Goal: Task Accomplishment & Management: Manage account settings

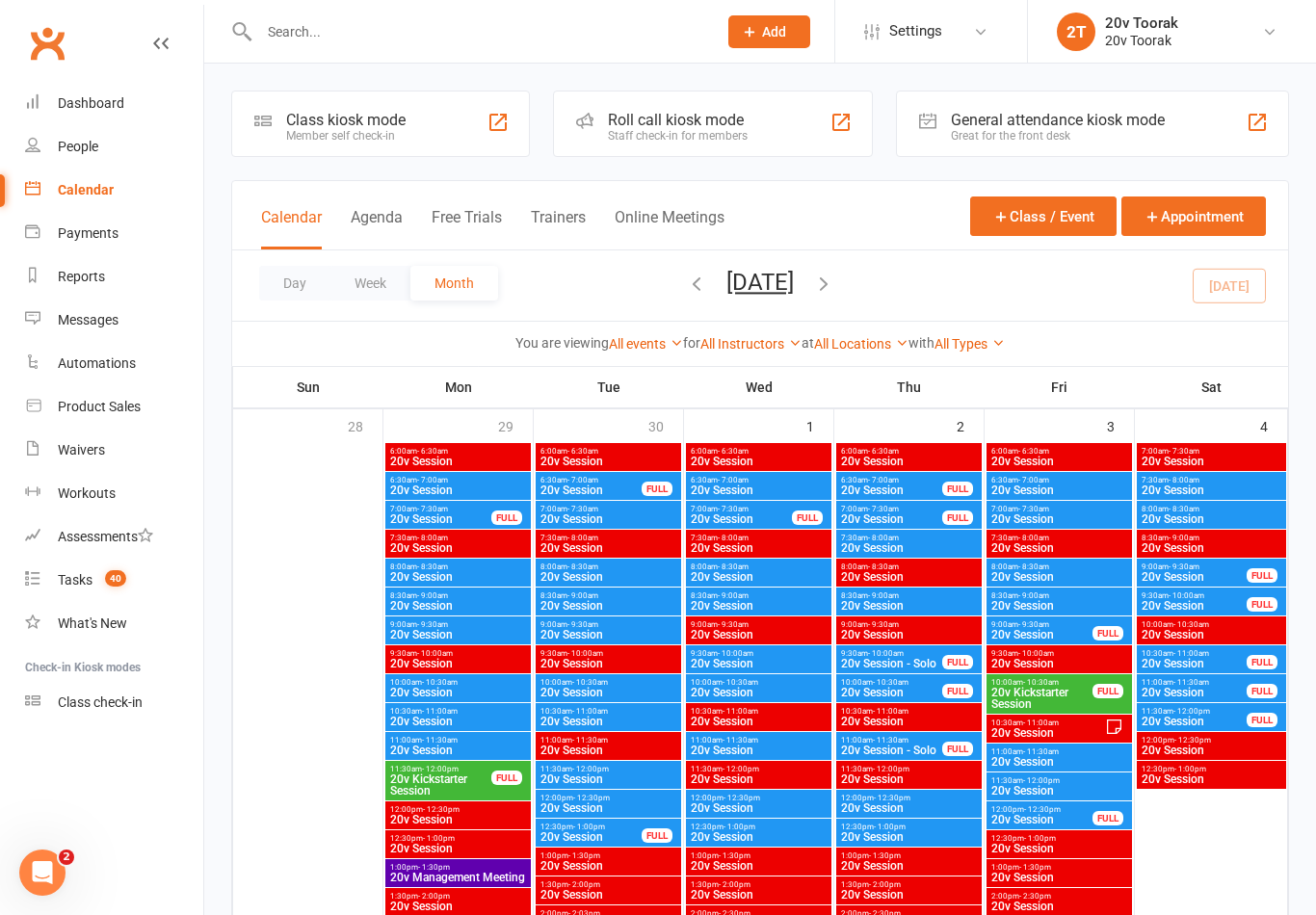
click at [431, 44] on input "text" at bounding box center [478, 32] width 450 height 27
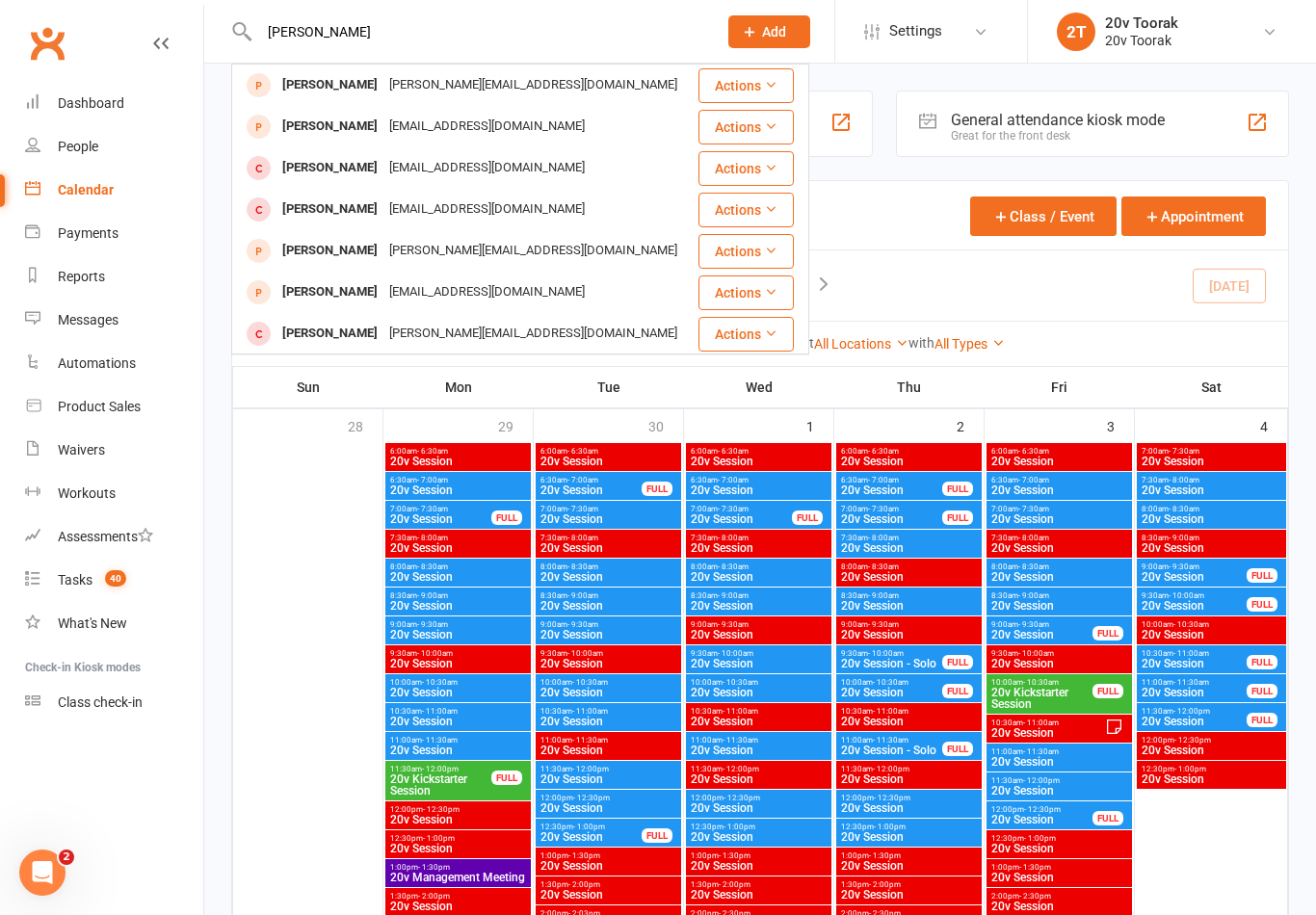
type input "Jose"
click at [383, 130] on div "photo@maurorisch.com" at bounding box center [486, 126] width 207 height 28
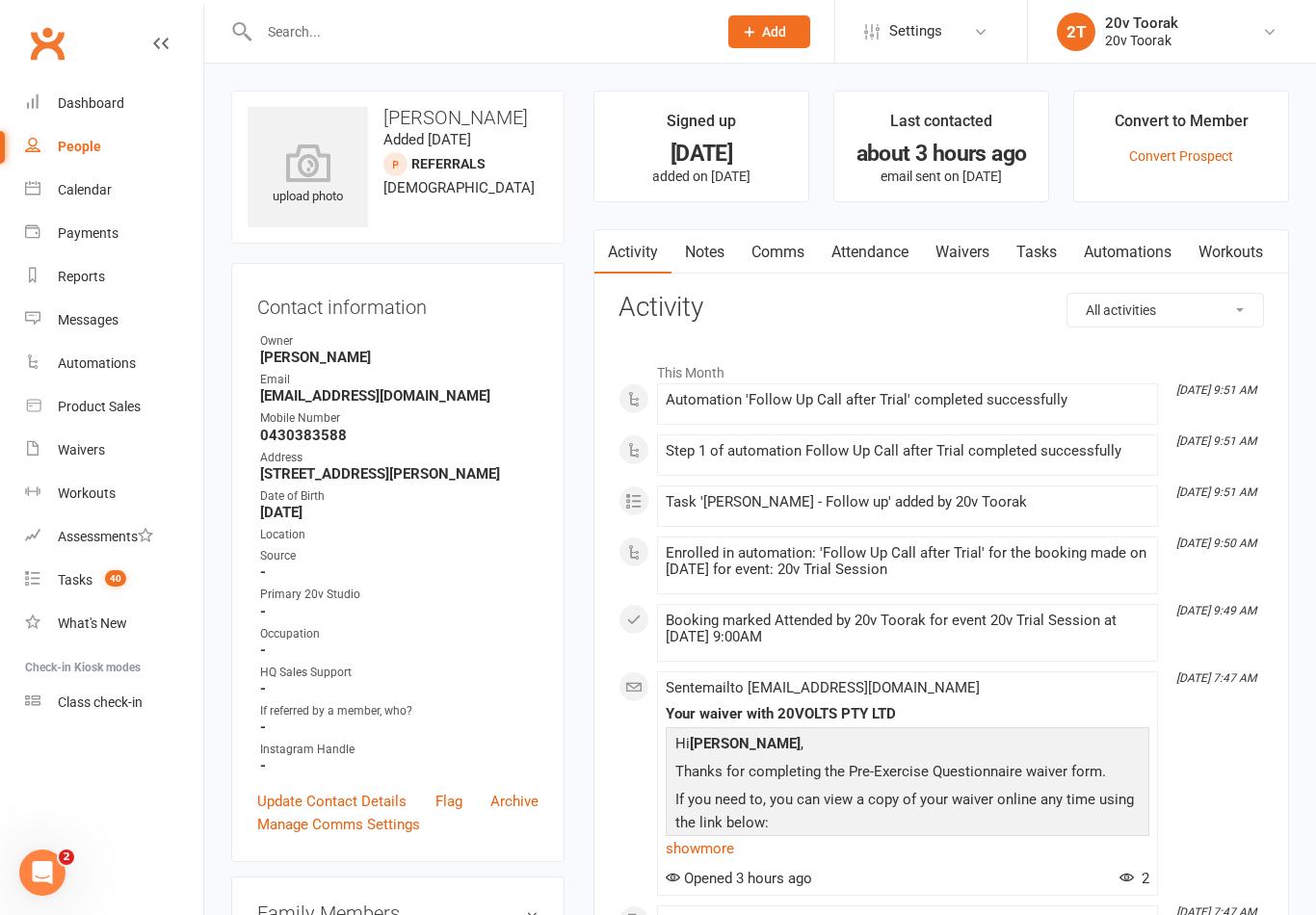
click at [718, 242] on link "Notes" at bounding box center [705, 252] width 67 height 44
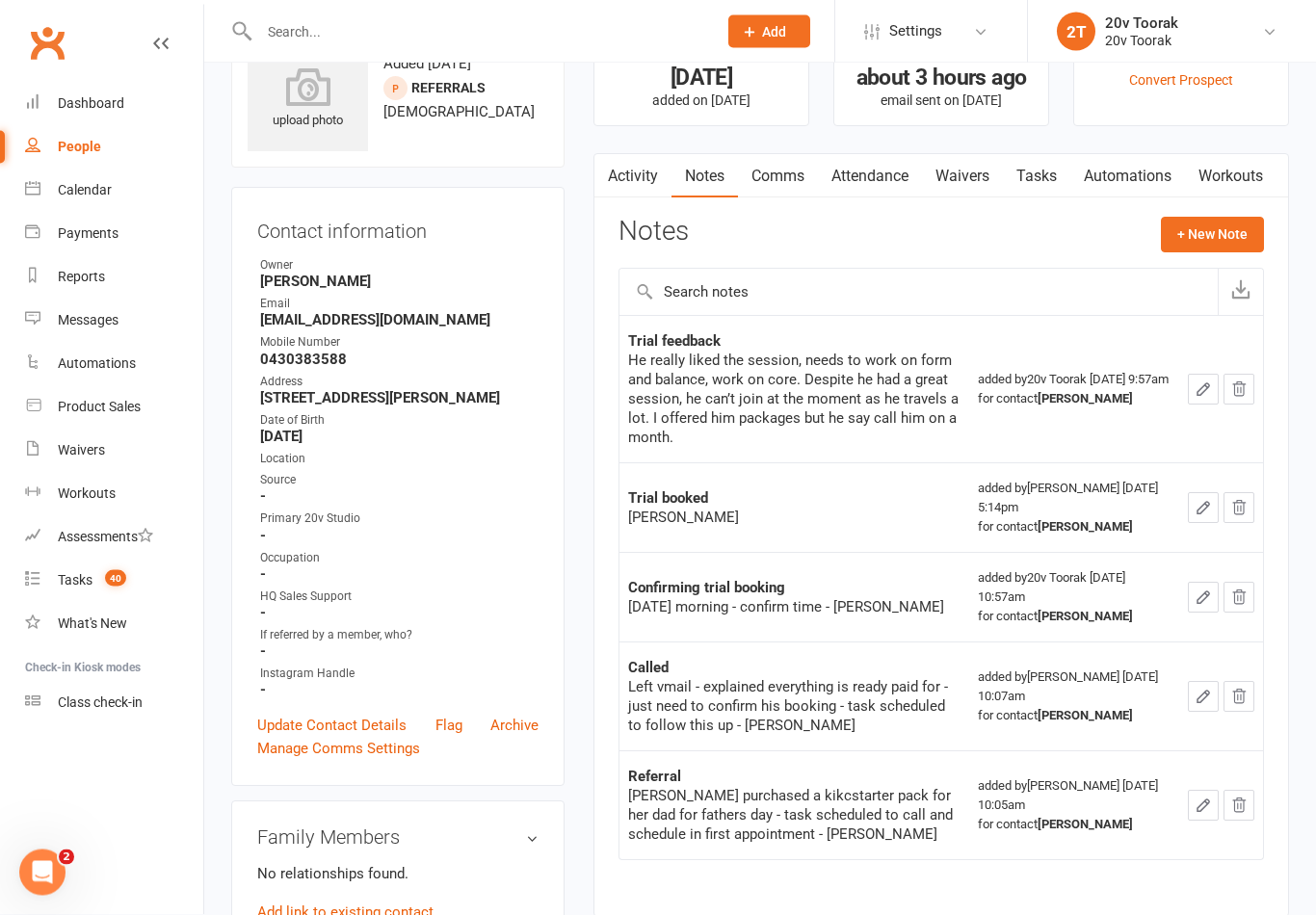
scroll to position [76, 0]
click at [1046, 181] on link "Tasks" at bounding box center [1036, 175] width 68 height 44
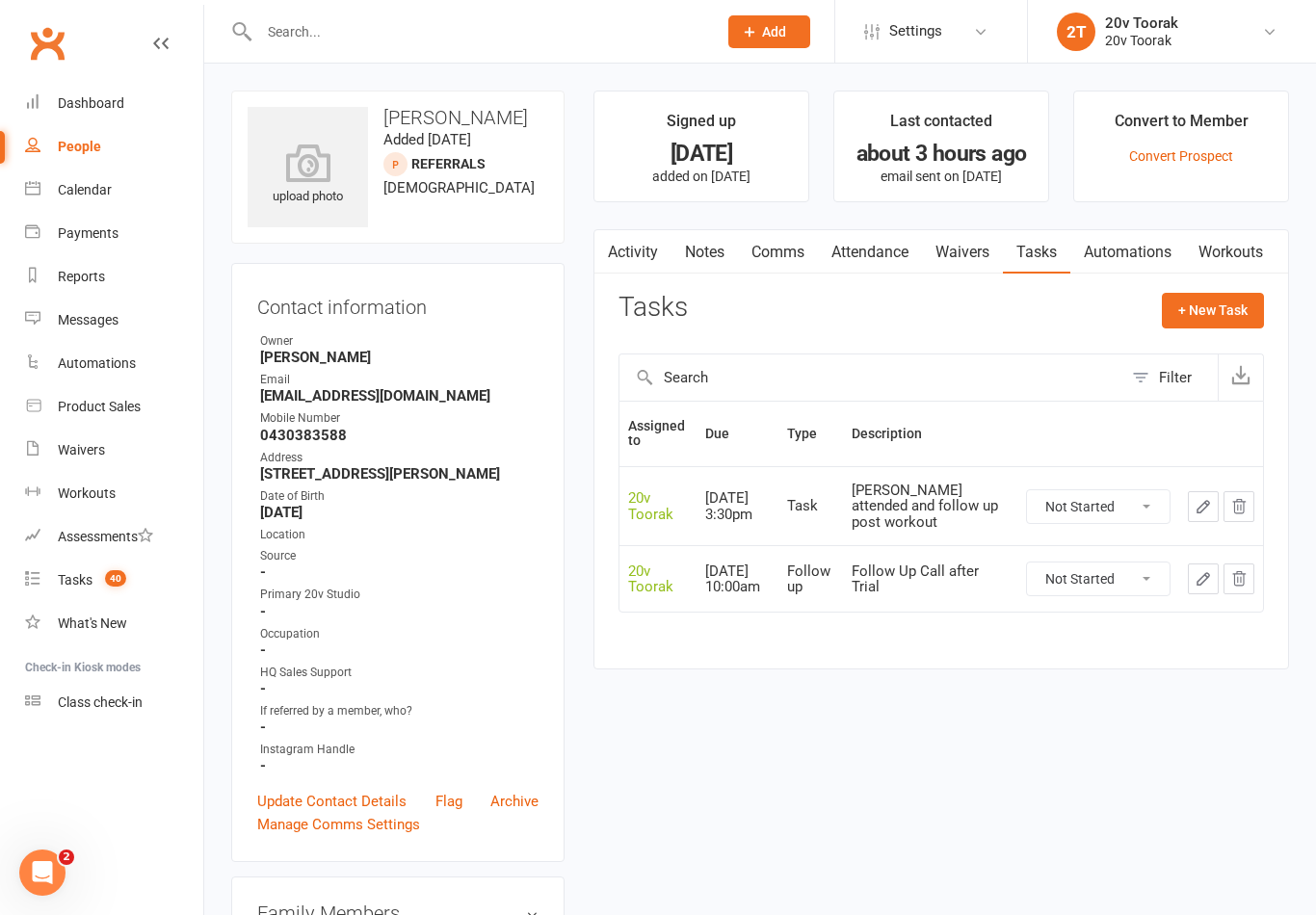
click at [91, 195] on div "Calendar" at bounding box center [84, 190] width 54 height 16
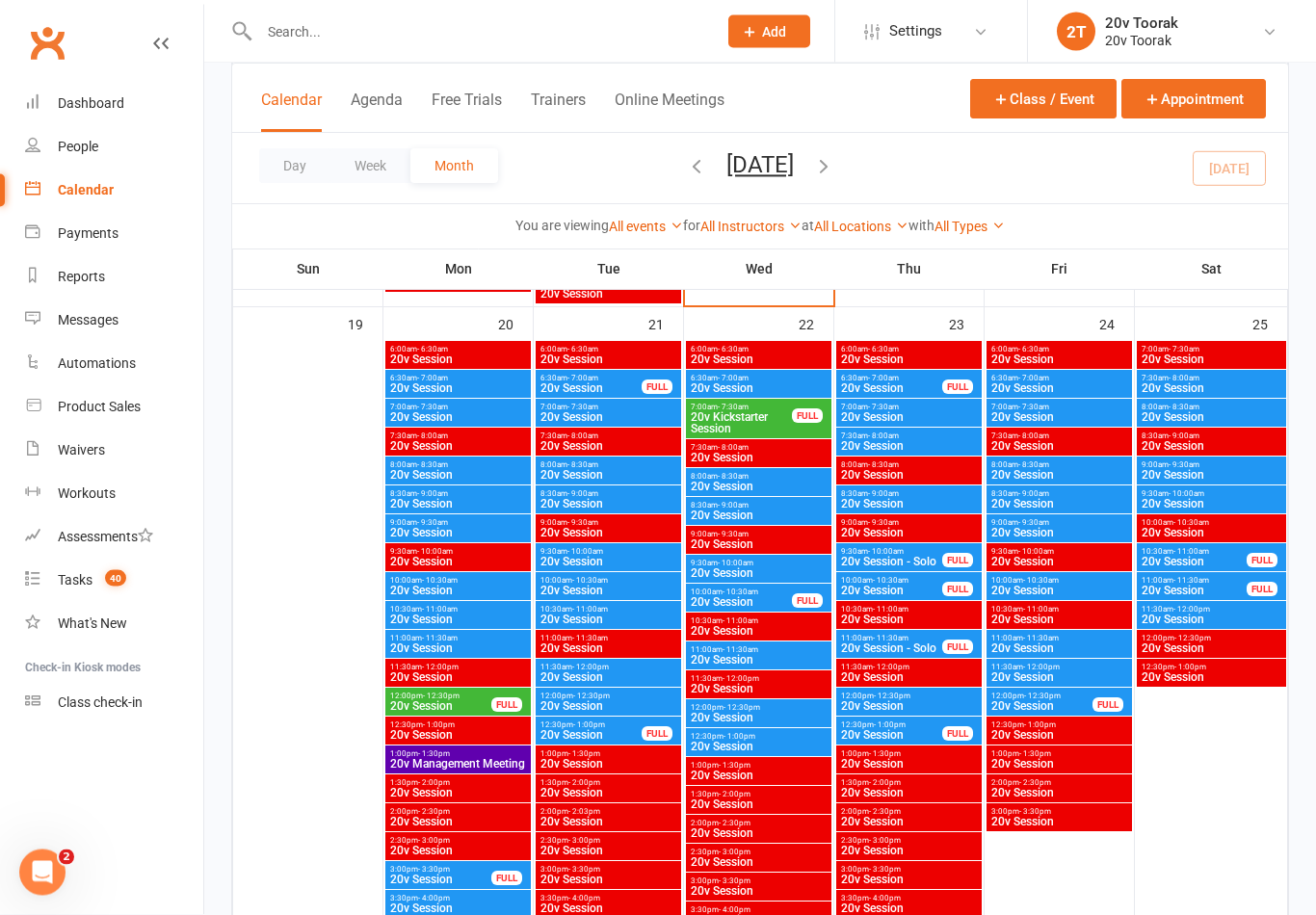
scroll to position [2687, 0]
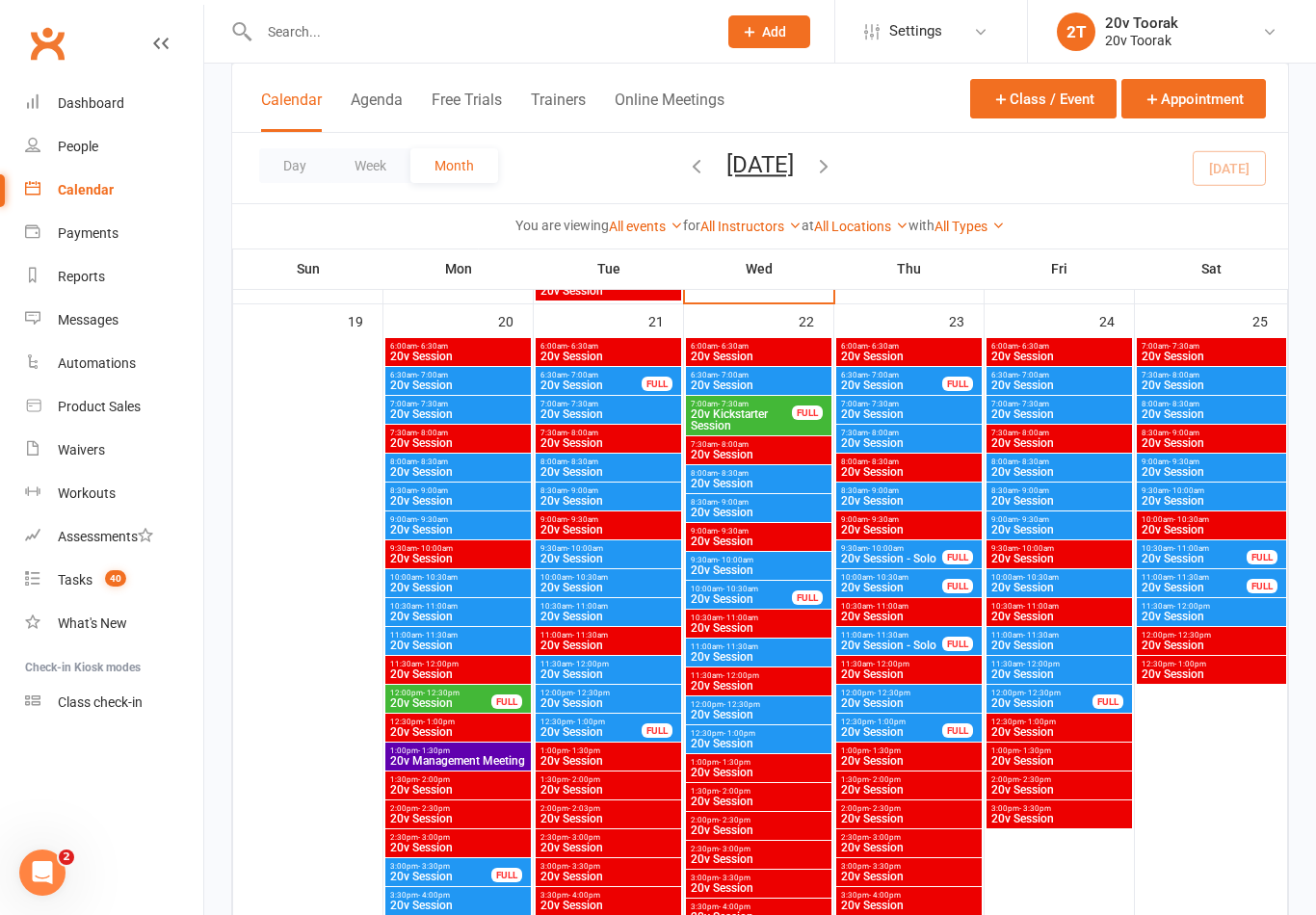
click at [703, 571] on span "20v Session" at bounding box center [758, 570] width 138 height 12
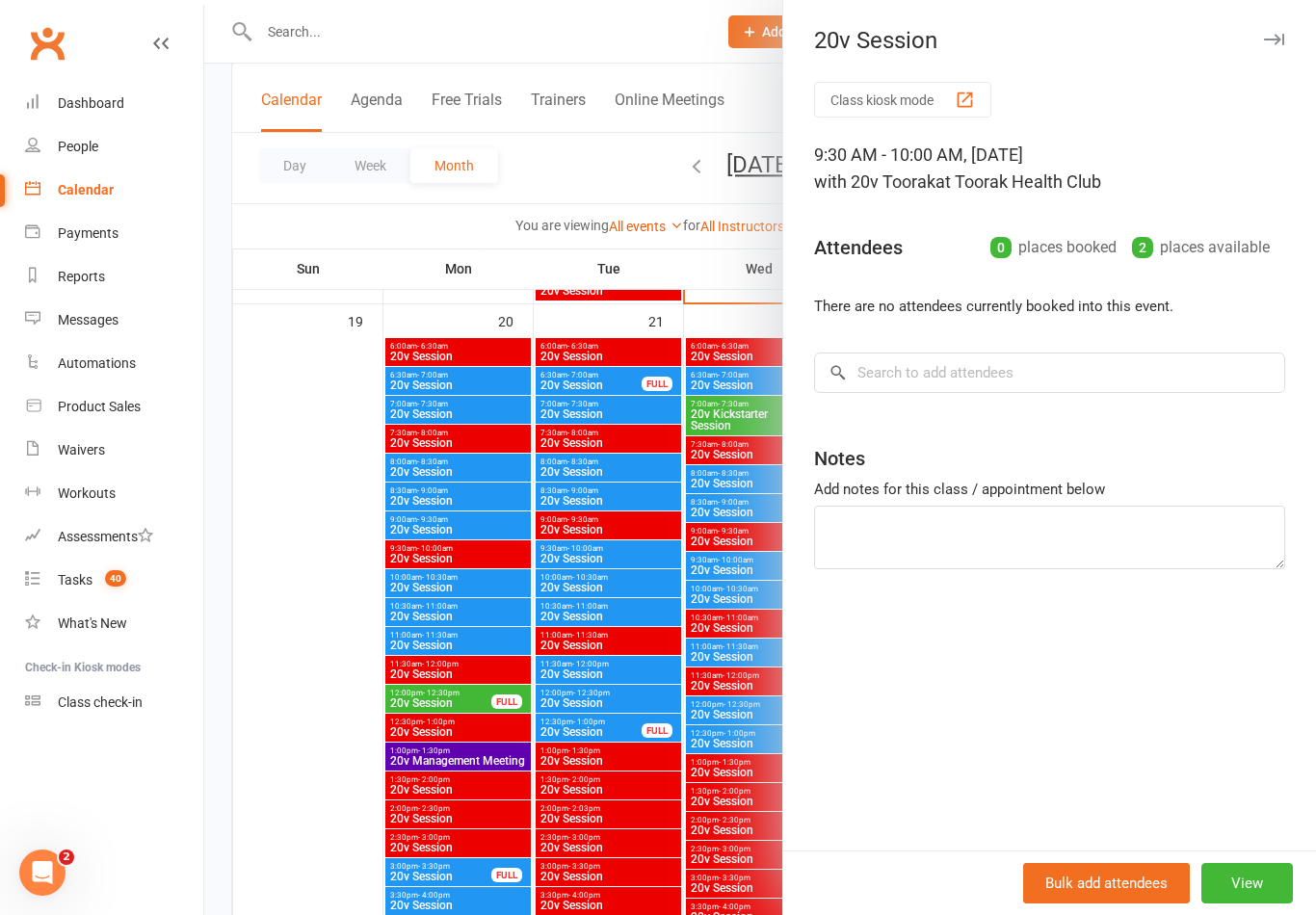
click at [317, 627] on div at bounding box center [759, 458] width 1111 height 915
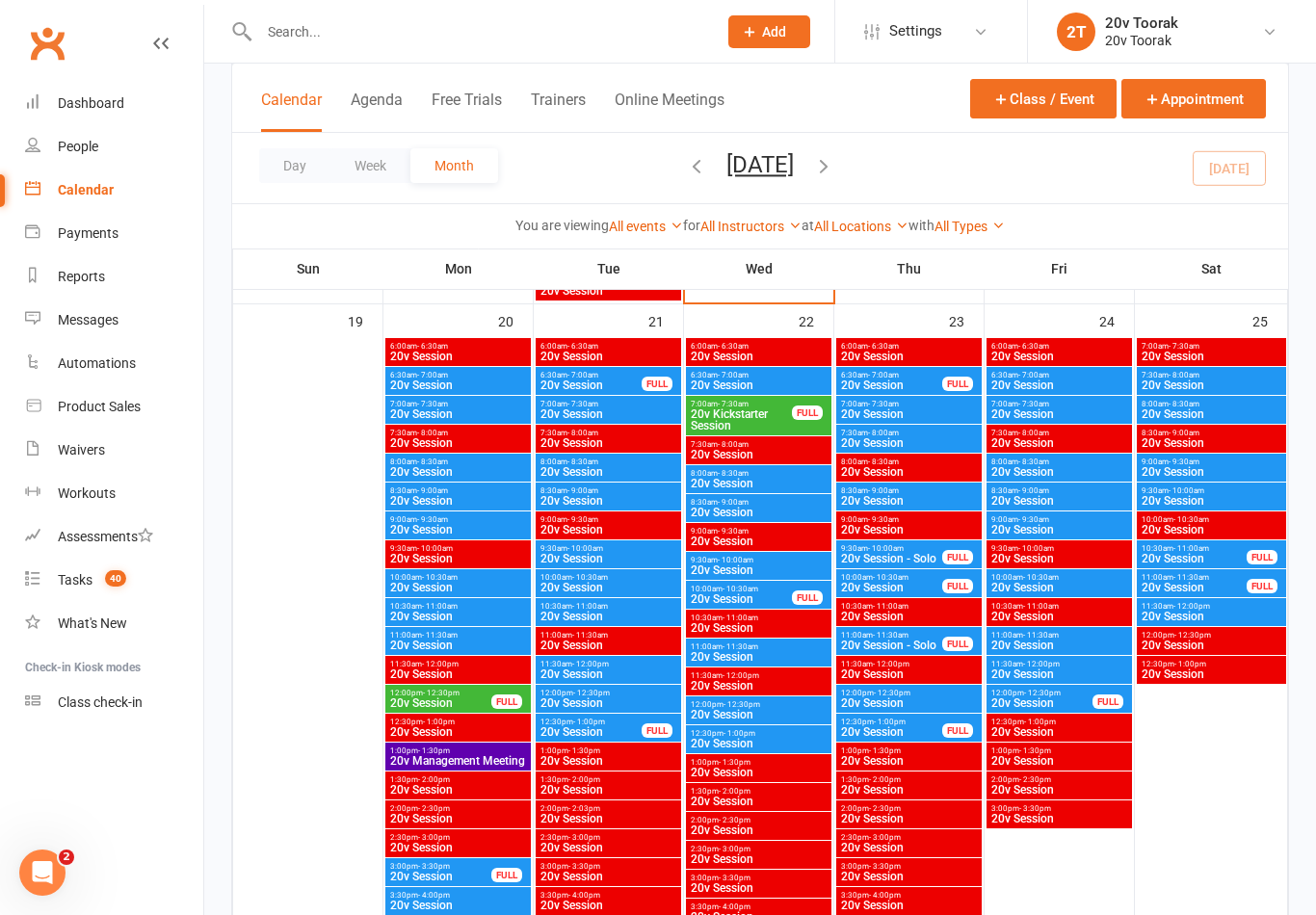
click at [705, 570] on span "20v Session" at bounding box center [758, 570] width 138 height 12
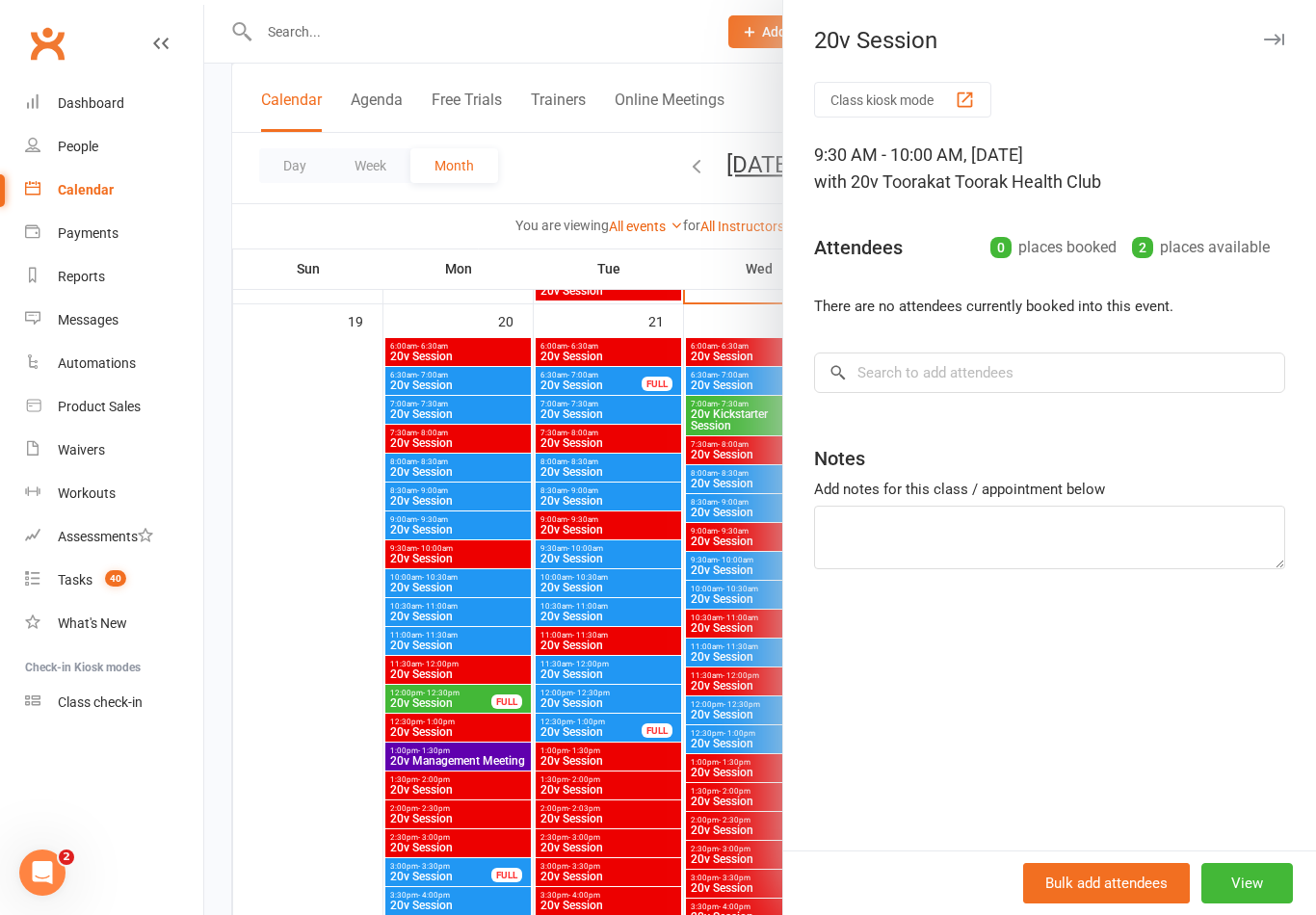
click at [317, 663] on div at bounding box center [759, 458] width 1111 height 915
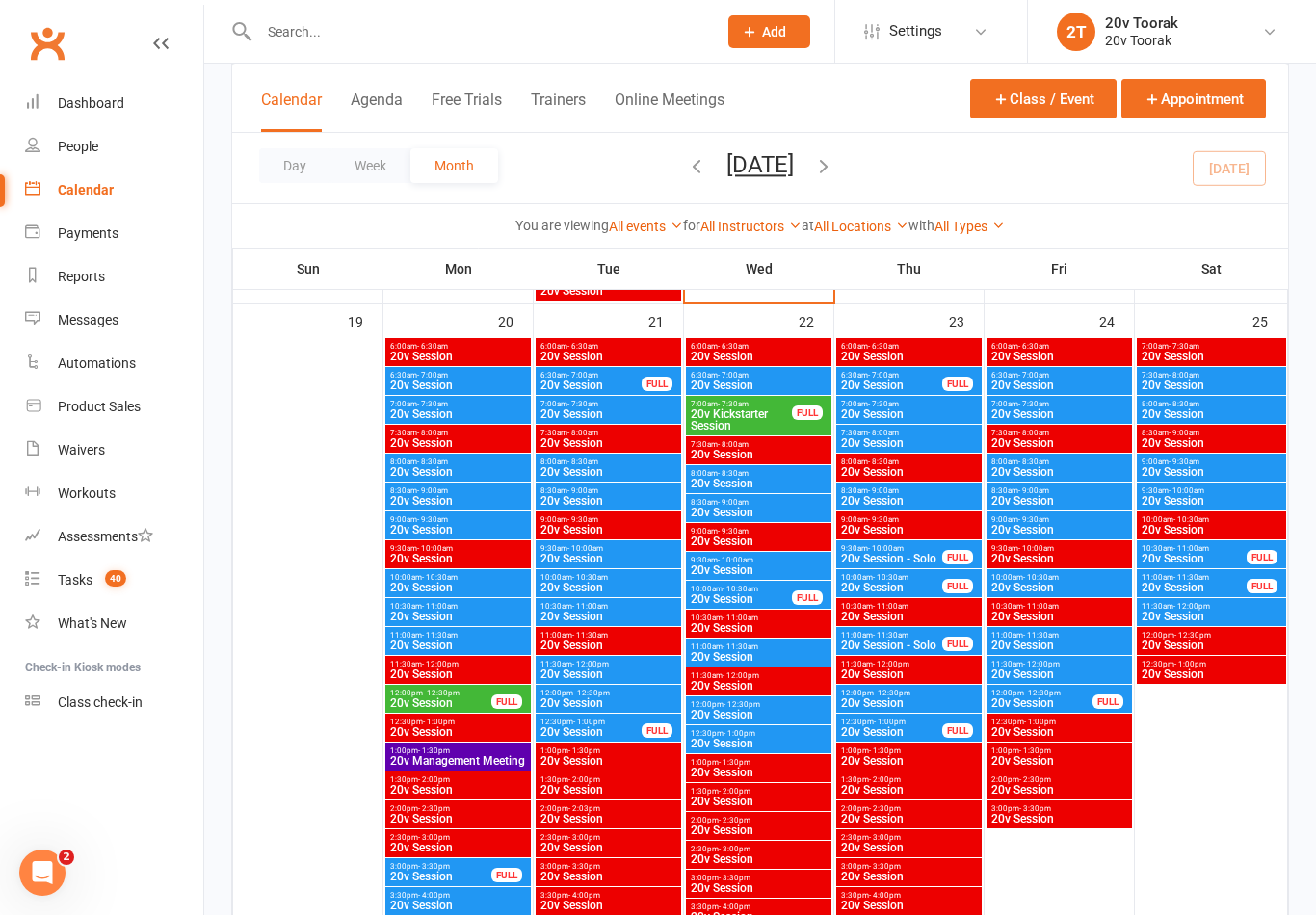
click at [742, 594] on span "20v Session" at bounding box center [741, 600] width 103 height 12
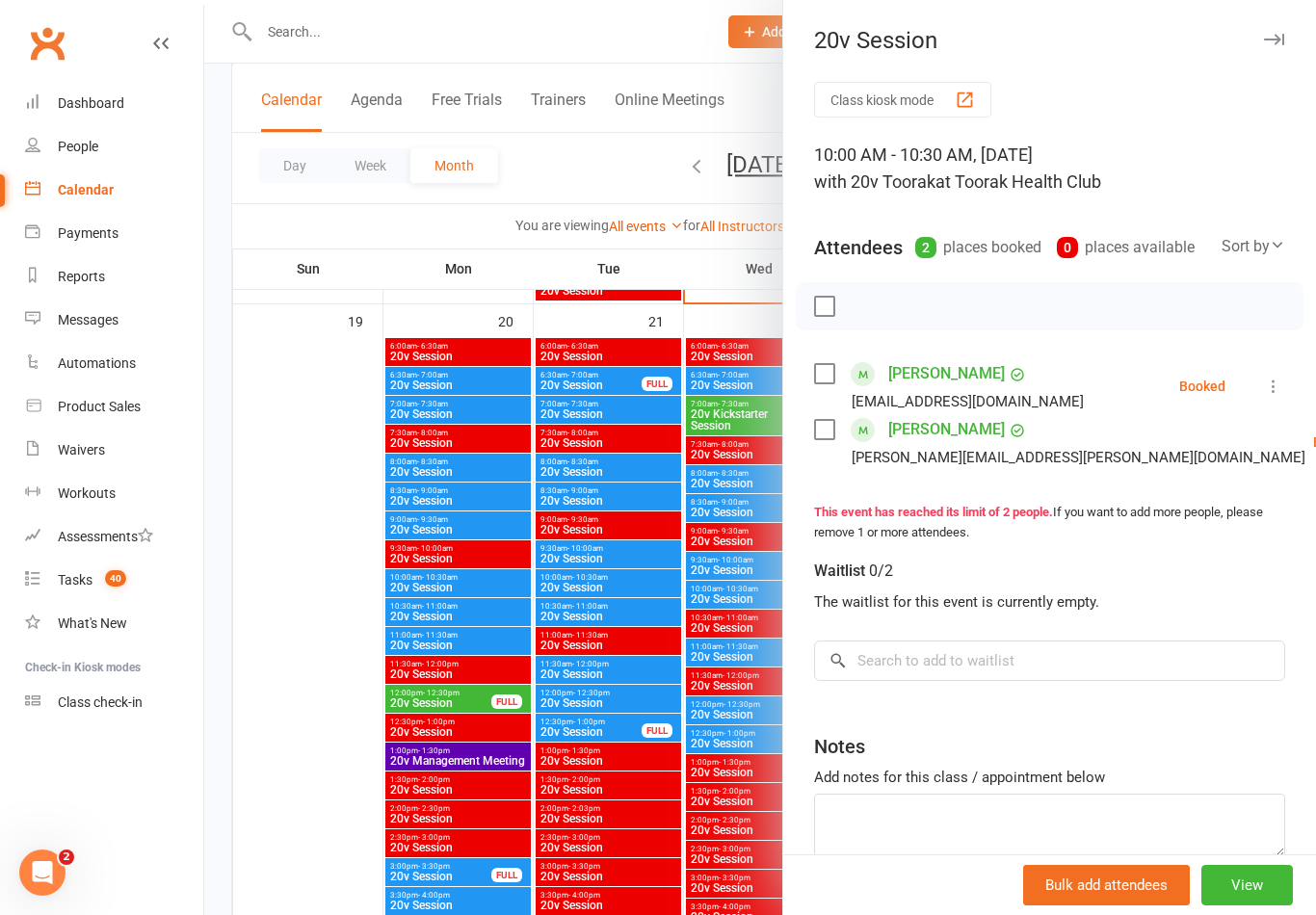
click at [294, 663] on div at bounding box center [759, 458] width 1111 height 915
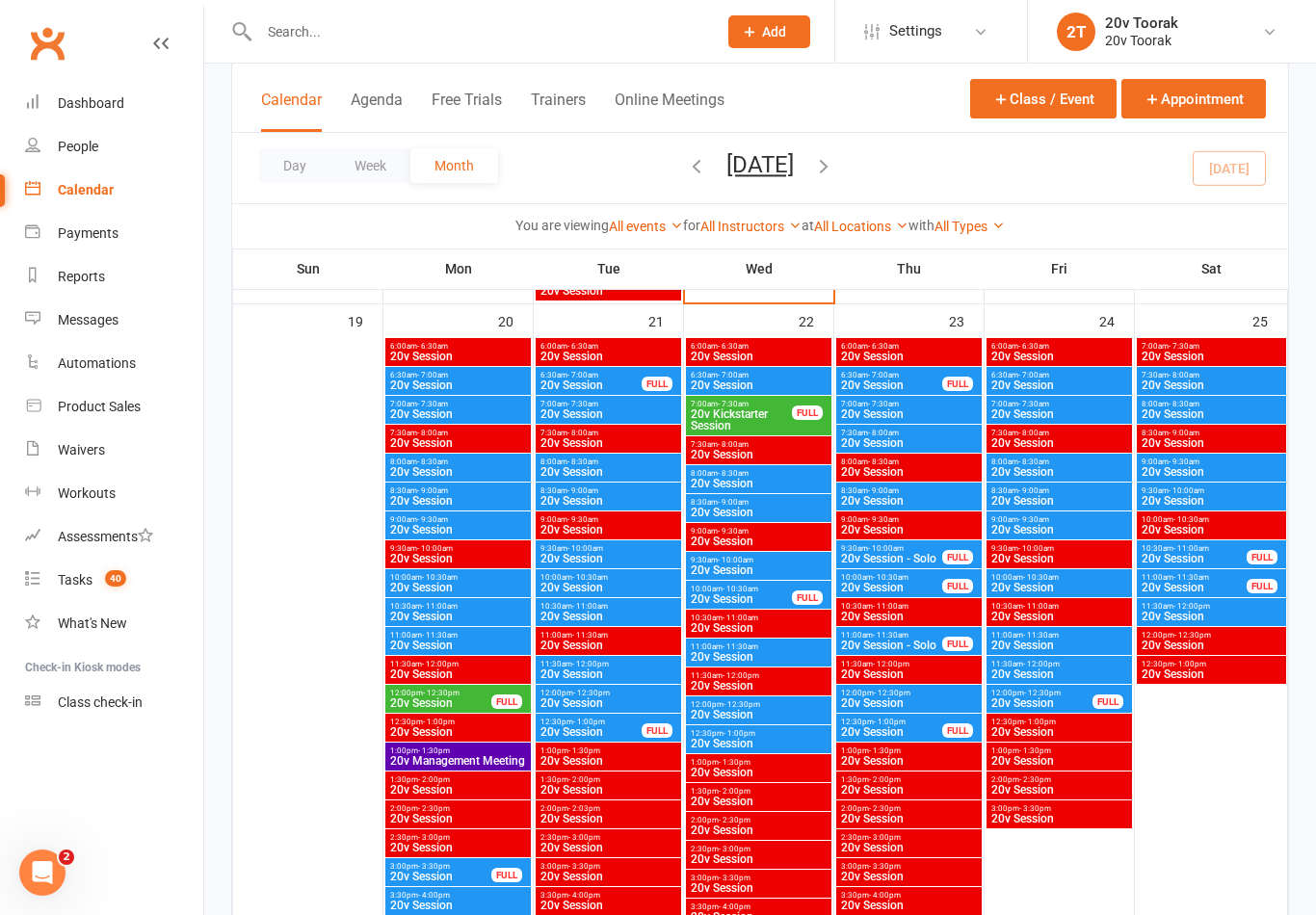
click at [701, 659] on span "20v Session" at bounding box center [758, 657] width 138 height 12
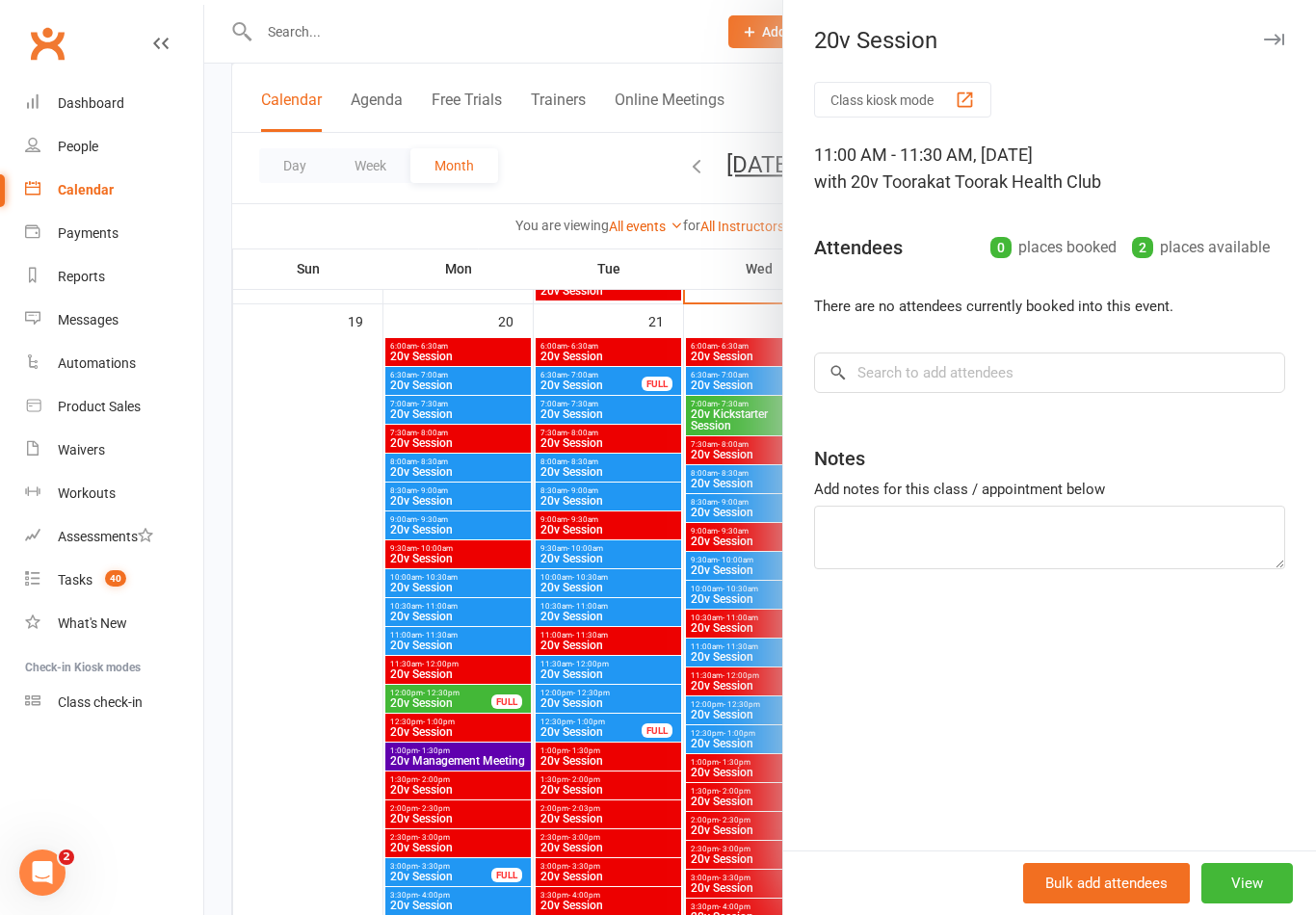
click at [339, 646] on div at bounding box center [759, 458] width 1111 height 915
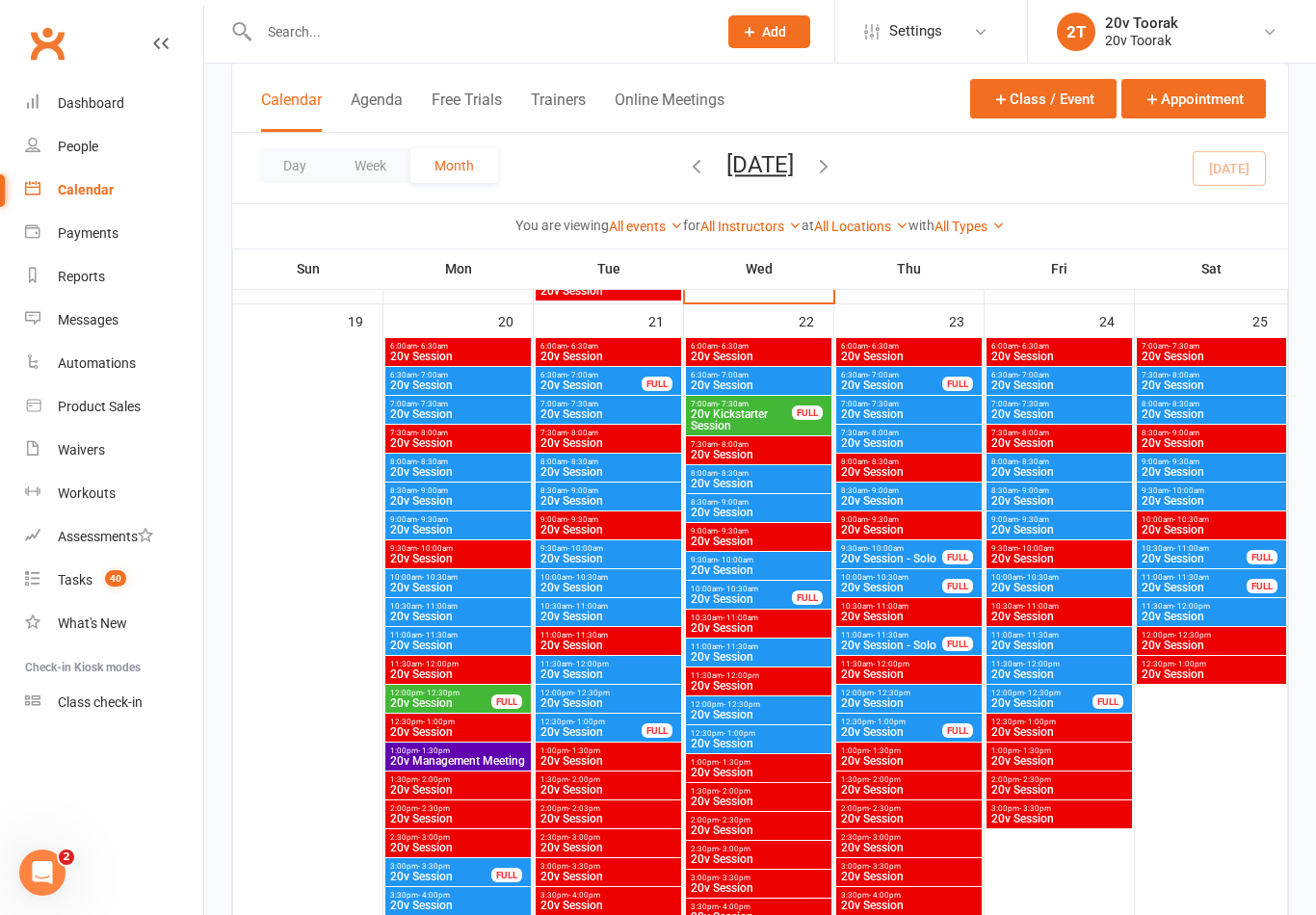
click at [710, 488] on span "20v Session" at bounding box center [758, 484] width 138 height 12
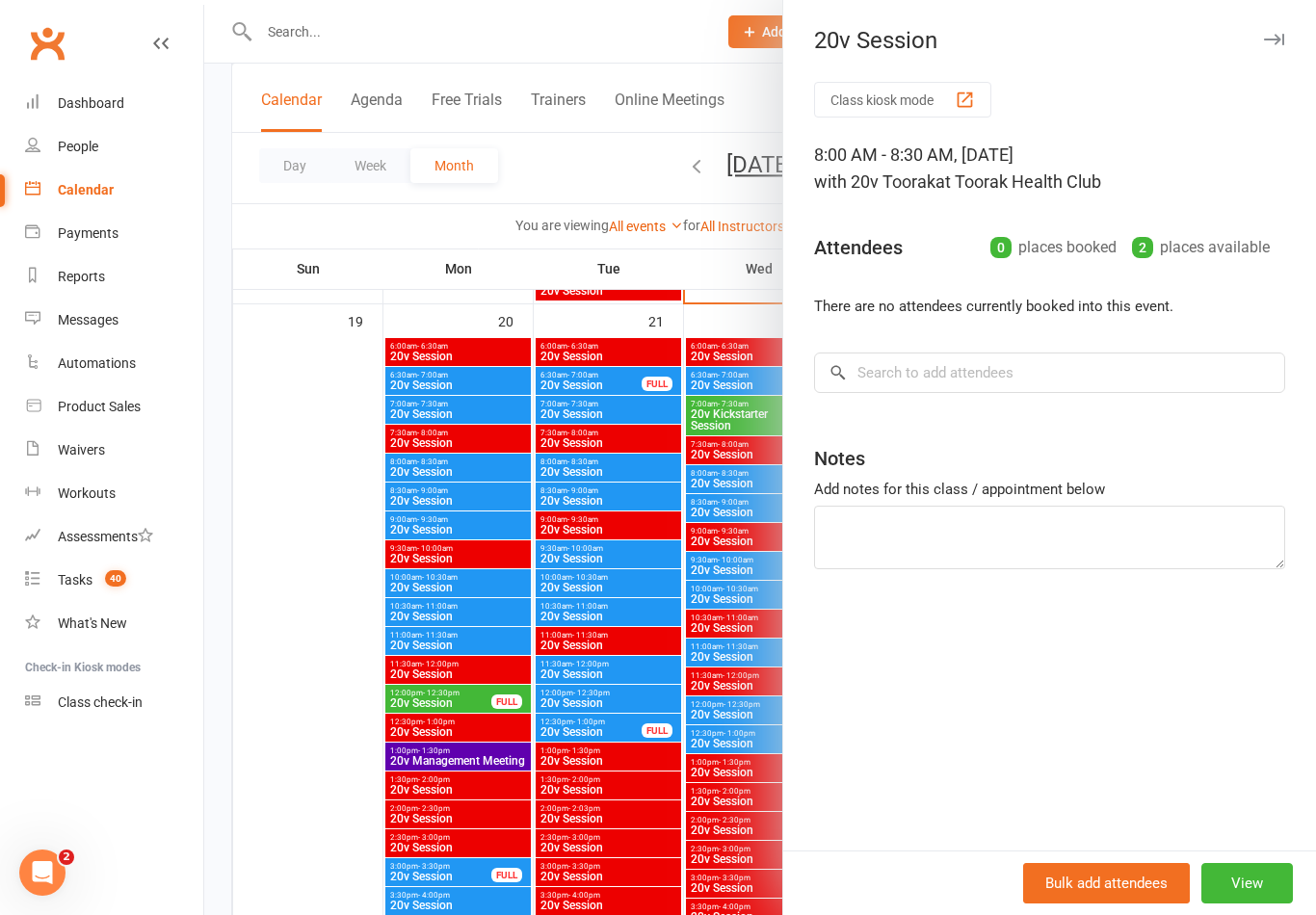
click at [290, 633] on div at bounding box center [759, 458] width 1111 height 915
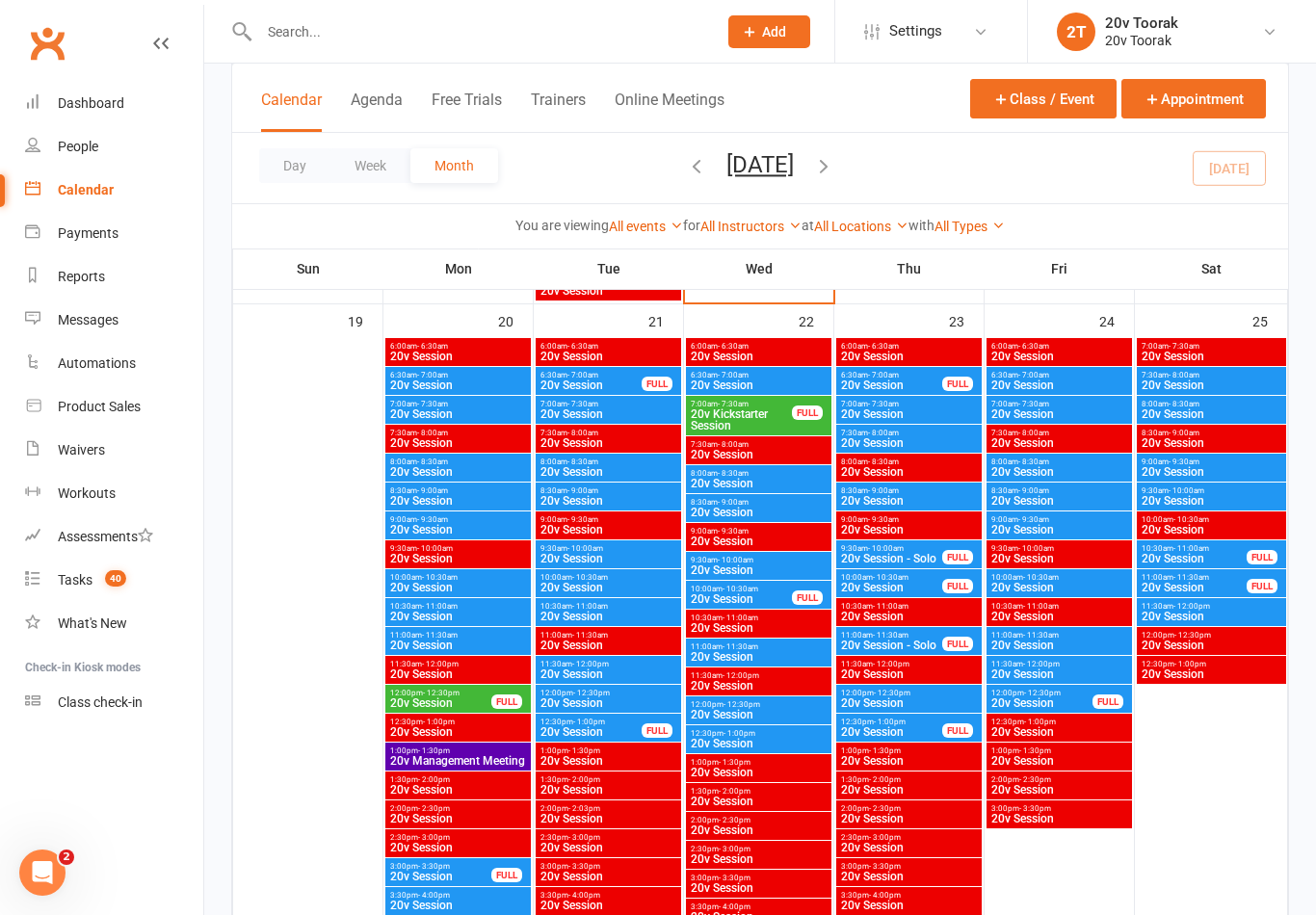
click at [698, 492] on div "8:00am - 8:30am 20v Session" at bounding box center [758, 479] width 145 height 28
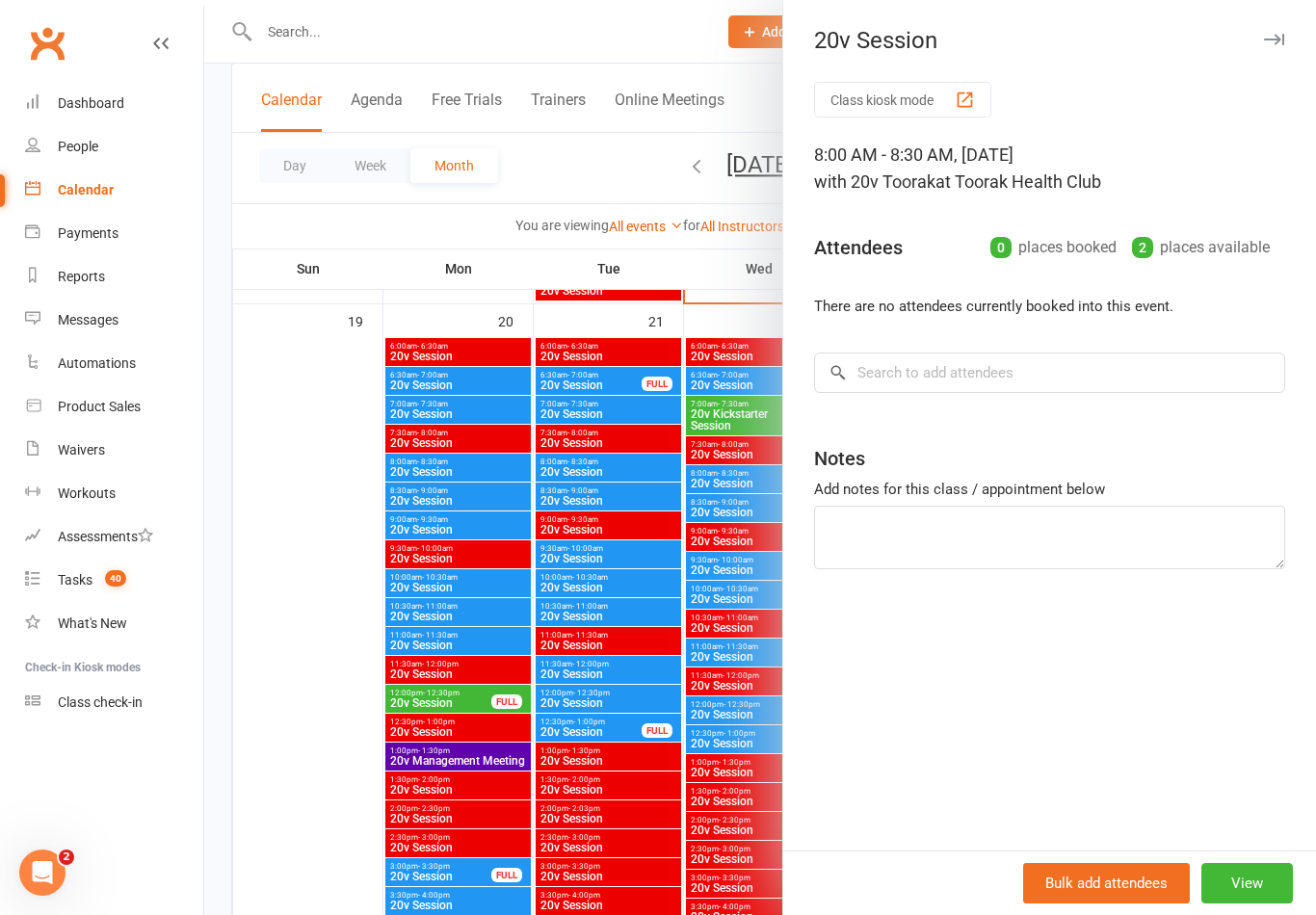
click at [274, 646] on div at bounding box center [759, 458] width 1111 height 915
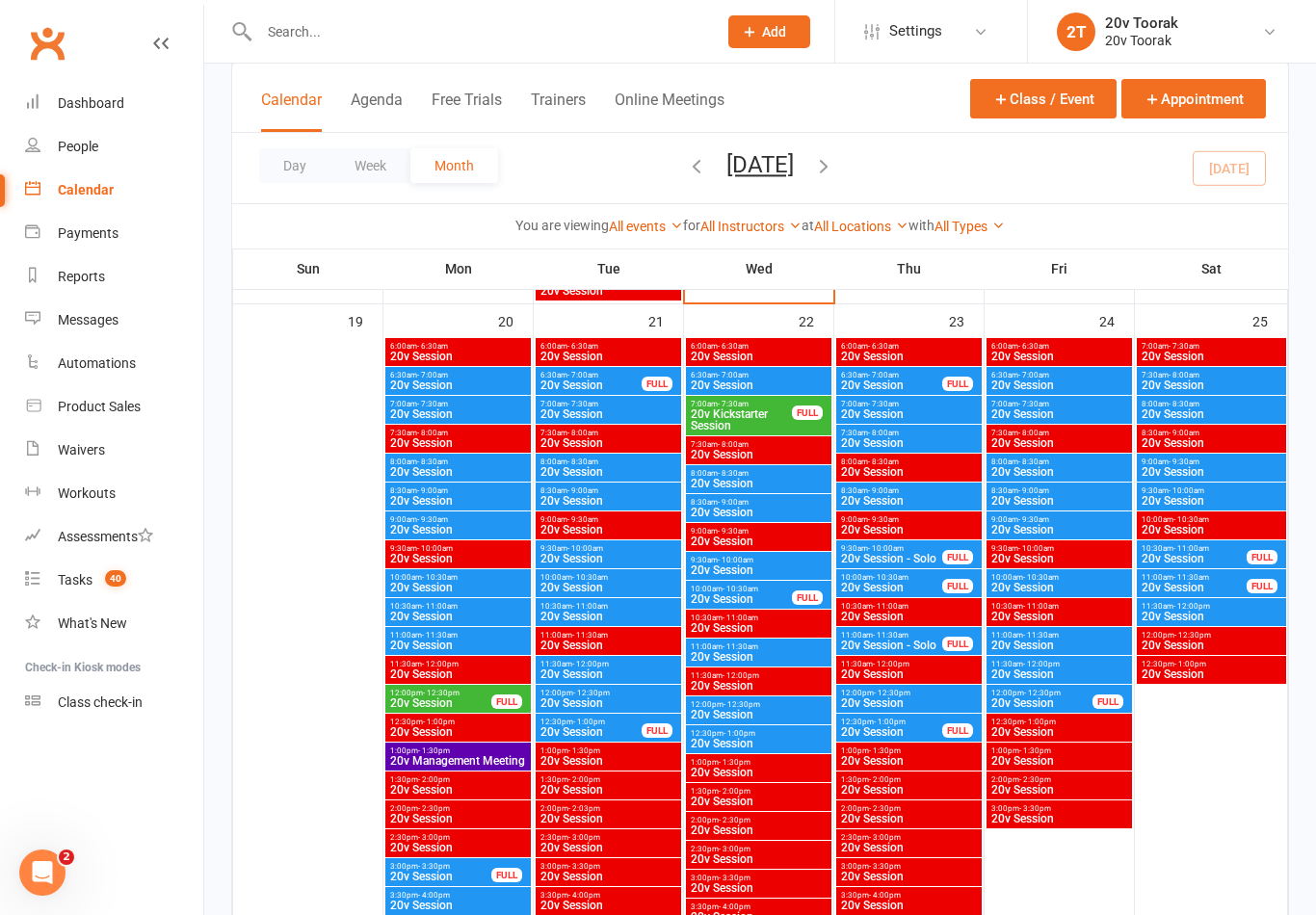
click at [712, 514] on span "20v Session" at bounding box center [758, 512] width 138 height 12
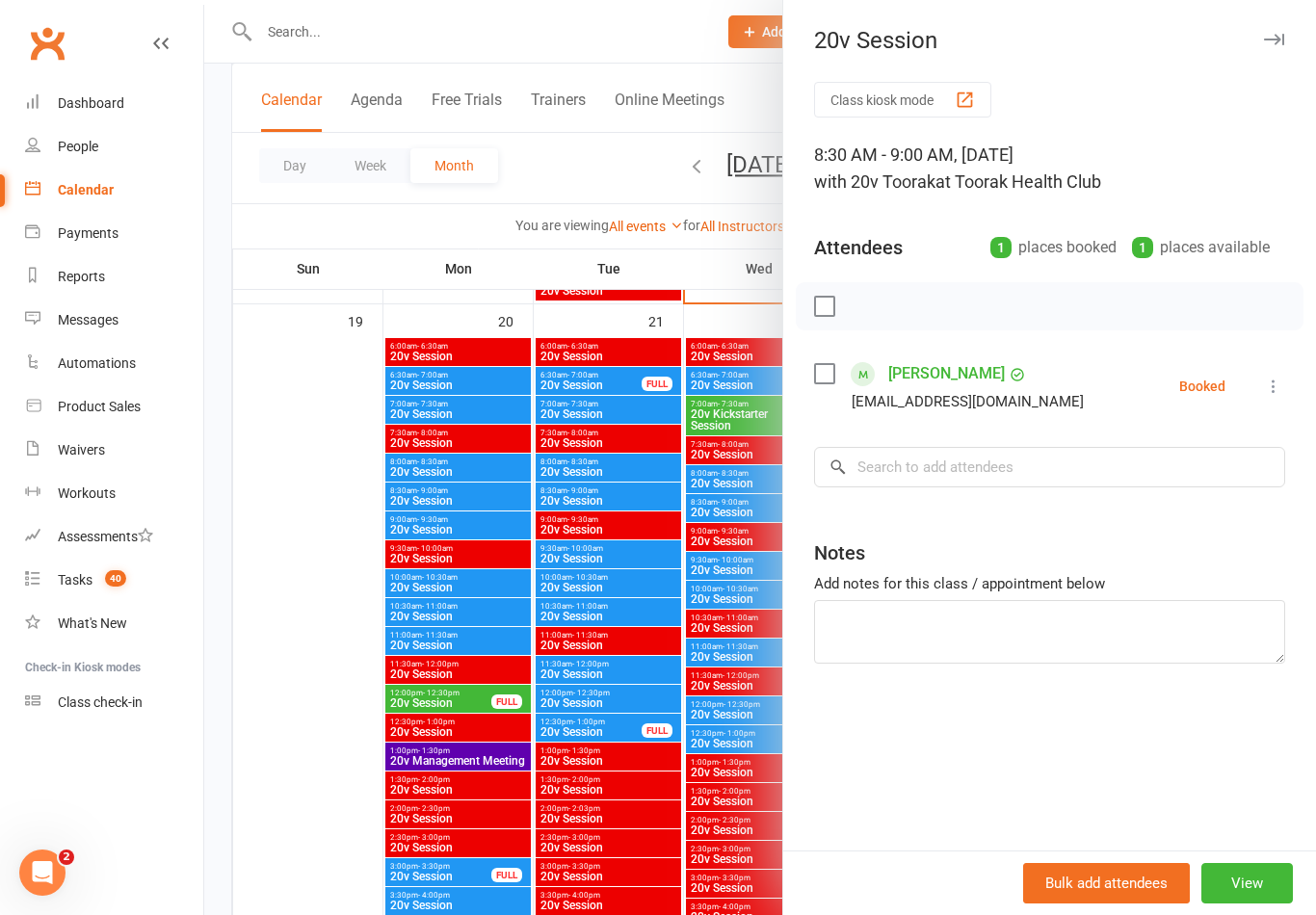
click at [350, 671] on div at bounding box center [759, 458] width 1111 height 915
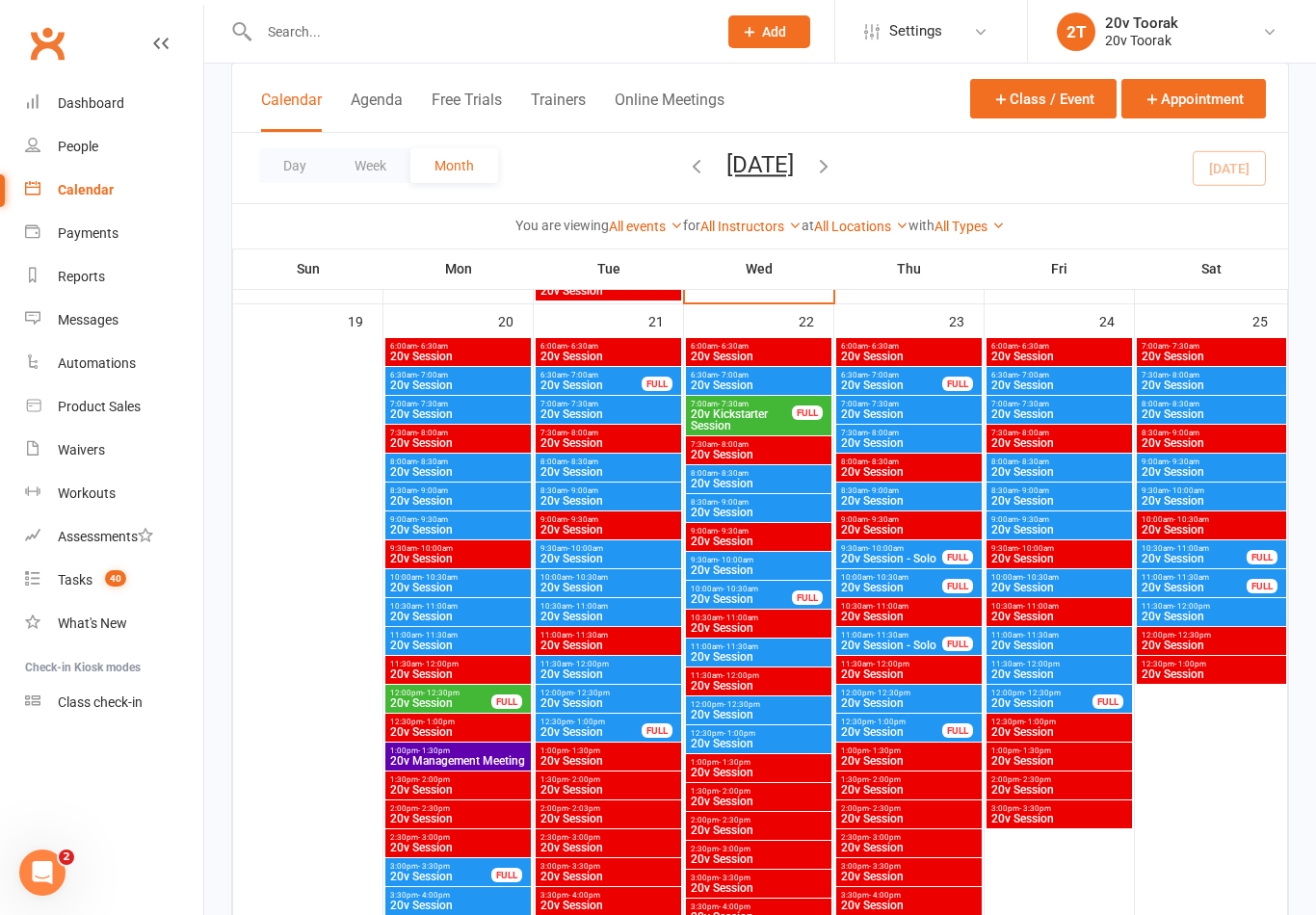
click at [554, 558] on span "20v Session" at bounding box center [609, 558] width 138 height 12
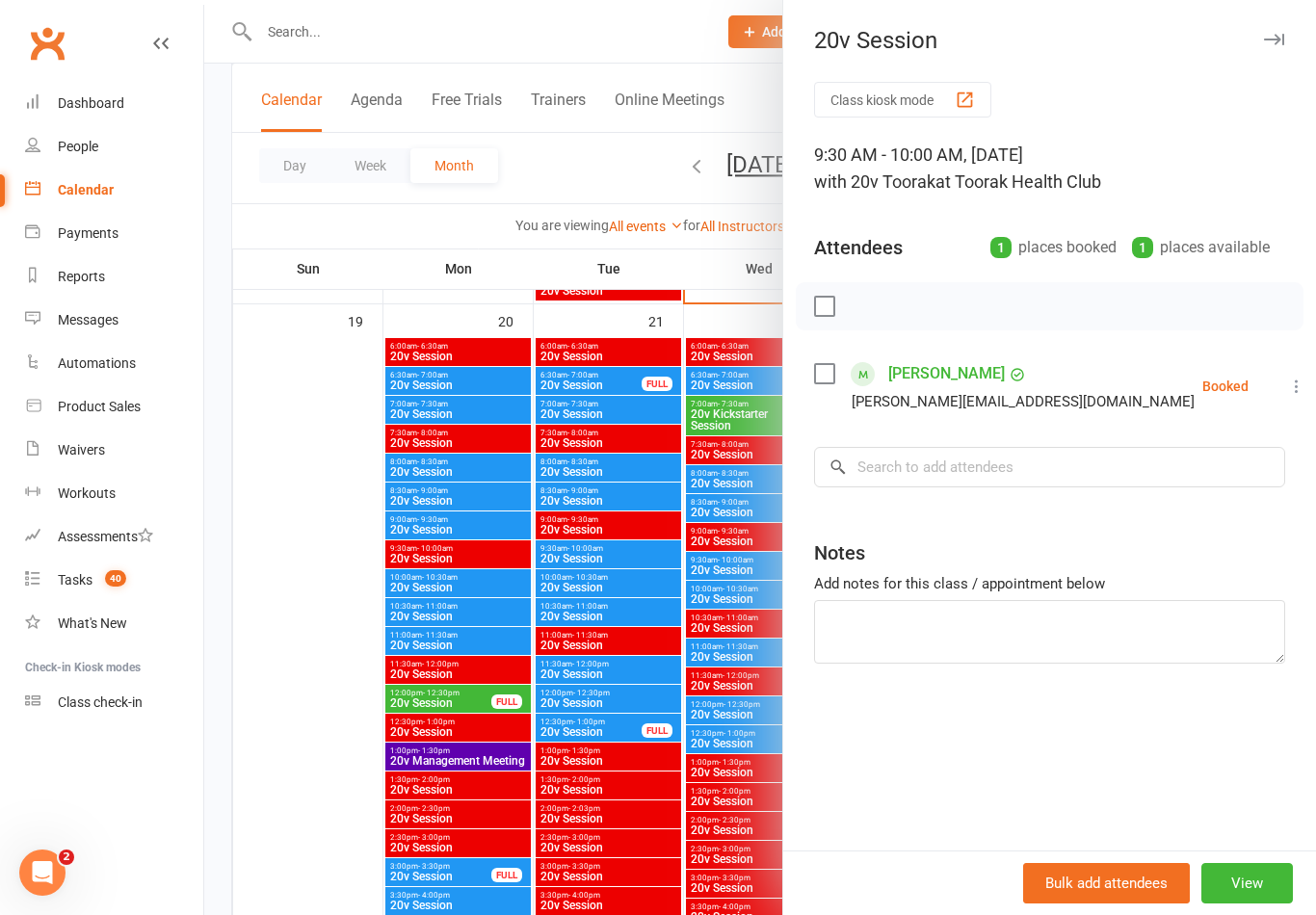
click at [285, 458] on div at bounding box center [759, 458] width 1111 height 915
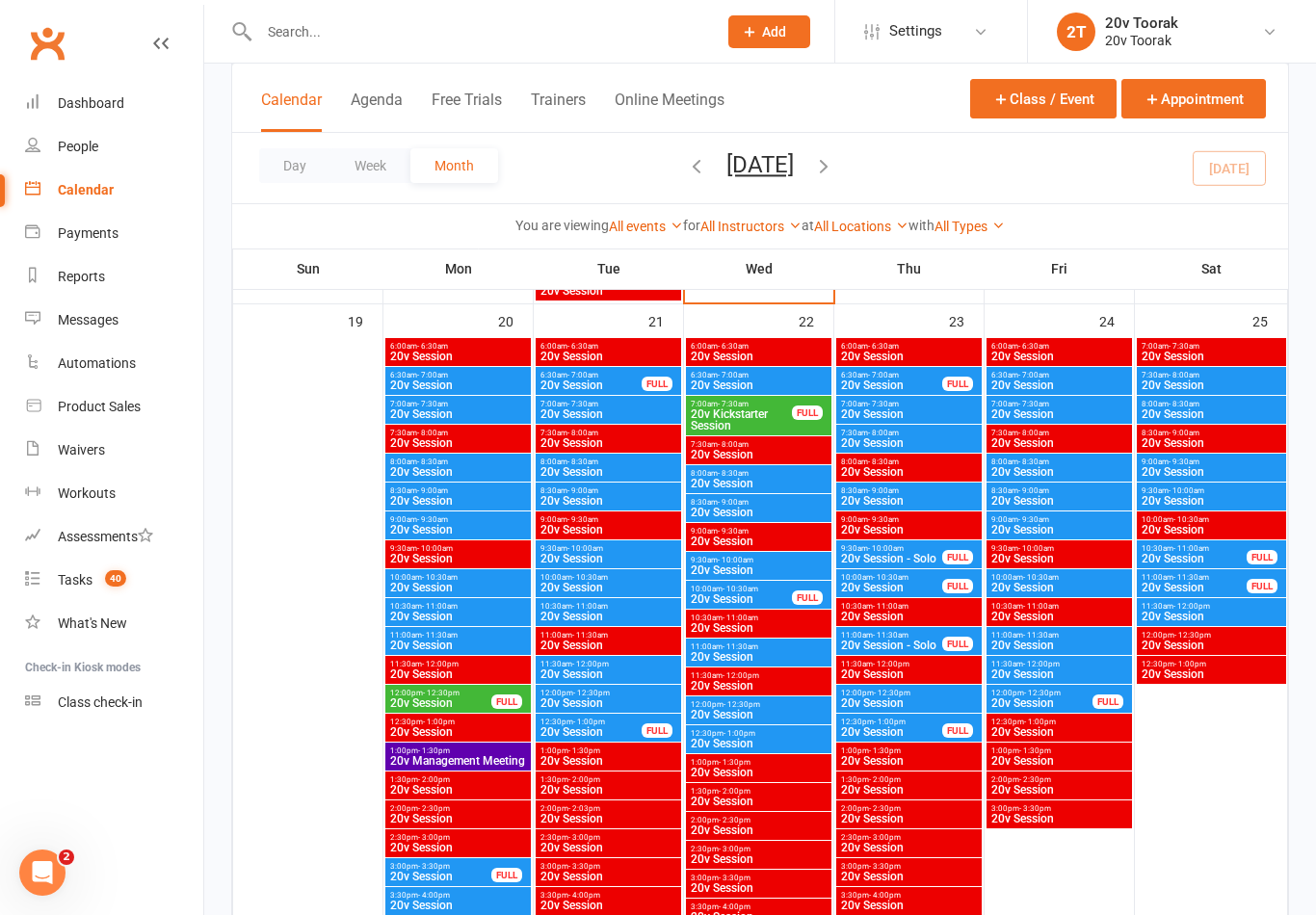
click at [548, 565] on div "9:30am - 10:00am 20v Session" at bounding box center [609, 554] width 145 height 28
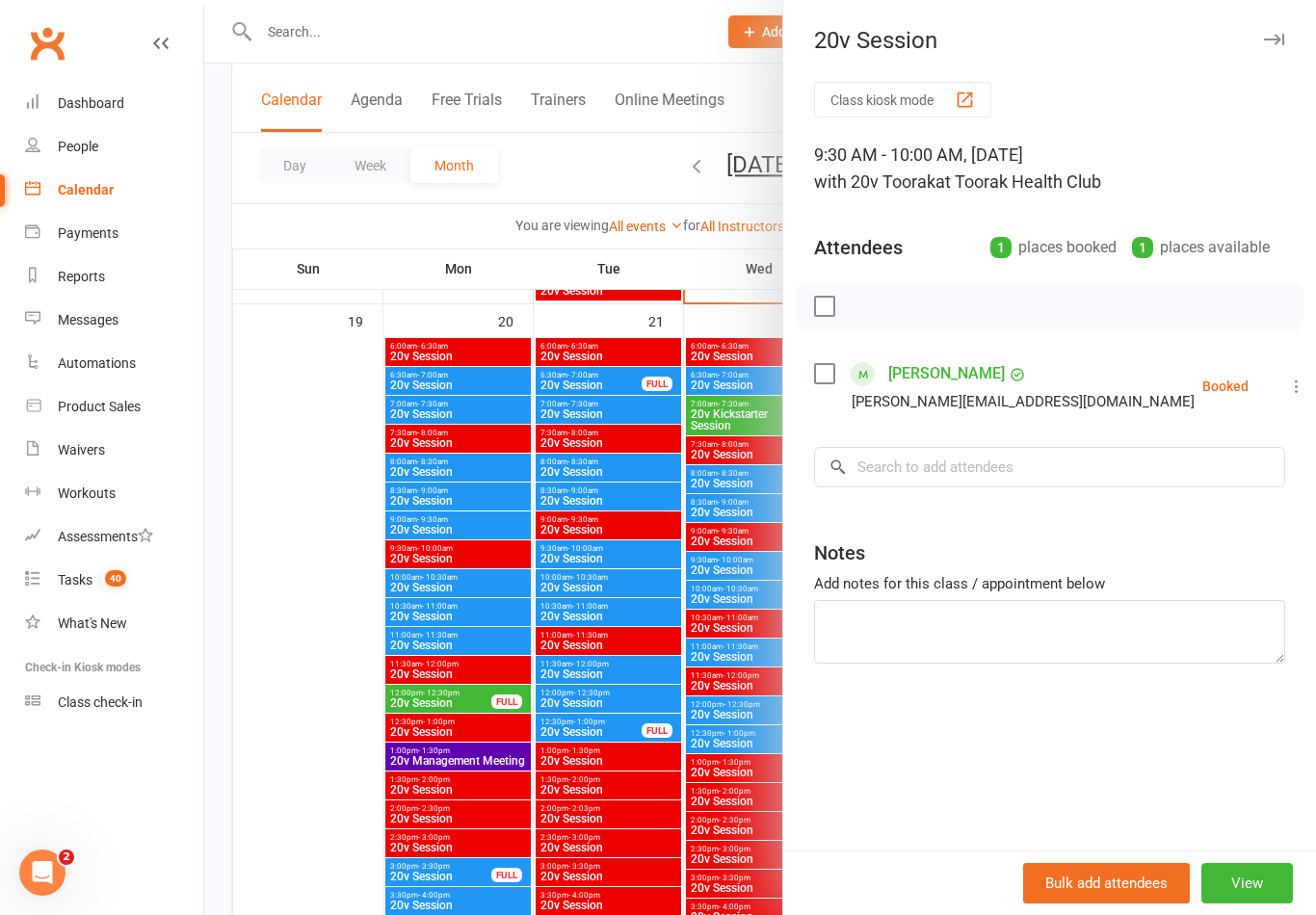
click at [312, 479] on div at bounding box center [759, 458] width 1111 height 915
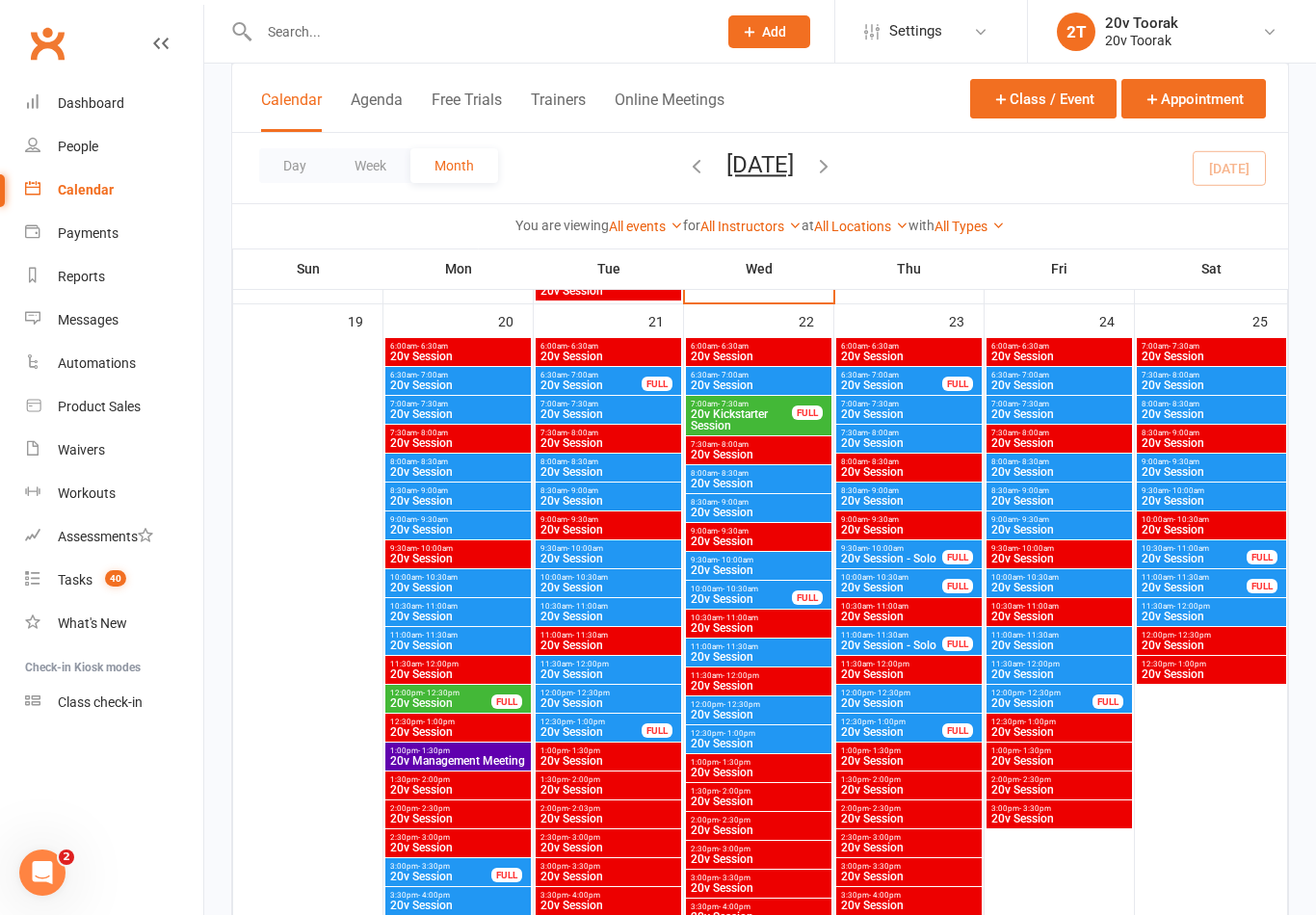
click at [560, 589] on span "20v Session" at bounding box center [609, 588] width 138 height 12
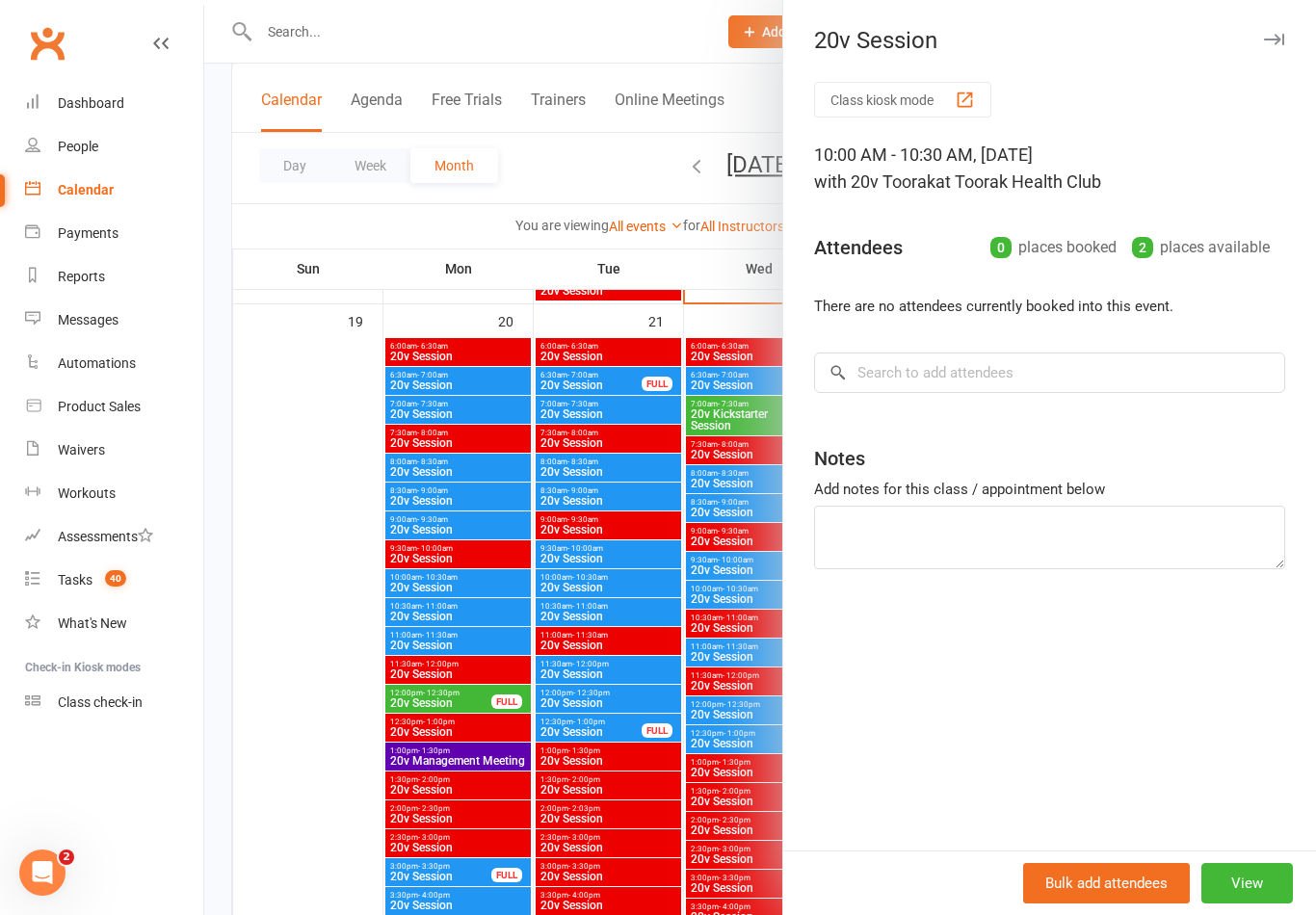
click at [279, 488] on div at bounding box center [759, 458] width 1111 height 915
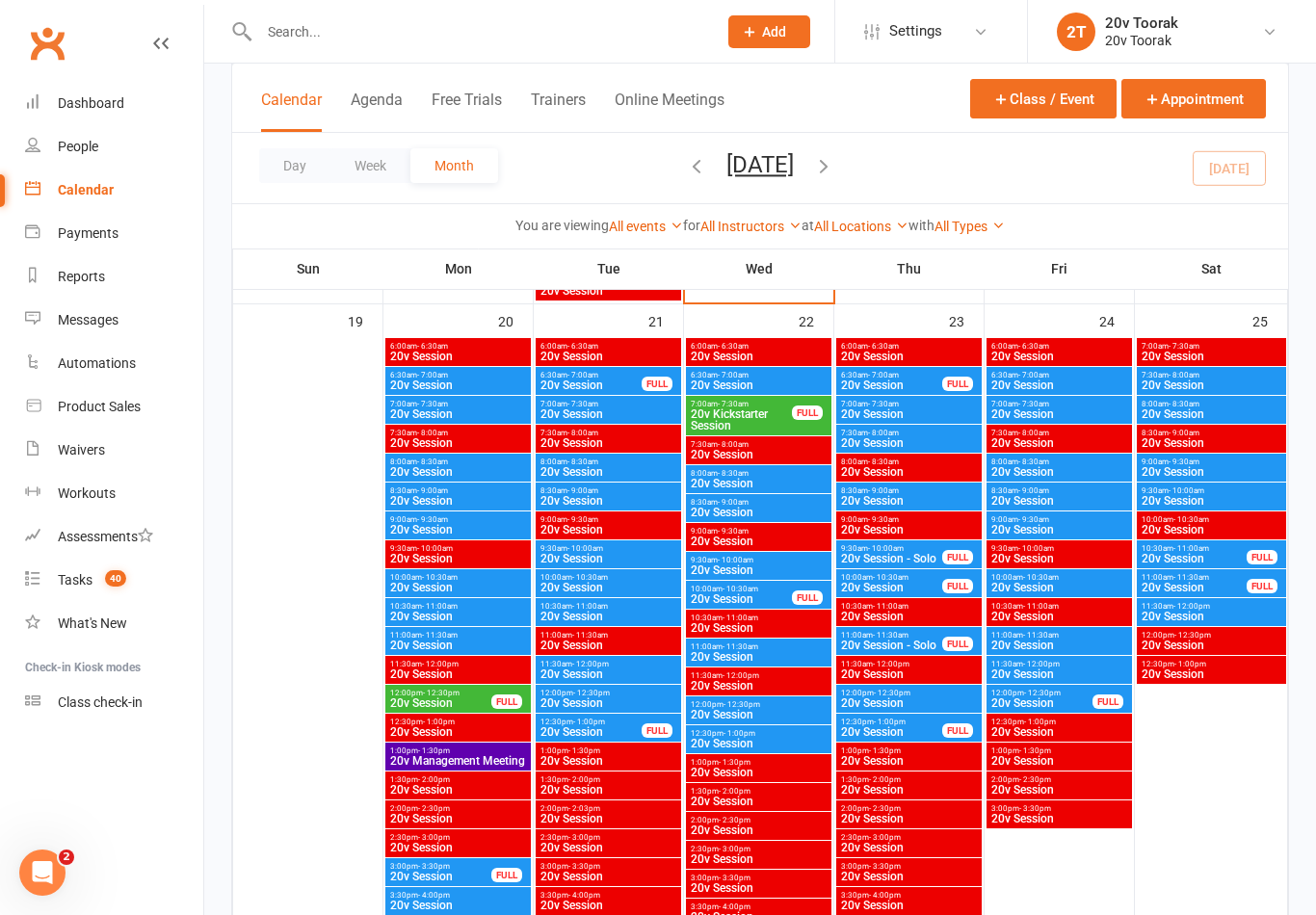
click at [569, 591] on span "20v Session" at bounding box center [609, 588] width 138 height 12
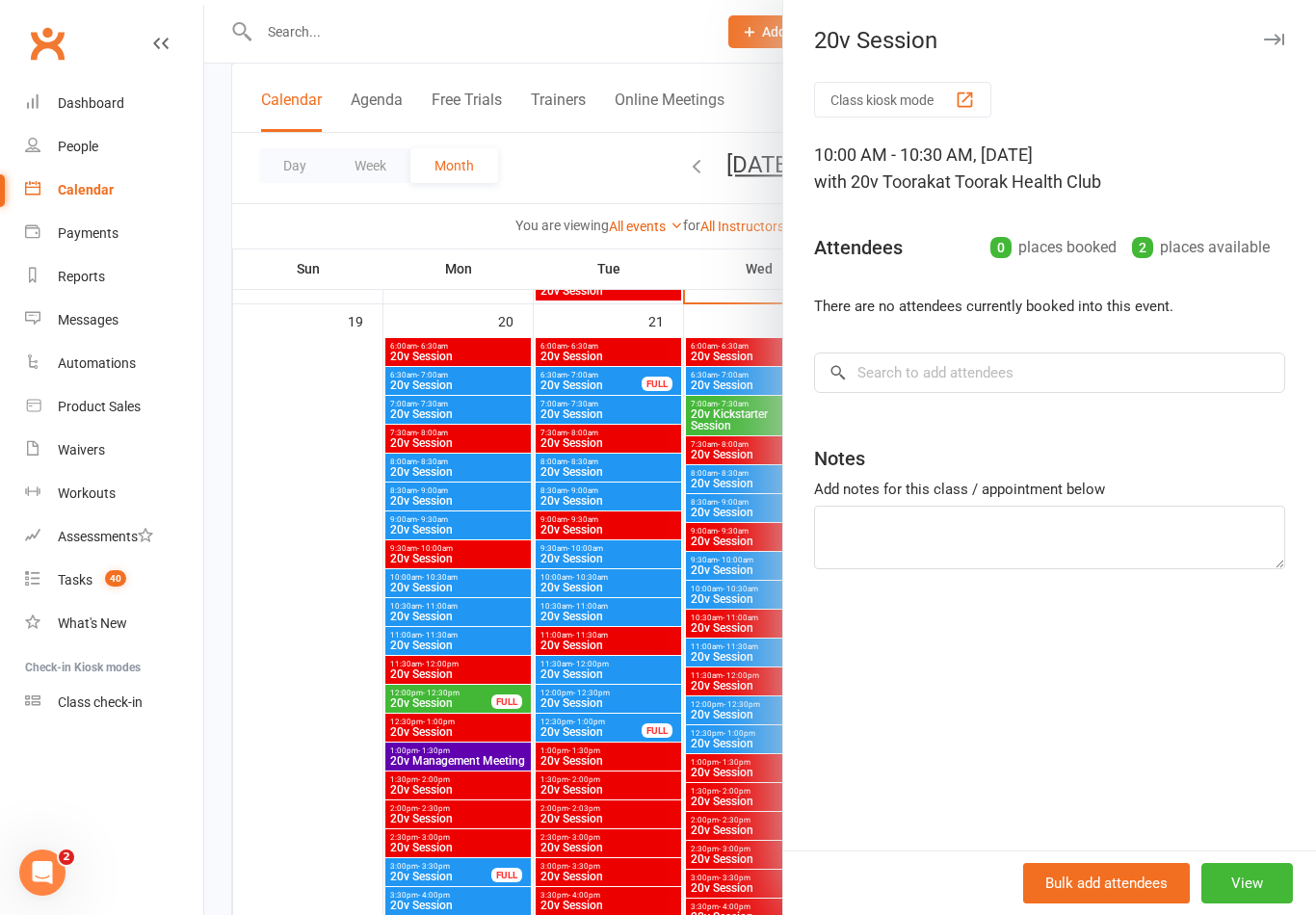
click at [557, 602] on div at bounding box center [759, 458] width 1111 height 915
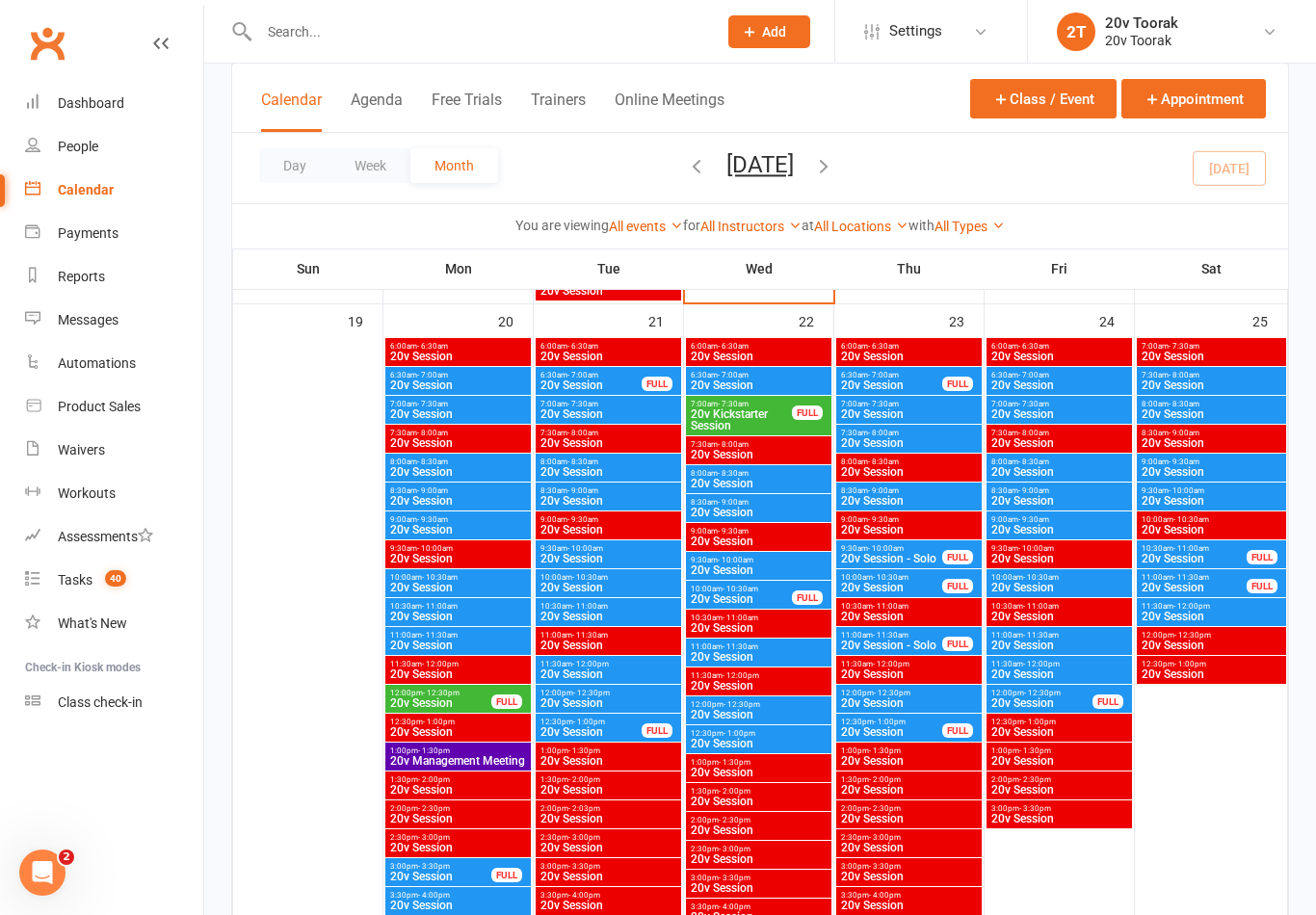
click at [561, 610] on span "20v Session" at bounding box center [609, 616] width 138 height 12
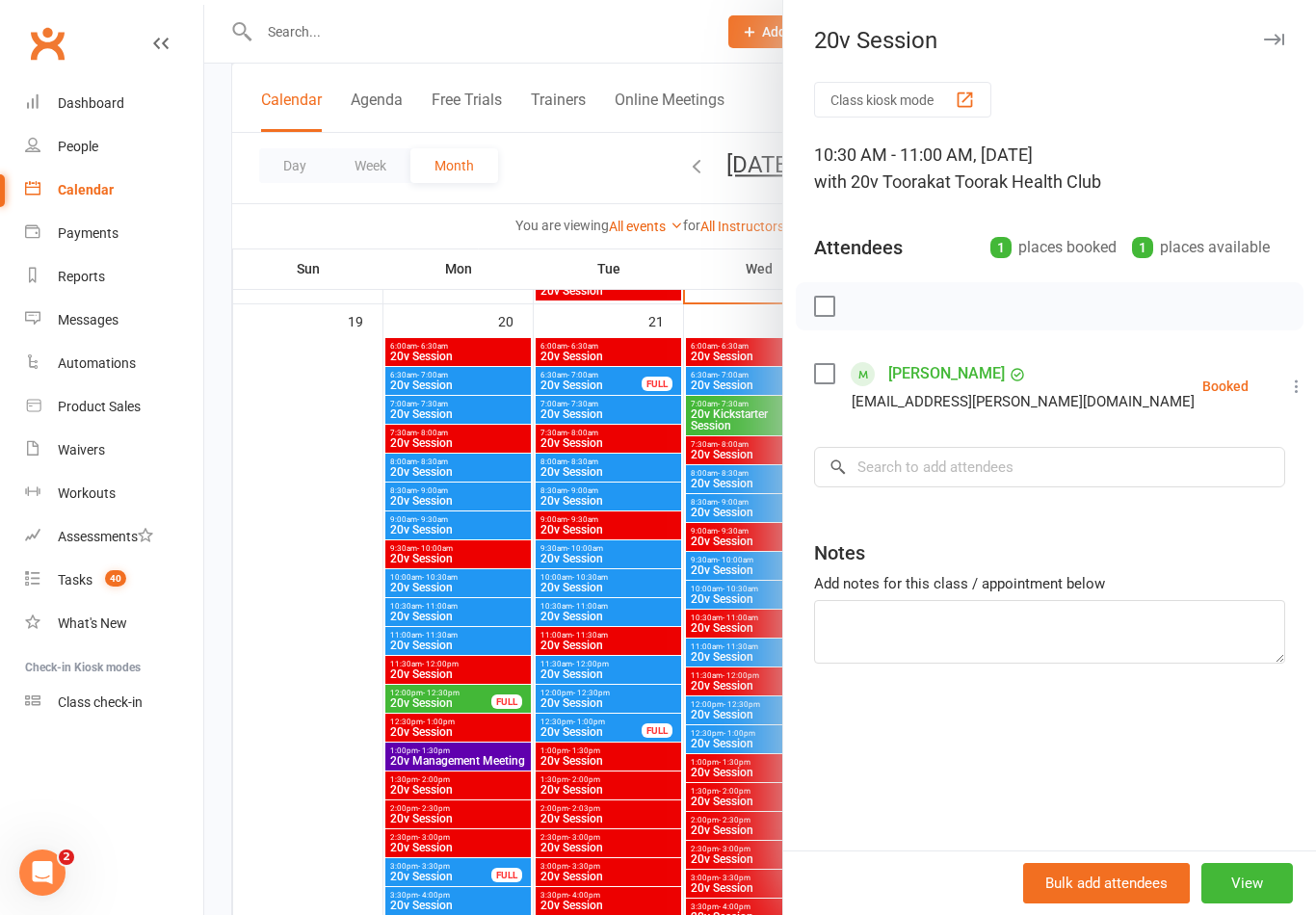
click at [550, 588] on div at bounding box center [759, 458] width 1111 height 915
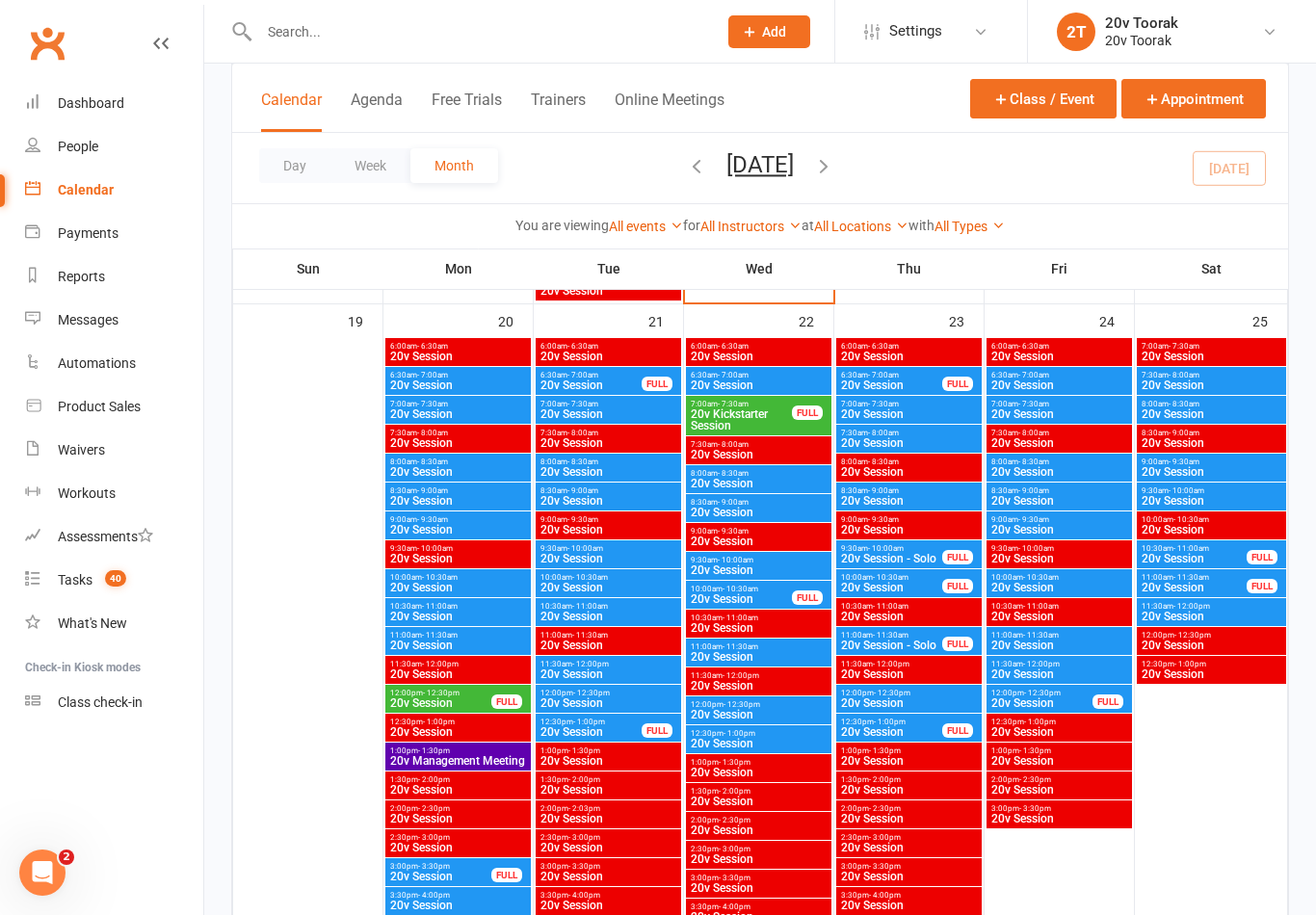
click at [557, 589] on span "20v Session" at bounding box center [609, 588] width 138 height 12
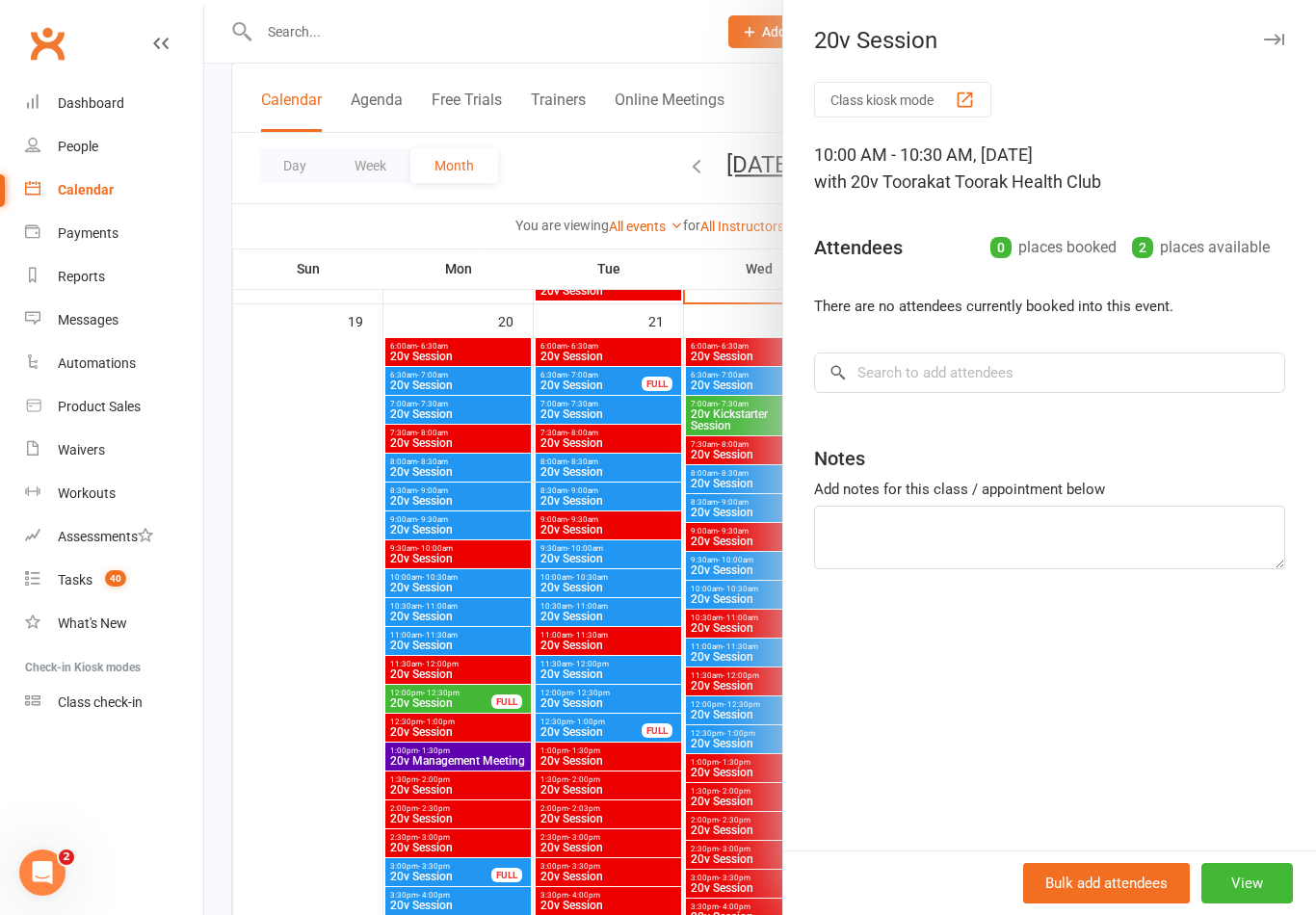
click at [282, 488] on div at bounding box center [759, 458] width 1111 height 915
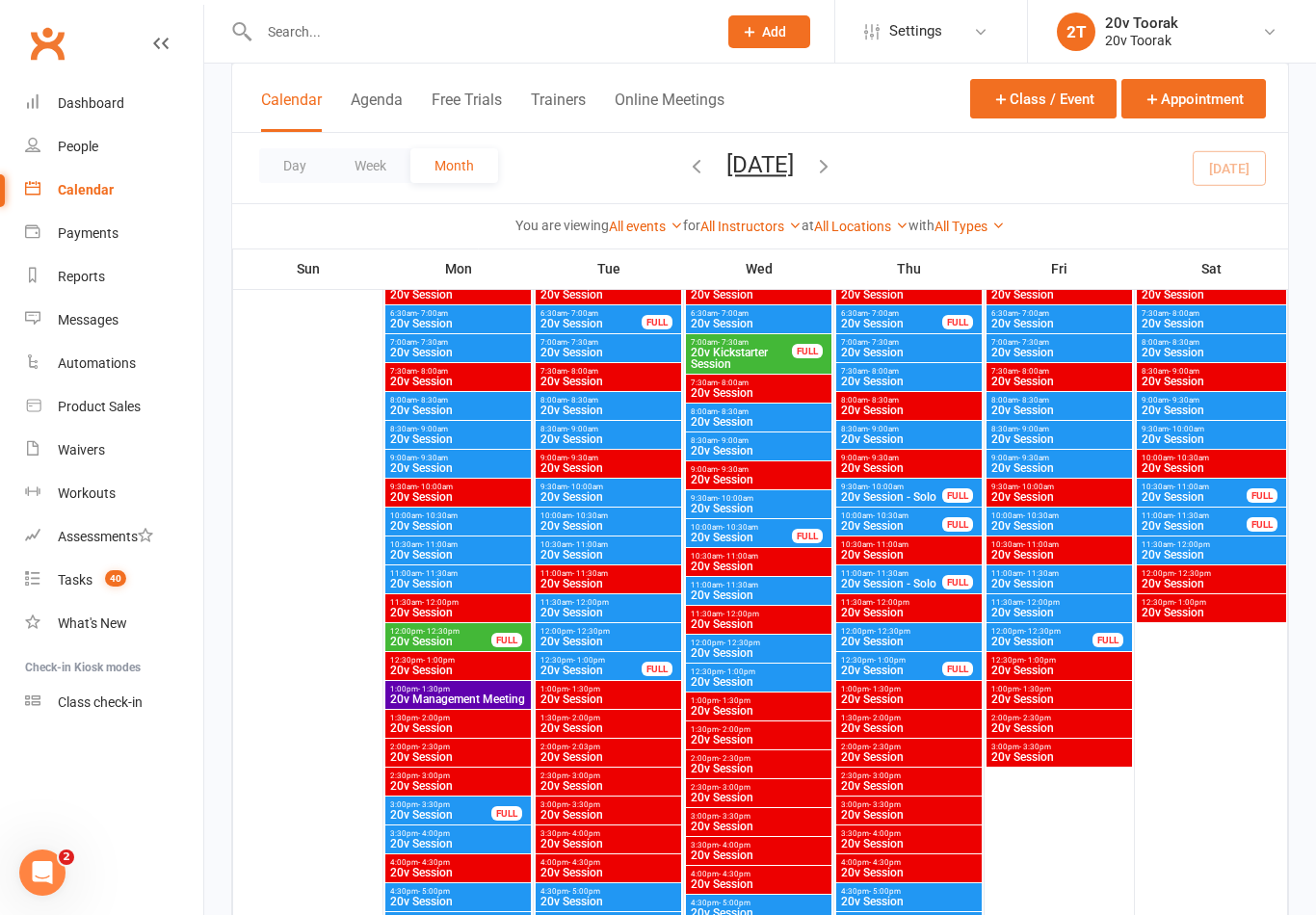
scroll to position [2738, 0]
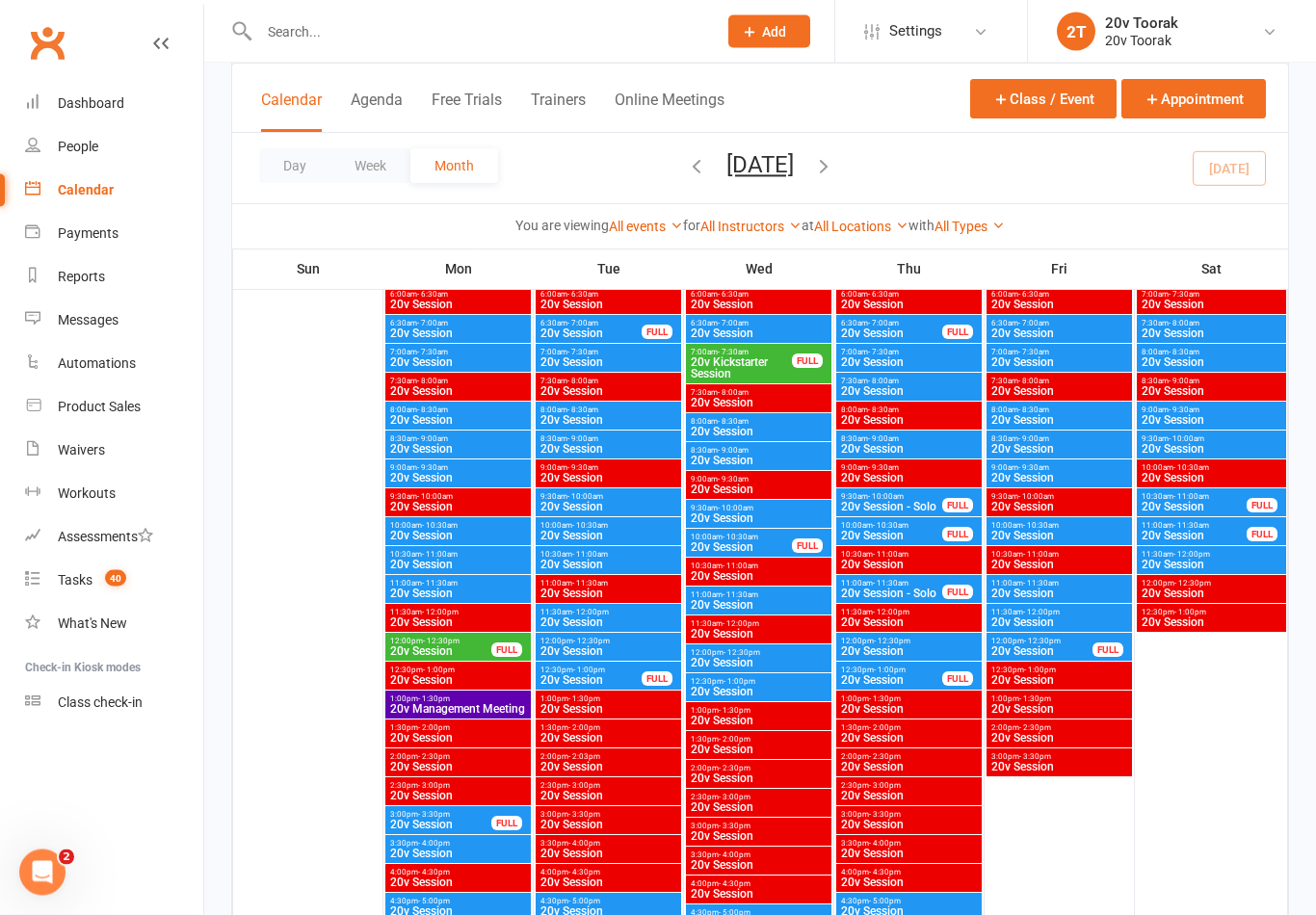
click at [565, 479] on span "20v Session" at bounding box center [609, 479] width 138 height 12
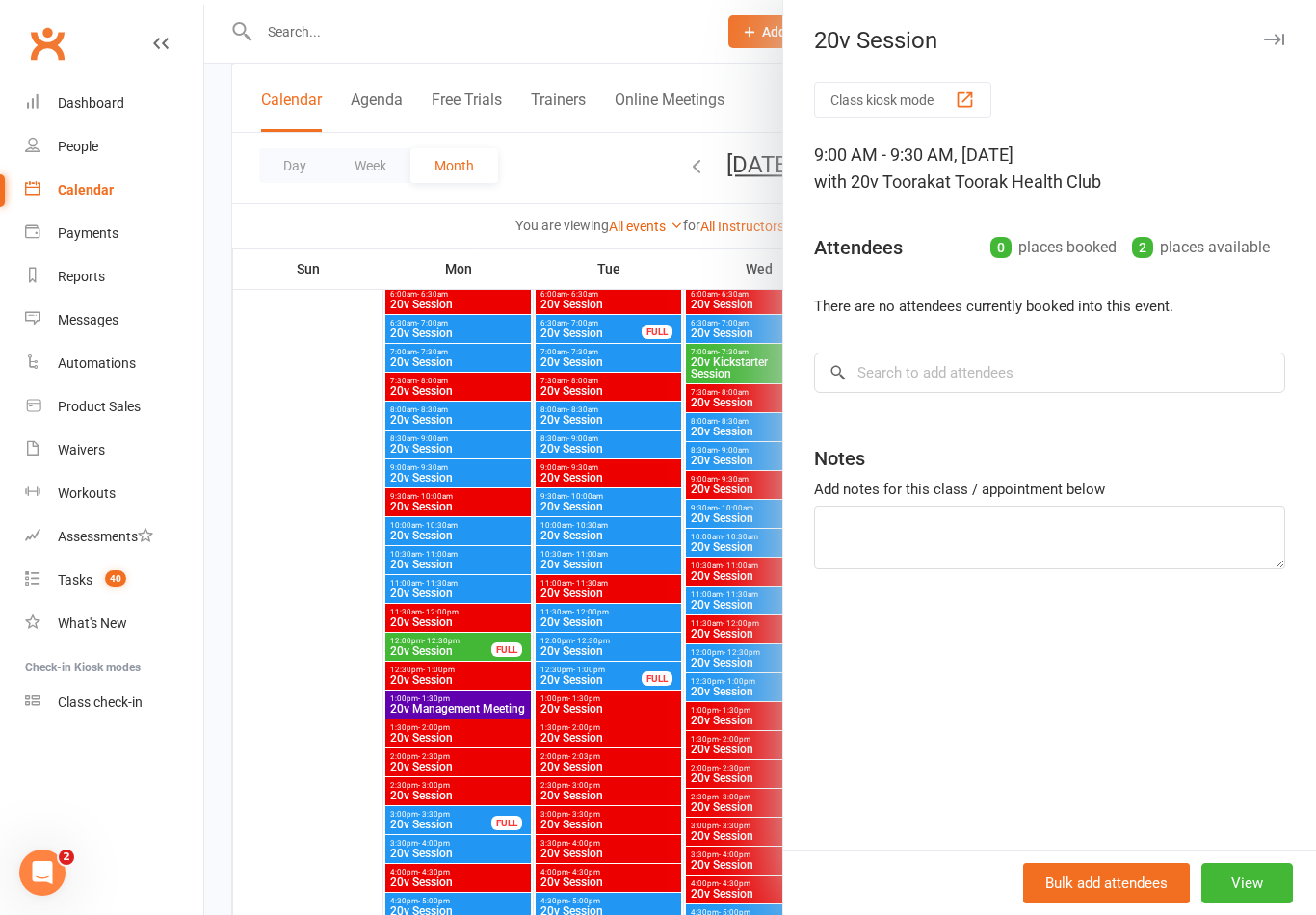
click at [553, 500] on div at bounding box center [759, 458] width 1111 height 915
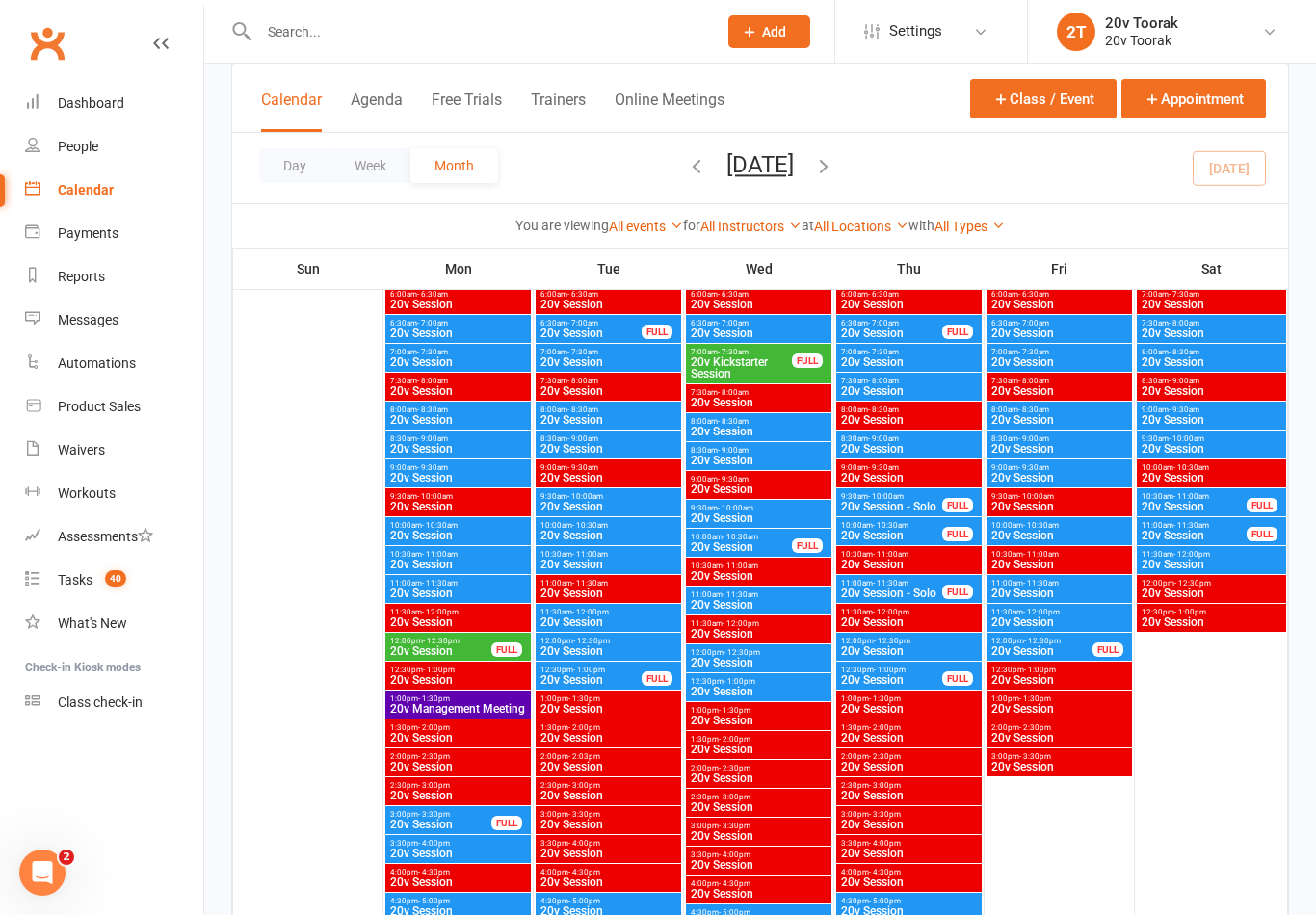
click at [550, 506] on span "20v Session" at bounding box center [609, 506] width 138 height 12
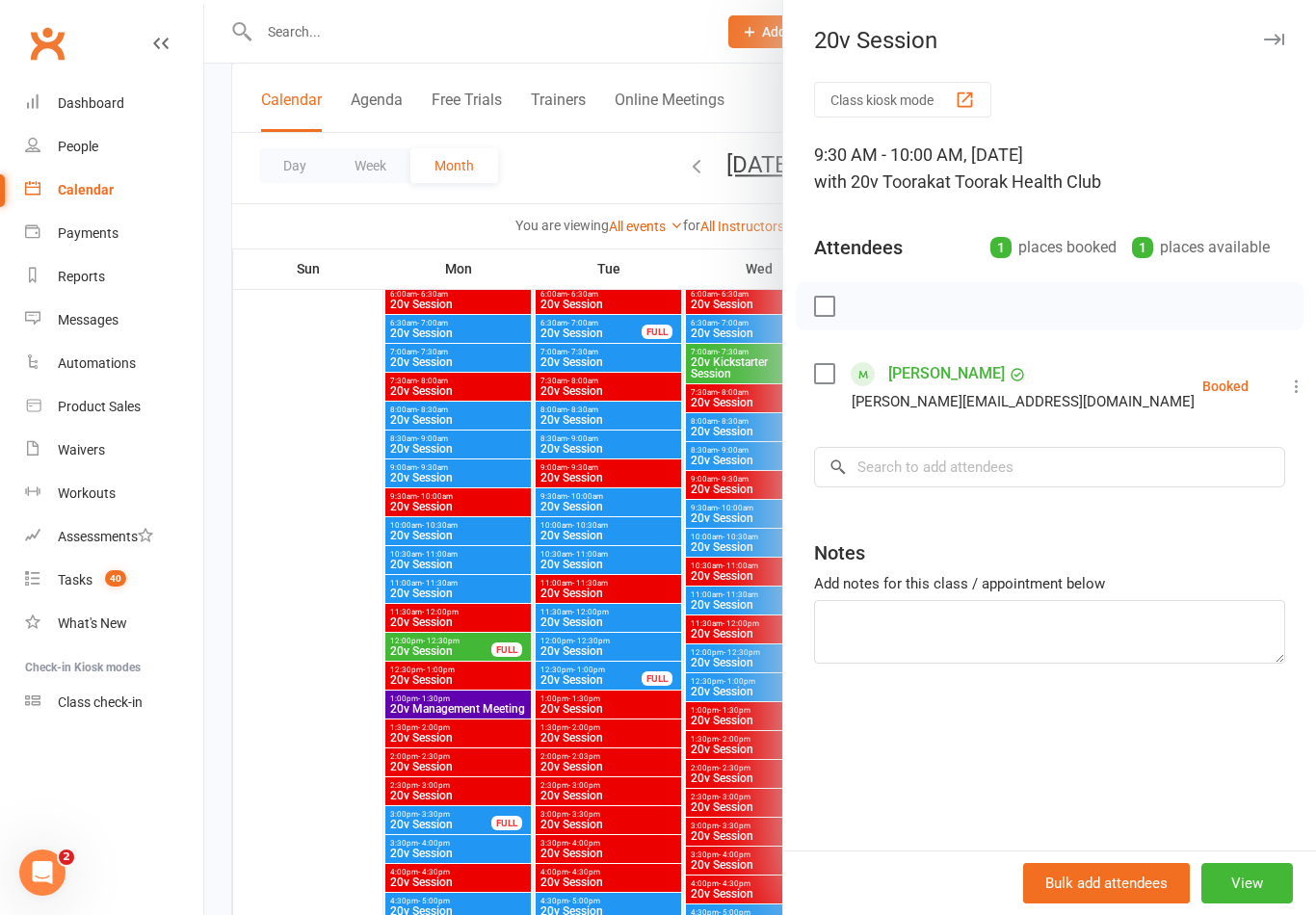
click at [555, 472] on div at bounding box center [759, 458] width 1111 height 915
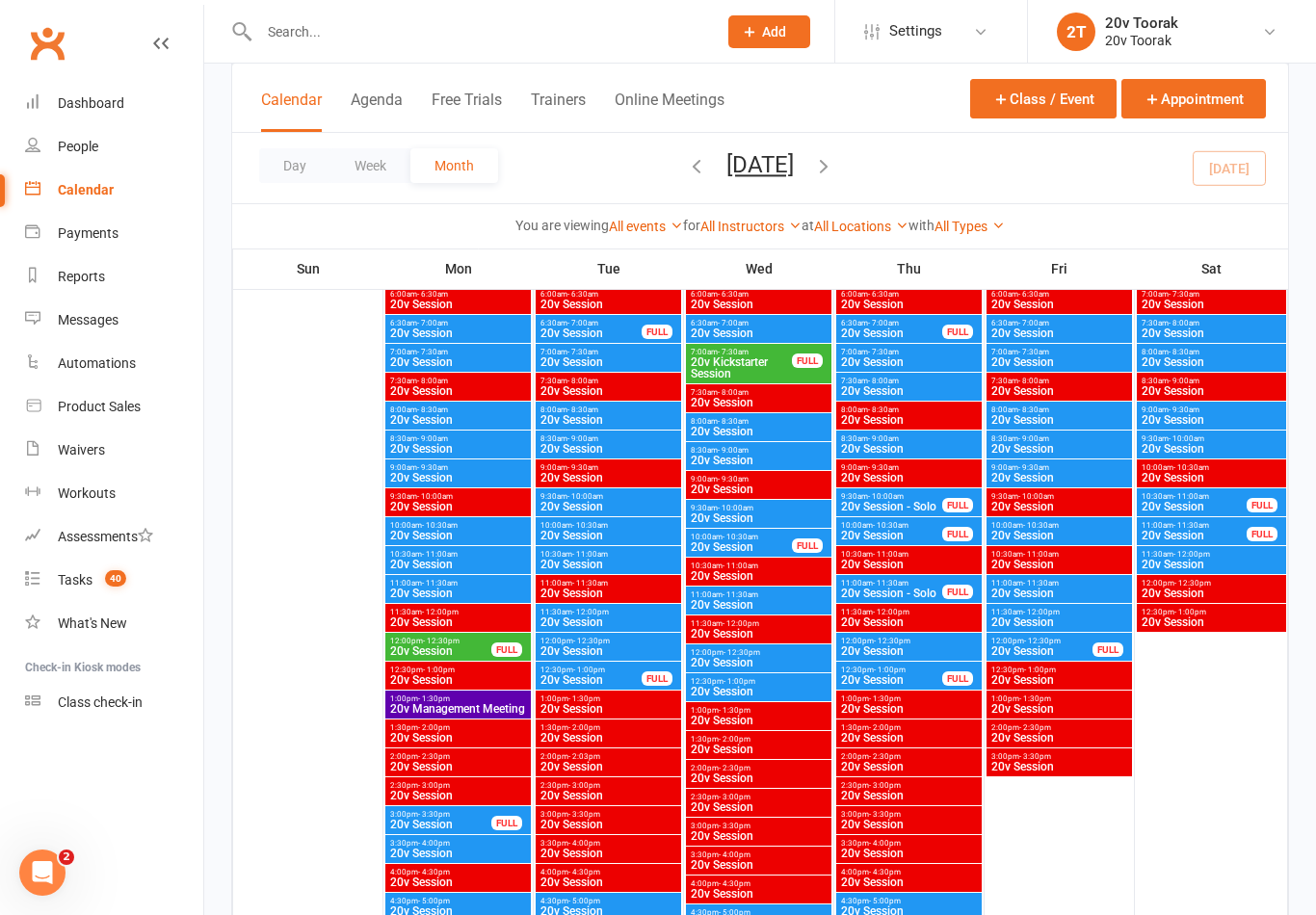
click at [553, 476] on span "20v Session" at bounding box center [609, 478] width 138 height 12
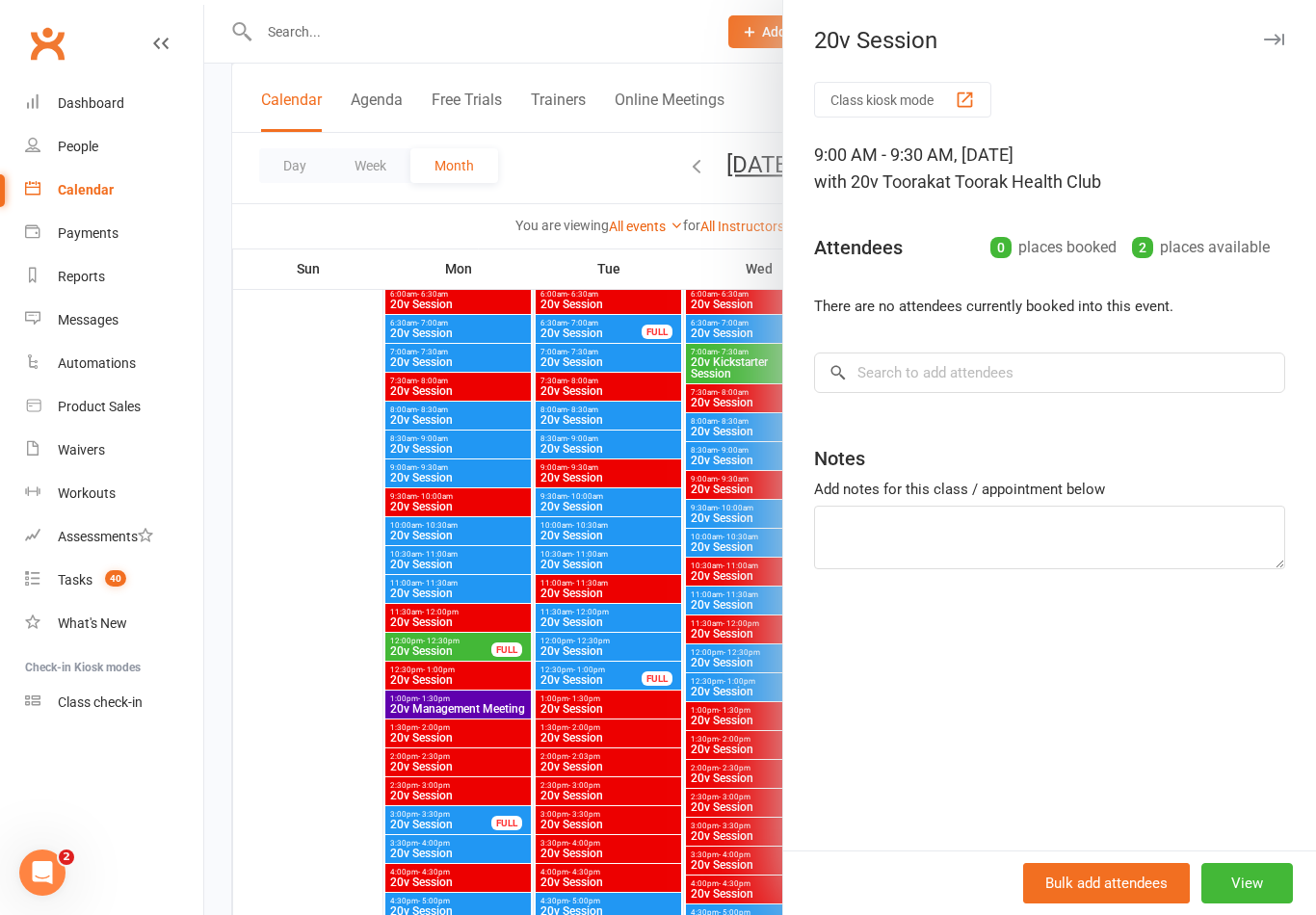
click at [555, 451] on div at bounding box center [759, 458] width 1111 height 915
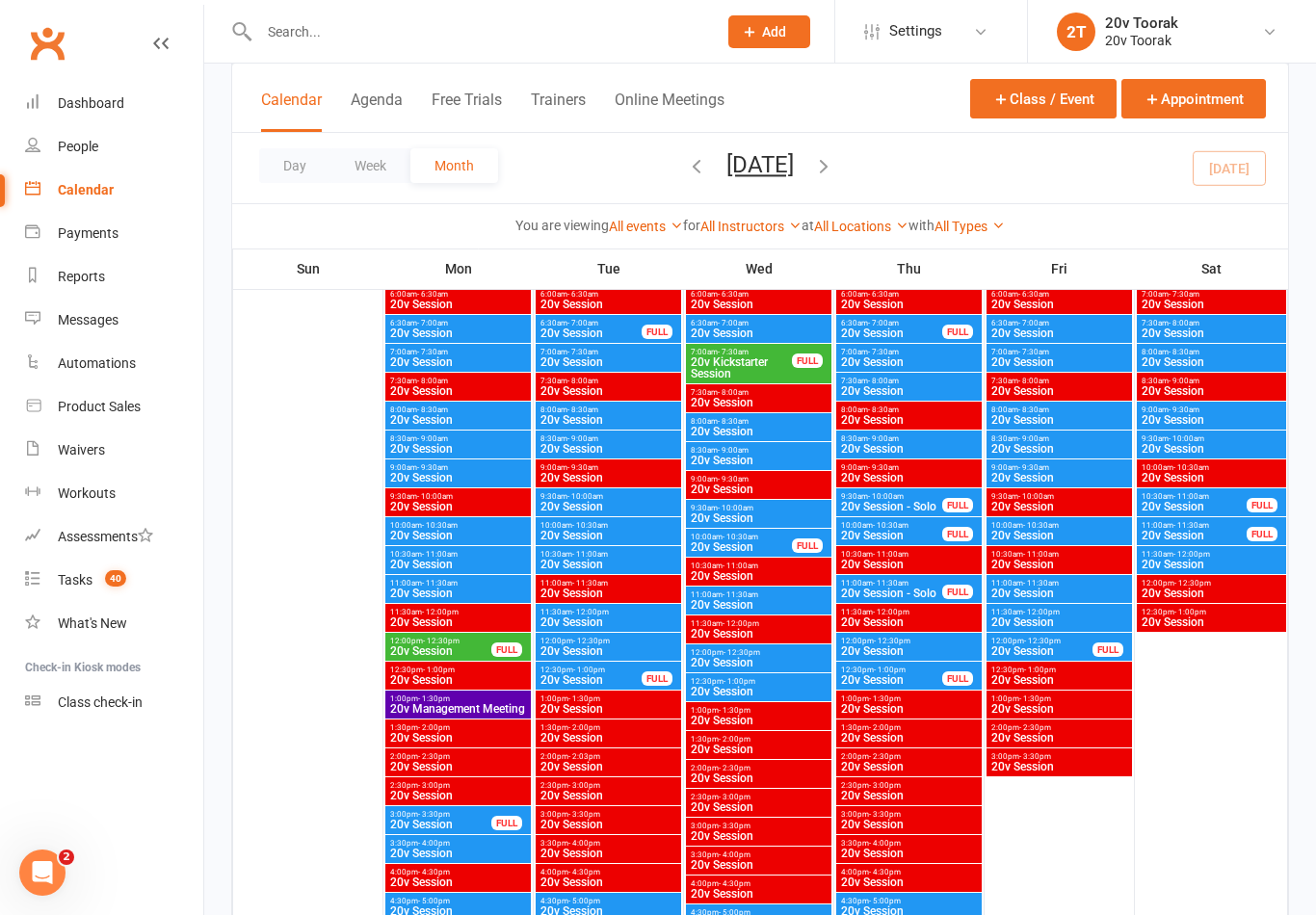
click at [552, 448] on span "20v Session" at bounding box center [609, 449] width 138 height 12
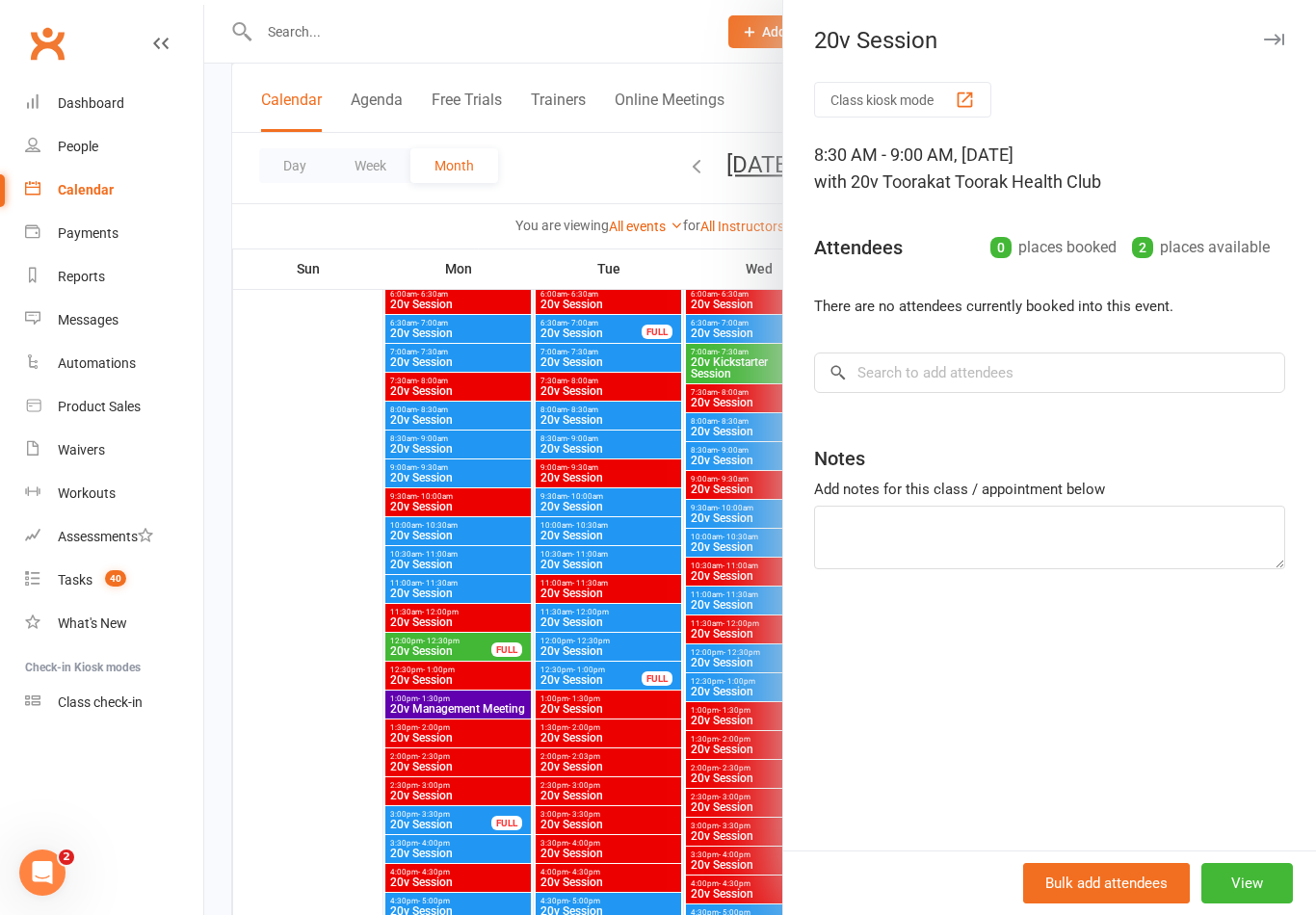
click at [578, 483] on div at bounding box center [759, 458] width 1111 height 915
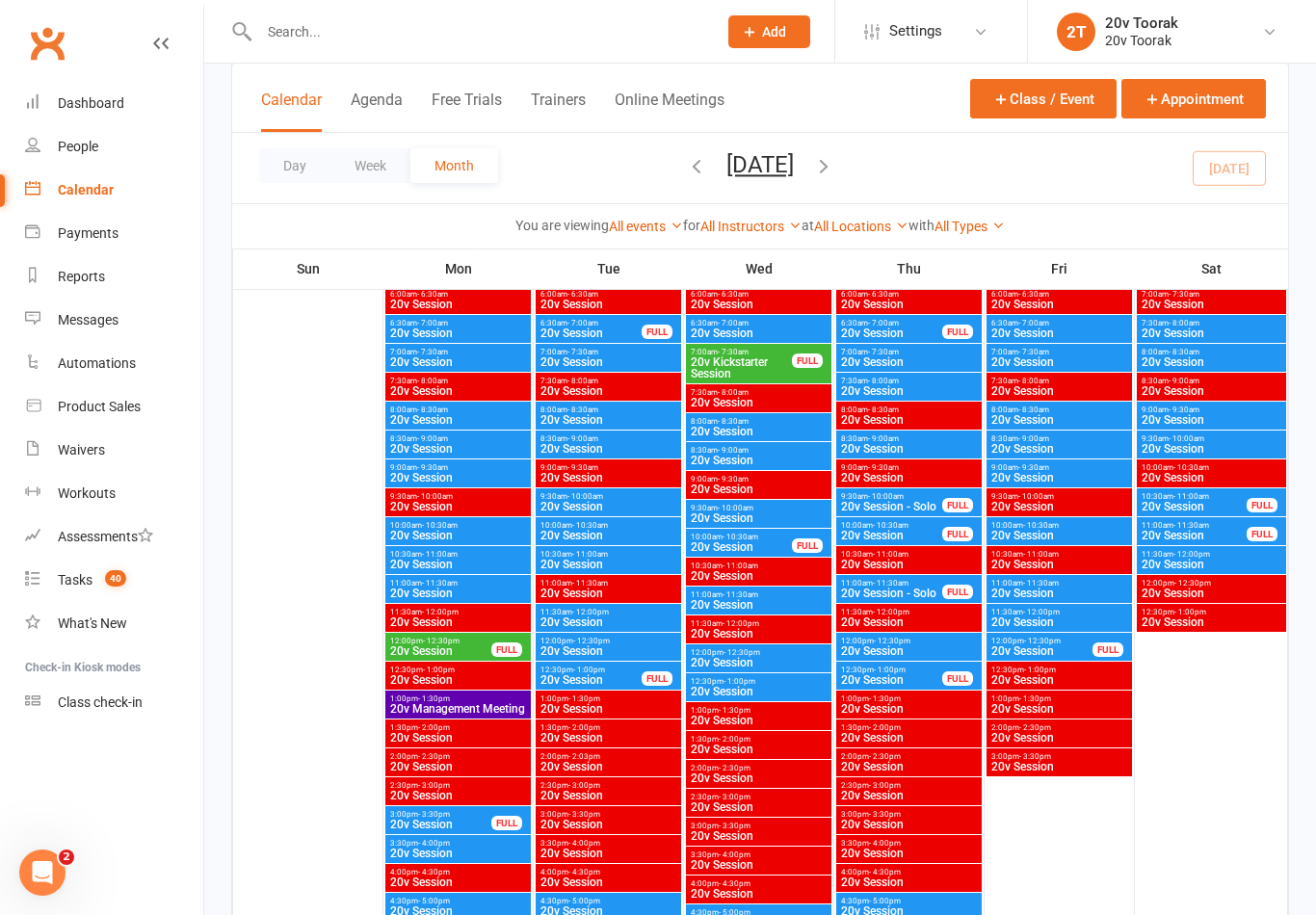
click at [553, 445] on span "20v Session" at bounding box center [609, 449] width 138 height 12
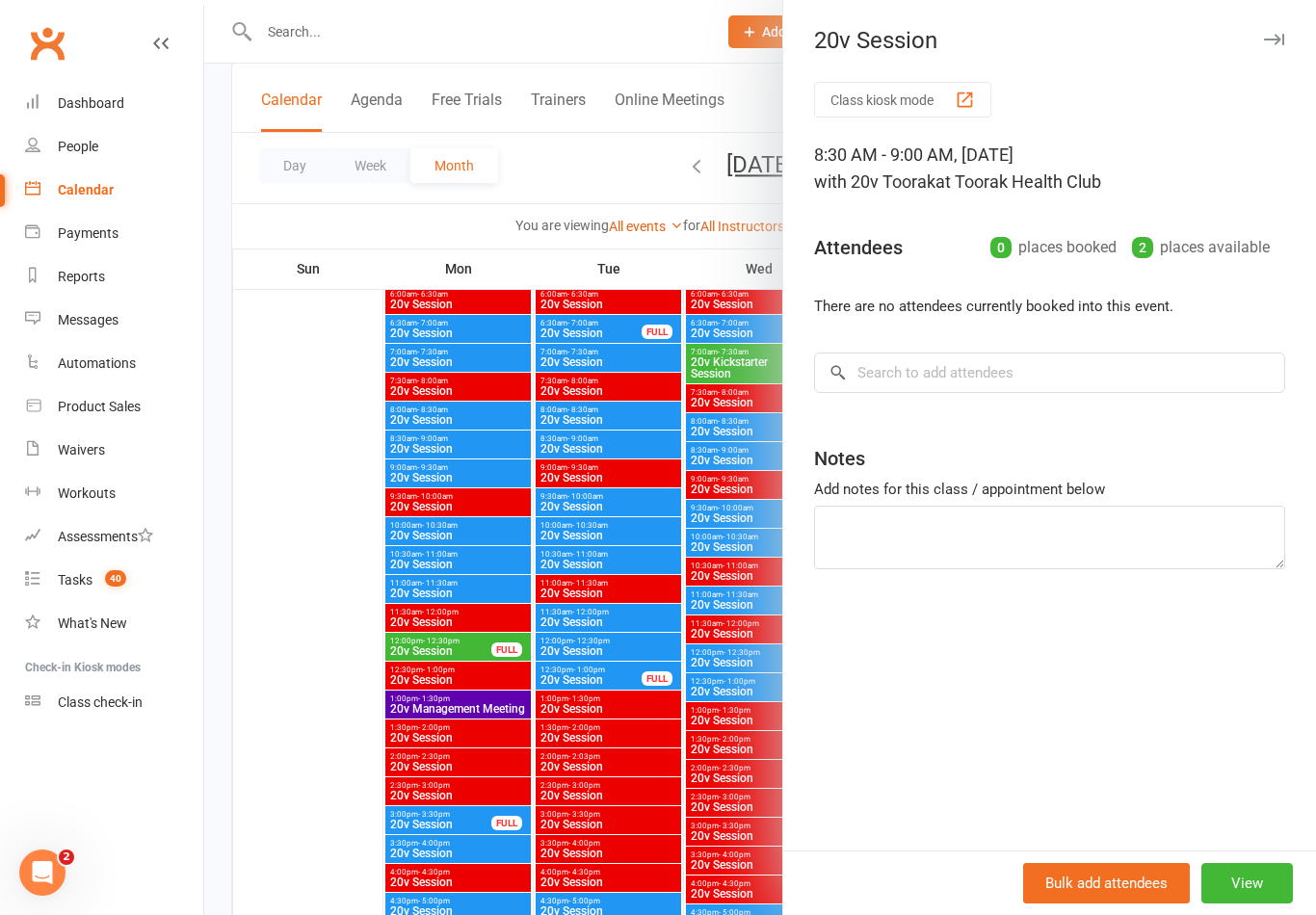
click at [568, 487] on div at bounding box center [759, 458] width 1111 height 915
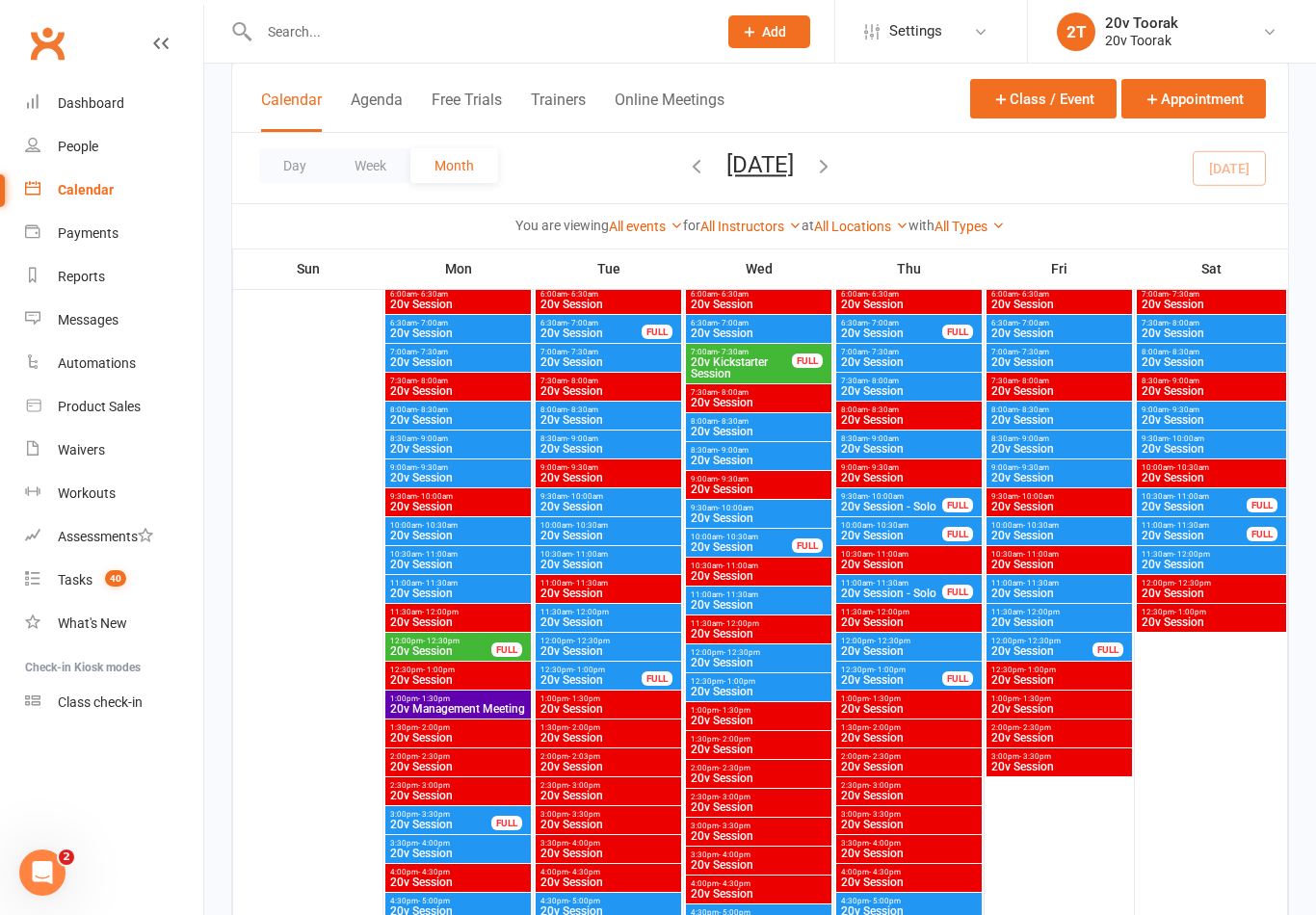
click at [554, 497] on span "9:30am - 10:00am" at bounding box center [609, 496] width 138 height 9
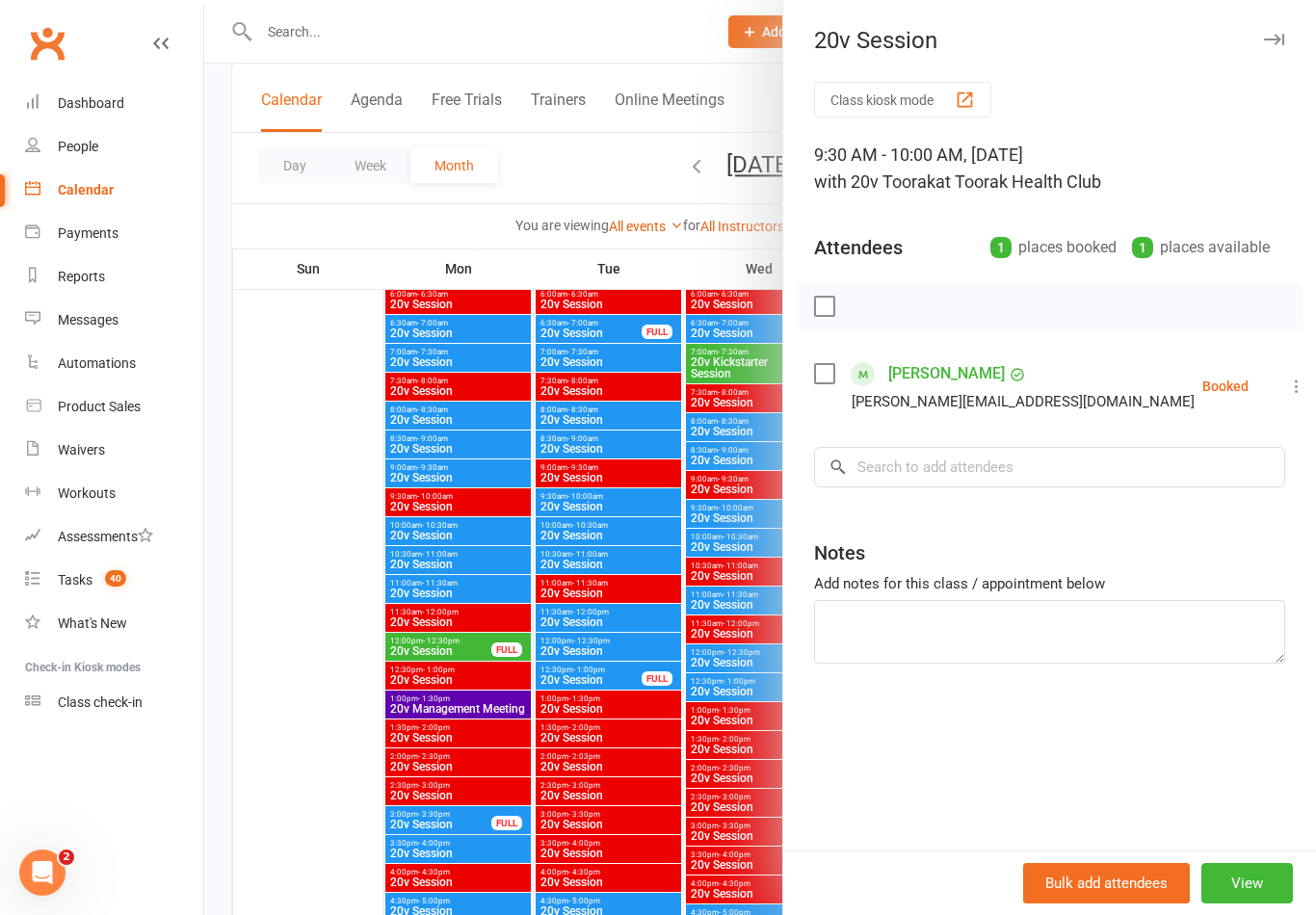
click at [559, 446] on div at bounding box center [759, 458] width 1111 height 915
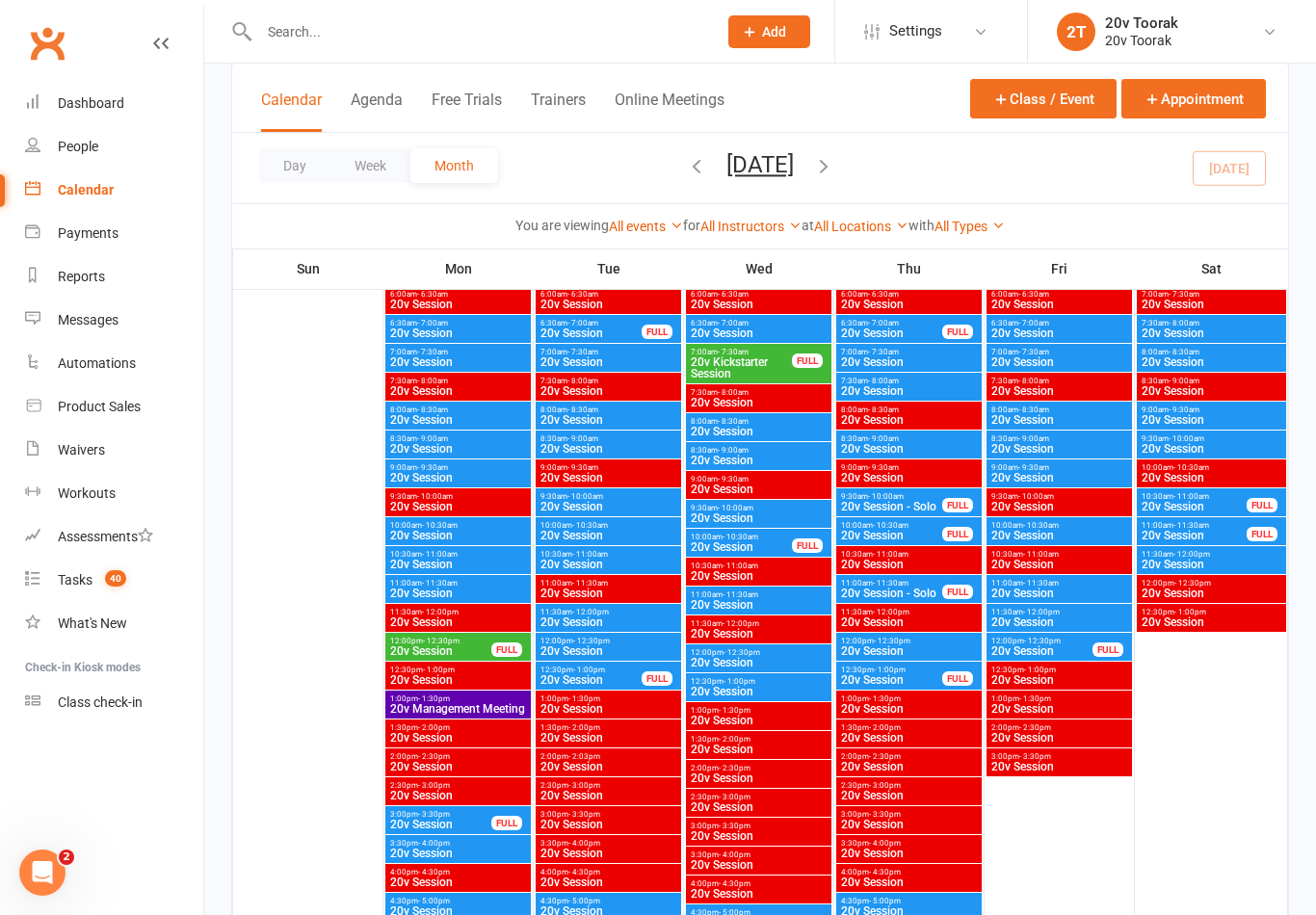
click at [561, 445] on span "20v Session" at bounding box center [609, 449] width 138 height 12
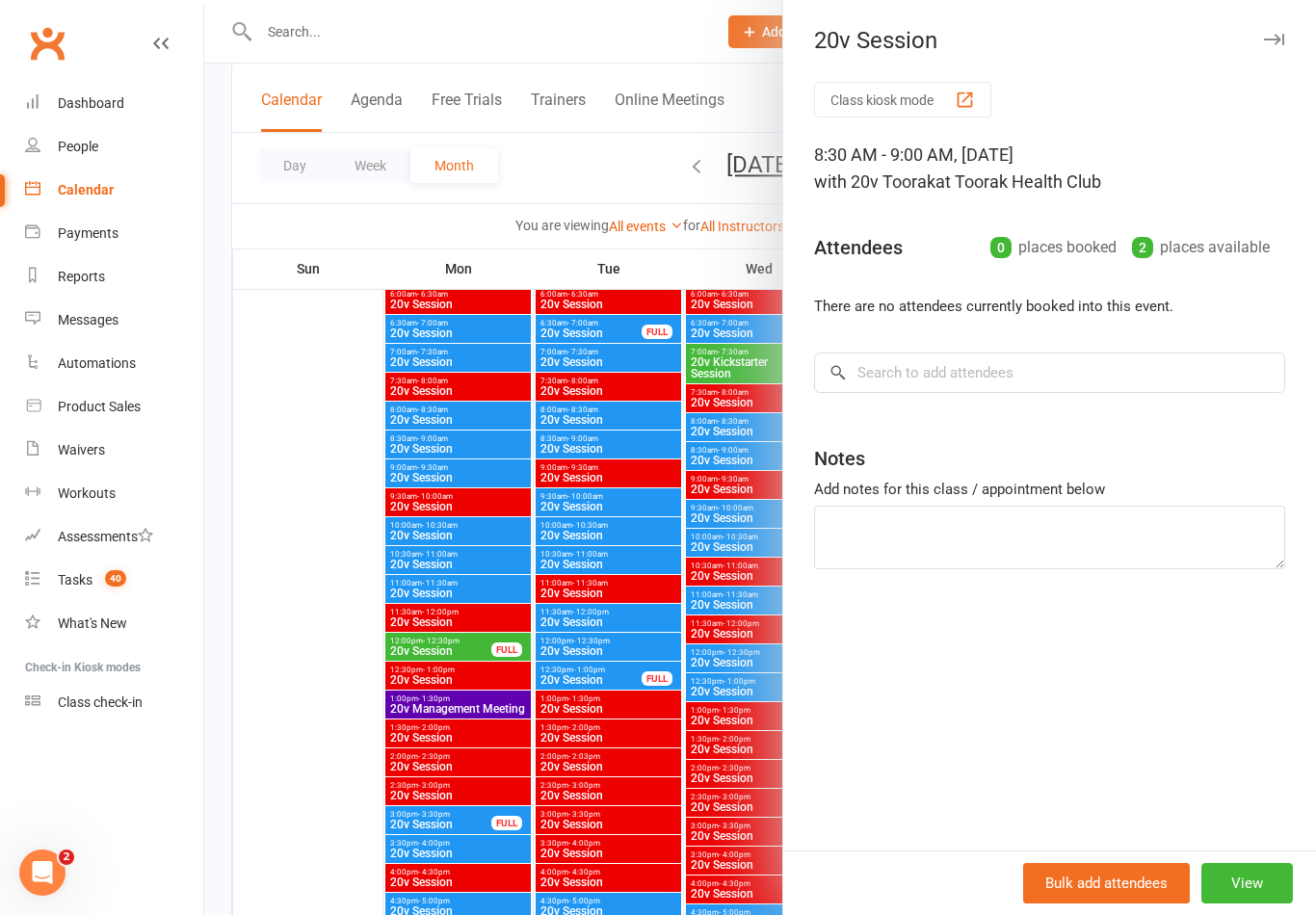
click at [575, 443] on div at bounding box center [759, 458] width 1111 height 915
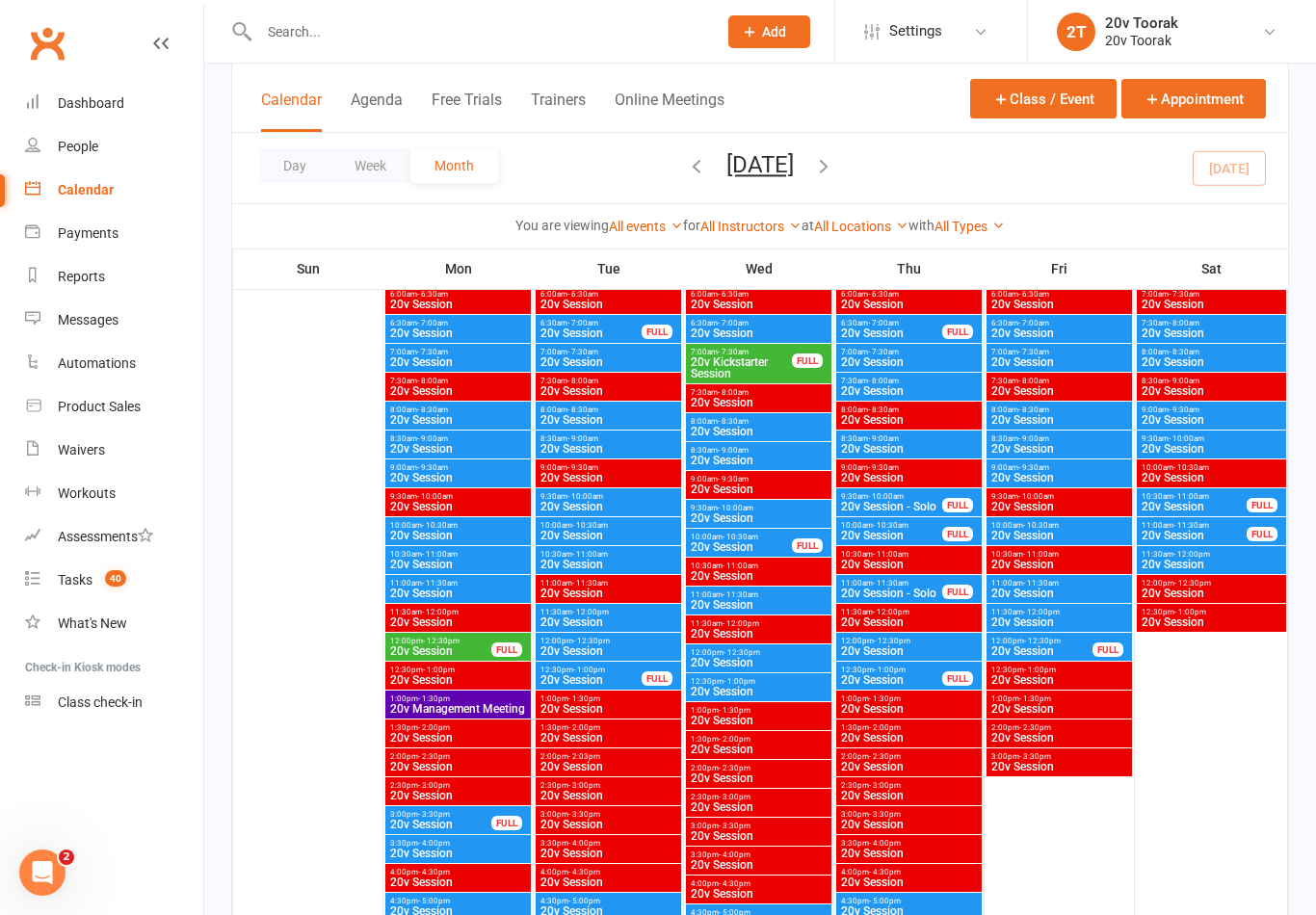
click at [569, 447] on span "20v Session" at bounding box center [609, 449] width 138 height 12
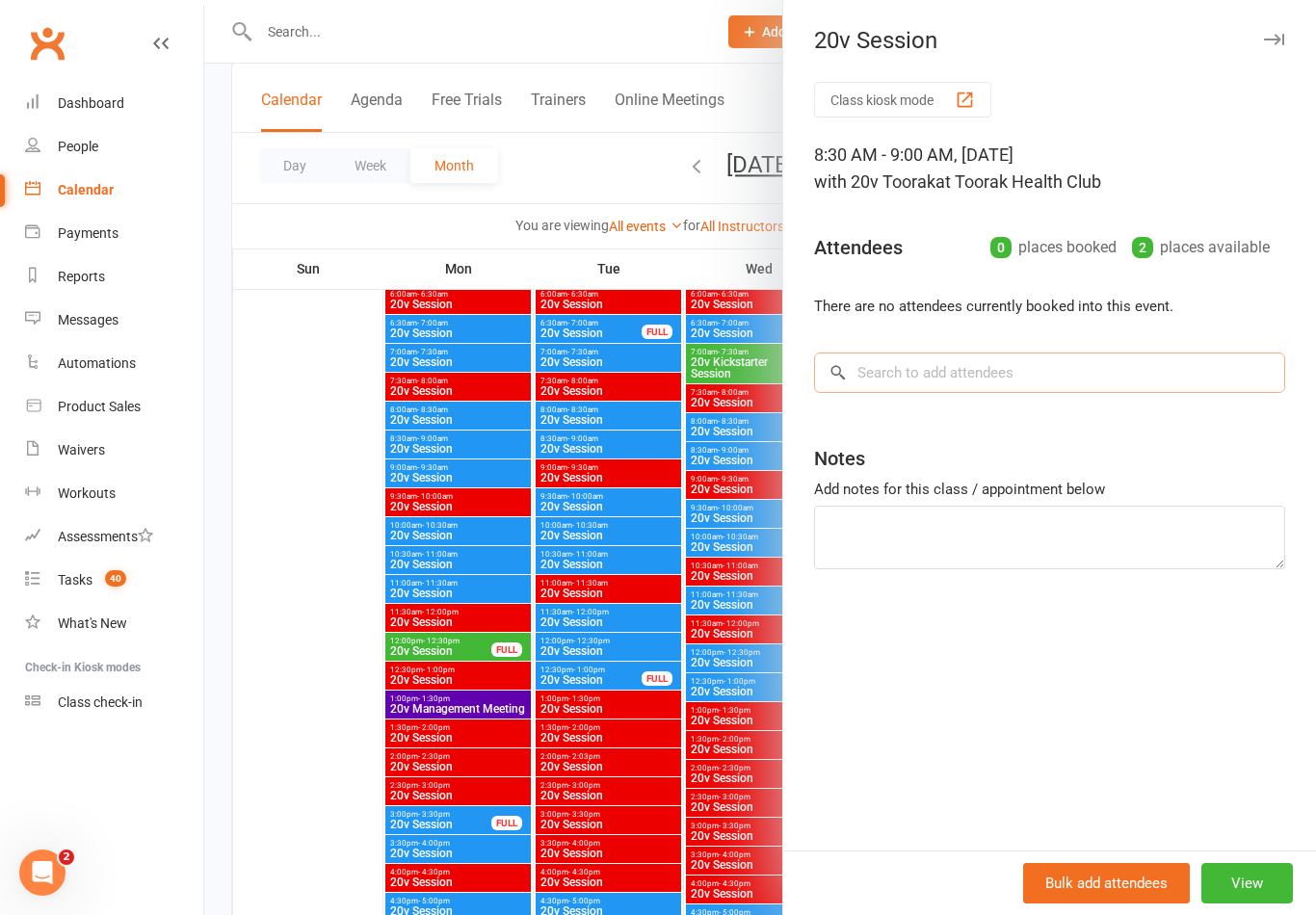
click at [992, 372] on input "search" at bounding box center [1049, 372] width 471 height 40
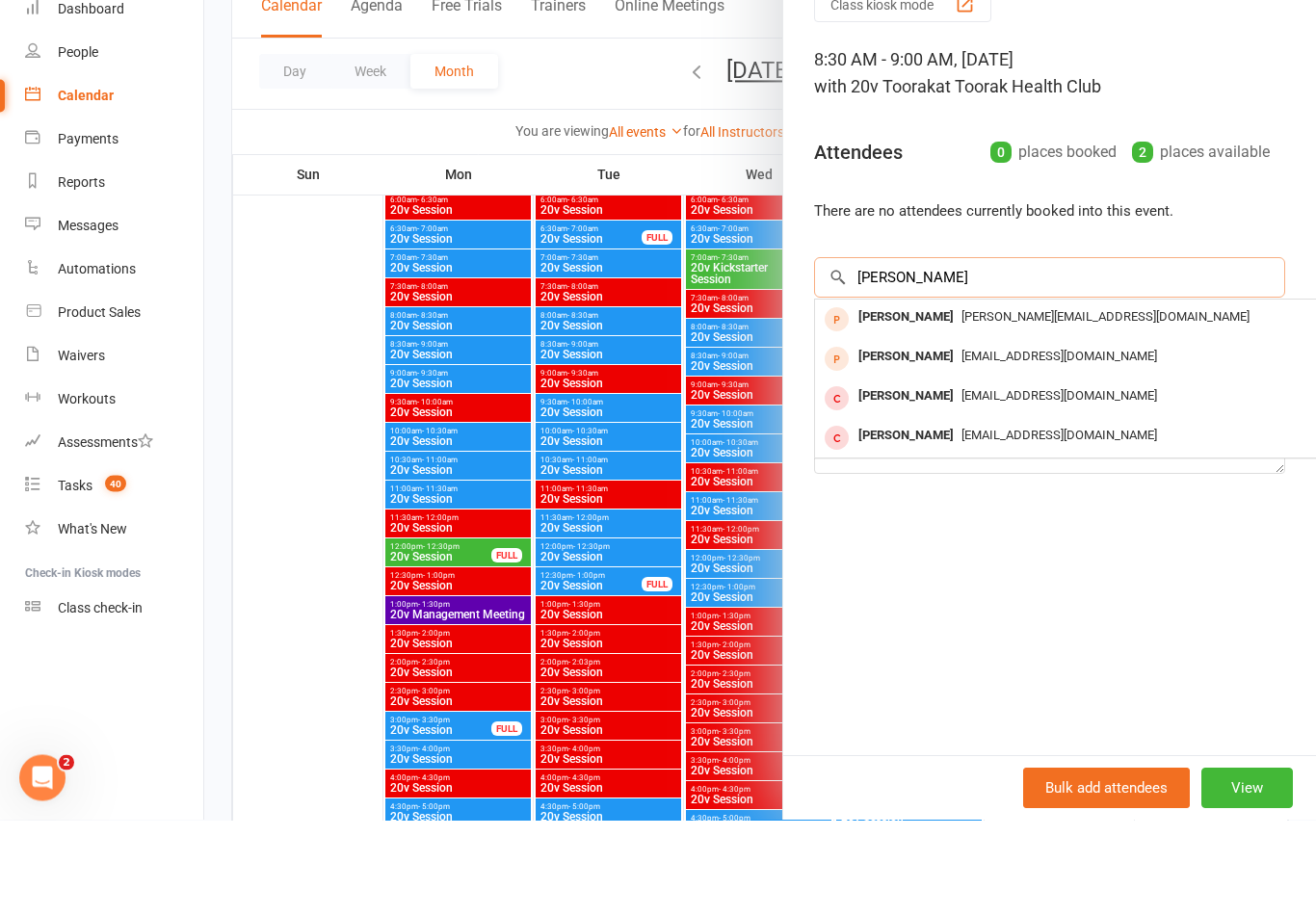
type input "Jose"
click at [940, 438] on div "[PERSON_NAME]" at bounding box center [905, 452] width 111 height 28
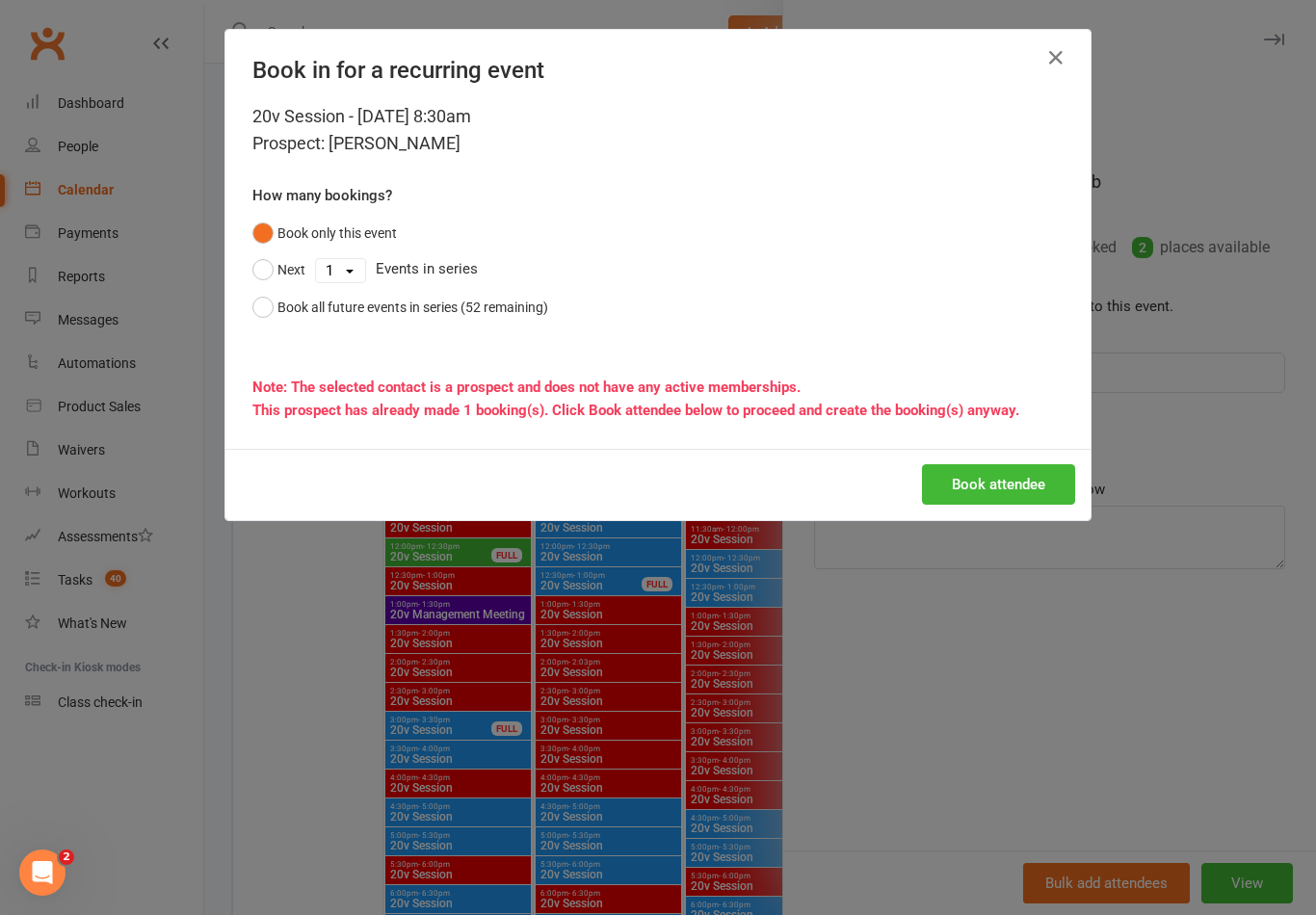
click at [1036, 479] on button "Book attendee" at bounding box center [999, 484] width 153 height 40
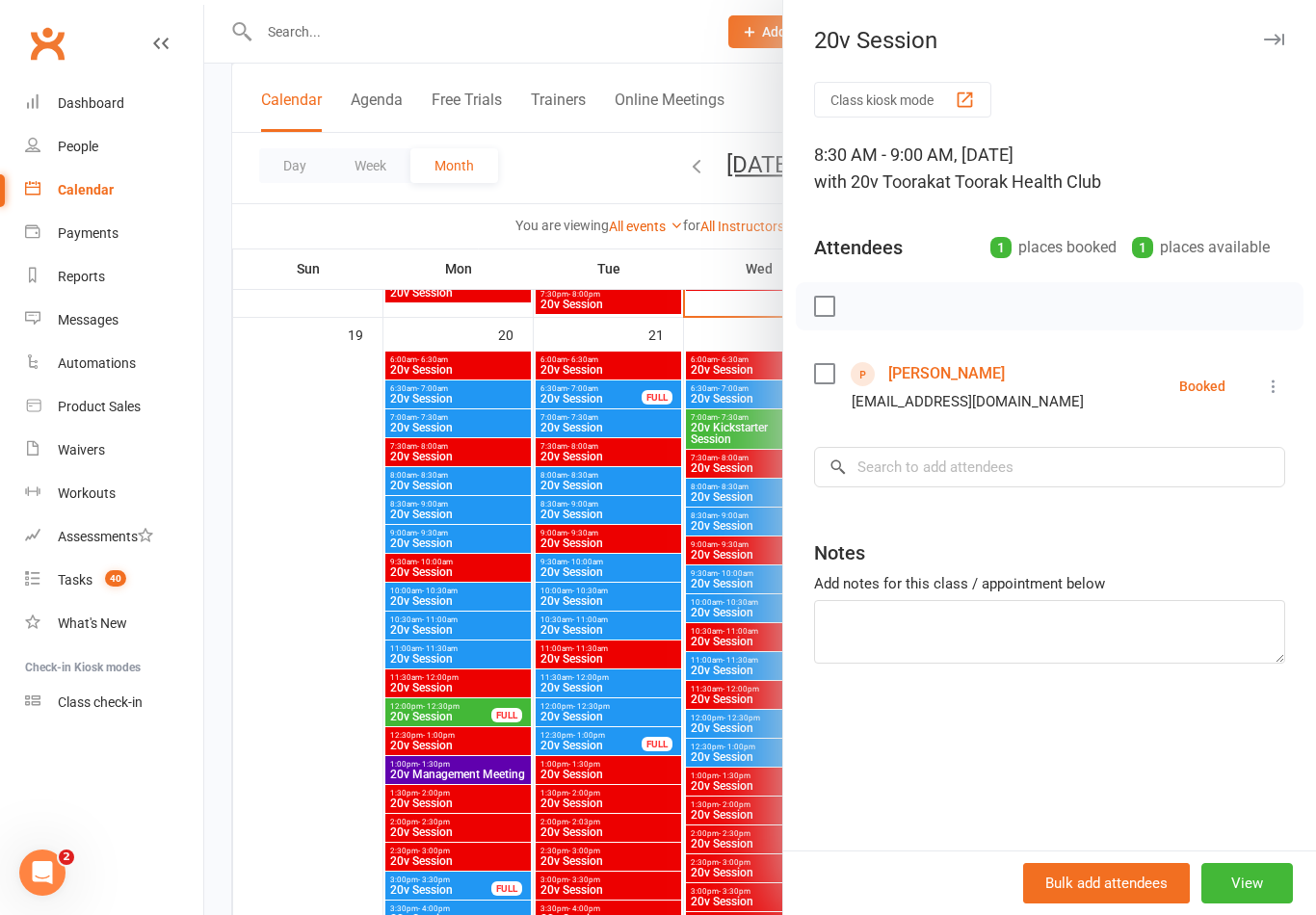
scroll to position [2671, 0]
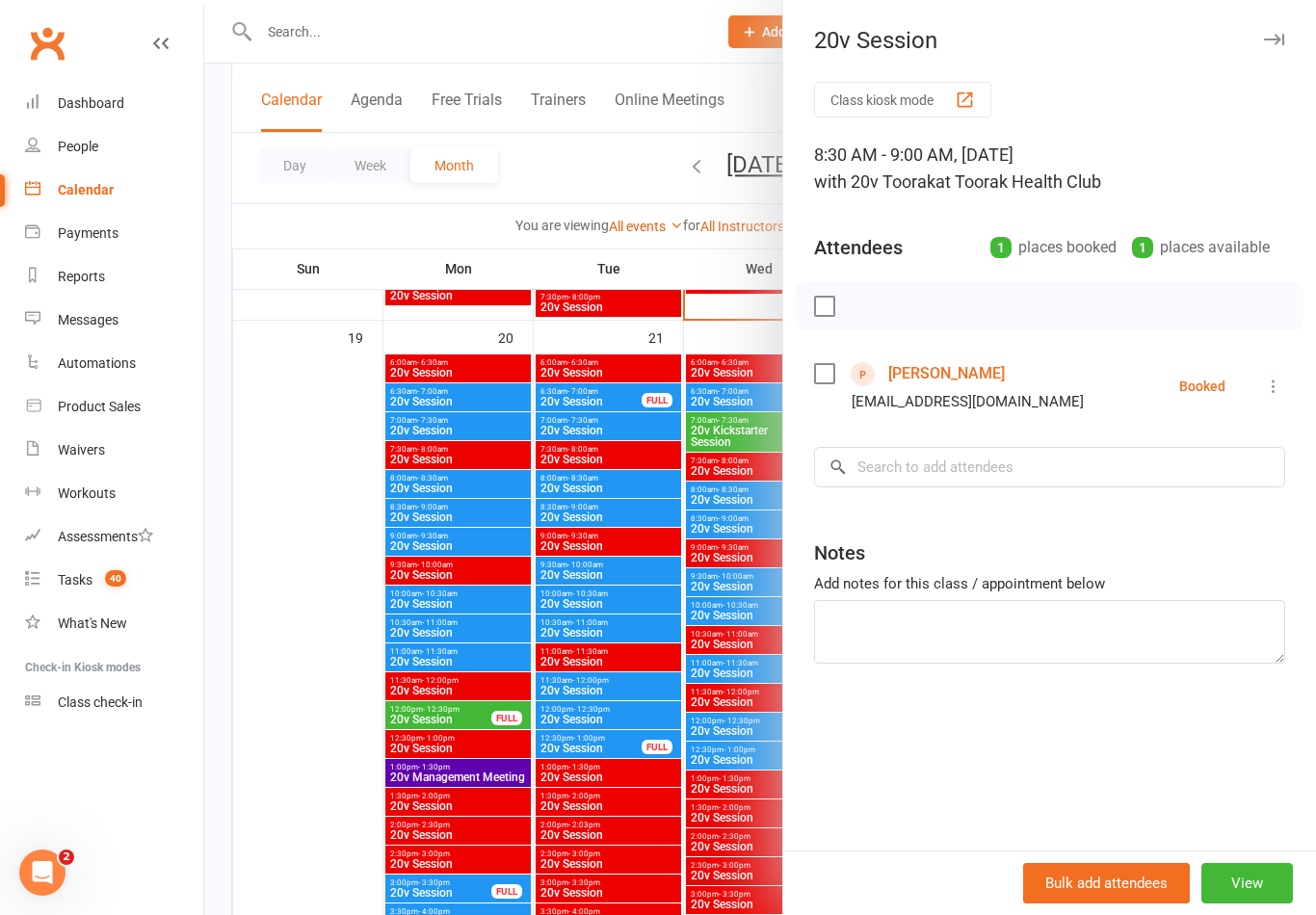
click at [623, 509] on div at bounding box center [759, 458] width 1111 height 915
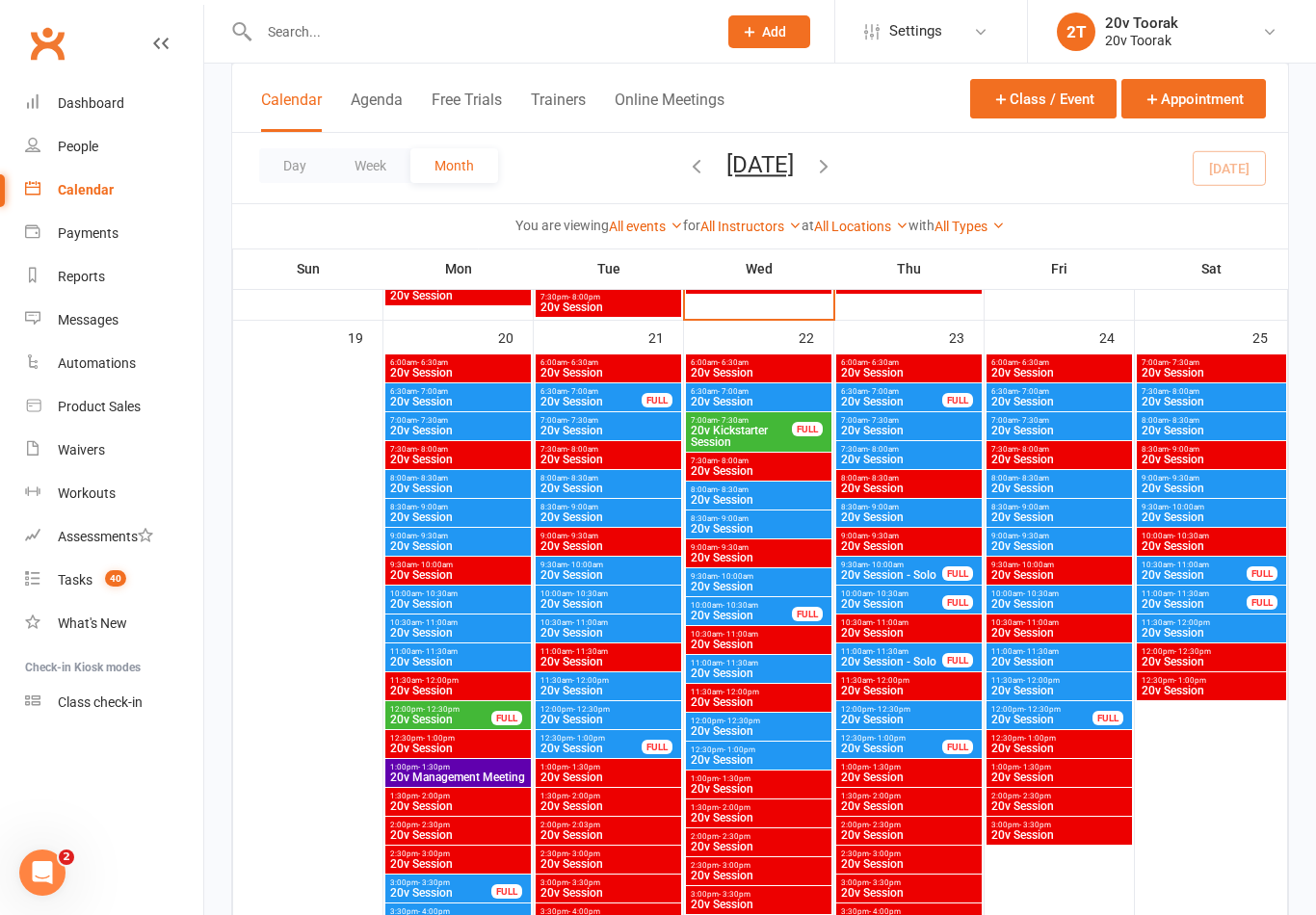
click at [625, 506] on span "8:30am - 9:00am" at bounding box center [609, 506] width 138 height 9
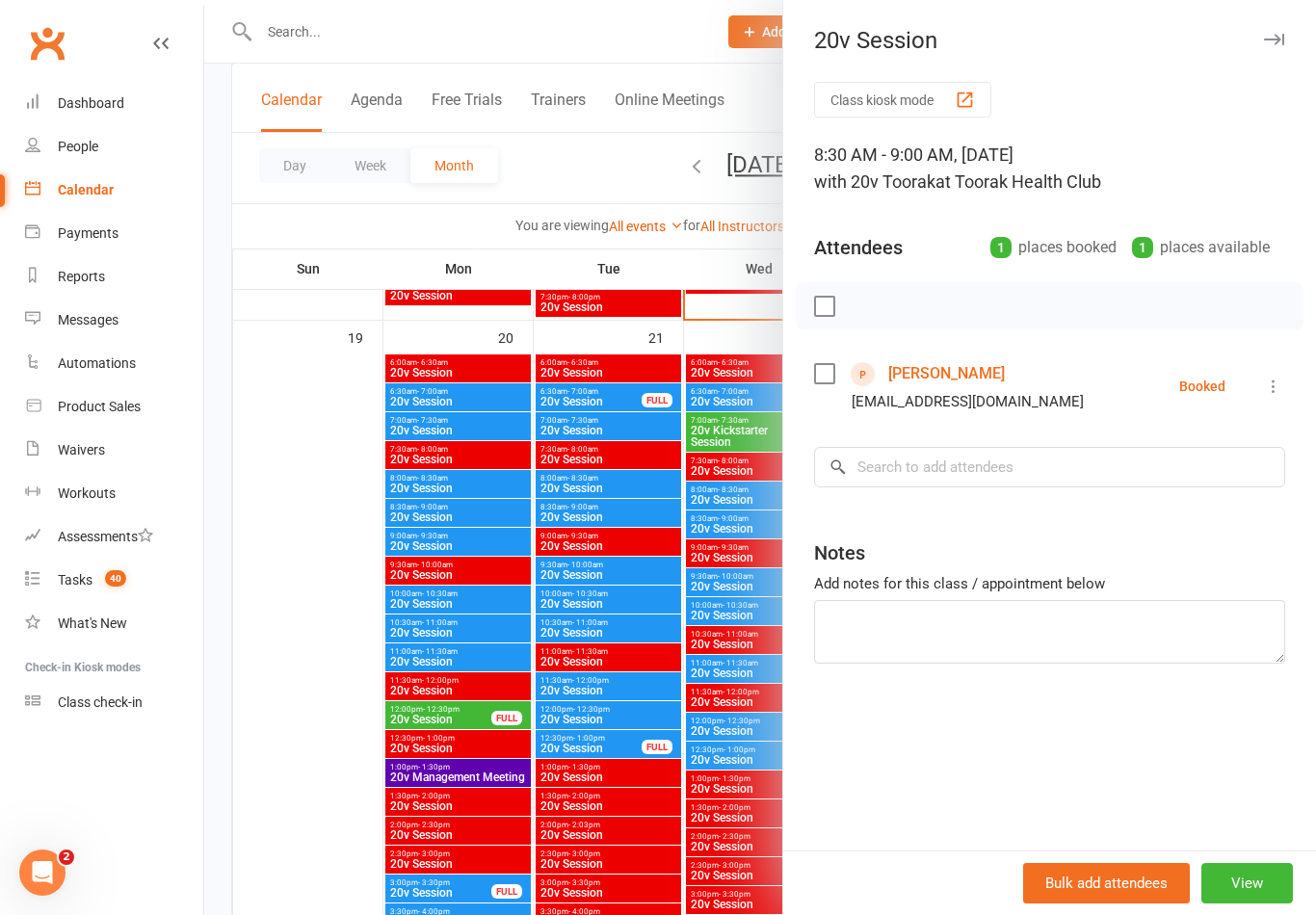
click at [1275, 384] on icon at bounding box center [1274, 386] width 20 height 20
click at [1116, 753] on div "Class kiosk mode 8:30 AM - 9:00 AM, Tuesday, October, 21, 2025 with 20v Toorak …" at bounding box center [1049, 466] width 533 height 768
click at [1253, 903] on button "View" at bounding box center [1246, 883] width 91 height 40
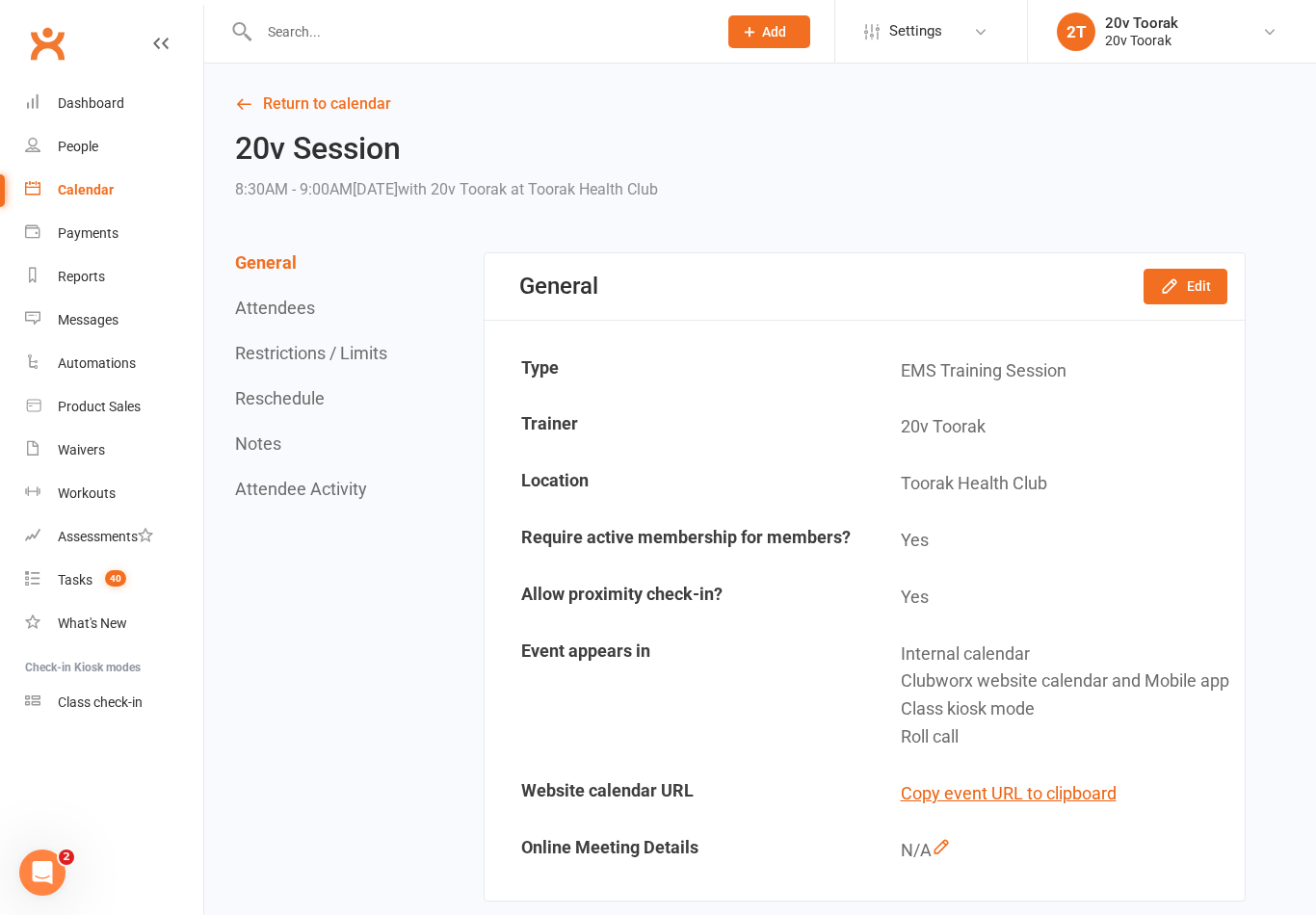
click at [1211, 289] on button "Edit" at bounding box center [1186, 285] width 84 height 34
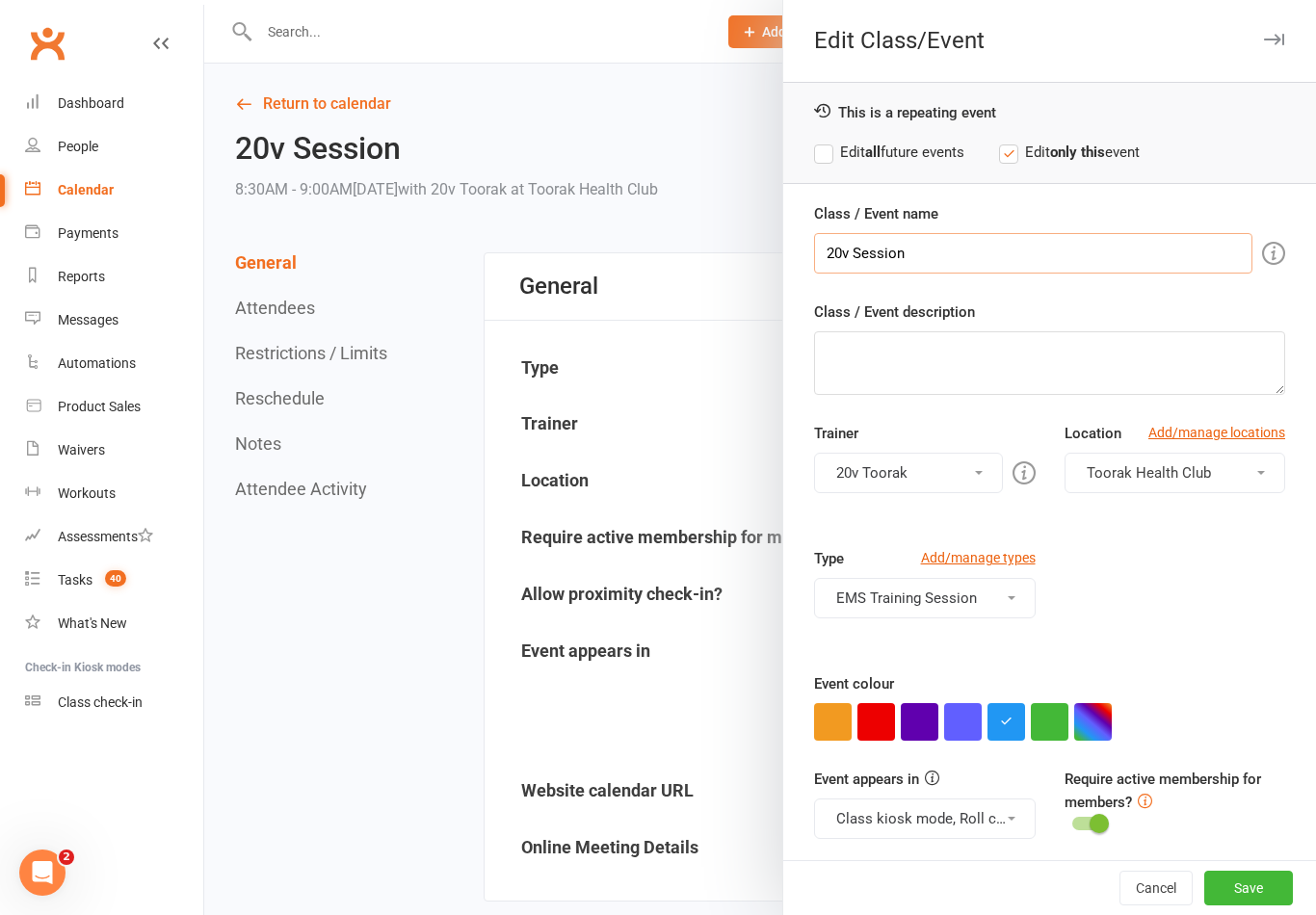
click at [848, 257] on input "20v Session" at bounding box center [1033, 253] width 438 height 40
click at [851, 253] on input "20v Session" at bounding box center [1033, 253] width 438 height 40
click at [852, 246] on input "20v Session" at bounding box center [1033, 253] width 438 height 40
click at [848, 247] on input "20v Session" at bounding box center [1033, 253] width 438 height 40
click at [840, 259] on input "20v Session" at bounding box center [1033, 253] width 438 height 40
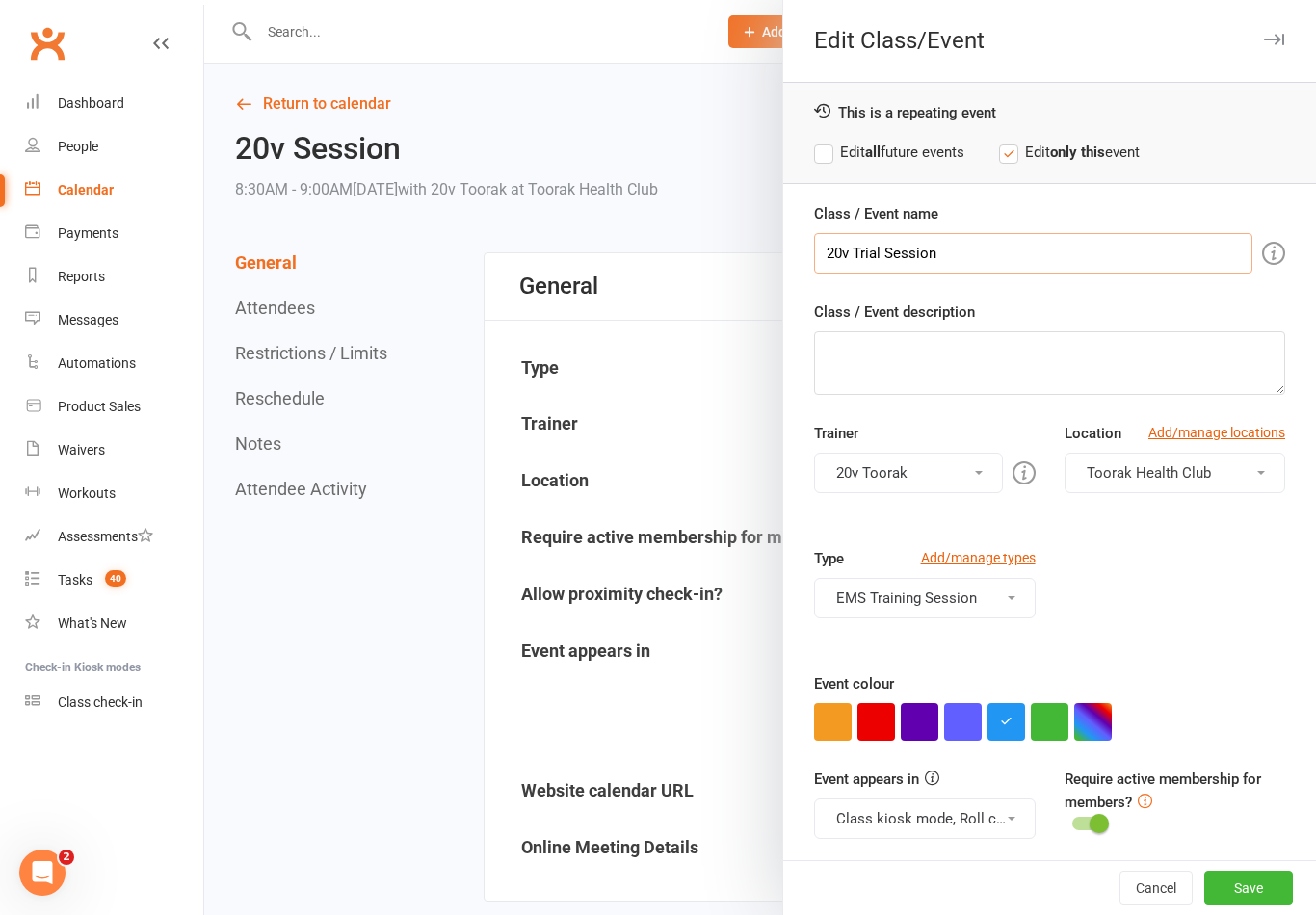
type input "20v Trial Session"
click at [1049, 719] on button "button" at bounding box center [1049, 722] width 37 height 37
click at [983, 343] on textarea "Class / Event description" at bounding box center [1049, 362] width 471 height 64
click at [1007, 821] on button "Class kiosk mode, Roll call, Clubworx website calendar and Mobile app" at bounding box center [924, 818] width 220 height 40
click at [840, 858] on icon at bounding box center [837, 863] width 15 height 15
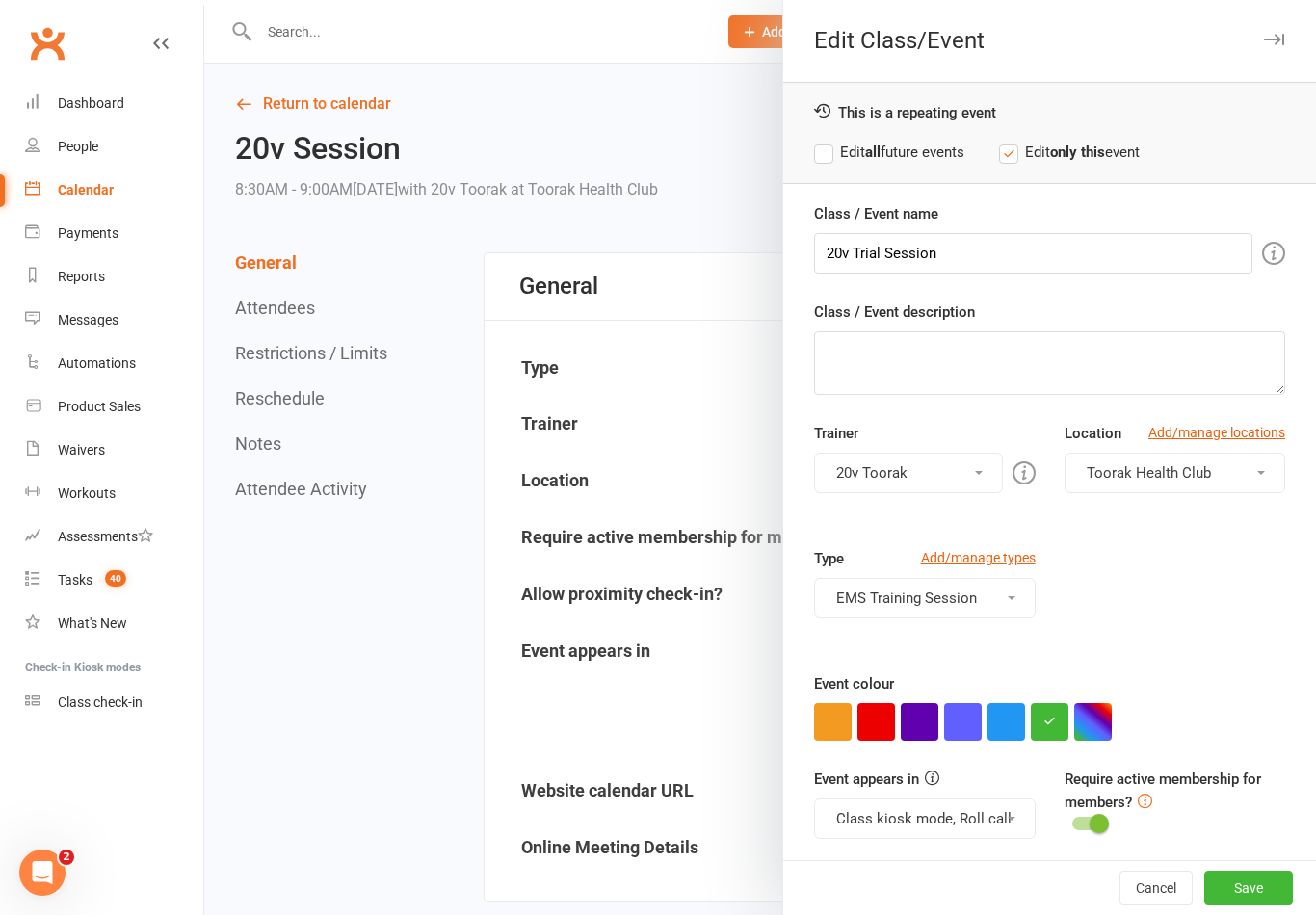
click at [1019, 821] on button "Class kiosk mode, Roll call" at bounding box center [924, 818] width 220 height 40
click at [836, 906] on icon at bounding box center [837, 901] width 15 height 15
click at [1001, 816] on button "Roll call" at bounding box center [924, 818] width 220 height 40
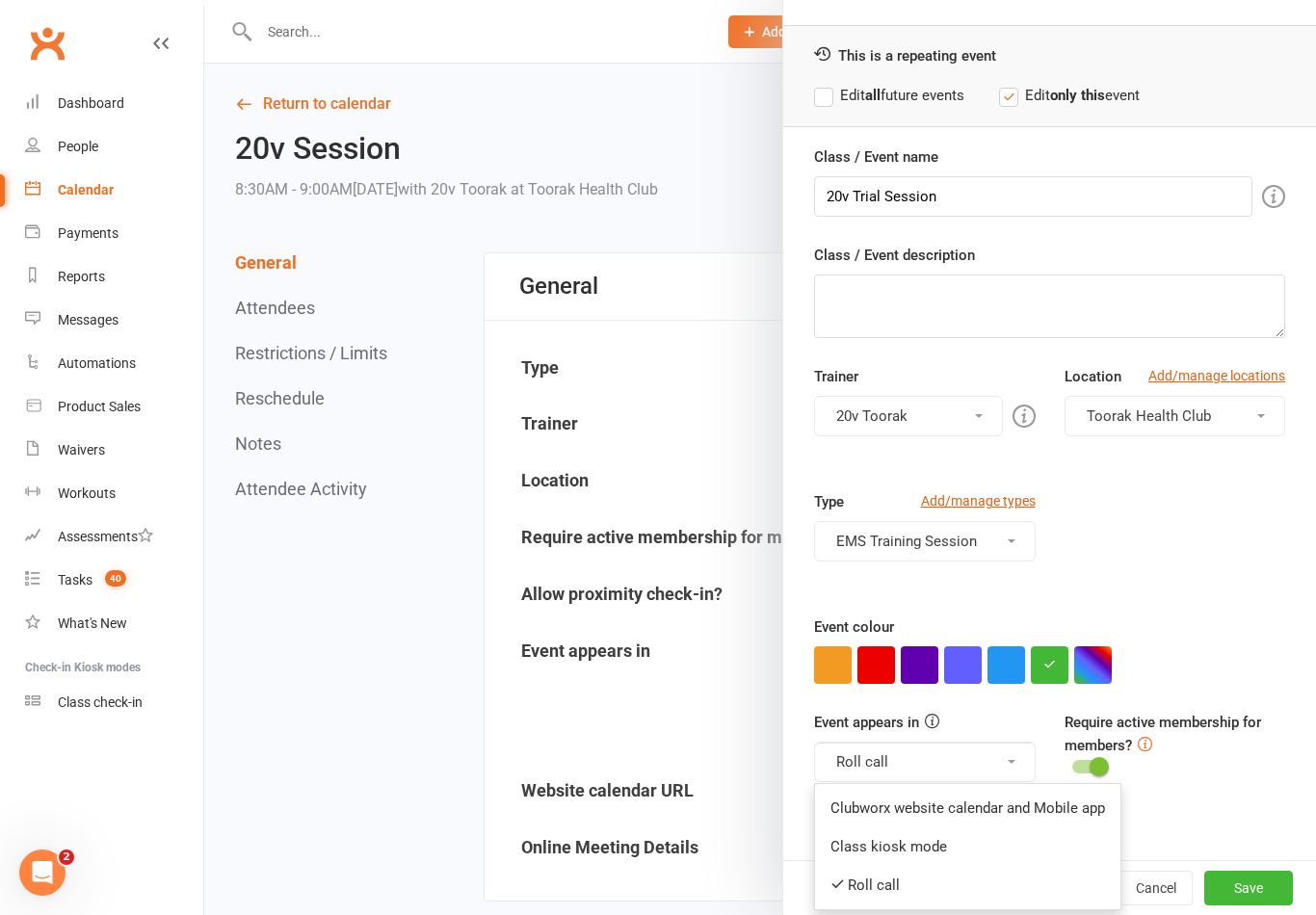
scroll to position [56, 0]
click at [830, 886] on icon at bounding box center [837, 885] width 15 height 15
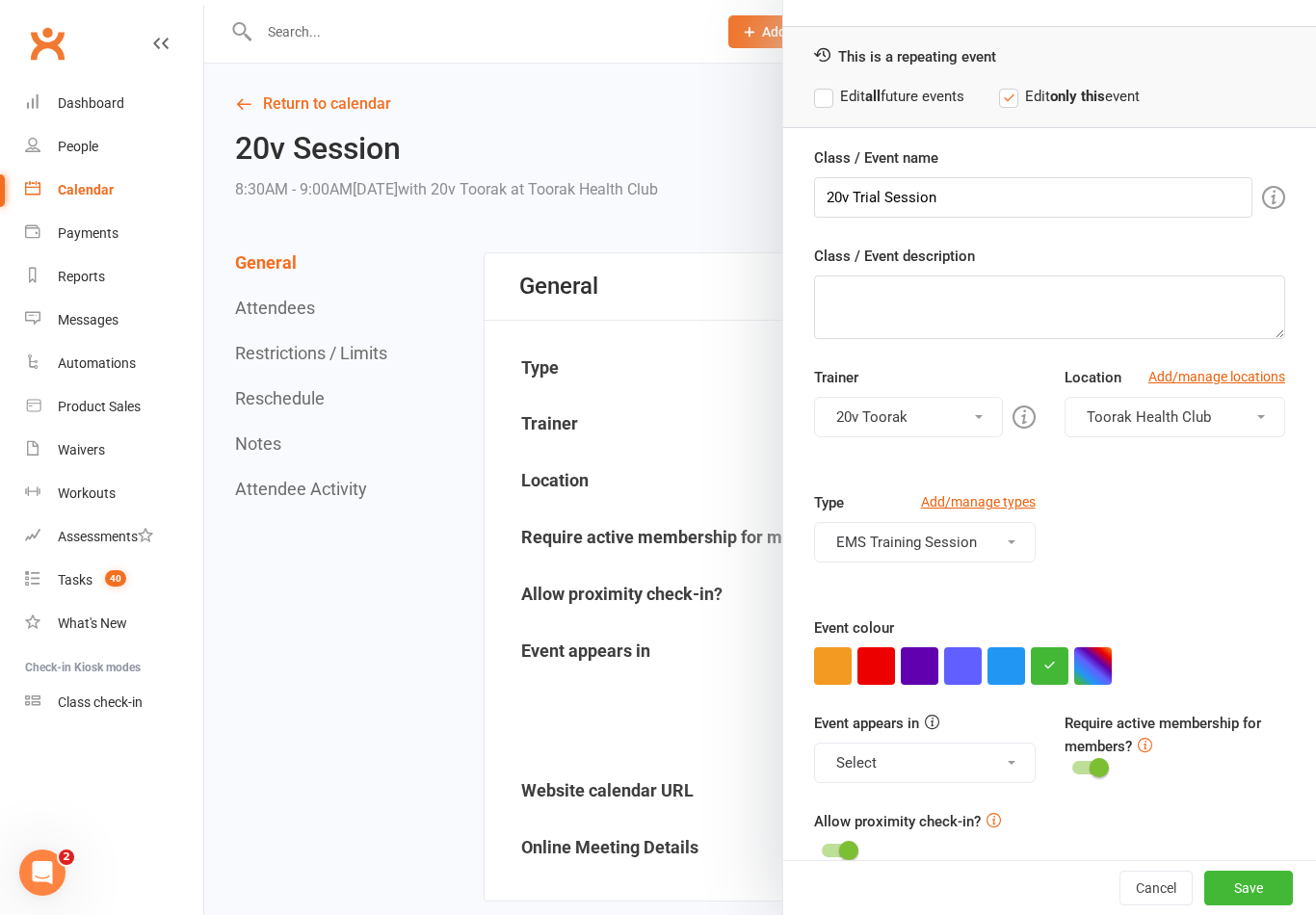
click at [1266, 905] on button "Save" at bounding box center [1248, 888] width 88 height 34
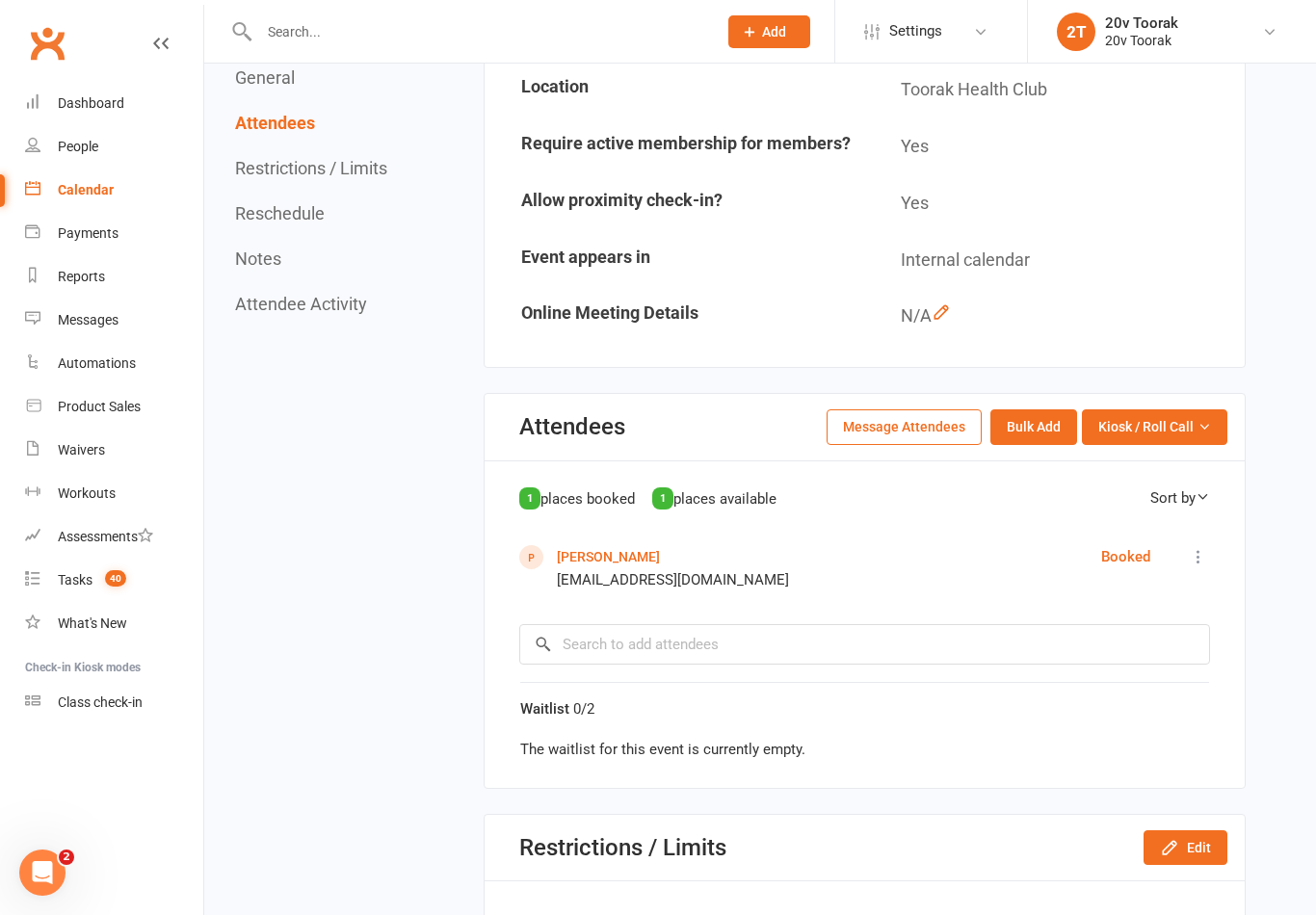
scroll to position [390, 0]
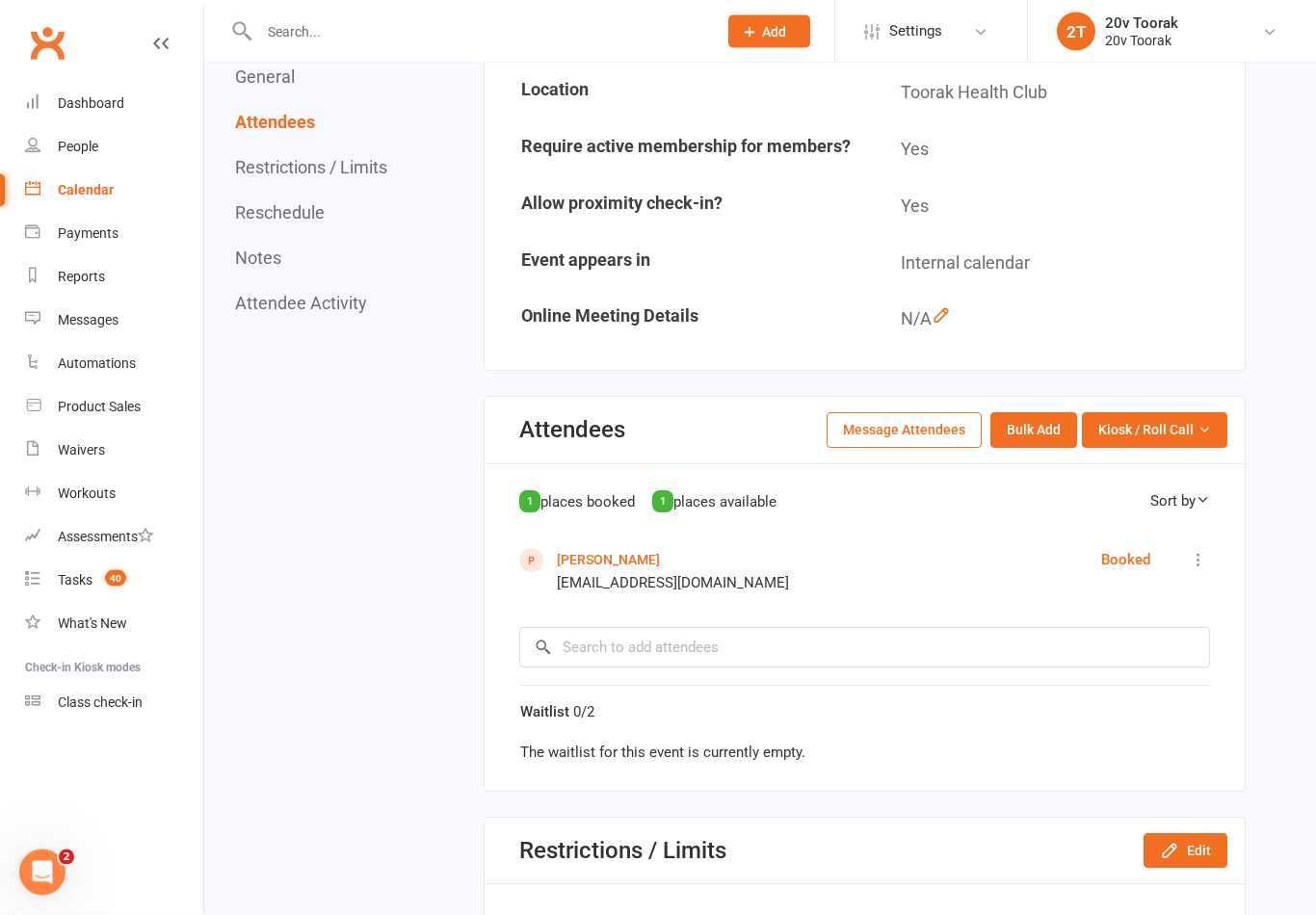
click at [1190, 845] on button "Edit" at bounding box center [1186, 850] width 84 height 34
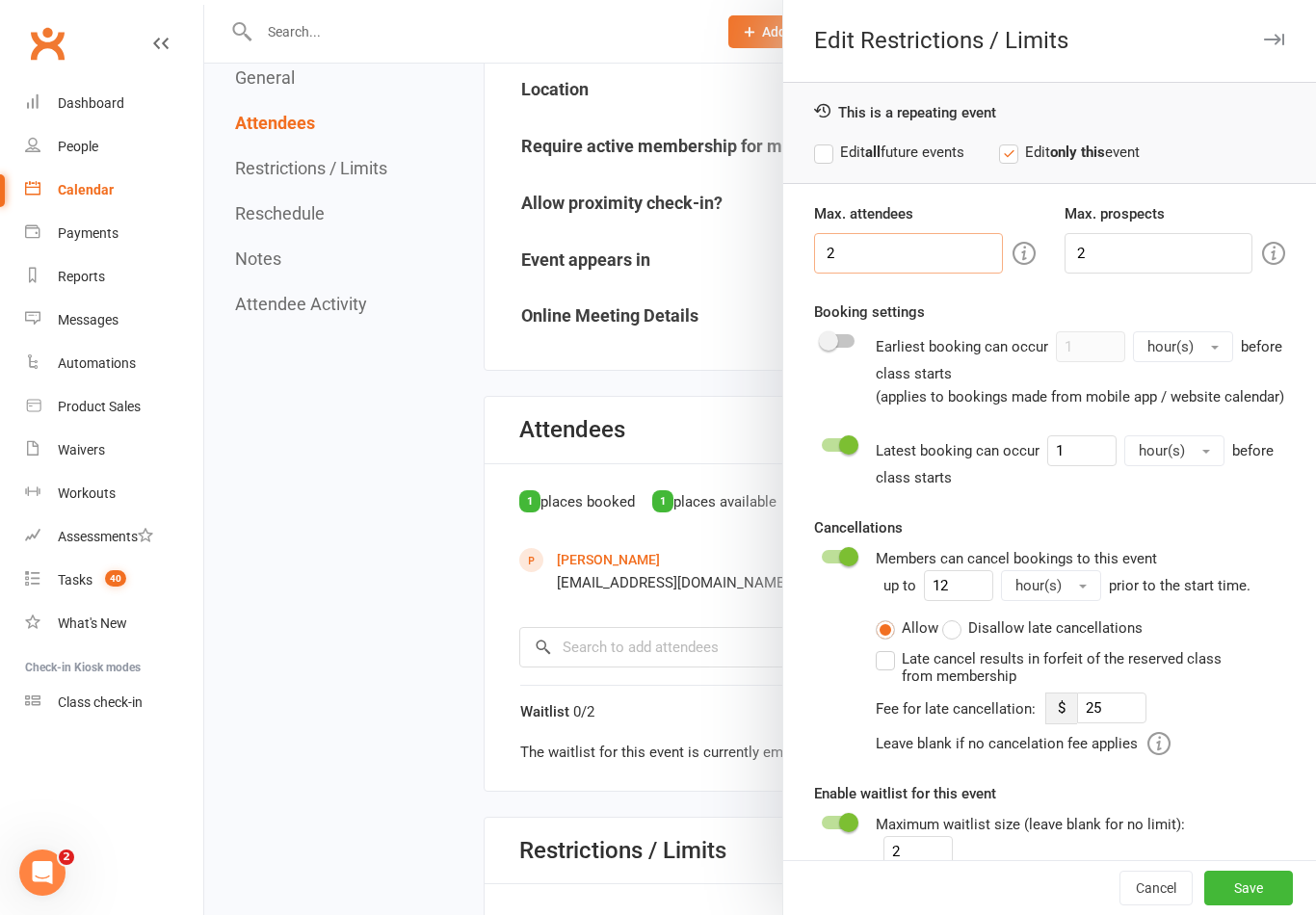
click at [971, 247] on input "2" at bounding box center [908, 253] width 188 height 40
type input "1"
click at [1184, 255] on input "2" at bounding box center [1158, 253] width 188 height 40
type input "0"
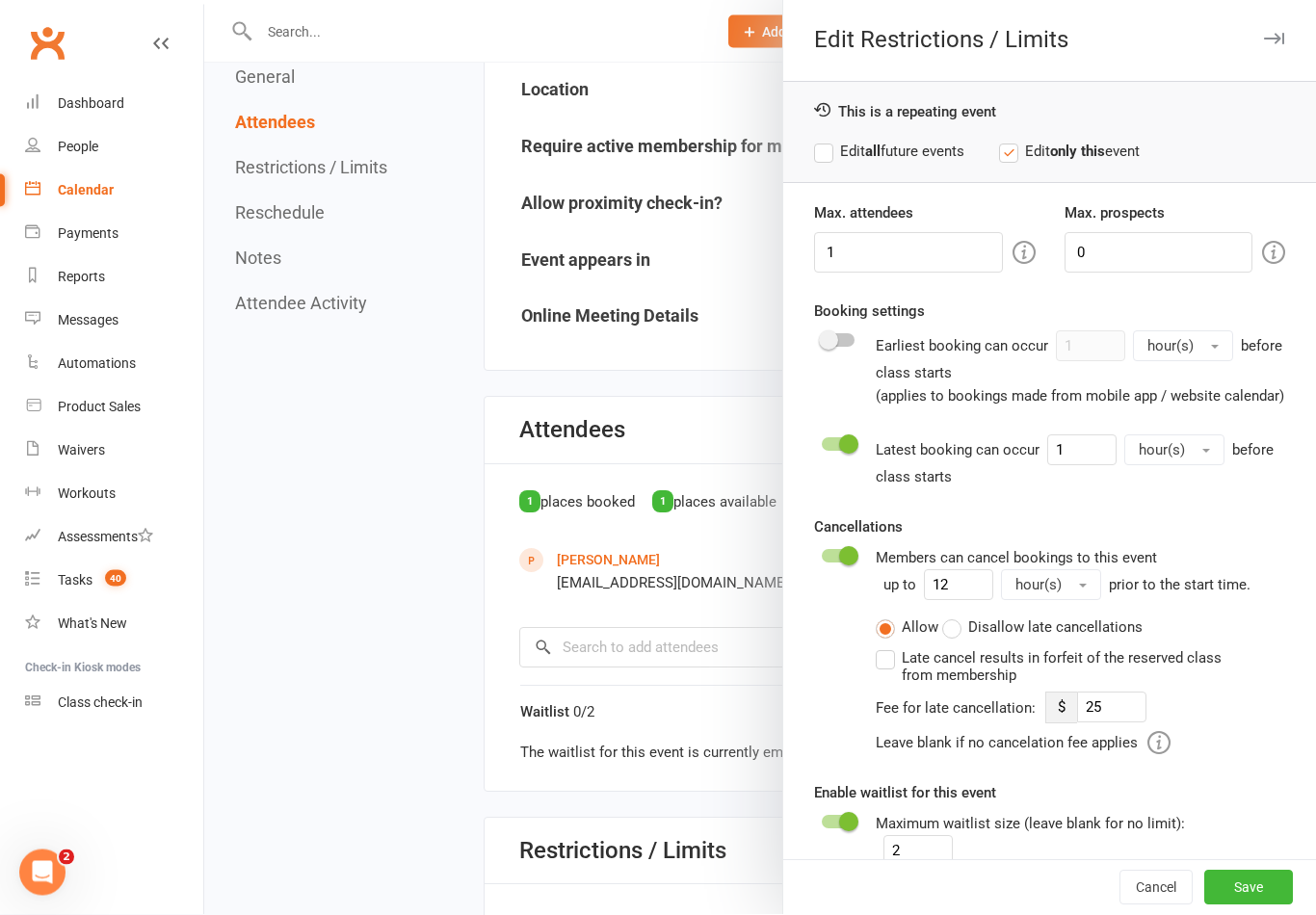
click at [1269, 905] on button "Save" at bounding box center [1248, 888] width 88 height 34
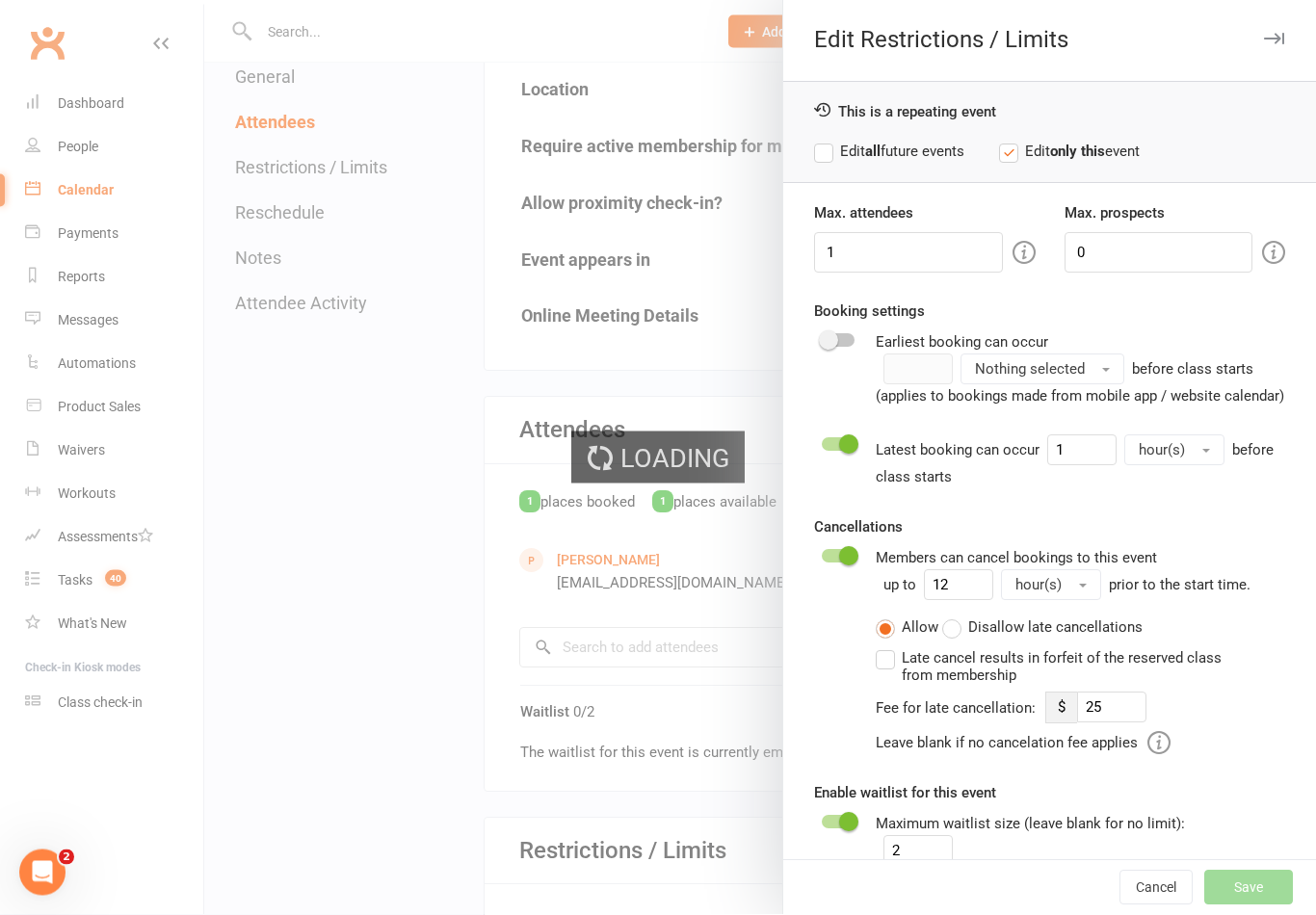
scroll to position [391, 0]
type input "25"
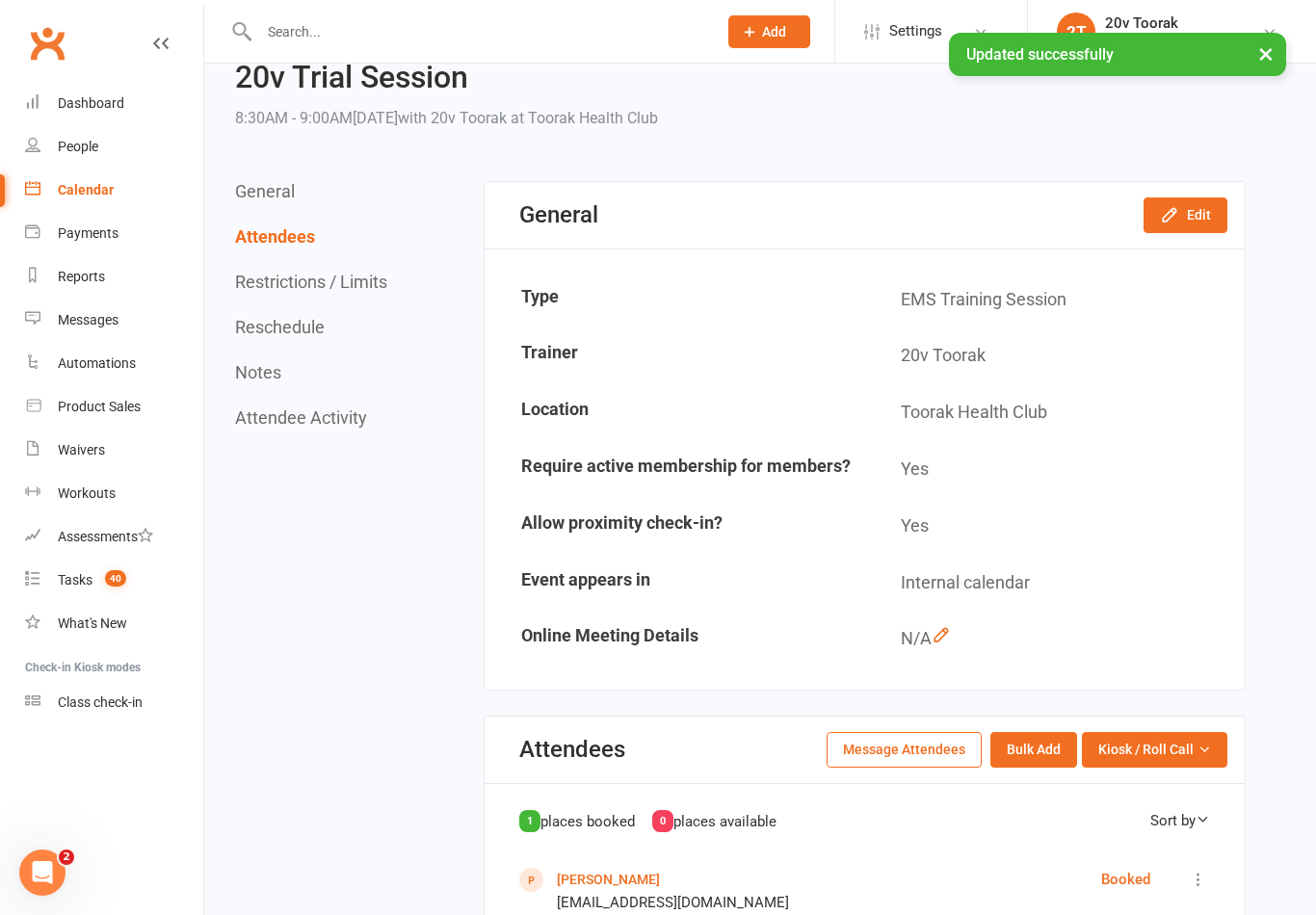
scroll to position [0, 0]
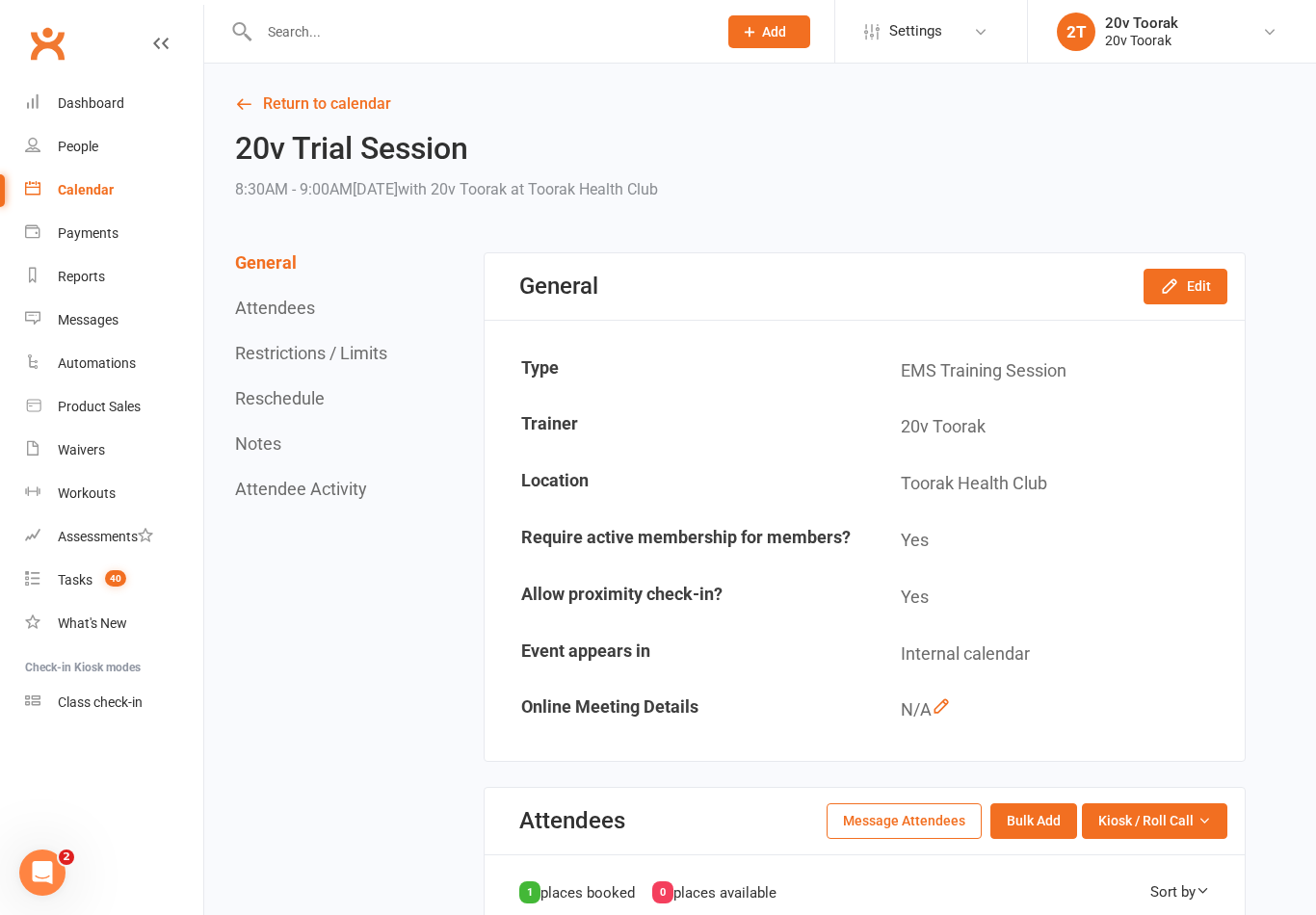
click at [78, 190] on div "Calendar" at bounding box center [85, 190] width 56 height 16
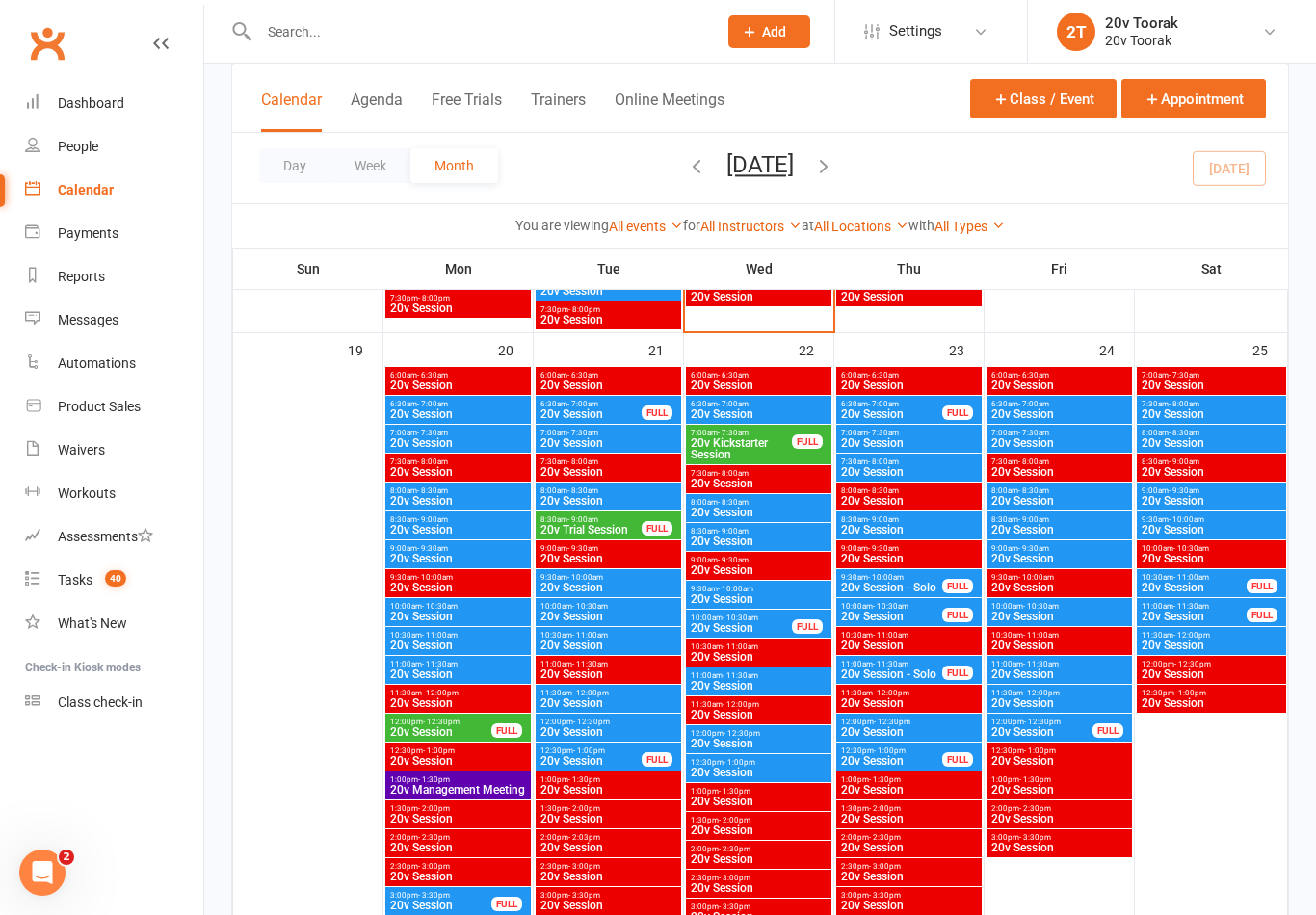
scroll to position [2666, 0]
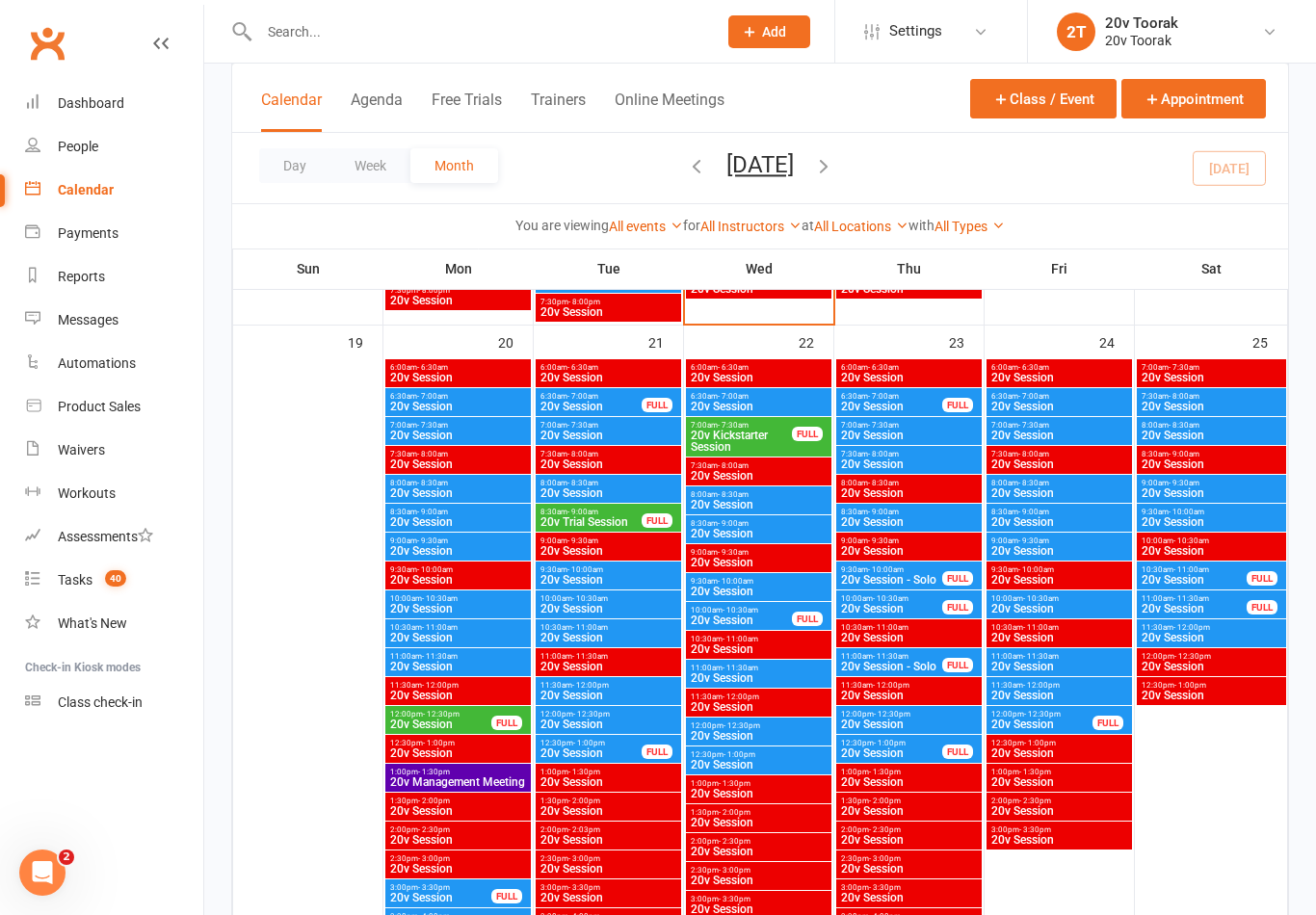
click at [602, 511] on span "8:30am - 9:00am" at bounding box center [591, 511] width 103 height 9
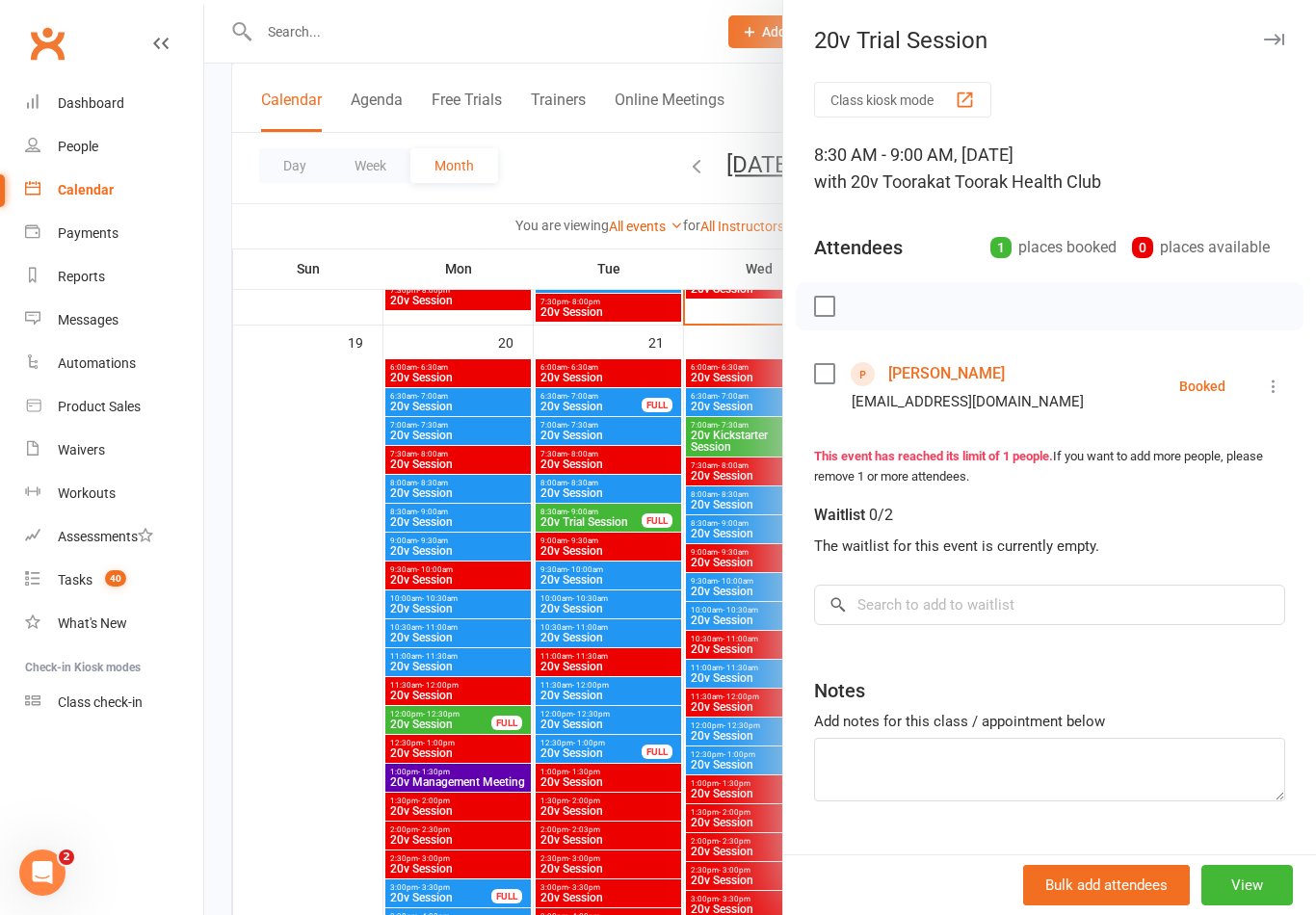
click at [966, 376] on link "[PERSON_NAME]" at bounding box center [946, 373] width 117 height 30
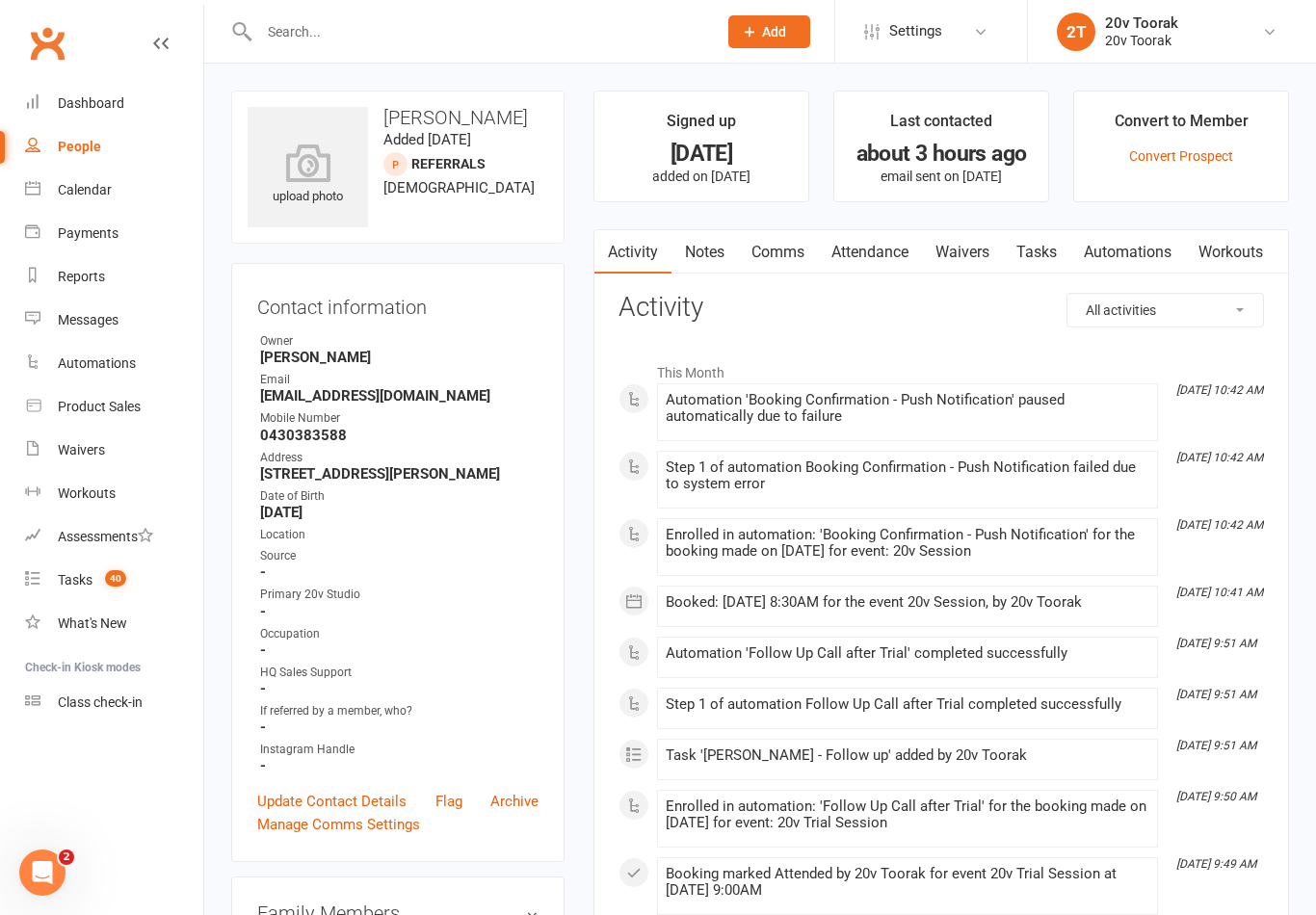
click at [794, 260] on link "Comms" at bounding box center [778, 252] width 80 height 44
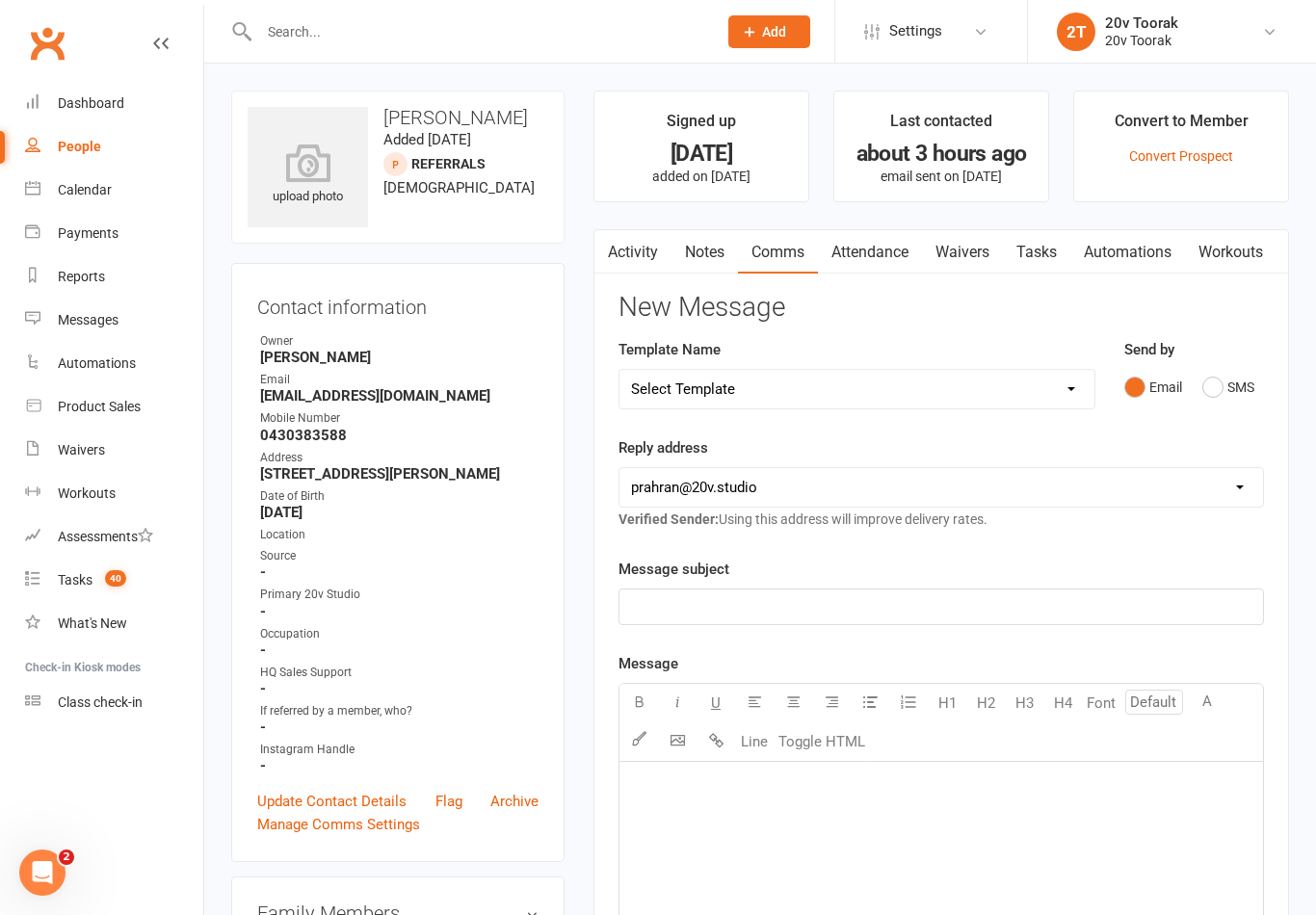
click at [641, 251] on link "Activity" at bounding box center [633, 252] width 77 height 44
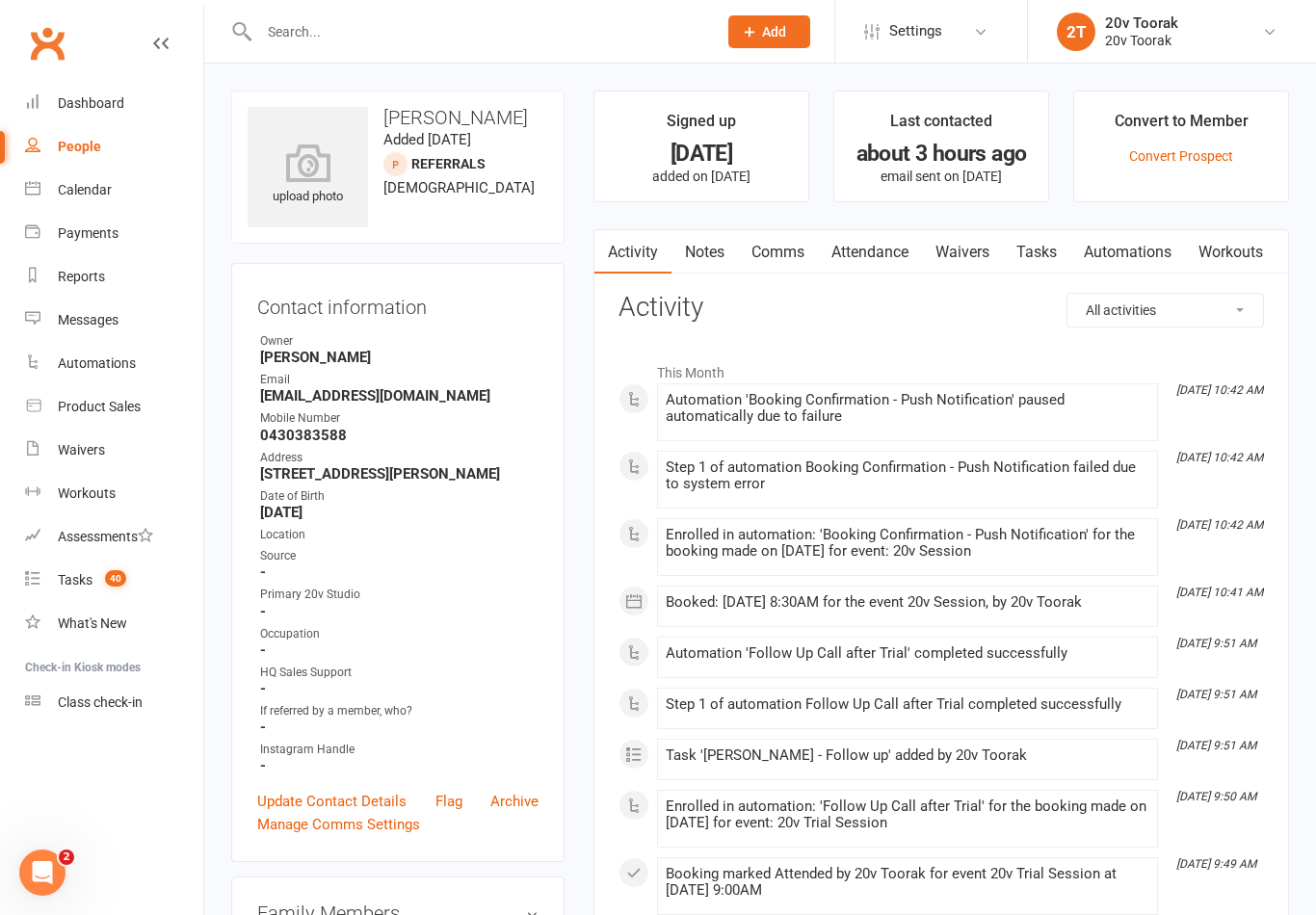
click at [790, 268] on link "Comms" at bounding box center [778, 252] width 80 height 44
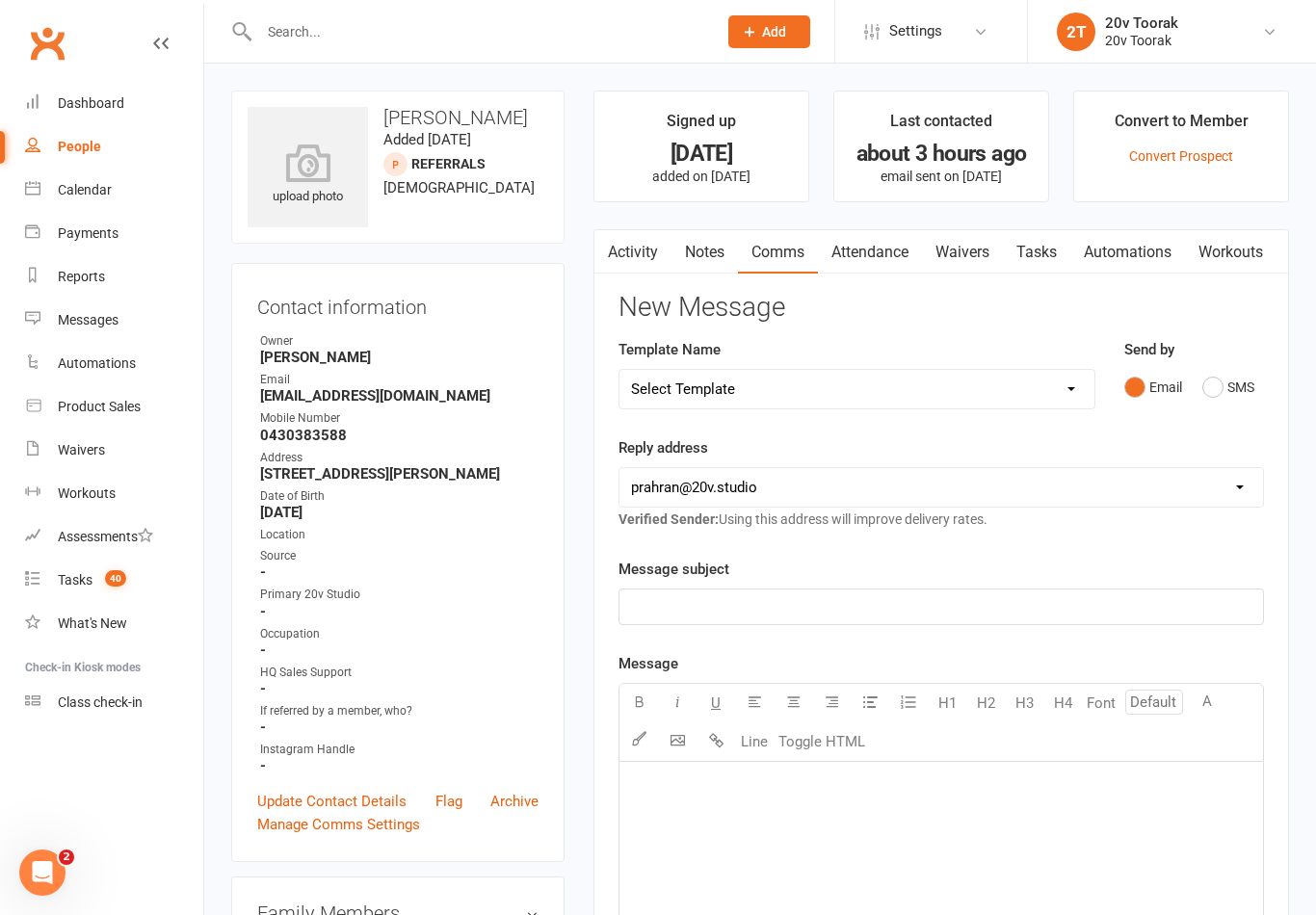
click at [634, 250] on link "Activity" at bounding box center [633, 252] width 77 height 44
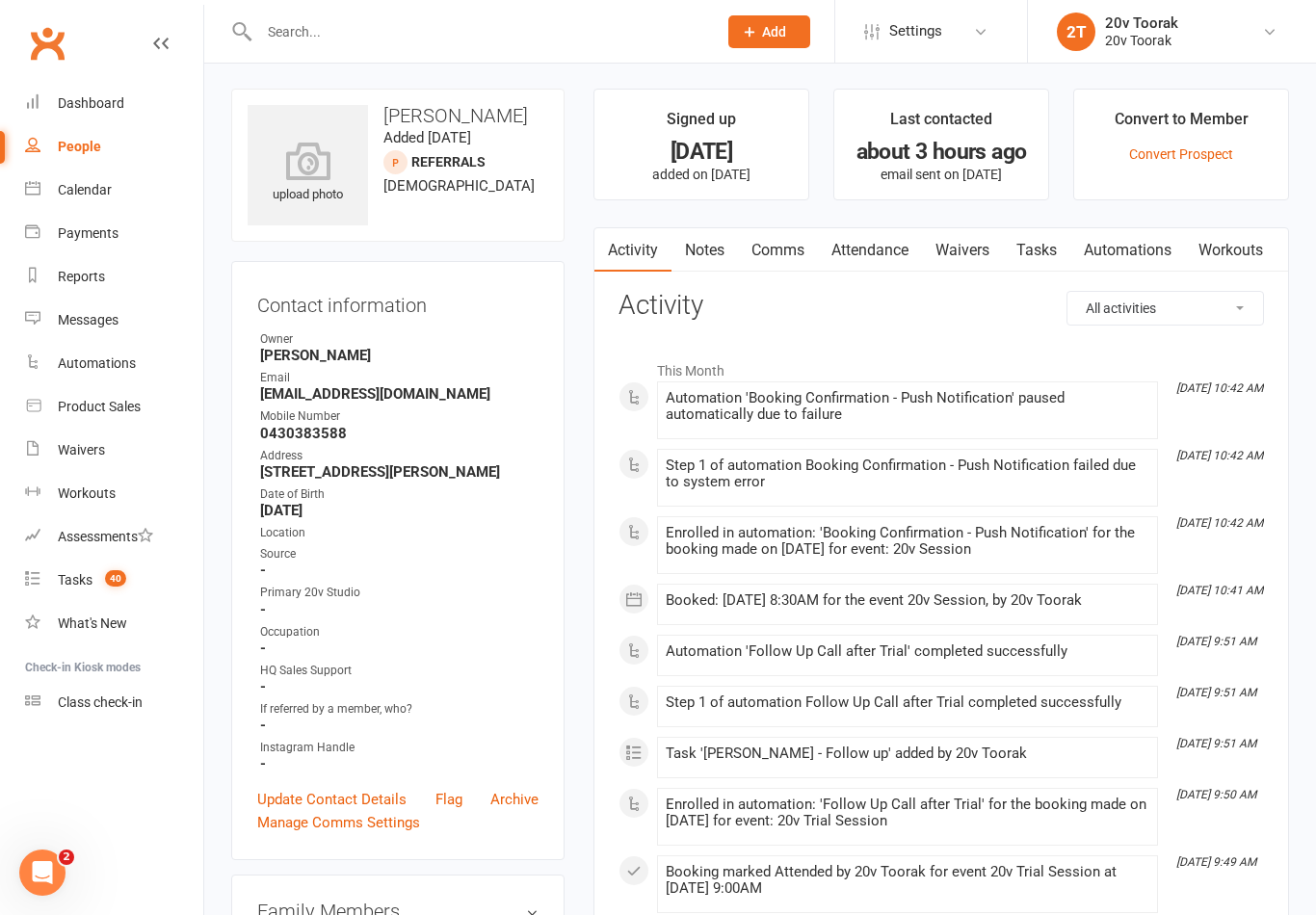
scroll to position [20, 0]
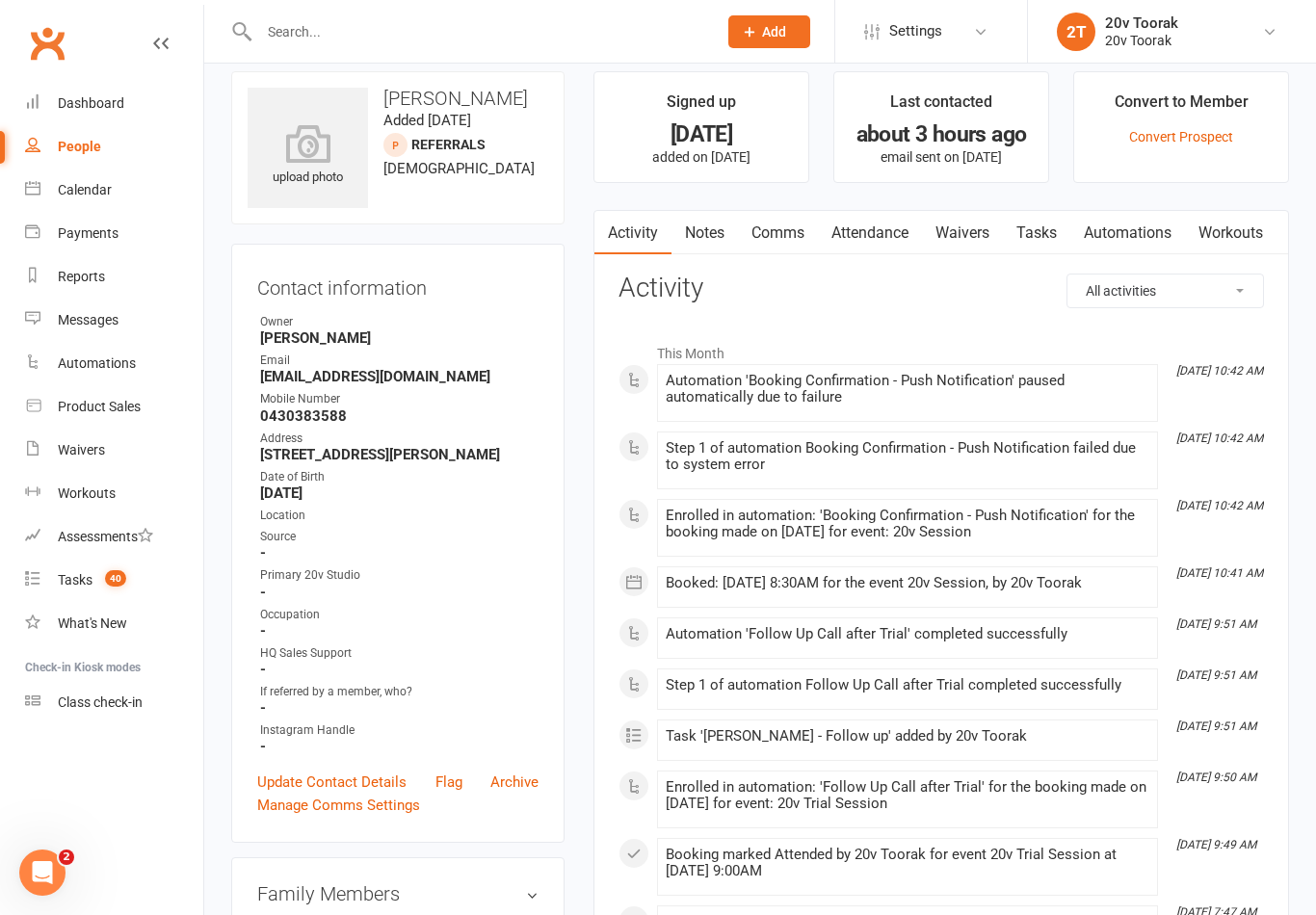
click at [734, 229] on link "Notes" at bounding box center [705, 232] width 67 height 44
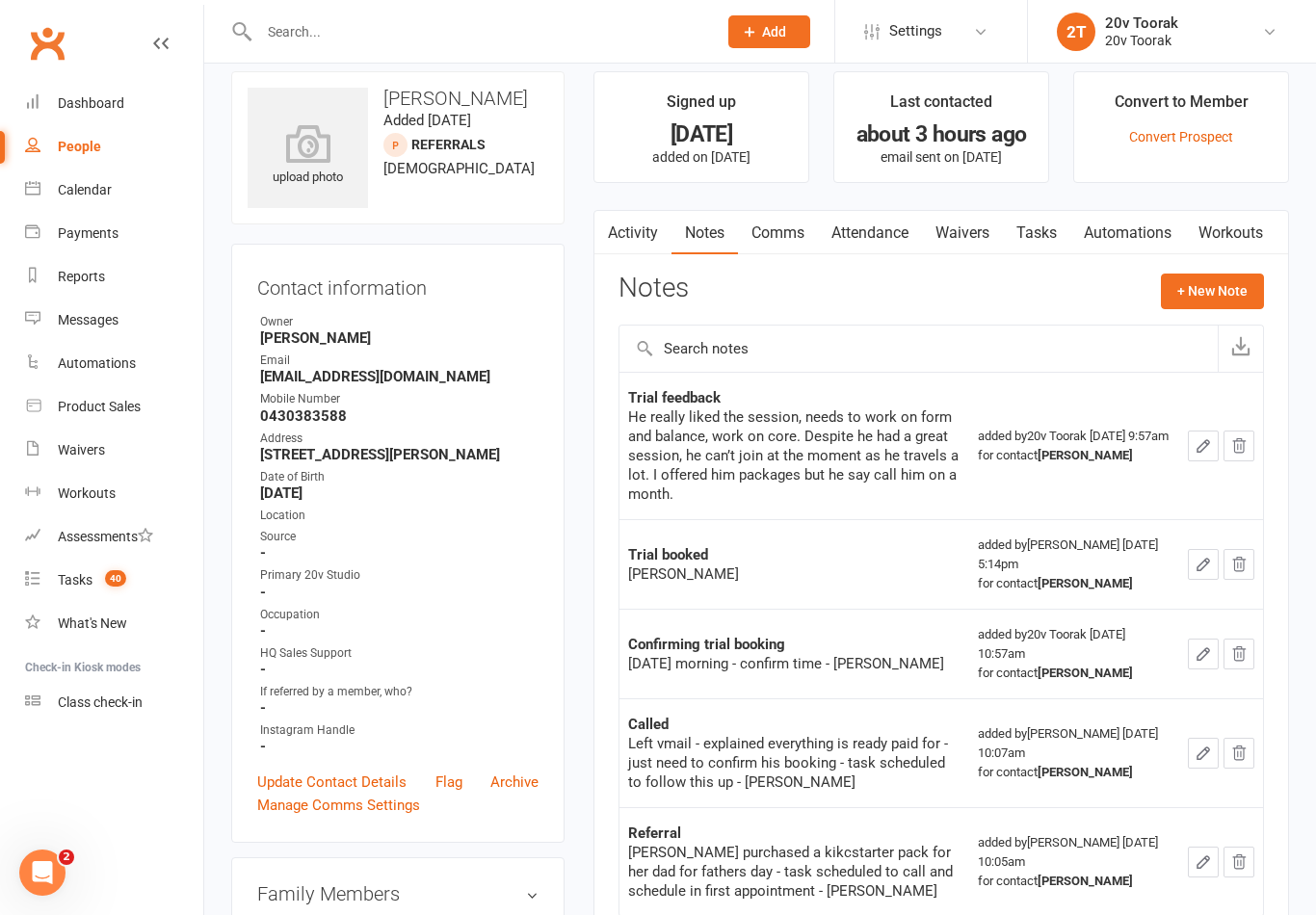
click at [1232, 288] on button "+ New Note" at bounding box center [1212, 290] width 103 height 34
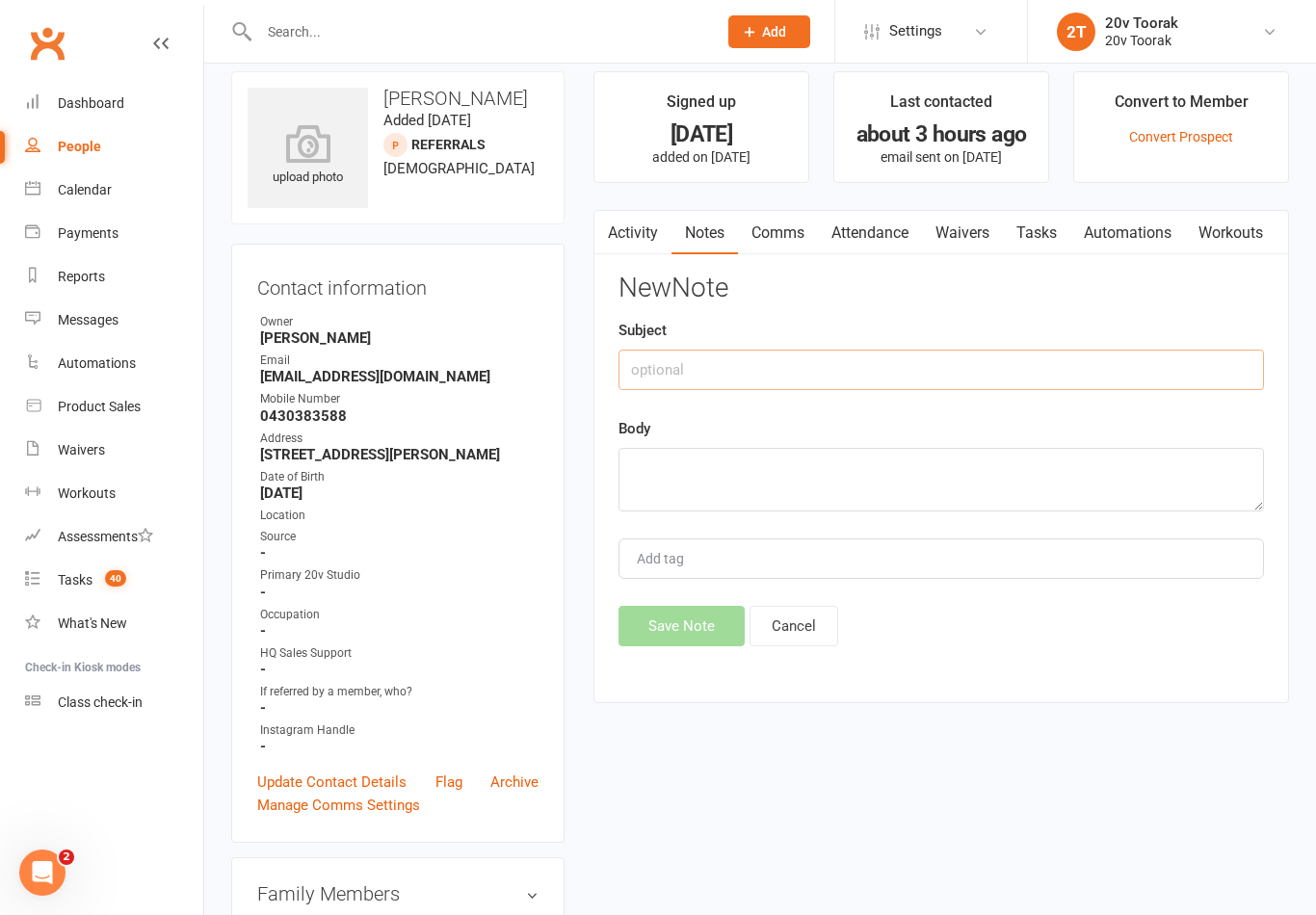
click at [723, 369] on input "text" at bounding box center [941, 369] width 646 height 40
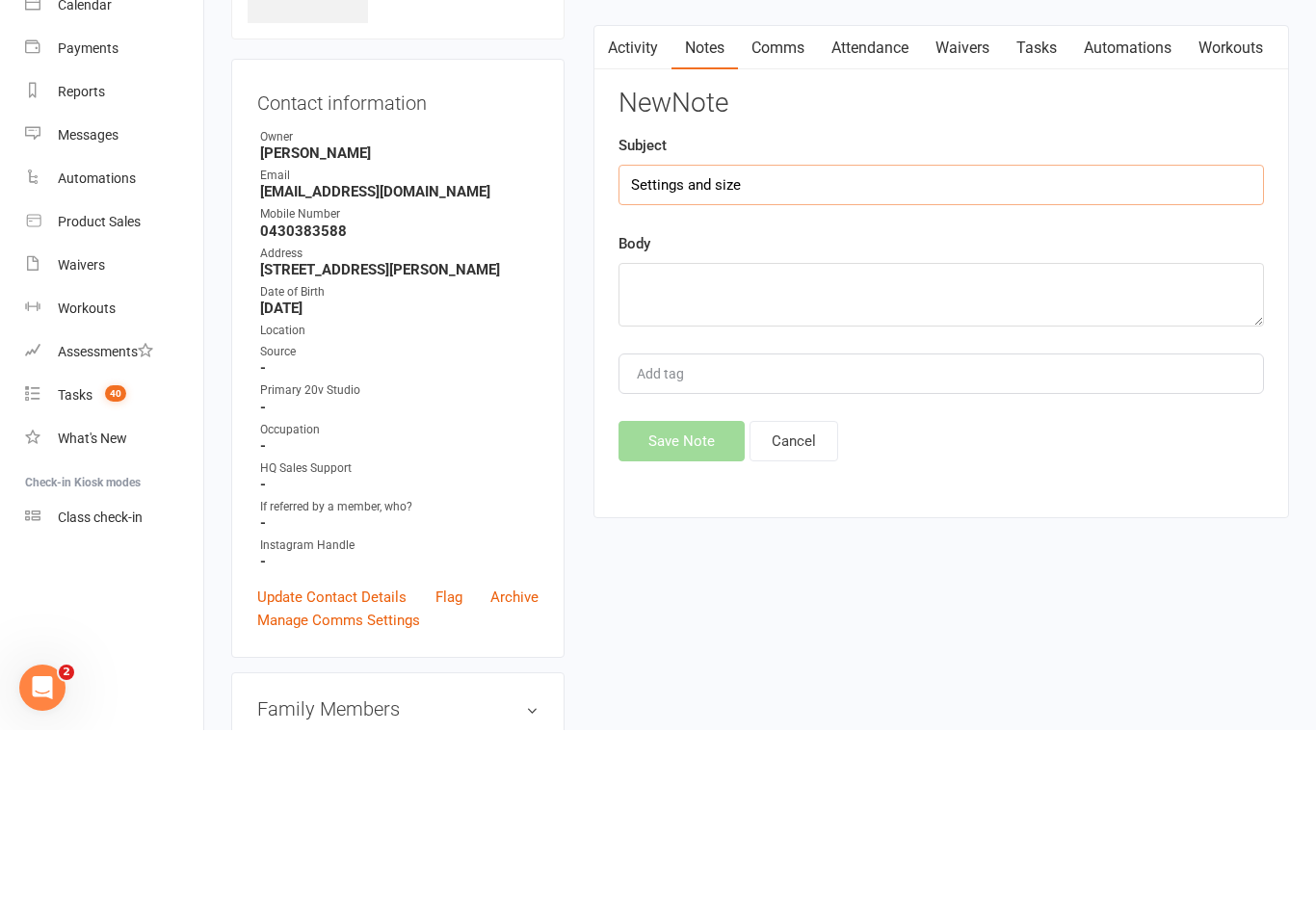
type input "Settings and size"
click at [731, 448] on textarea at bounding box center [941, 479] width 646 height 64
click at [677, 448] on textarea "62, 61, 36, 40, 40, 42, 31,31 Overall:75 Size: L,V2, glute V2," at bounding box center [941, 479] width 646 height 64
click at [816, 448] on textarea "62, 61, 36, 40, 40, 42, 31,31 Overall:75 Size: L,1,2,V2, glute V2," at bounding box center [941, 479] width 646 height 64
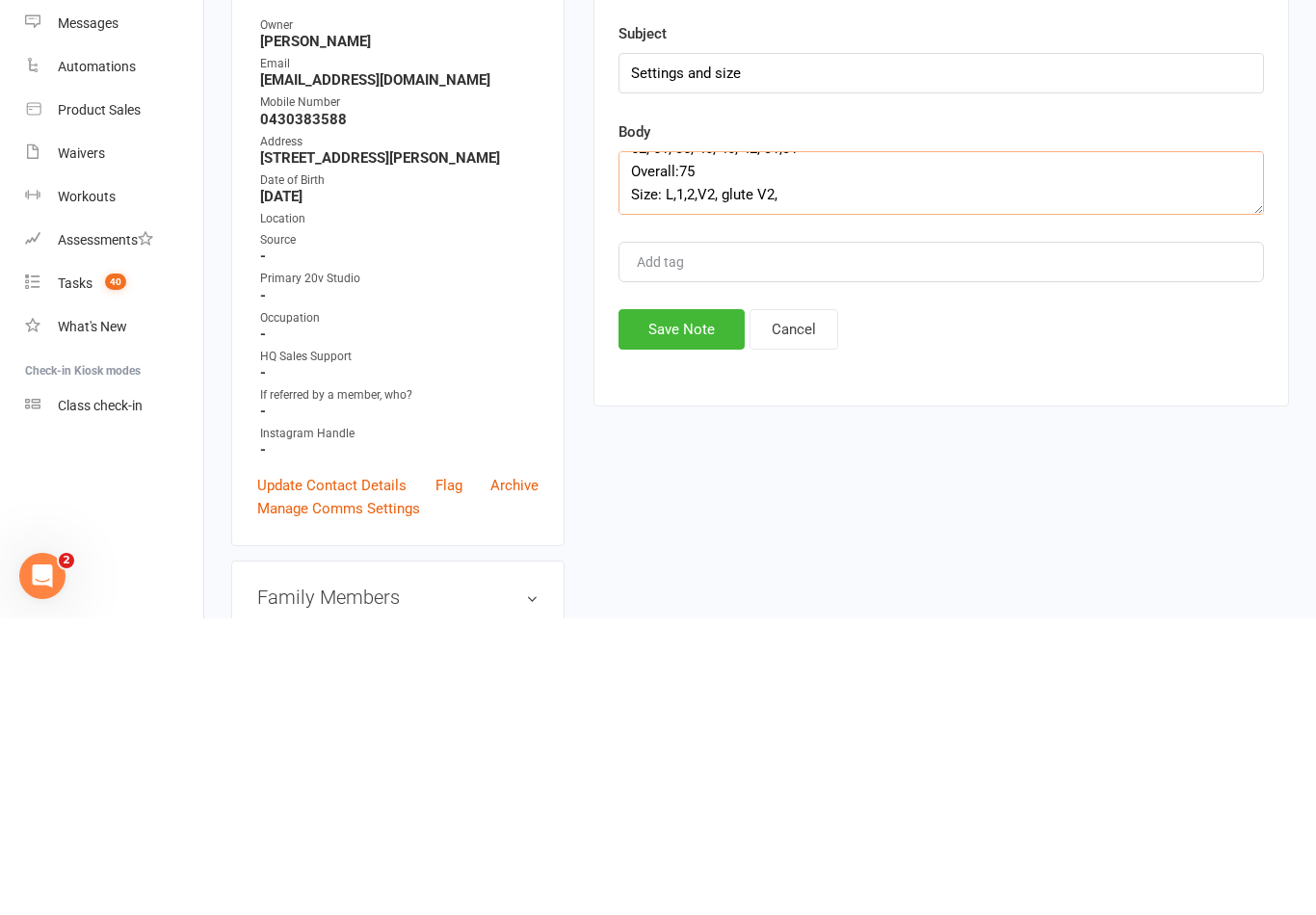
scroll to position [24, 0]
type textarea "62, 61, 36, 40, 40, 42, 31,31 Overall:75 Size: L,1,2,V2, glute V2,"
click at [686, 605] on button "Save Note" at bounding box center [681, 625] width 126 height 40
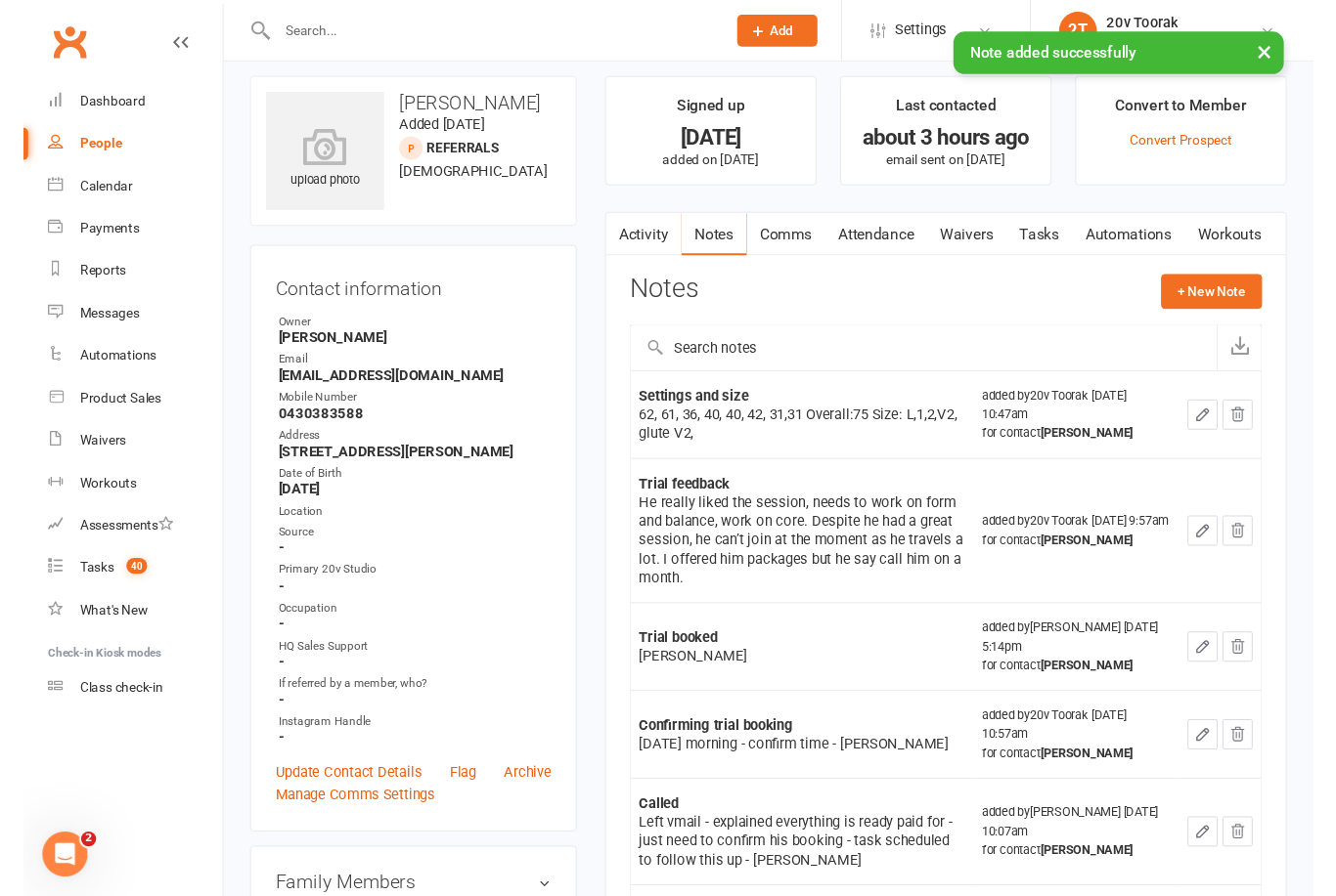
scroll to position [0, 0]
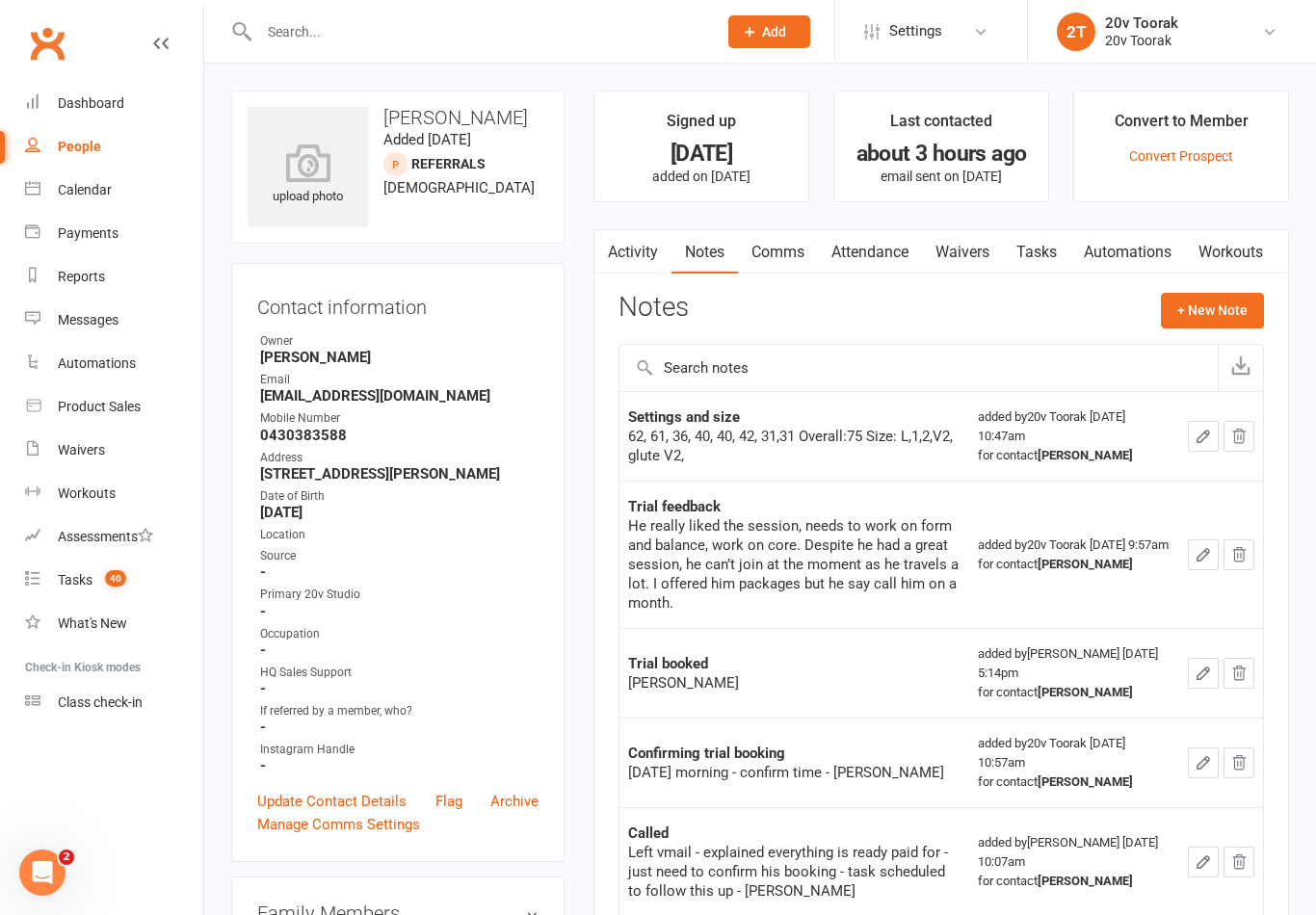
click at [1216, 305] on button "+ New Note" at bounding box center [1212, 310] width 103 height 34
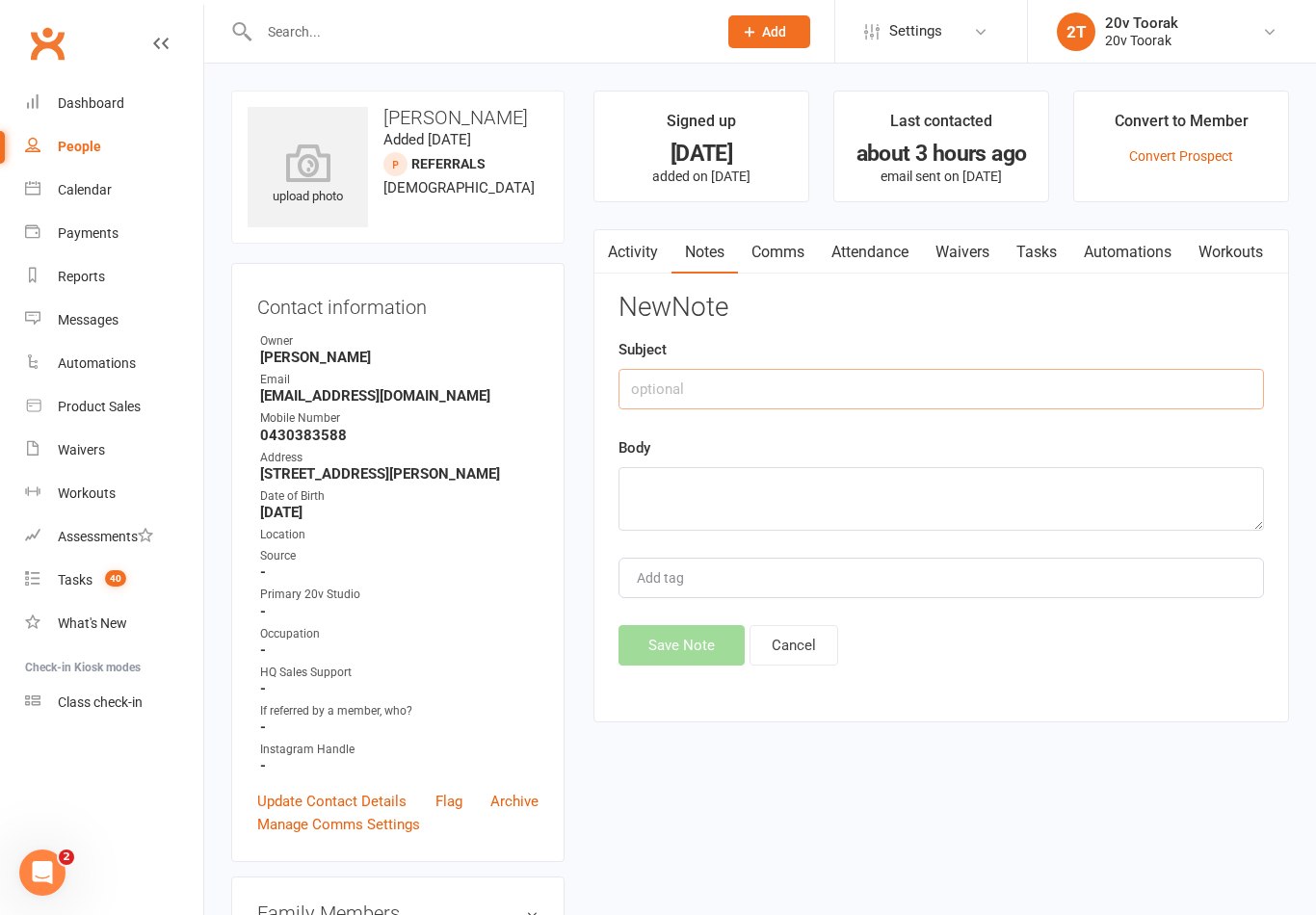
click at [826, 391] on input "text" at bounding box center [941, 389] width 646 height 40
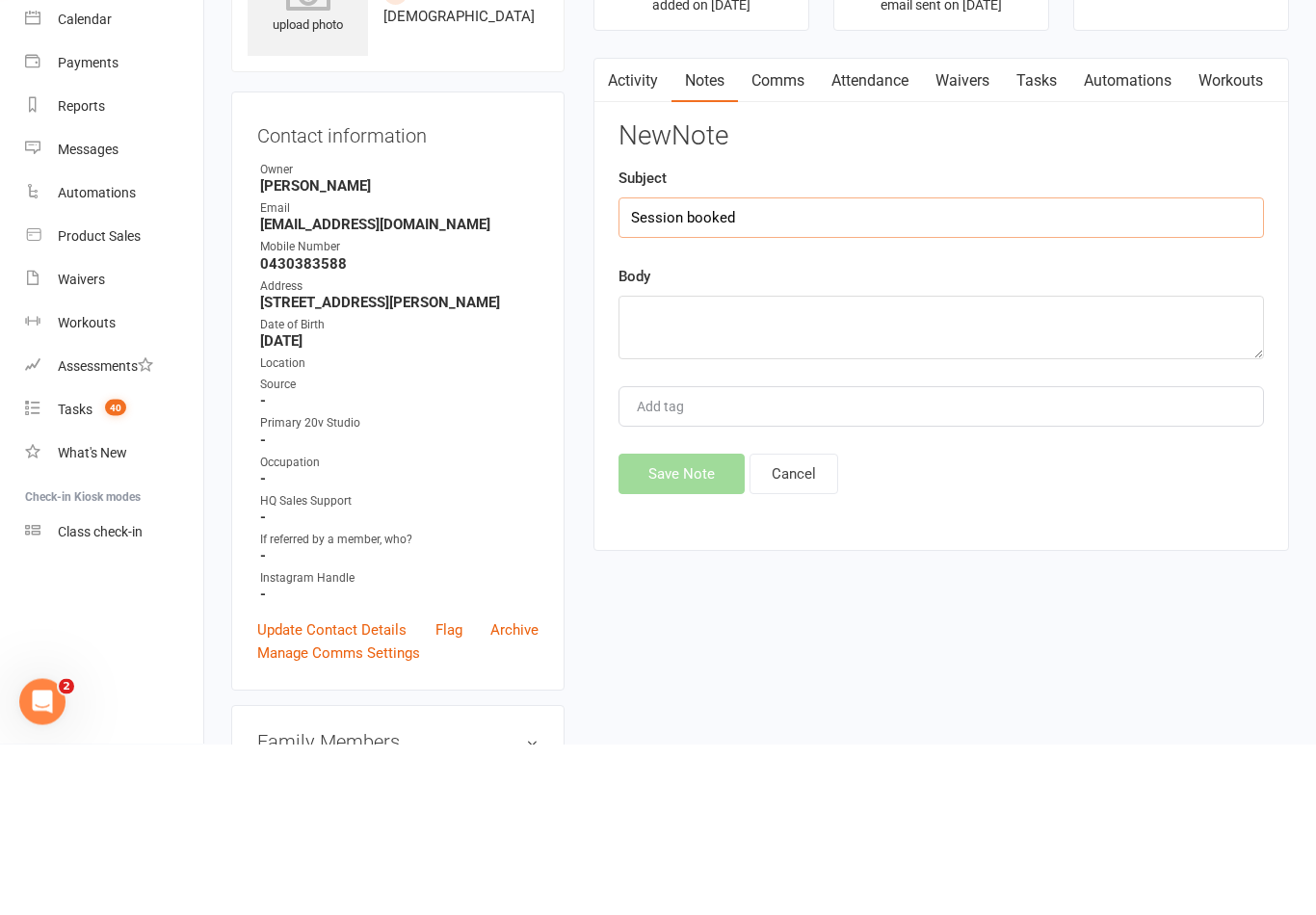
type input "Session booked"
click at [783, 467] on textarea at bounding box center [941, 499] width 646 height 64
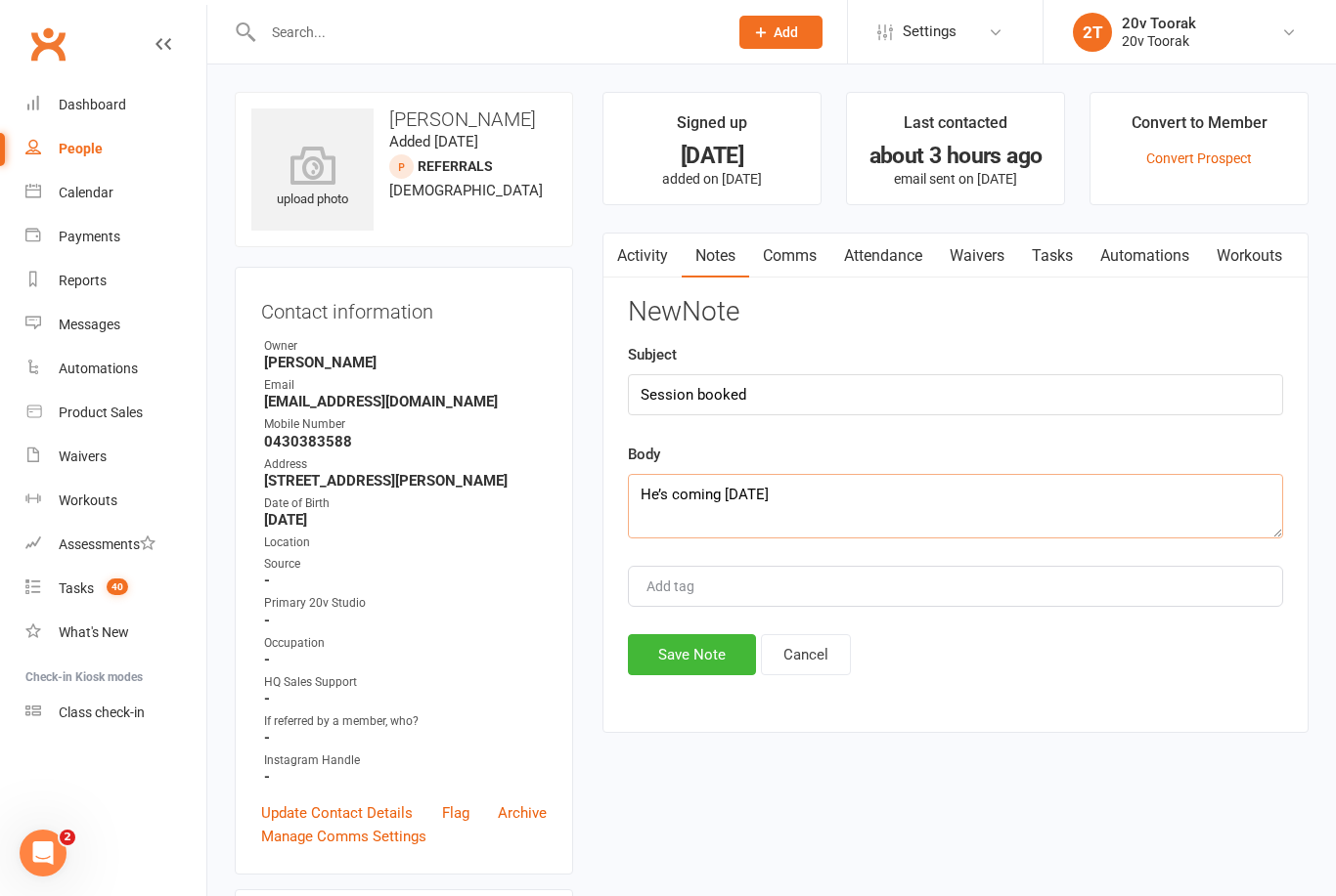
click at [863, 493] on textarea "He’s coming on Tuesday" at bounding box center [955, 506] width 656 height 65
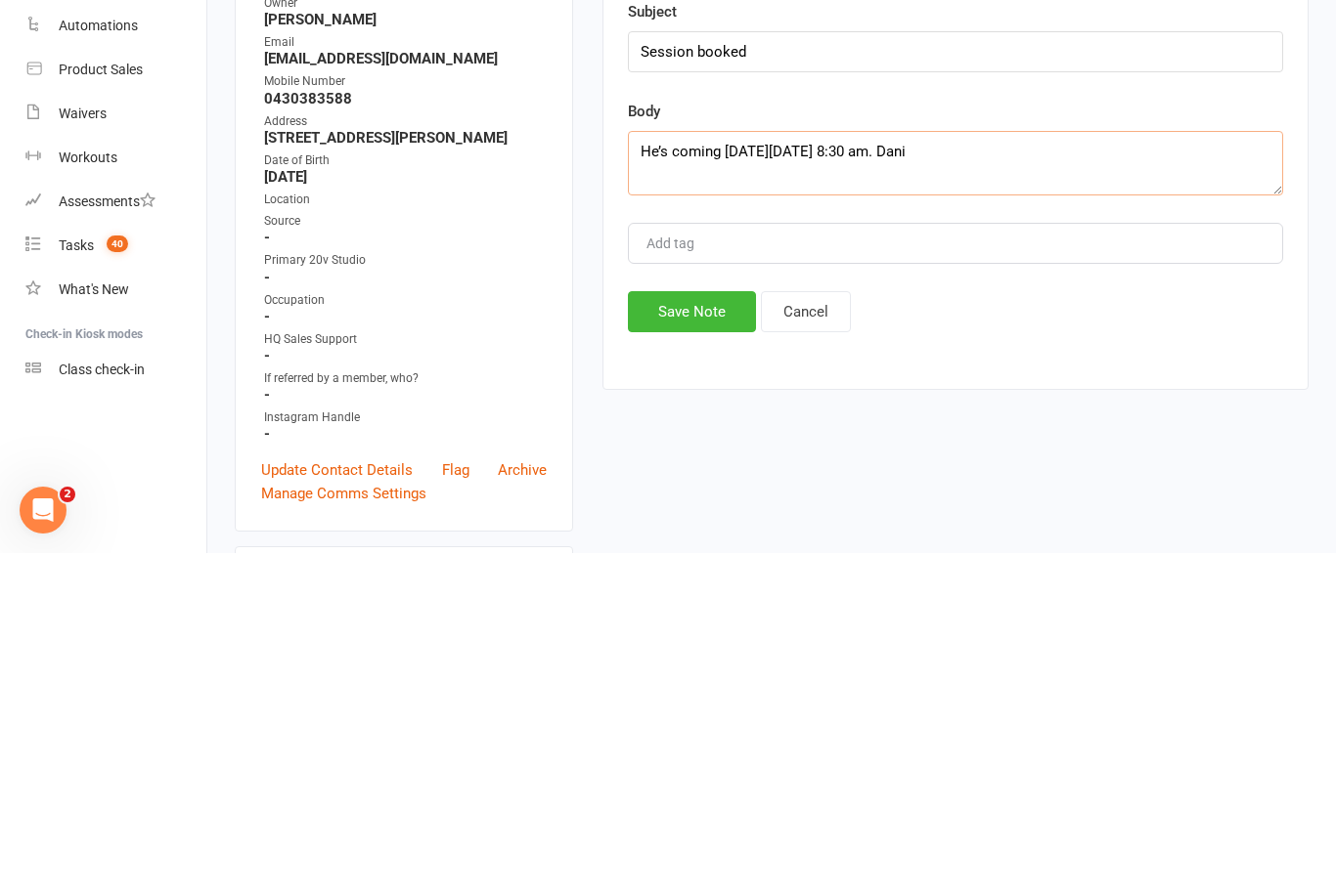
type textarea "He’s coming on Tuesday 21 oct 8:30 am. Dani"
click at [716, 634] on button "Save Note" at bounding box center [691, 654] width 128 height 41
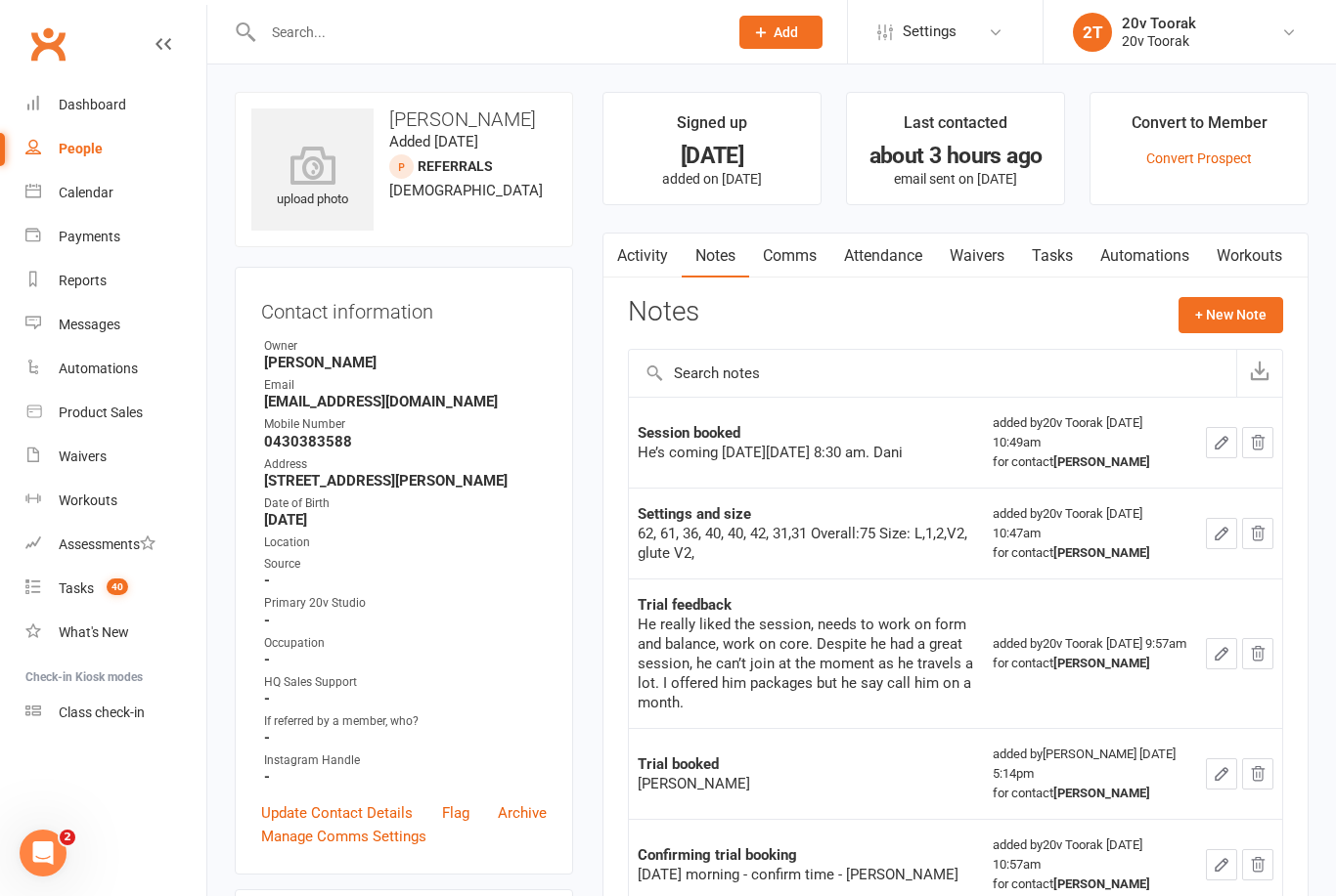
click at [1226, 648] on icon "button" at bounding box center [1222, 654] width 18 height 18
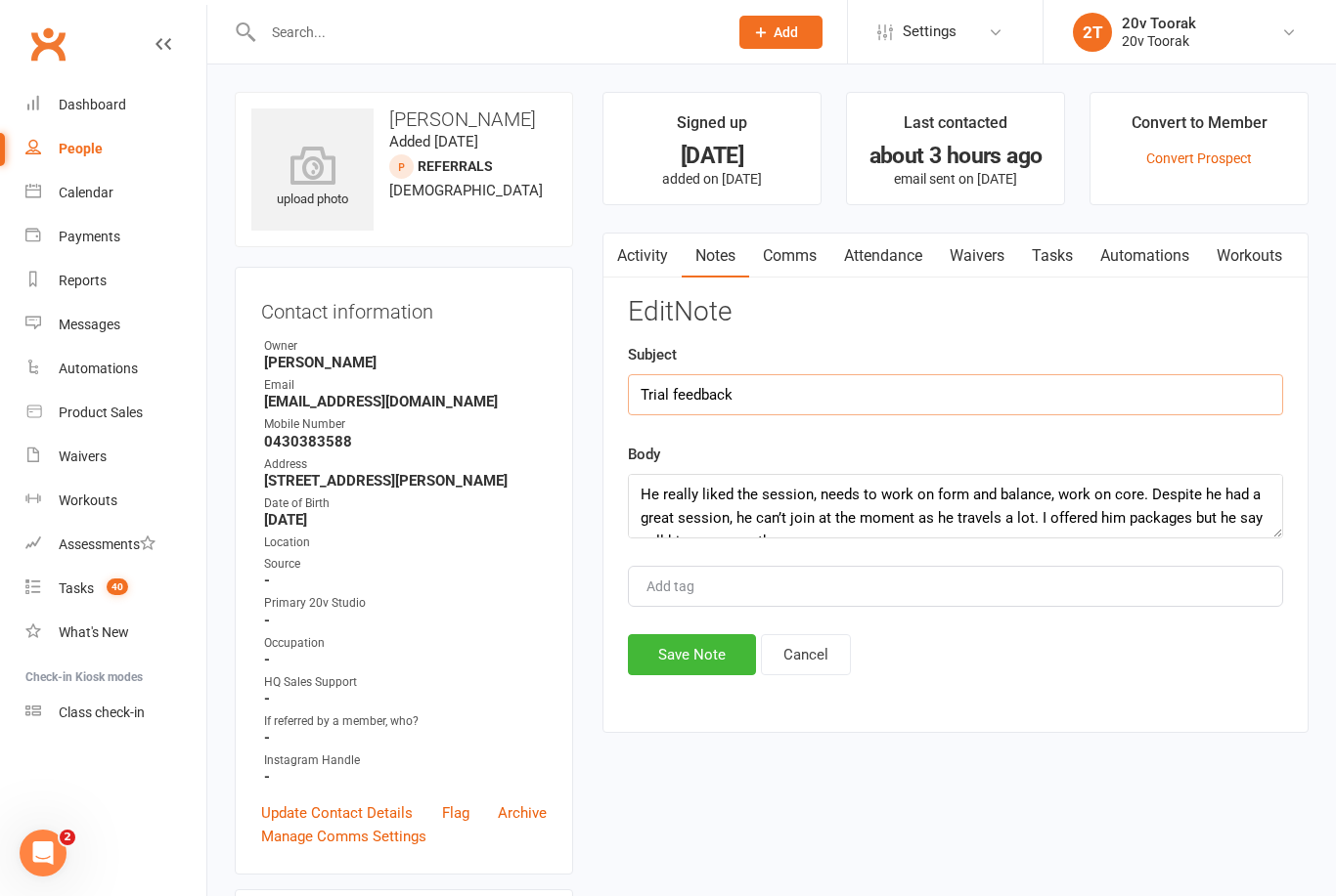
click at [656, 390] on input "Trial feedback" at bounding box center [955, 395] width 656 height 41
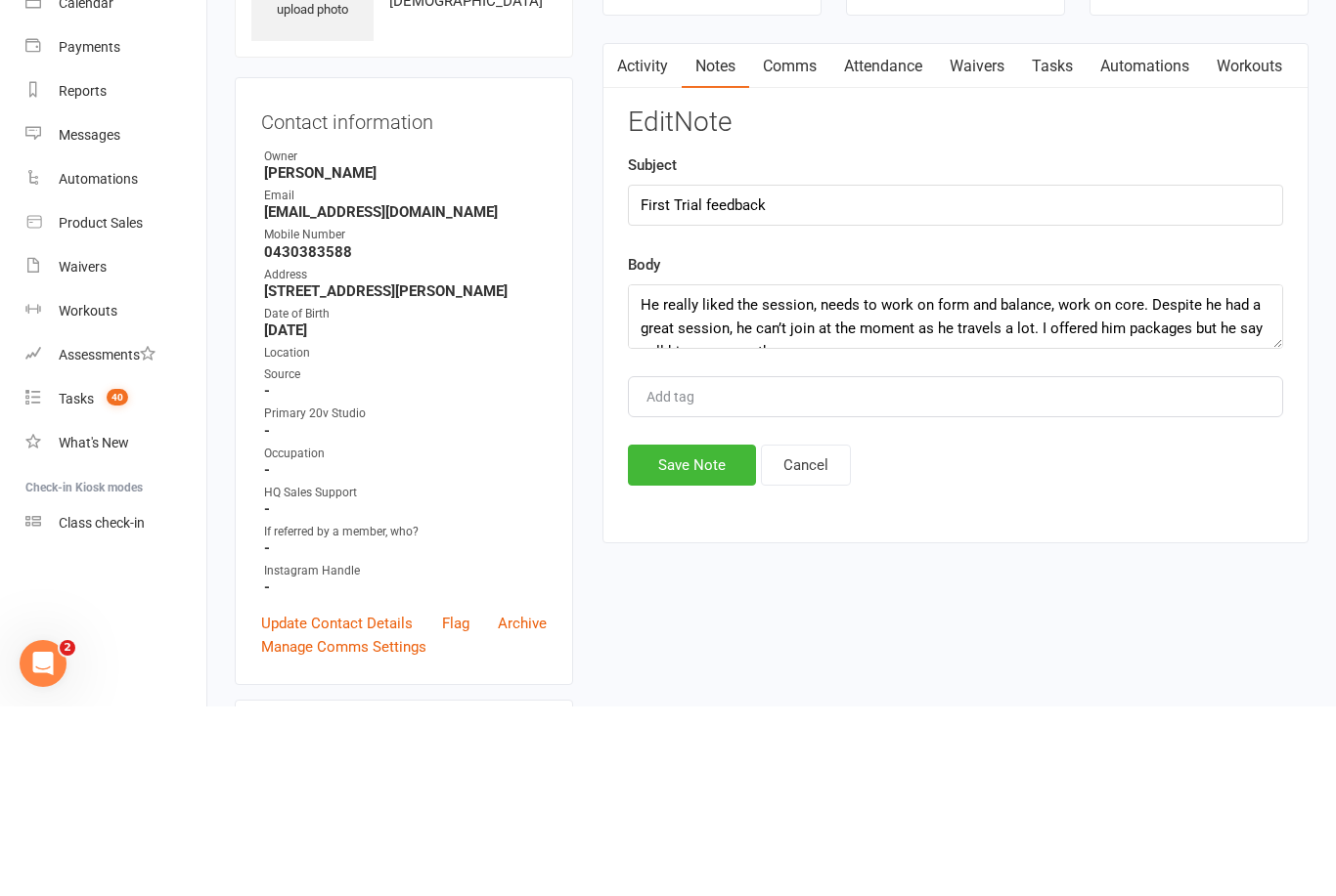
scroll to position [190, 0]
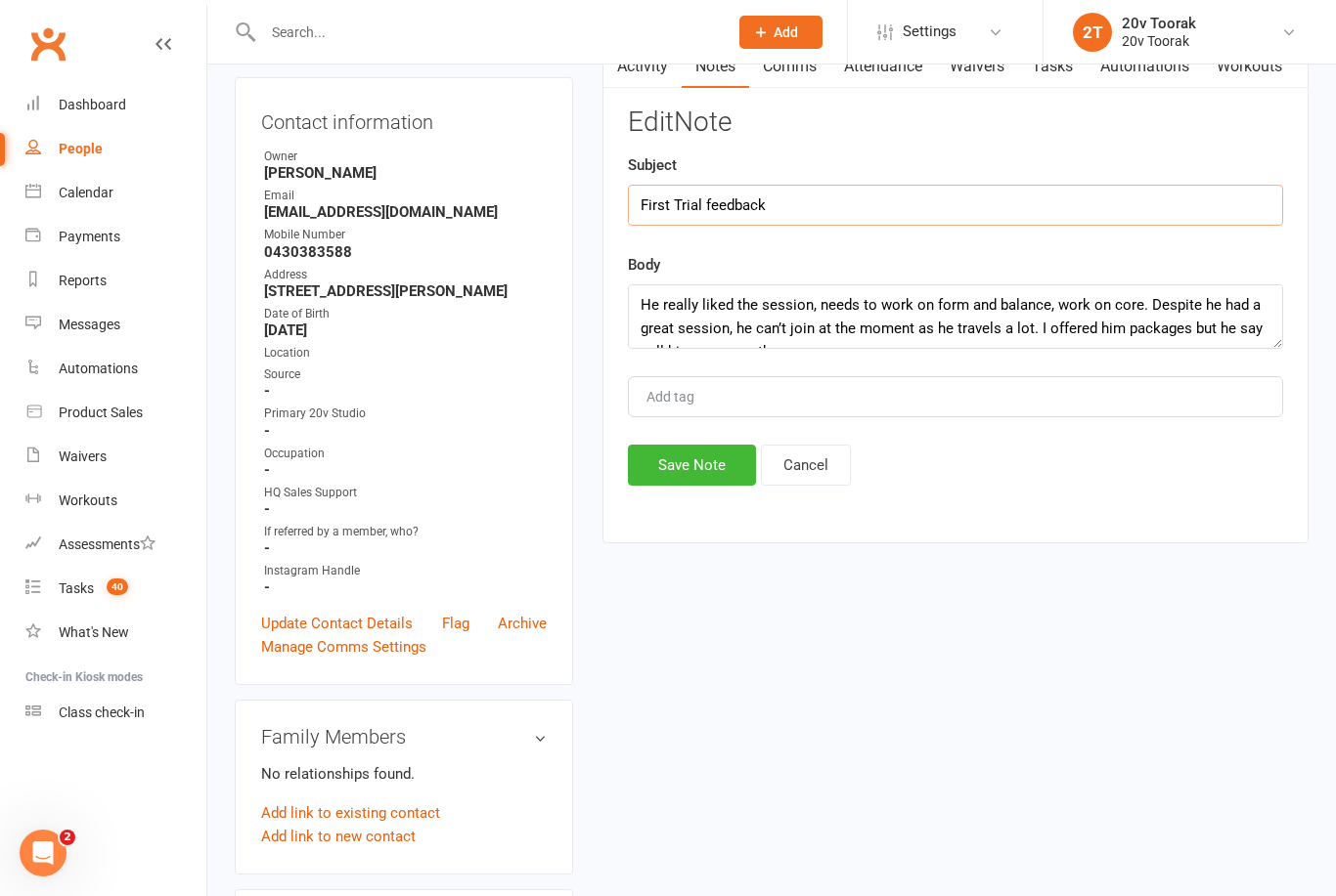
type input "First Trial feedback"
click at [717, 486] on button "Save Note" at bounding box center [691, 464] width 128 height 41
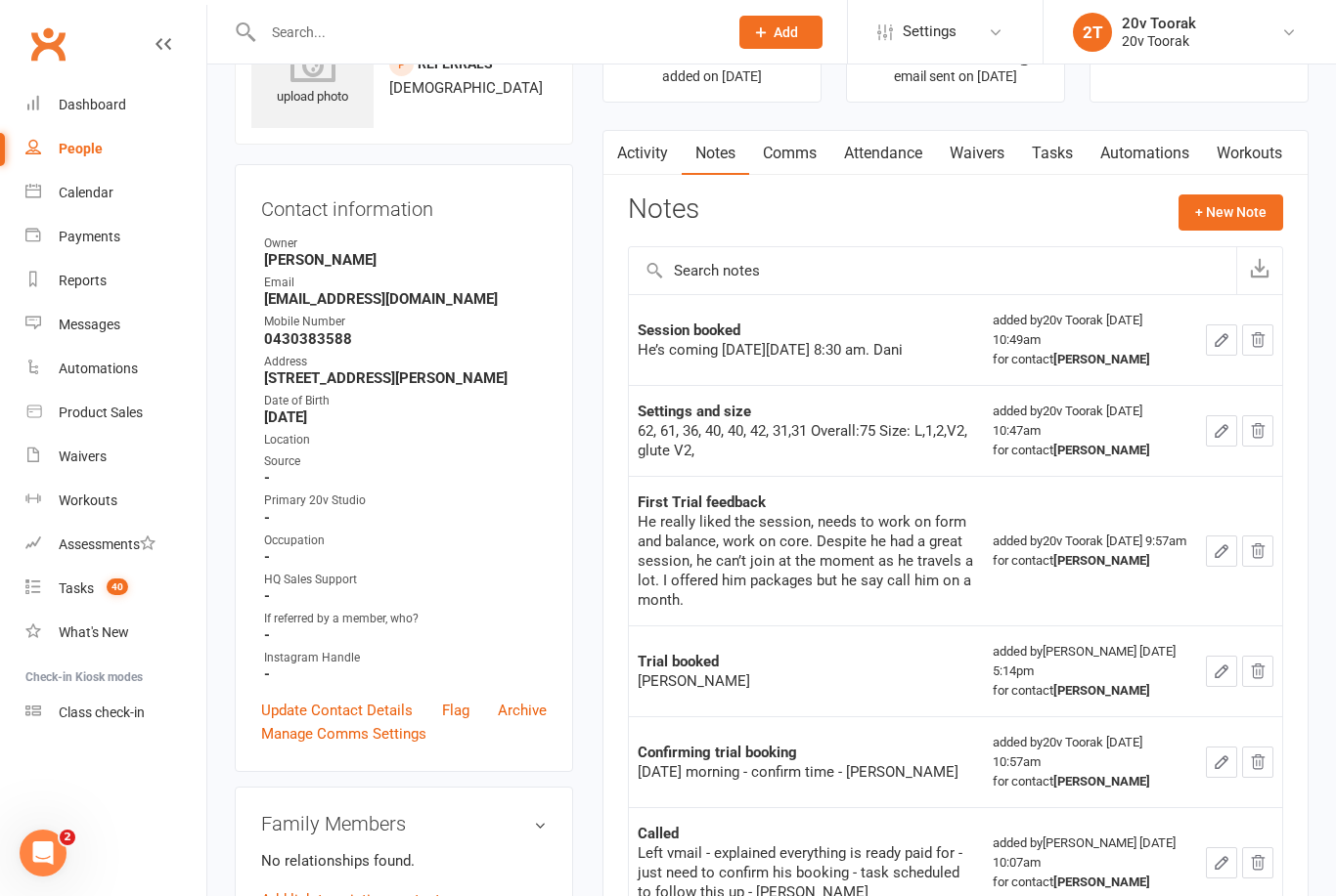
scroll to position [0, 0]
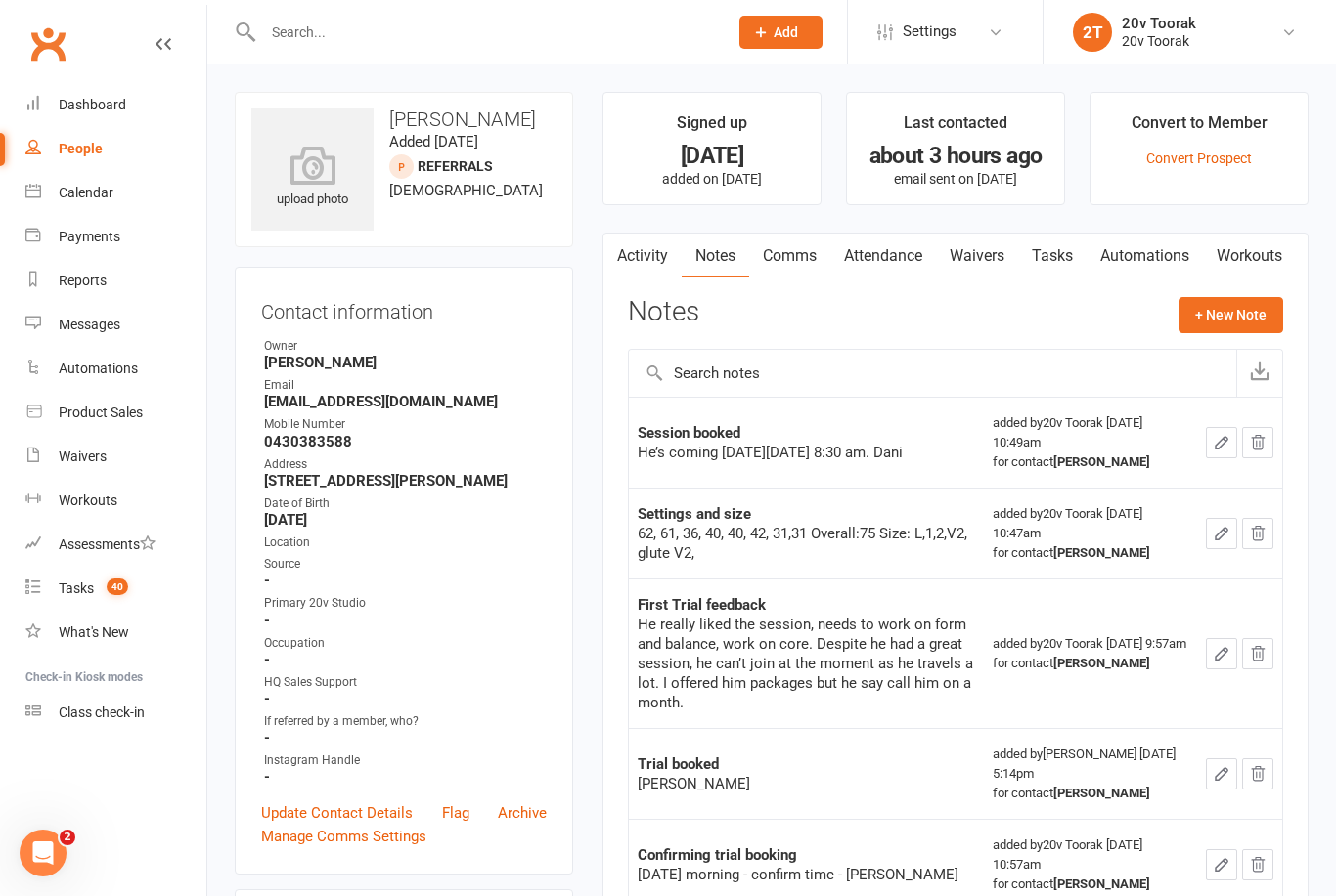
click at [1068, 260] on link "Tasks" at bounding box center [1051, 256] width 69 height 45
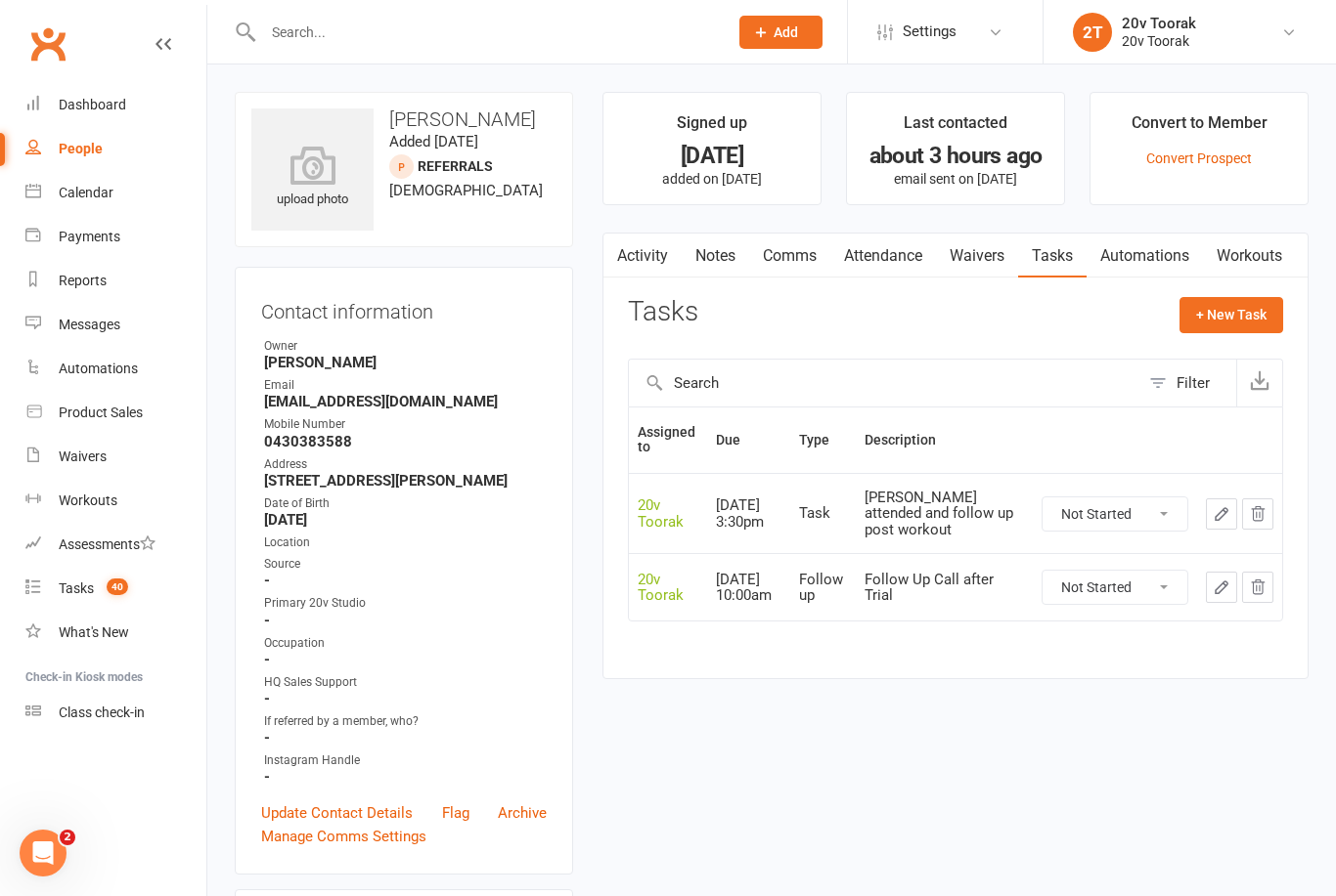
click at [87, 598] on link "Tasks 40" at bounding box center [116, 589] width 181 height 44
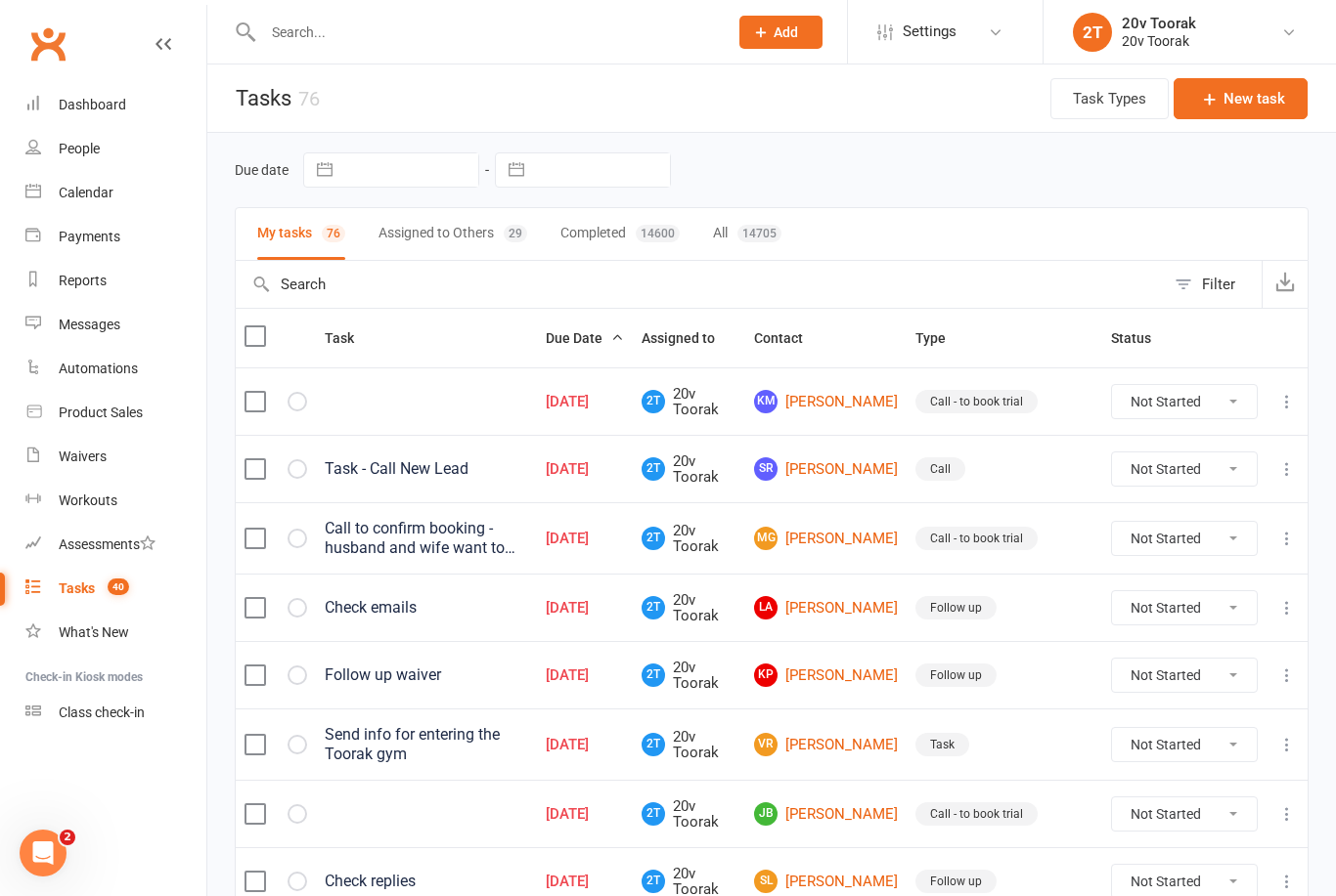
click at [82, 172] on link "Calendar" at bounding box center [116, 193] width 181 height 44
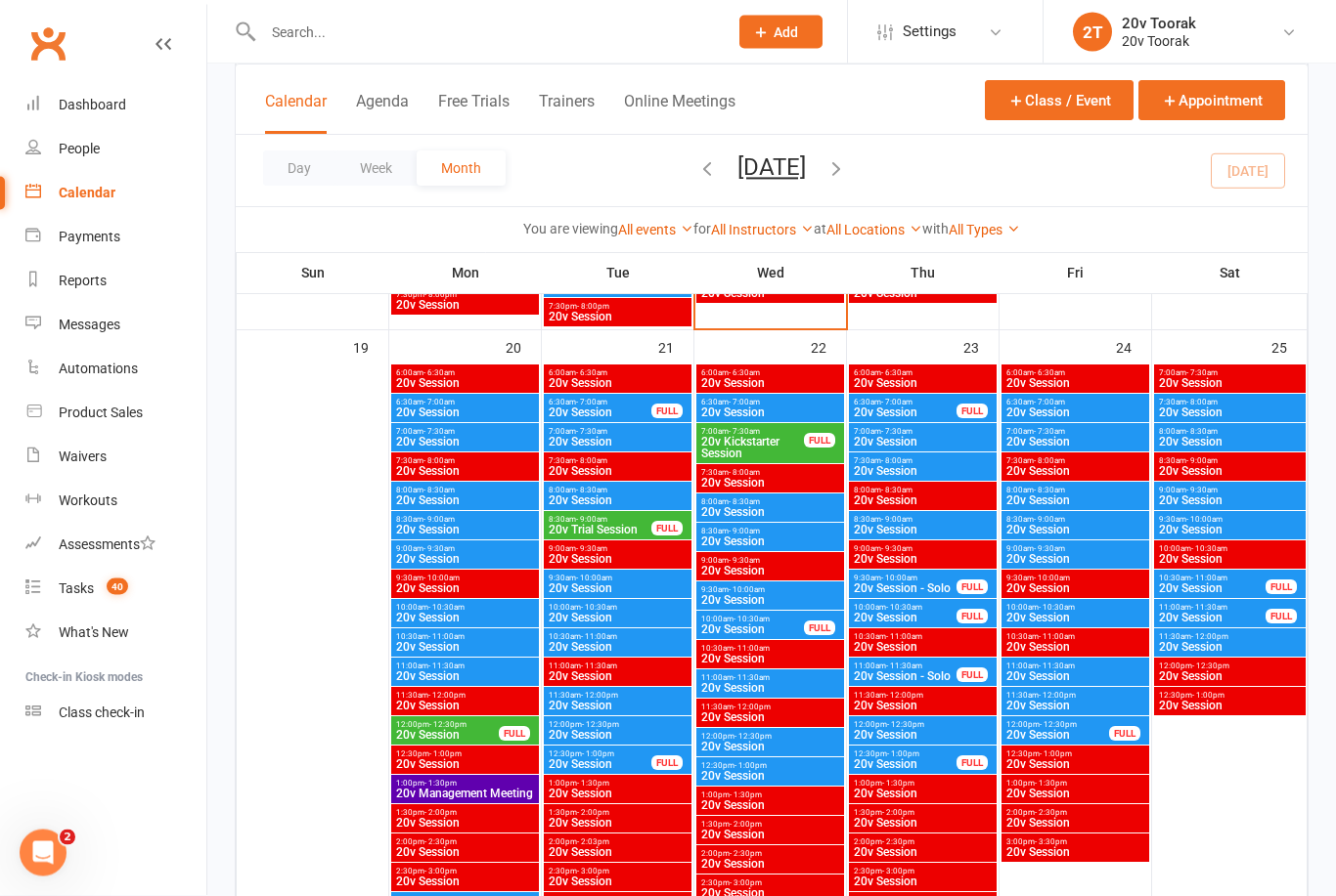
scroll to position [2707, 0]
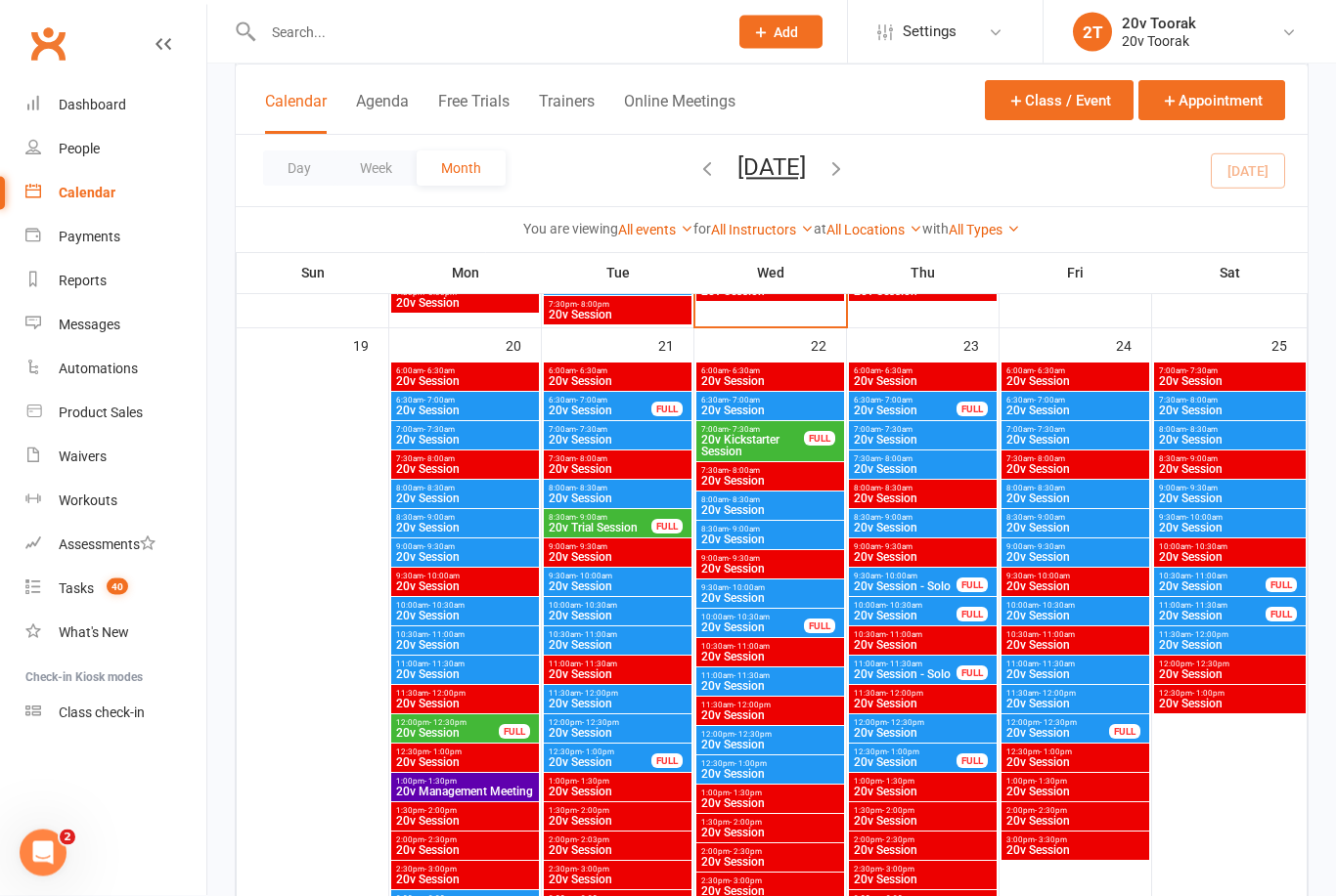
click at [656, 582] on span "20v Session" at bounding box center [618, 588] width 140 height 12
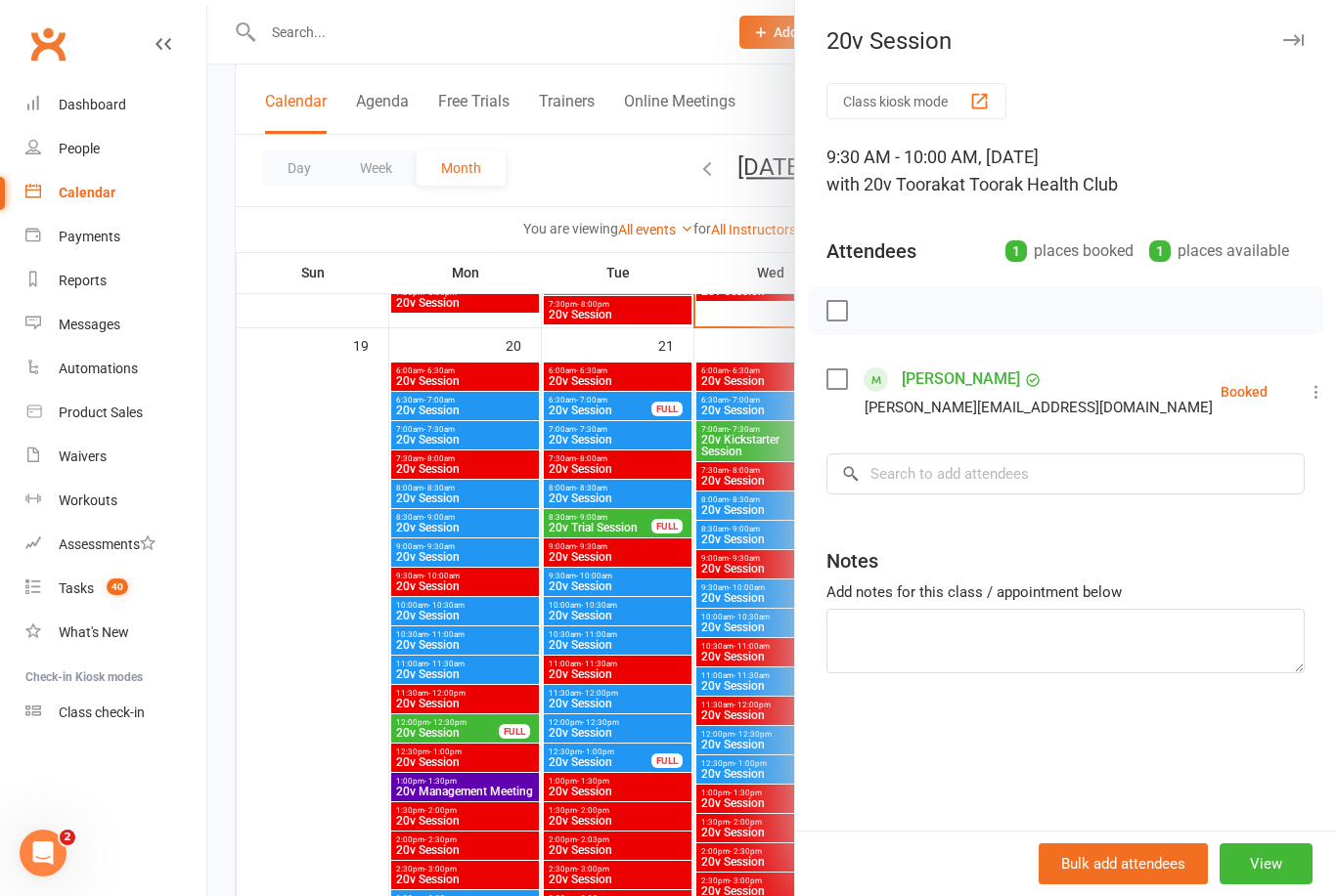
click at [337, 779] on div at bounding box center [771, 448] width 1128 height 896
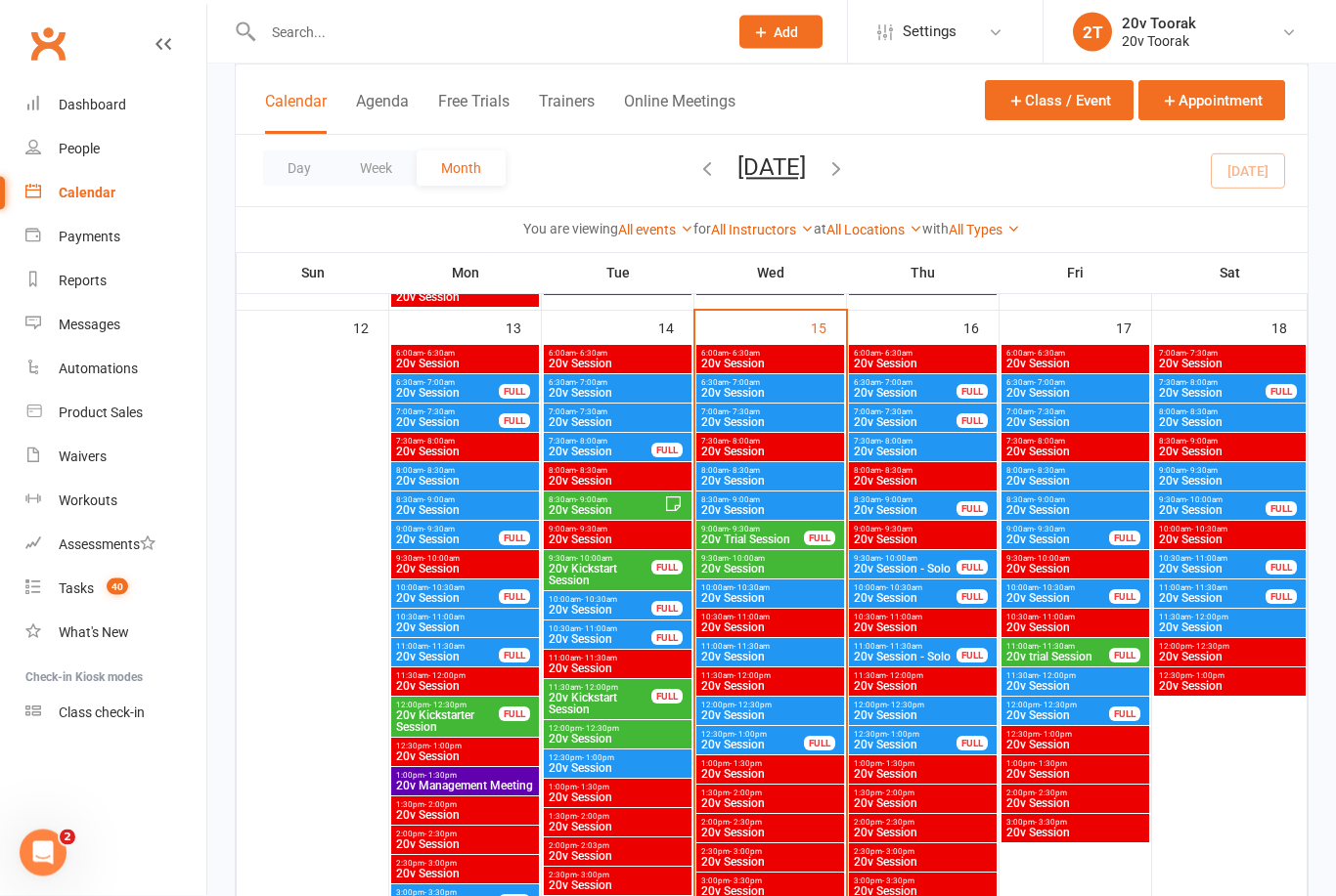
scroll to position [1835, 0]
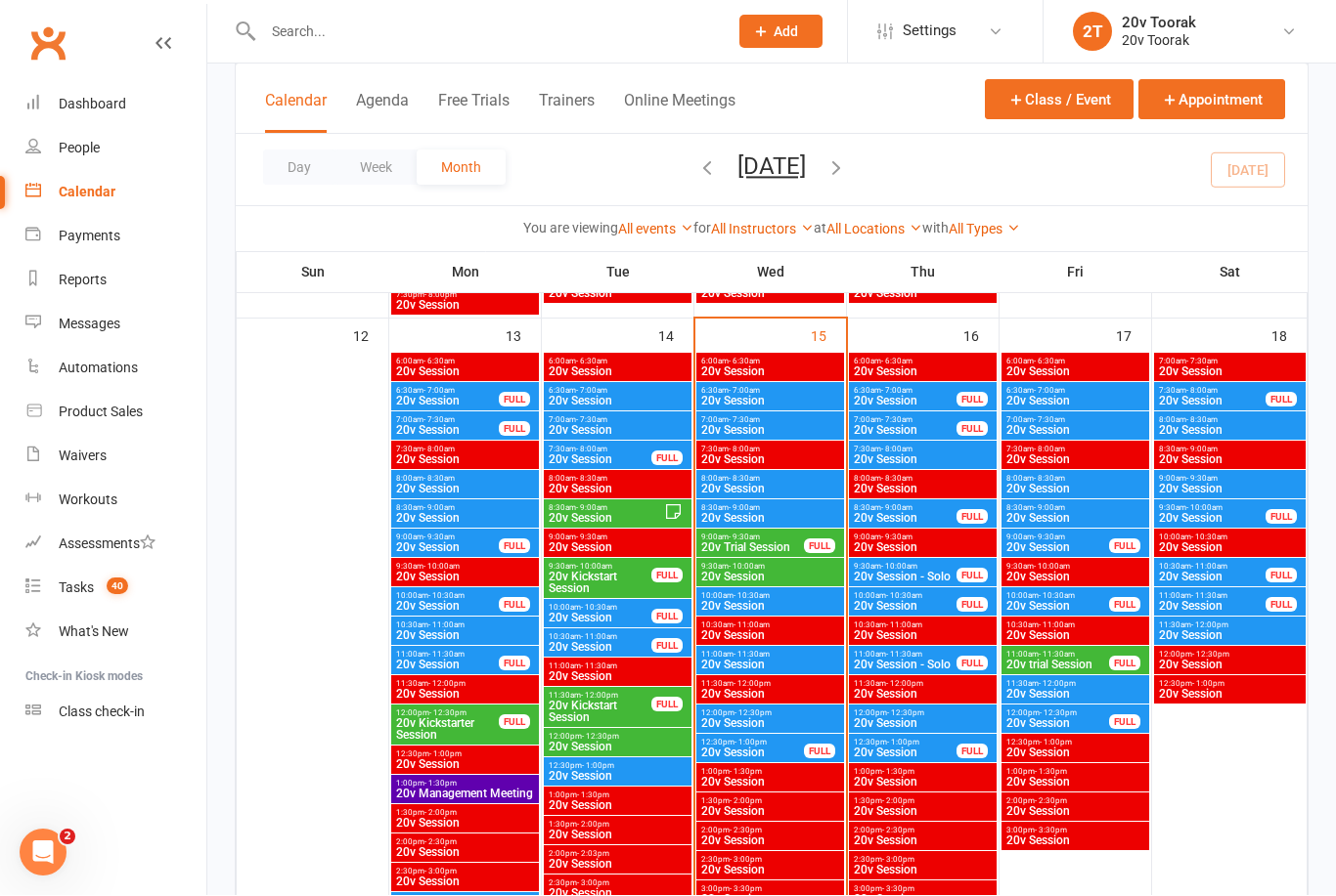
click at [792, 598] on span "10:00am - 10:30am" at bounding box center [770, 597] width 140 height 9
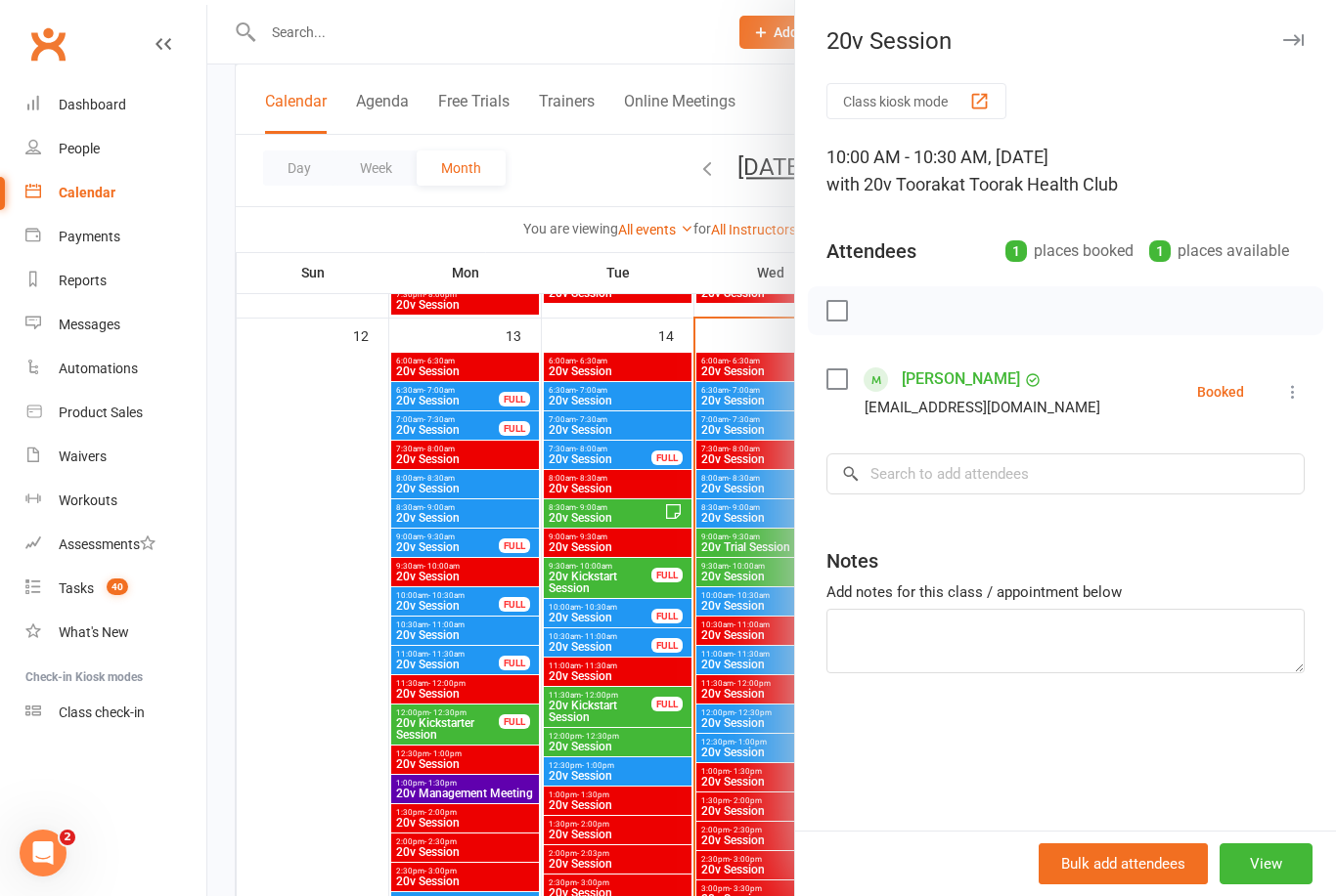
click at [1287, 408] on li "Bec Piotrowski Bectoria9@hotmail.com Booked More info Remove Check in Mark abse…" at bounding box center [1065, 392] width 478 height 57
click at [1301, 393] on icon at bounding box center [1293, 392] width 20 height 20
click at [1235, 513] on link "Check in" at bounding box center [1198, 508] width 210 height 39
click at [307, 651] on div at bounding box center [771, 448] width 1128 height 896
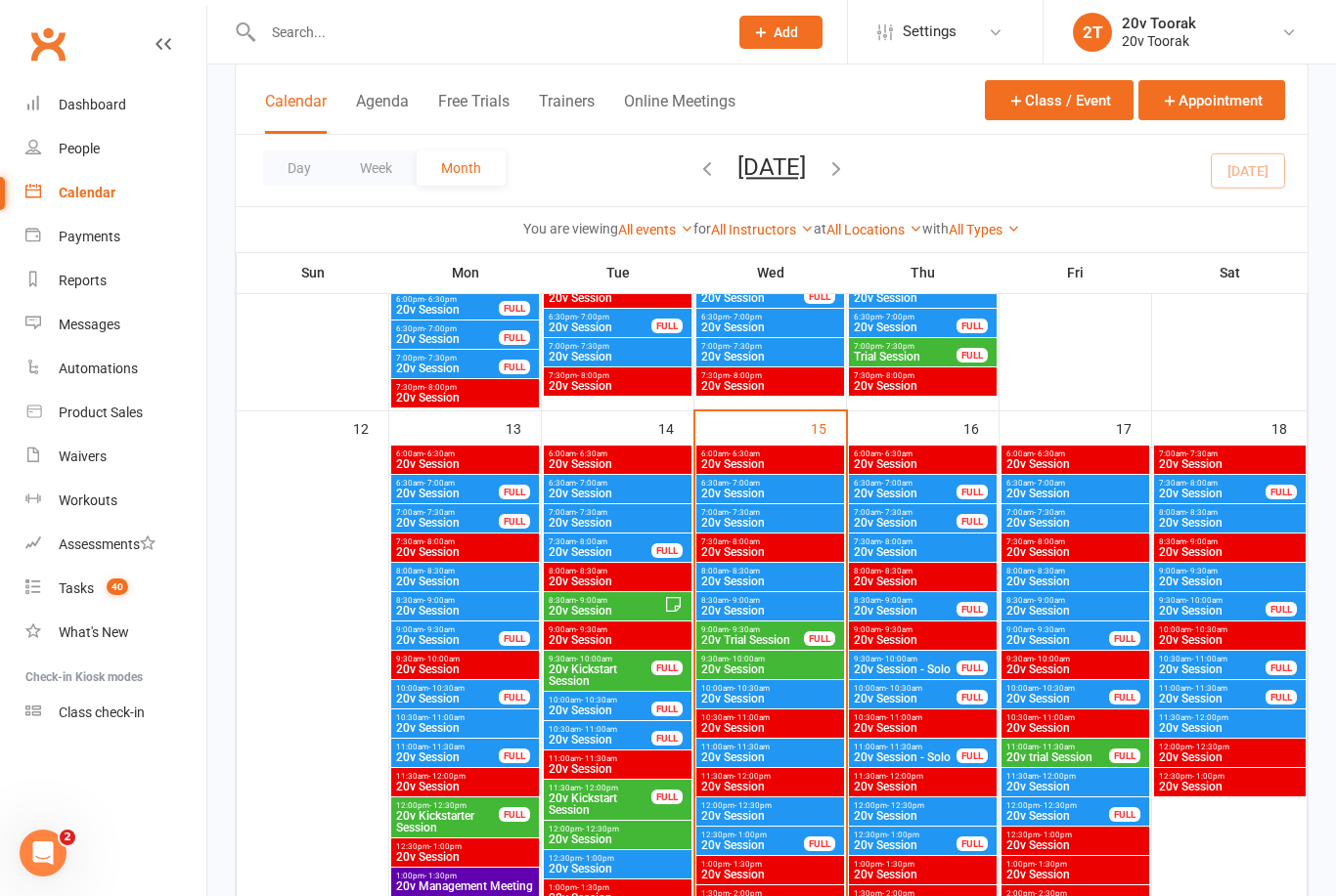
scroll to position [1744, 0]
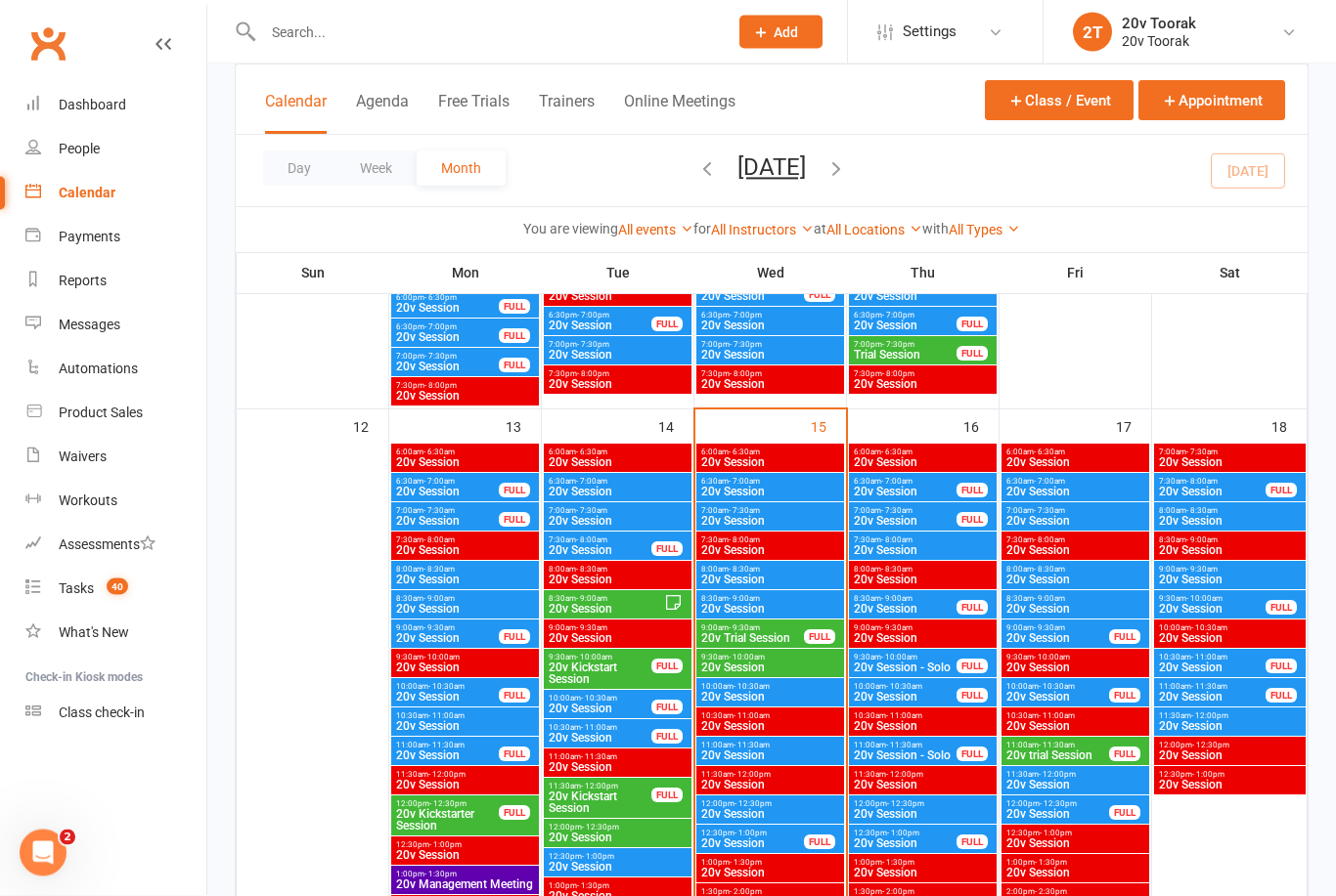
click at [78, 591] on div "Tasks" at bounding box center [76, 589] width 35 height 16
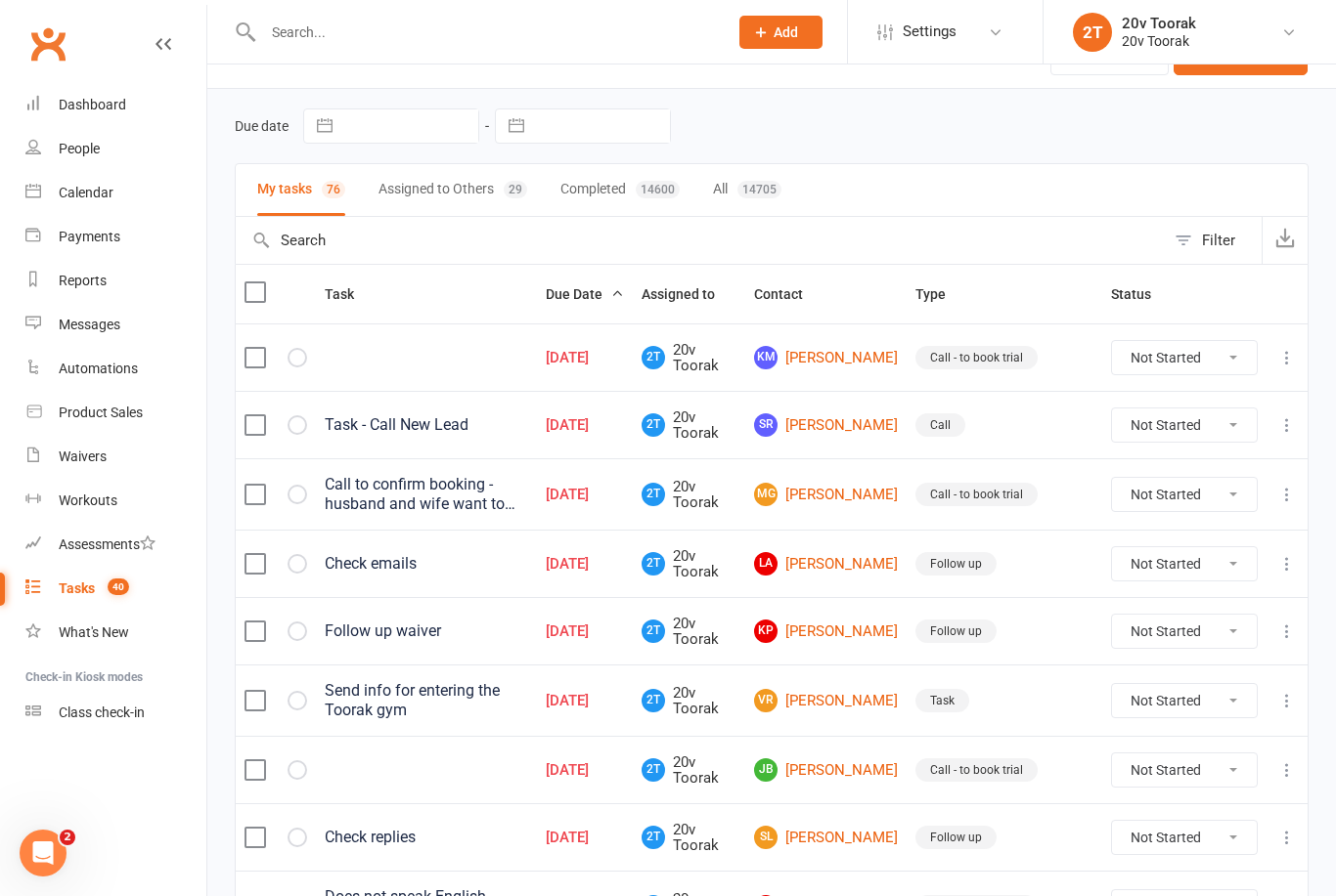
scroll to position [43, 0]
click at [846, 360] on link "KM Karlous Maguire" at bounding box center [826, 359] width 144 height 24
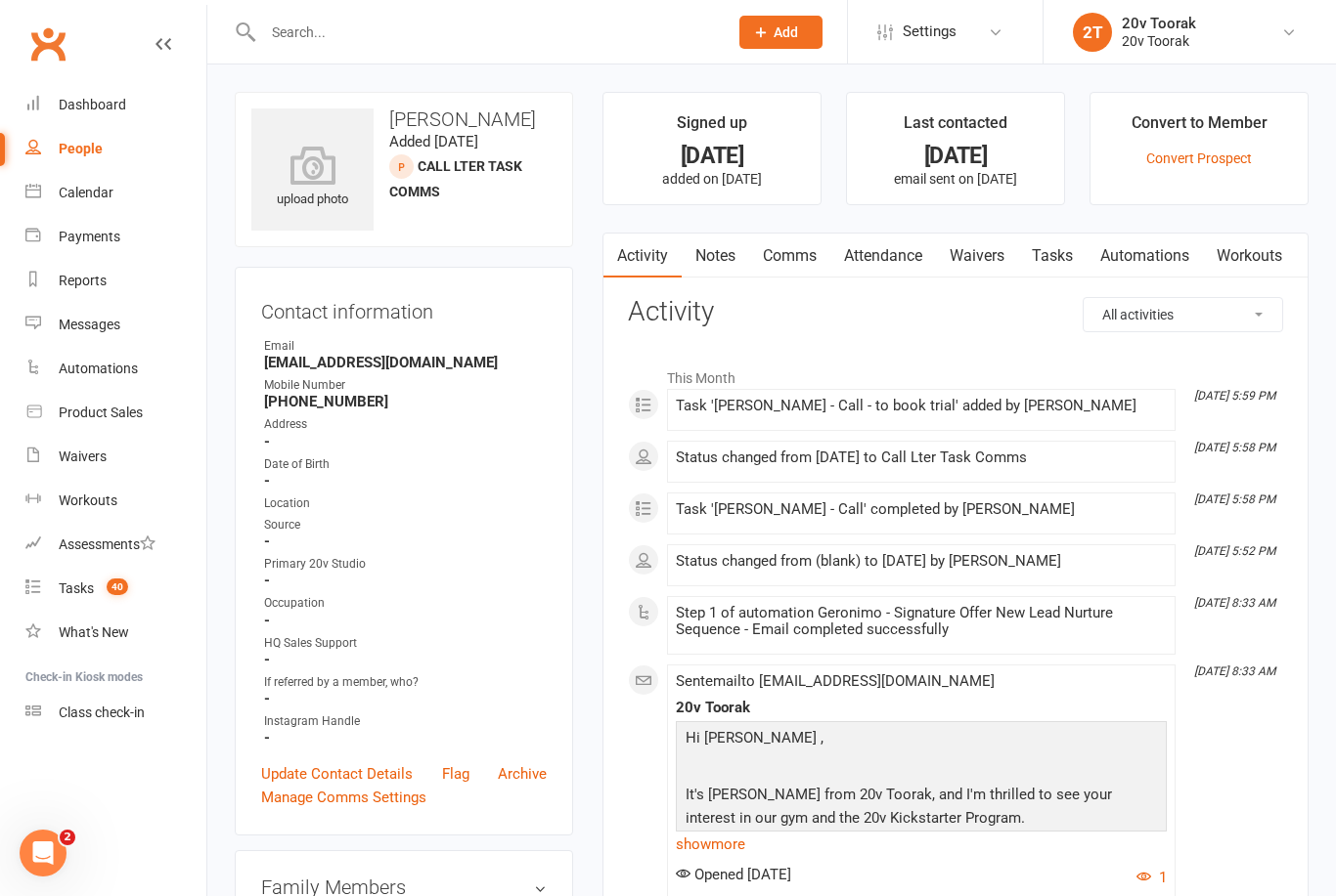
click at [726, 267] on link "Notes" at bounding box center [715, 256] width 68 height 45
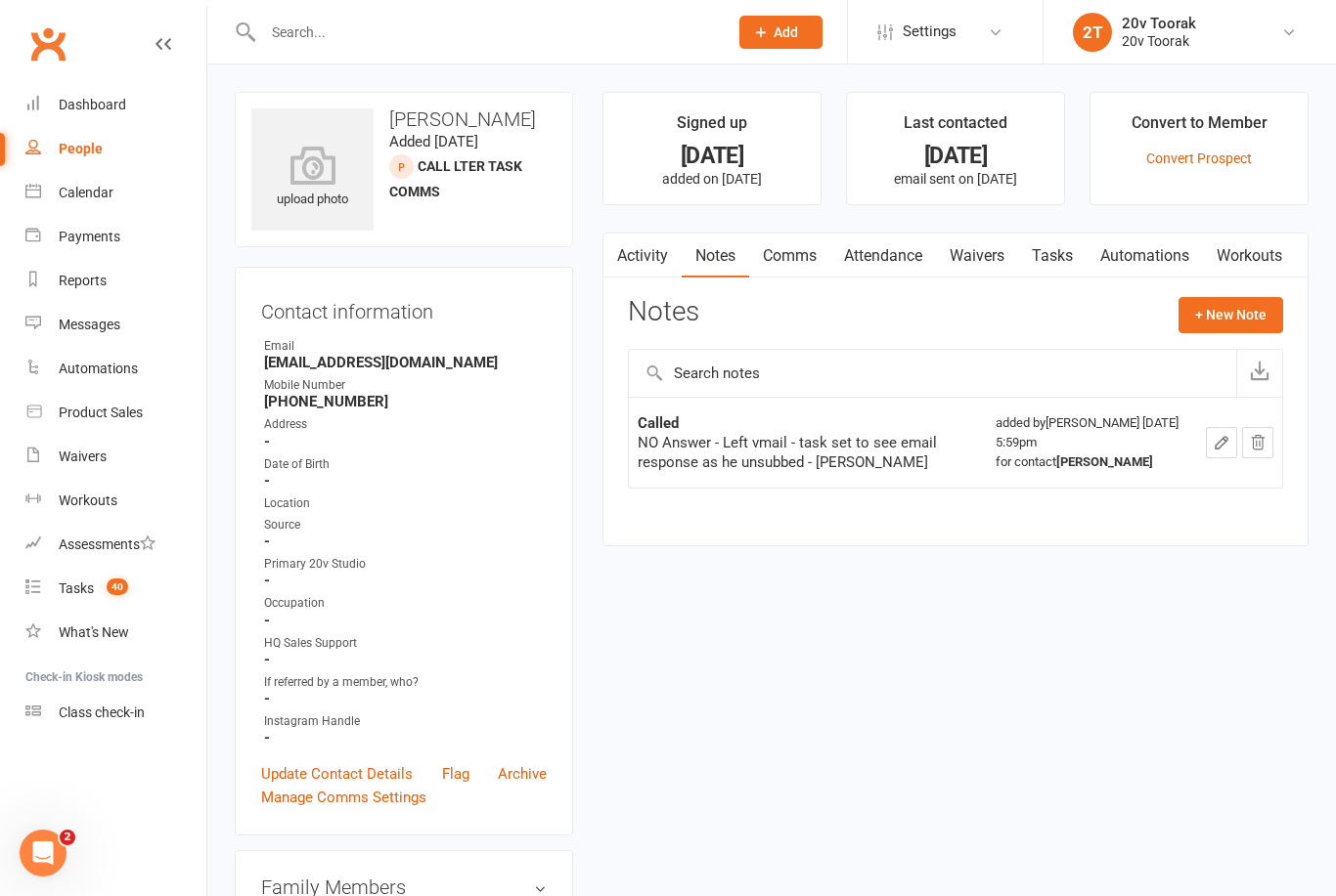
click at [653, 262] on link "Activity" at bounding box center [643, 256] width 79 height 45
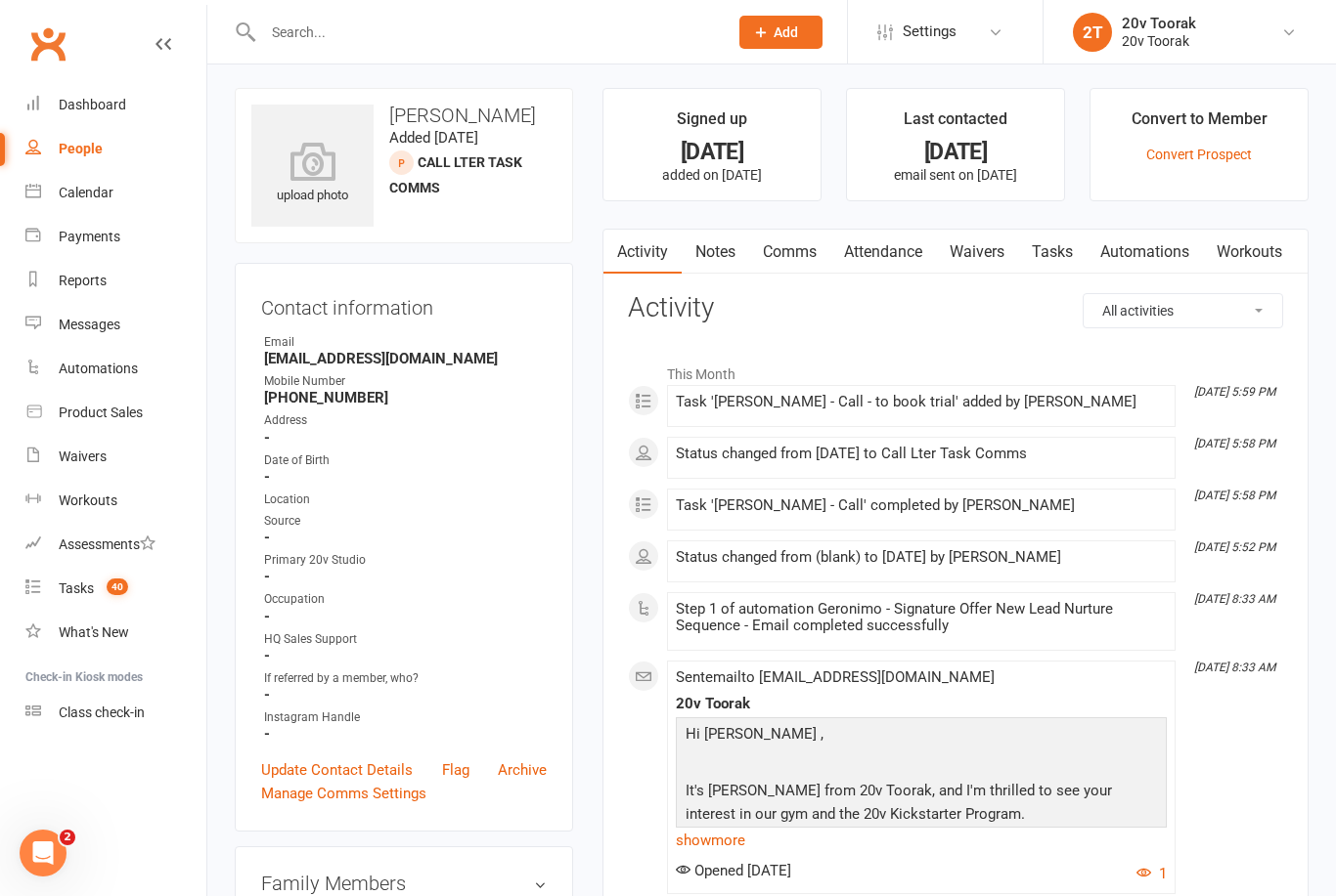
scroll to position [11, 0]
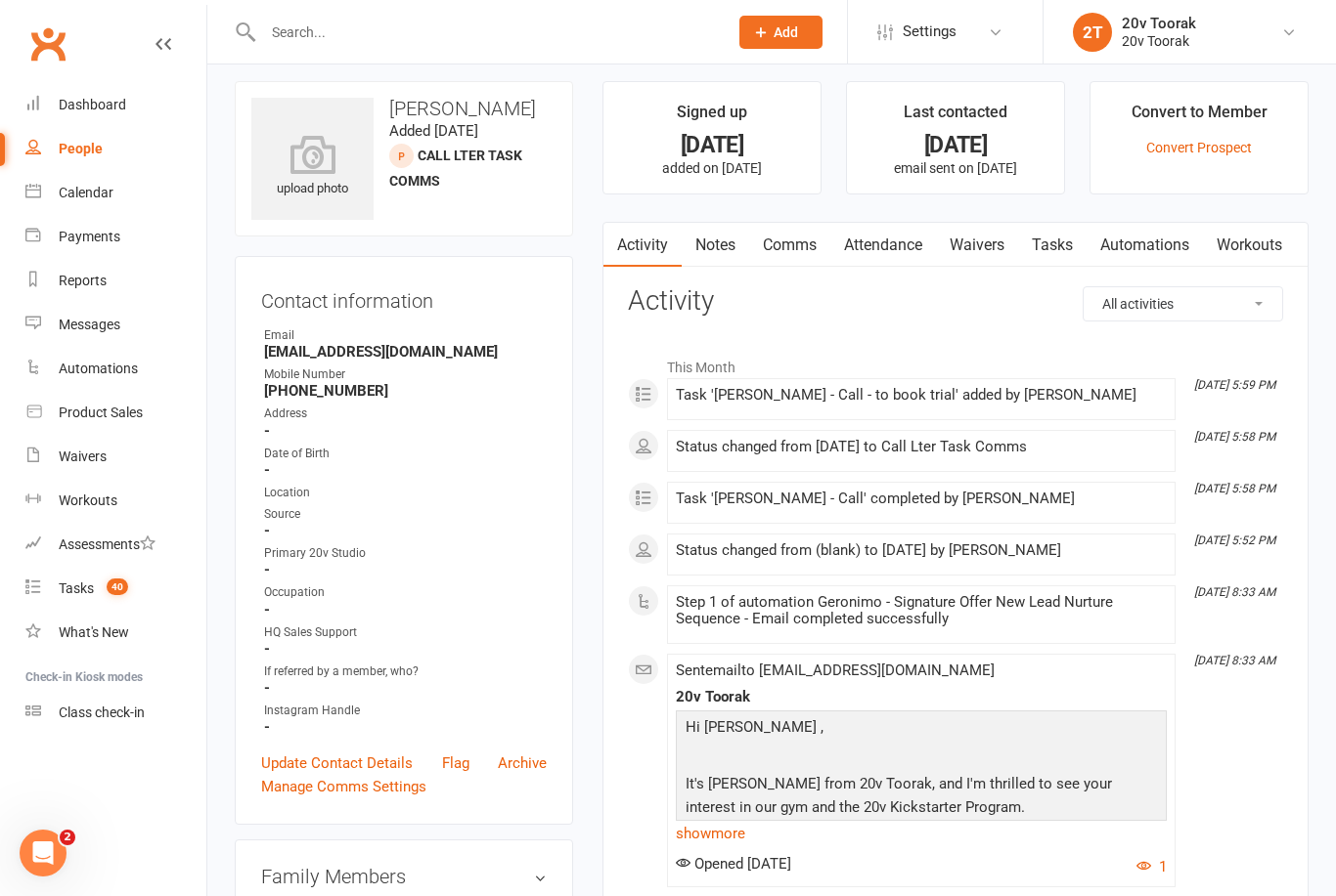
click at [711, 249] on link "Notes" at bounding box center [715, 245] width 68 height 45
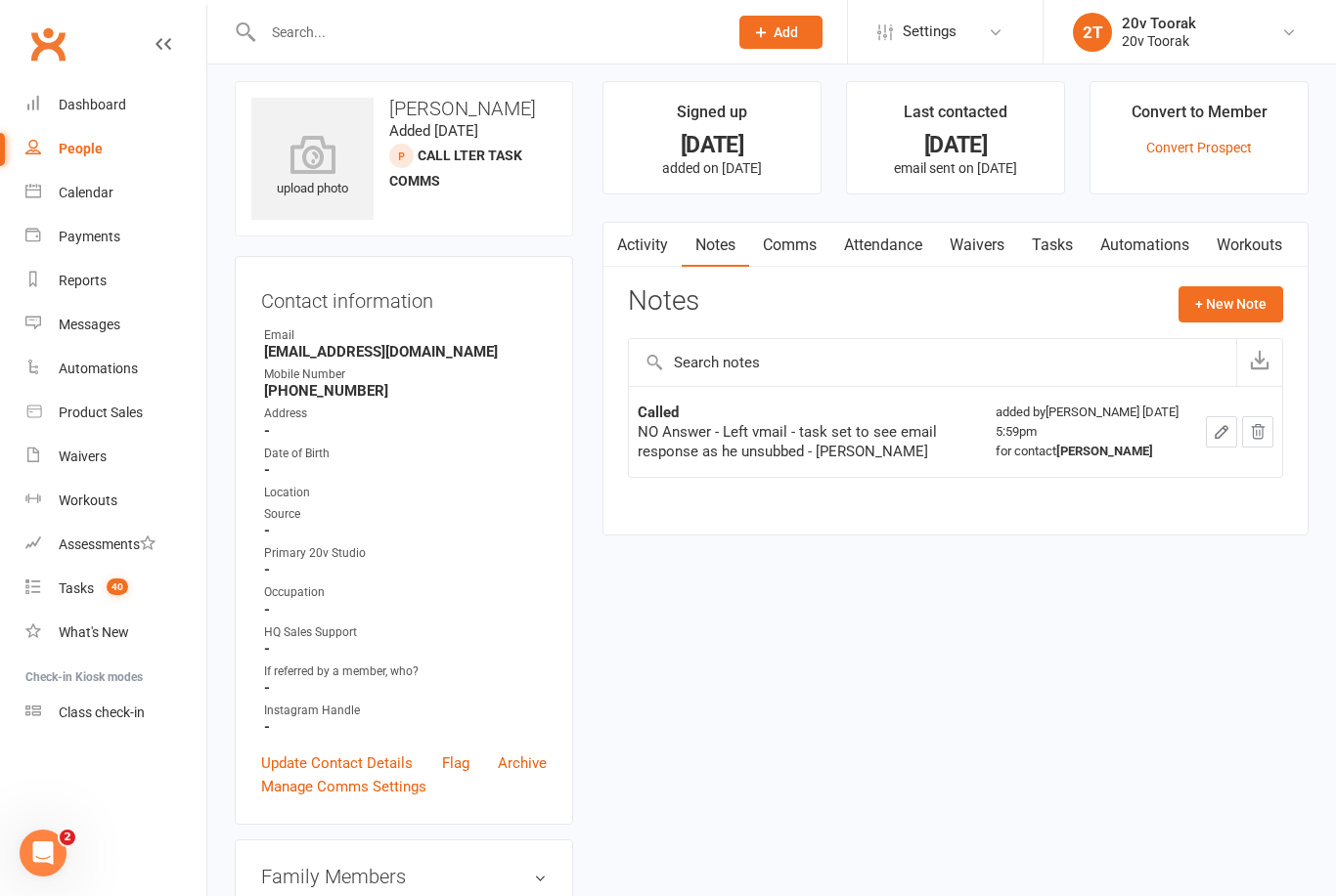
click at [1240, 312] on button "+ New Note" at bounding box center [1231, 303] width 104 height 35
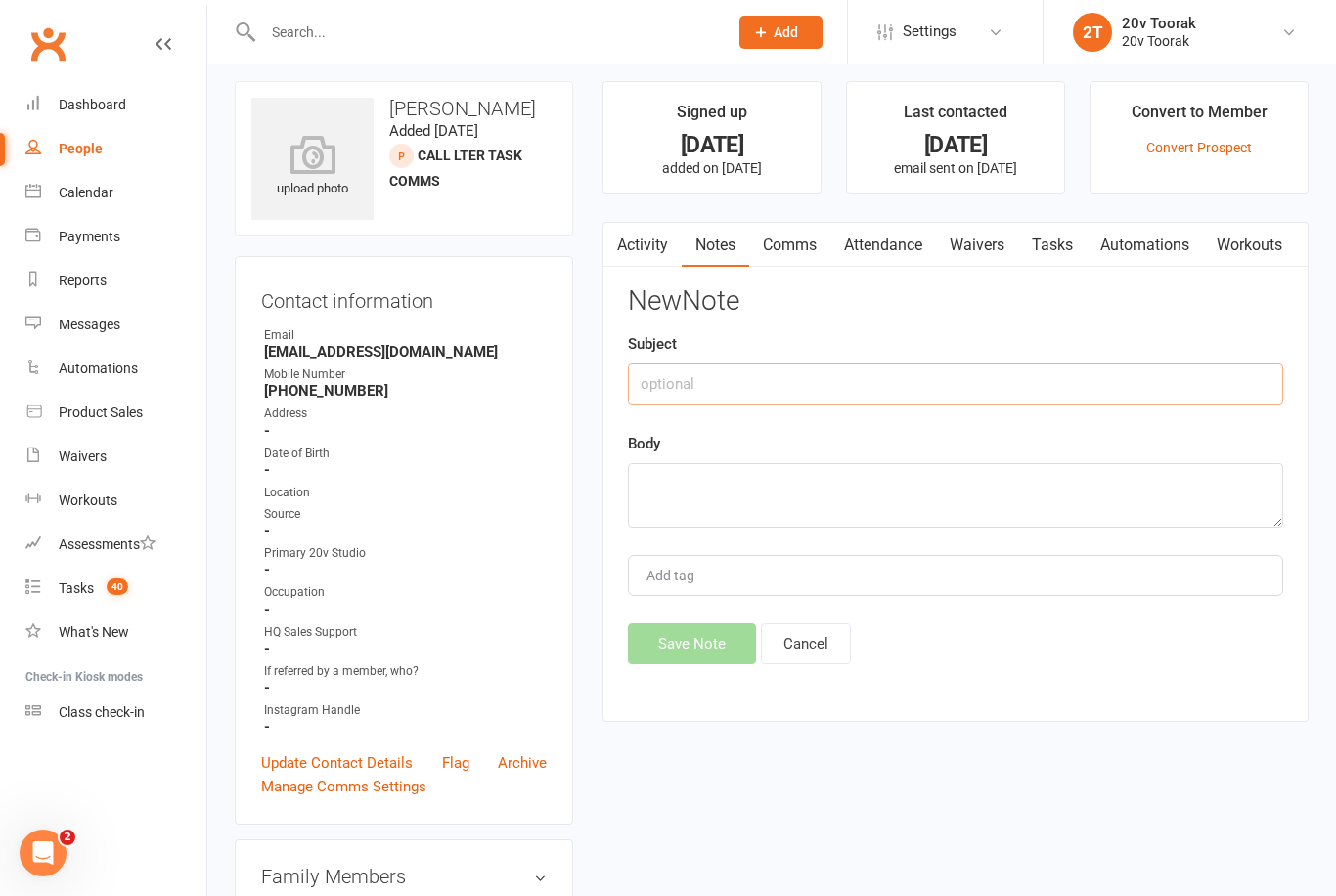
click at [1129, 390] on input "text" at bounding box center [955, 384] width 656 height 41
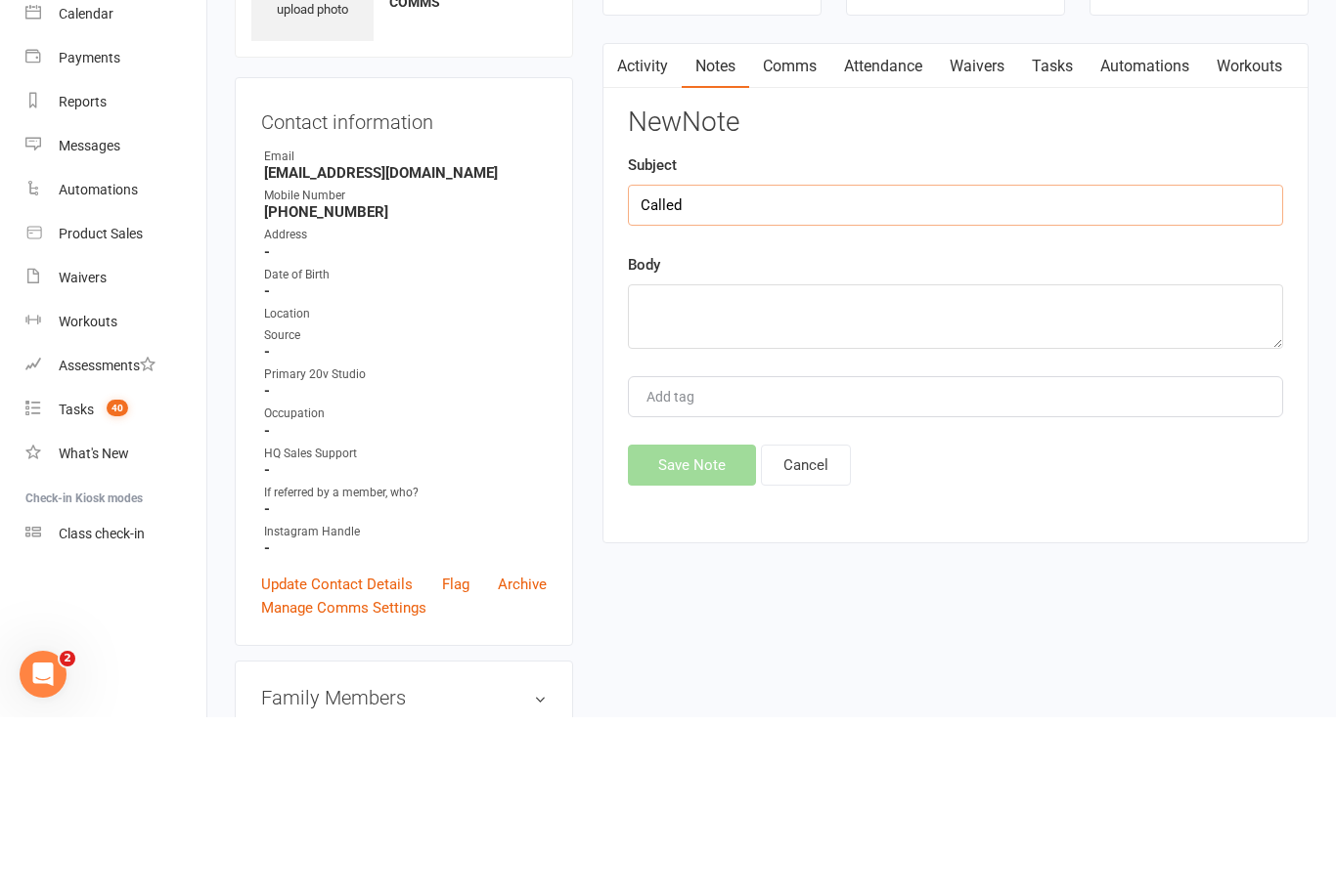
type input "Called"
click at [786, 463] on textarea at bounding box center [955, 495] width 656 height 65
type textarea "Wrong number"
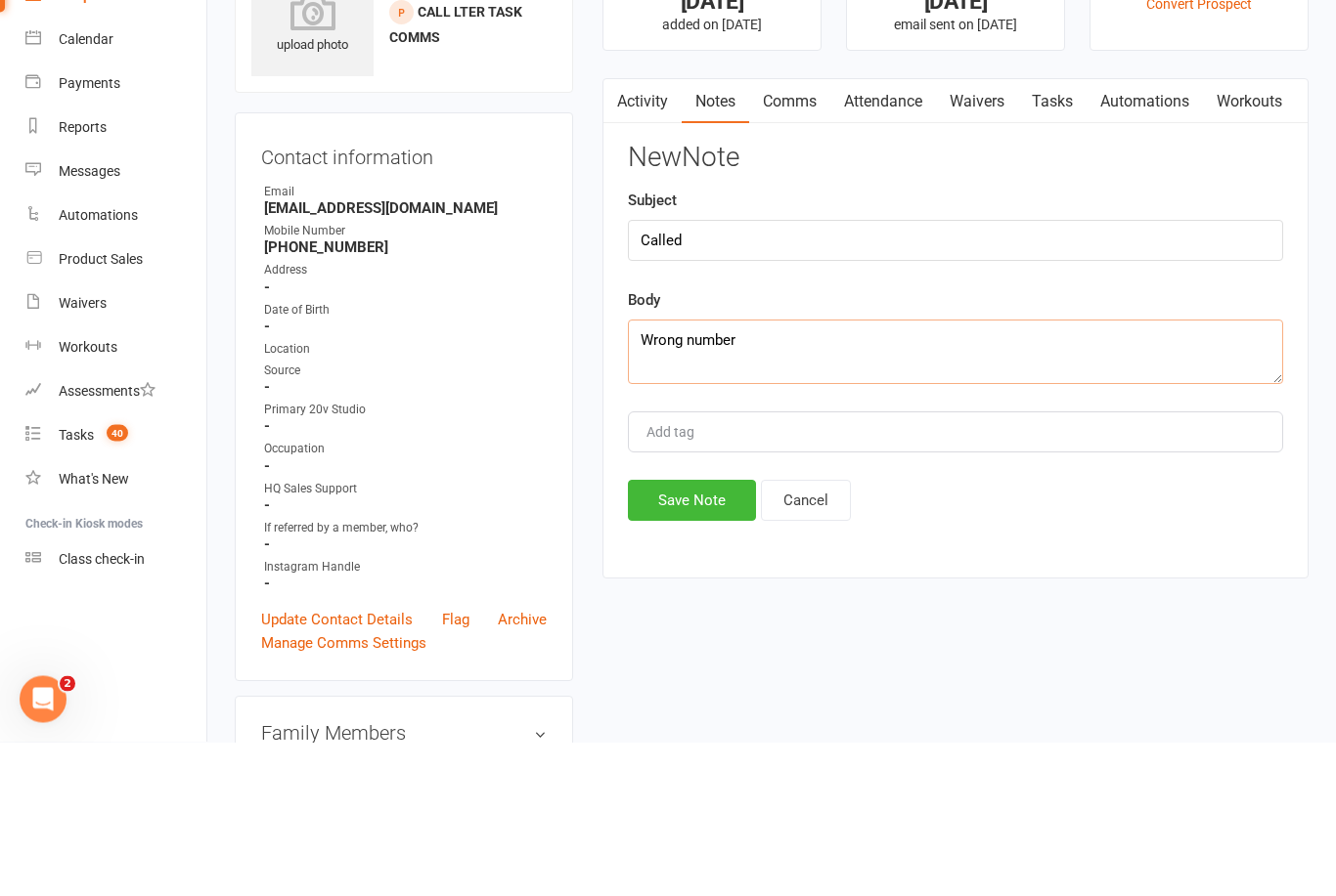
click at [659, 234] on link "Activity" at bounding box center [643, 256] width 79 height 45
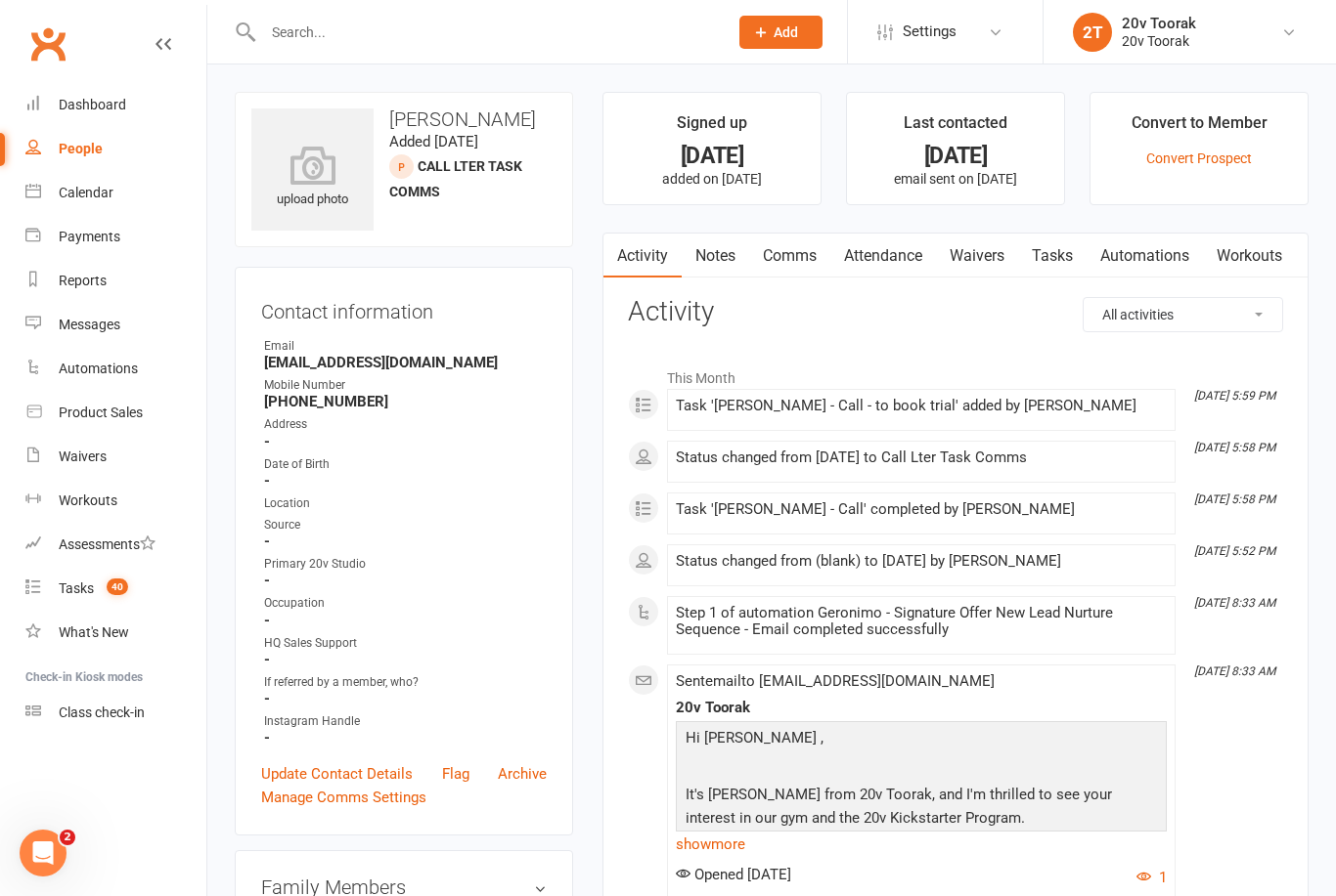
click at [742, 258] on link "Notes" at bounding box center [715, 256] width 68 height 45
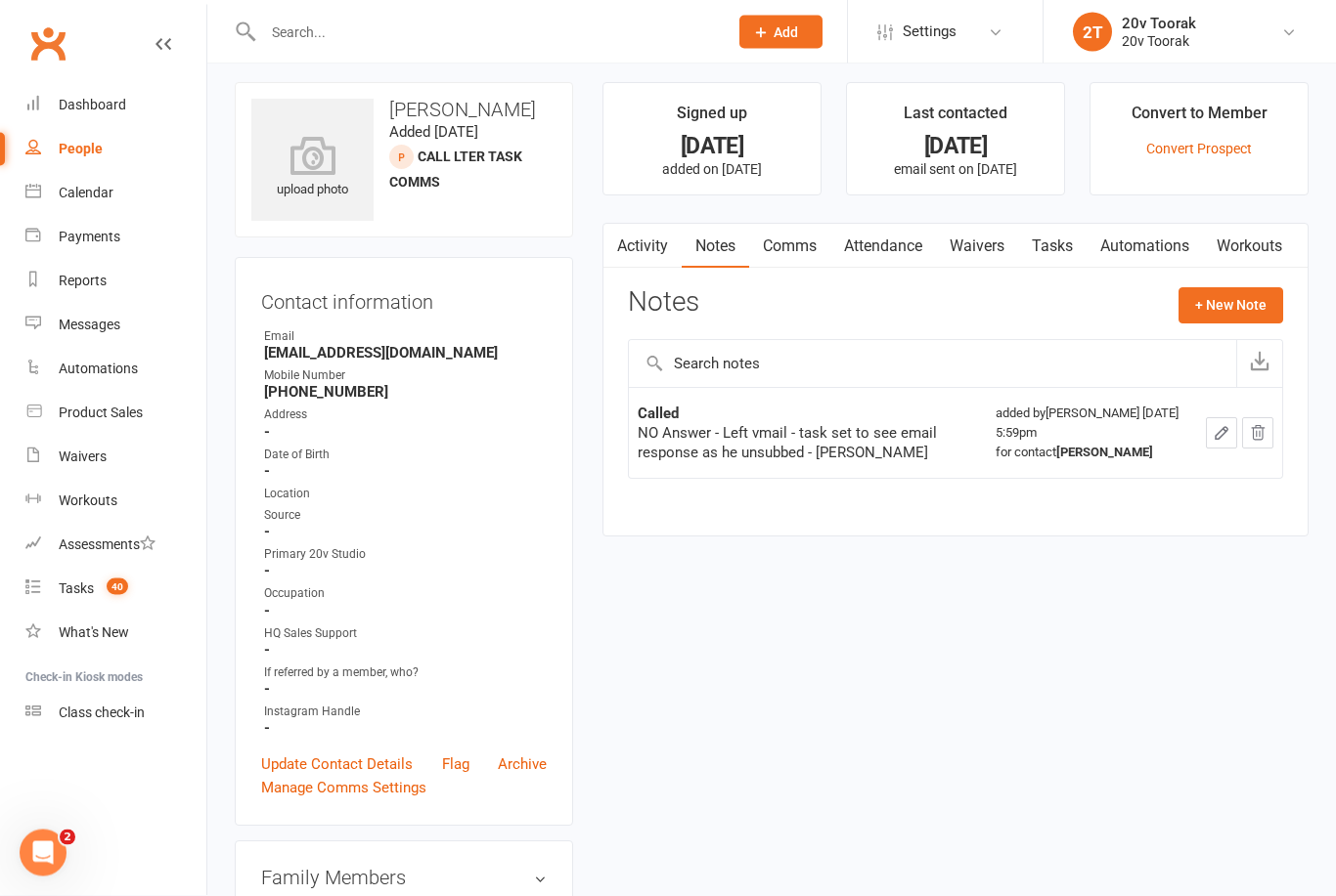
click at [645, 253] on link "Activity" at bounding box center [643, 247] width 79 height 45
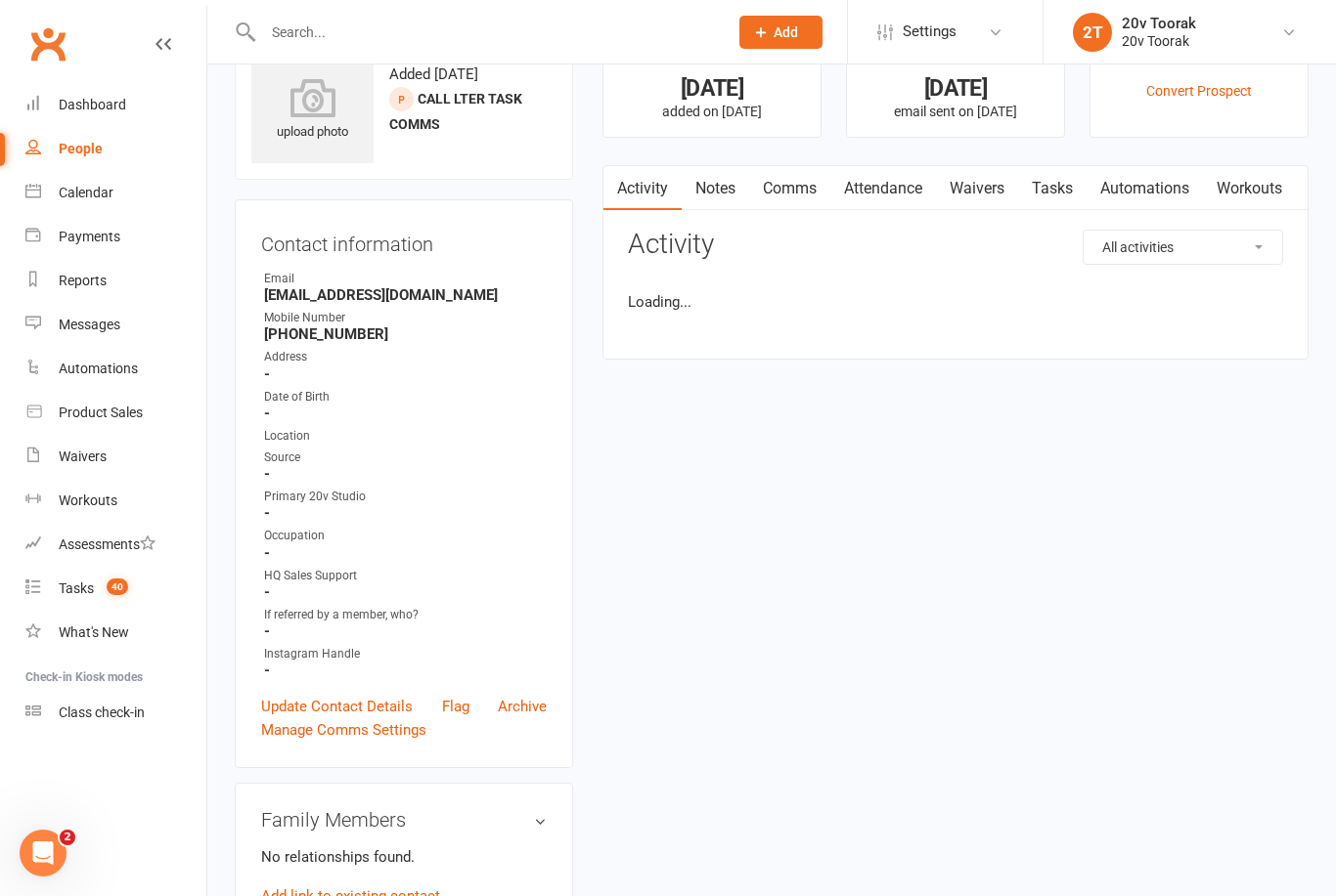
scroll to position [73, 0]
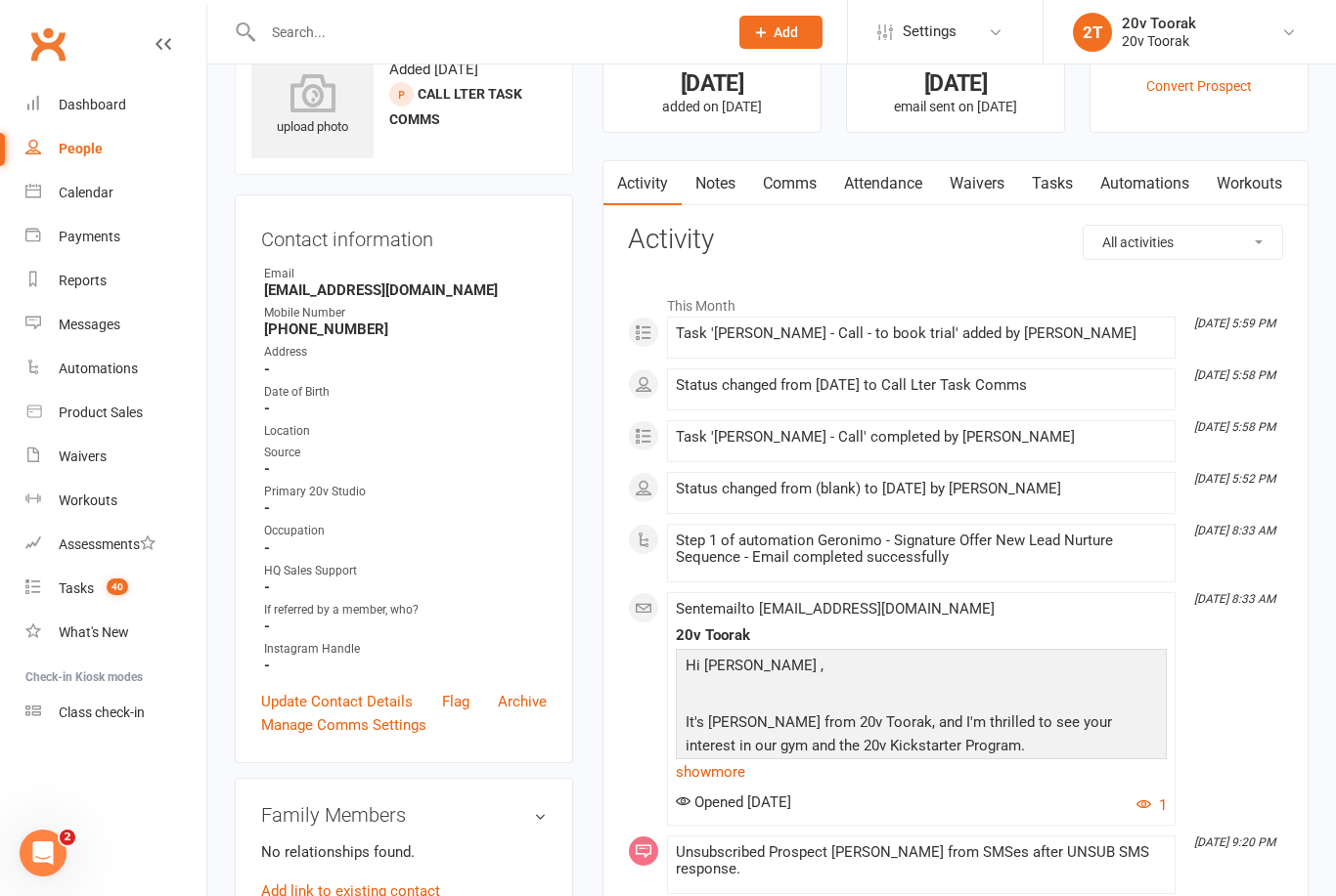
click at [730, 181] on link "Notes" at bounding box center [715, 183] width 68 height 45
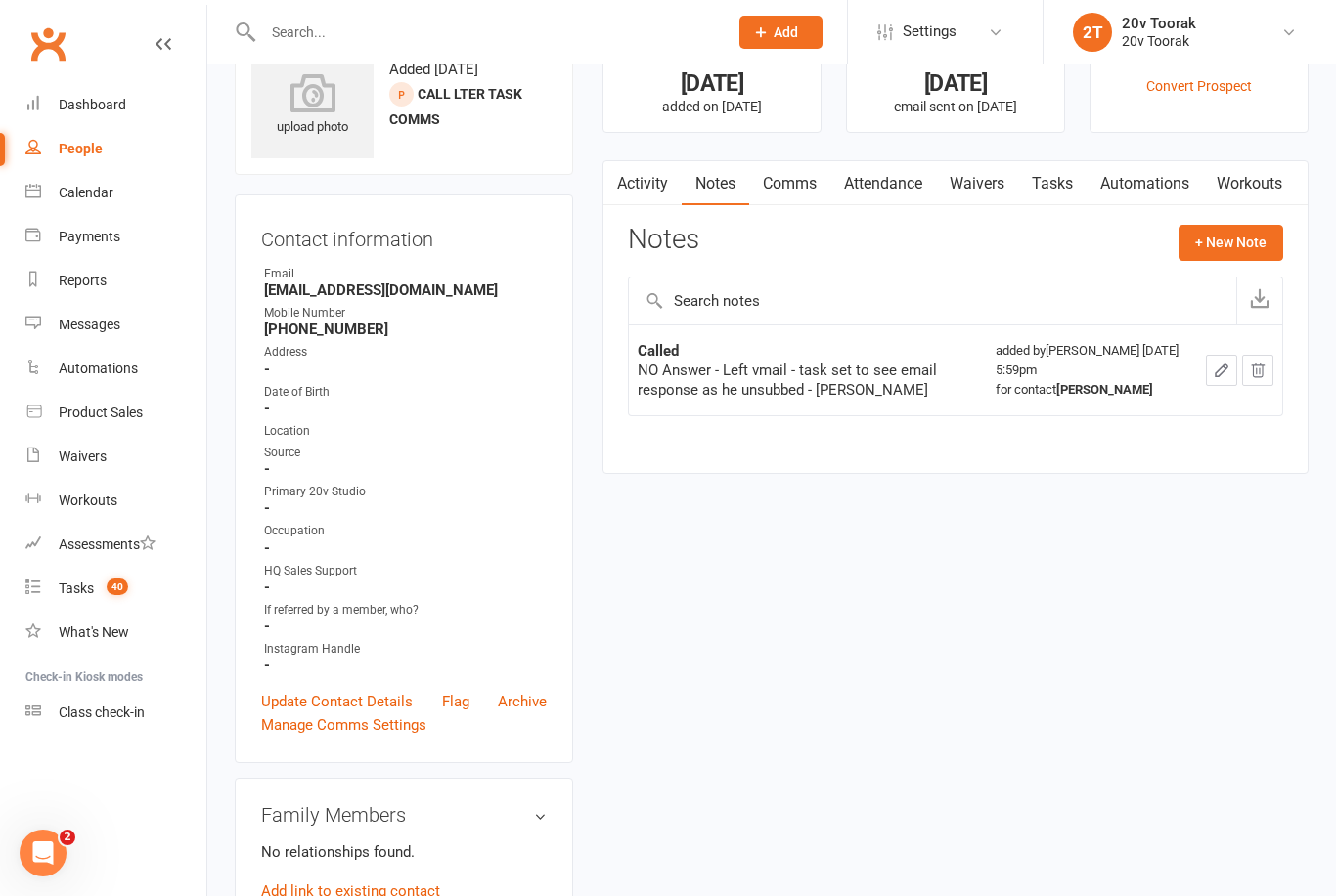
click at [1257, 243] on button "+ New Note" at bounding box center [1231, 242] width 104 height 35
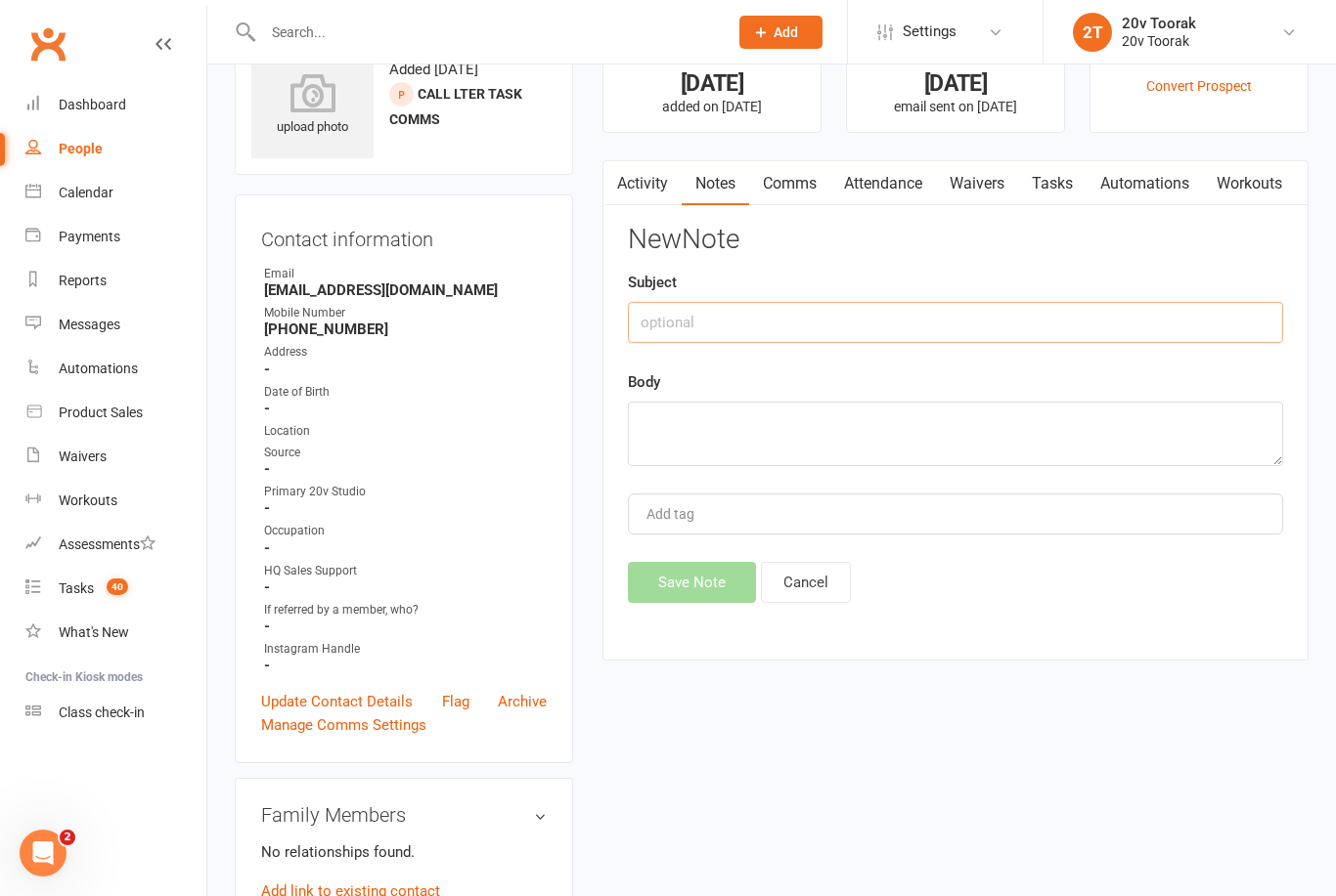
click at [782, 339] on input "text" at bounding box center [955, 322] width 656 height 41
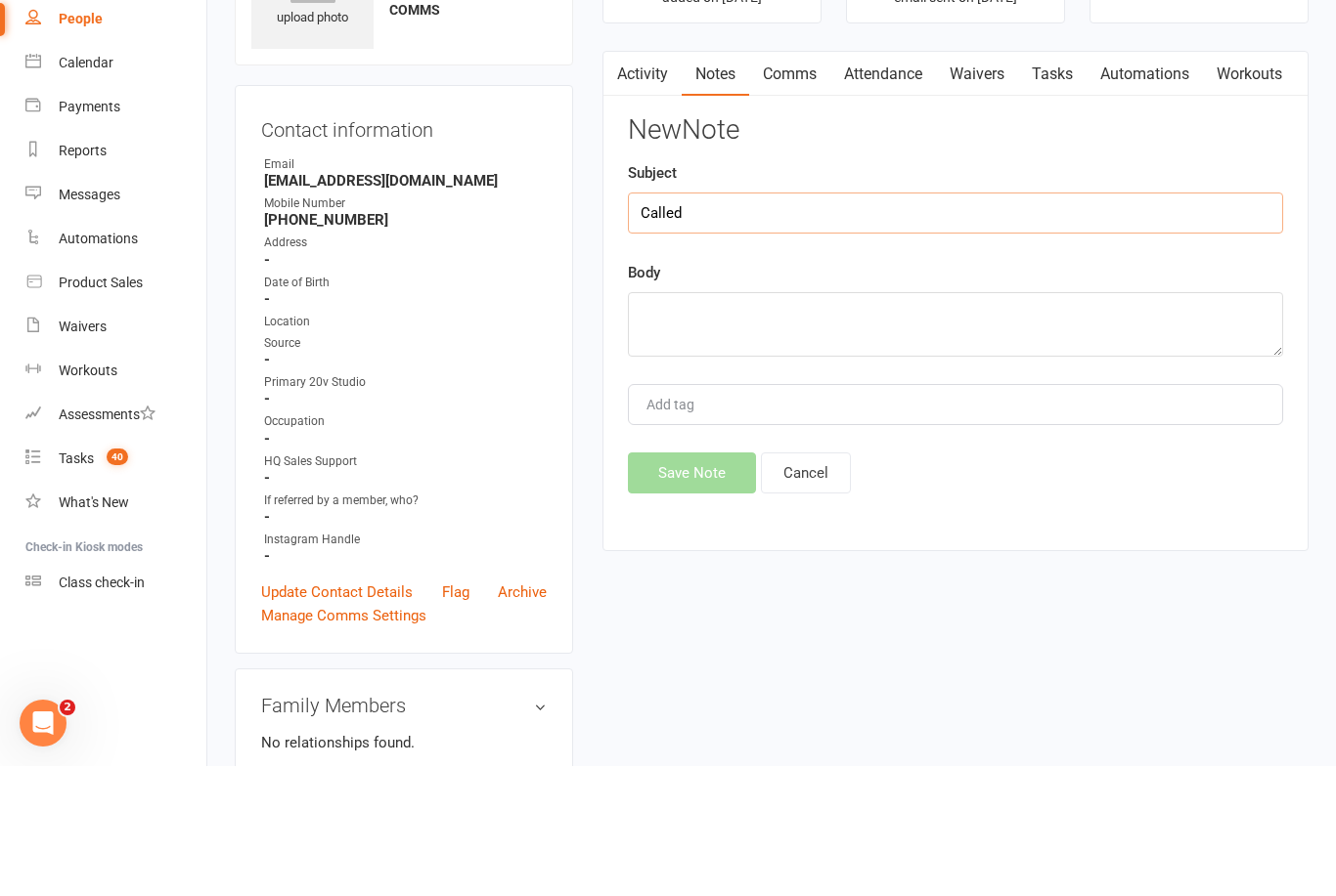
type input "Called"
click at [760, 423] on textarea at bounding box center [955, 454] width 656 height 65
click at [723, 423] on textarea at bounding box center [955, 454] width 656 height 65
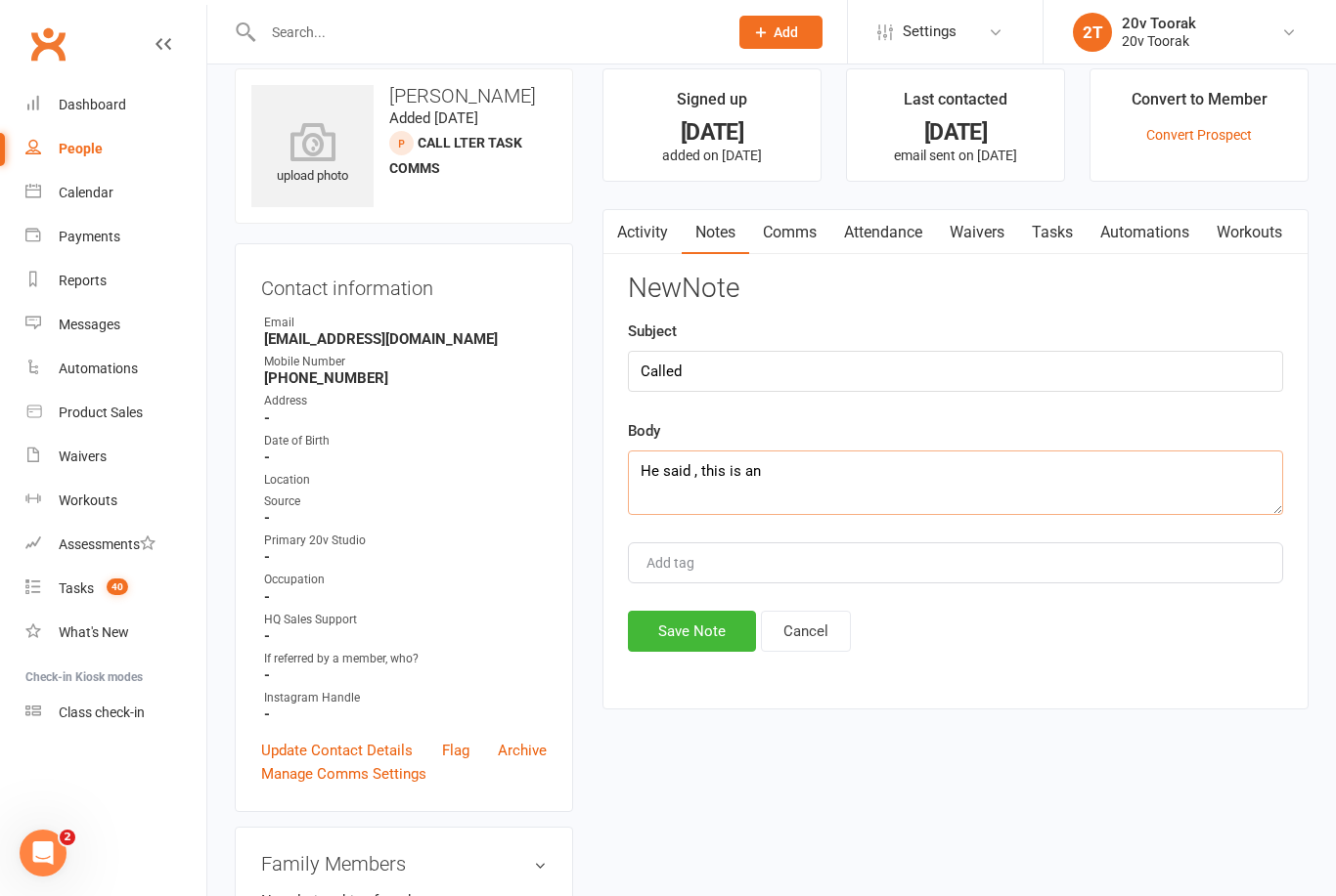
scroll to position [19, 0]
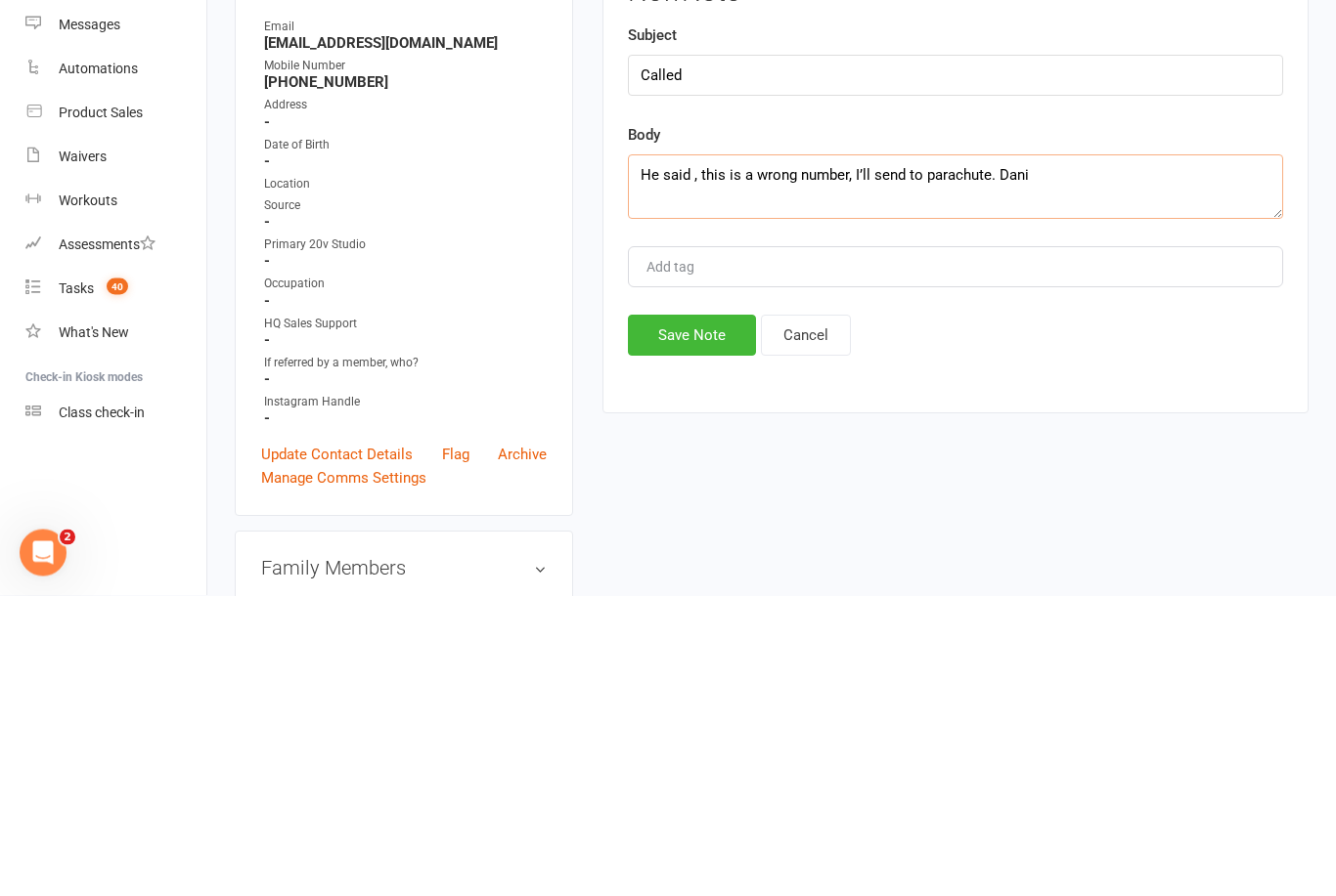
type textarea "He said , this is a wrong number, I’ll send to parachute. Dani"
click at [701, 616] on button "Save Note" at bounding box center [691, 635] width 128 height 41
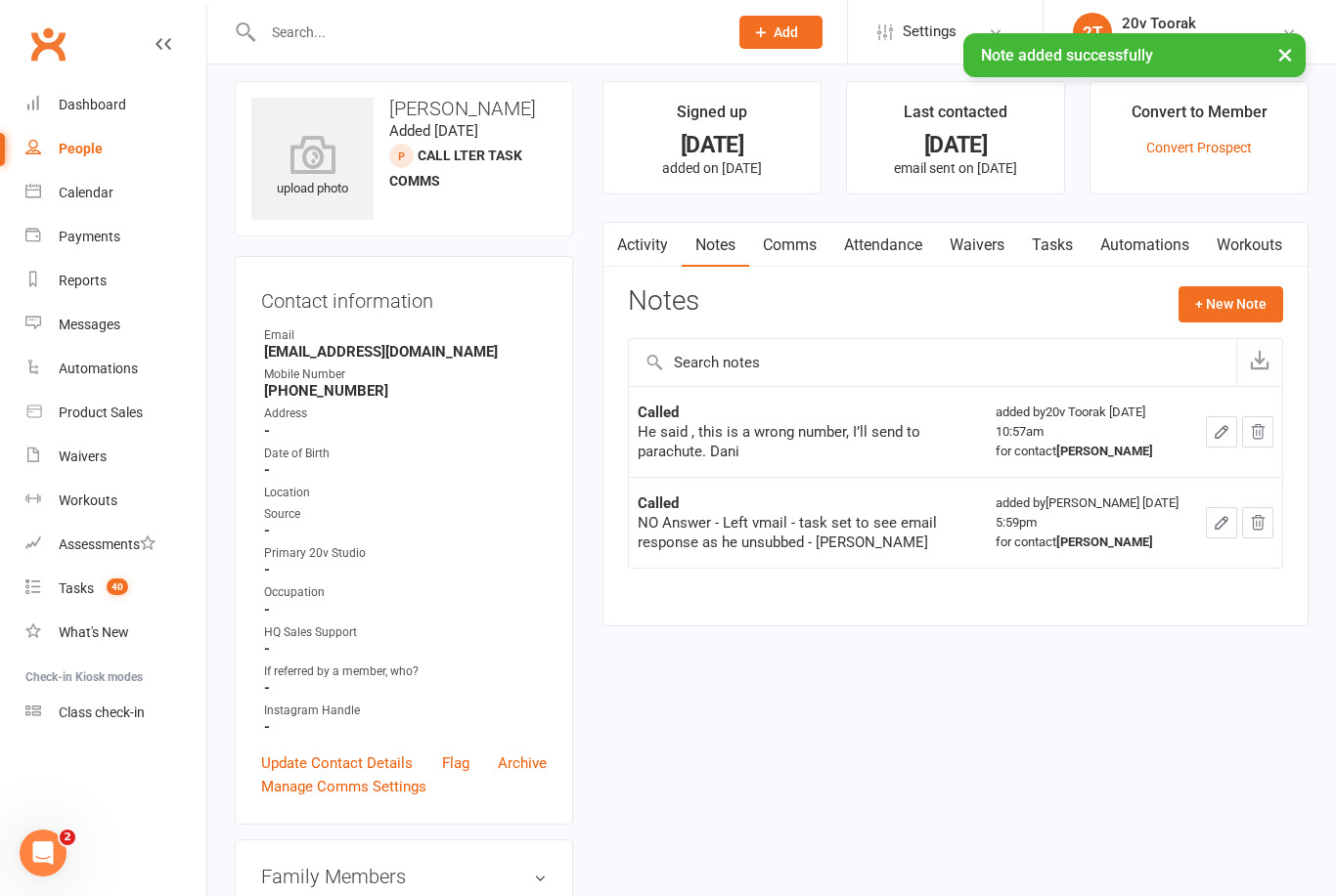
scroll to position [0, 0]
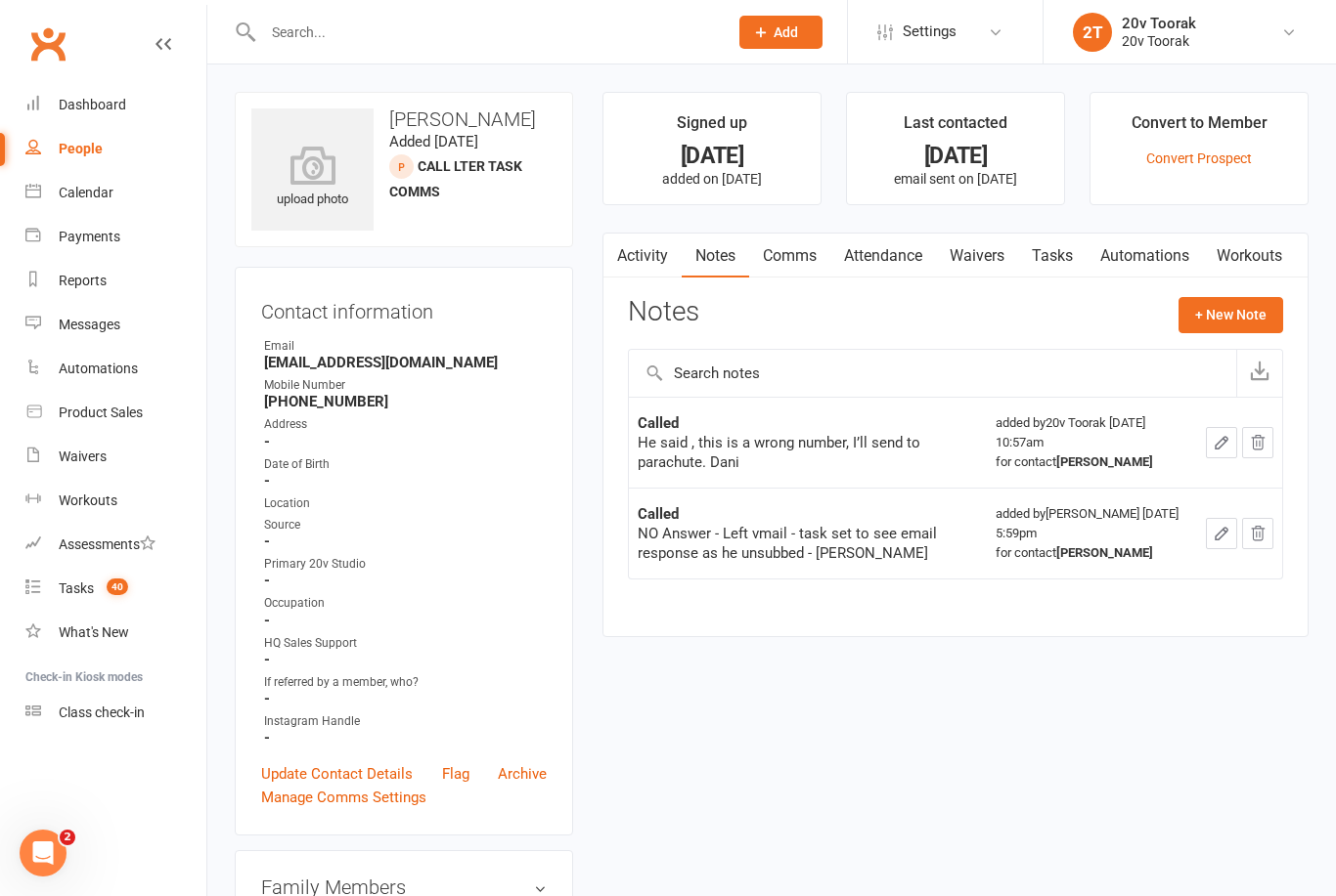
click at [1070, 260] on link "Tasks" at bounding box center [1051, 256] width 69 height 45
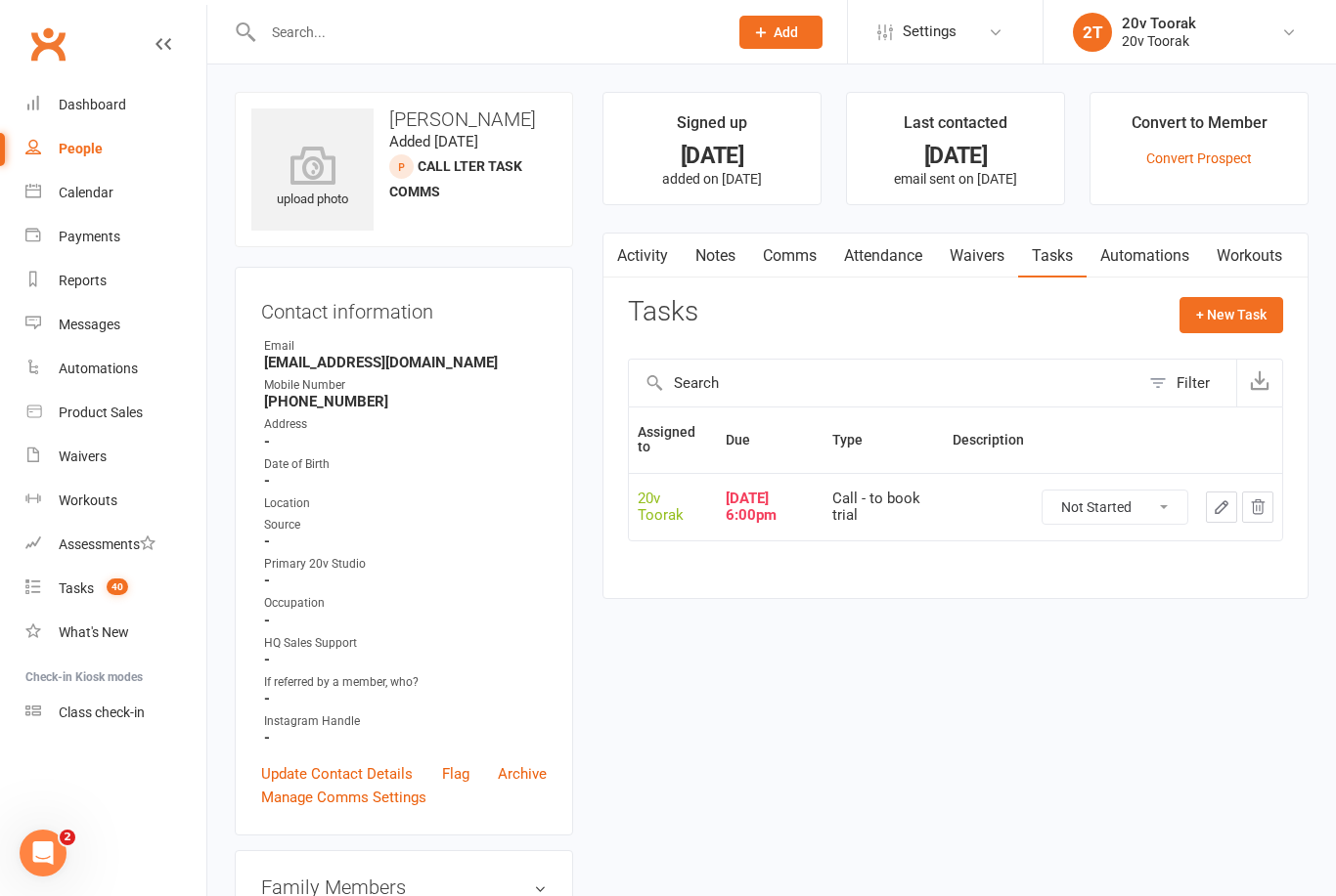
click at [1170, 505] on select "Not Started In Progress Waiting Complete" at bounding box center [1114, 506] width 144 height 33
select select "unstarted"
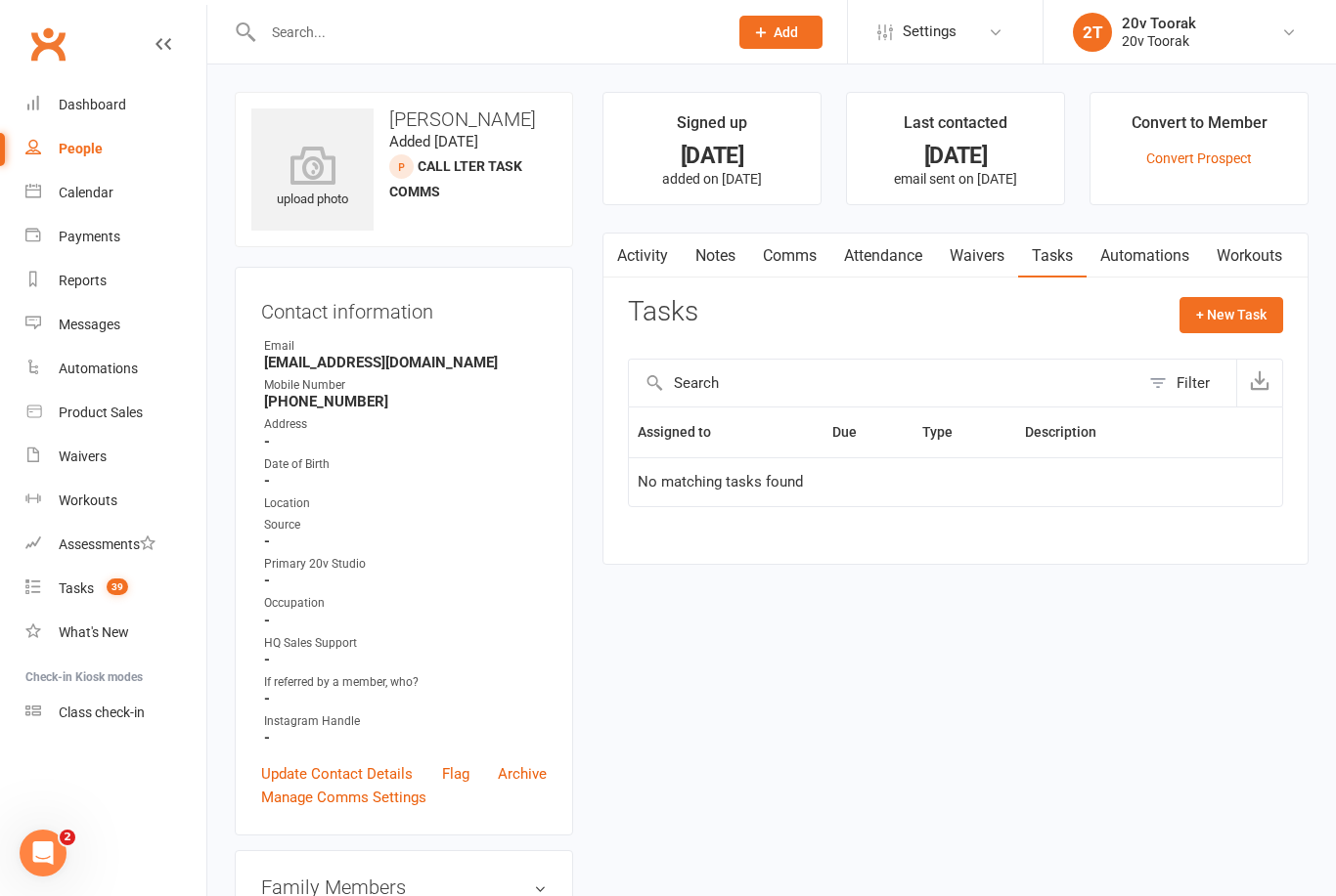
click at [720, 263] on link "Notes" at bounding box center [715, 256] width 68 height 45
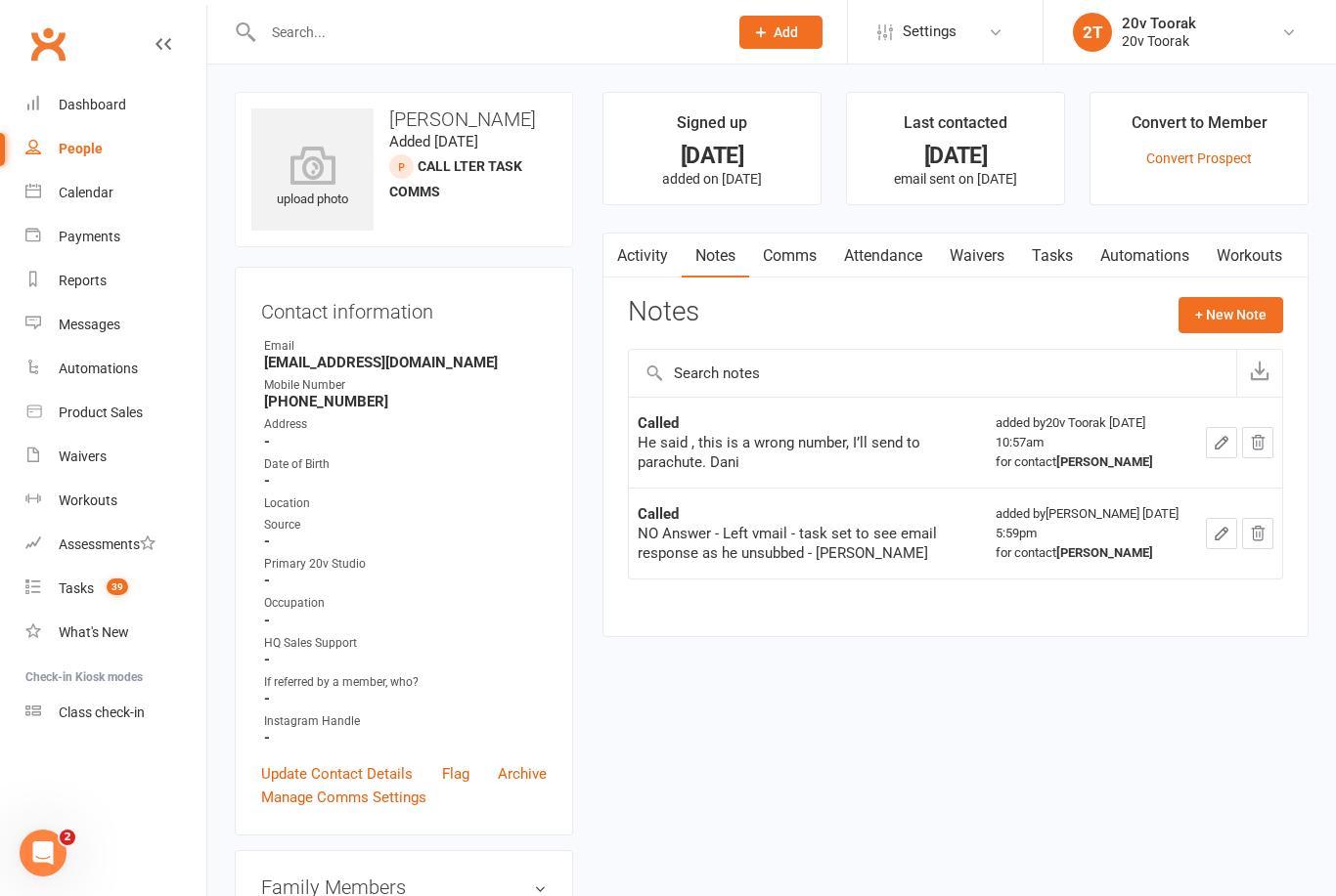
click at [1213, 442] on icon "button" at bounding box center [1222, 443] width 18 height 18
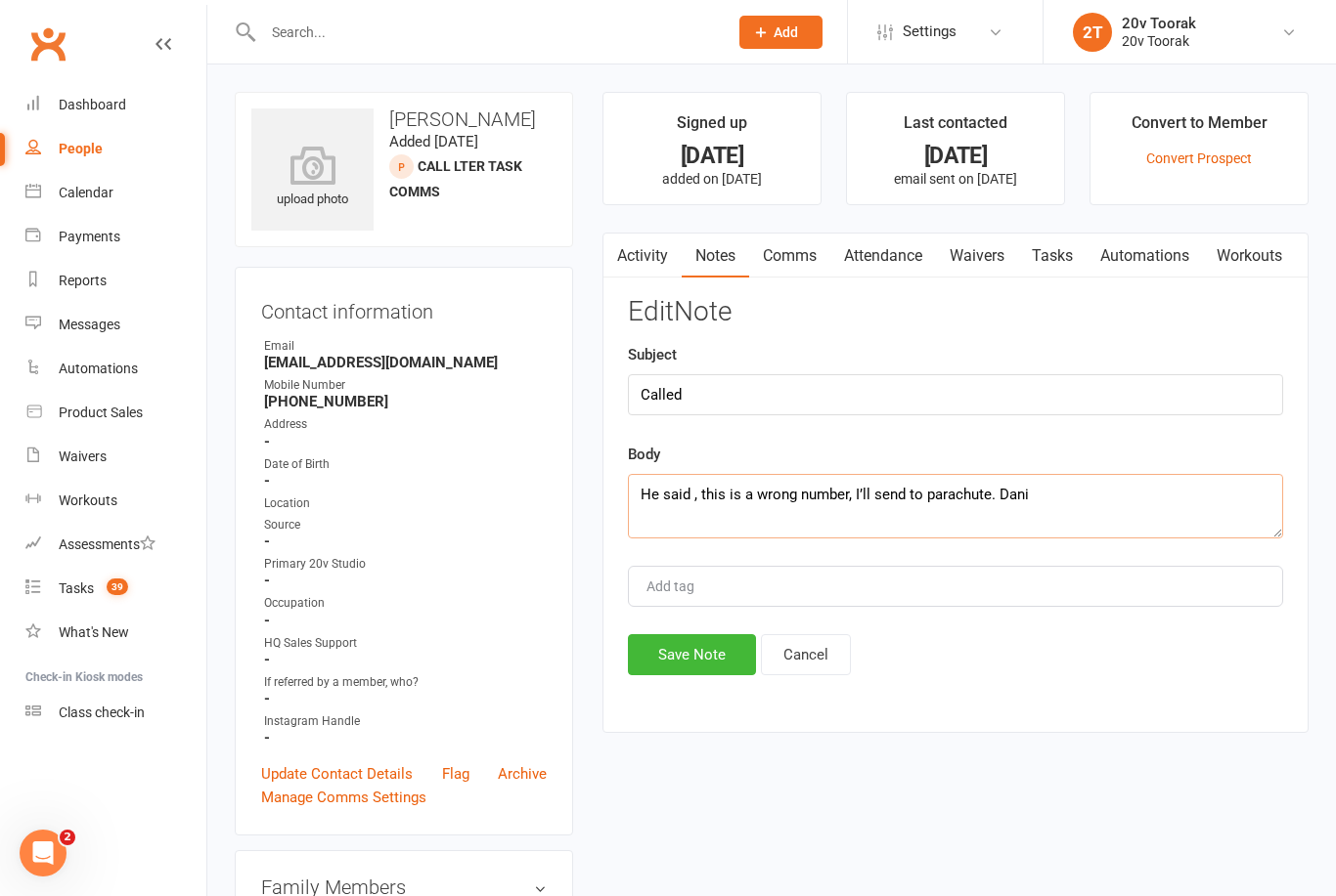
click at [732, 519] on textarea "He said , this is a wrong number, I’ll send to parachute. Dani" at bounding box center [955, 506] width 656 height 65
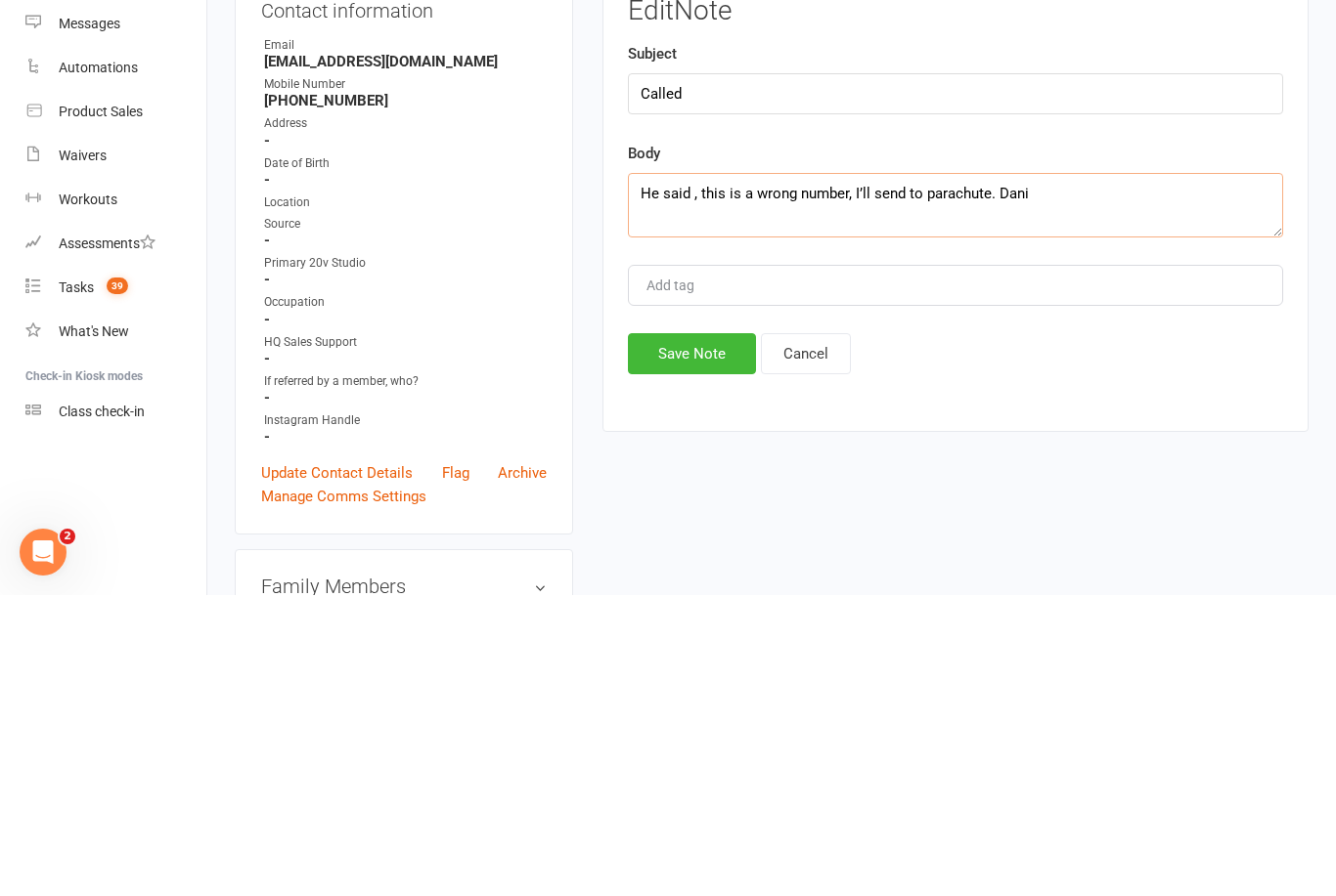
click at [1003, 474] on textarea "He said , this is a wrong number, I’ll send to parachute. Dani" at bounding box center [955, 506] width 656 height 65
type textarea "He said , this is a wrong number, send email to see if there is any response. D…"
click at [725, 398] on div "Activity Notes Comms Attendance Waivers Tasks Automations Workouts Notes + New …" at bounding box center [956, 483] width 706 height 501
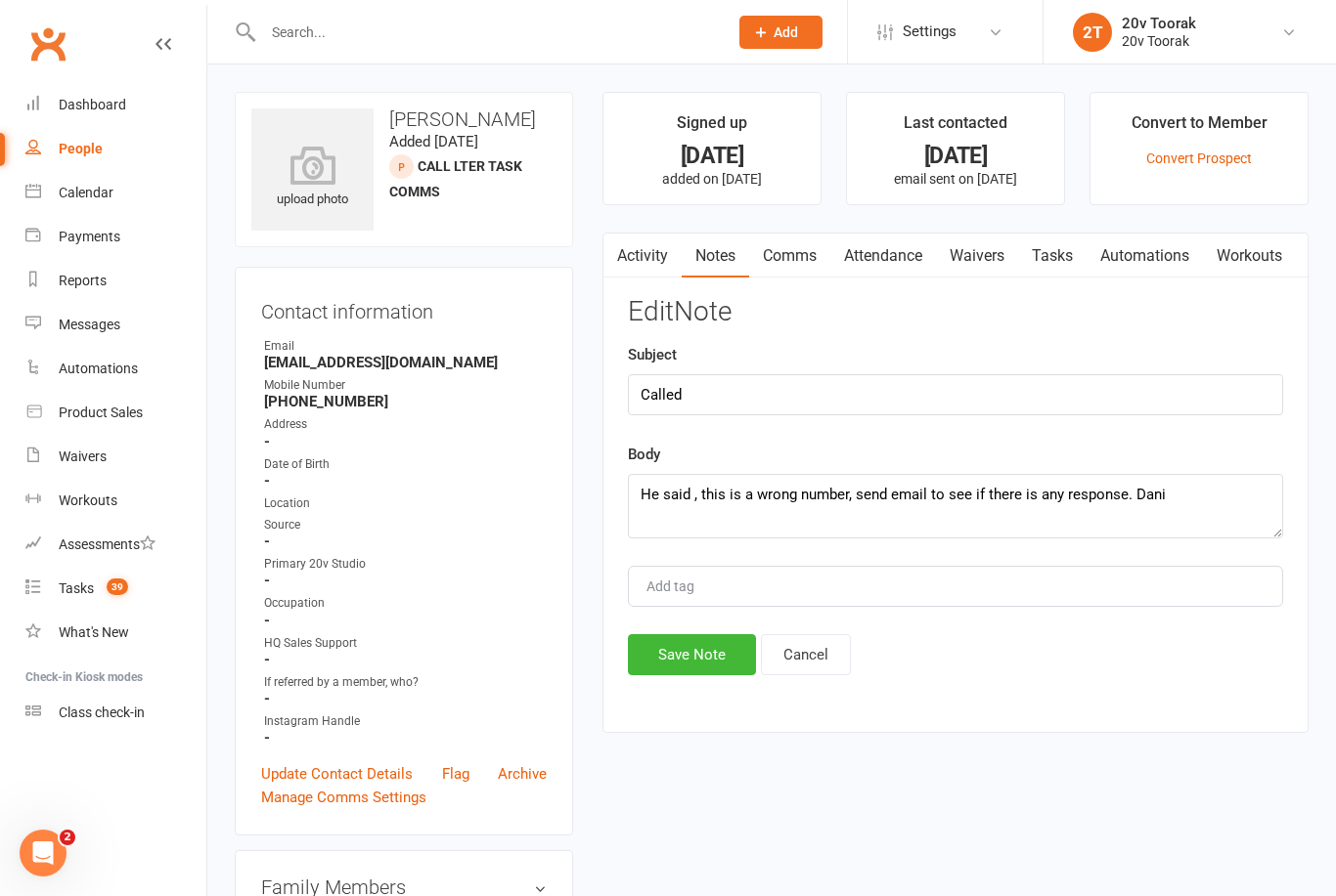
click at [653, 257] on link "Activity" at bounding box center [643, 256] width 79 height 45
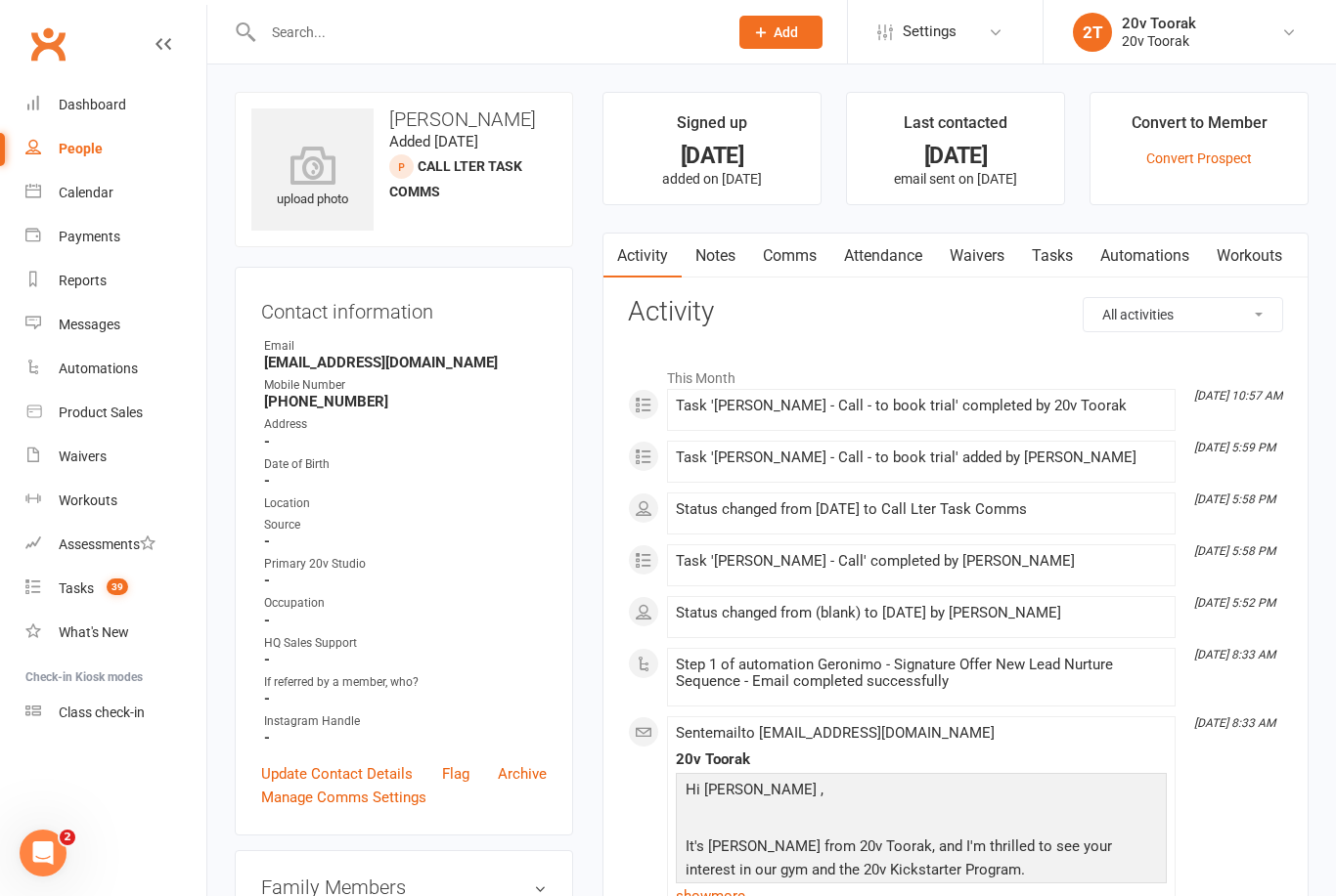
click at [725, 261] on link "Notes" at bounding box center [715, 256] width 68 height 45
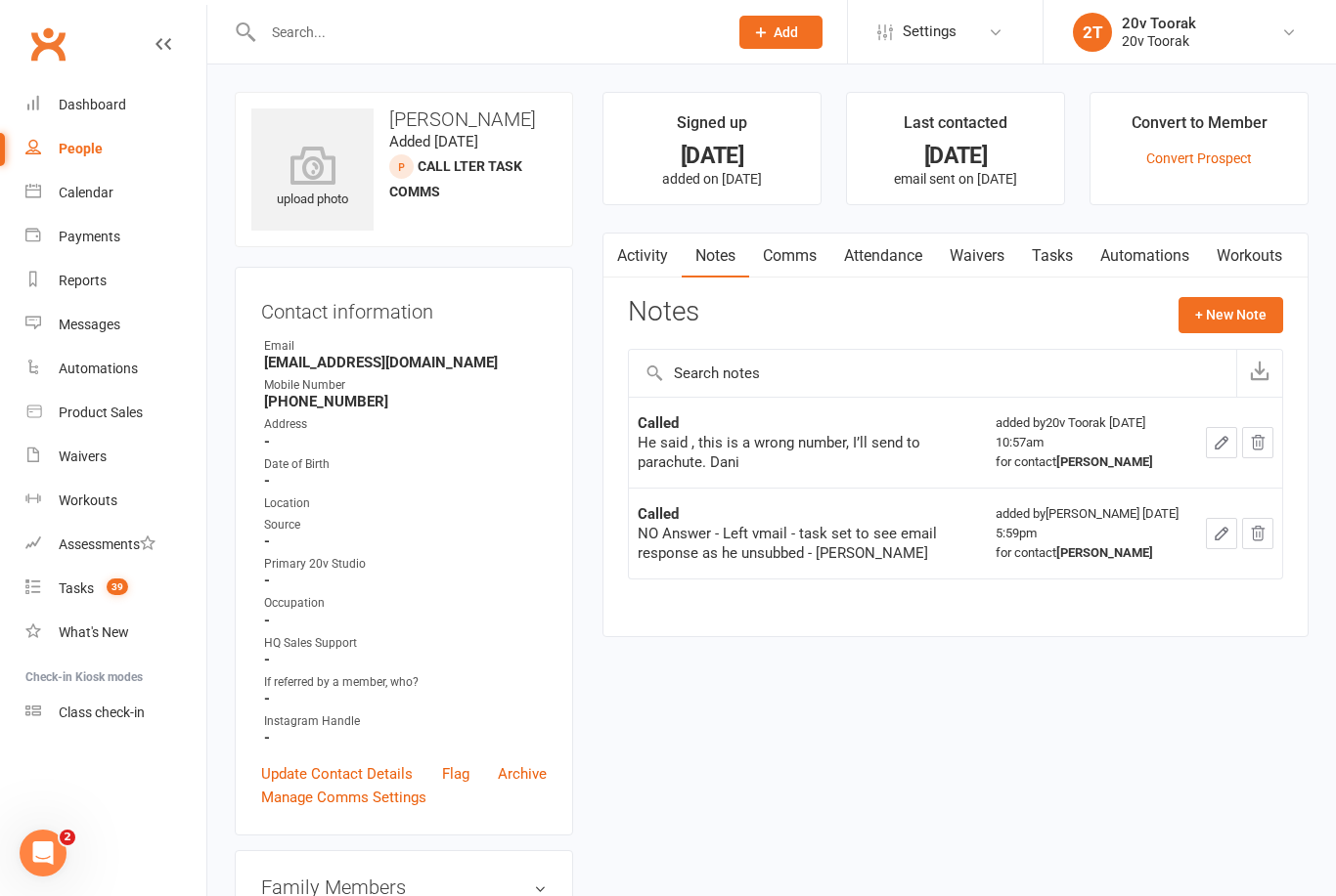
click at [799, 258] on link "Comms" at bounding box center [790, 256] width 82 height 45
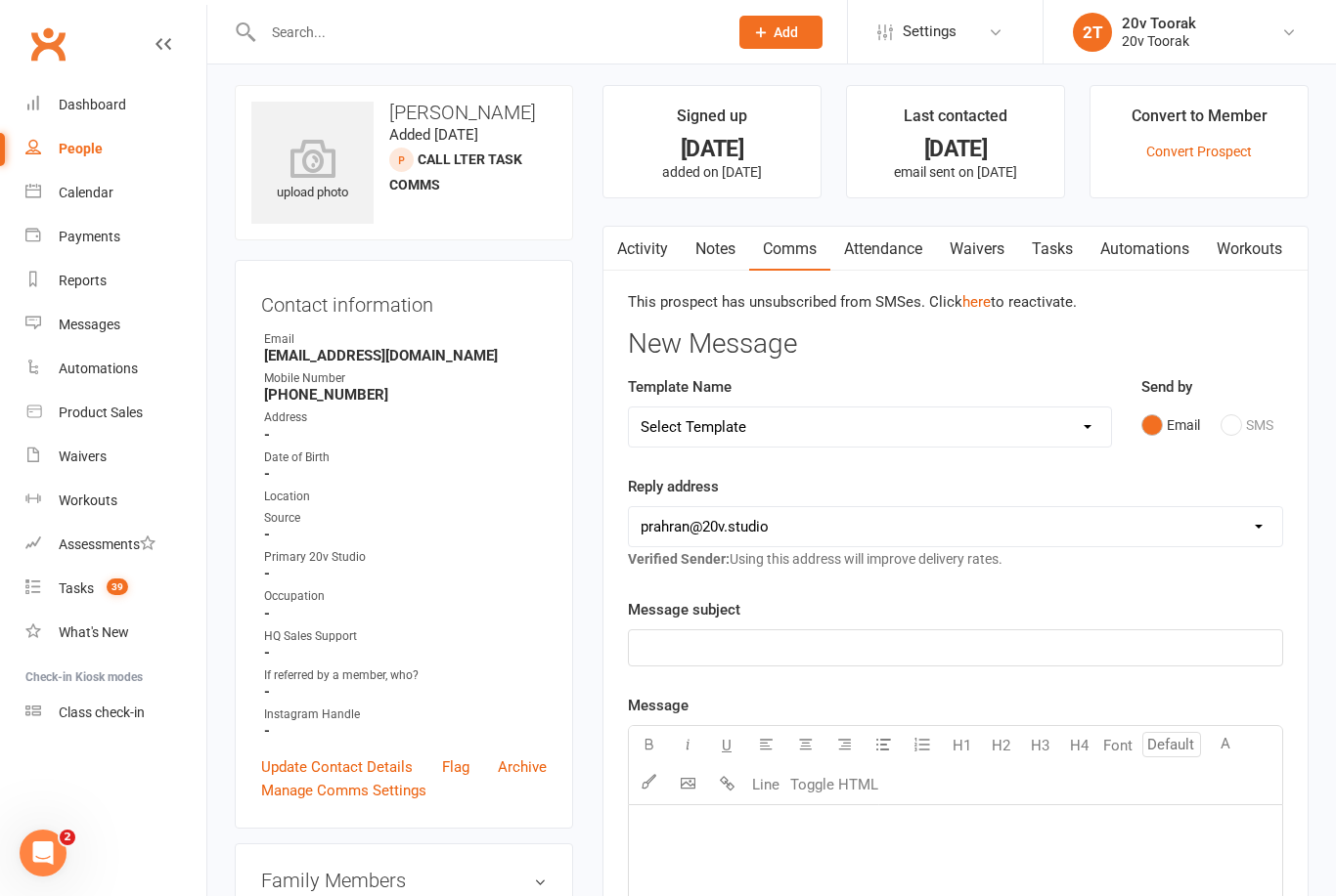
scroll to position [2, 0]
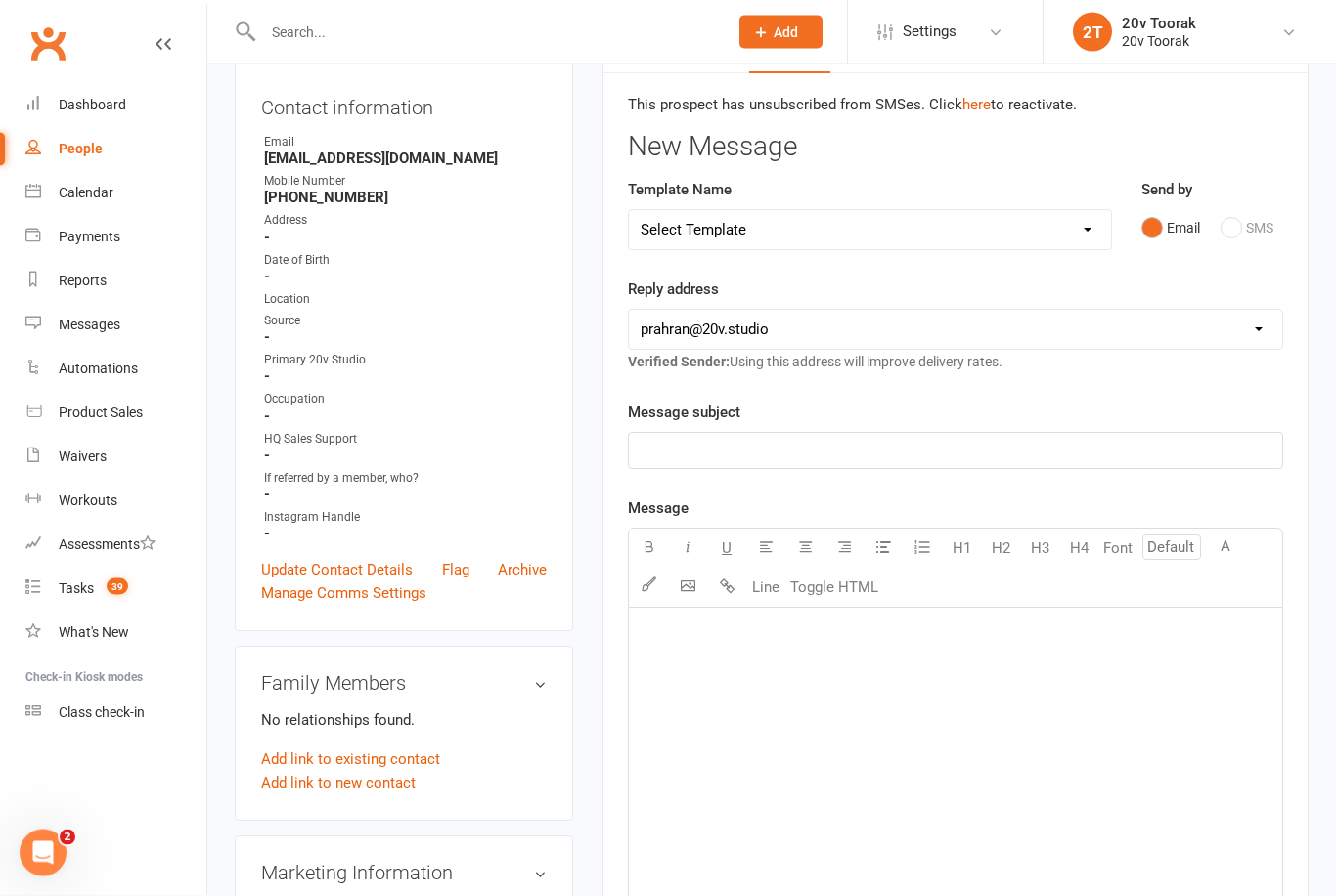
click at [1047, 637] on p "﻿" at bounding box center [955, 633] width 630 height 24
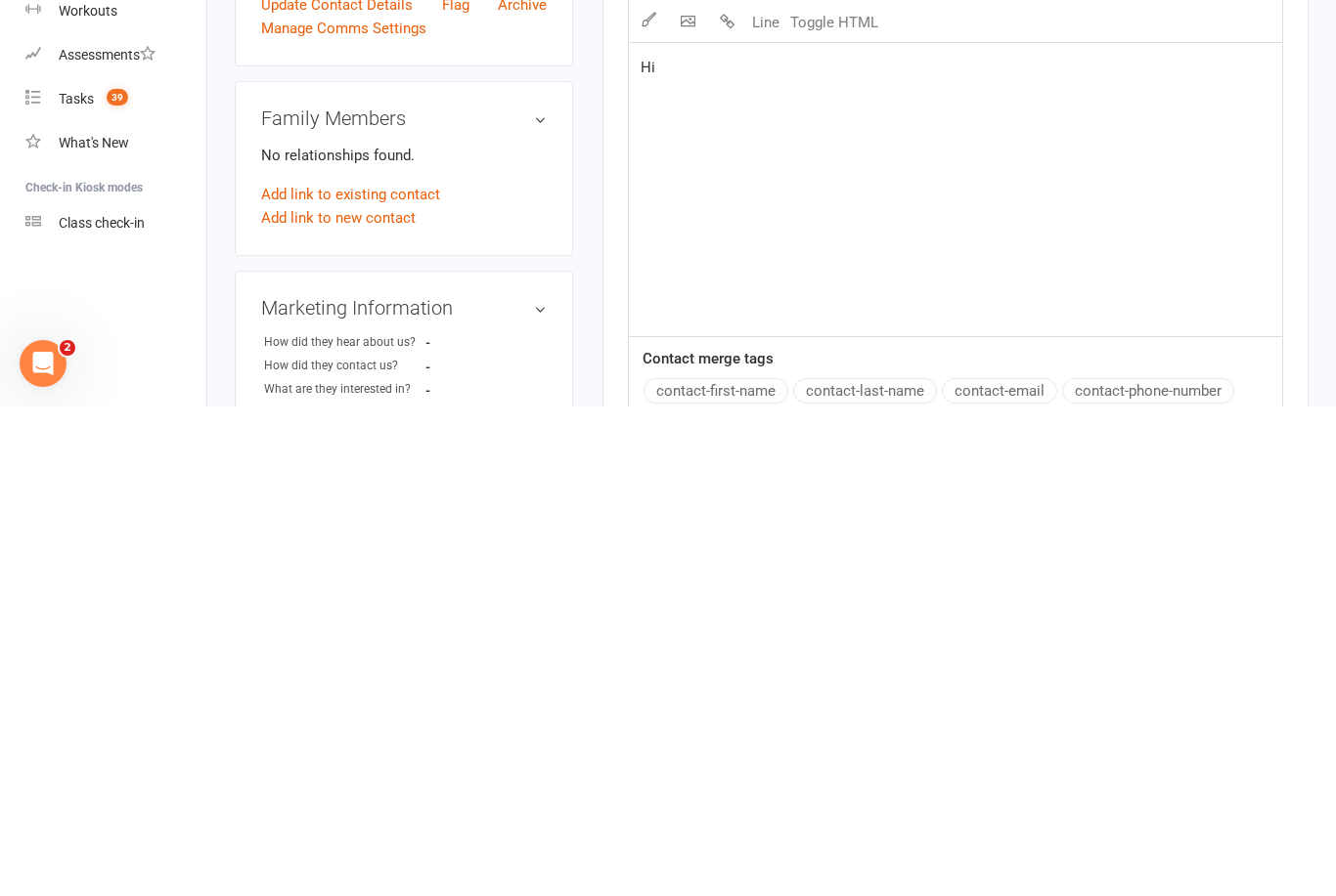
scroll to position [280, 0]
click at [758, 867] on button "contact-first-name" at bounding box center [715, 880] width 144 height 26
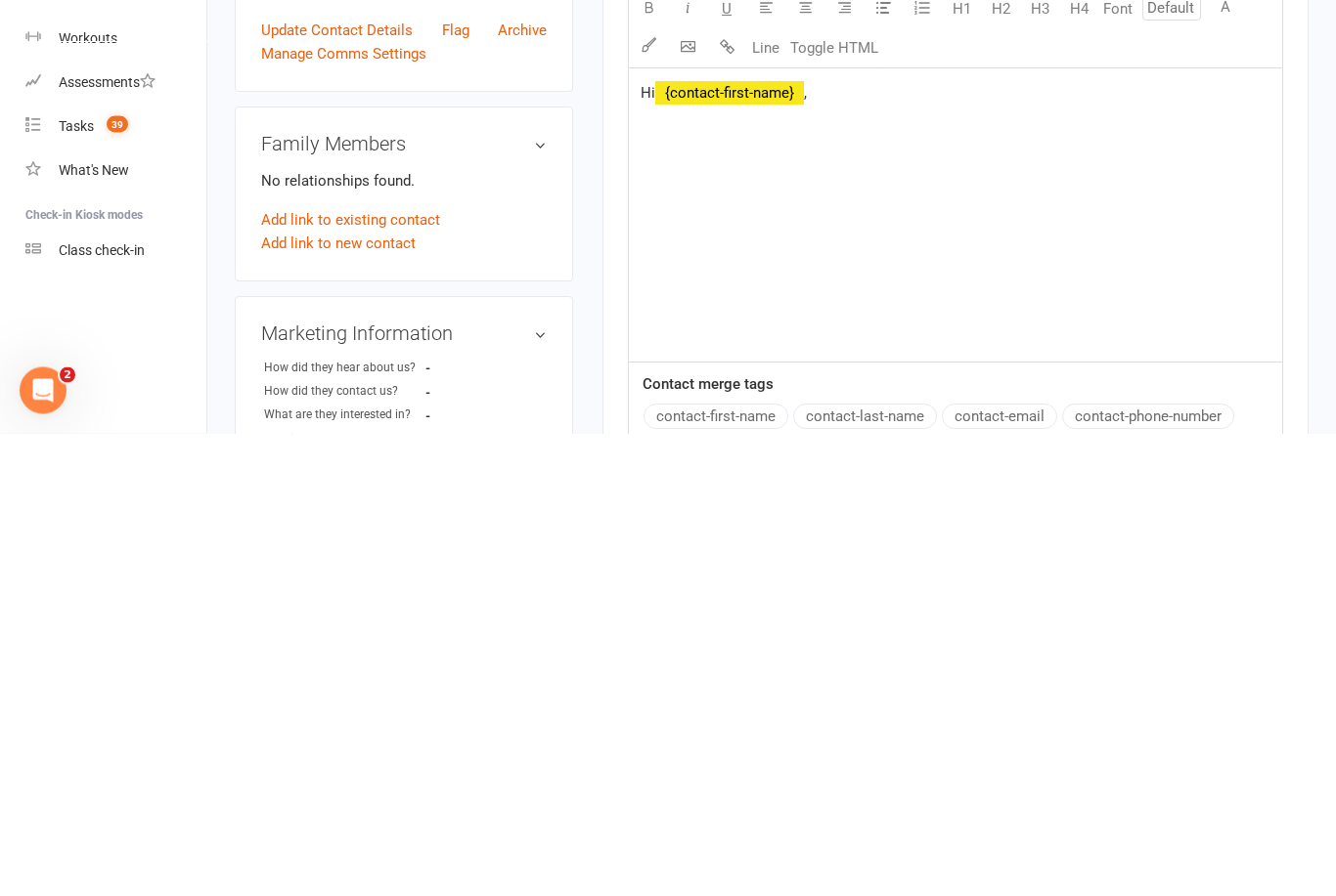
scroll to position [744, 0]
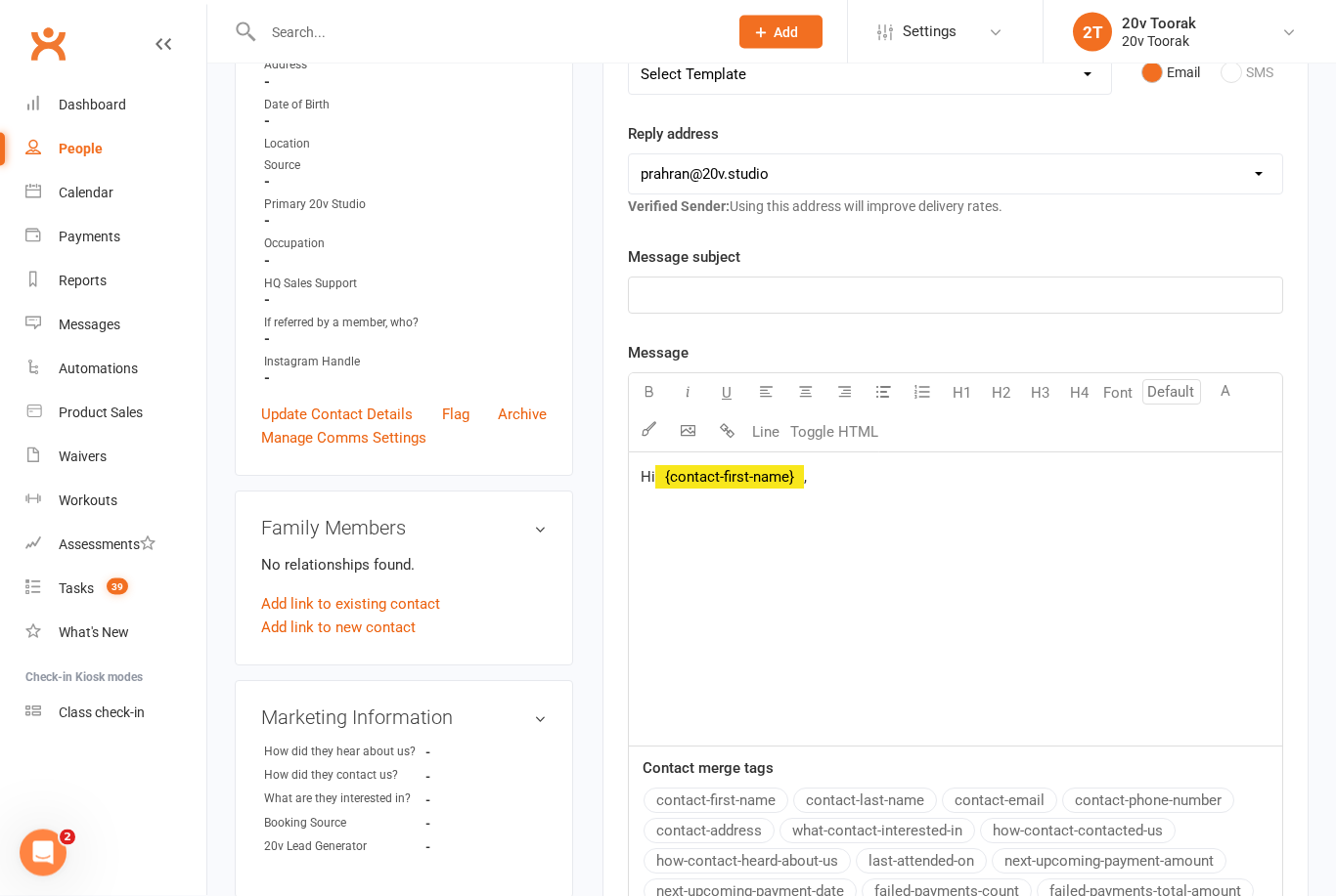
click at [886, 482] on p "Hi ﻿ {contact-first-name} ," at bounding box center [955, 478] width 630 height 24
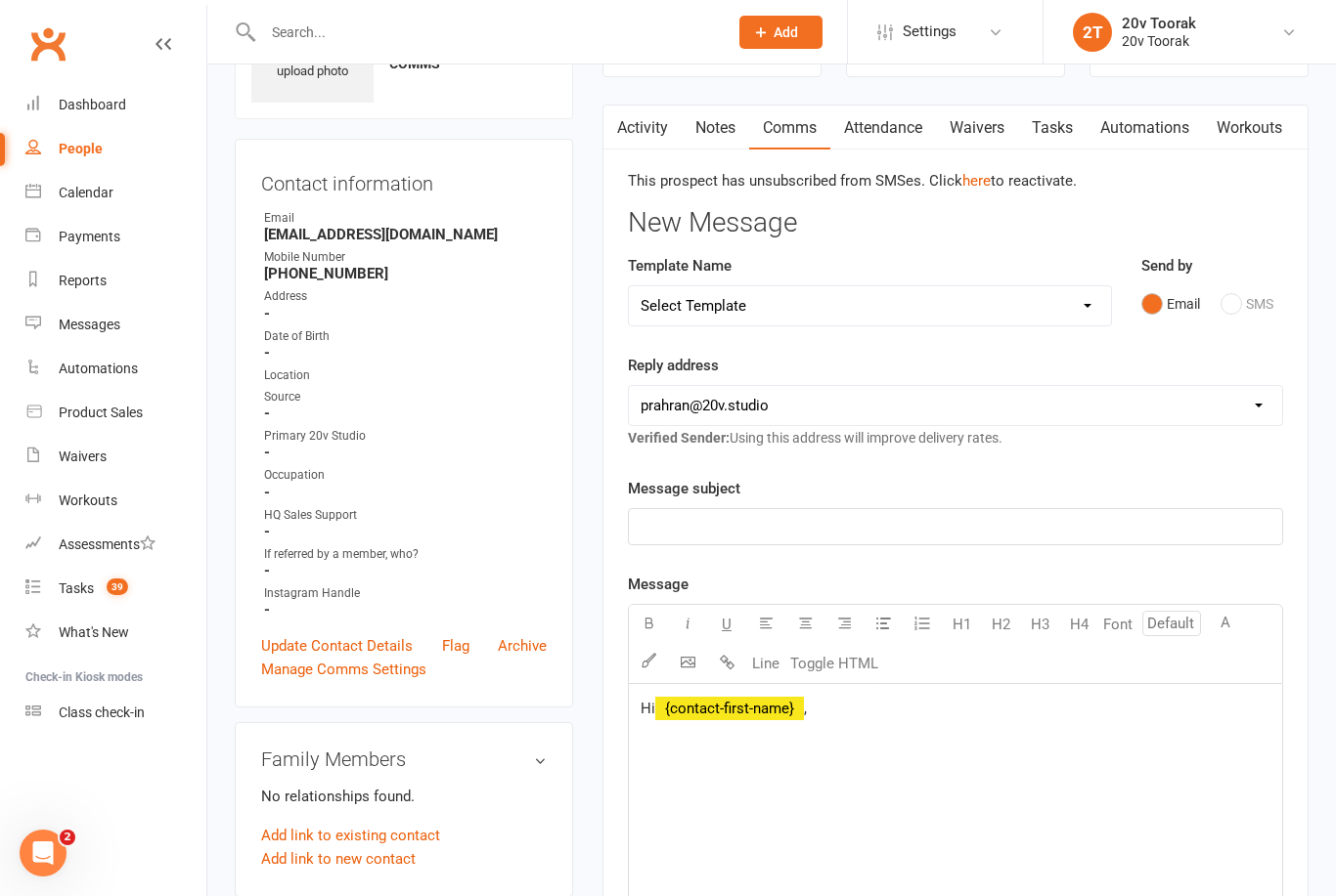
scroll to position [127, 0]
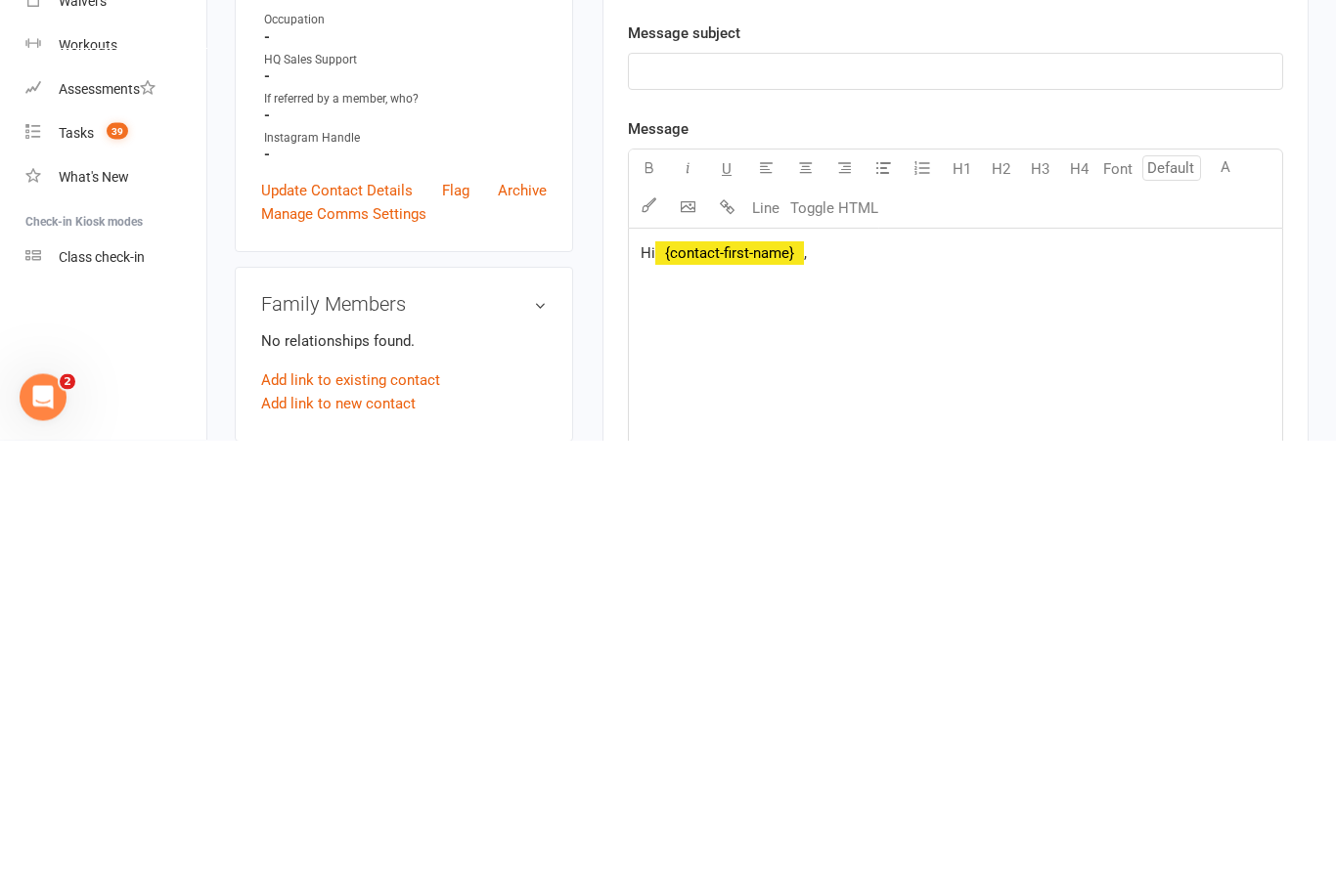
click at [807, 701] on span "," at bounding box center [805, 710] width 3 height 18
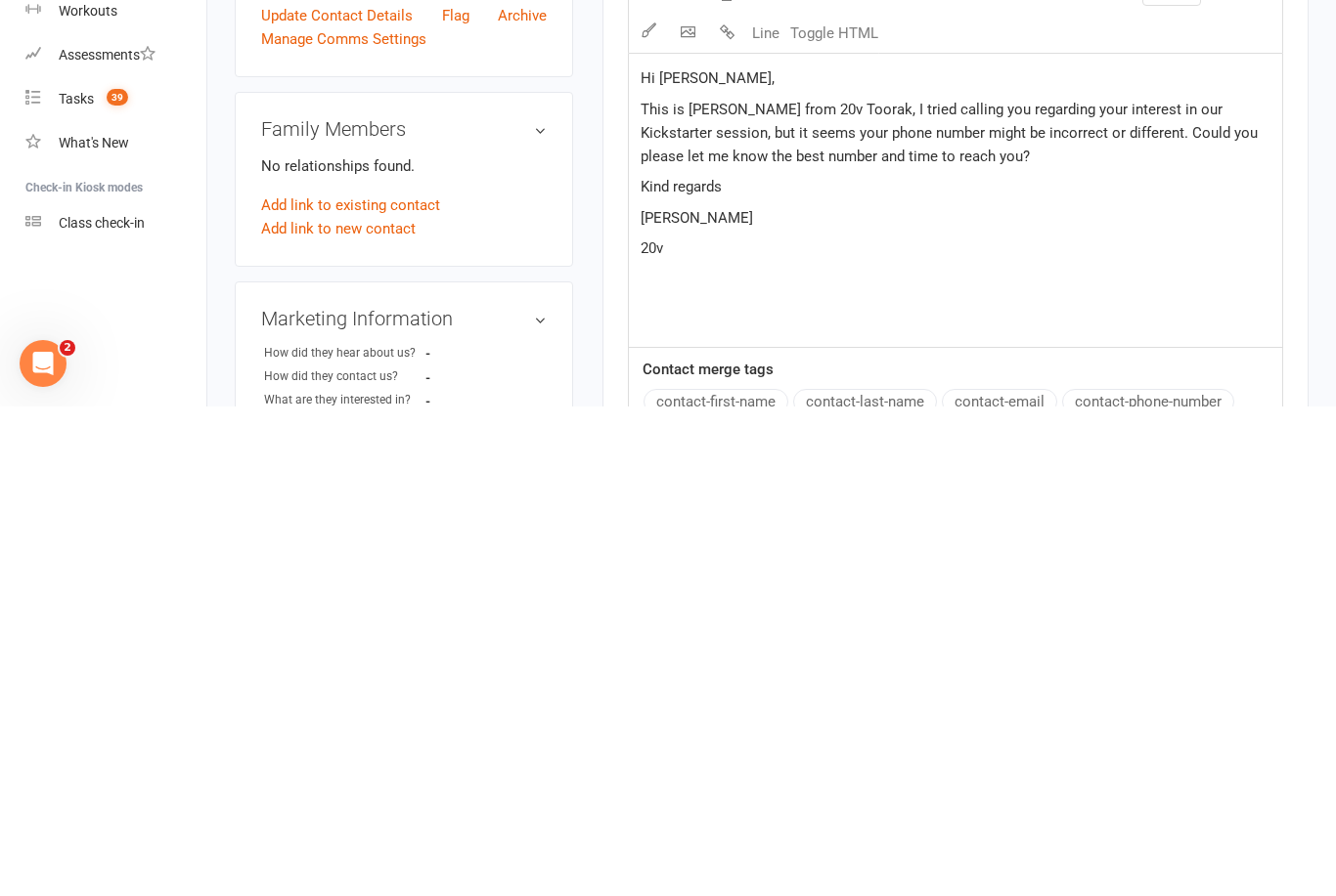
scroll to position [312, 0]
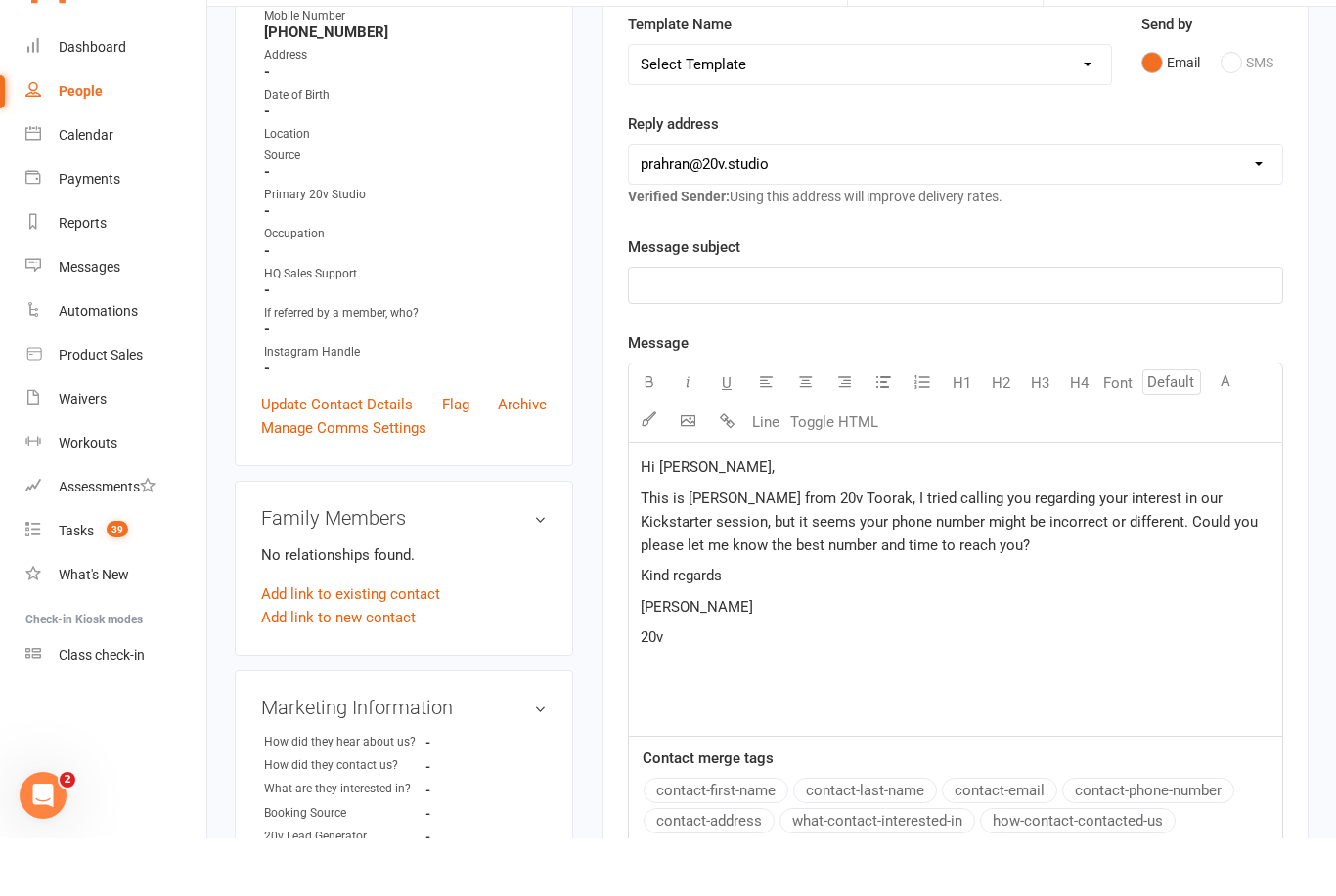
click at [794, 331] on p "﻿" at bounding box center [955, 343] width 630 height 24
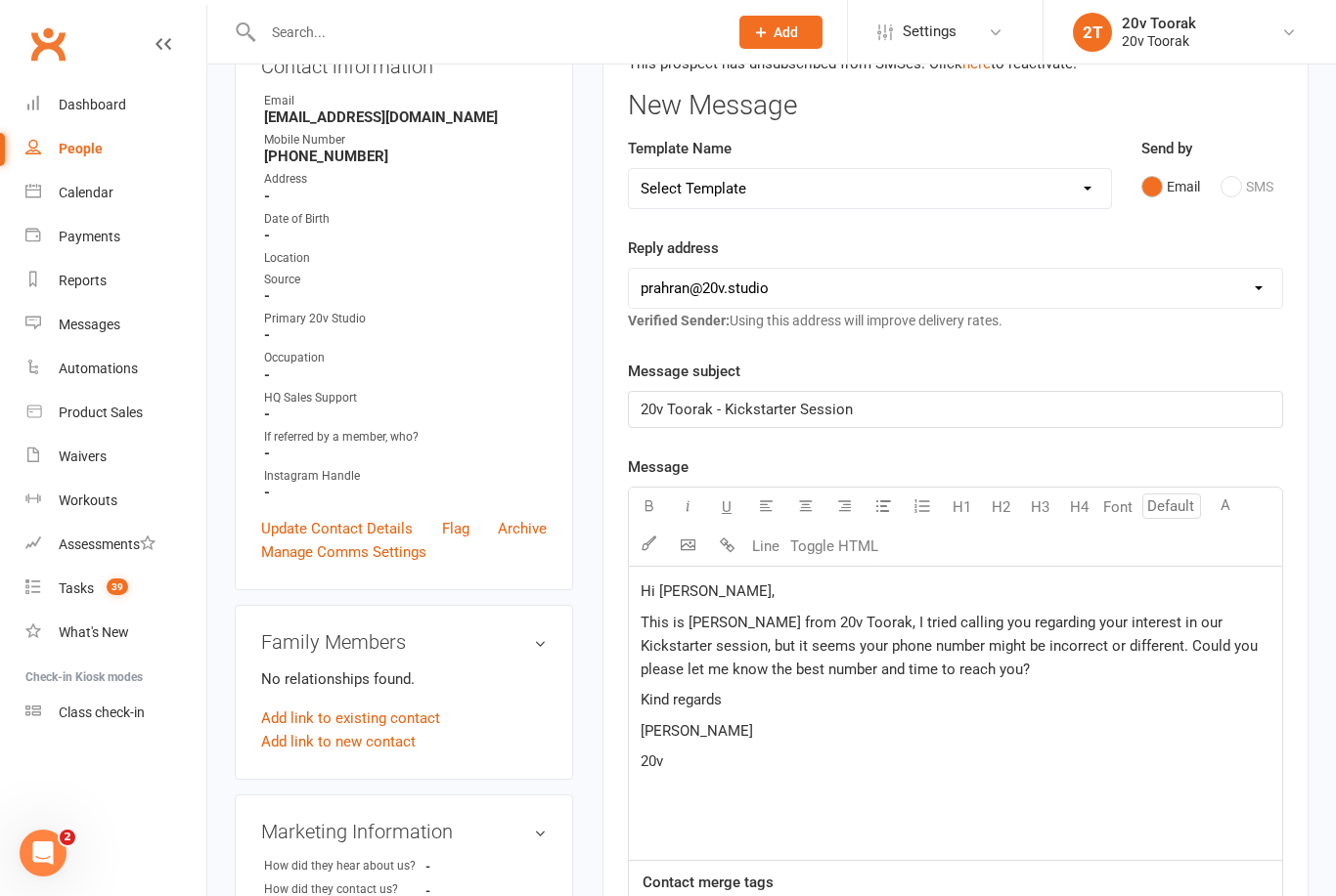
scroll to position [223, 0]
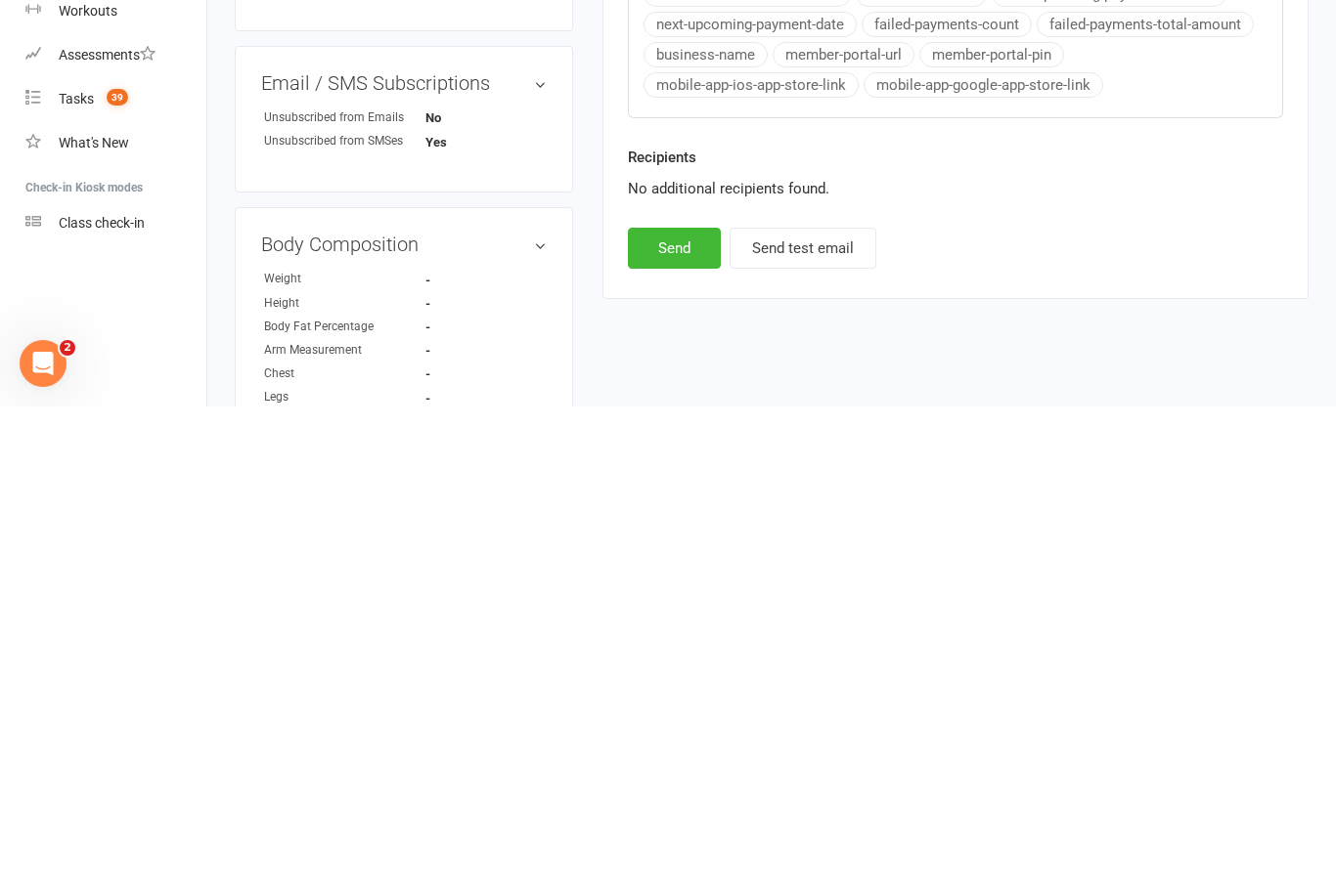
click at [677, 718] on button "Send" at bounding box center [673, 738] width 93 height 41
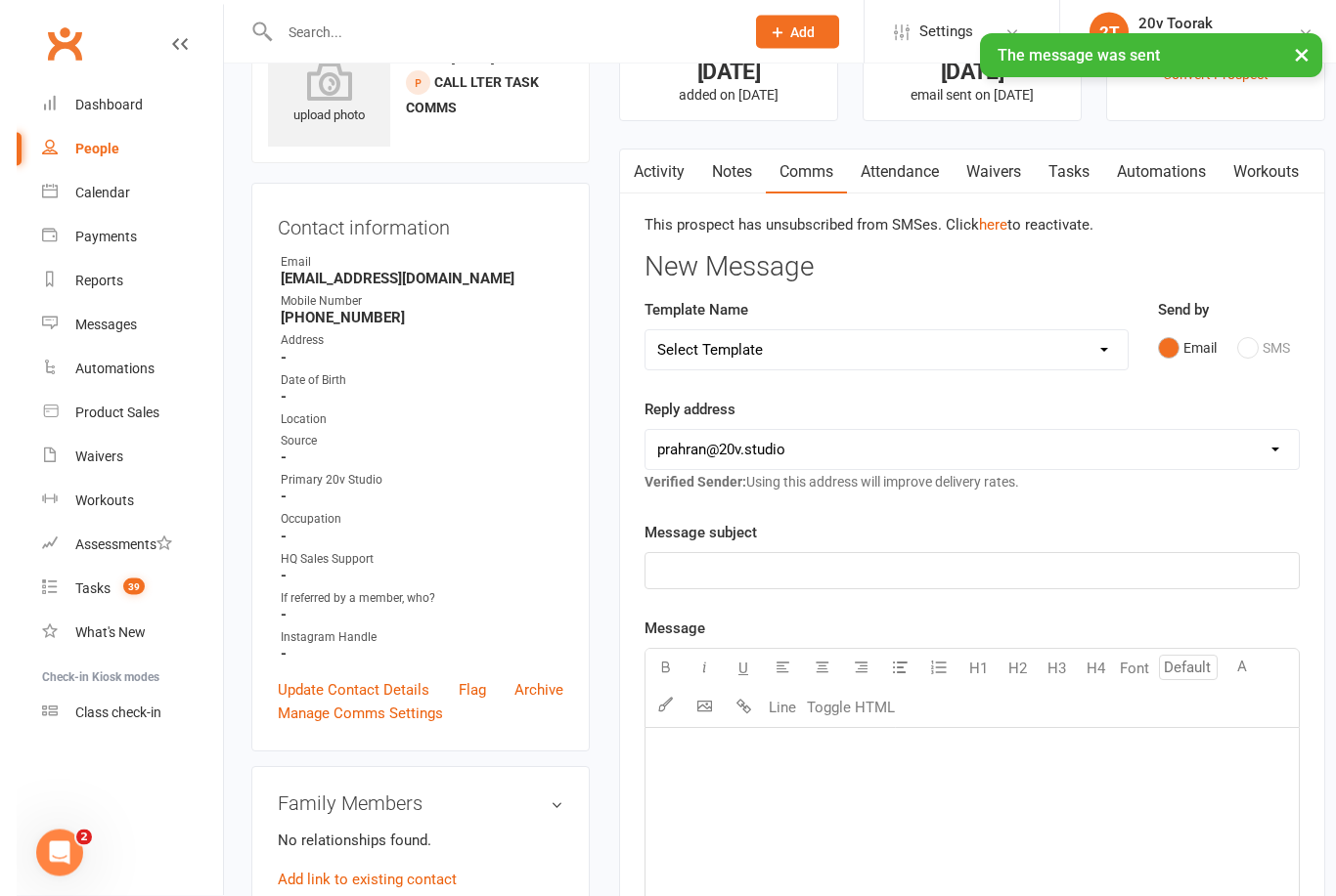
scroll to position [0, 0]
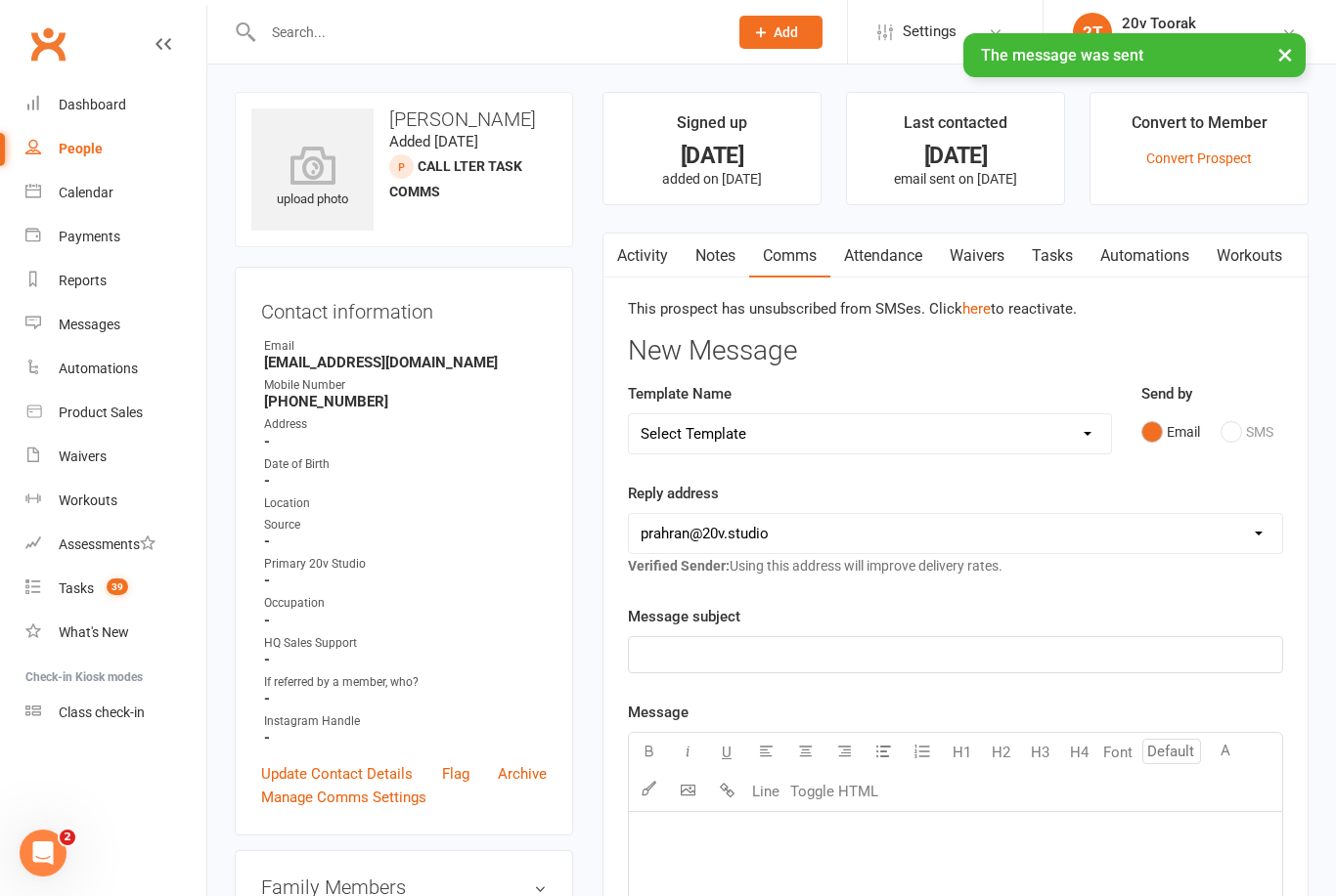
click at [1065, 268] on link "Tasks" at bounding box center [1051, 256] width 69 height 45
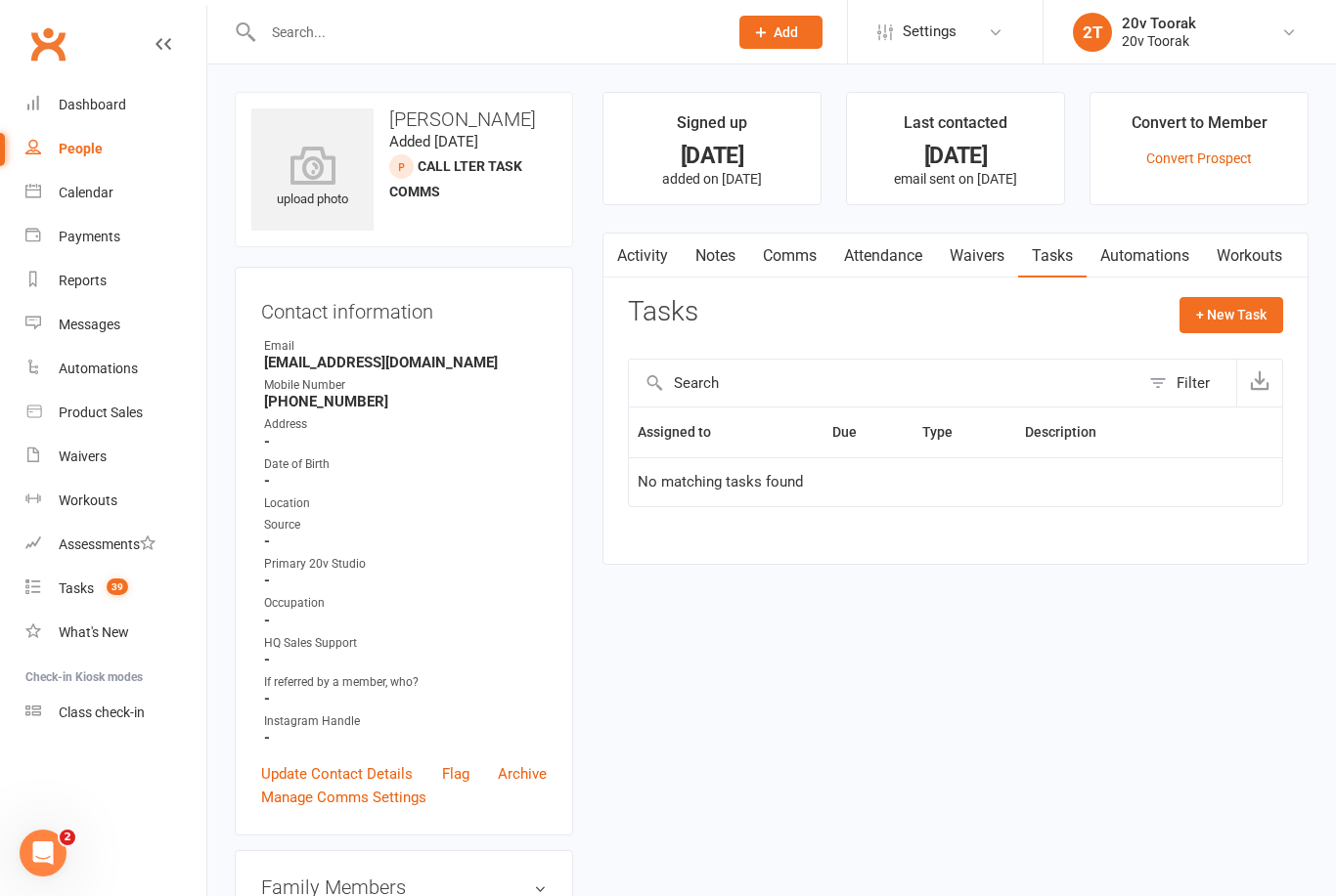
click at [1227, 328] on button "+ New Task" at bounding box center [1232, 314] width 103 height 35
select select "45736"
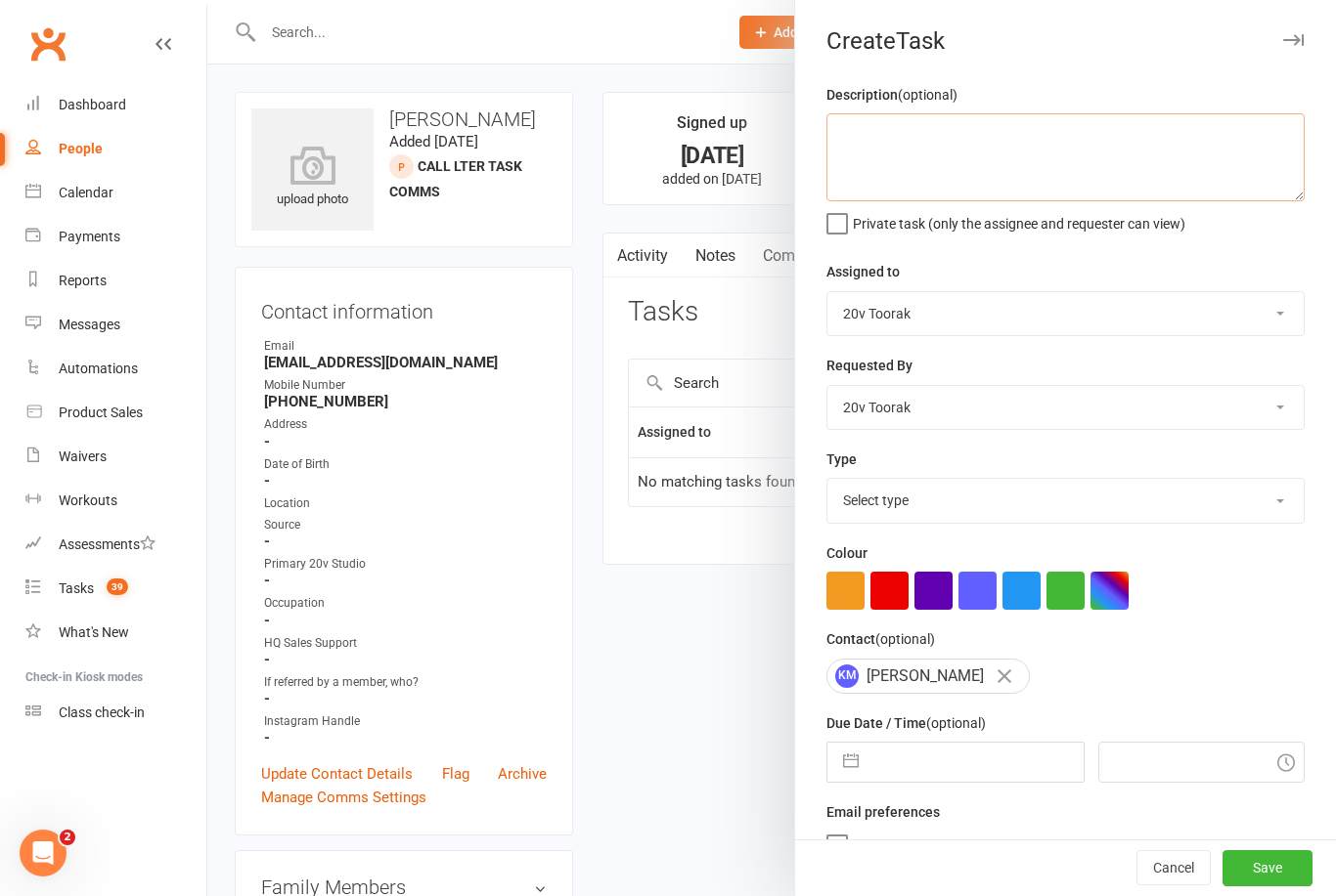
click at [1038, 136] on textarea at bounding box center [1065, 157] width 478 height 88
type textarea "C"
type textarea "S"
type textarea "Try to reach through emails."
click at [1276, 869] on button "Save" at bounding box center [1267, 868] width 90 height 35
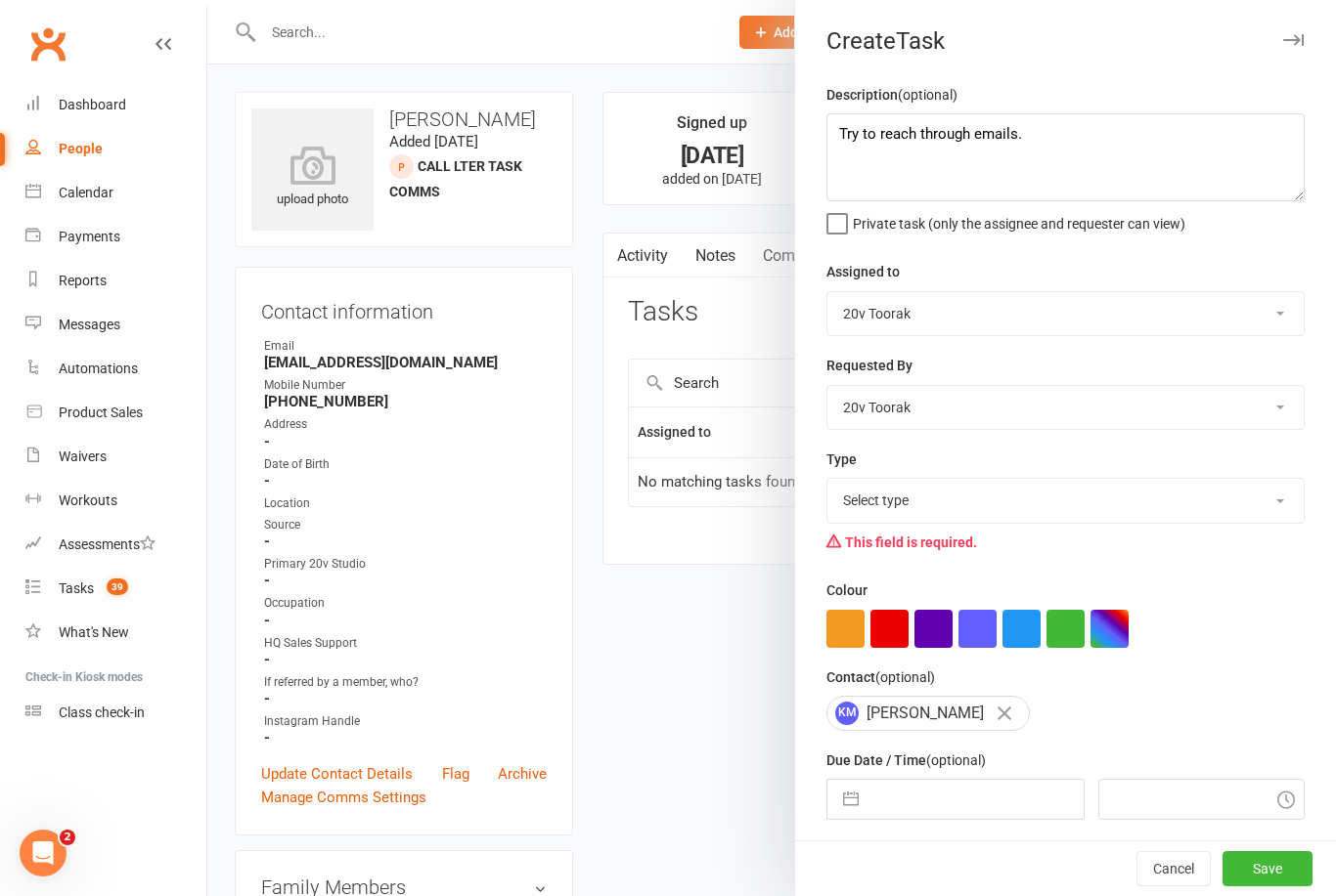
click at [1300, 496] on select "Select type Call Call - to book trial Confirm session attendance Confirm trial …" at bounding box center [1065, 500] width 477 height 43
select select "32301"
click at [971, 802] on input "text" at bounding box center [975, 799] width 214 height 39
select select "8"
select select "2025"
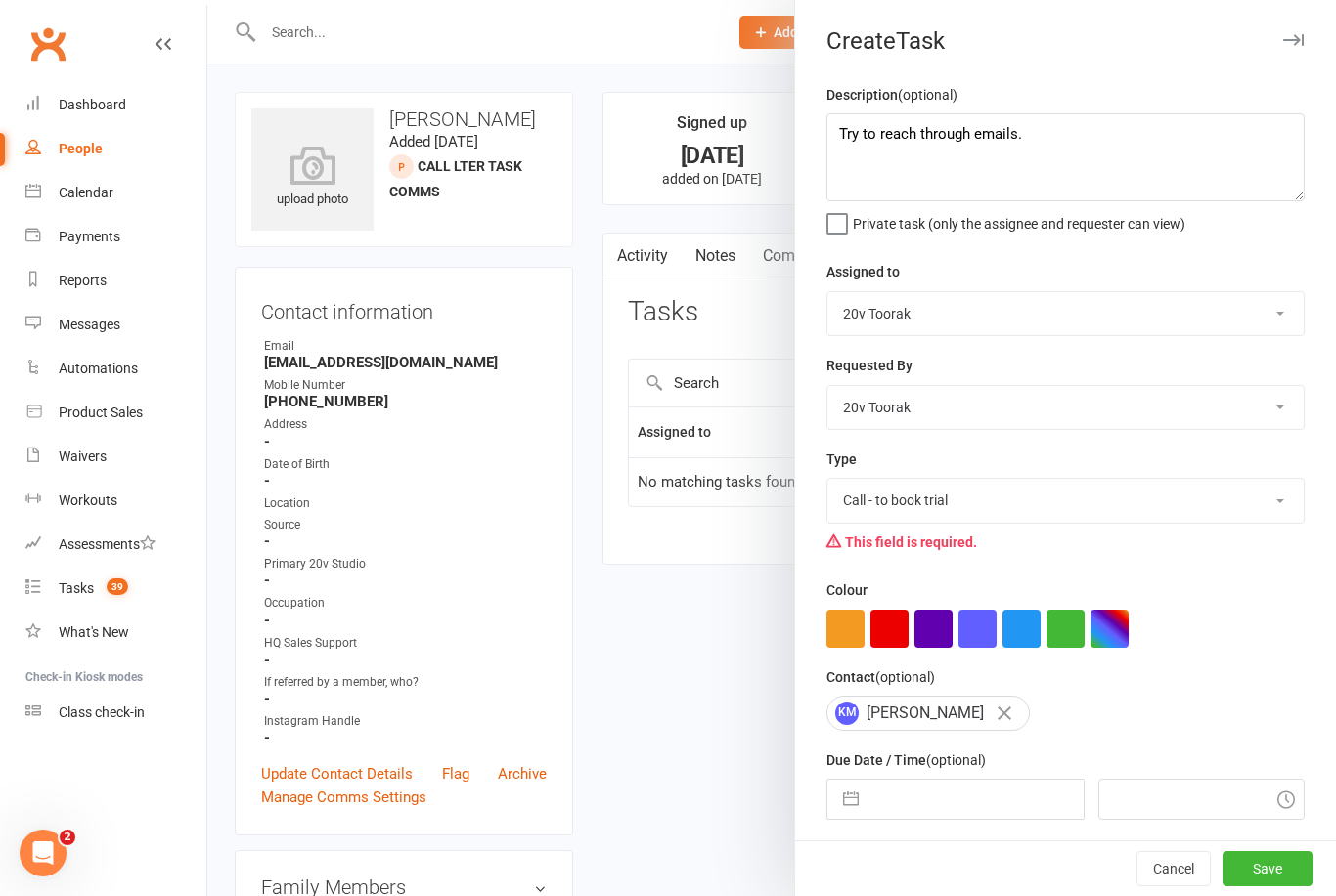
select select "9"
select select "2025"
select select "10"
select select "2025"
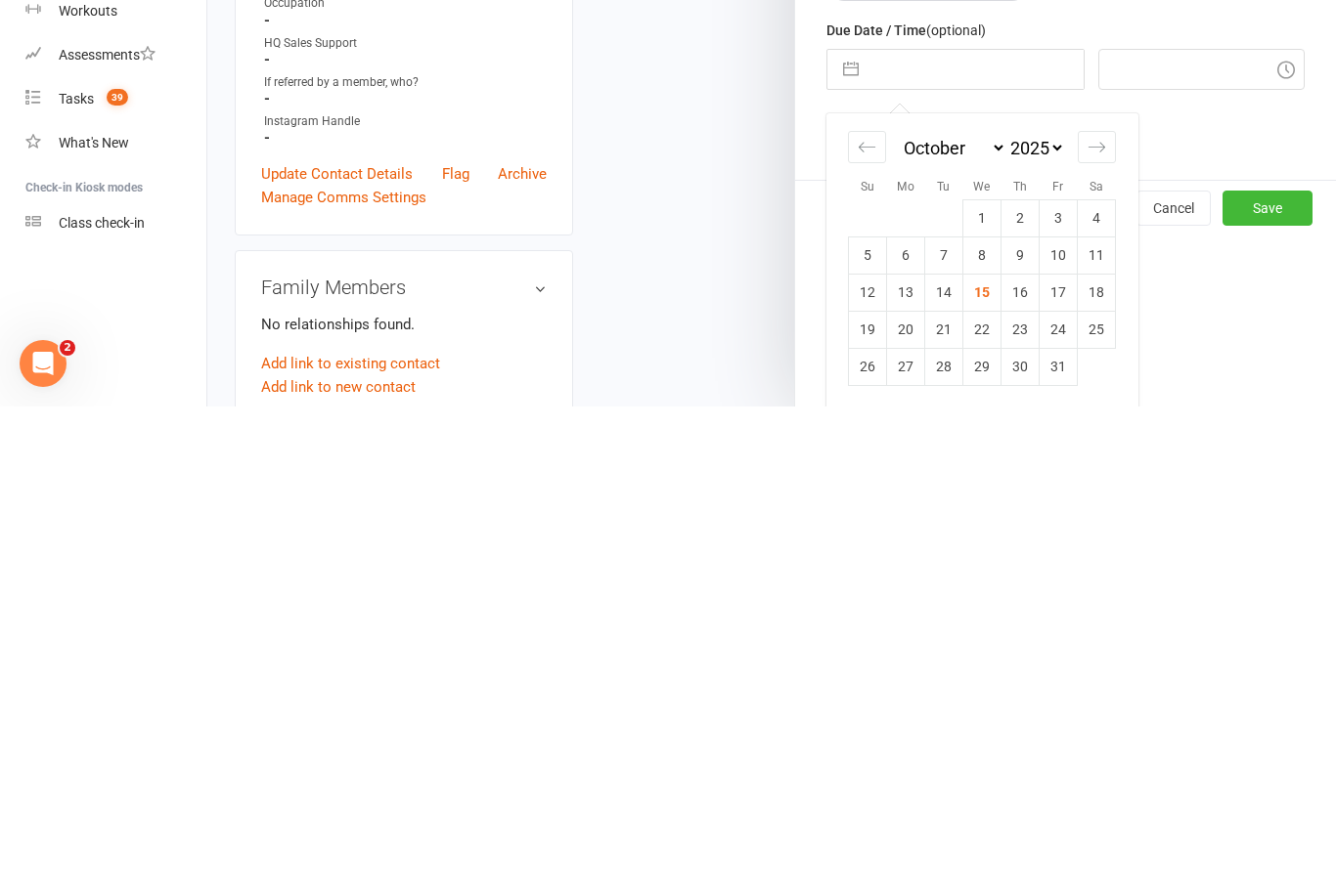
scroll to position [250, 0]
click at [1019, 760] on td "16" at bounding box center [1021, 778] width 38 height 37
type input "[DATE]"
type input "11:15am"
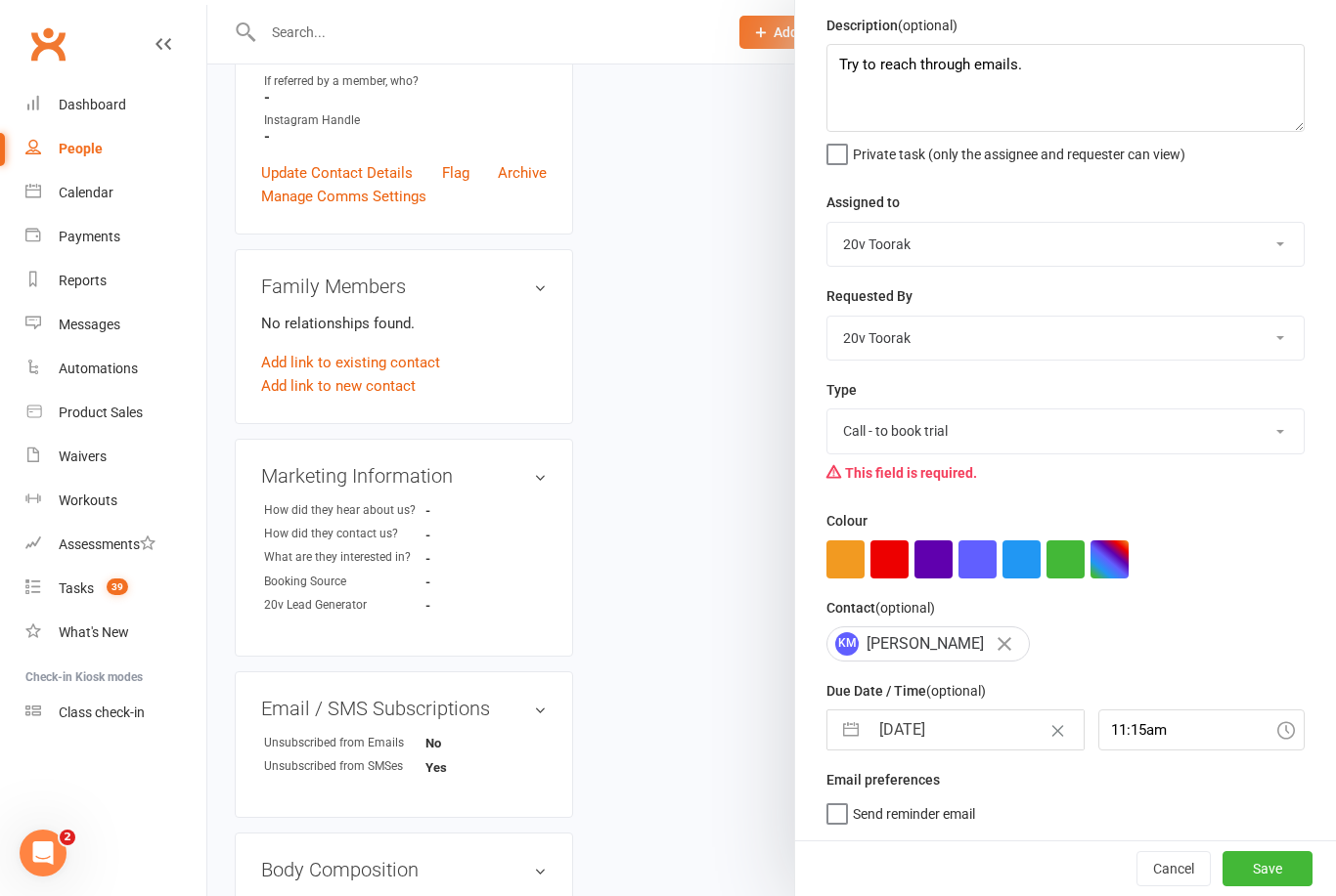
scroll to position [74, 0]
click at [1272, 865] on button "Save" at bounding box center [1267, 868] width 90 height 35
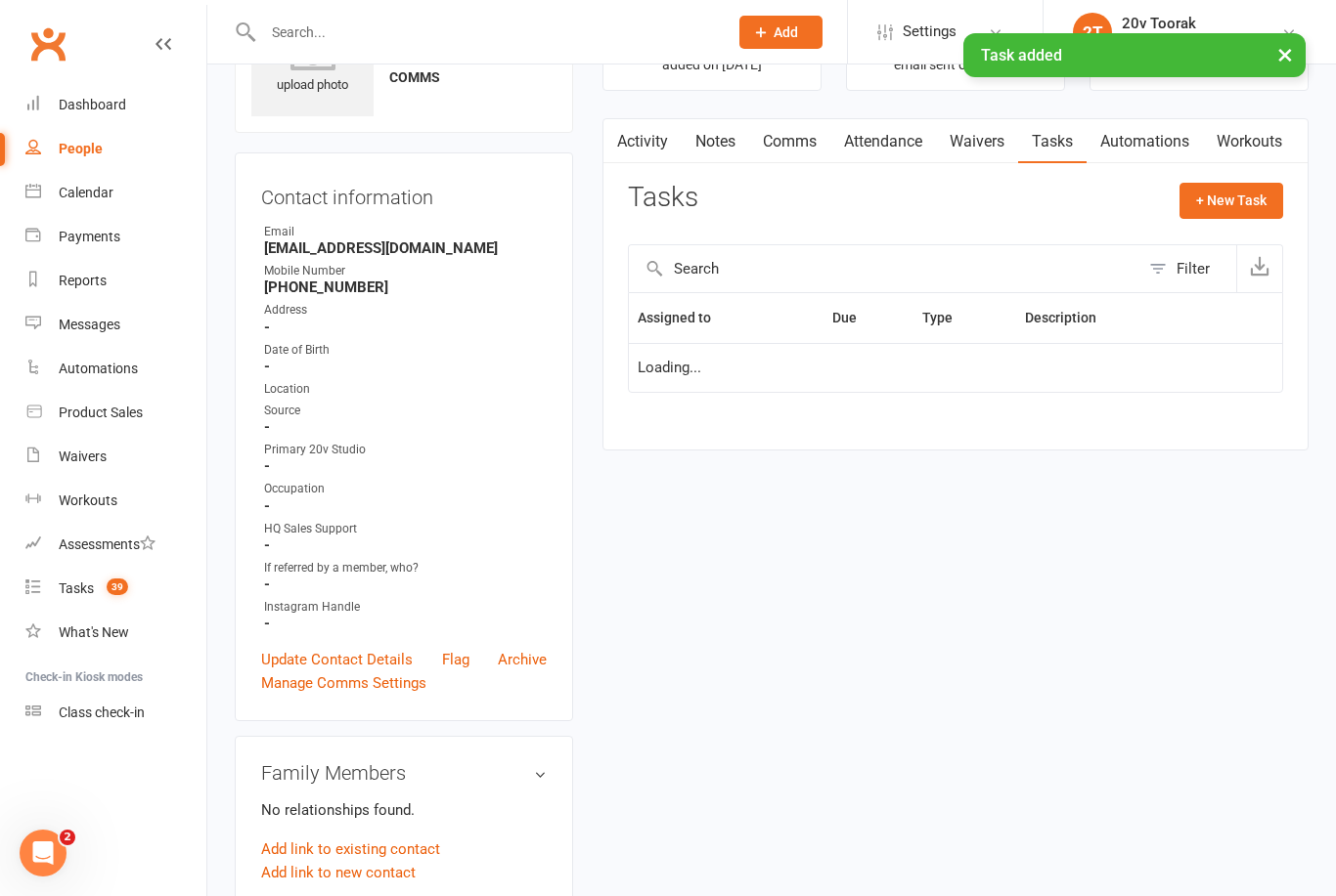
scroll to position [0, 0]
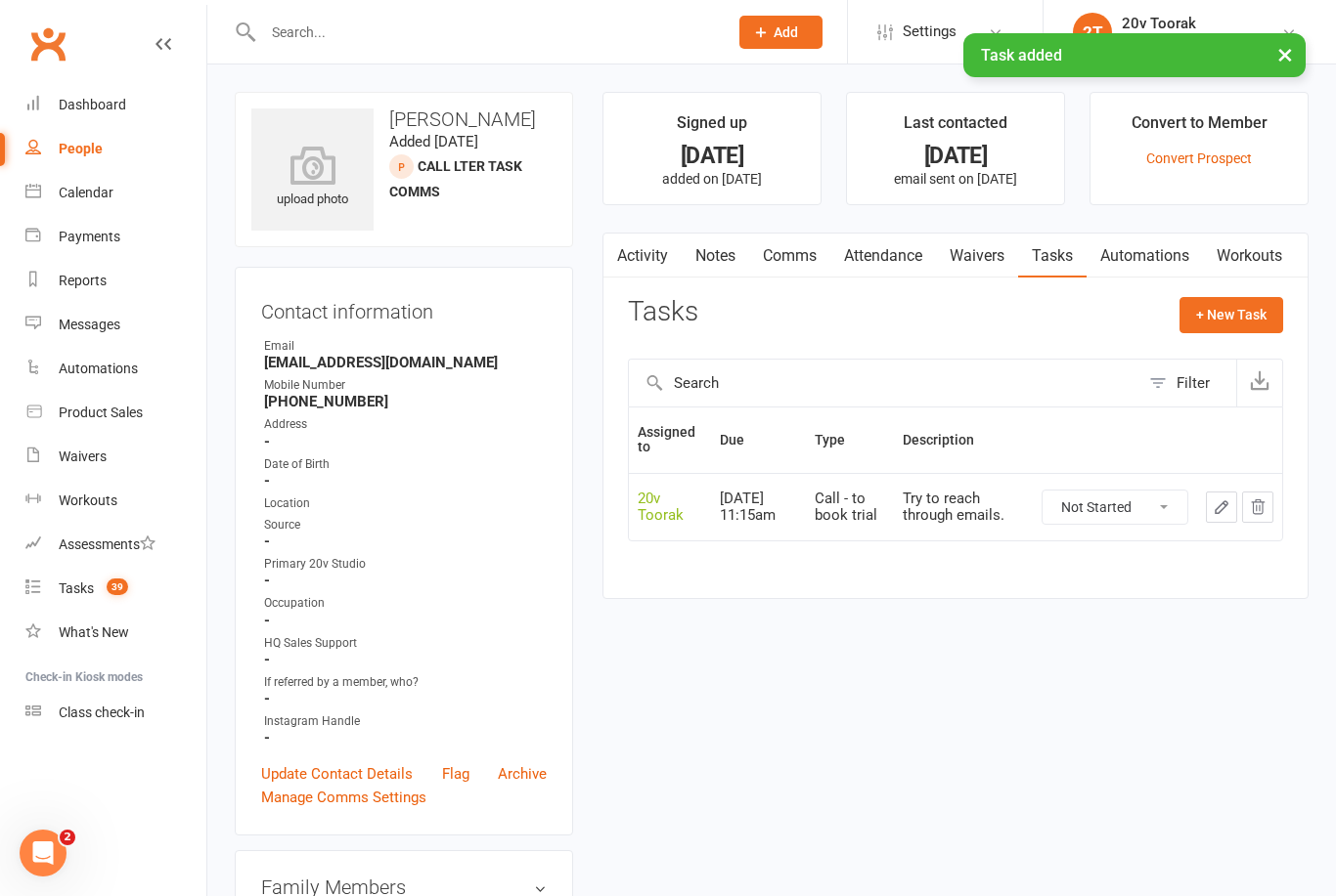
click at [81, 580] on link "Tasks 39" at bounding box center [116, 589] width 181 height 44
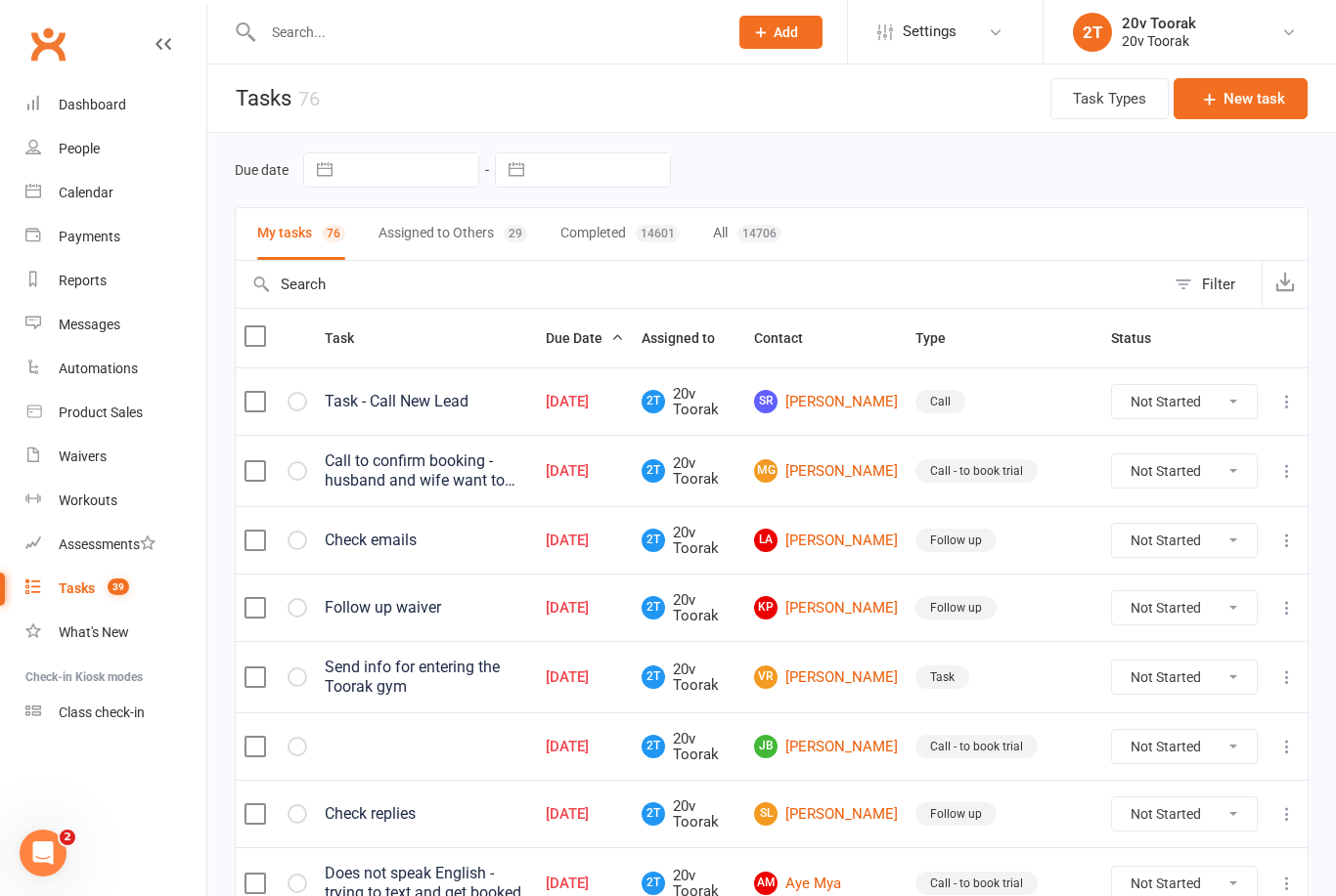
click at [849, 411] on link "SR Stephen Raphael" at bounding box center [826, 402] width 144 height 24
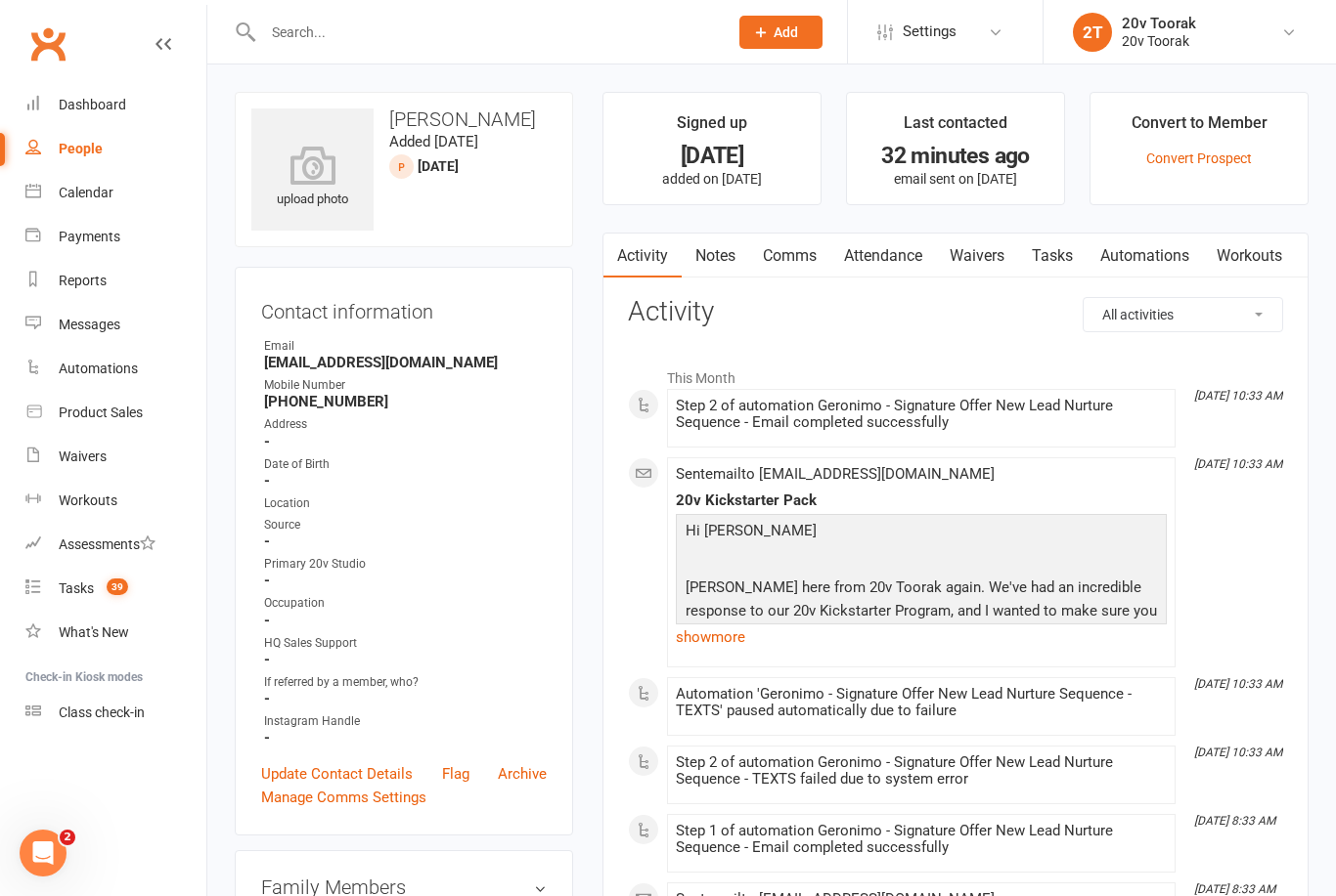
click at [727, 252] on link "Notes" at bounding box center [715, 256] width 68 height 45
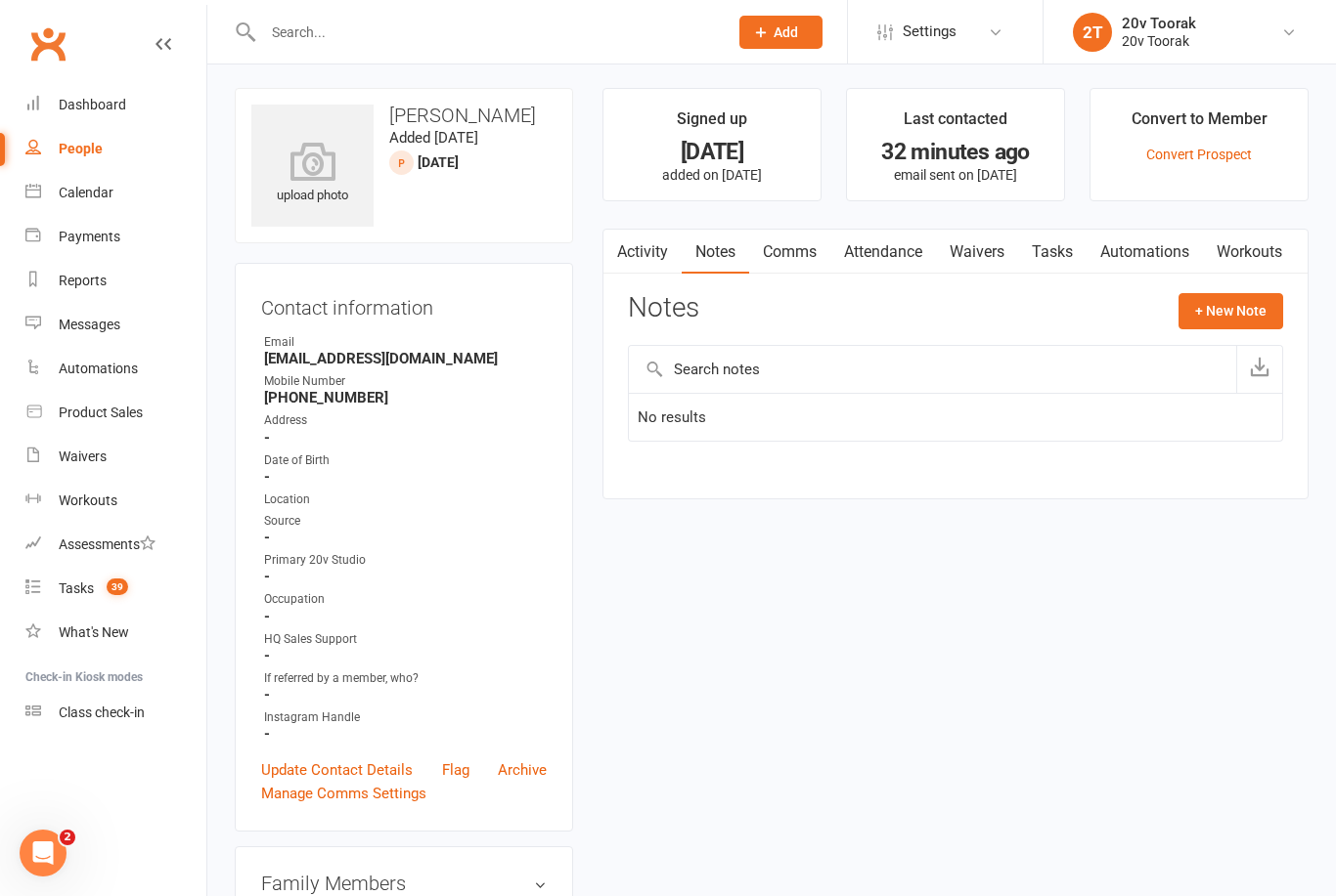
scroll to position [5, 0]
click at [634, 264] on link "Activity" at bounding box center [643, 251] width 79 height 45
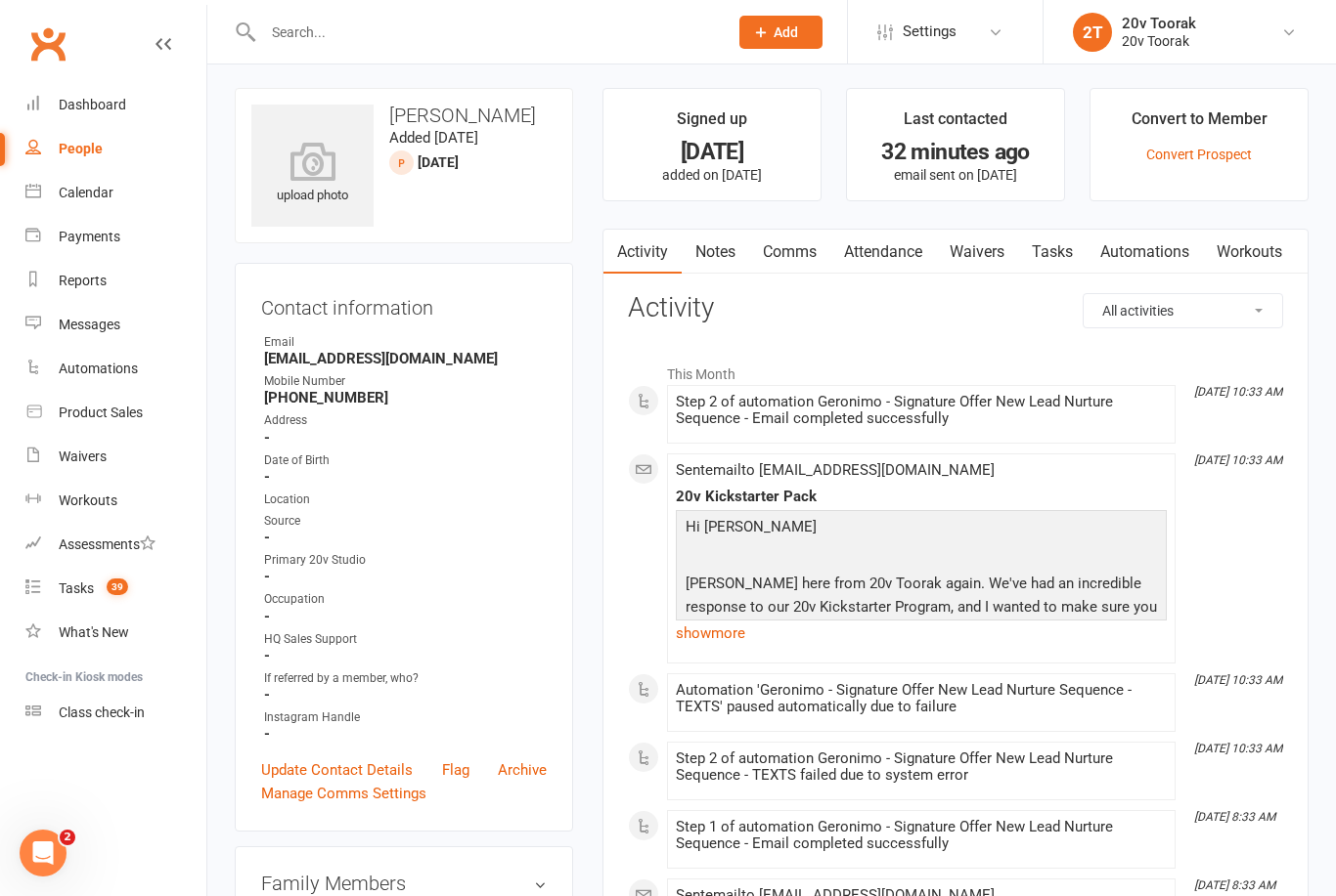
scroll to position [3, 0]
click at [727, 264] on link "Notes" at bounding box center [715, 253] width 68 height 45
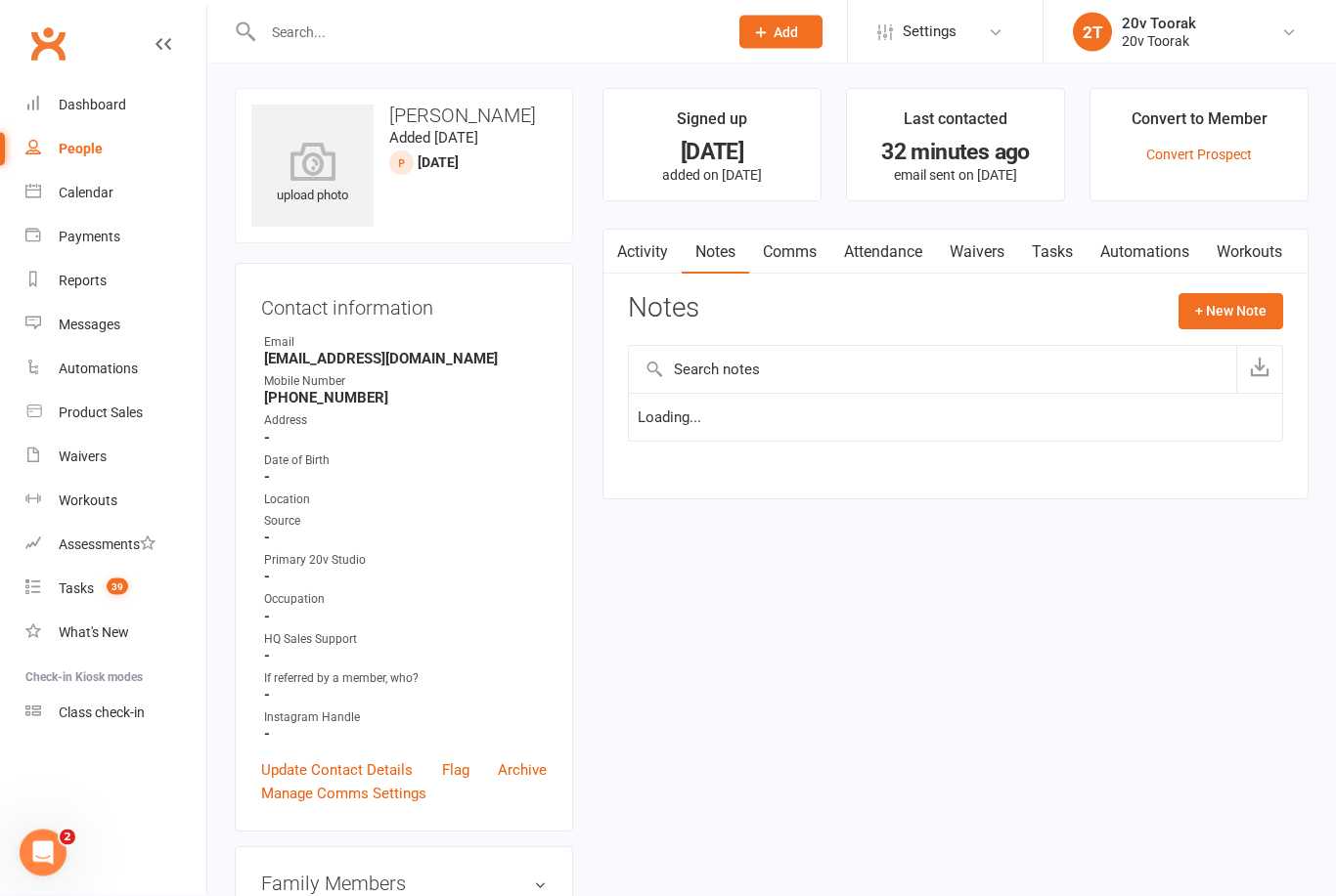
scroll to position [4, 0]
click at [1243, 317] on button "+ New Note" at bounding box center [1231, 310] width 104 height 35
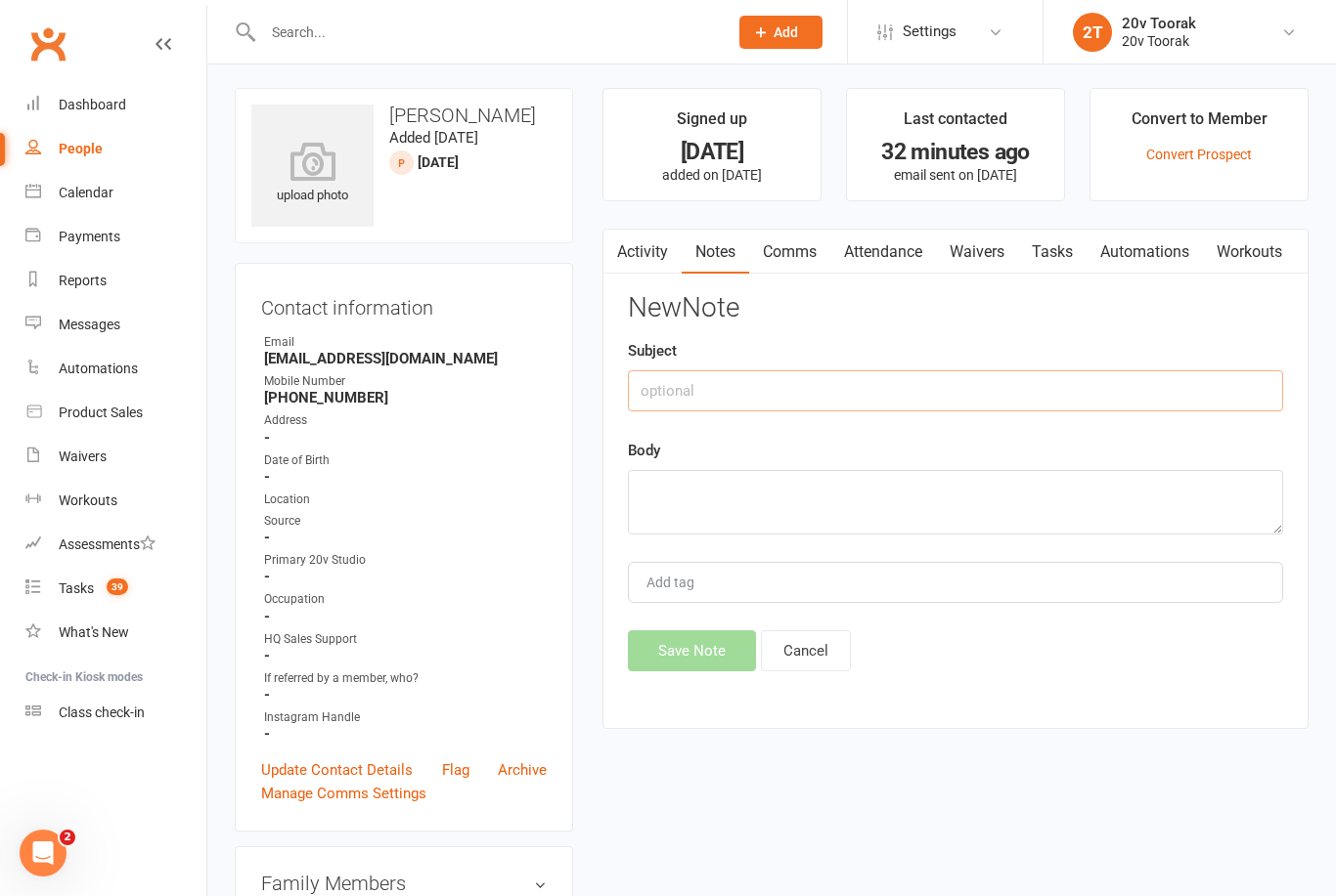
click at [830, 396] on input "text" at bounding box center [955, 391] width 656 height 41
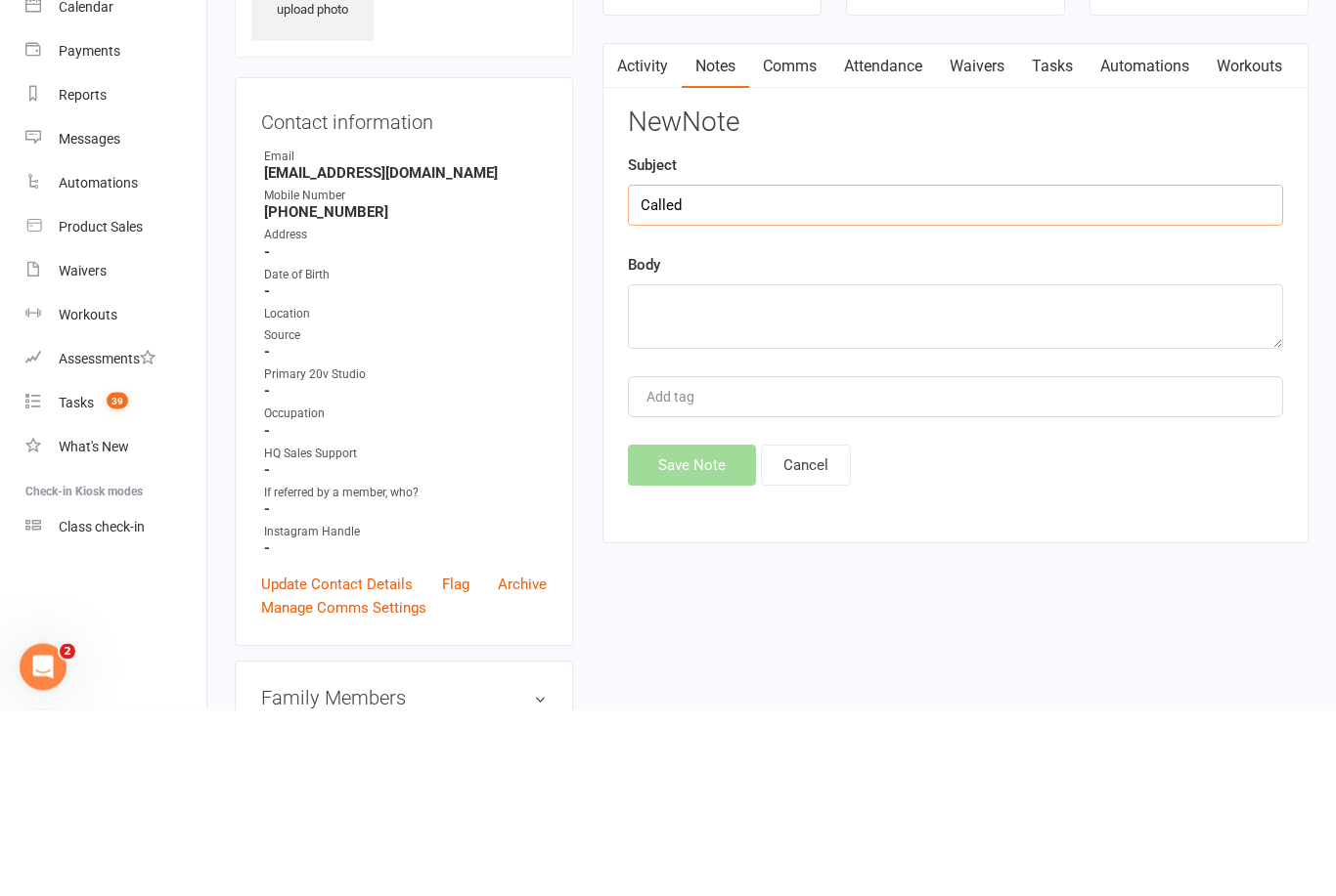
type input "Called"
click at [836, 471] on textarea at bounding box center [955, 503] width 656 height 65
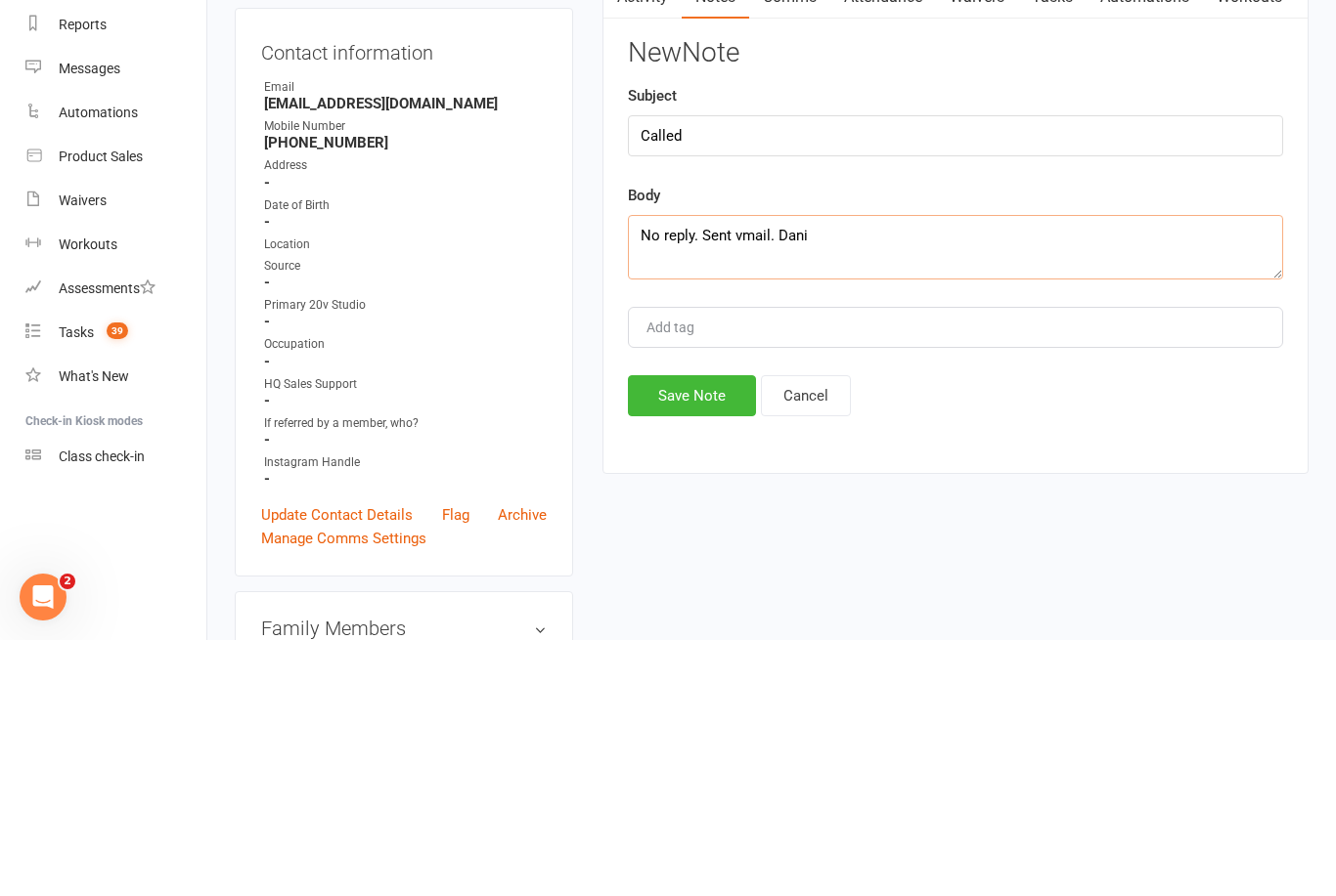
type textarea "No reply. Sent vmail. Dani"
click at [724, 631] on button "Save Note" at bounding box center [691, 651] width 128 height 41
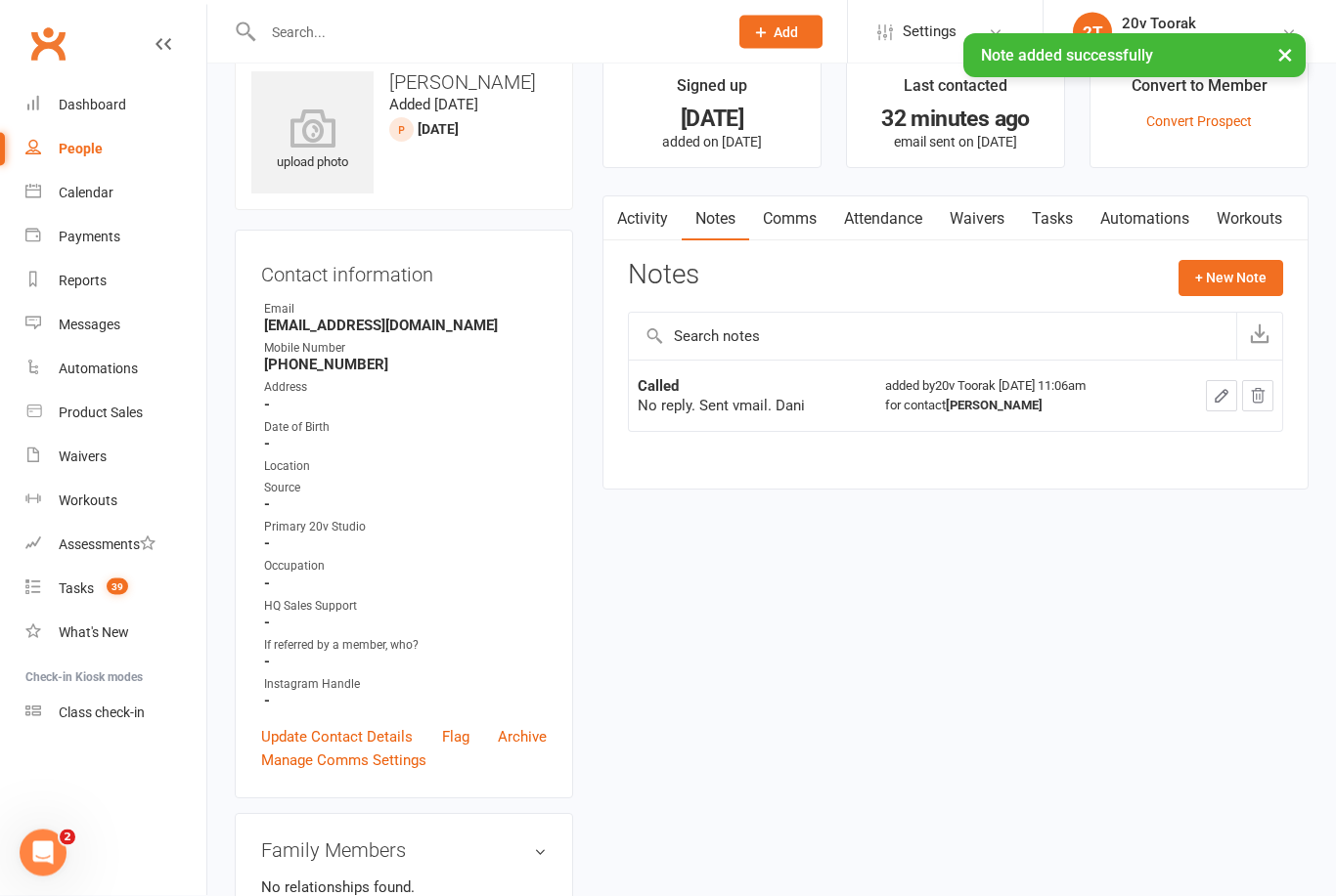
scroll to position [0, 0]
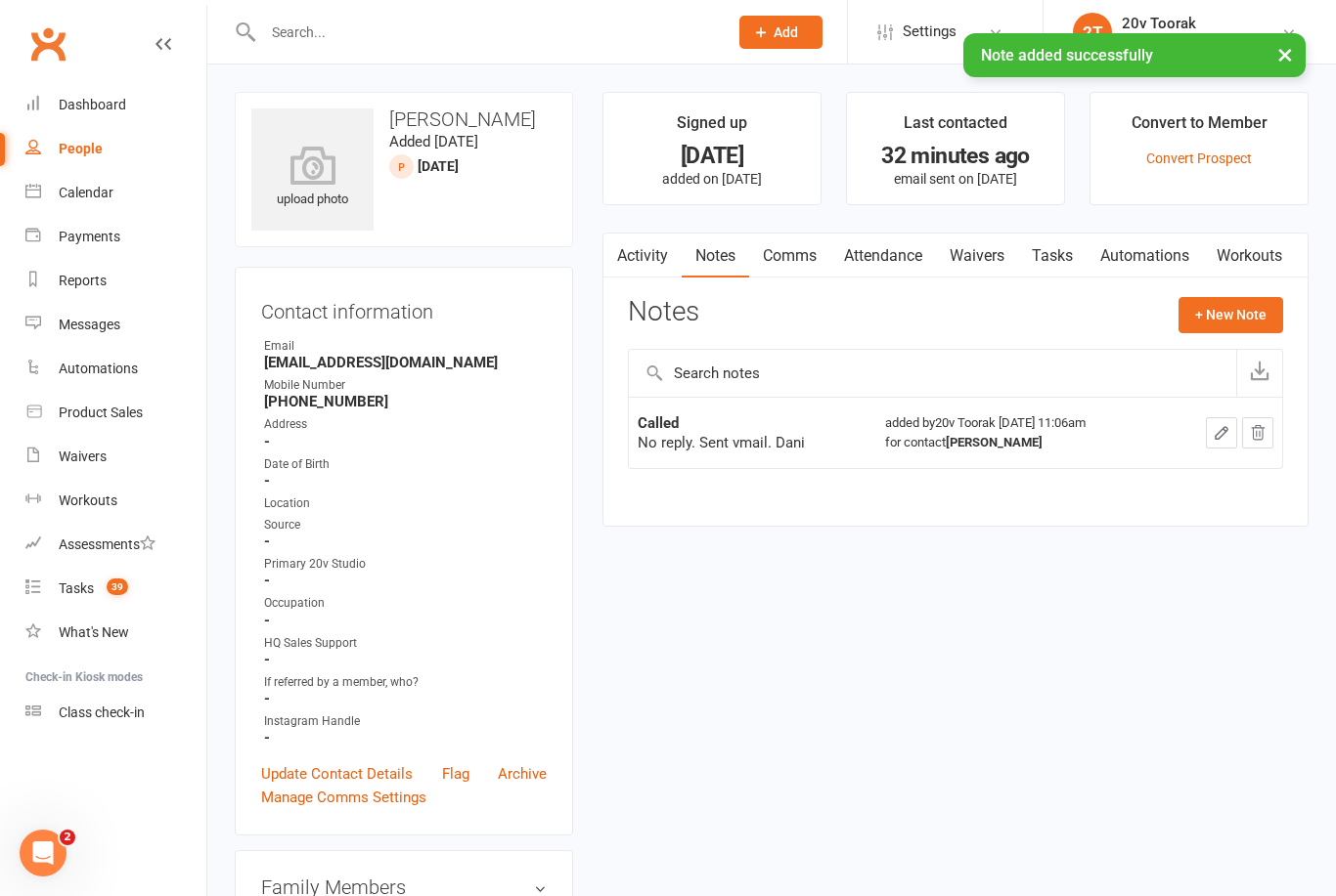
click at [803, 259] on link "Comms" at bounding box center [790, 256] width 82 height 45
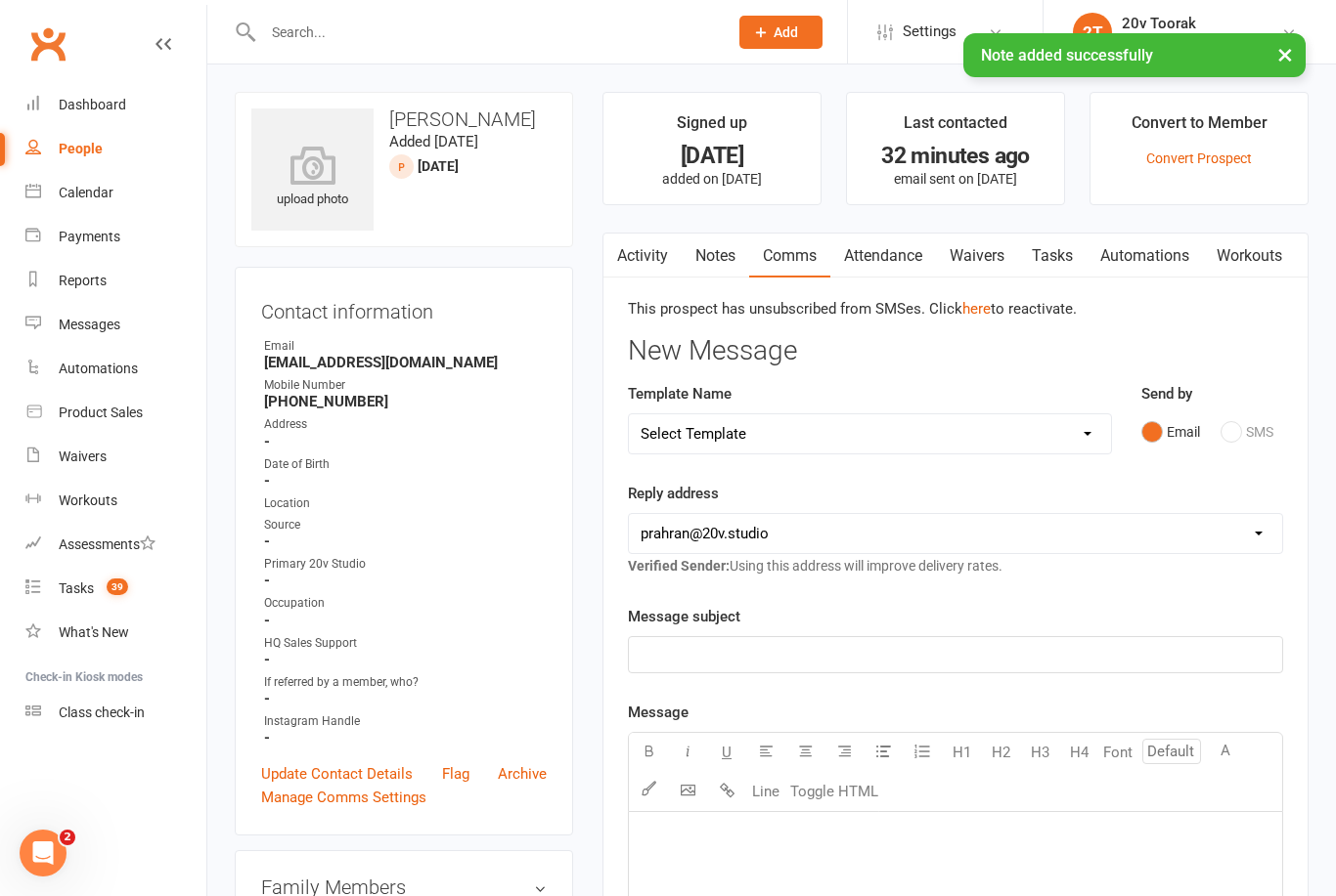
click at [1069, 266] on link "Tasks" at bounding box center [1051, 256] width 69 height 45
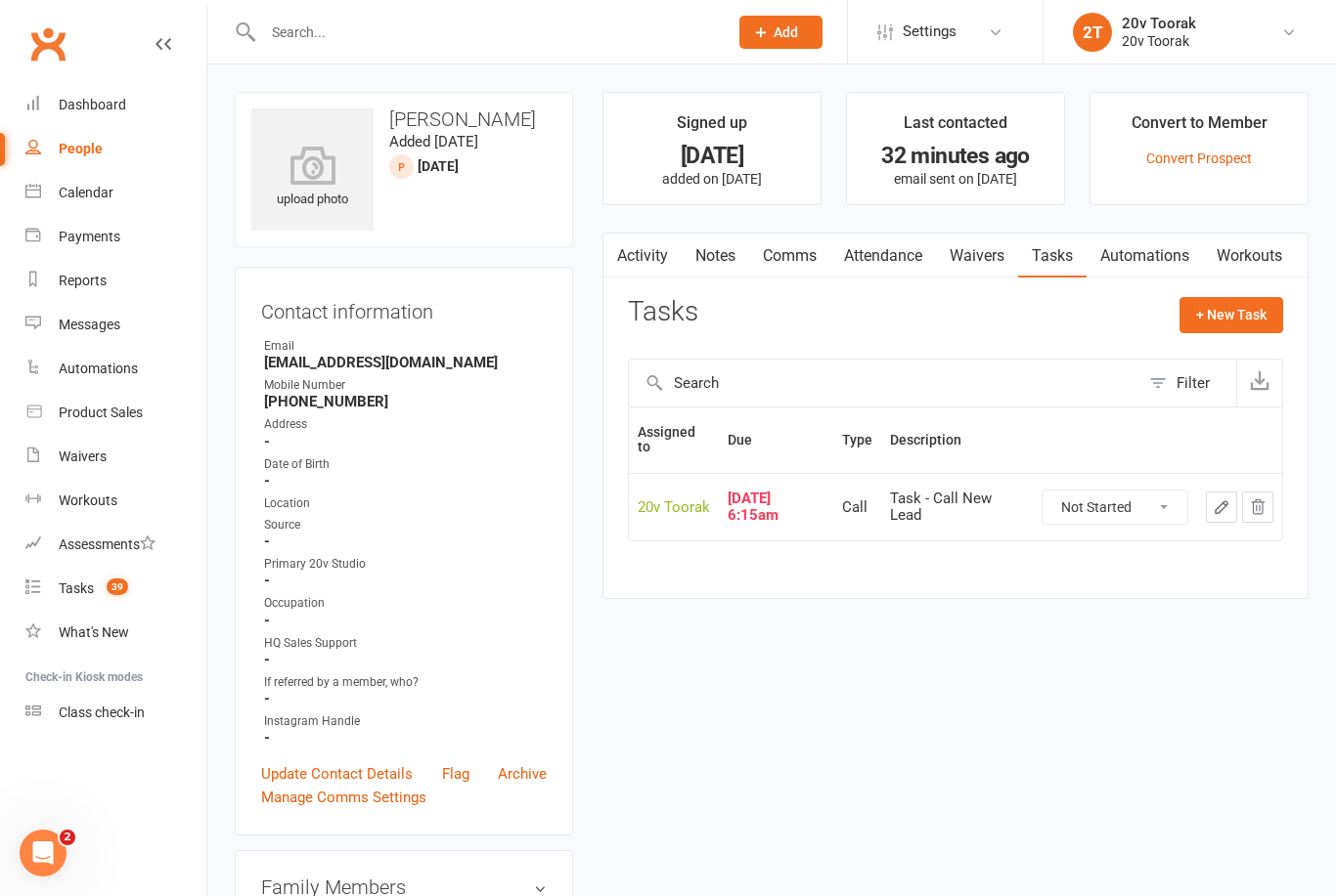
click at [1139, 504] on select "Not Started In Progress Waiting Complete" at bounding box center [1114, 506] width 144 height 33
select select "unstarted"
click at [1264, 323] on button "+ New Task" at bounding box center [1232, 314] width 103 height 35
select select "45736"
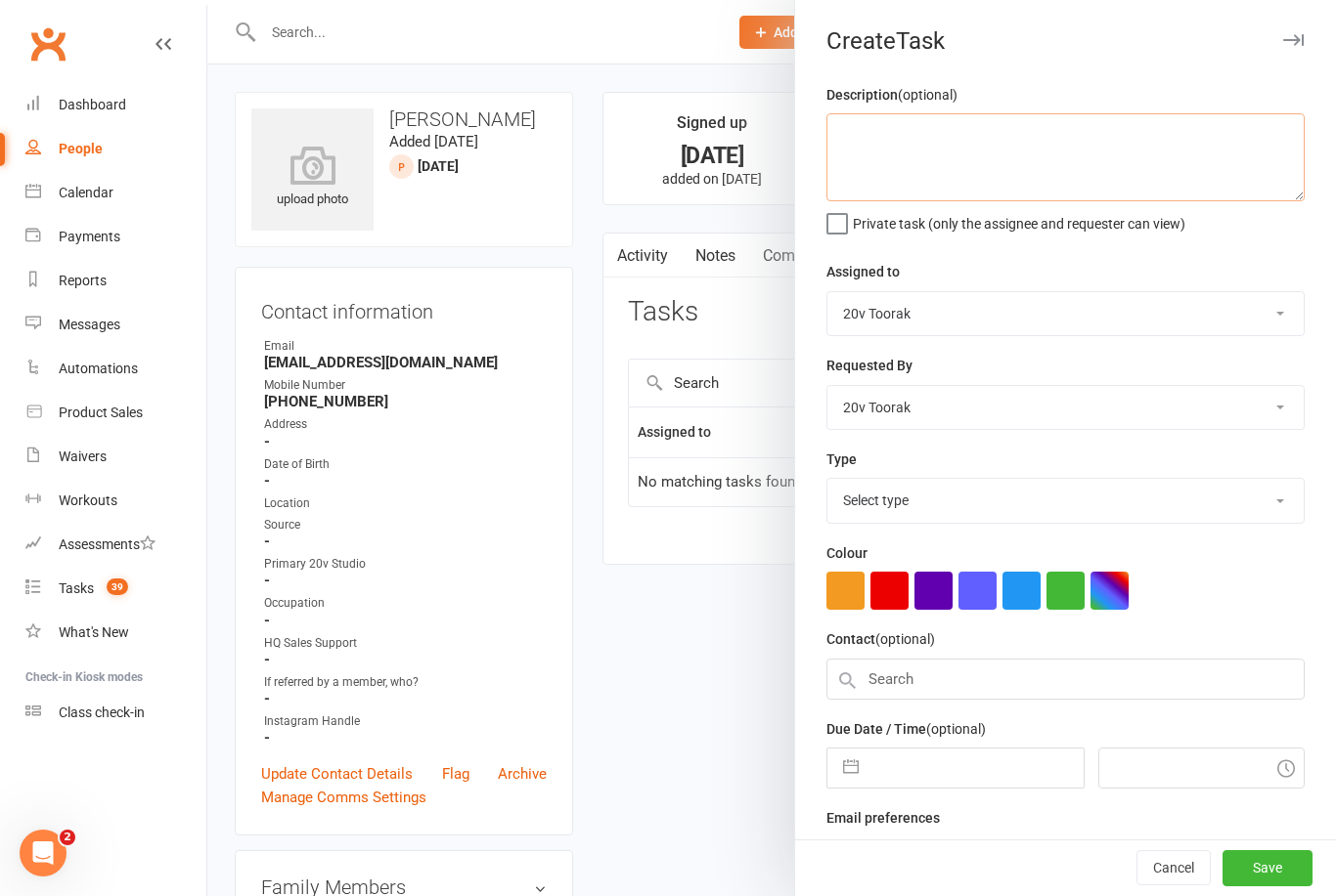
click at [1071, 162] on textarea at bounding box center [1065, 157] width 478 height 88
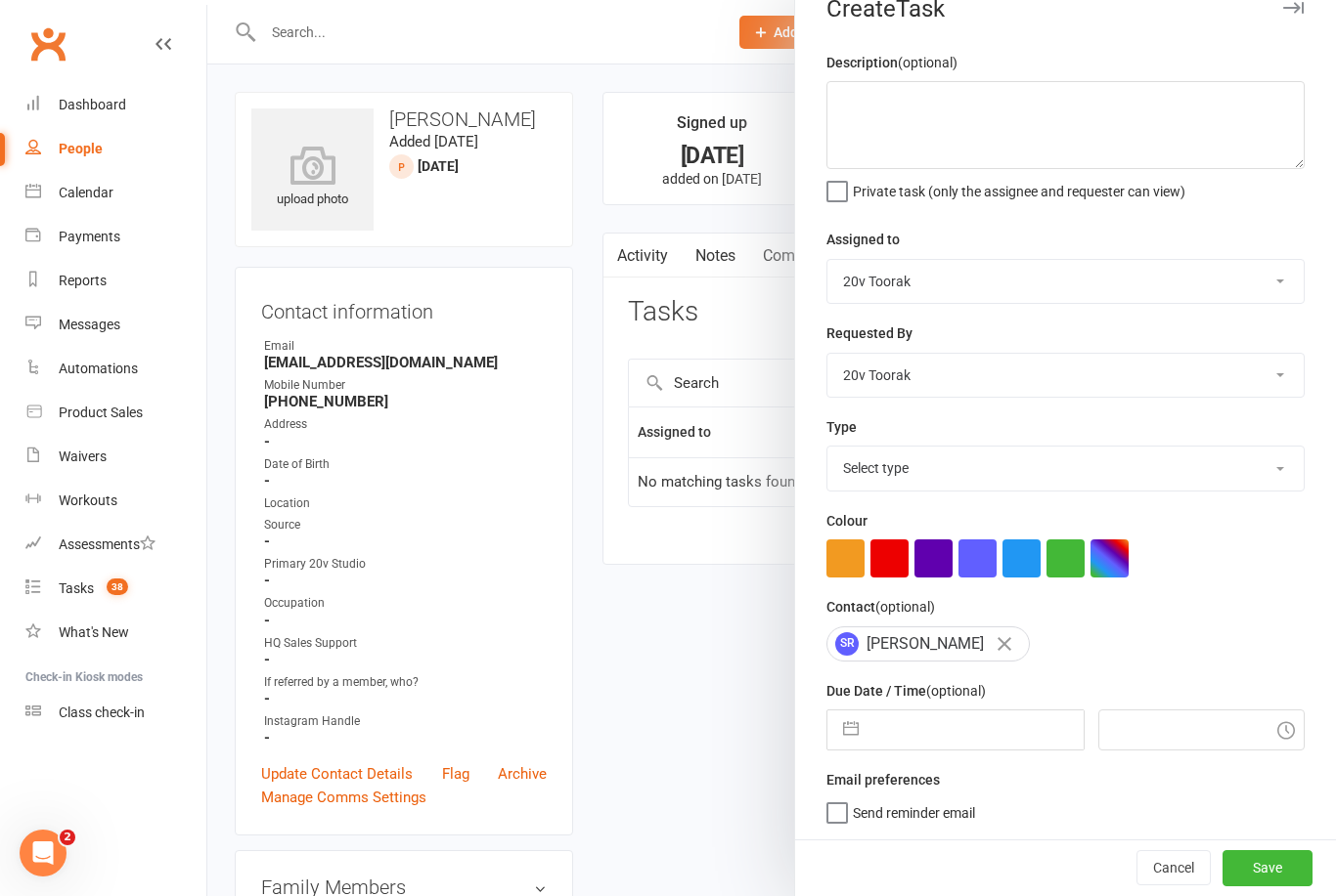
scroll to position [36, 0]
click at [1266, 471] on select "Select type Call Call - to book trial Confirm session attendance Confirm trial …" at bounding box center [1065, 467] width 477 height 43
select select "32301"
click at [1001, 719] on input "text" at bounding box center [975, 730] width 214 height 39
select select "8"
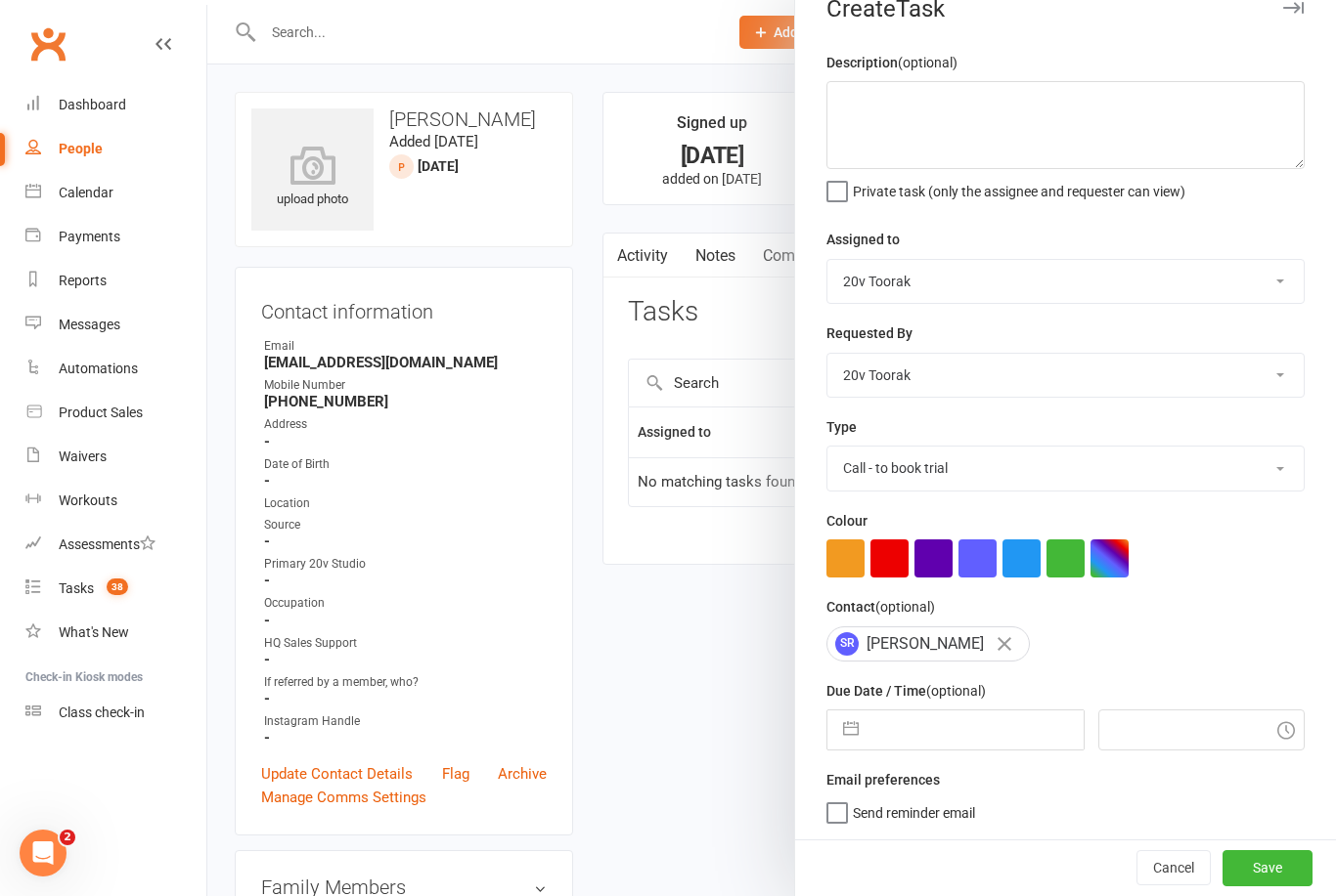
select select "2025"
select select "9"
select select "2025"
select select "10"
select select "2025"
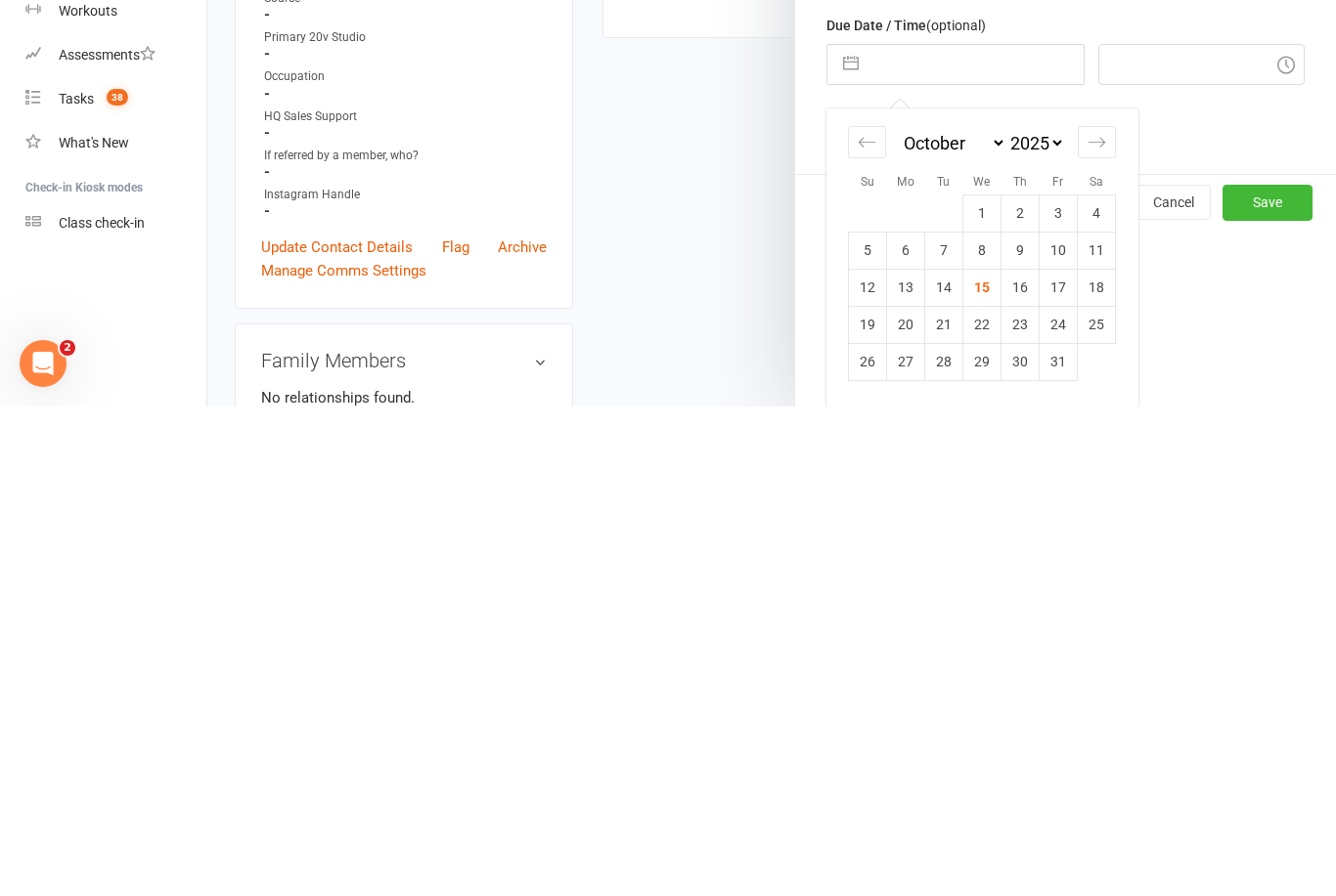
scroll to position [528, 0]
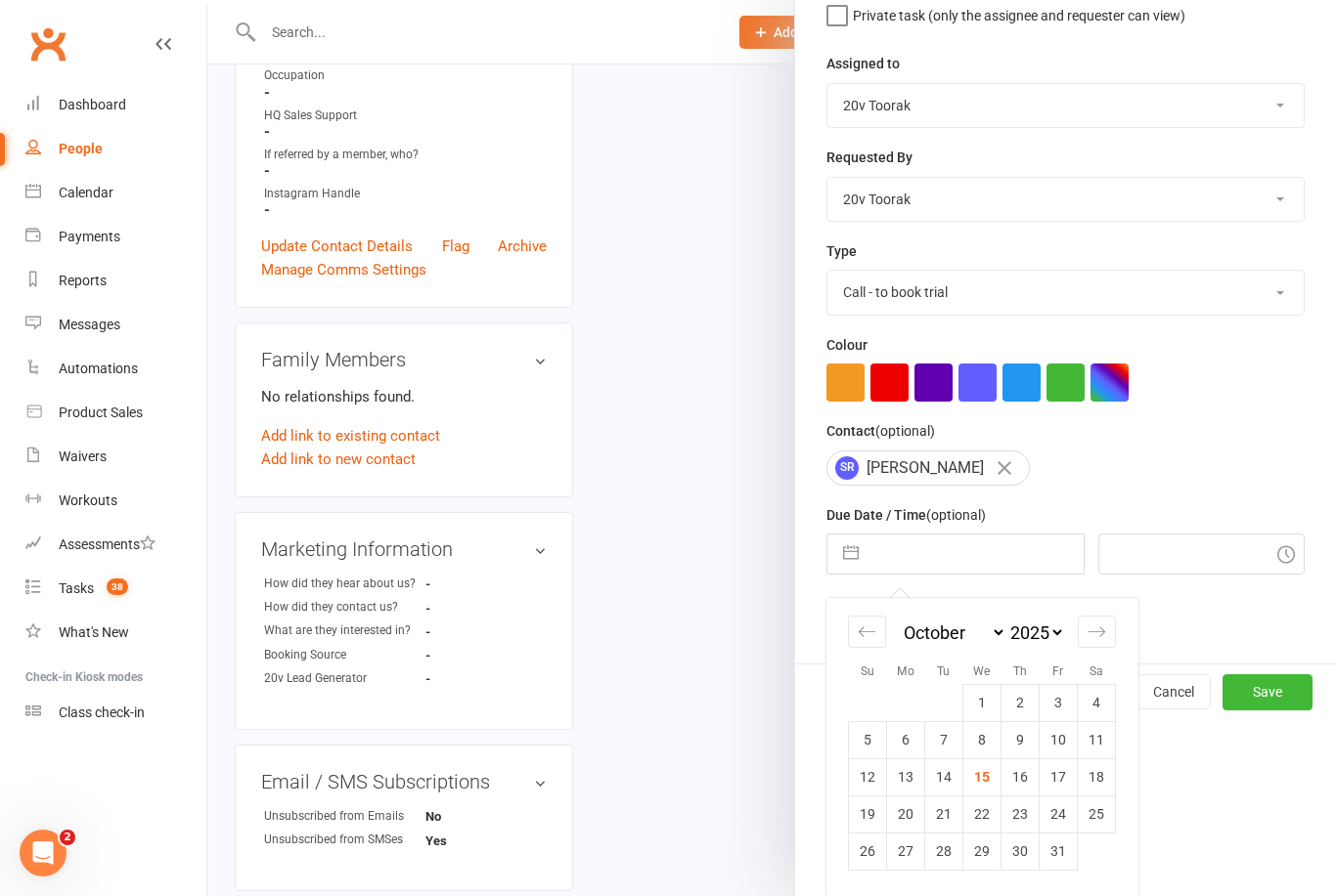
click at [1018, 792] on td "16" at bounding box center [1021, 777] width 38 height 37
type input "[DATE]"
type input "11:15am"
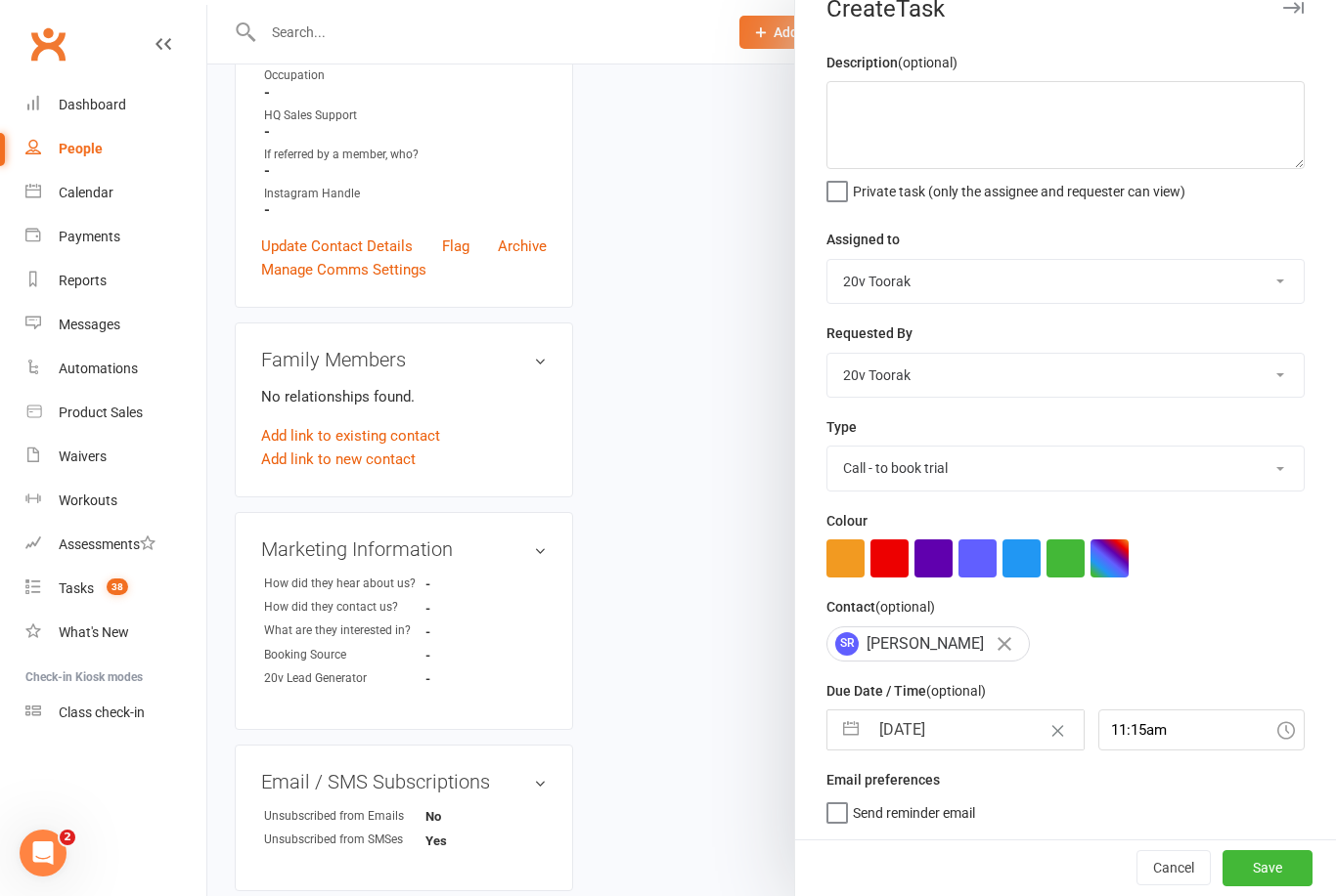
scroll to position [36, 0]
click at [1275, 861] on button "Save" at bounding box center [1267, 867] width 90 height 35
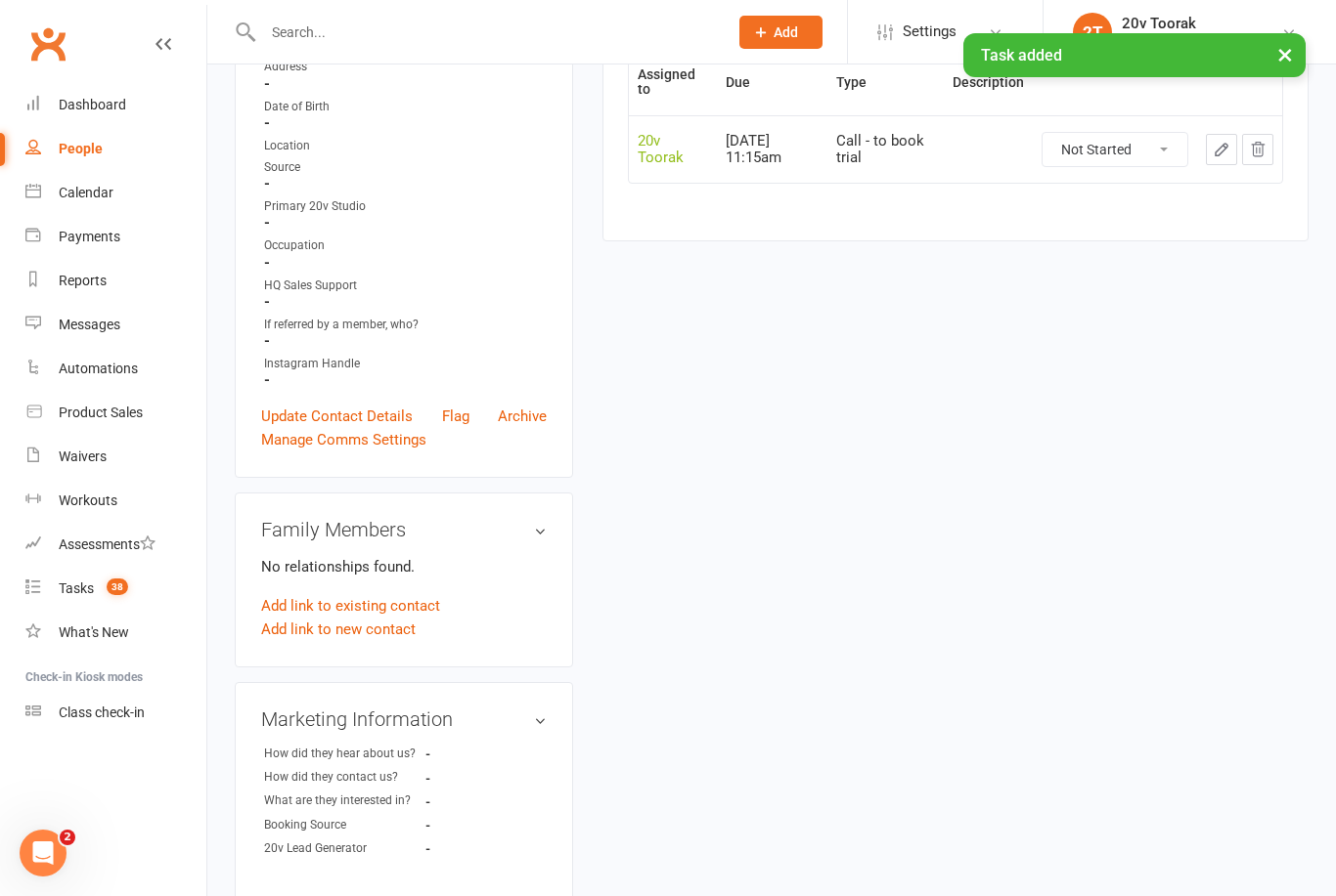
scroll to position [0, 0]
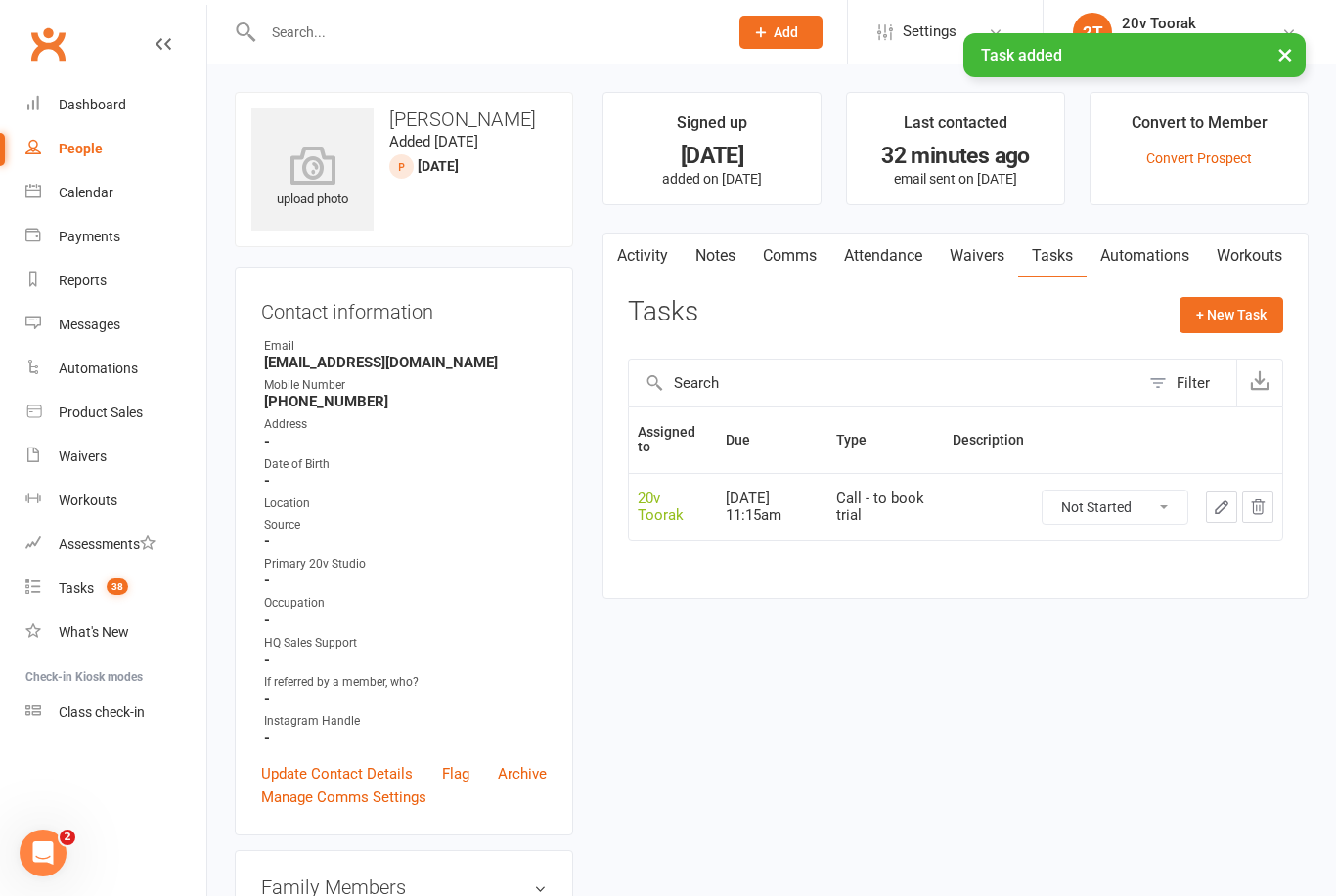
click at [87, 590] on div "Tasks" at bounding box center [76, 589] width 35 height 16
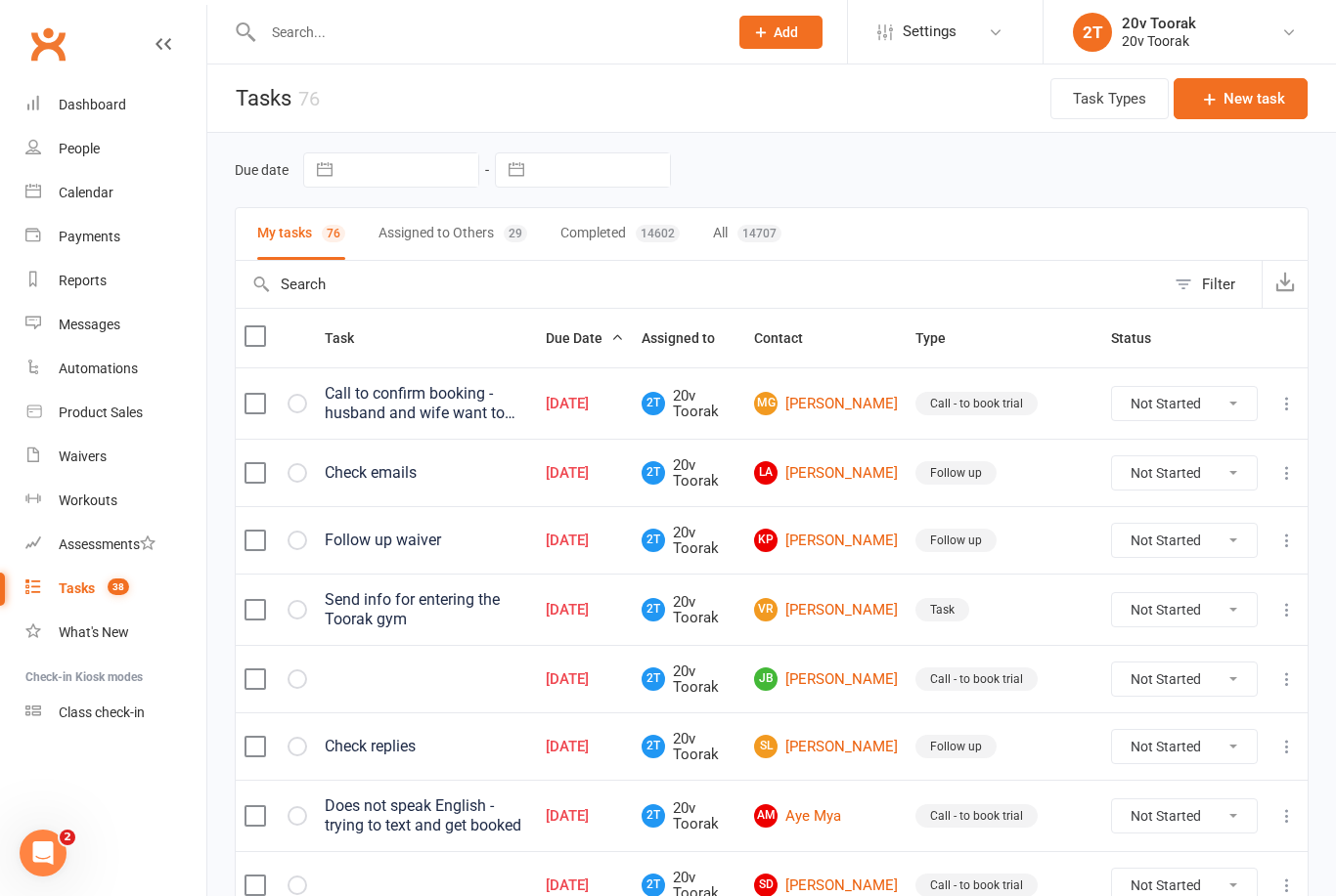
click at [859, 416] on link "MG Melisa Grace" at bounding box center [826, 404] width 144 height 24
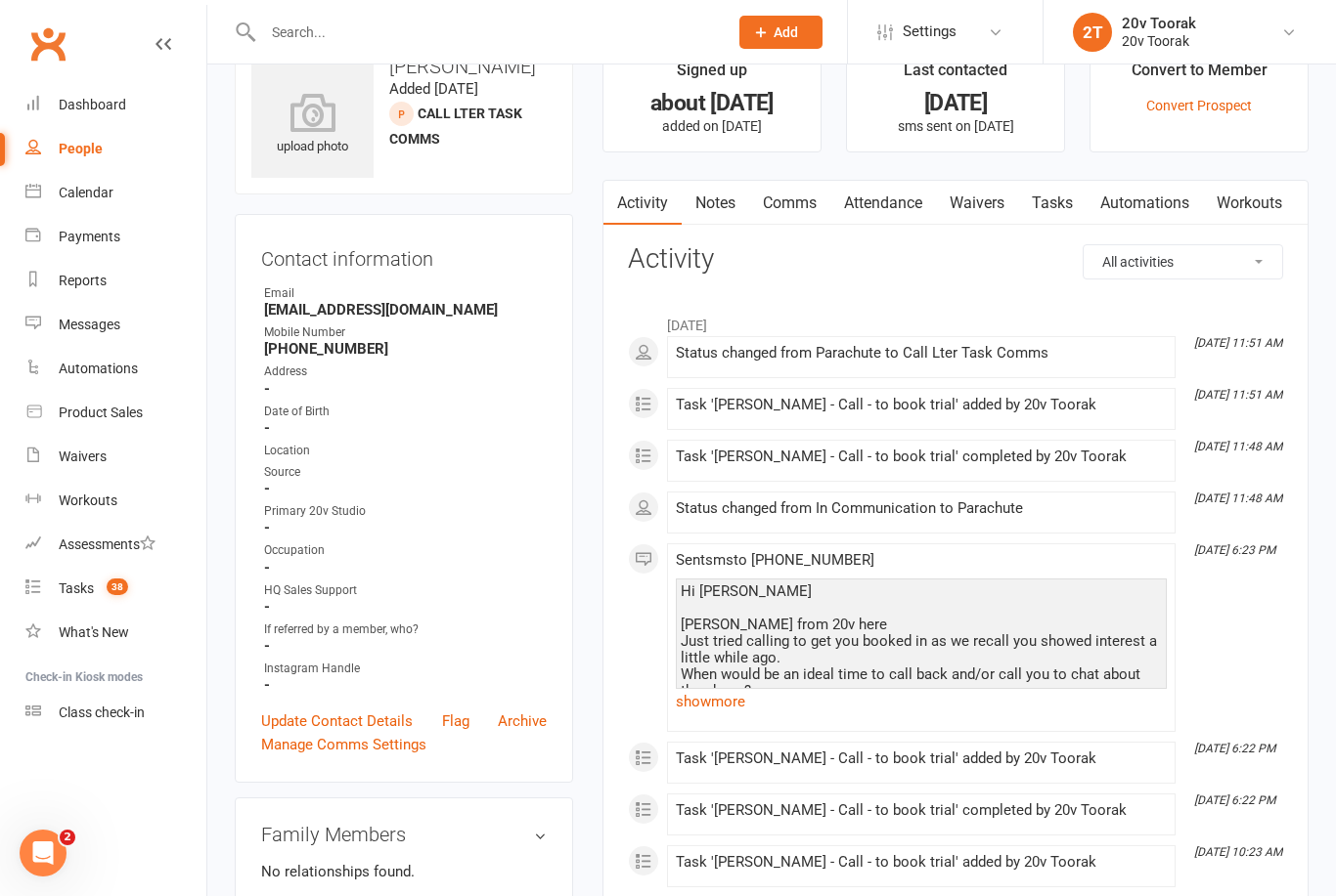
scroll to position [54, 0]
click at [754, 697] on link "show more" at bounding box center [920, 701] width 490 height 28
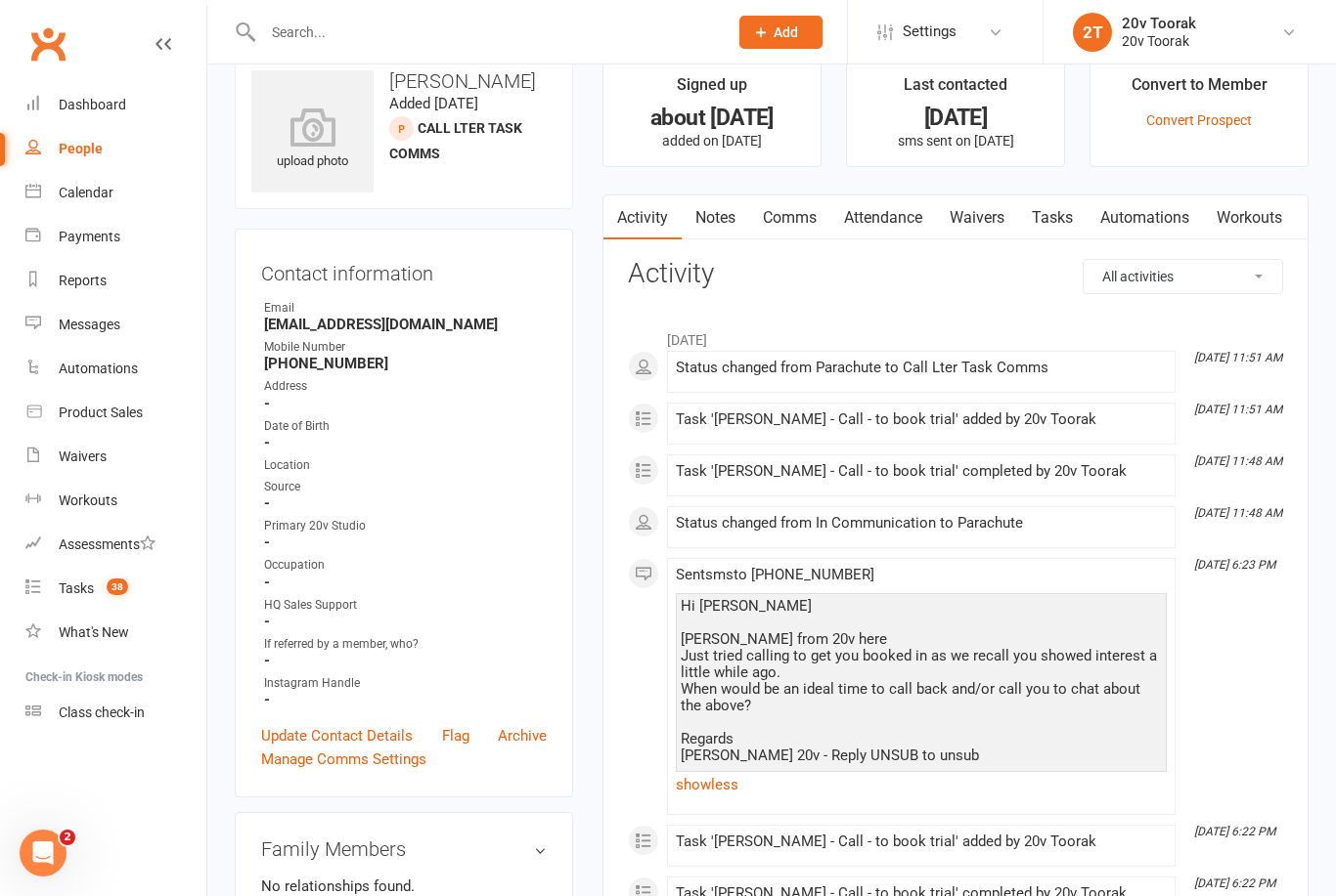
scroll to position [0, 0]
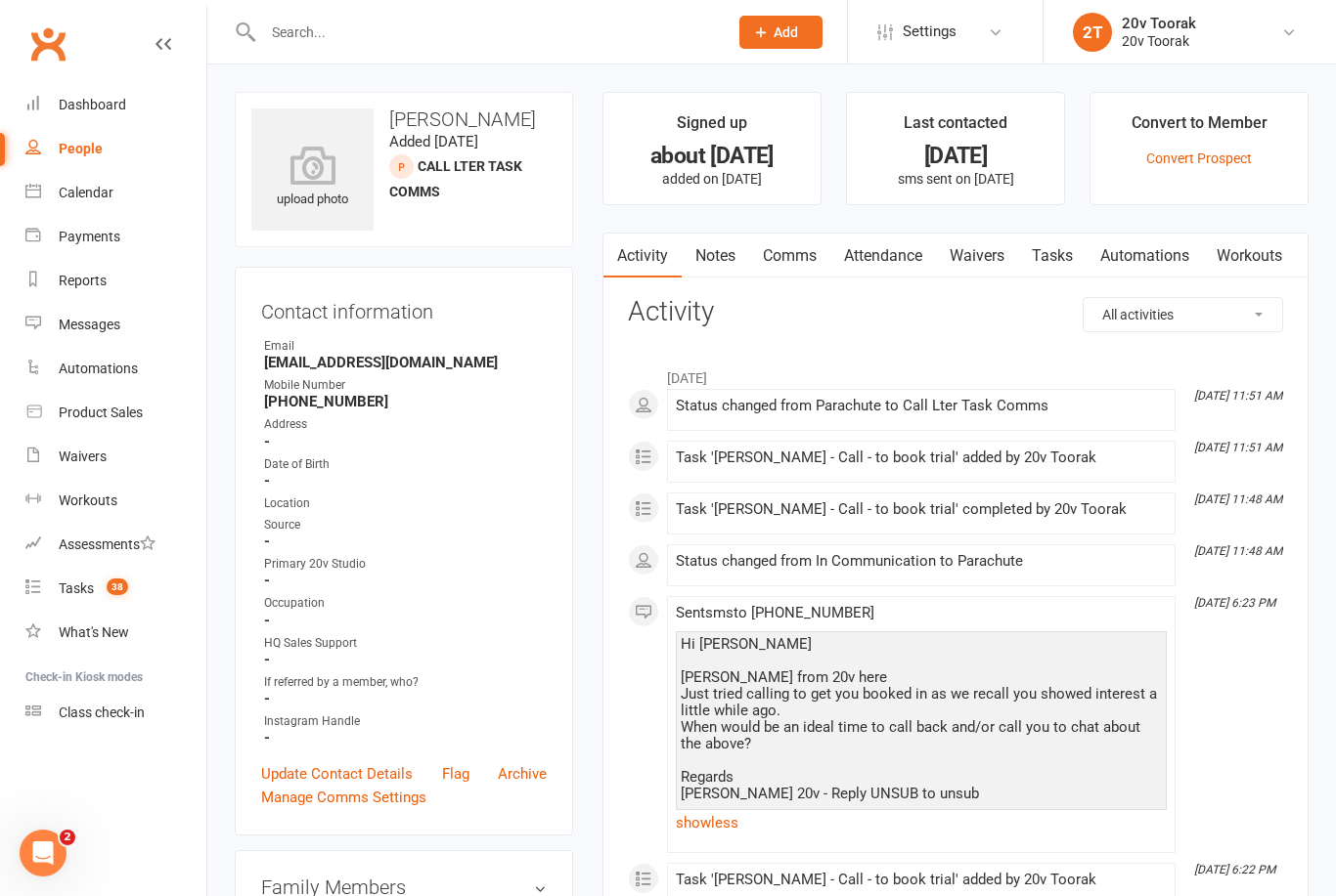
click at [722, 262] on link "Notes" at bounding box center [715, 256] width 68 height 45
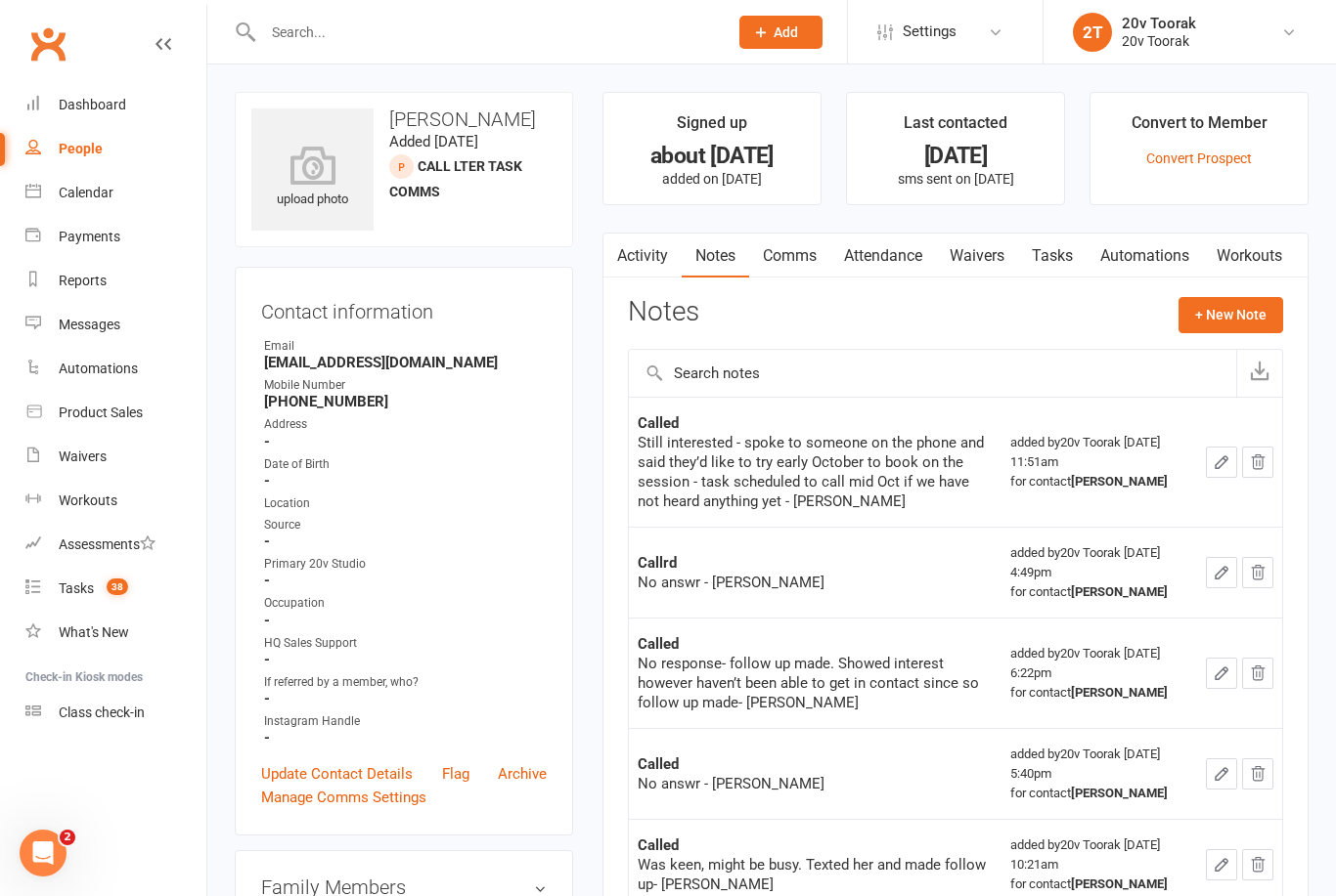
click at [670, 248] on link "Activity" at bounding box center [643, 256] width 79 height 45
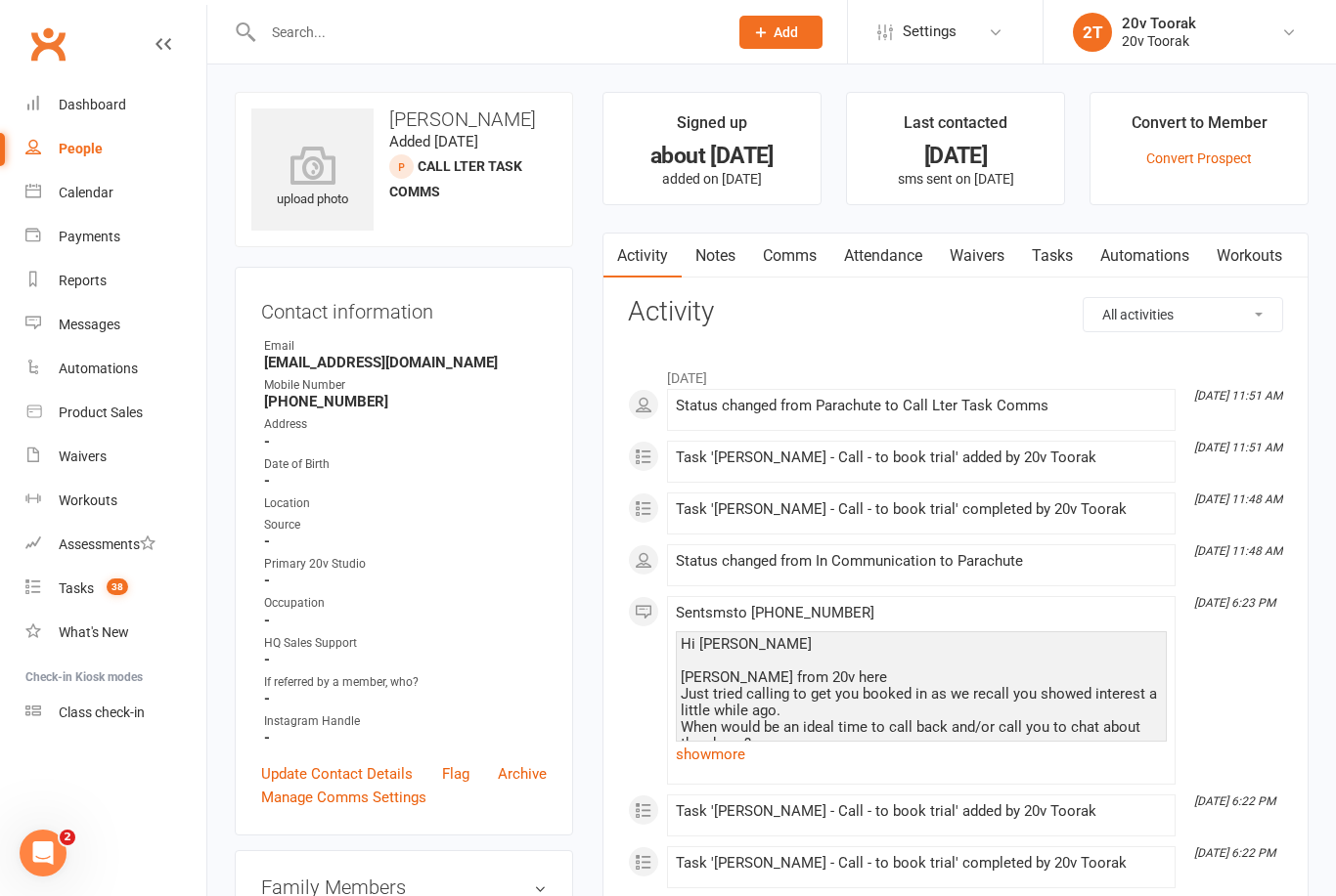
click at [714, 260] on link "Notes" at bounding box center [715, 256] width 68 height 45
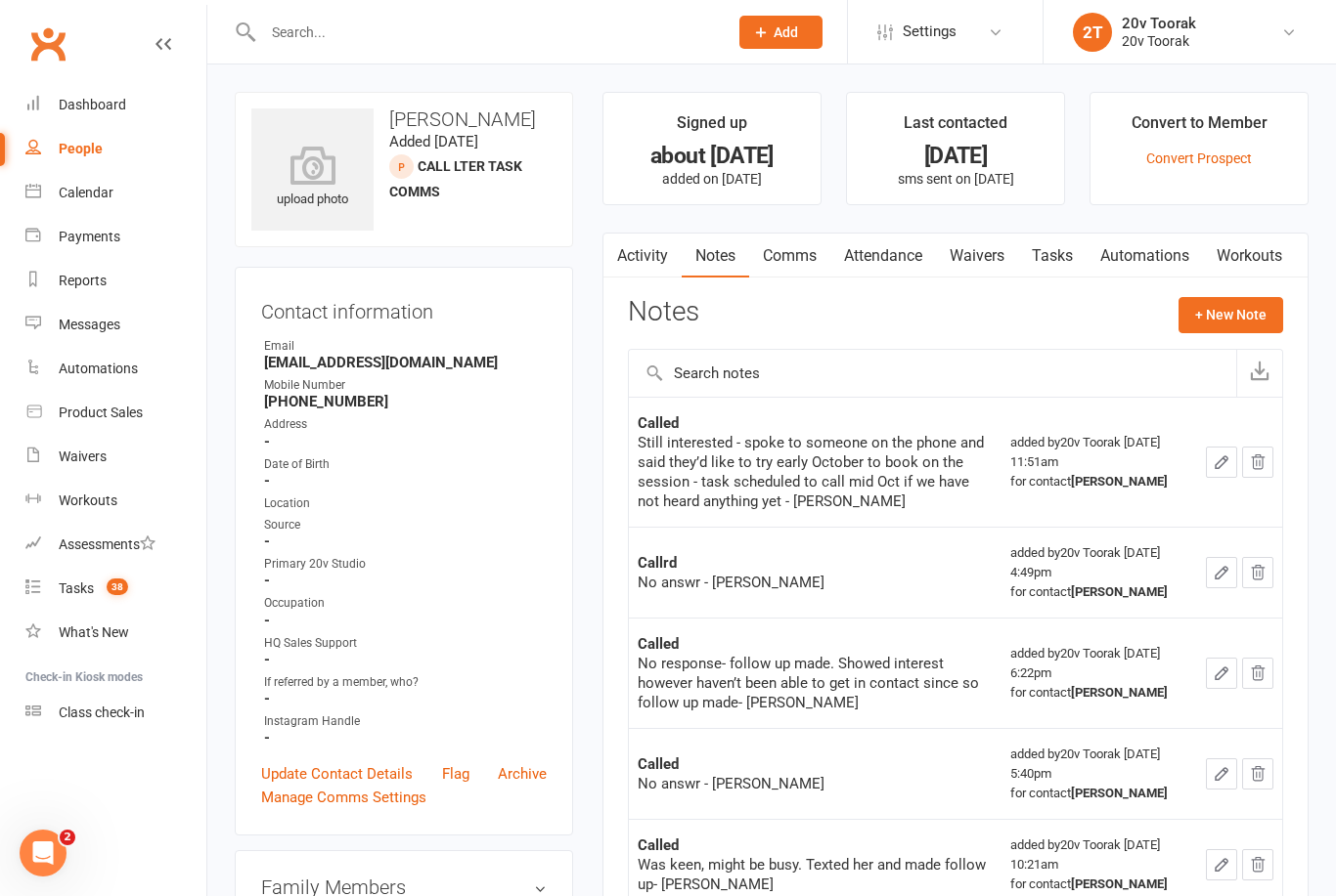
click at [1246, 321] on button "+ New Note" at bounding box center [1231, 314] width 104 height 35
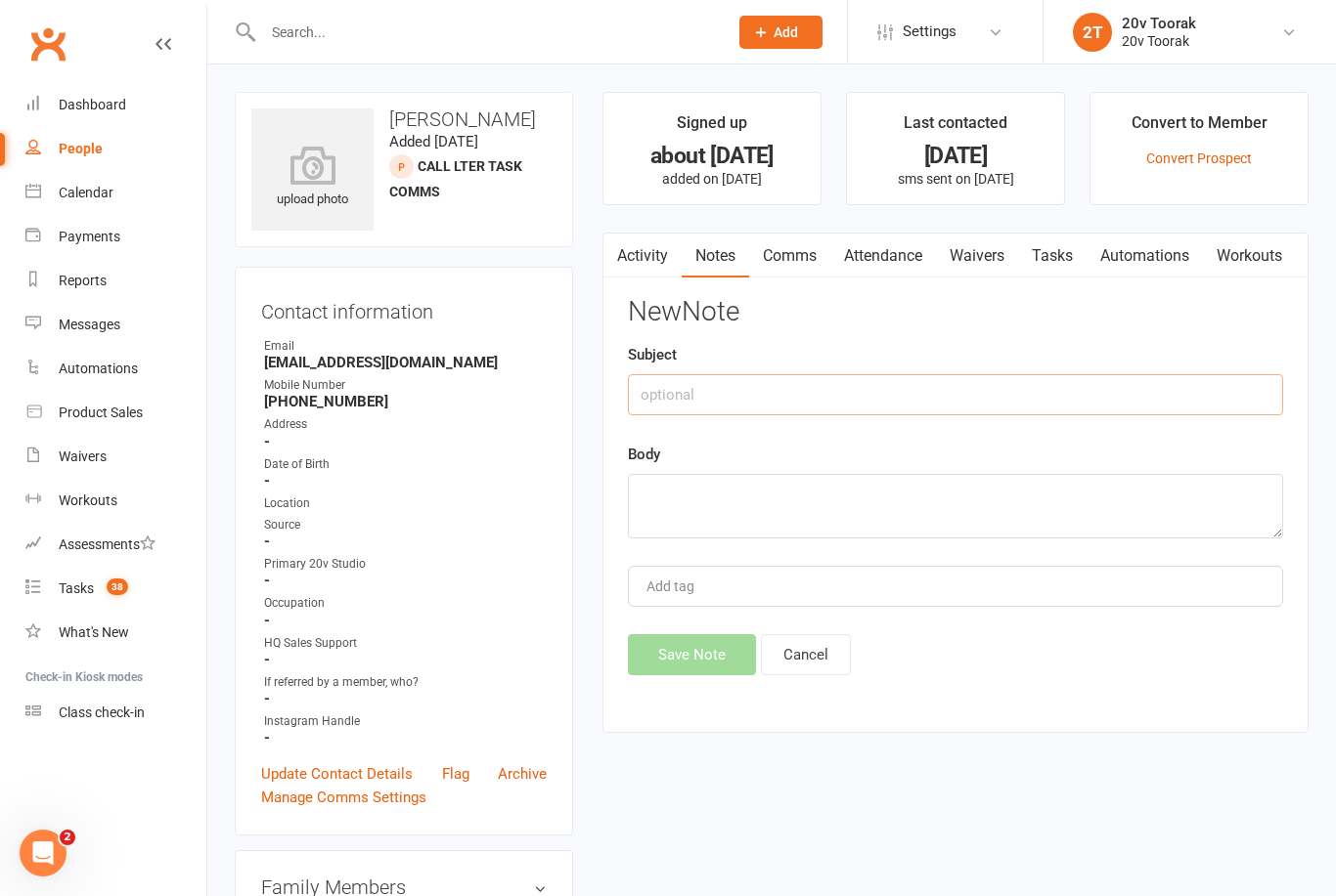
click at [868, 411] on input "text" at bounding box center [955, 395] width 656 height 41
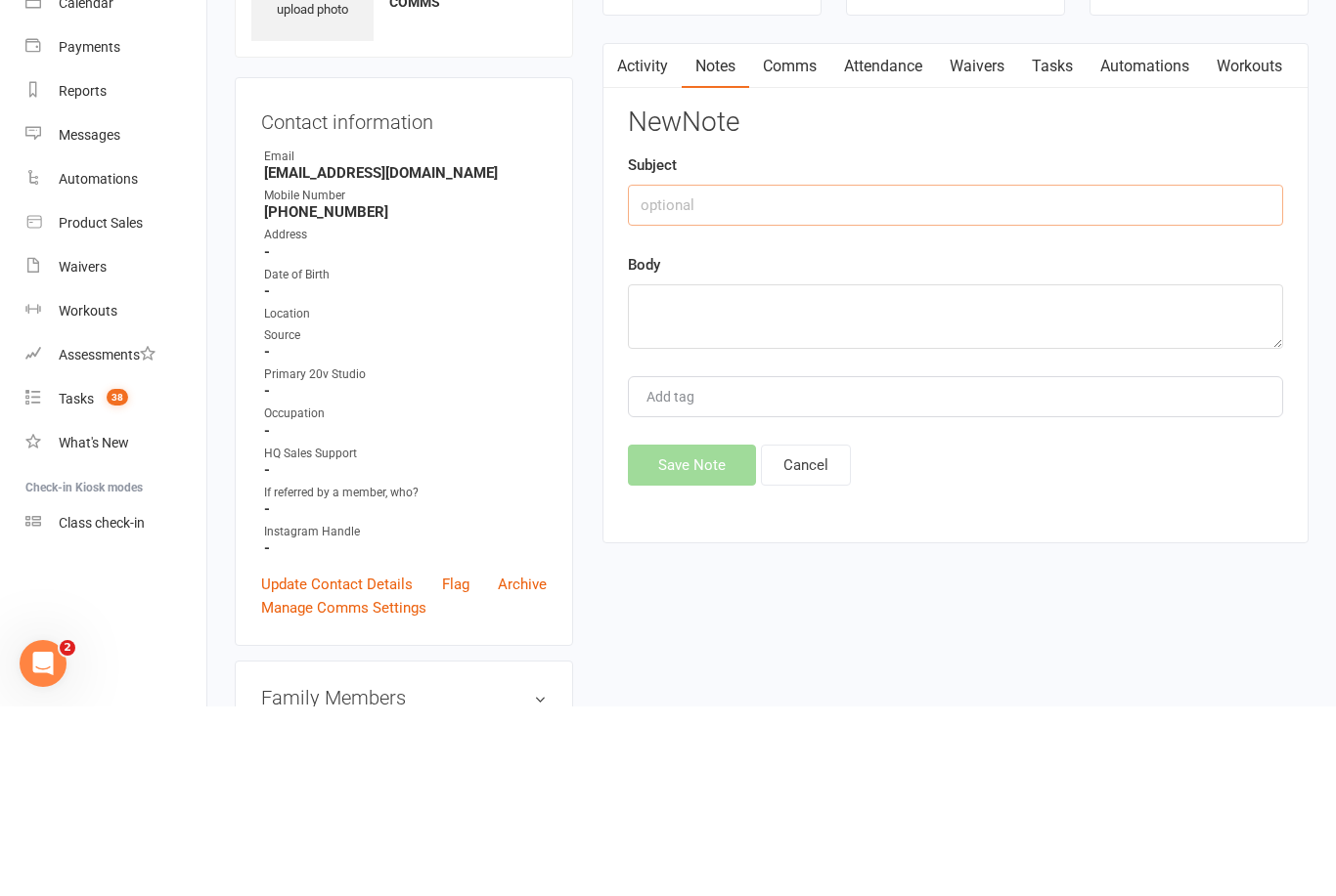
type input "V"
type input "Called"
click at [864, 474] on textarea at bounding box center [955, 506] width 656 height 65
type textarea "T"
type textarea "Busy,"
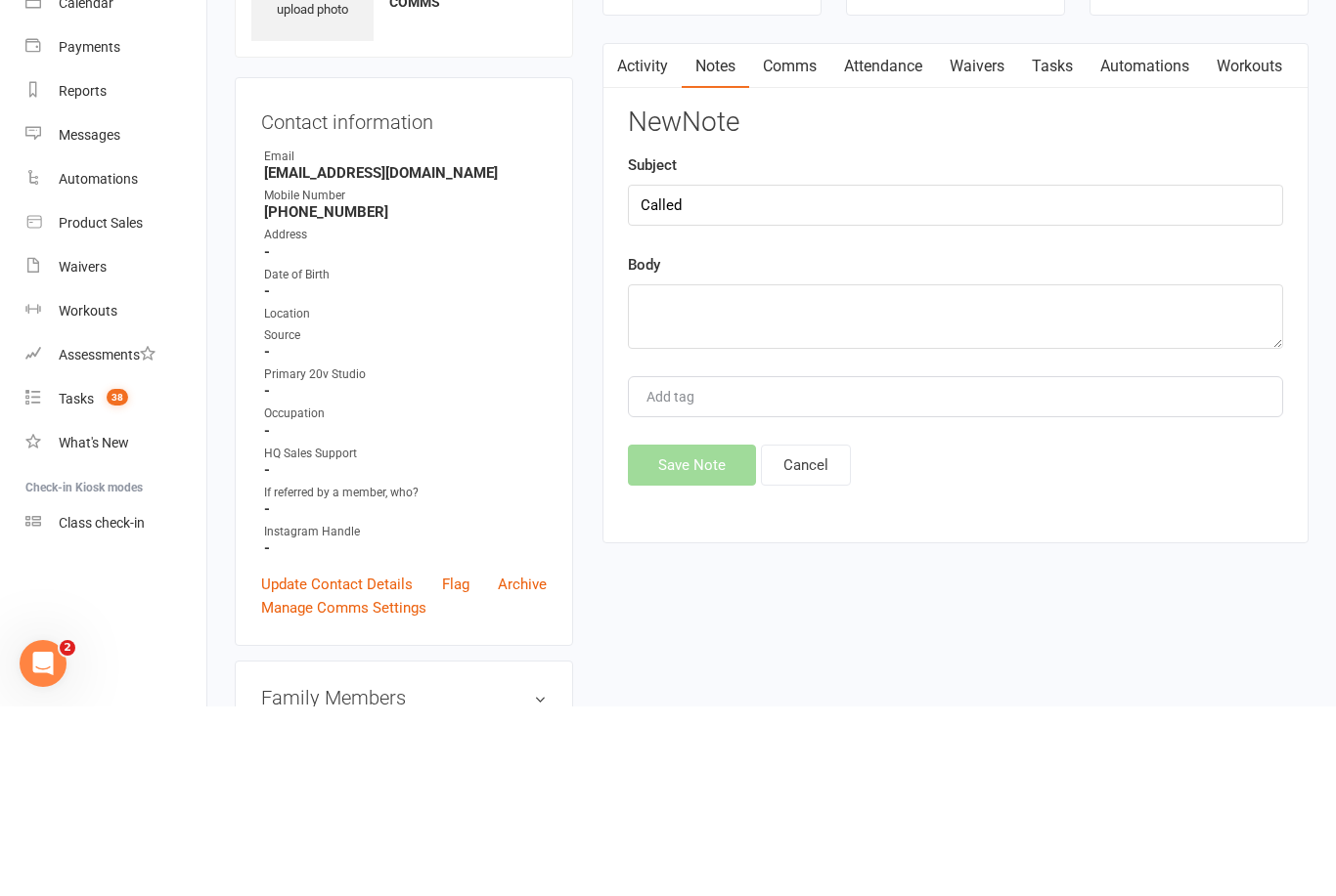
scroll to position [190, 0]
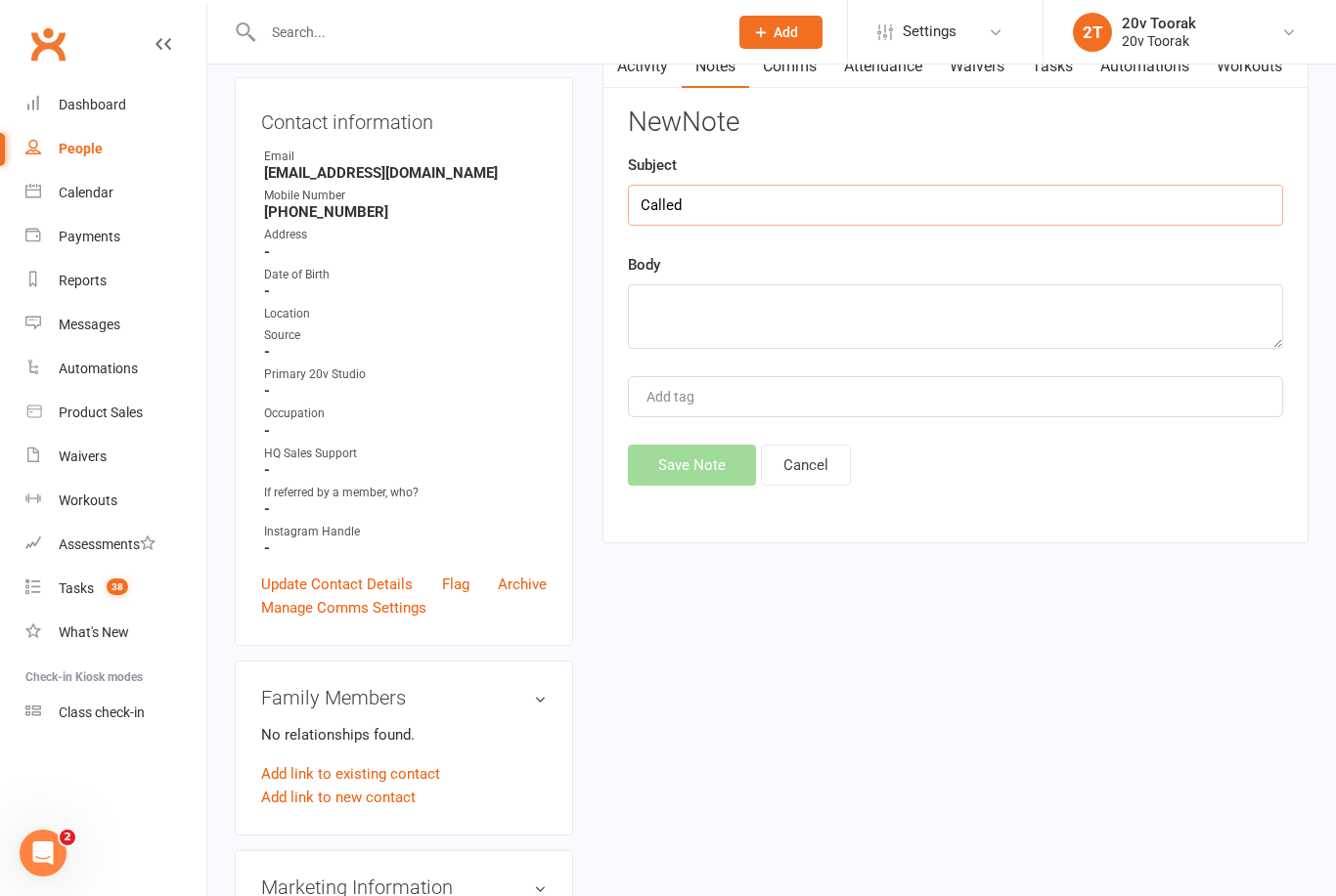
click at [882, 221] on input "Called" at bounding box center [955, 205] width 656 height 41
click at [849, 316] on textarea at bounding box center [955, 316] width 656 height 65
type textarea "B"
type textarea "N"
type textarea "S"
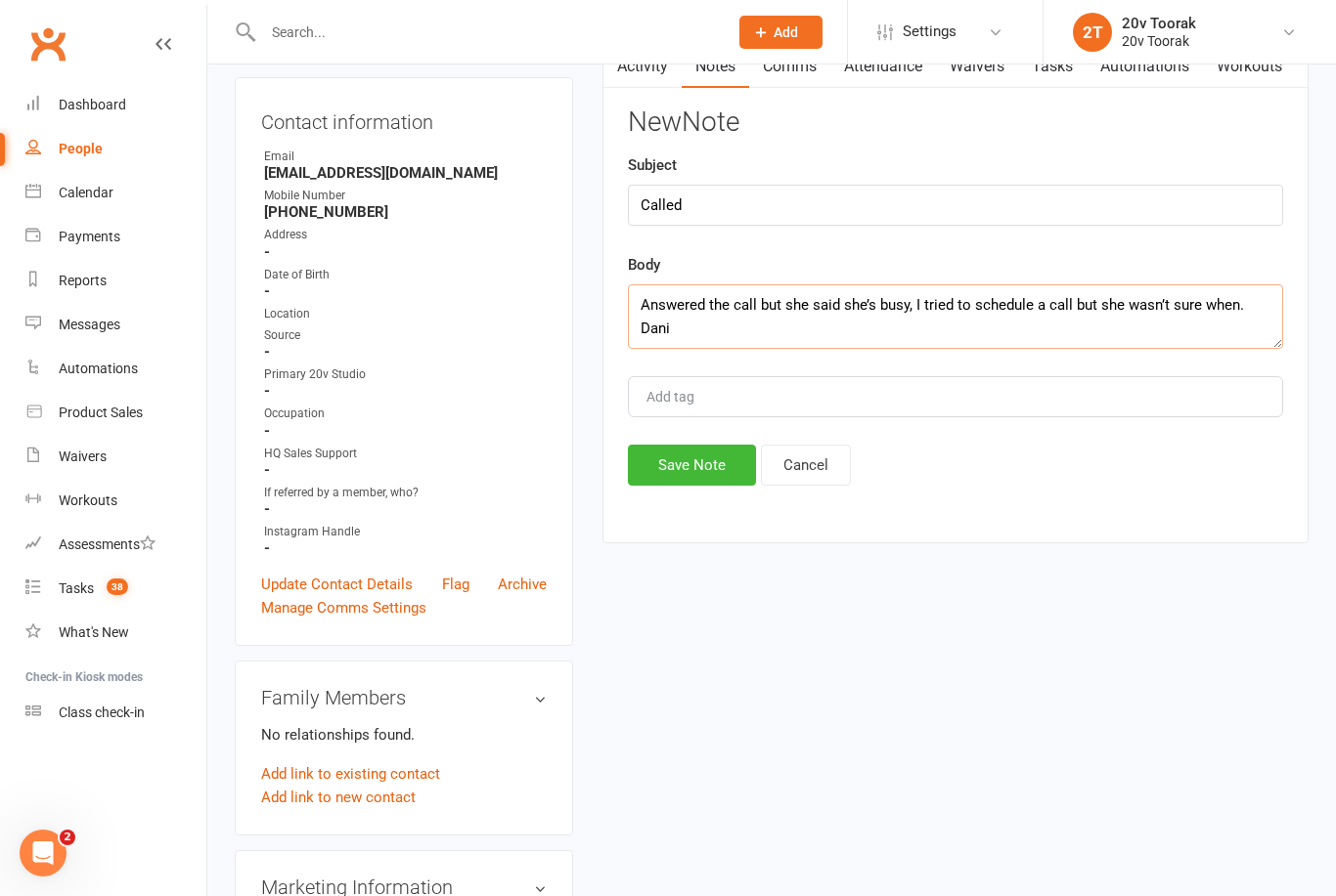
scroll to position [175, 0]
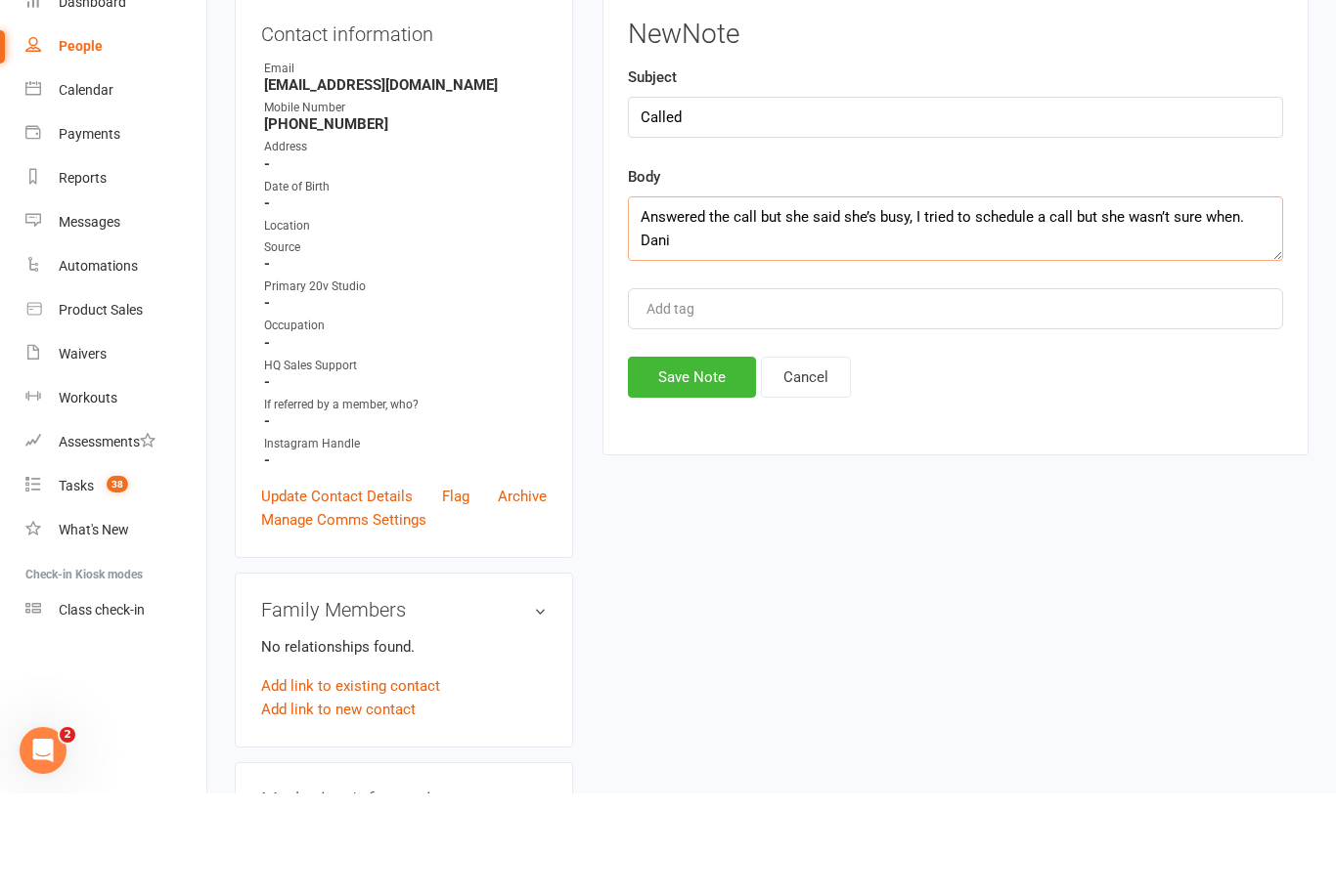
type textarea "Answered the call but she said she’s busy, I tried to schedule a call but she w…"
click at [731, 459] on button "Save Note" at bounding box center [691, 479] width 128 height 41
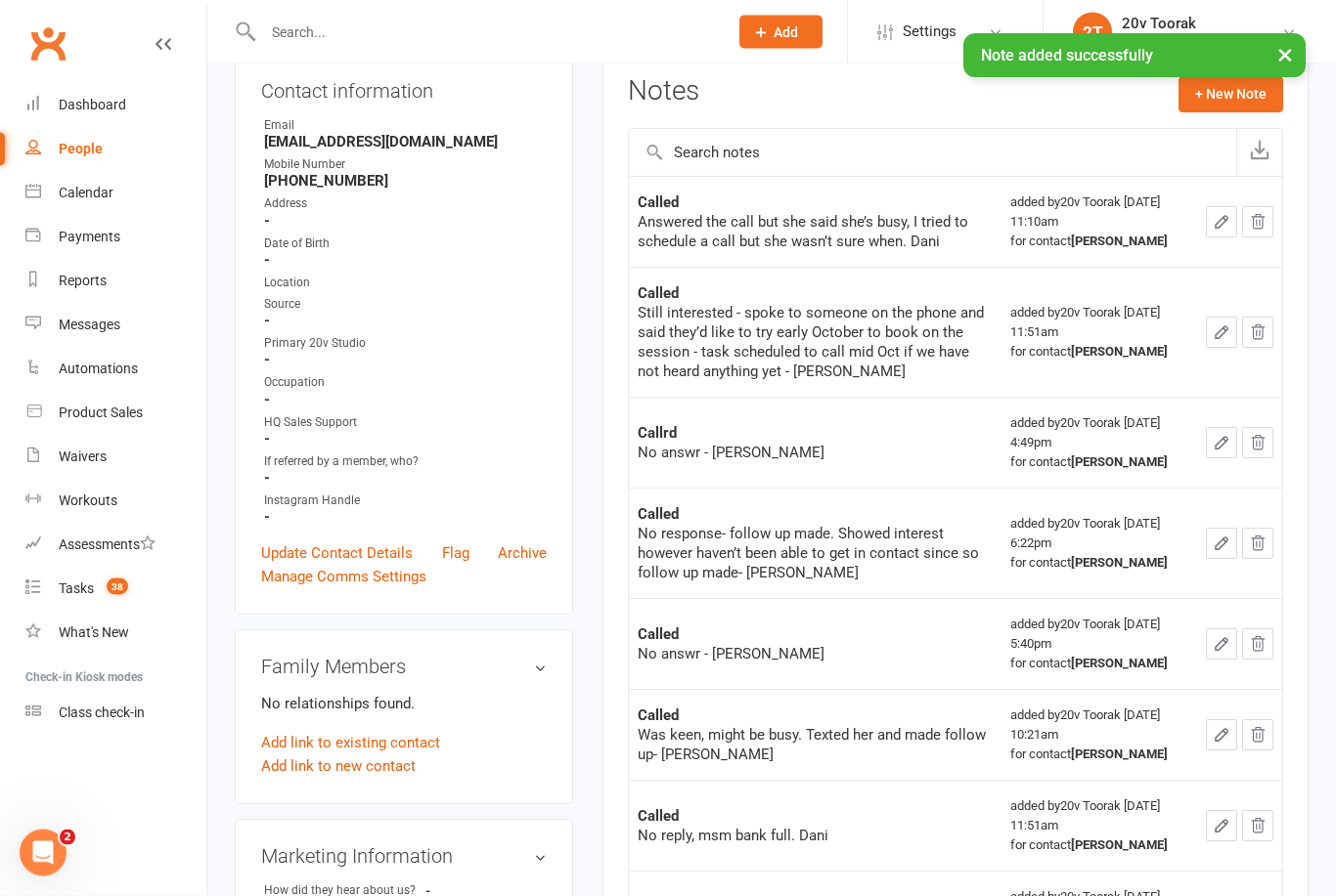
scroll to position [0, 0]
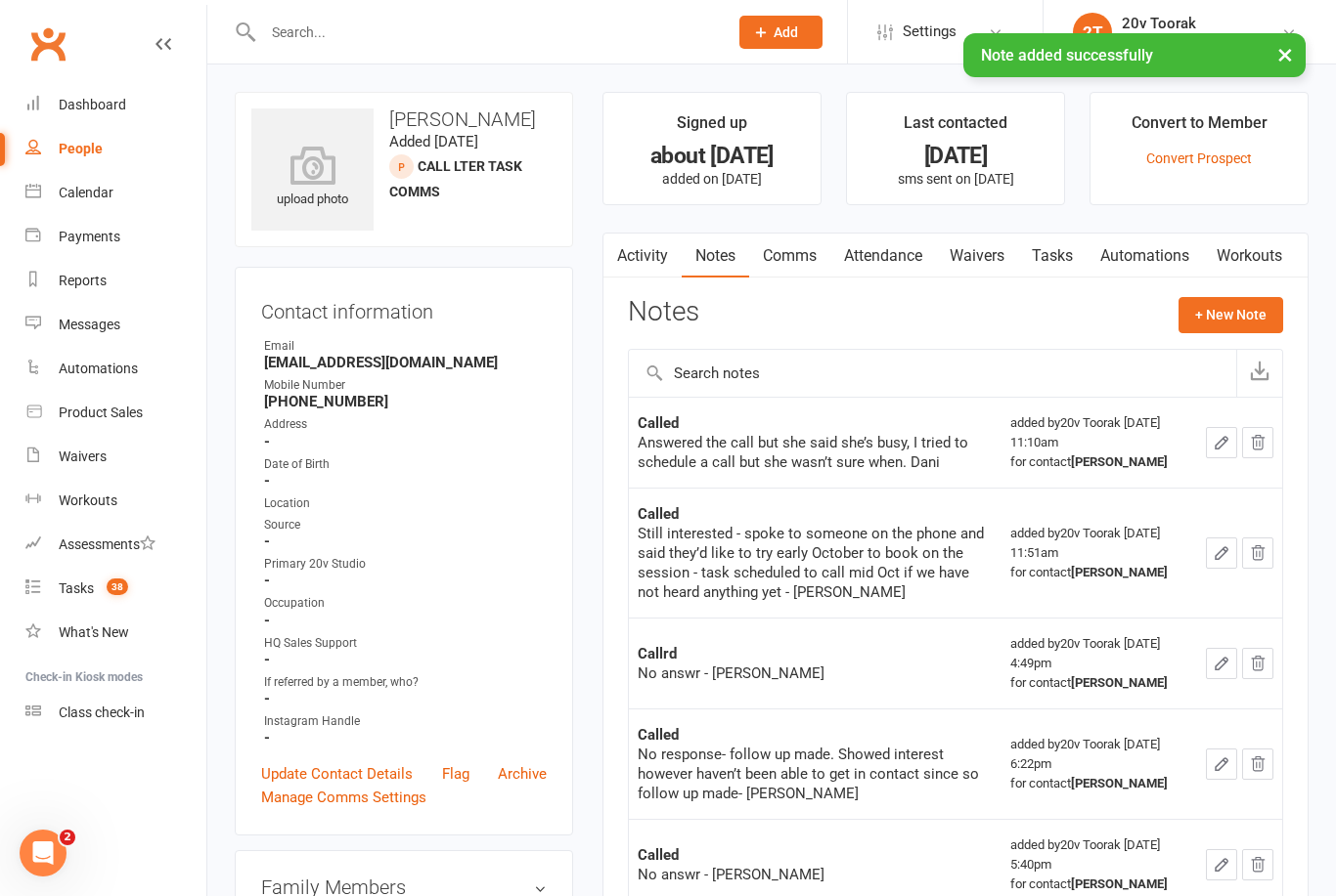
click at [804, 267] on link "Comms" at bounding box center [790, 256] width 82 height 45
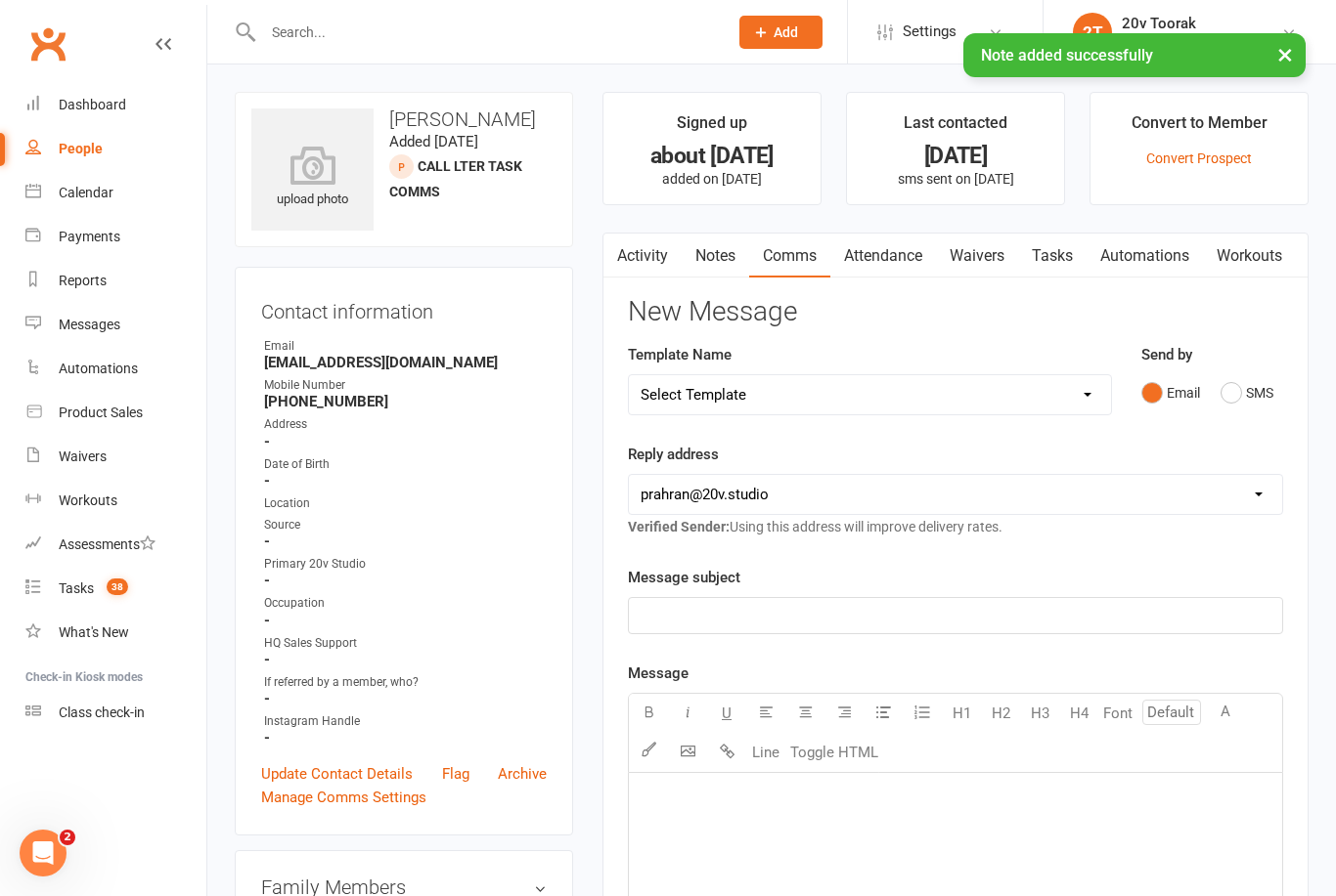
click at [1240, 387] on button "SMS" at bounding box center [1246, 393] width 53 height 37
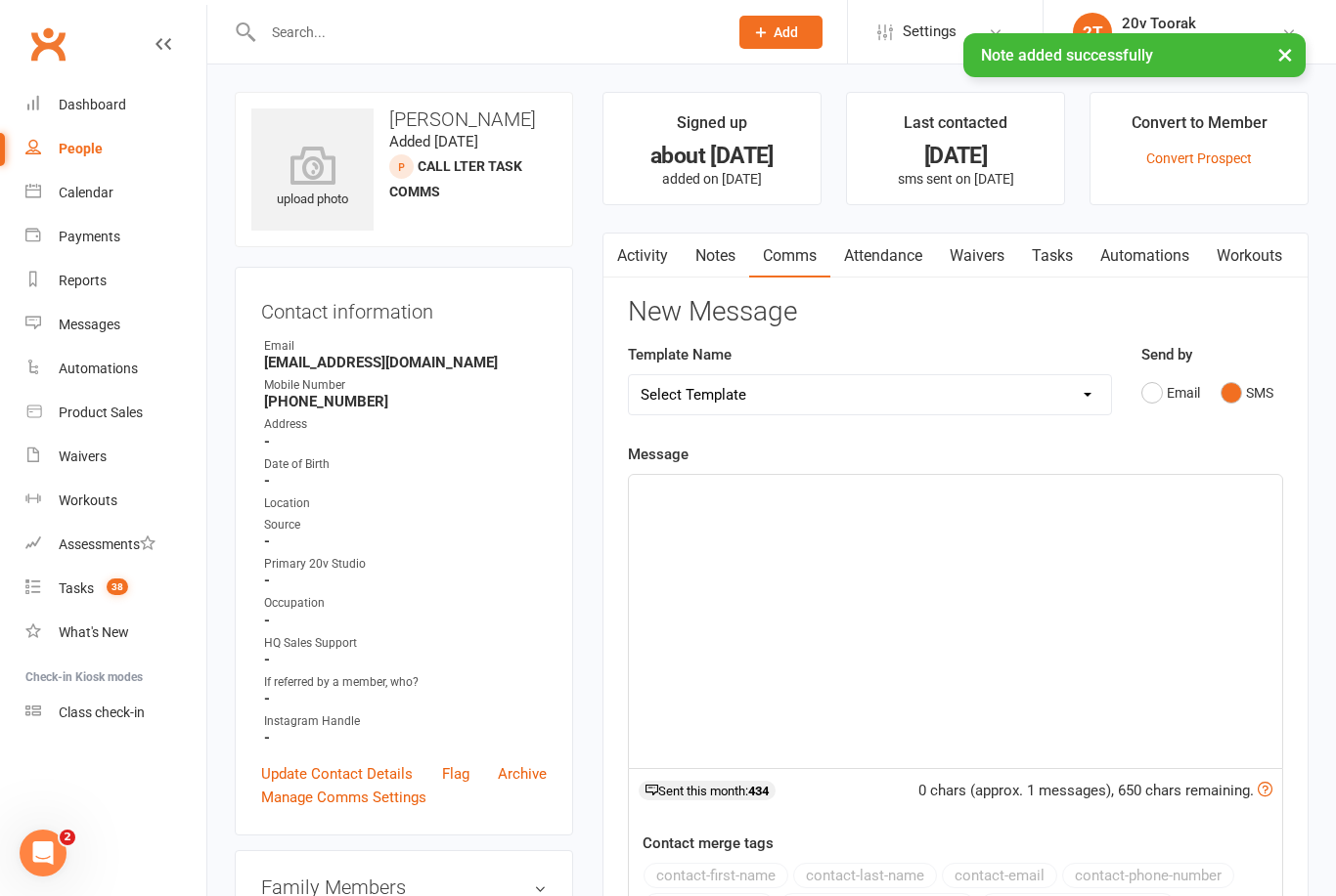
click at [1007, 514] on div "﻿" at bounding box center [955, 622] width 654 height 293
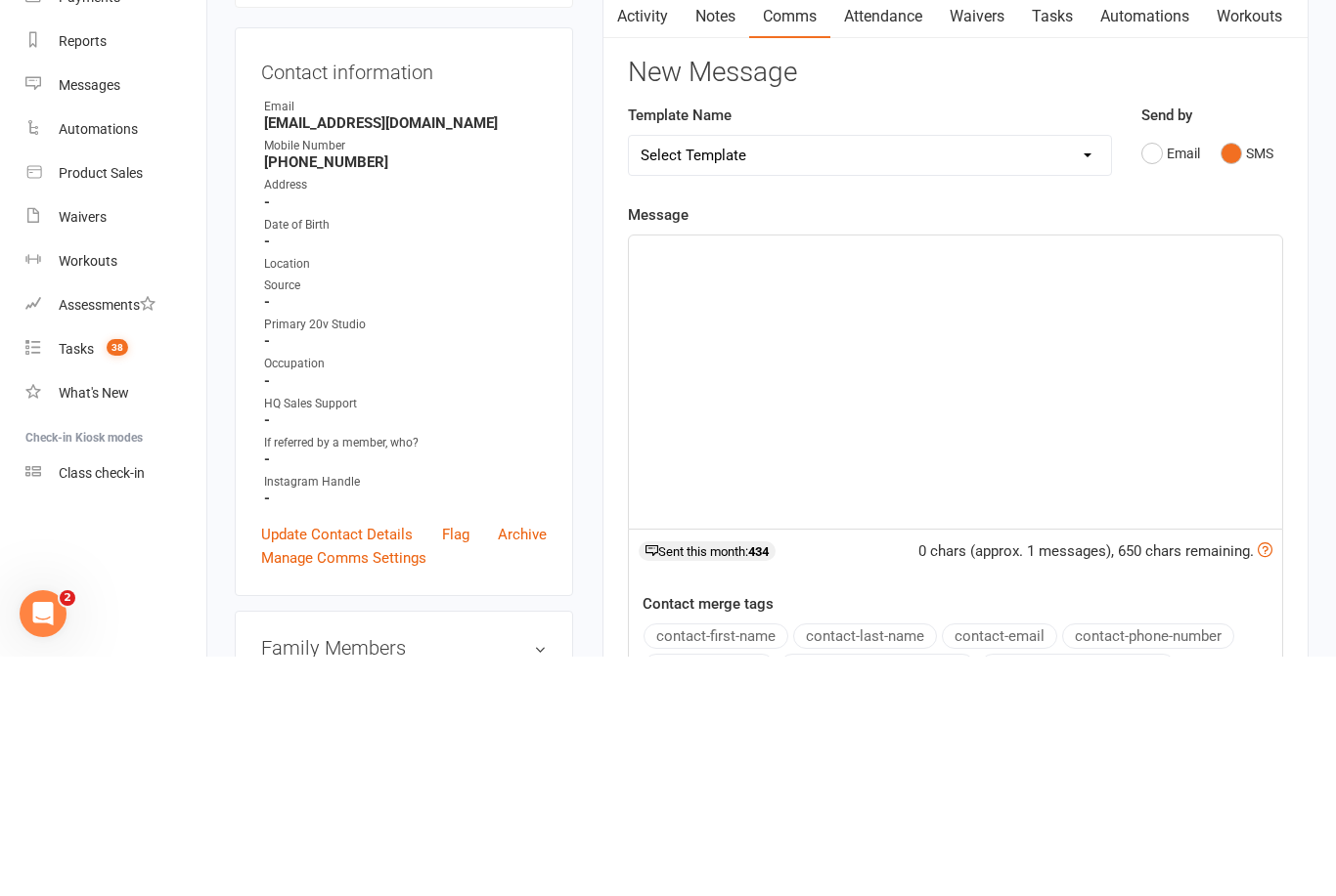
click at [893, 475] on div "﻿" at bounding box center [955, 622] width 654 height 293
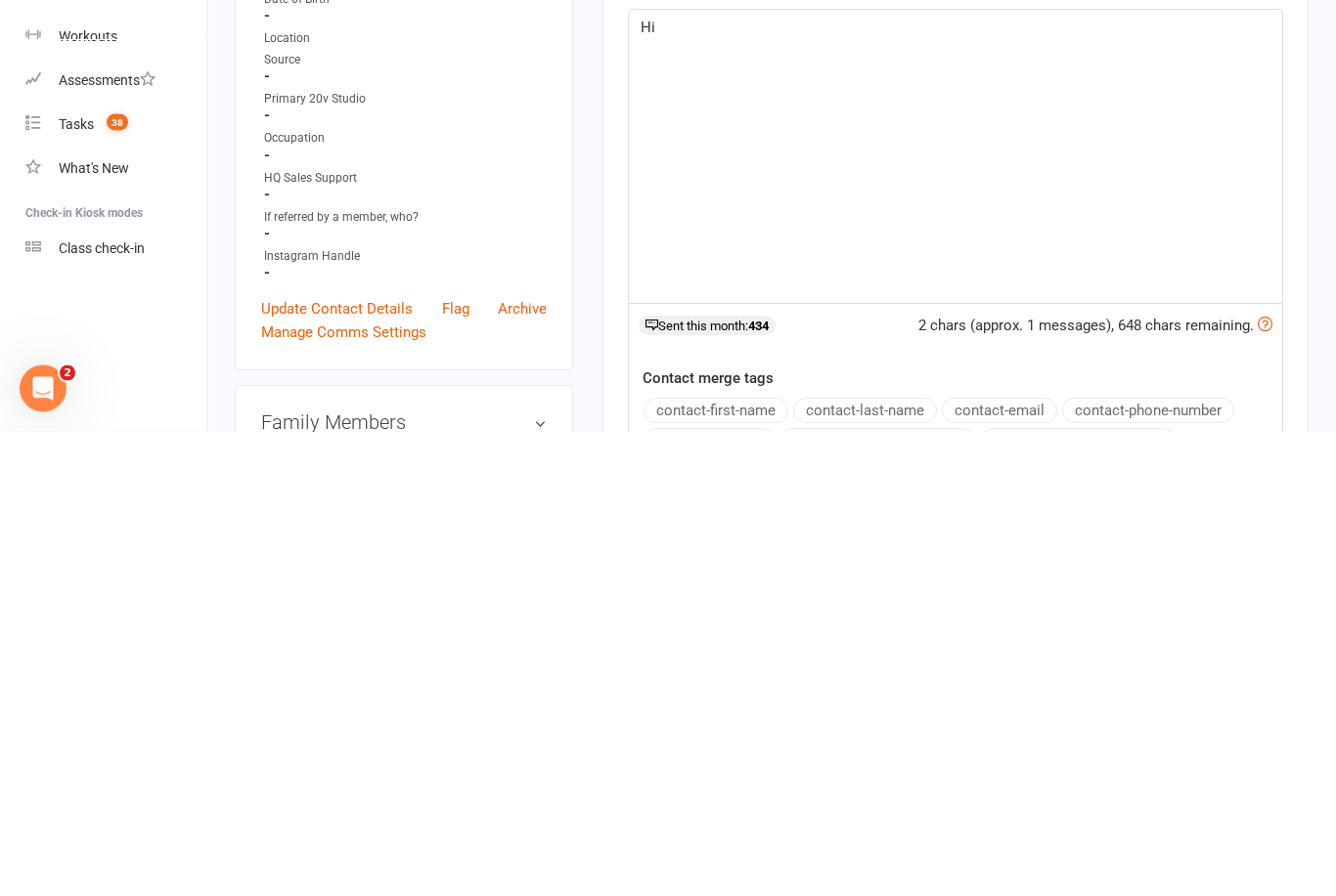
click at [750, 863] on button "contact-first-name" at bounding box center [715, 876] width 144 height 26
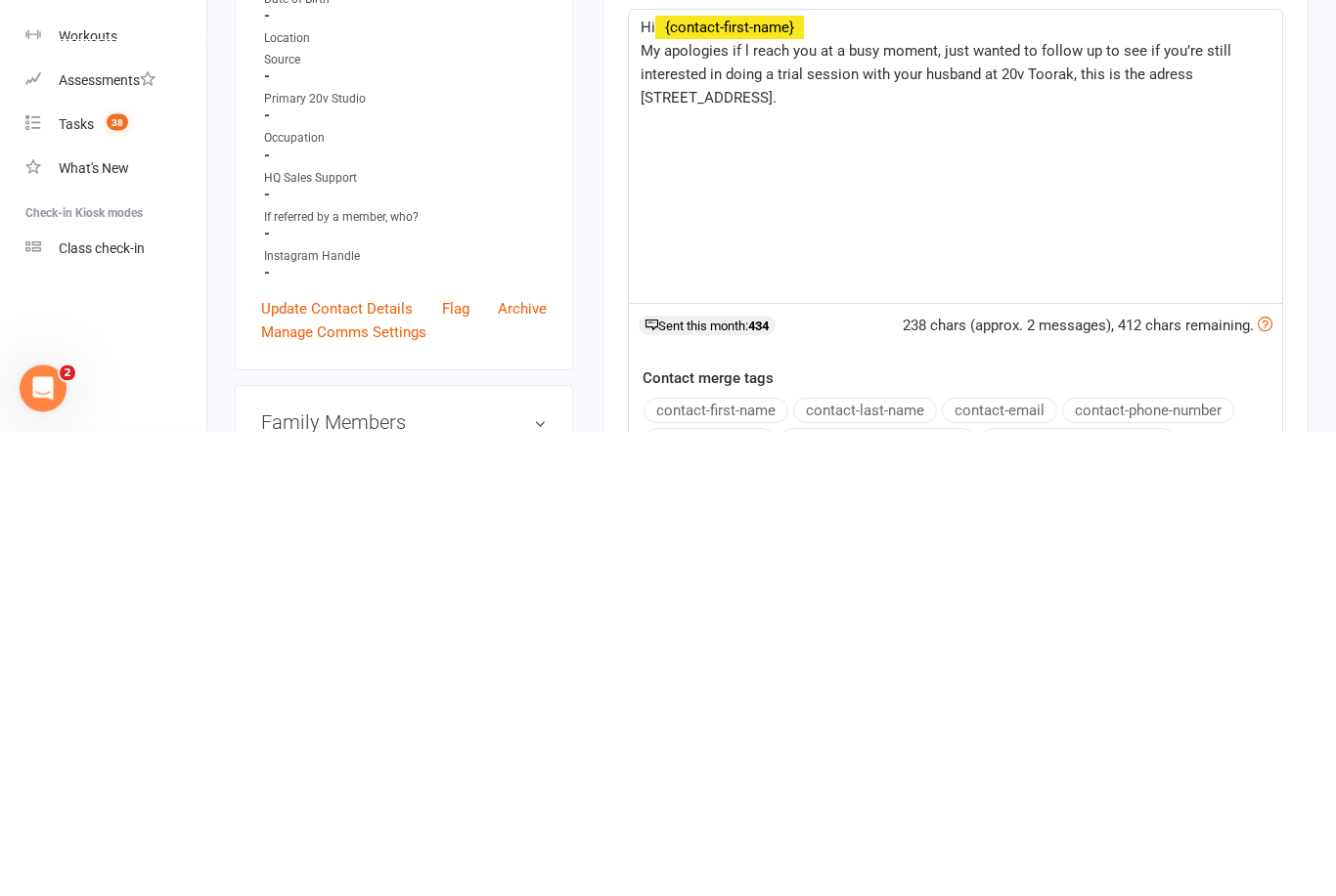
click at [1144, 507] on span "My apologies if l reach you at a busy moment, just wanted to follow up to see i…" at bounding box center [938, 539] width 595 height 65
click at [1051, 475] on div "Hi ﻿ {contact-first-name} My apologies if l reach you at a busy moment, just wa…" at bounding box center [955, 622] width 654 height 293
click at [1073, 575] on p "﻿" at bounding box center [955, 587] width 630 height 24
click at [1139, 507] on span "My apologies if l reach you at a busy moment, just wanted to follow up to see i…" at bounding box center [938, 539] width 595 height 65
click at [1196, 504] on p "My apologies if l reach you at a busy moment, just wanted to follow up to see i…" at bounding box center [955, 539] width 630 height 71
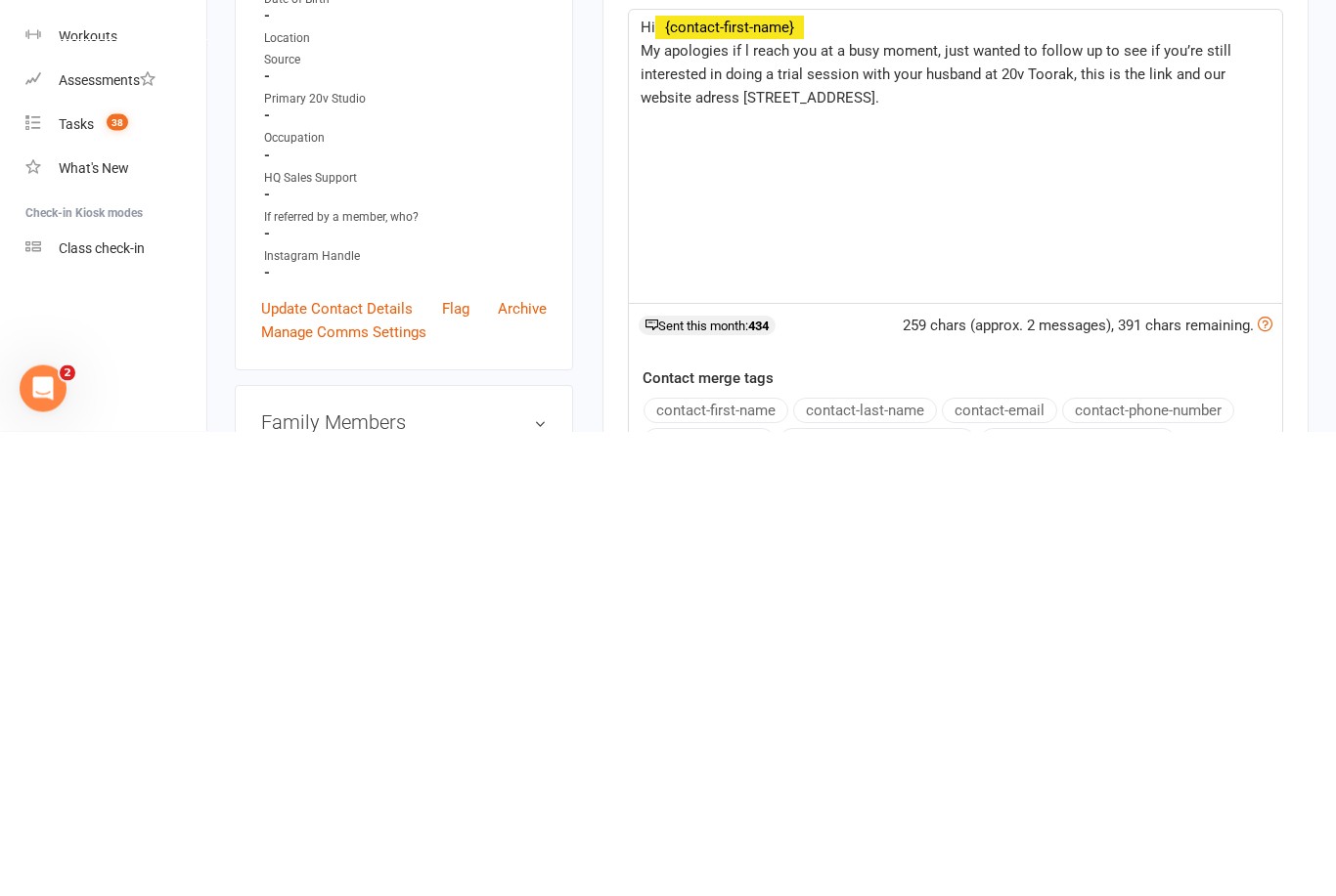
click at [1196, 507] on span "My apologies if l reach you at a busy moment, just wanted to follow up to see i…" at bounding box center [938, 539] width 595 height 65
click at [638, 475] on div "Hi ﻿ {contact-first-name} My apologies if l reach you at a busy moment, just wa…" at bounding box center [955, 622] width 654 height 293
click at [734, 507] on span "My apologies if l reach you at a busy moment, just wanted to follow up to see i…" at bounding box center [957, 539] width 634 height 65
click at [1272, 475] on div "Hi ﻿ {contact-first-name} My apologies if l reach you at a busy moment, just wa…" at bounding box center [955, 622] width 654 height 293
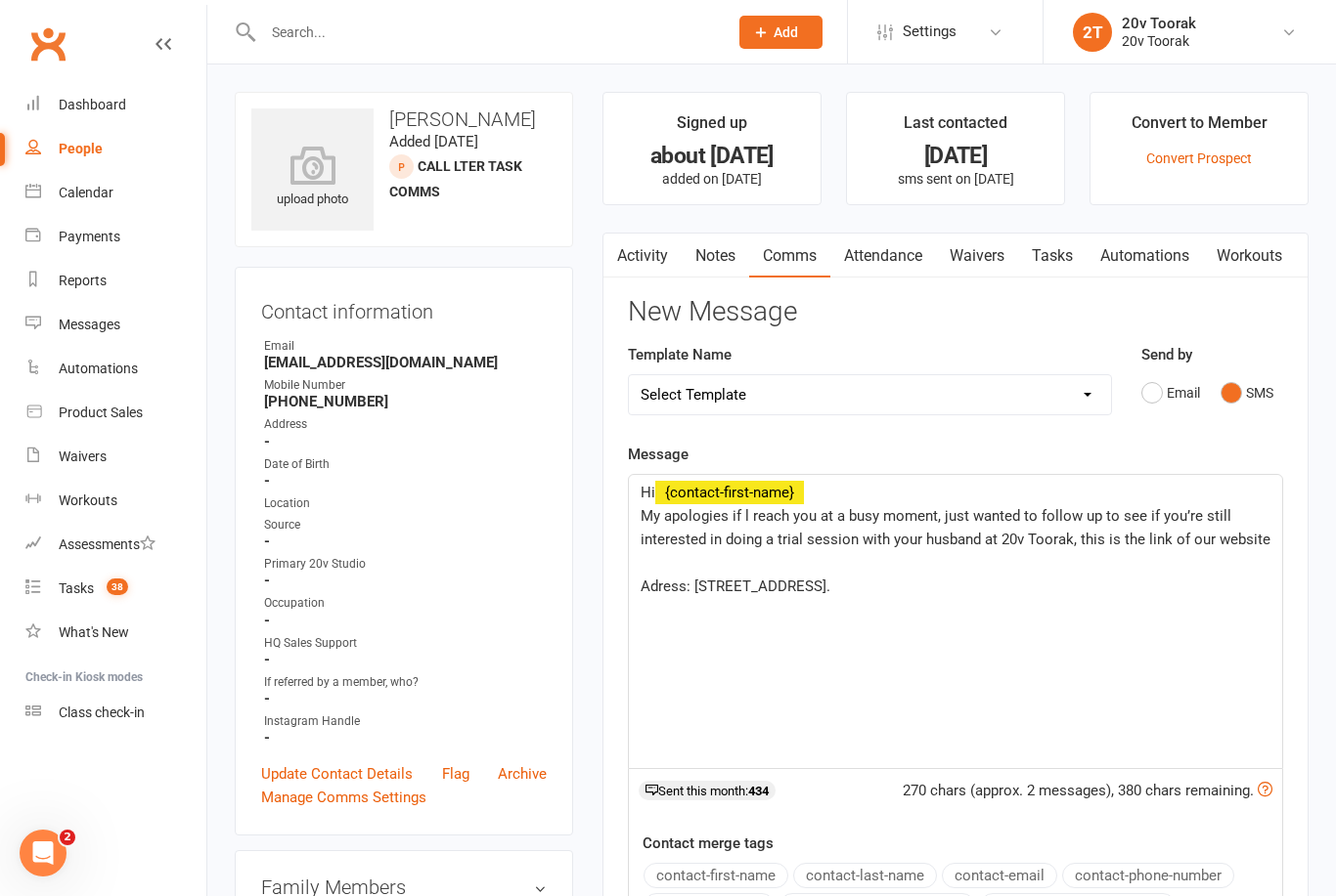
click at [1274, 542] on div "Hi ﻿ {contact-first-name} My apologies if l reach you at a busy moment, just wa…" at bounding box center [955, 622] width 654 height 293
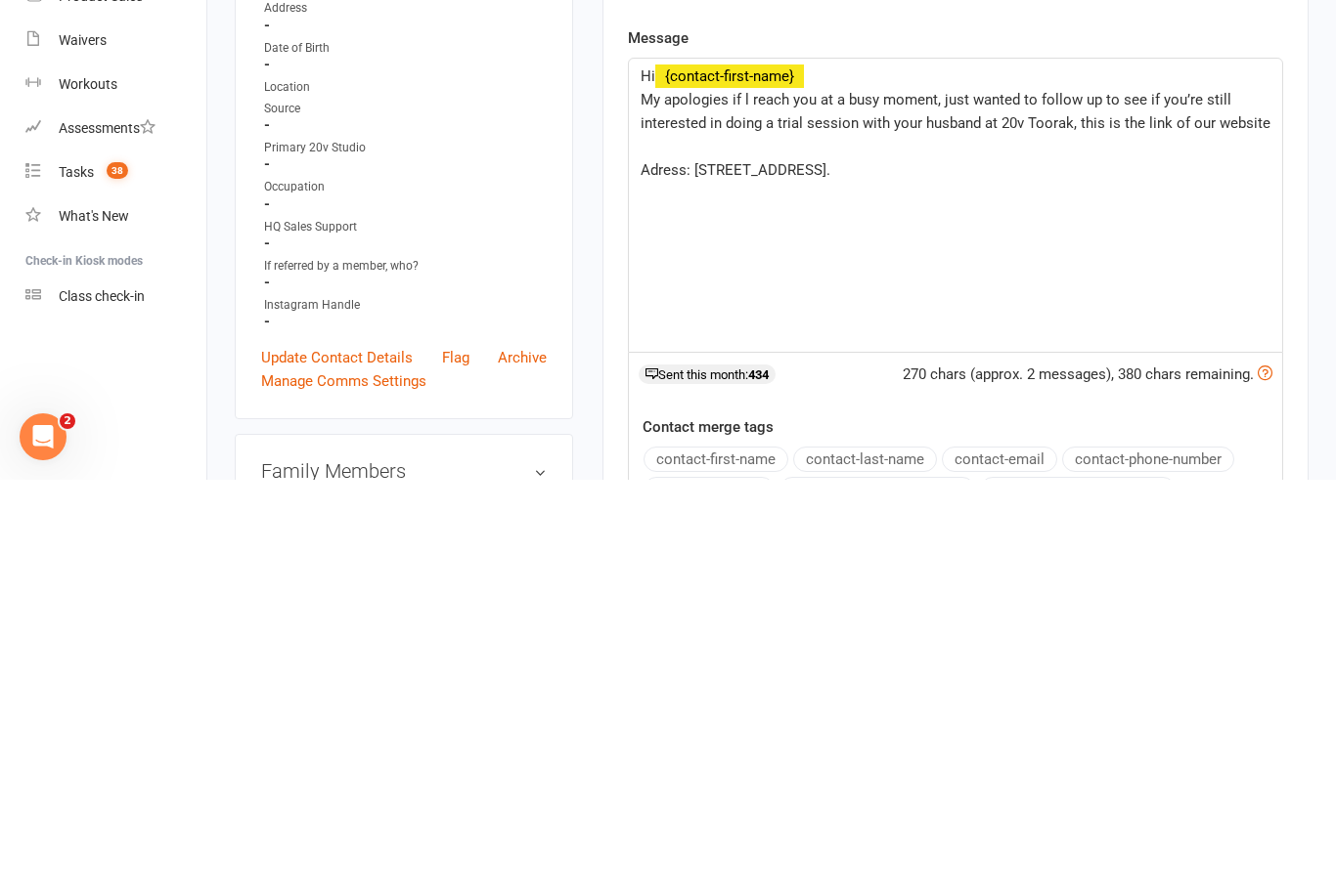
click at [658, 551] on p "﻿" at bounding box center [955, 563] width 630 height 24
click at [690, 551] on p "﻿" at bounding box center [955, 563] width 630 height 24
click at [687, 551] on p "﻿" at bounding box center [955, 563] width 630 height 24
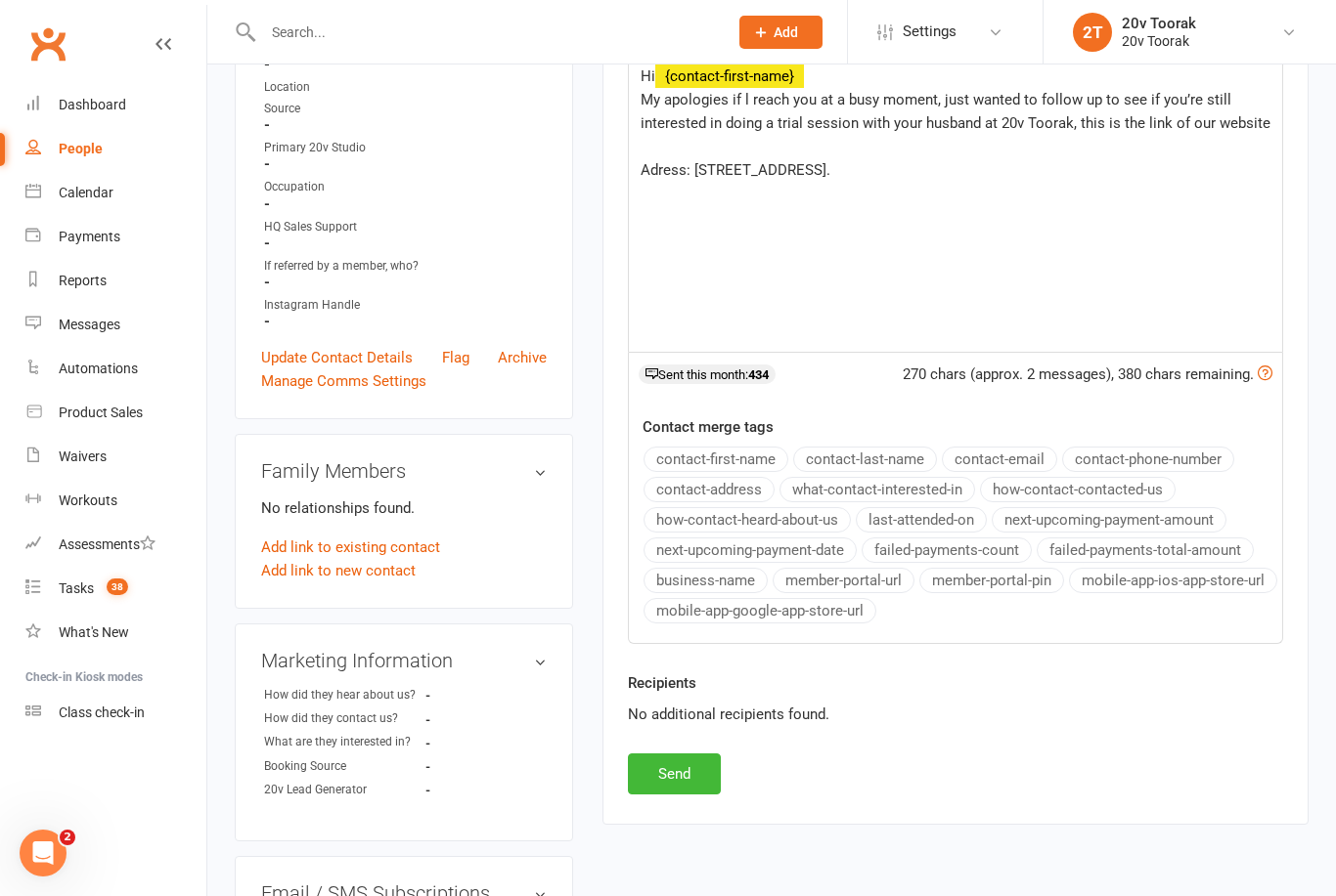
click at [755, 145] on p "﻿" at bounding box center [955, 147] width 630 height 24
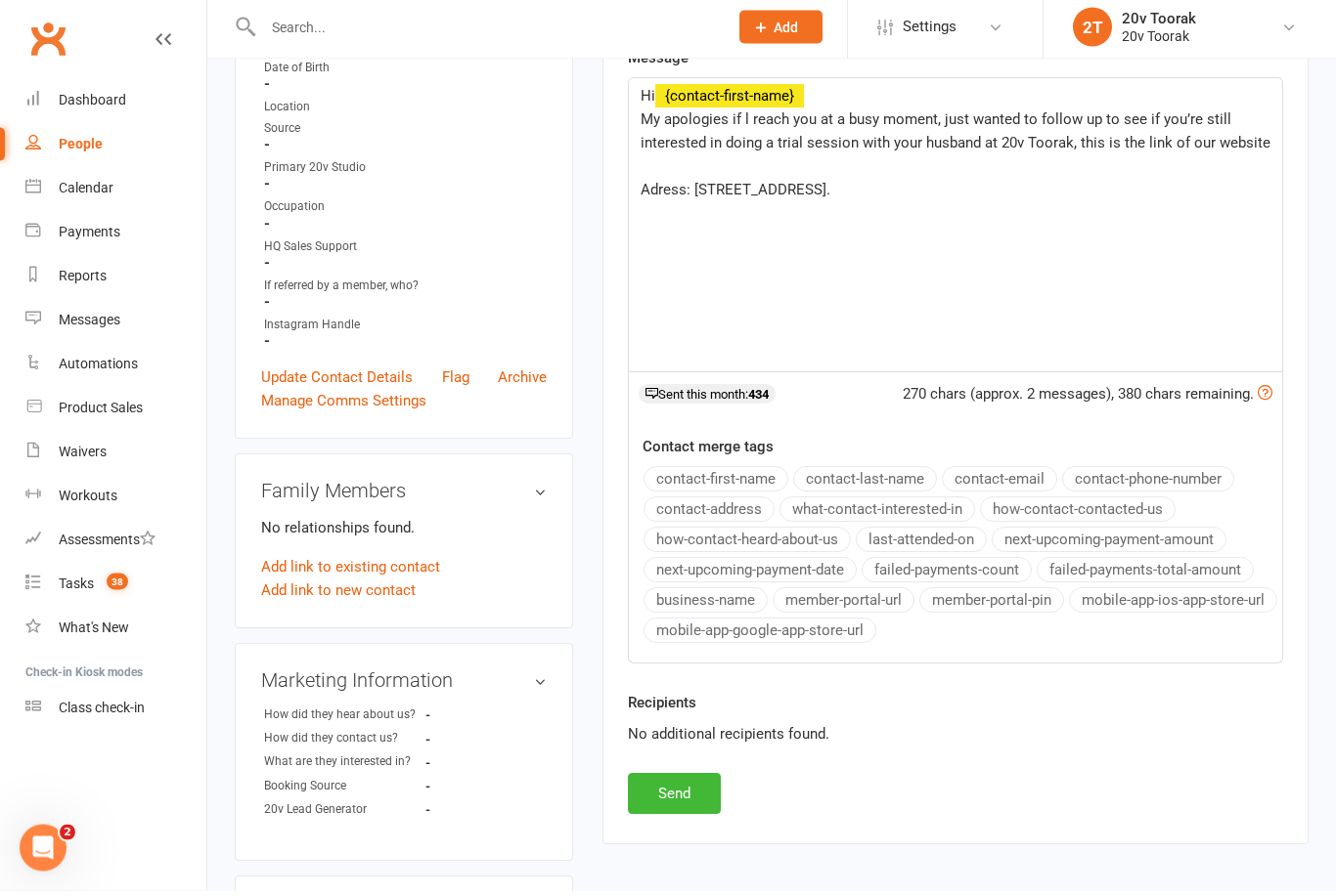
click at [631, 192] on div "Hi ﻿ {contact-first-name} My apologies if l reach you at a busy moment, just wa…" at bounding box center [955, 231] width 654 height 293
click at [861, 198] on p "﻿" at bounding box center [955, 196] width 630 height 24
click at [845, 195] on p "﻿" at bounding box center [955, 196] width 630 height 24
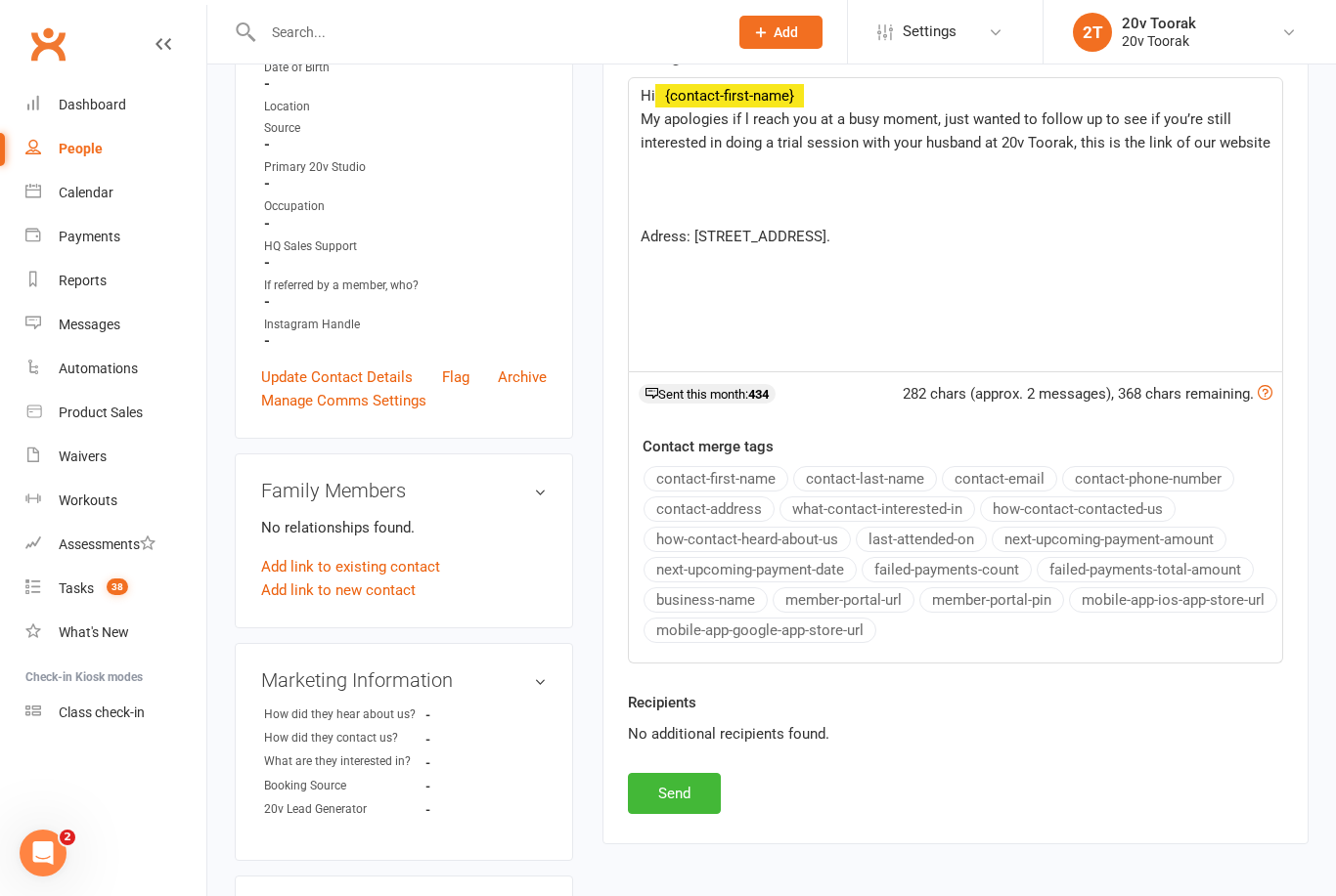
click at [1096, 2] on li "2T 20v Toorak 20v Toorak My profile Support & training Terms & conditions Priva…" at bounding box center [1189, 32] width 293 height 64
click at [739, 169] on p "﻿" at bounding box center [955, 166] width 630 height 24
click at [634, 235] on div "Hi ﻿ {contact-first-name} My apologies if l reach you at a busy moment, just wa…" at bounding box center [955, 225] width 654 height 293
click at [1087, 298] on div "Hi ﻿ {contact-first-name} My apologies if l reach you at a busy moment, just wa…" at bounding box center [955, 225] width 654 height 293
click at [697, 314] on div "Hi ﻿ {contact-first-name} My apologies if l reach you at a busy moment, just wa…" at bounding box center [955, 225] width 654 height 293
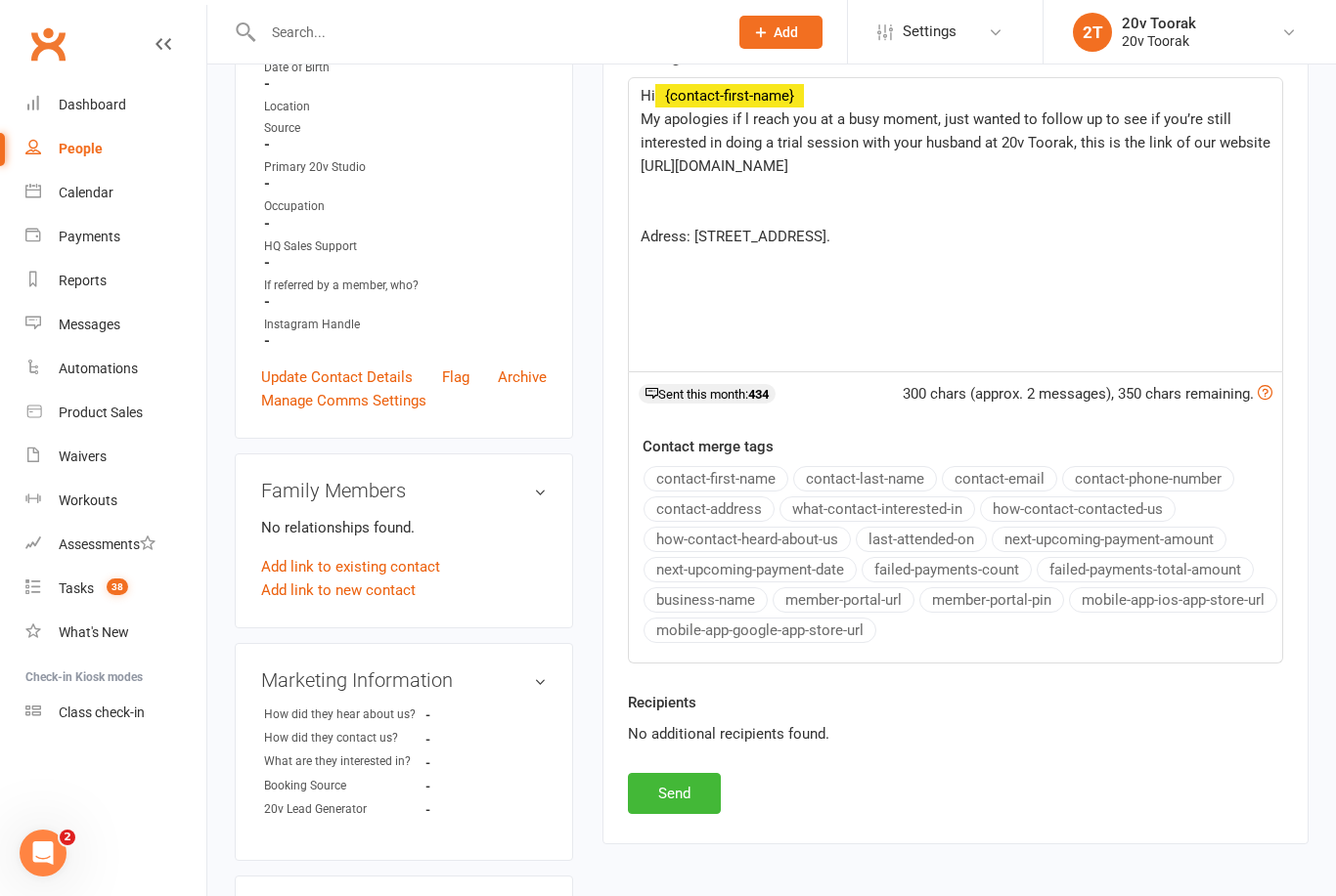
click at [638, 225] on div "Hi ﻿ {contact-first-name} My apologies if l reach you at a busy moment, just wa…" at bounding box center [955, 225] width 654 height 293
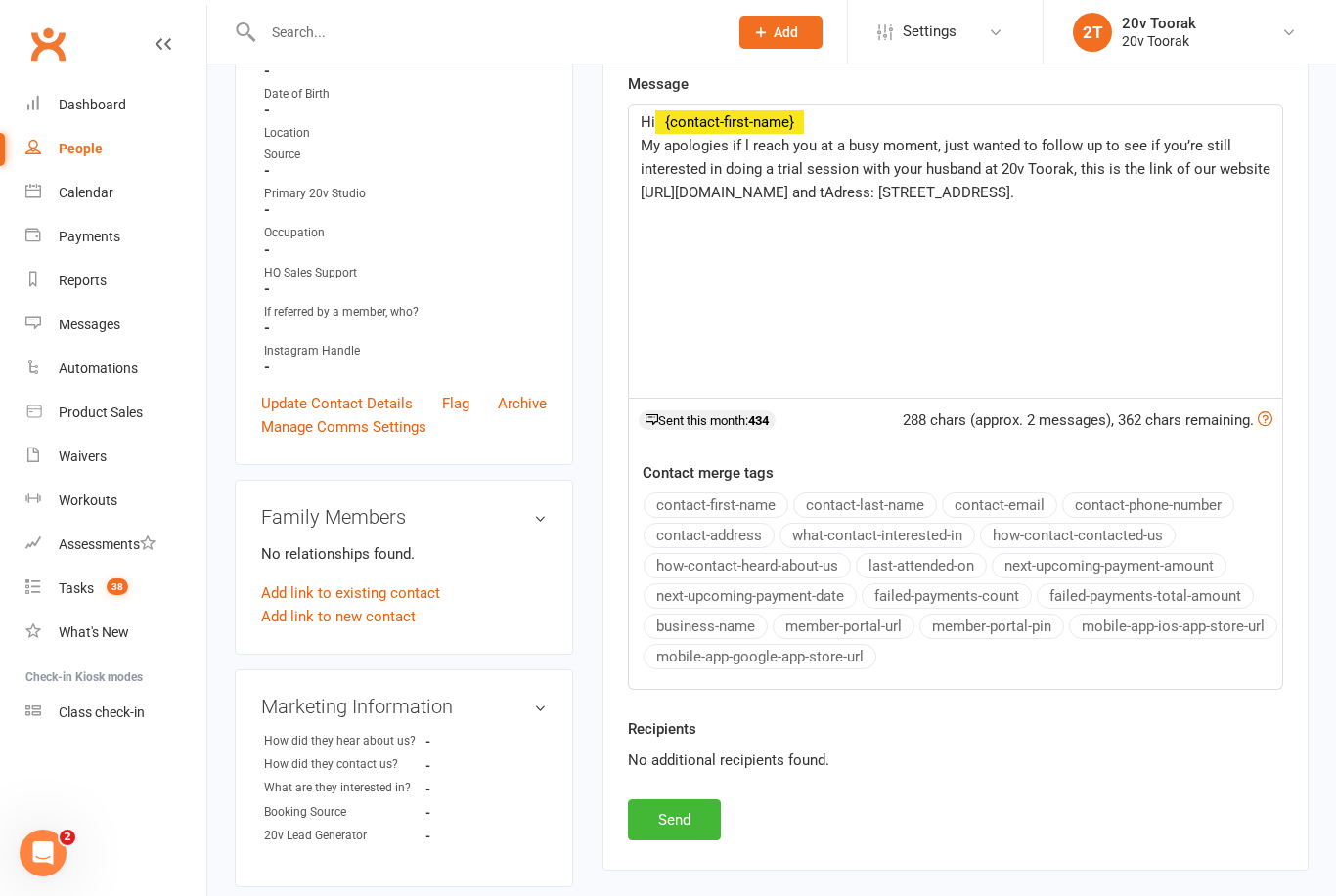
scroll to position [363, 0]
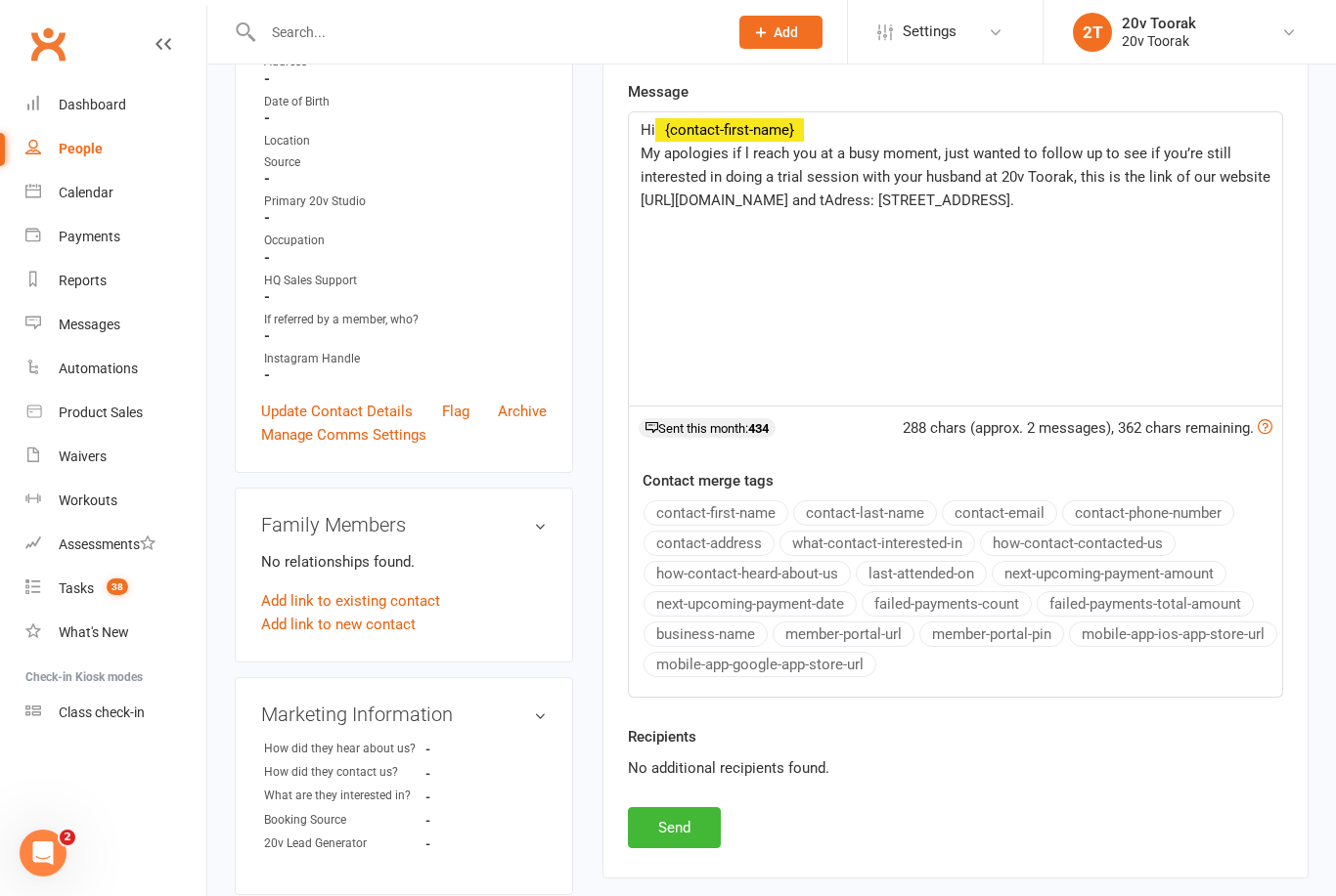
click at [1122, 206] on p "https://20v.studio and tAdress: 485 Toorak Rd, Toorak Vic 3142." at bounding box center [955, 201] width 630 height 24
click at [1088, 175] on span "My apologies if l reach you at a busy moment, just wanted to follow up to see i…" at bounding box center [955, 164] width 630 height 41
click at [1069, 180] on span "My apologies if l reach you at a busy moment, just wanted to follow up to see i…" at bounding box center [955, 164] width 630 height 41
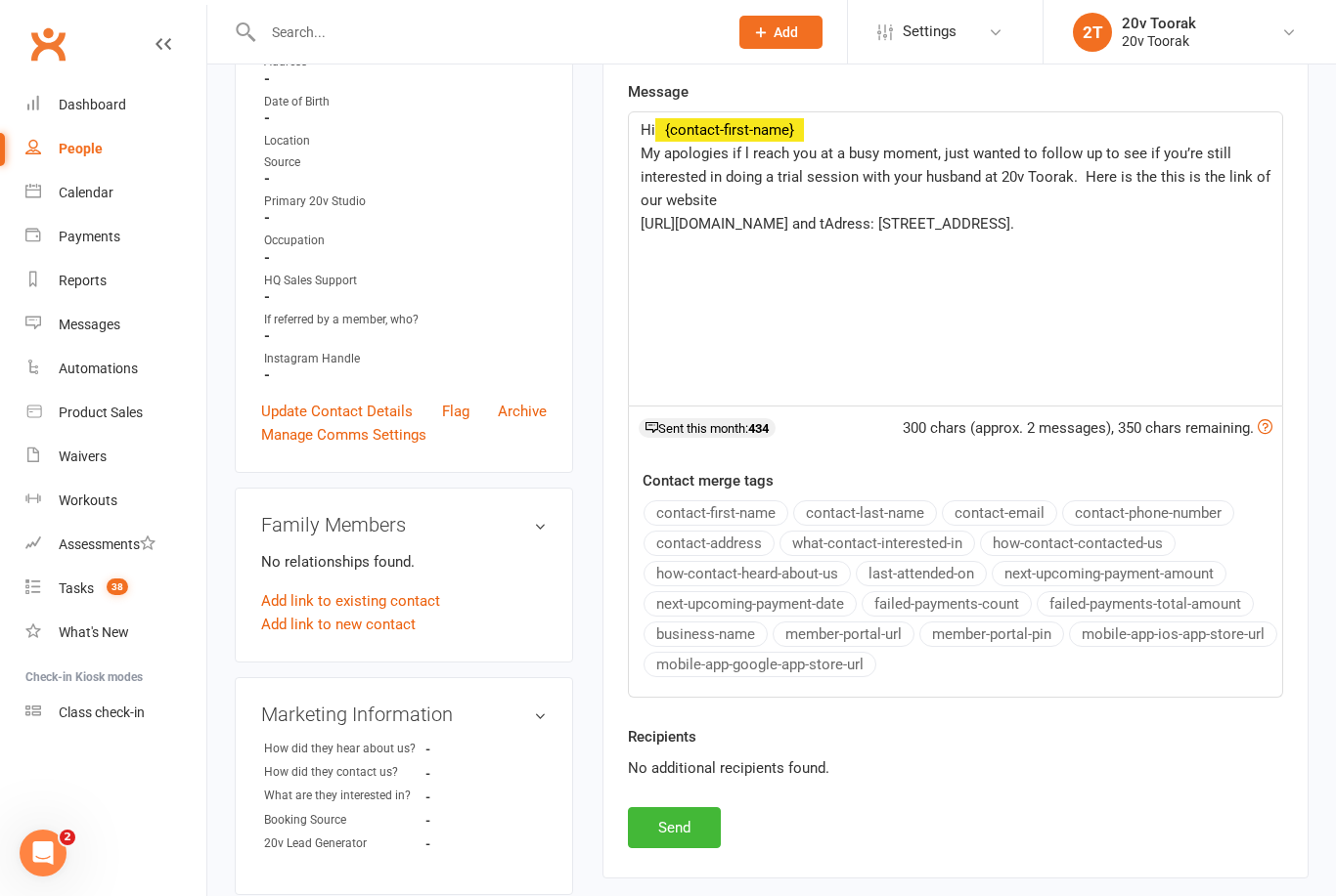
click at [1194, 177] on span "My apologies if l reach you at a busy moment, just wanted to follow up to see i…" at bounding box center [957, 176] width 634 height 65
click at [631, 241] on div "Hi ﻿ {contact-first-name} My apologies if l reach you at a busy moment, just wa…" at bounding box center [955, 259] width 654 height 293
click at [644, 226] on span "https://20v.studio and tAdress: 485 Toorak Rd, Toorak Vic 3142." at bounding box center [828, 224] width 374 height 18
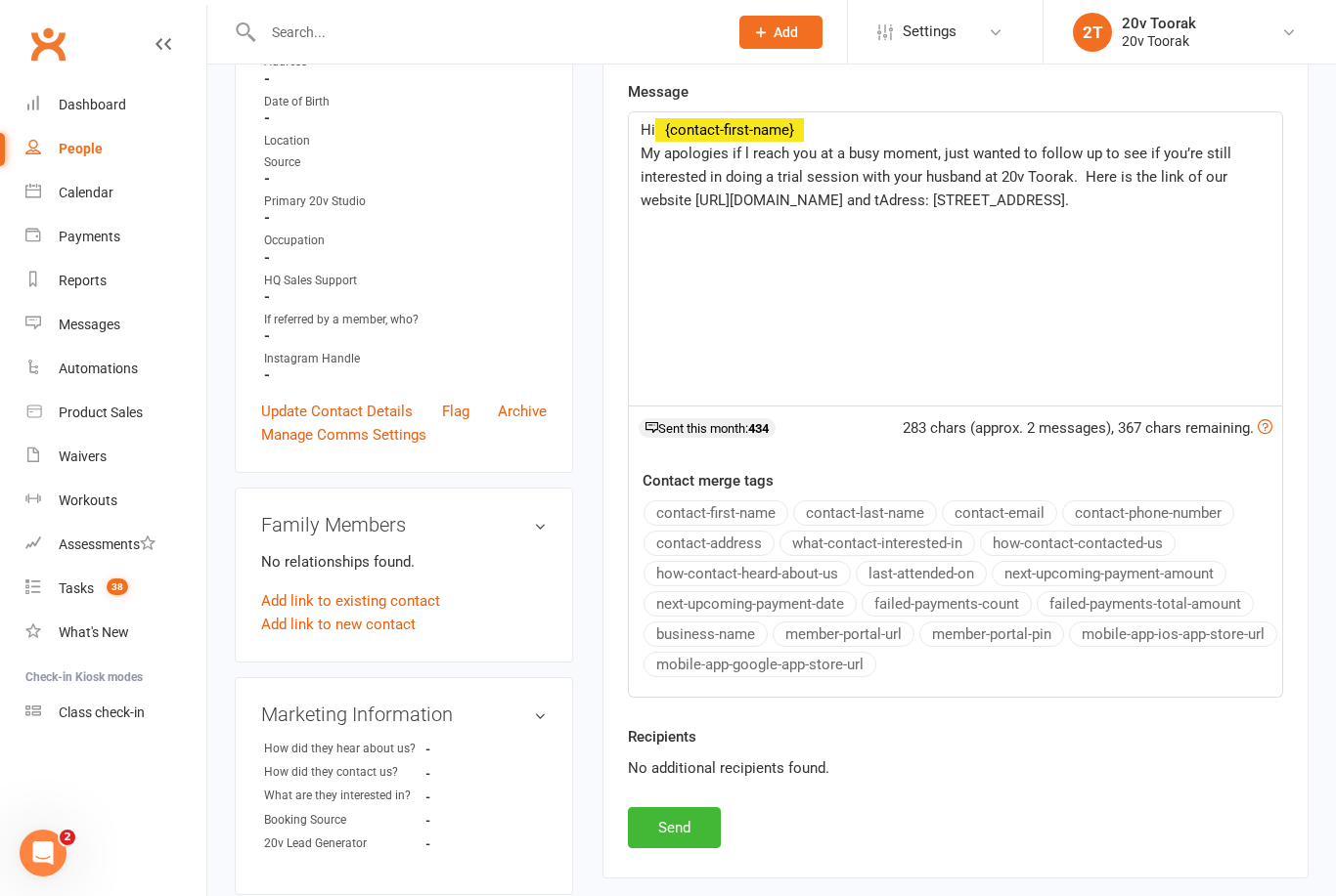
click at [892, 201] on span "My apologies if l reach you at a busy moment, just wanted to follow up to see i…" at bounding box center [938, 176] width 595 height 65
click at [802, 198] on span "My apologies if l reach you at a busy moment, just wanted to follow up to see i…" at bounding box center [938, 176] width 595 height 65
click at [1206, 218] on p "﻿" at bounding box center [955, 224] width 630 height 24
click at [1217, 200] on p "My apologies if l reach you at a busy moment, just wanted to follow up to see i…" at bounding box center [955, 177] width 630 height 71
click at [1032, 260] on p "﻿" at bounding box center [955, 271] width 630 height 24
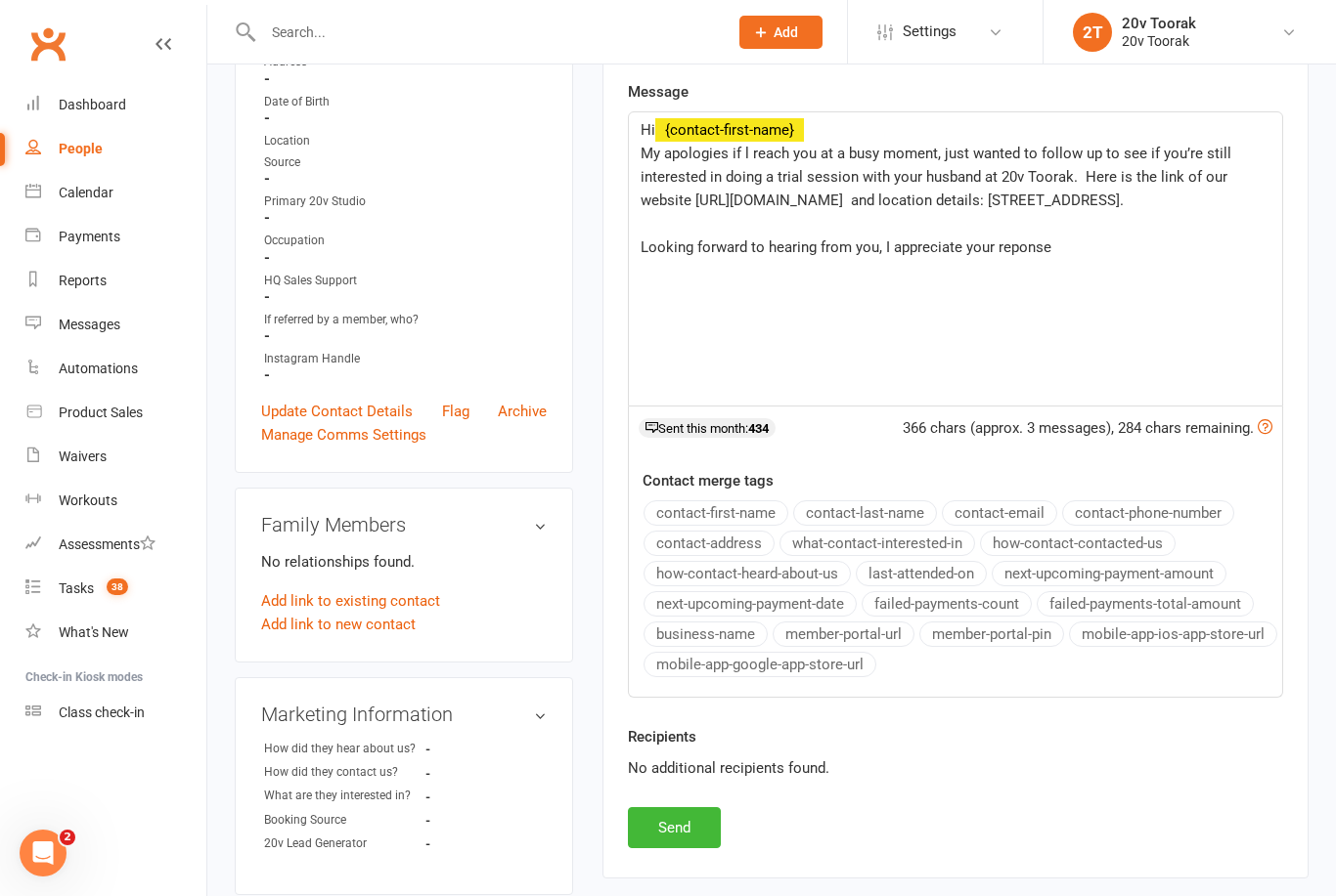
click at [1007, 254] on span "Looking forward to hearing from you, I appreciate your reponse" at bounding box center [846, 248] width 411 height 18
click at [641, 243] on span "Looking forward to hearing from you, I appreciate your response." at bounding box center [852, 248] width 423 height 18
click at [1079, 176] on span "My apologies if l reach you at a busy moment, just wanted to follow up to see i…" at bounding box center [938, 176] width 595 height 65
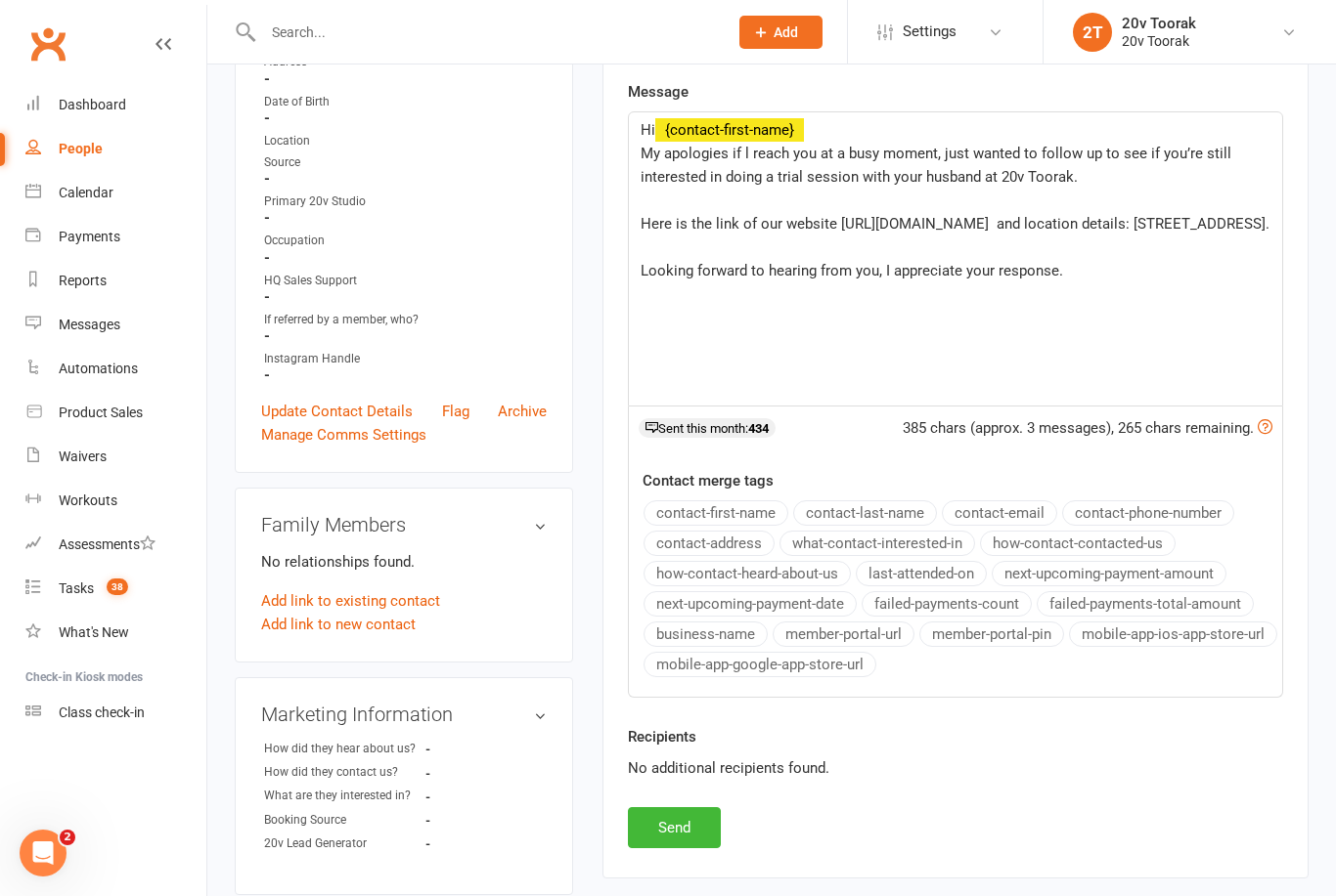
click at [643, 282] on p "Looking forward to hearing from you, I appreciate your response." at bounding box center [955, 271] width 630 height 24
click at [1156, 251] on p "Here is the link of our website https://20v.studio and location details: 485 To…" at bounding box center [955, 235] width 630 height 47
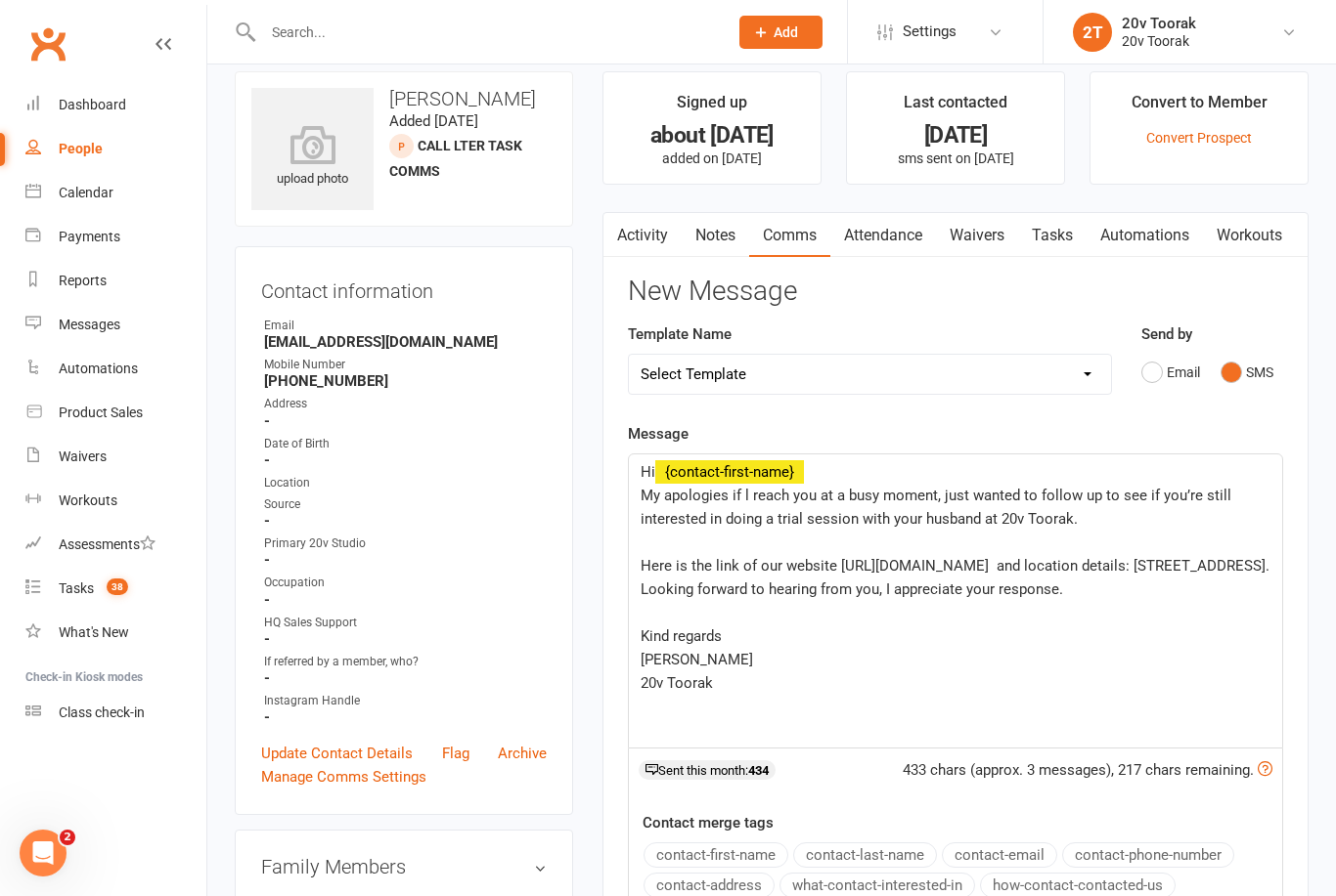
scroll to position [0, 0]
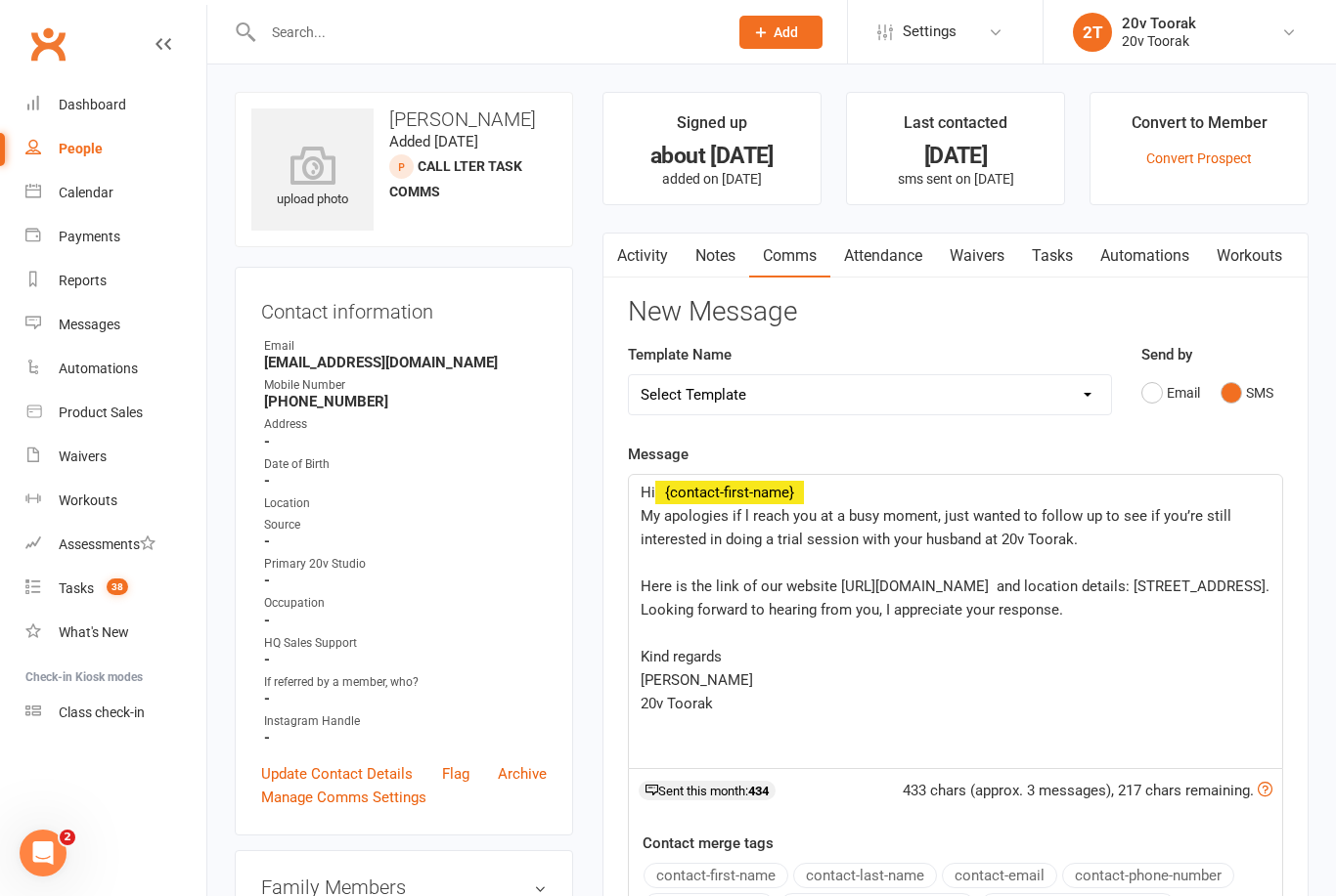
click at [985, 529] on span "My apologies if l reach you at a busy moment, just wanted to follow up to see i…" at bounding box center [938, 527] width 595 height 41
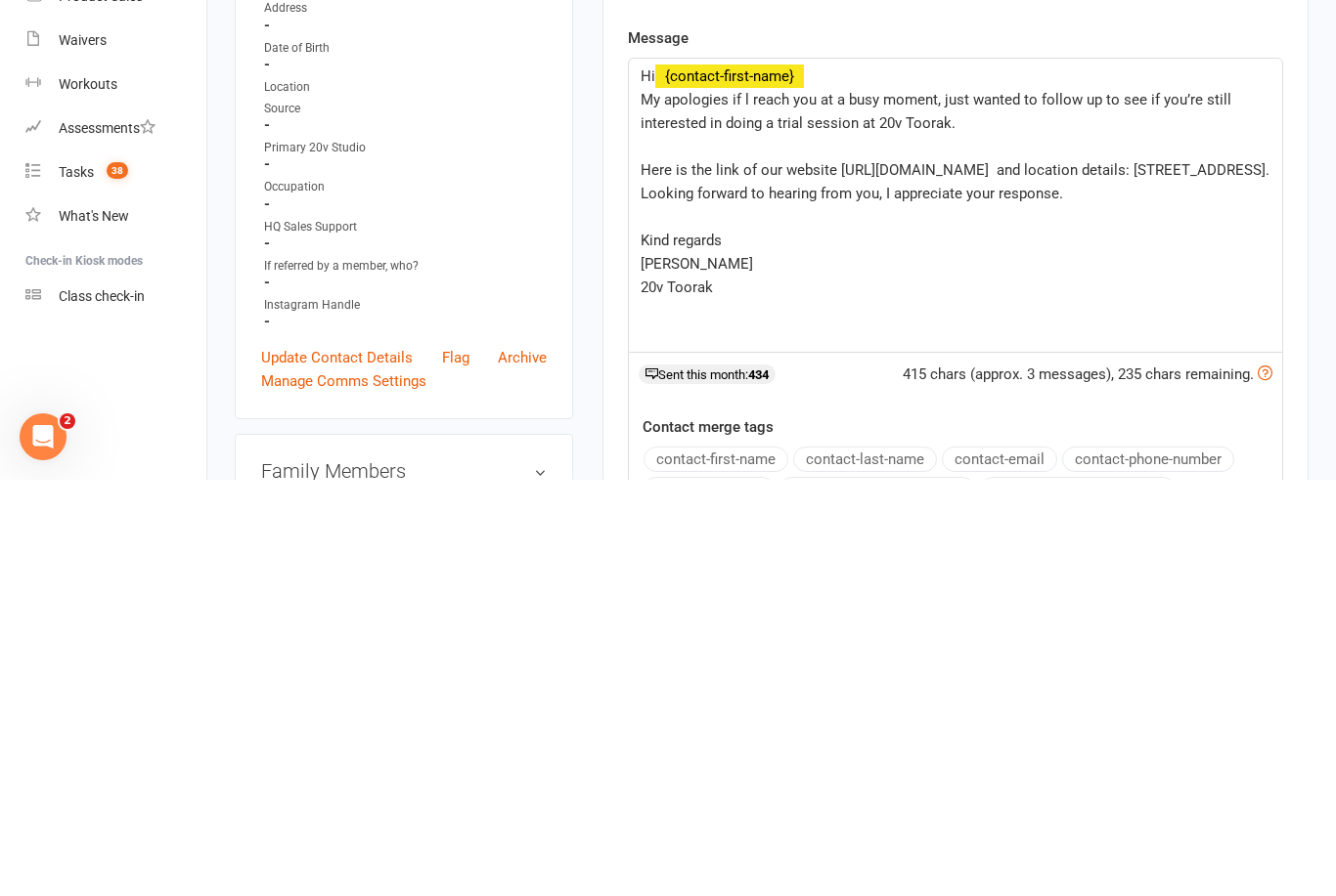
scroll to position [417, 0]
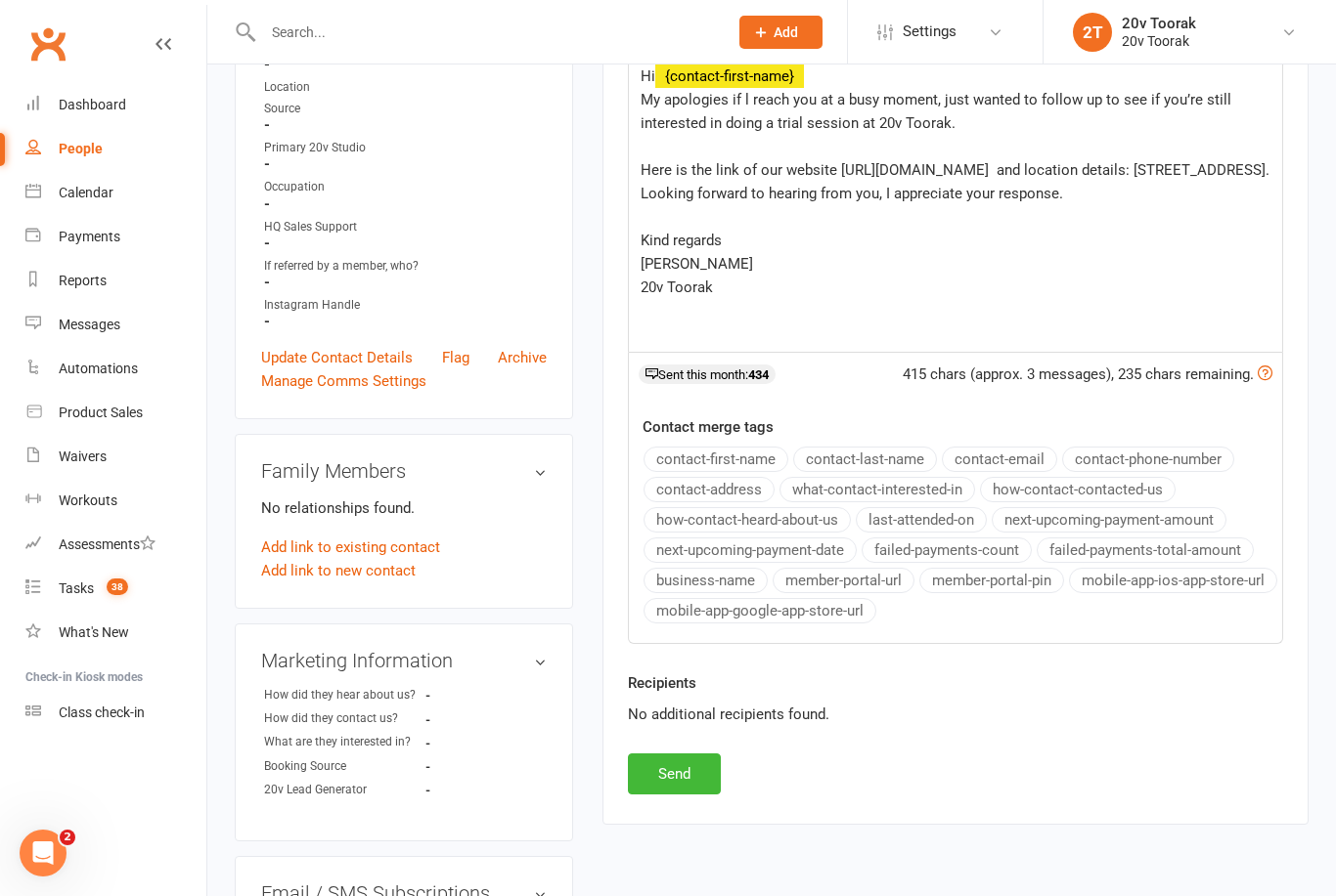
click at [634, 164] on div "Hi ﻿ {contact-first-name} My apologies if l reach you at a busy moment, just wa…" at bounding box center [955, 205] width 654 height 293
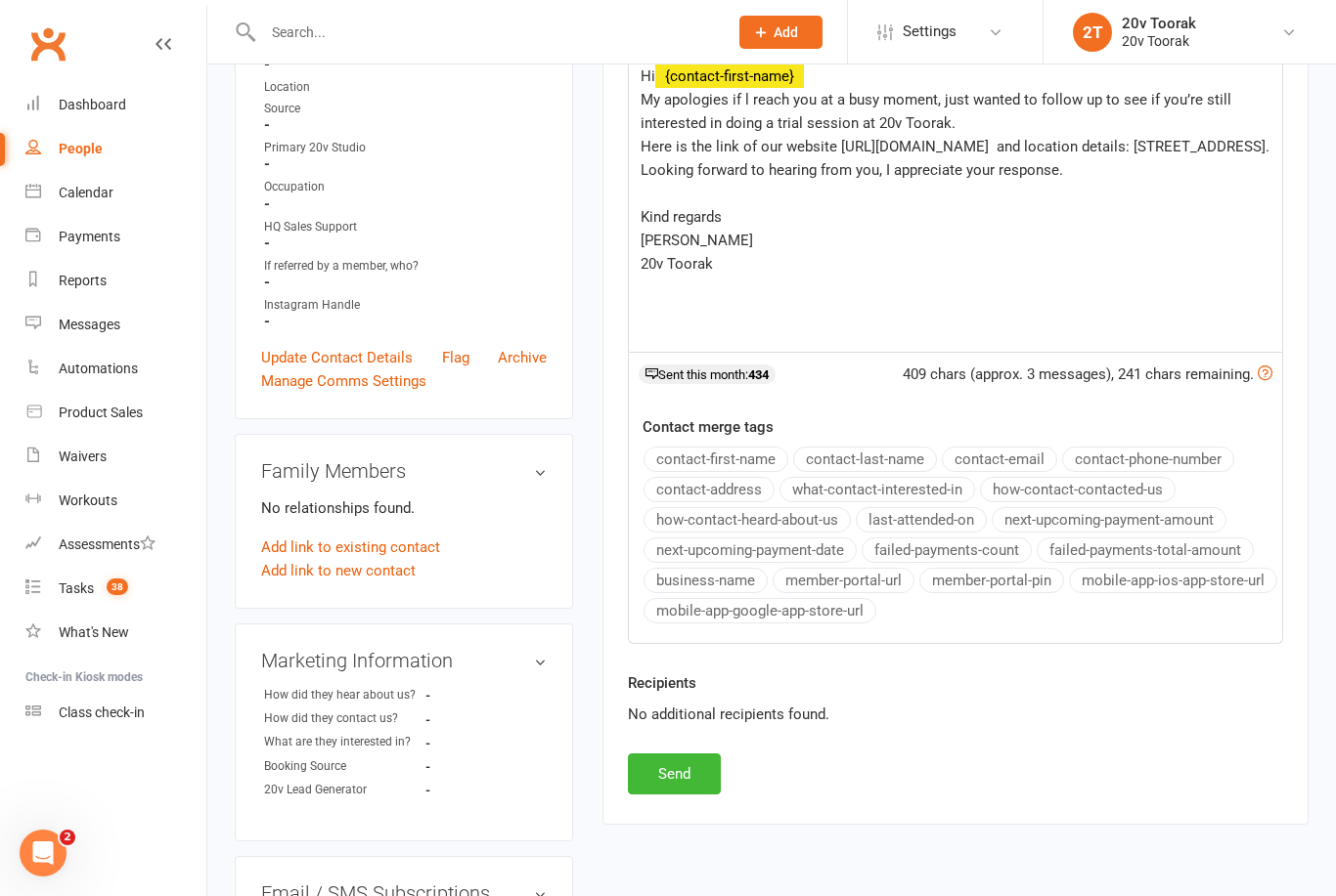
click at [654, 135] on p "Here is the link of our website https://20v.studio and location details: 485 To…" at bounding box center [955, 158] width 630 height 47
click at [1017, 127] on p "My apologies if l reach you at a busy moment, just wanted to follow up to see i…" at bounding box center [955, 110] width 630 height 47
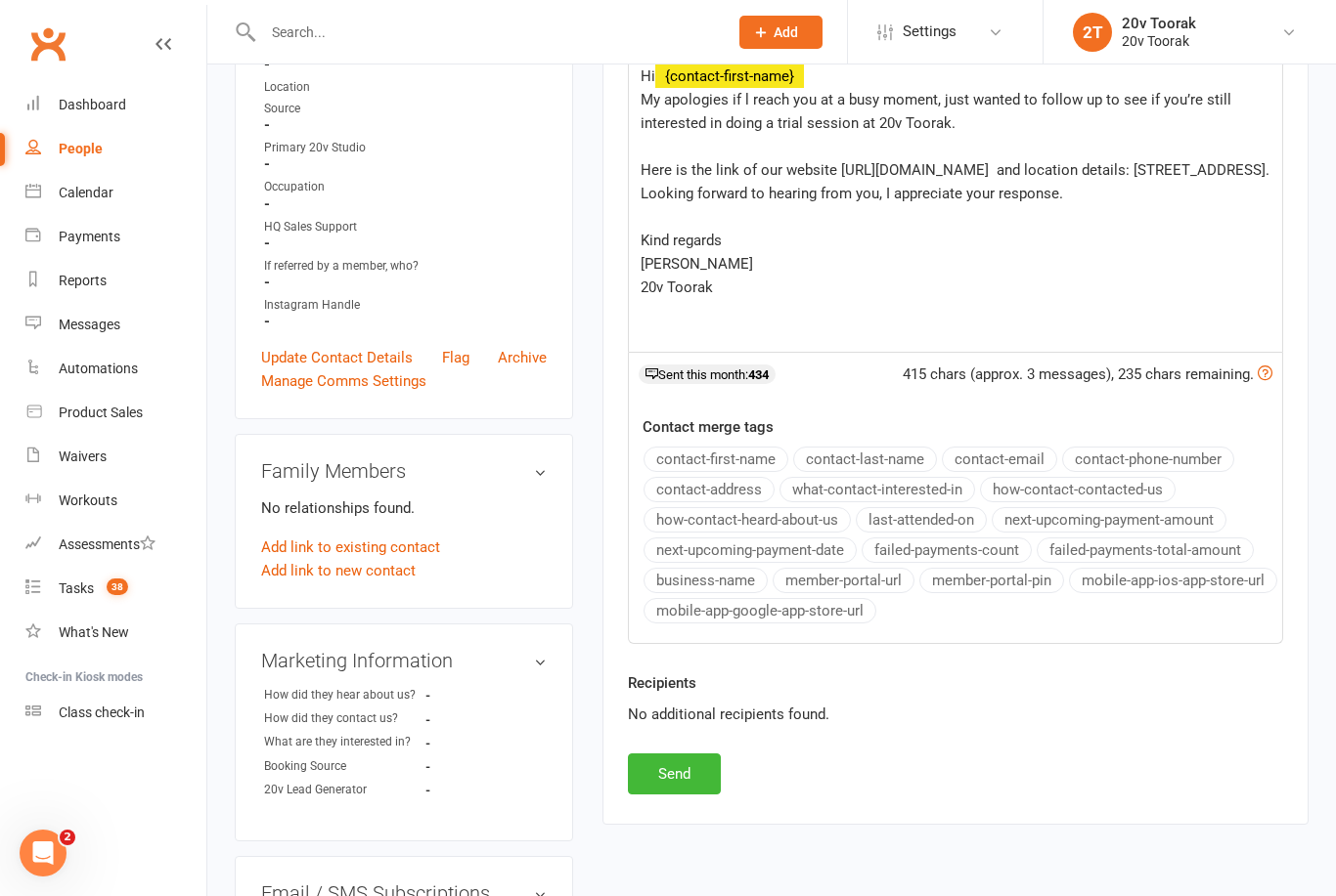
click at [973, 171] on span "Here is the link of our website https://20v.studio and location details: 485 To…" at bounding box center [957, 181] width 633 height 41
click at [967, 170] on span "Here is the link of our website https://20v.studio and location details: 485 To…" at bounding box center [957, 181] width 633 height 41
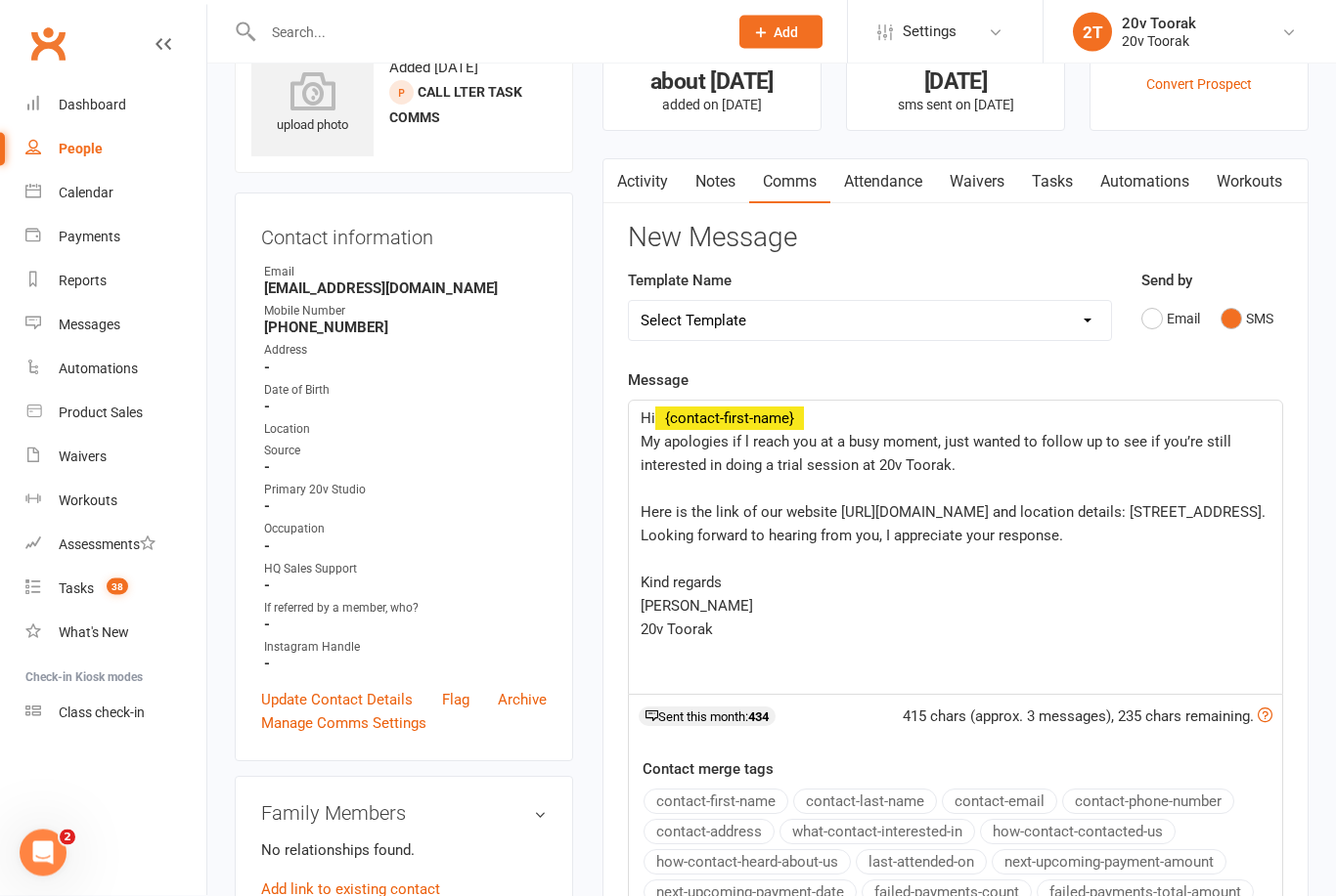
scroll to position [0, 0]
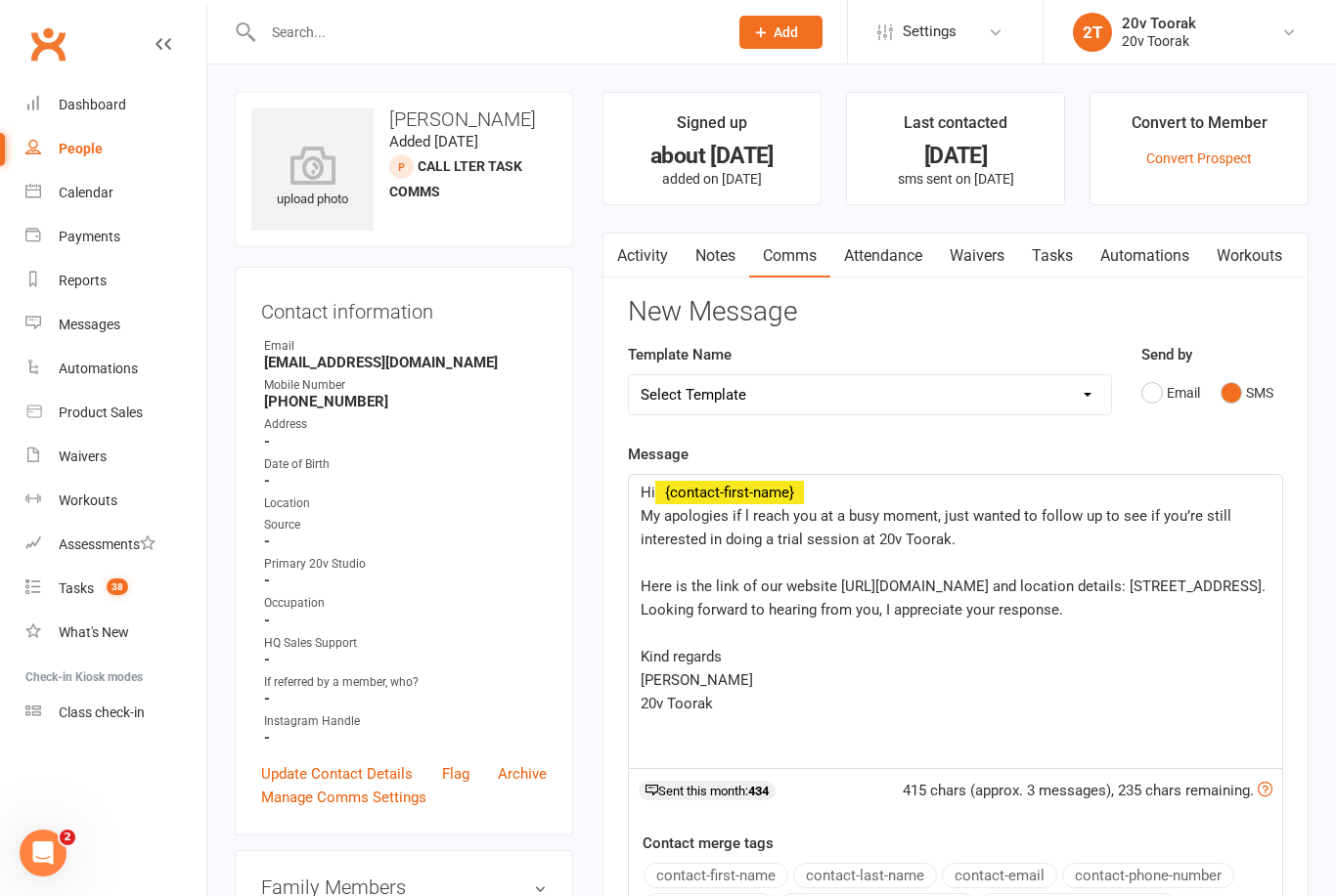
click at [1187, 369] on div "Send by Email SMS" at bounding box center [1212, 377] width 142 height 69
click at [1152, 388] on button "Email" at bounding box center [1170, 393] width 59 height 37
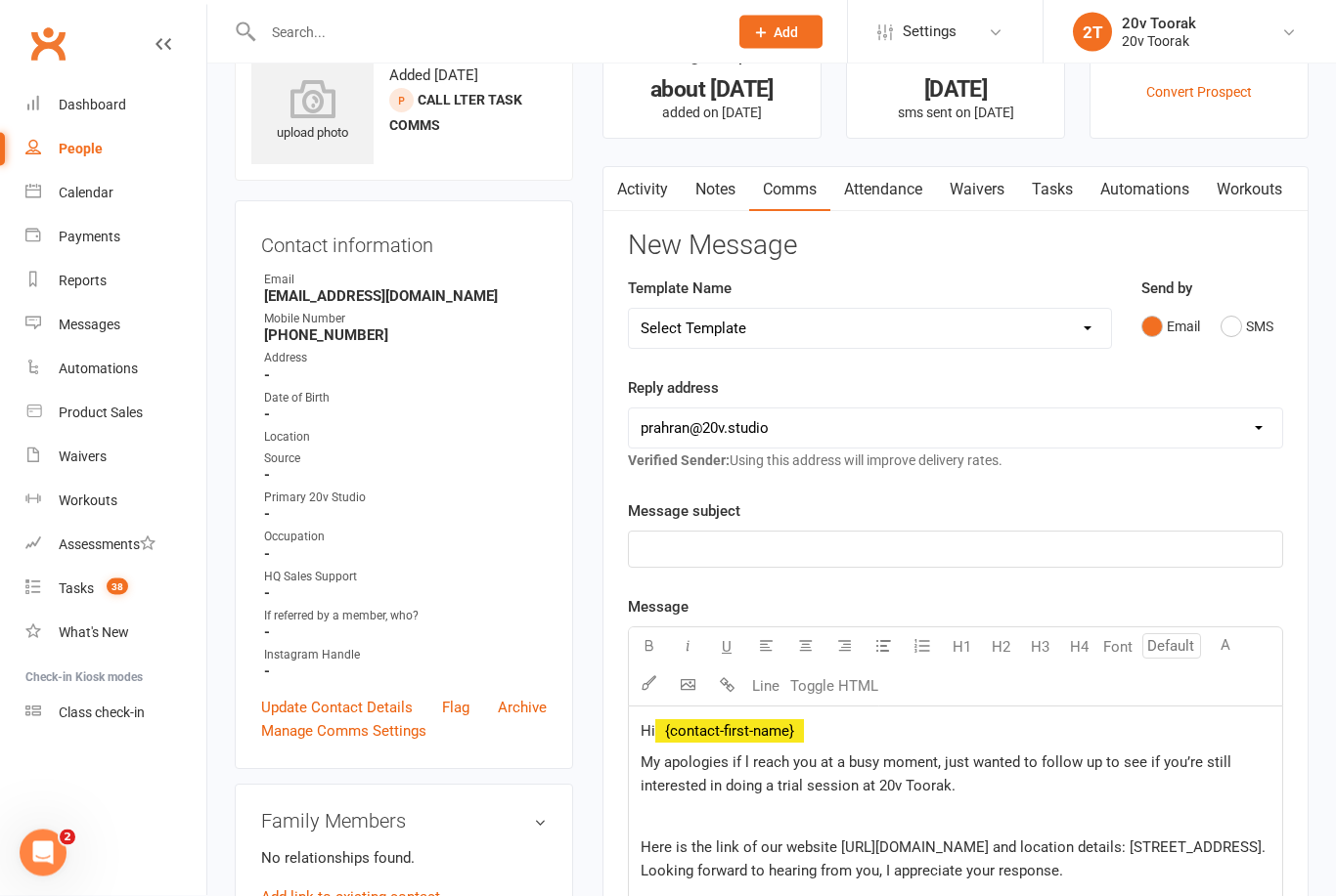
scroll to position [67, 0]
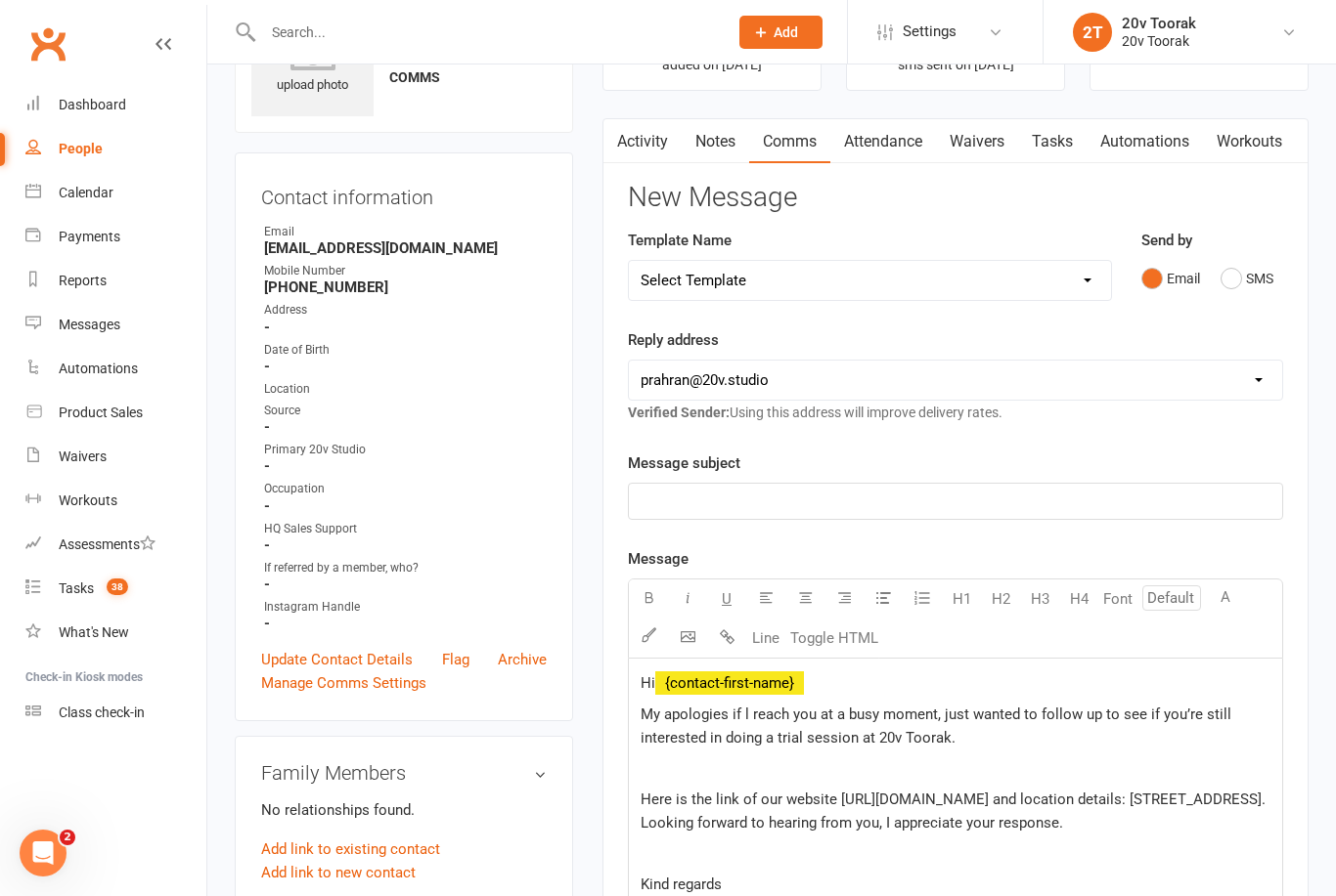
click at [1104, 493] on p "﻿" at bounding box center [955, 502] width 630 height 24
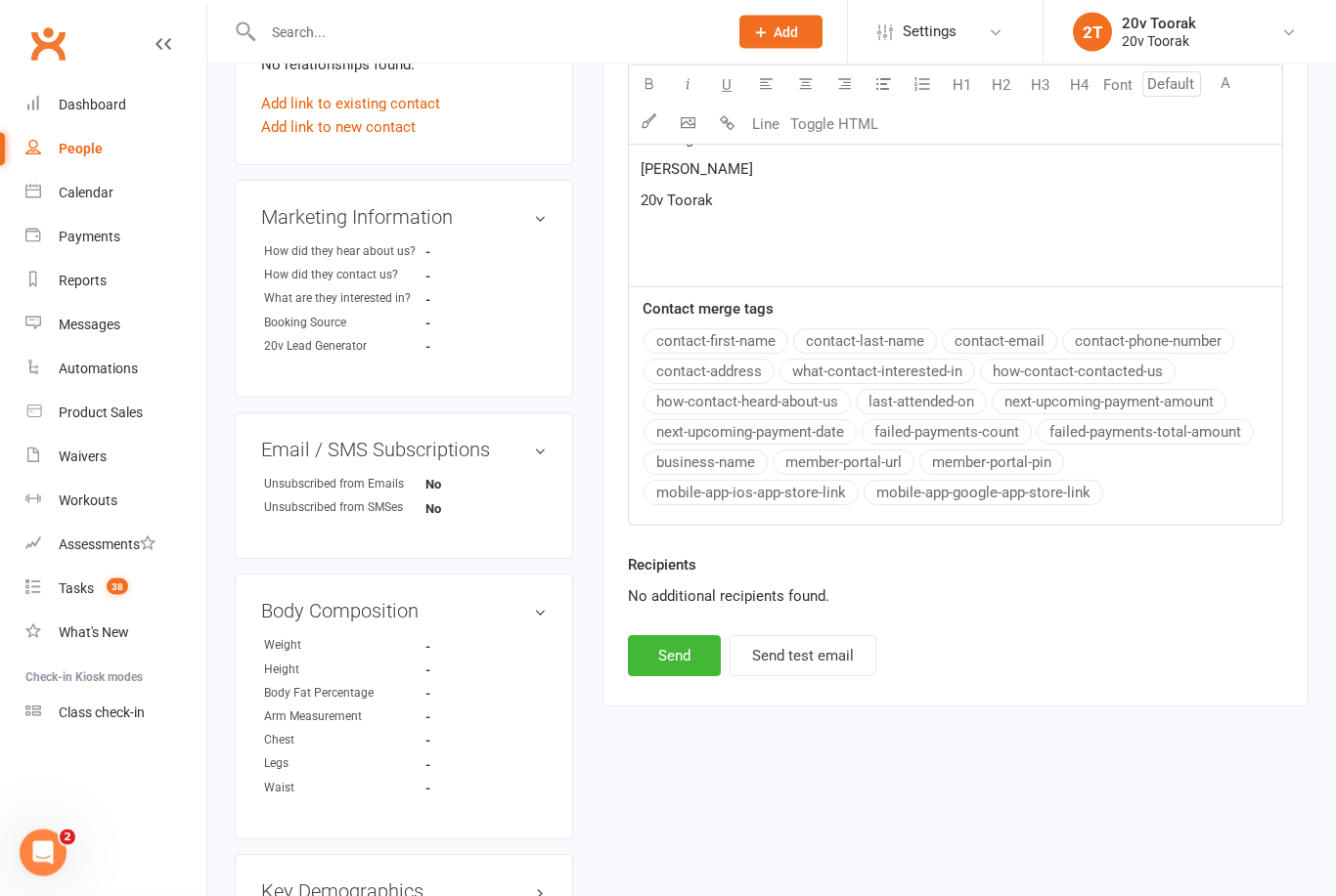
scroll to position [860, 0]
click at [667, 651] on button "Send" at bounding box center [673, 655] width 93 height 41
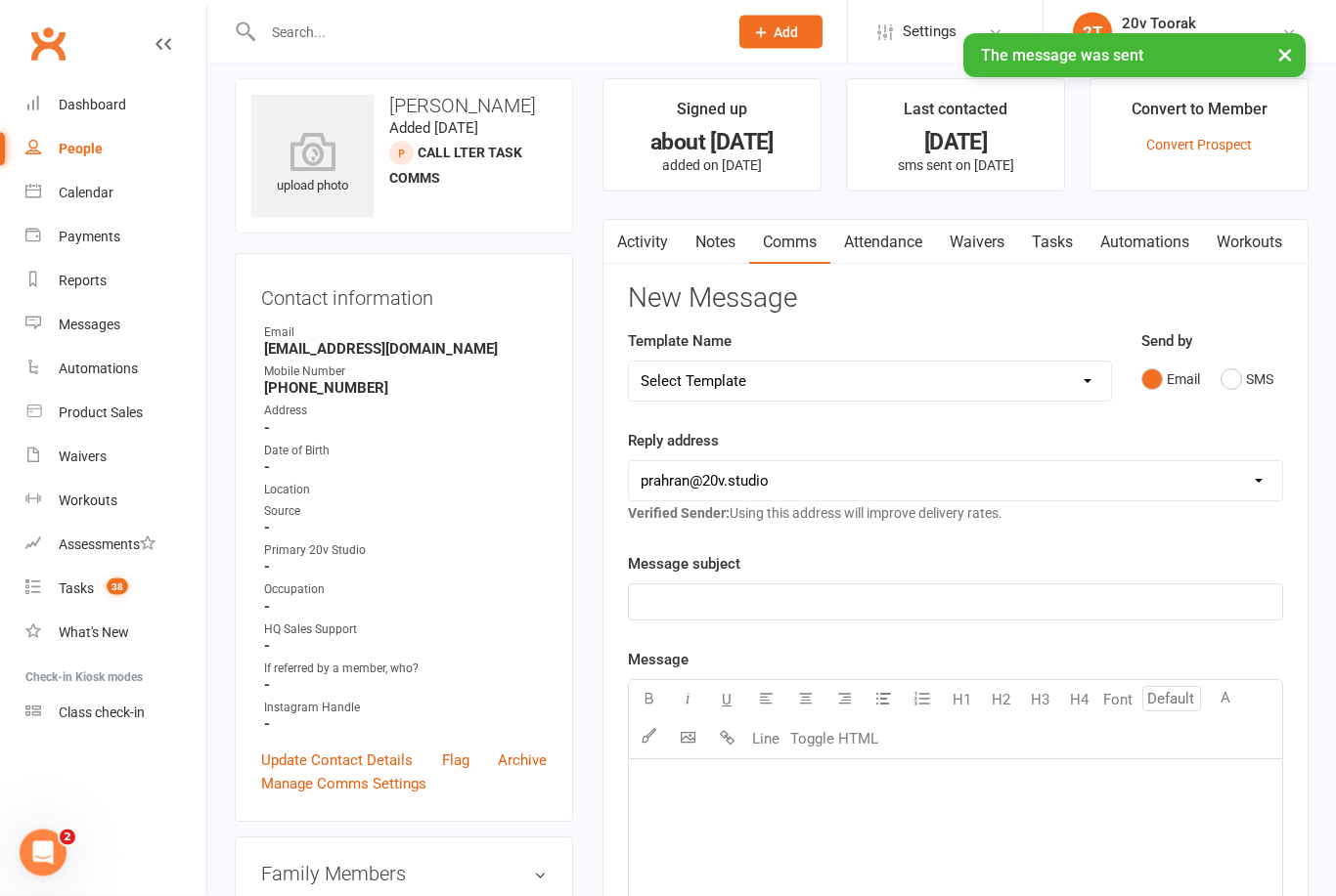
scroll to position [0, 0]
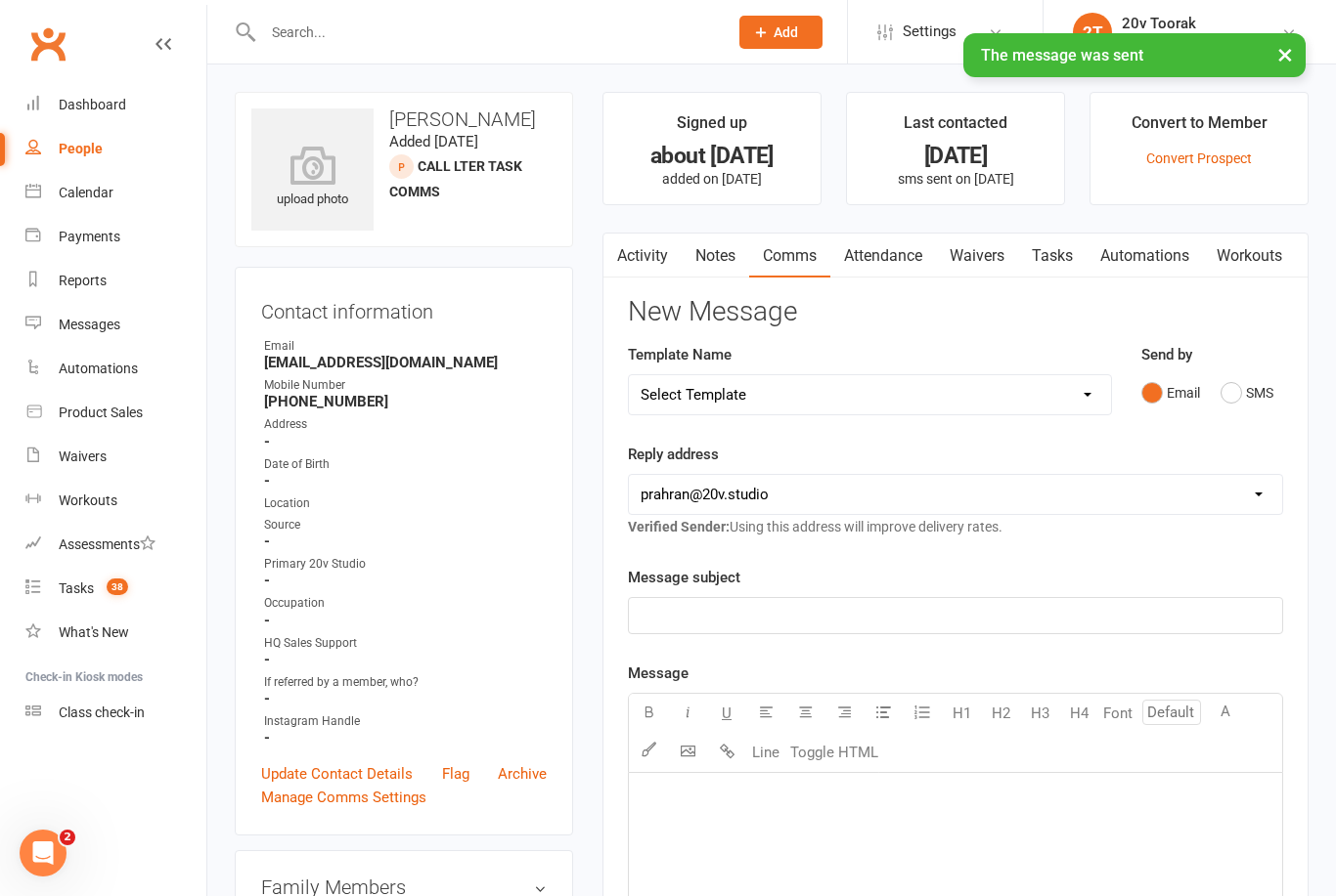
click at [720, 256] on link "Notes" at bounding box center [715, 256] width 68 height 45
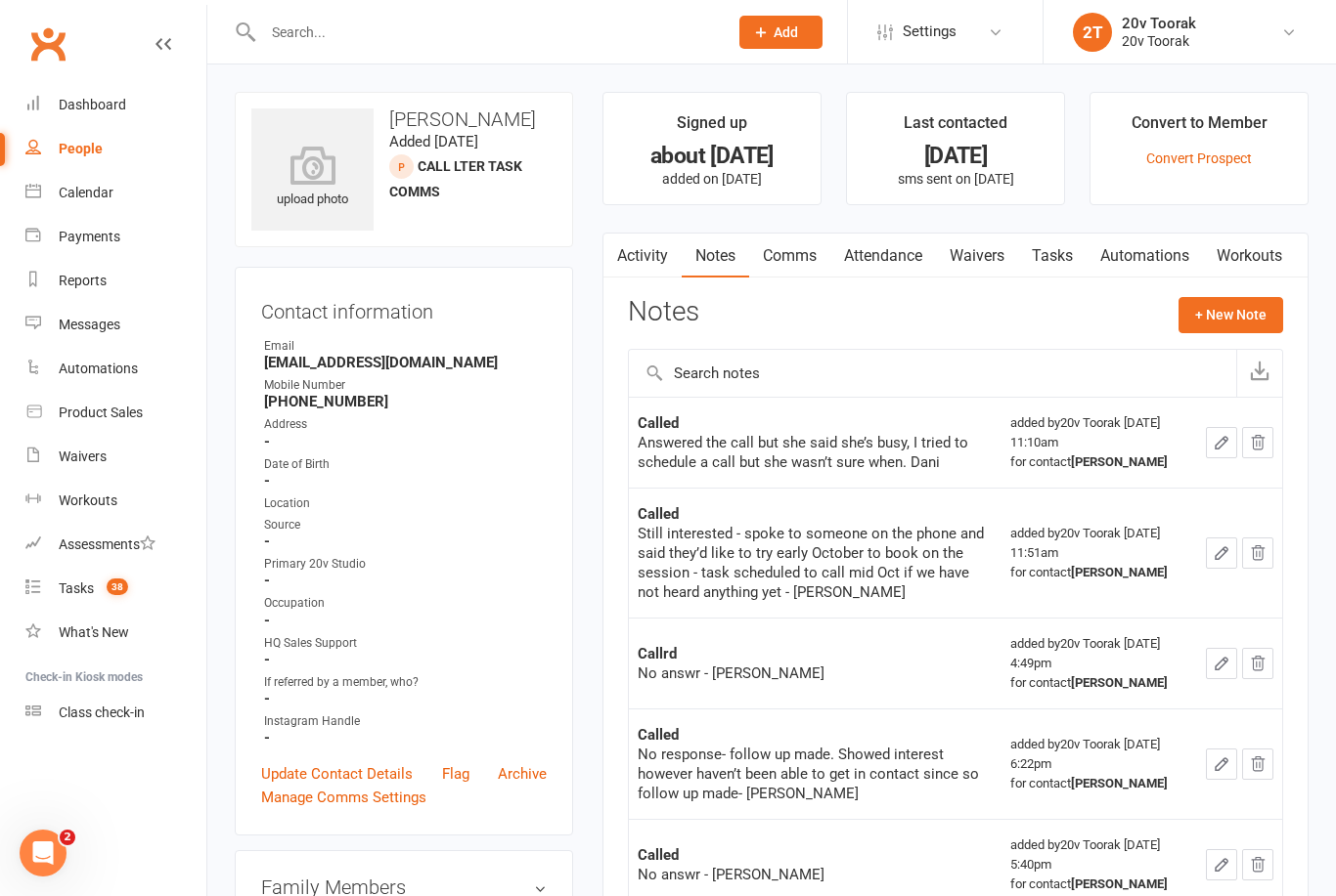
click at [1222, 445] on icon "button" at bounding box center [1222, 443] width 18 height 18
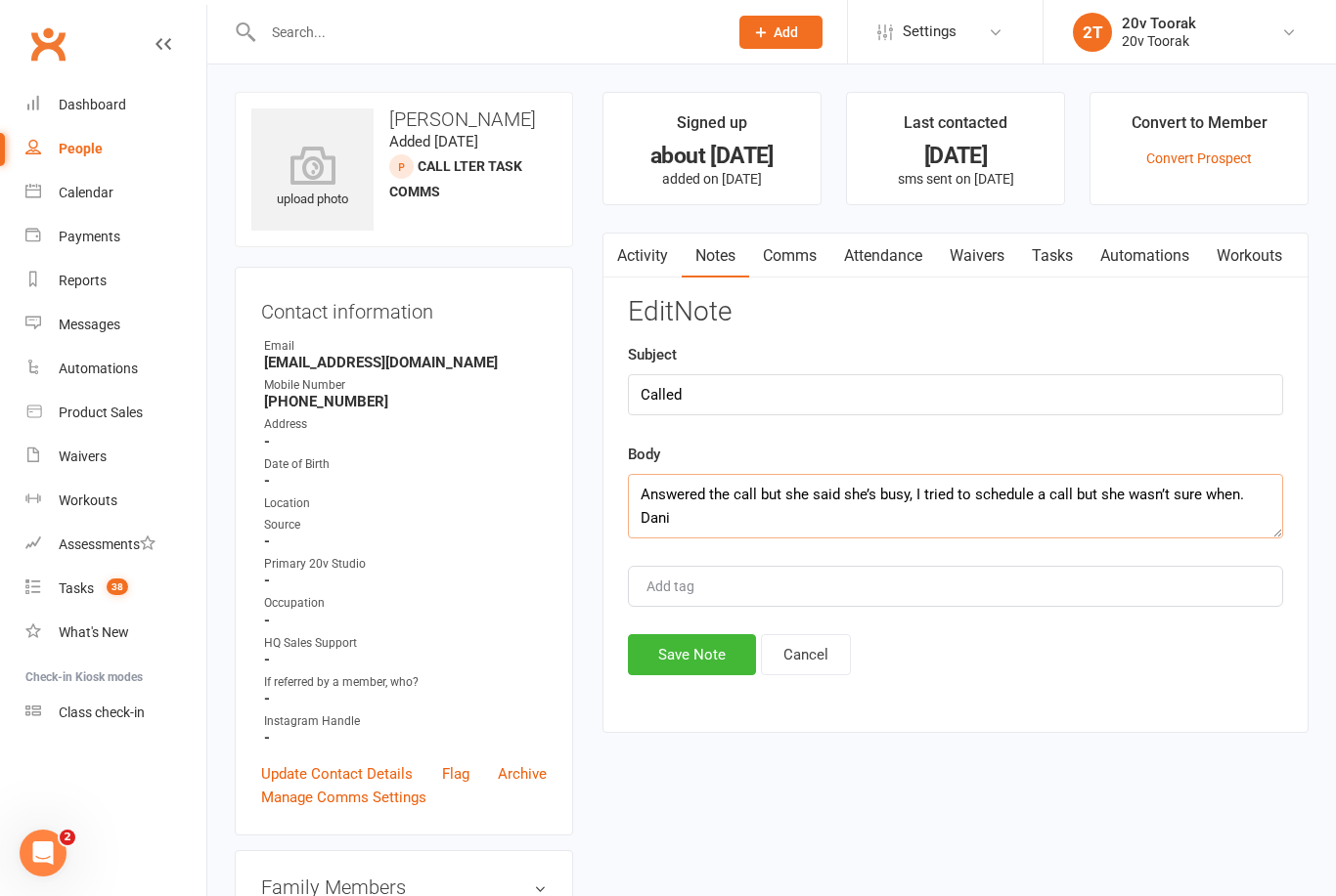
click at [1240, 499] on textarea "Answered the call but she said she’s busy, I tried to schedule a call but she w…" at bounding box center [955, 506] width 656 height 65
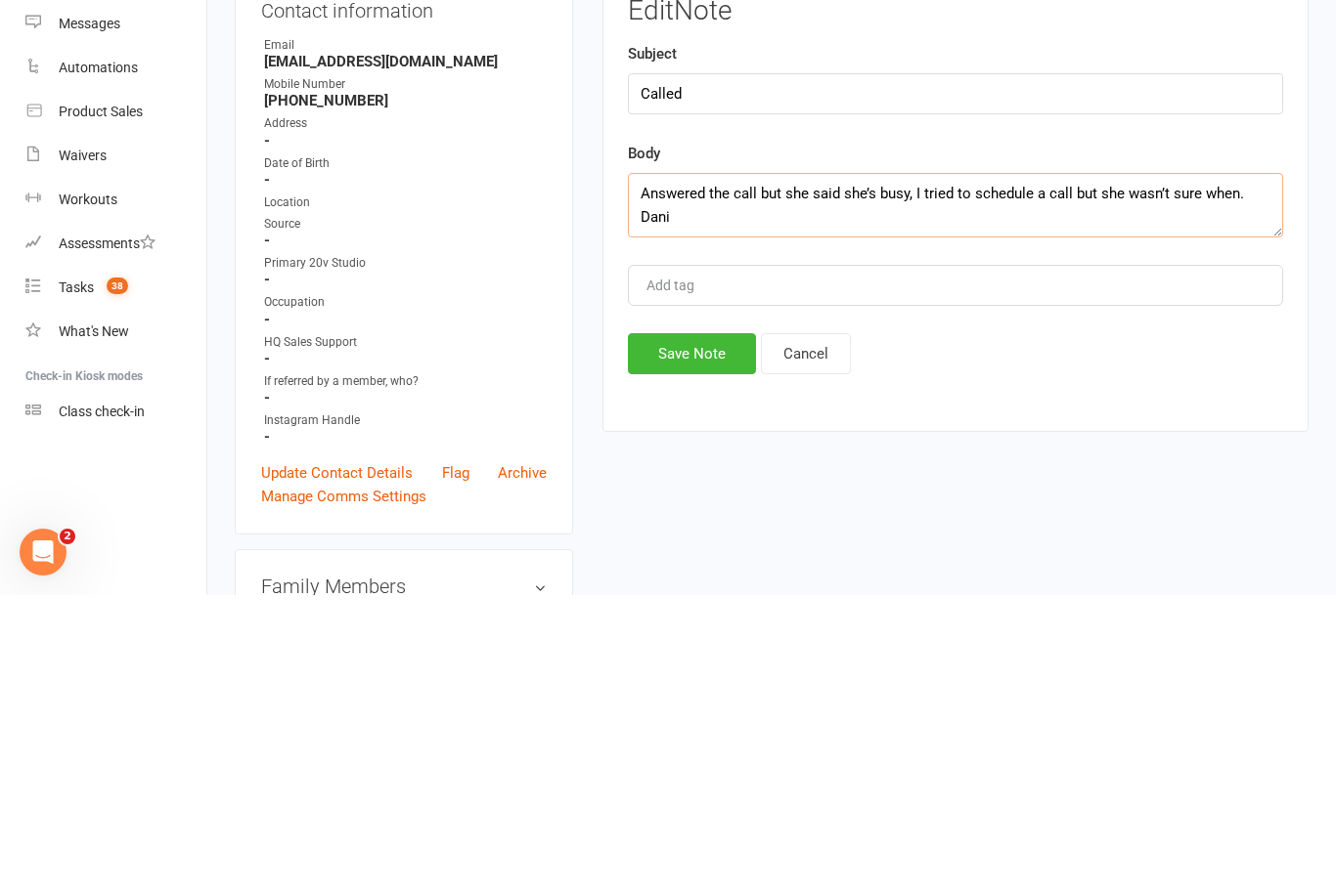
click at [1226, 474] on textarea "Answered the call but she said she’s busy, I tried to schedule a call but she w…" at bounding box center [955, 506] width 656 height 65
click at [783, 474] on textarea "Answered the call but she said she’s busy, I tried to schedule a call but . Dani" at bounding box center [955, 506] width 656 height 65
click at [886, 474] on textarea "Answered the call, said she said she’s busy, I tried to schedule a call but . D…" at bounding box center [955, 506] width 656 height 65
click at [1065, 474] on textarea "Answered the call, said she was busy, I tried to schedule a call but . Dani" at bounding box center [955, 506] width 656 height 65
click at [1068, 474] on textarea "Answered the call, said she was busy, I tried to schedule a call but . Dani" at bounding box center [955, 506] width 656 height 65
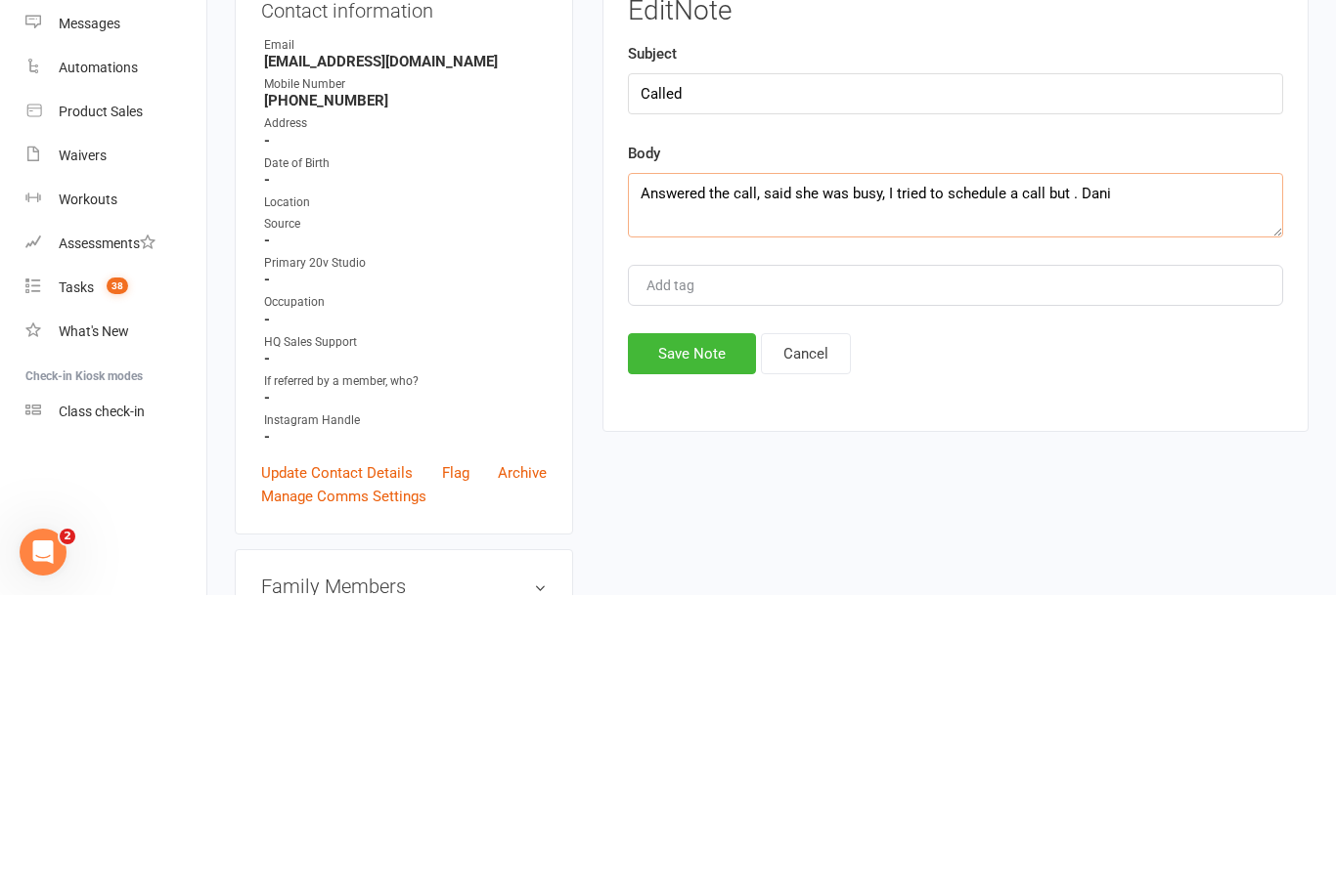
click at [1063, 474] on textarea "Answered the call, said she was busy, I tried to schedule a call but . Dani" at bounding box center [955, 506] width 656 height 65
type textarea "Answered the call, said she was busy, I tried to schedule a call but not intere…"
click at [685, 393] on div "Activity Notes Comms Attendance Waivers Tasks Automations Workouts Notes + New …" at bounding box center [956, 483] width 706 height 501
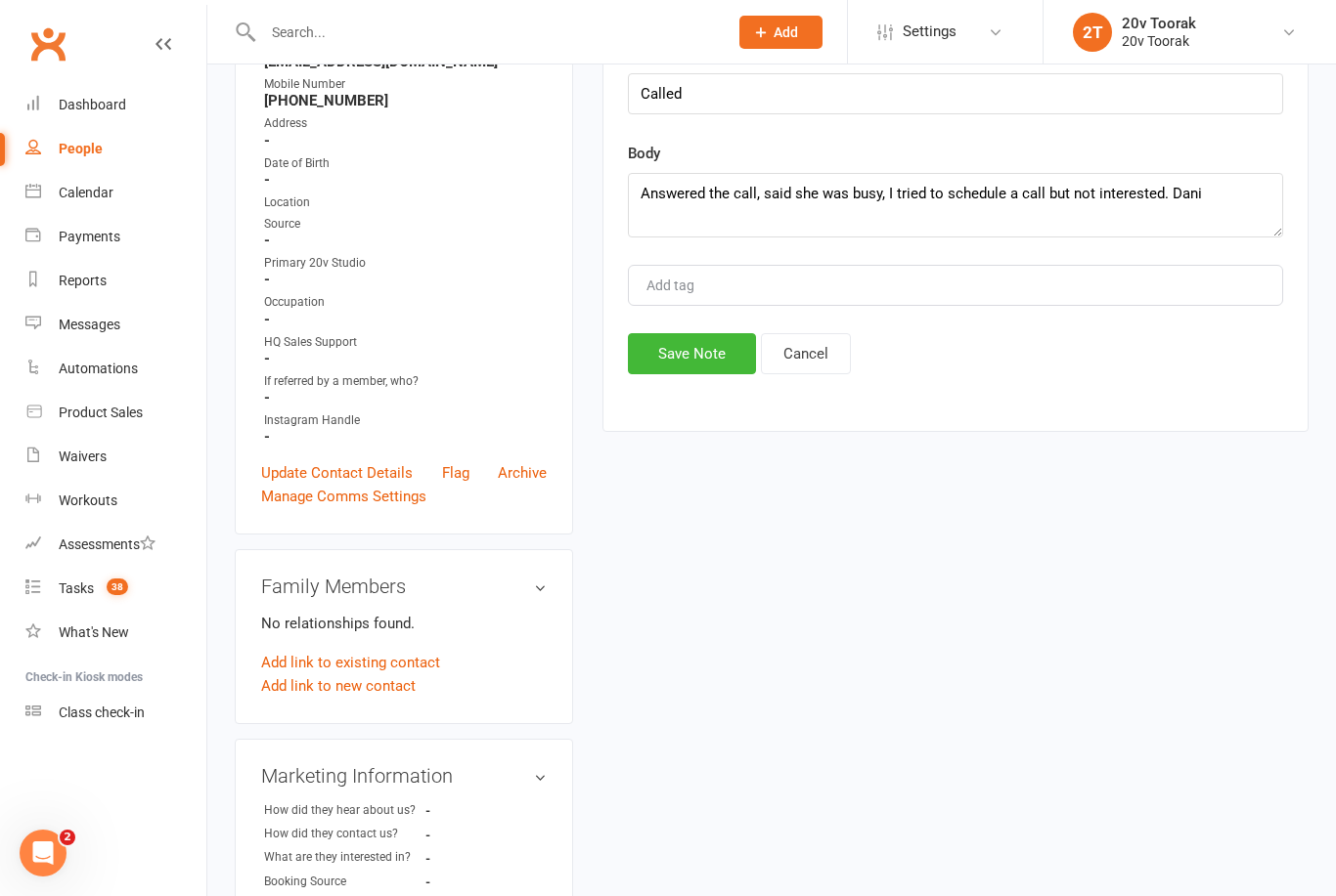
click at [706, 352] on button "Save Note" at bounding box center [691, 353] width 128 height 41
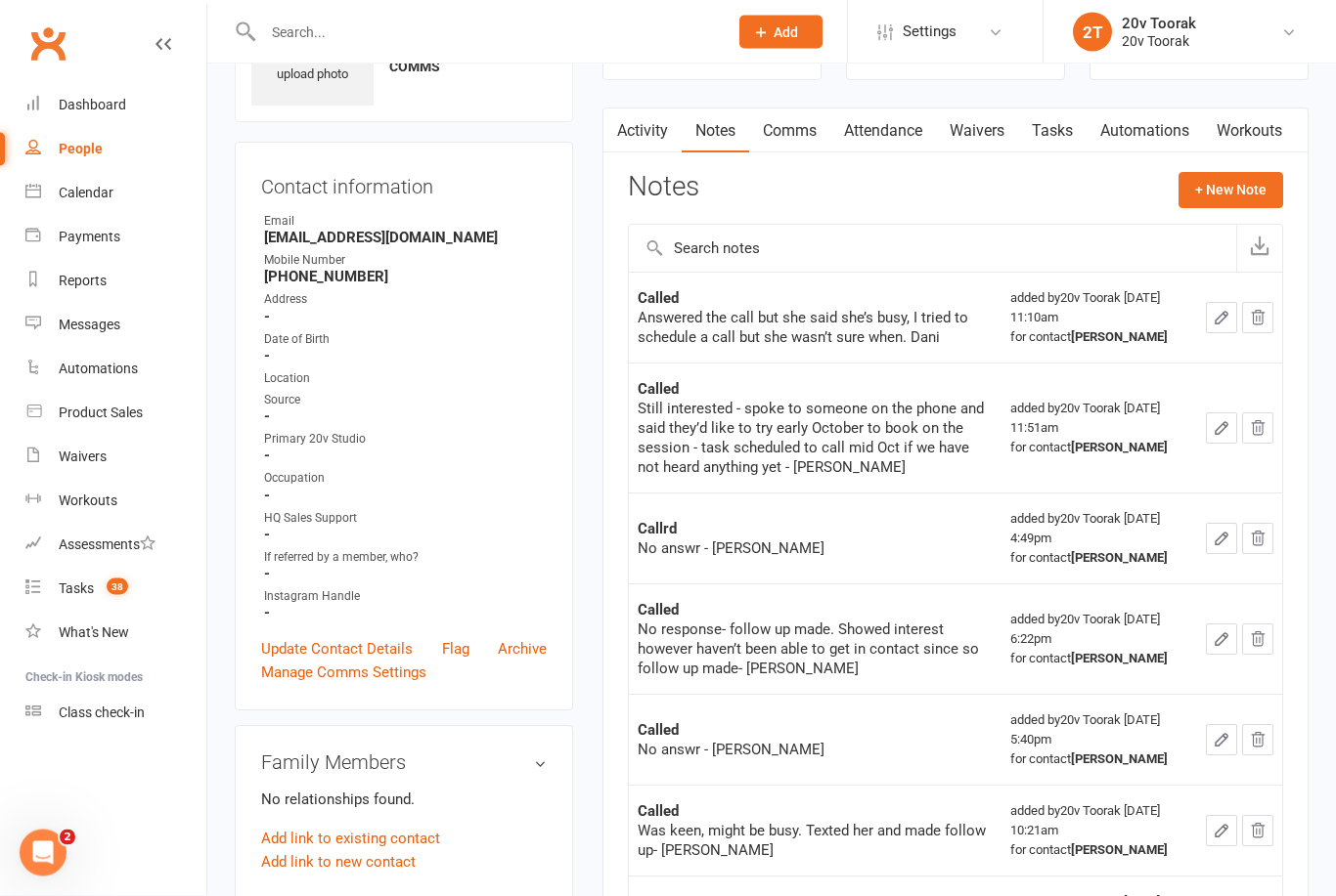
scroll to position [0, 0]
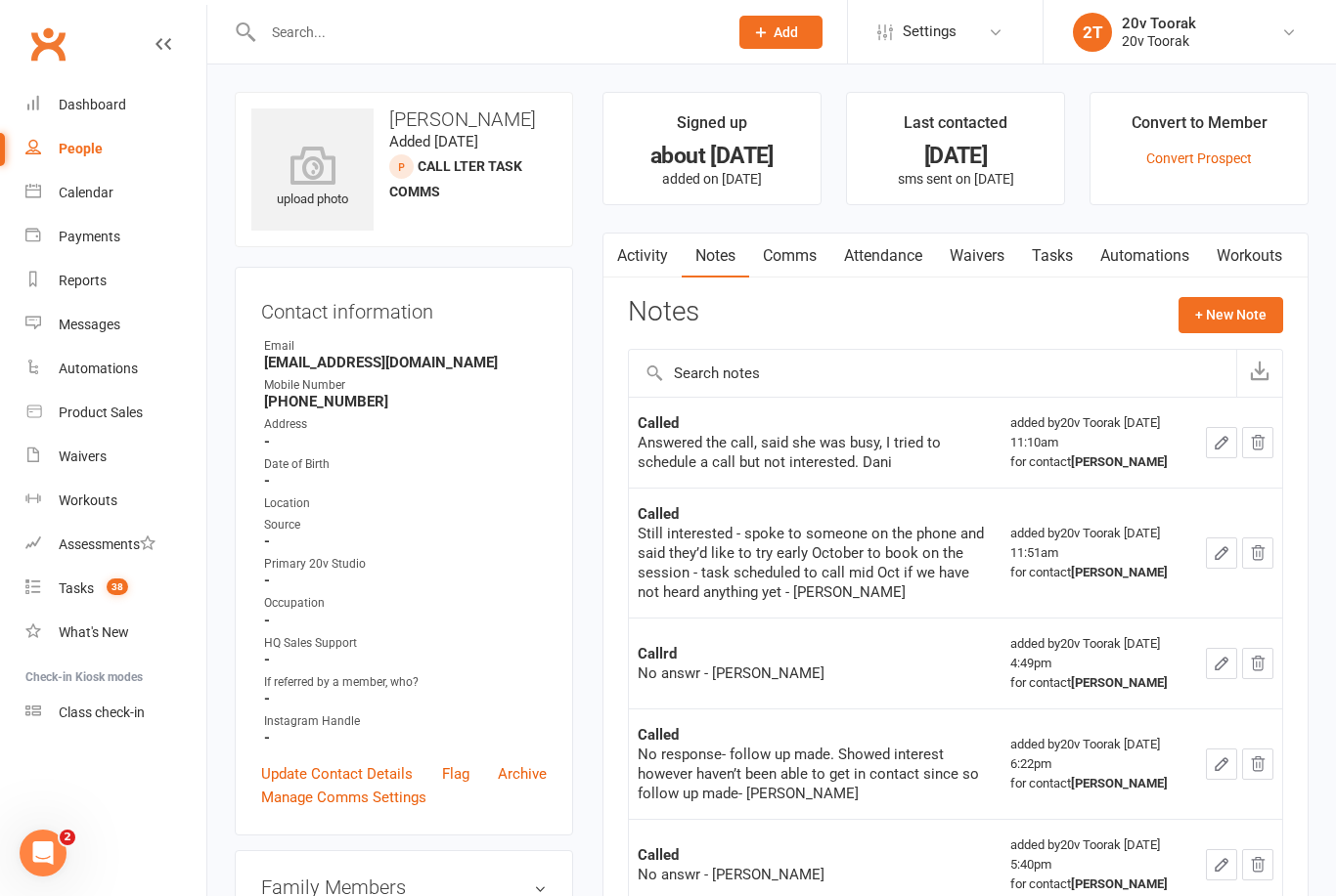
click at [104, 585] on count-badge "38" at bounding box center [111, 589] width 31 height 16
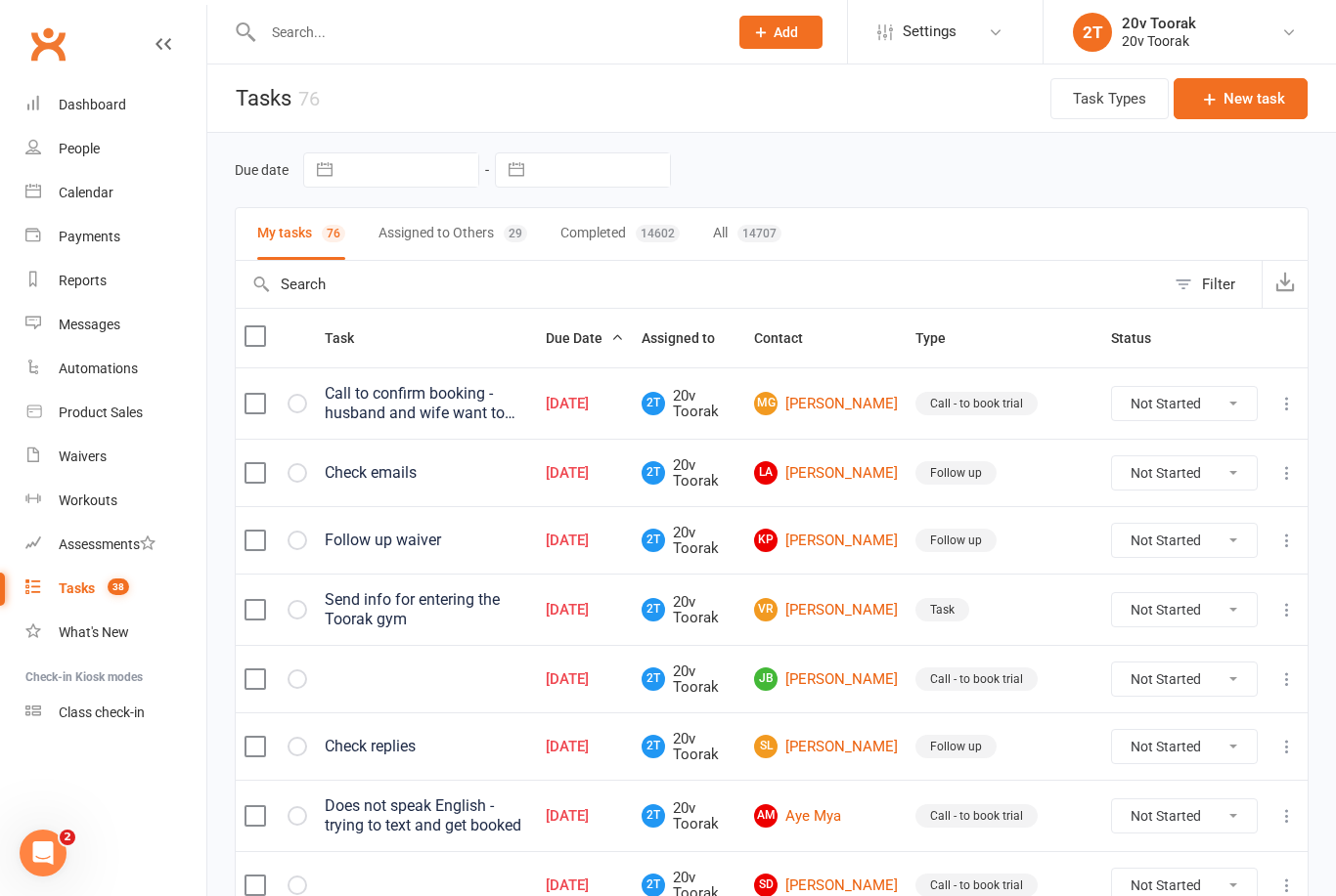
click at [843, 411] on link "MG Melisa Grace" at bounding box center [826, 404] width 144 height 24
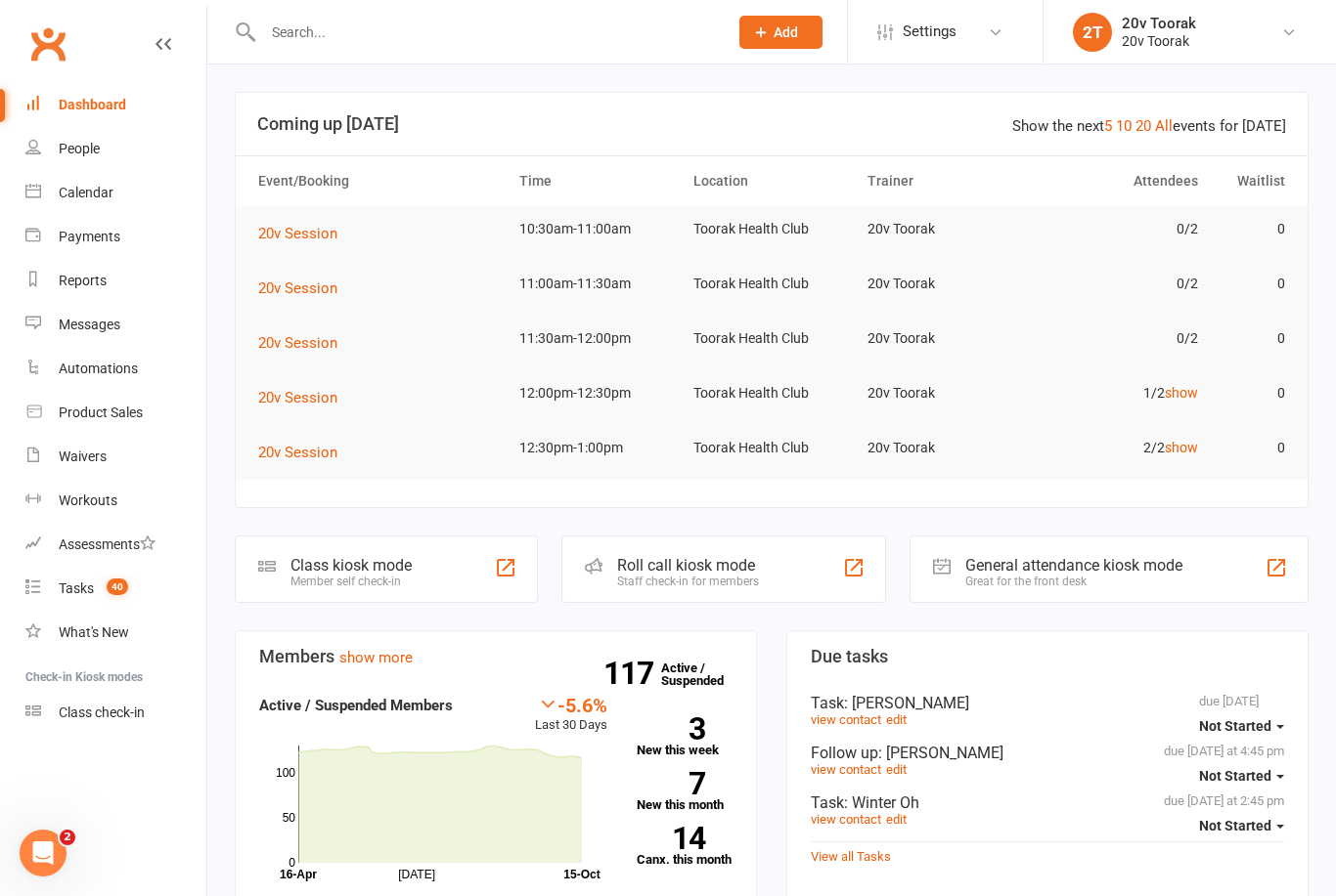
click at [474, 35] on input "text" at bounding box center [485, 33] width 457 height 28
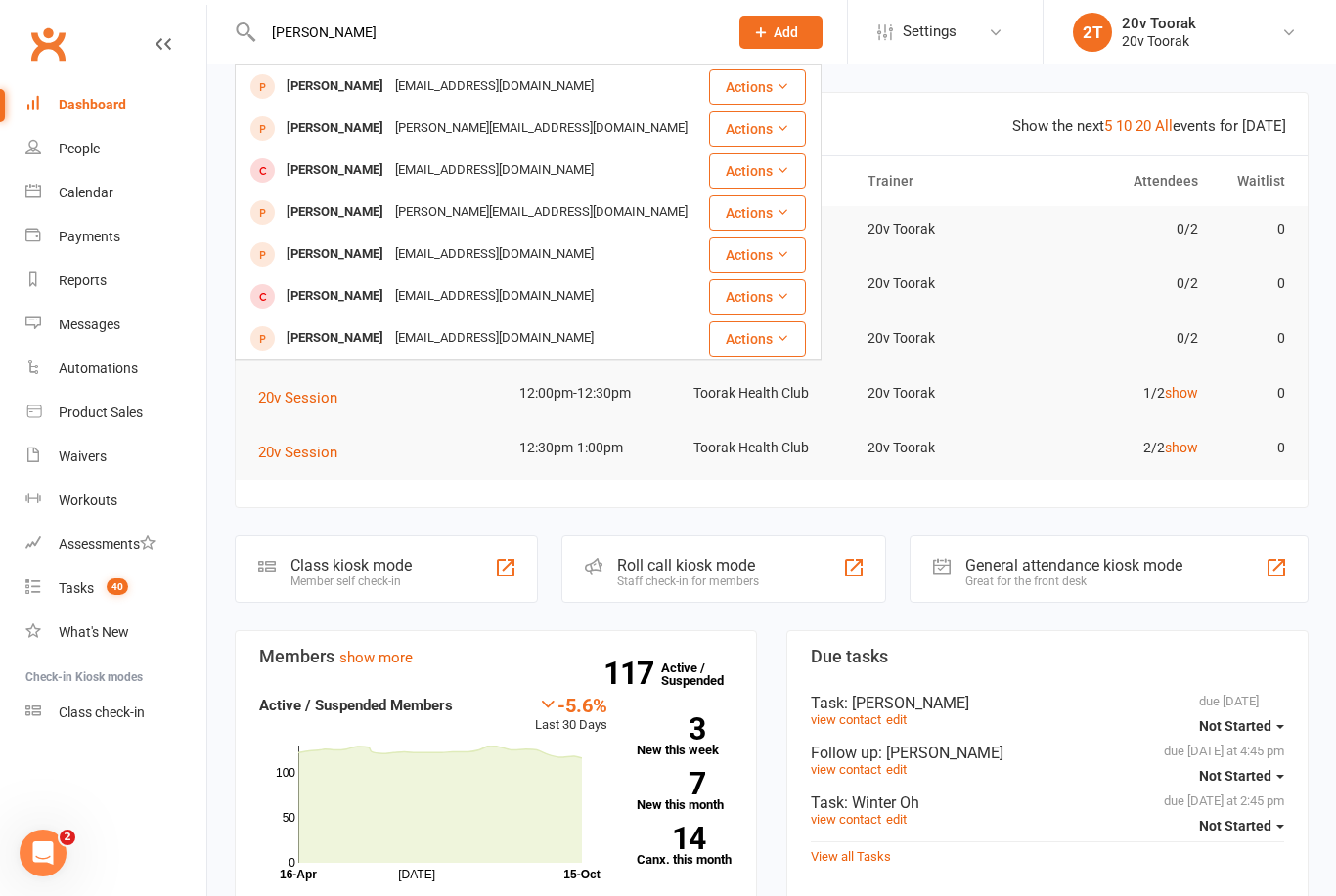
type input "Jose ha"
click at [349, 85] on div "[PERSON_NAME]" at bounding box center [334, 87] width 108 height 29
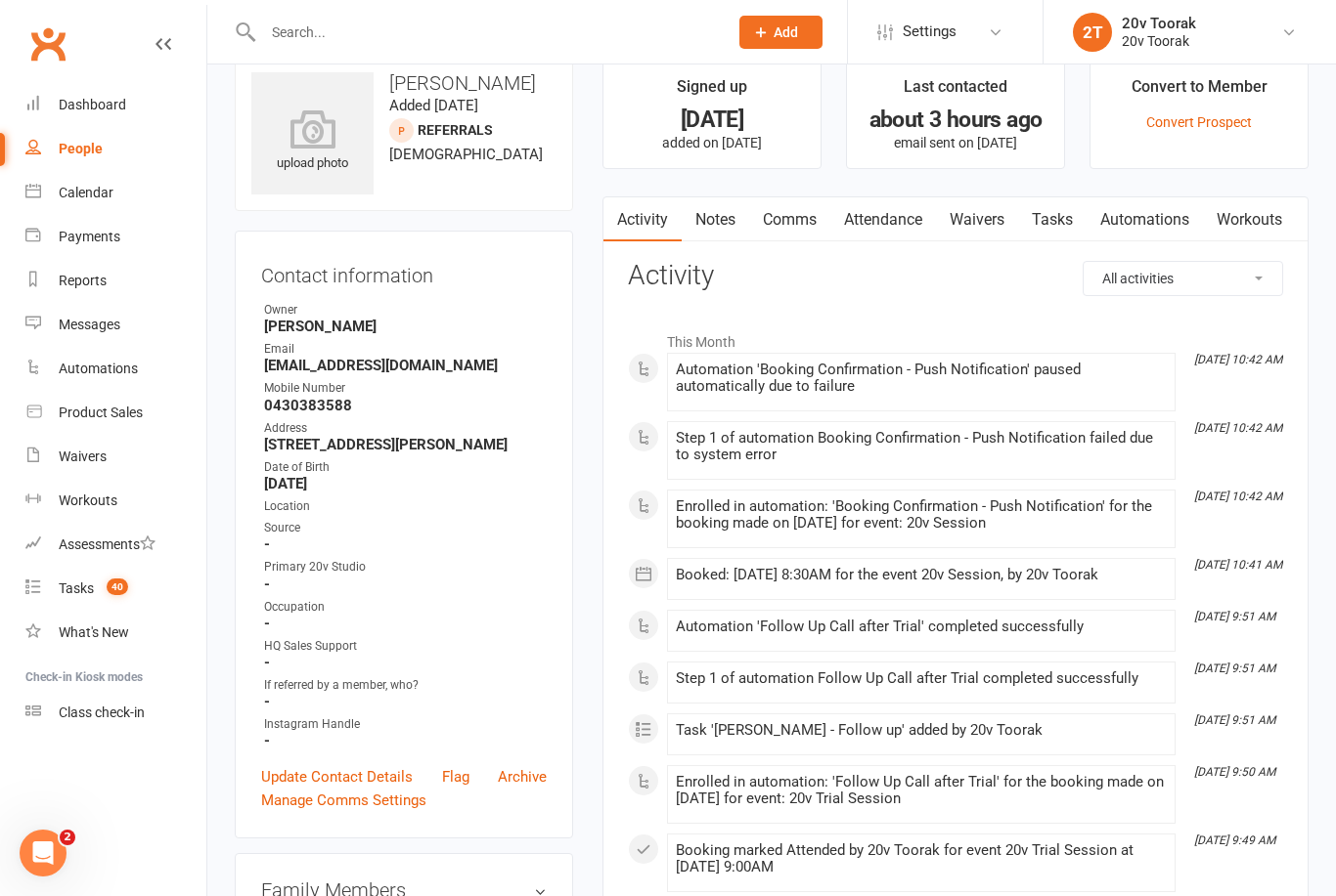
scroll to position [37, 0]
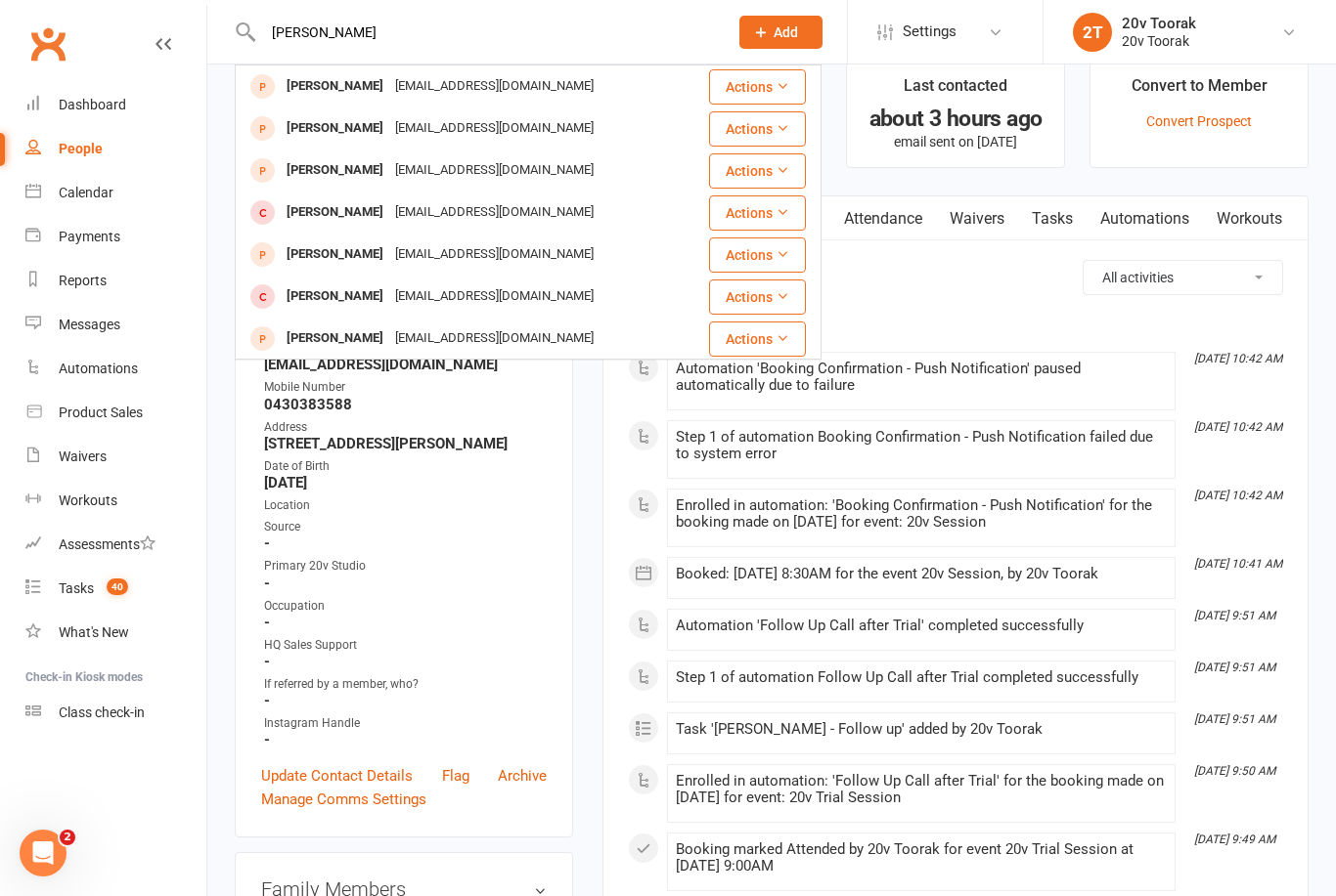
type input "Melissa grace"
click at [332, 148] on td "Melisa Grace melsabracadabra@gmail.com" at bounding box center [460, 128] width 449 height 42
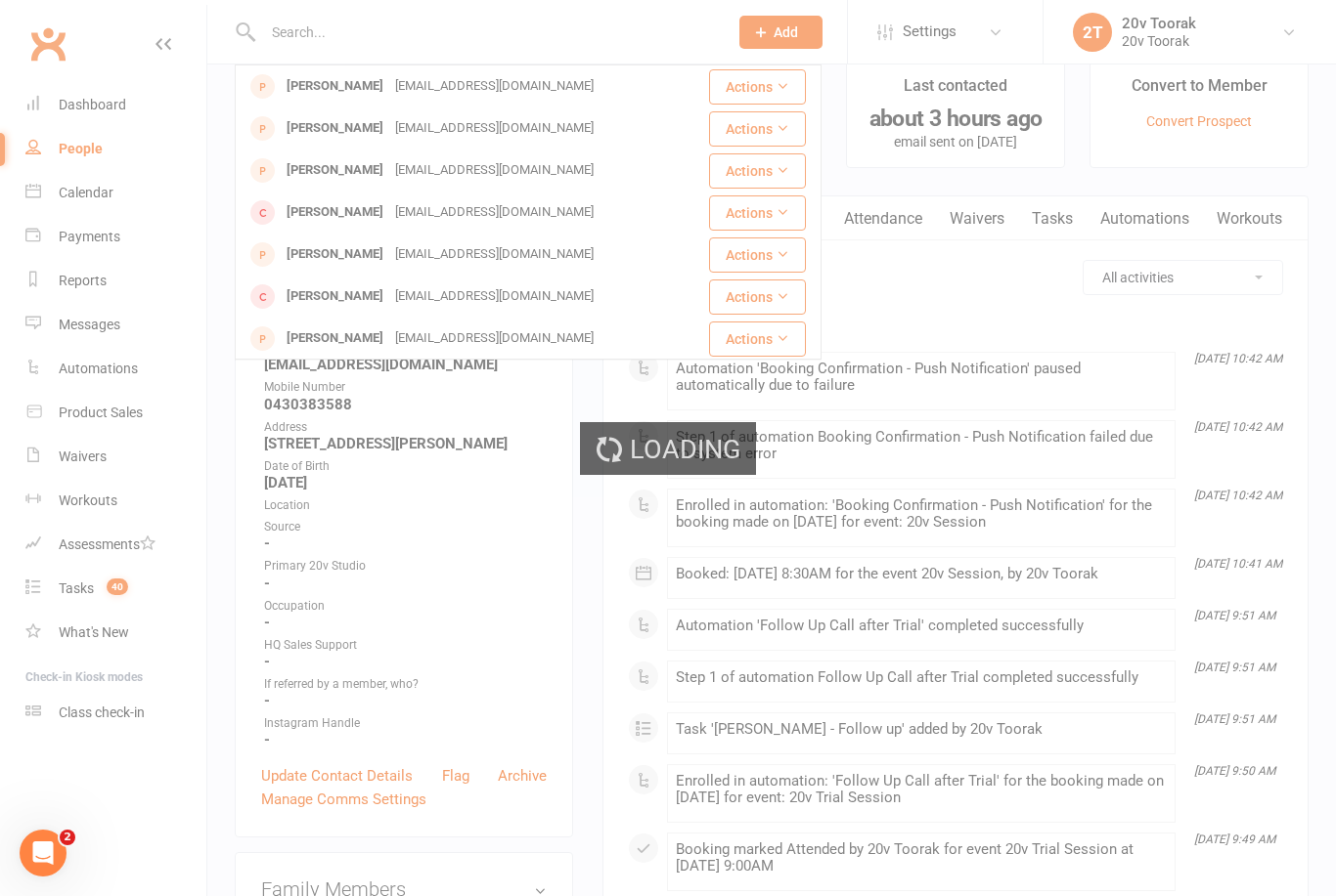
scroll to position [37, 0]
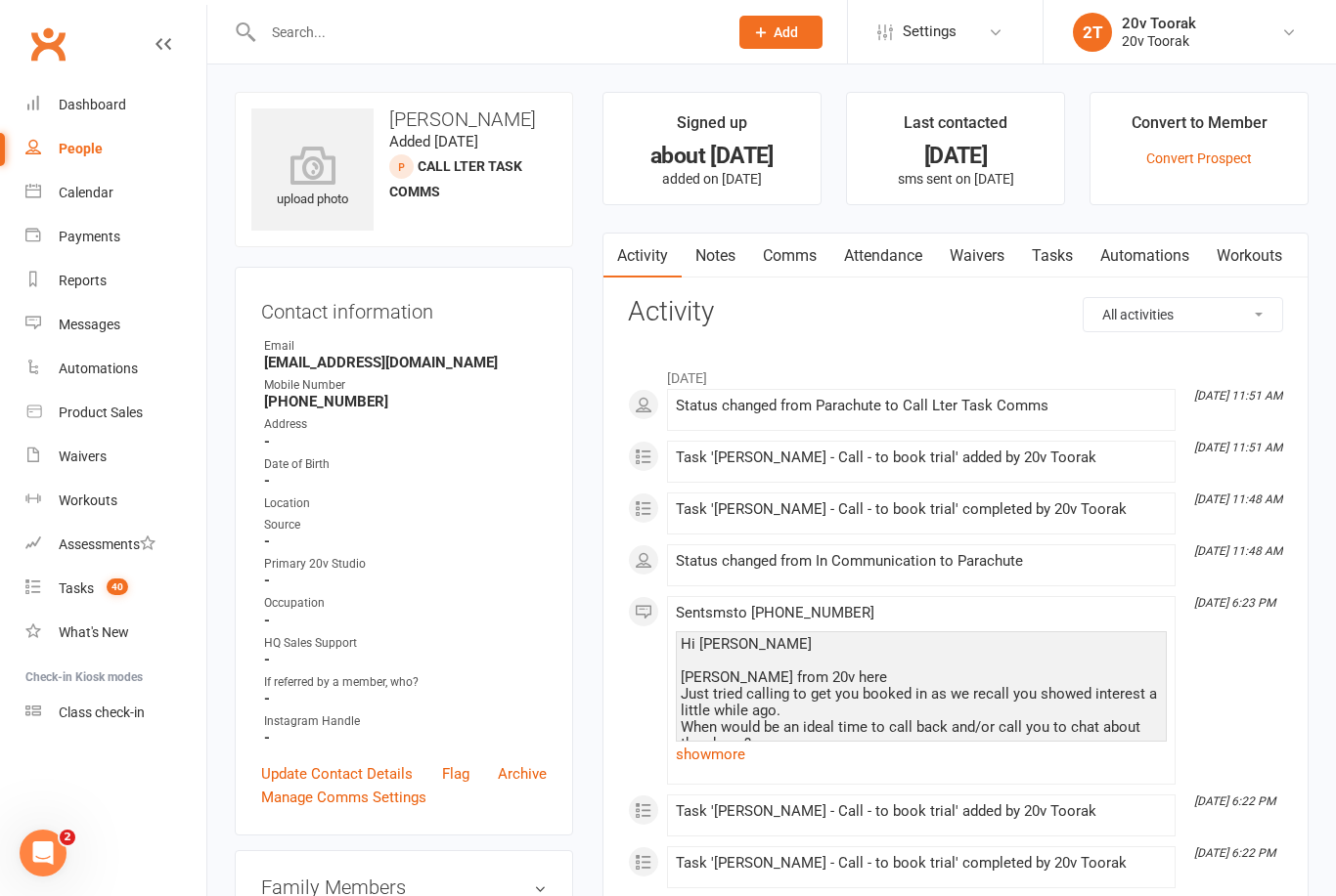
click at [715, 252] on link "Notes" at bounding box center [715, 256] width 68 height 45
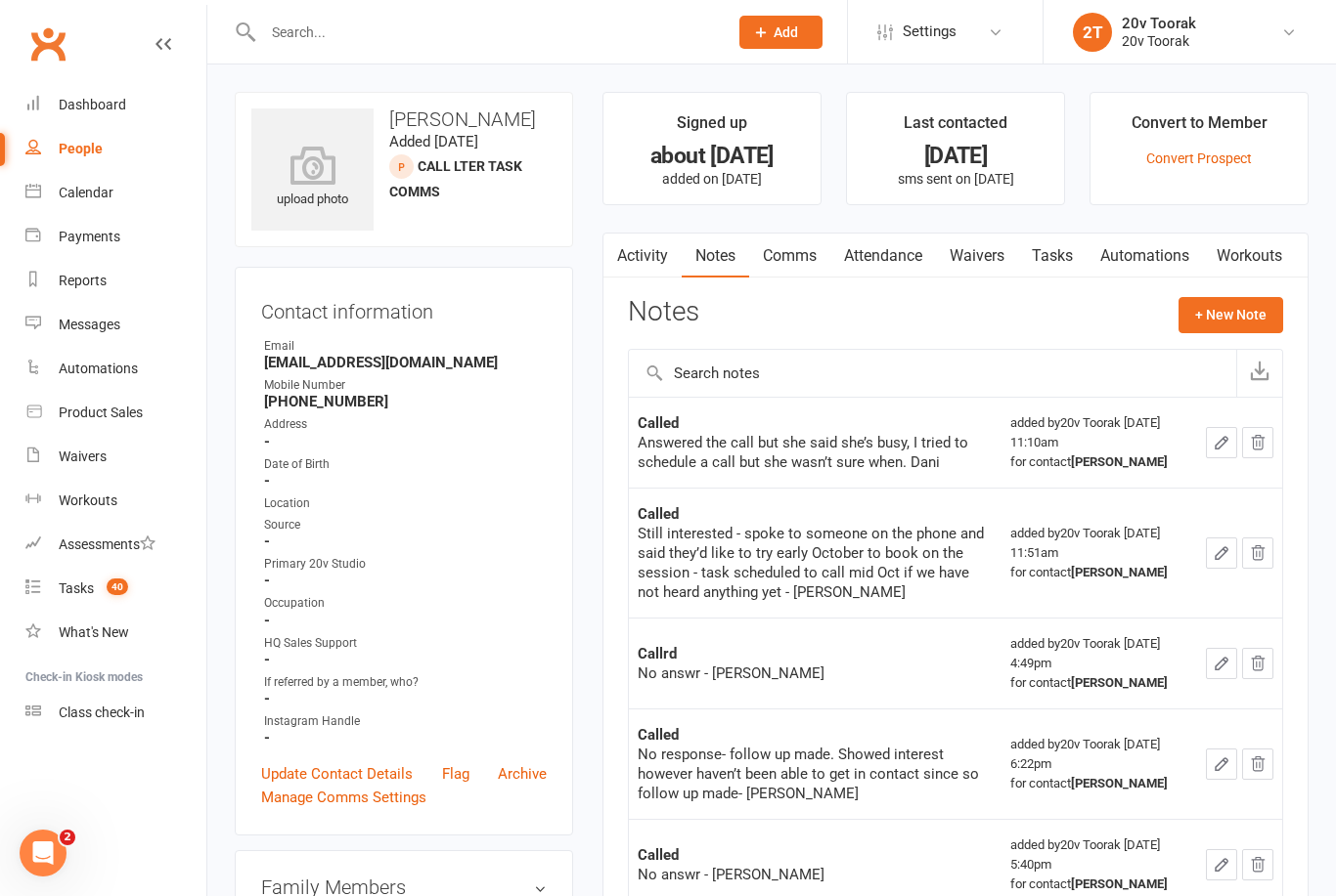
click at [1065, 254] on link "Tasks" at bounding box center [1051, 256] width 69 height 45
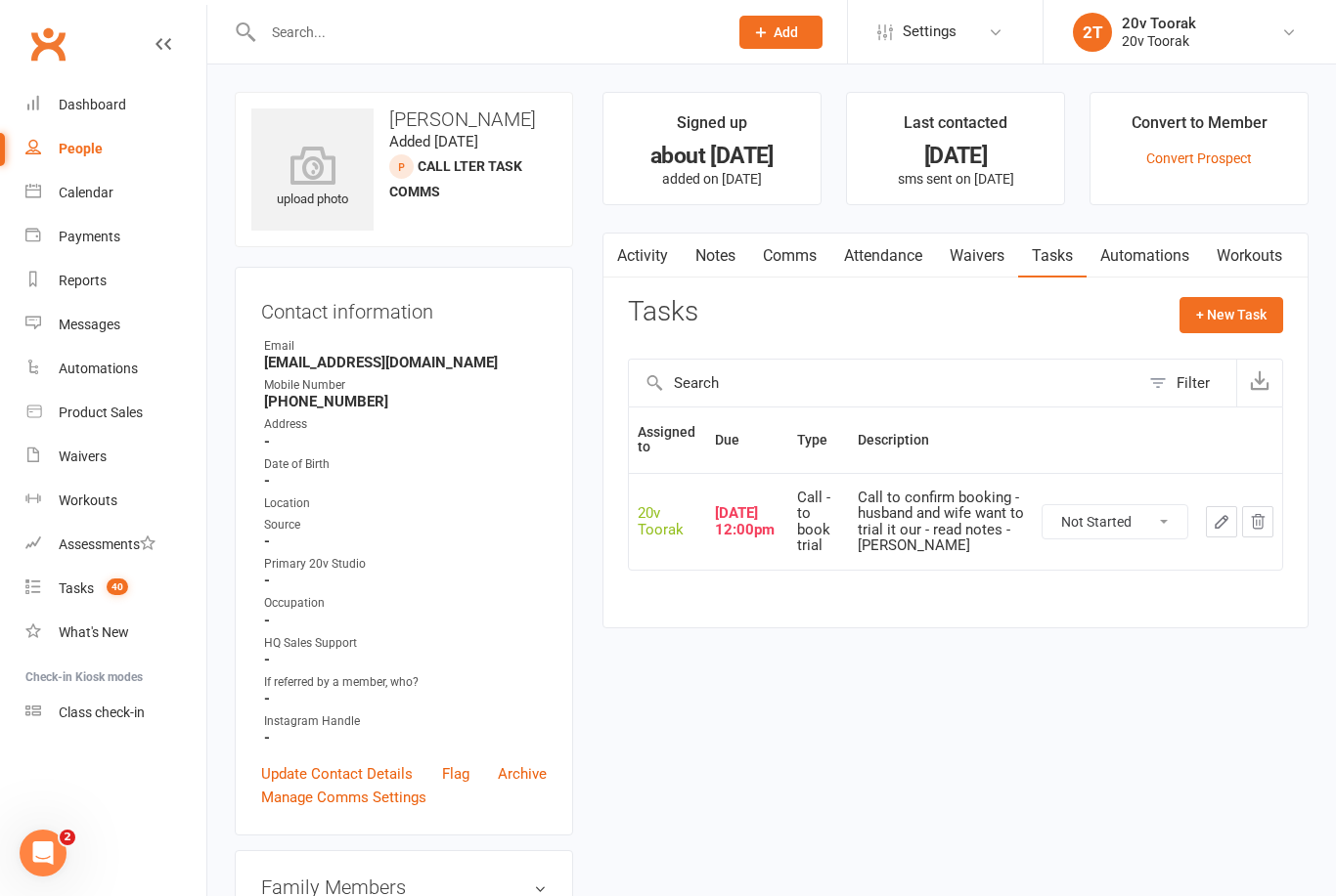
click at [1128, 523] on select "Not Started In Progress Waiting Complete" at bounding box center [1114, 521] width 144 height 33
select select "unstarted"
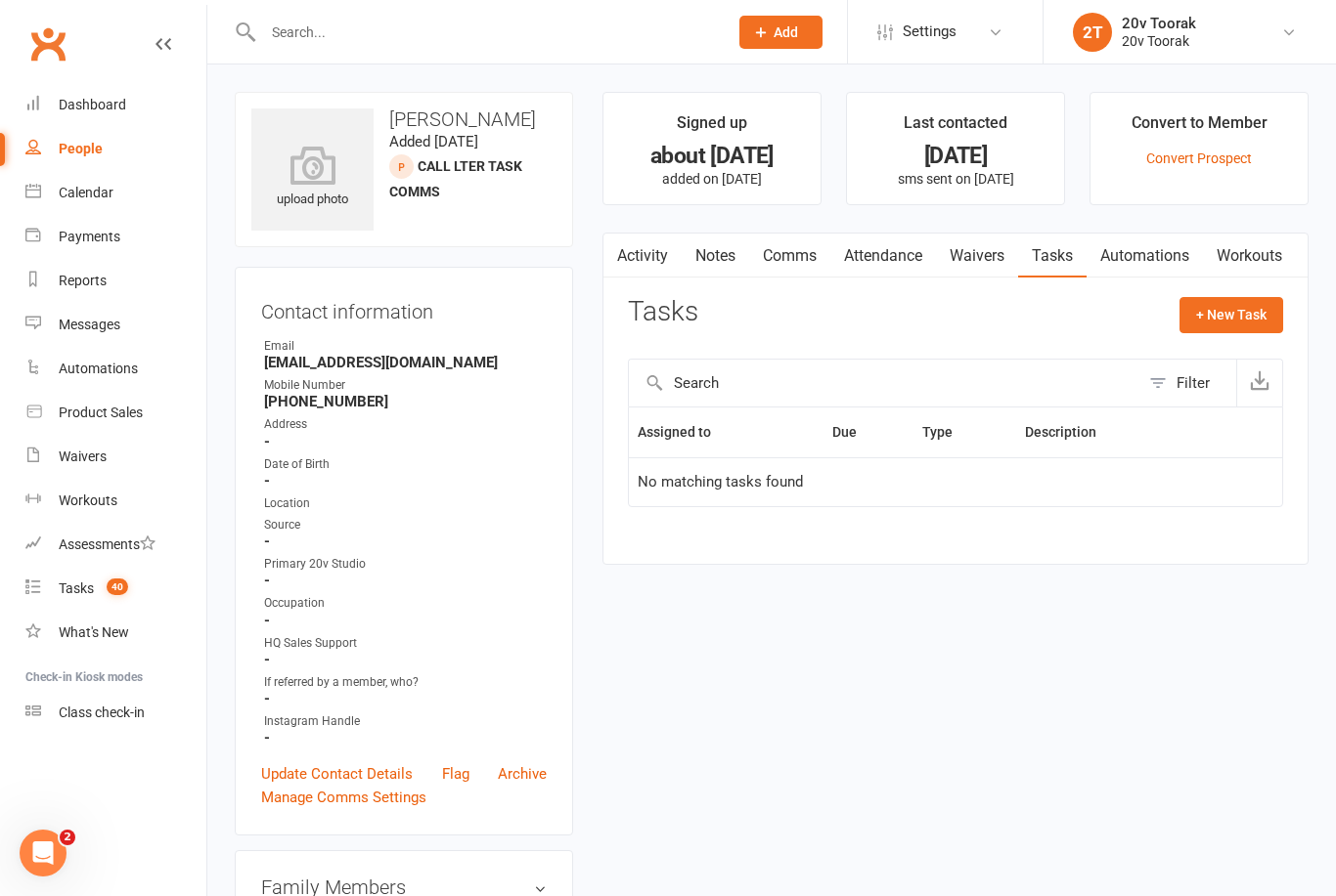
click at [1224, 313] on button "+ New Task" at bounding box center [1232, 314] width 103 height 35
select select "45736"
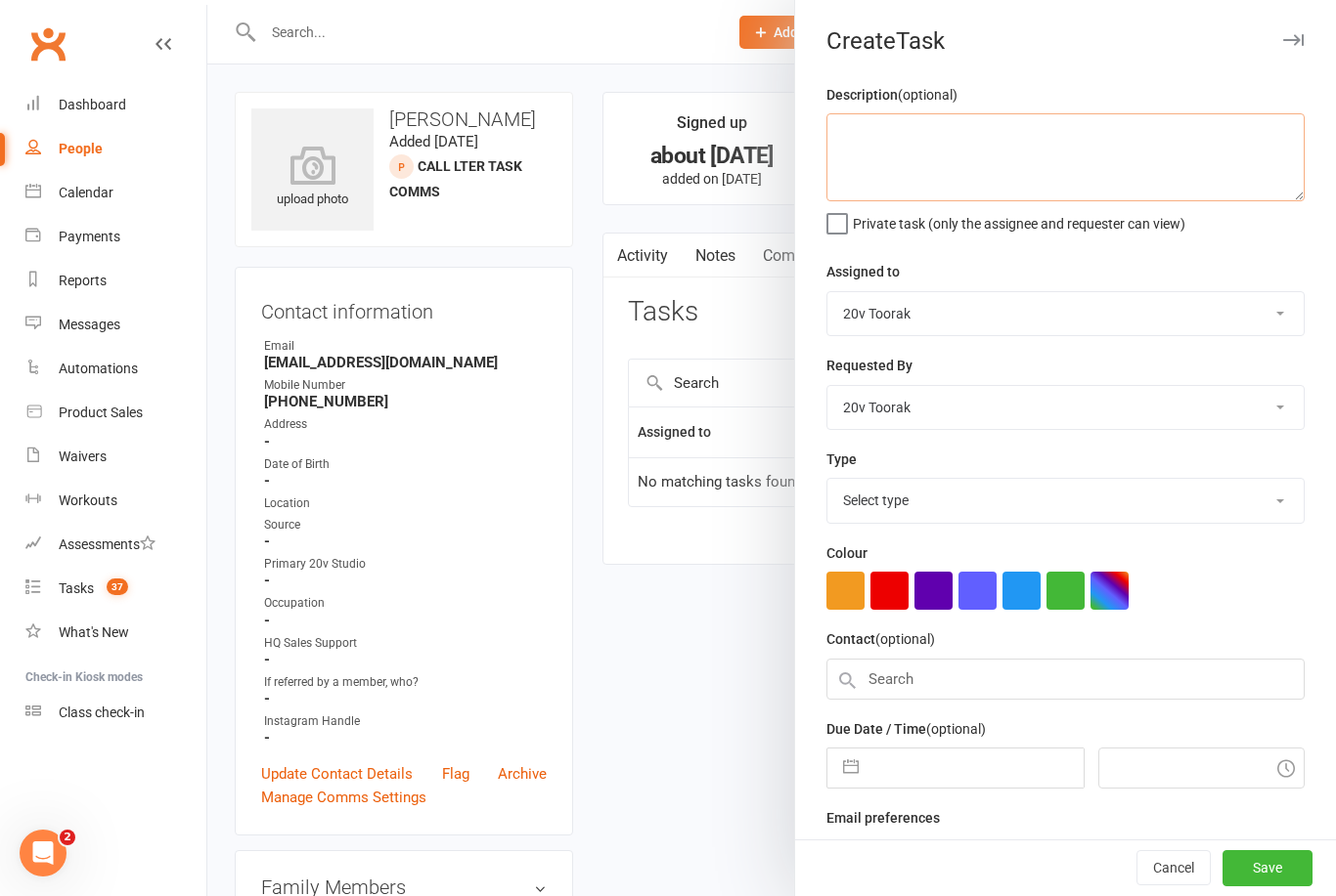
click at [1025, 158] on textarea at bounding box center [1065, 157] width 478 height 88
type textarea "C"
click at [903, 155] on textarea "Book for a trail for her and her husband." at bounding box center [1065, 157] width 478 height 88
click at [907, 127] on textarea "Book for a trail for her and her husband." at bounding box center [1065, 157] width 478 height 88
type textarea "Book a trail for her and her husband."
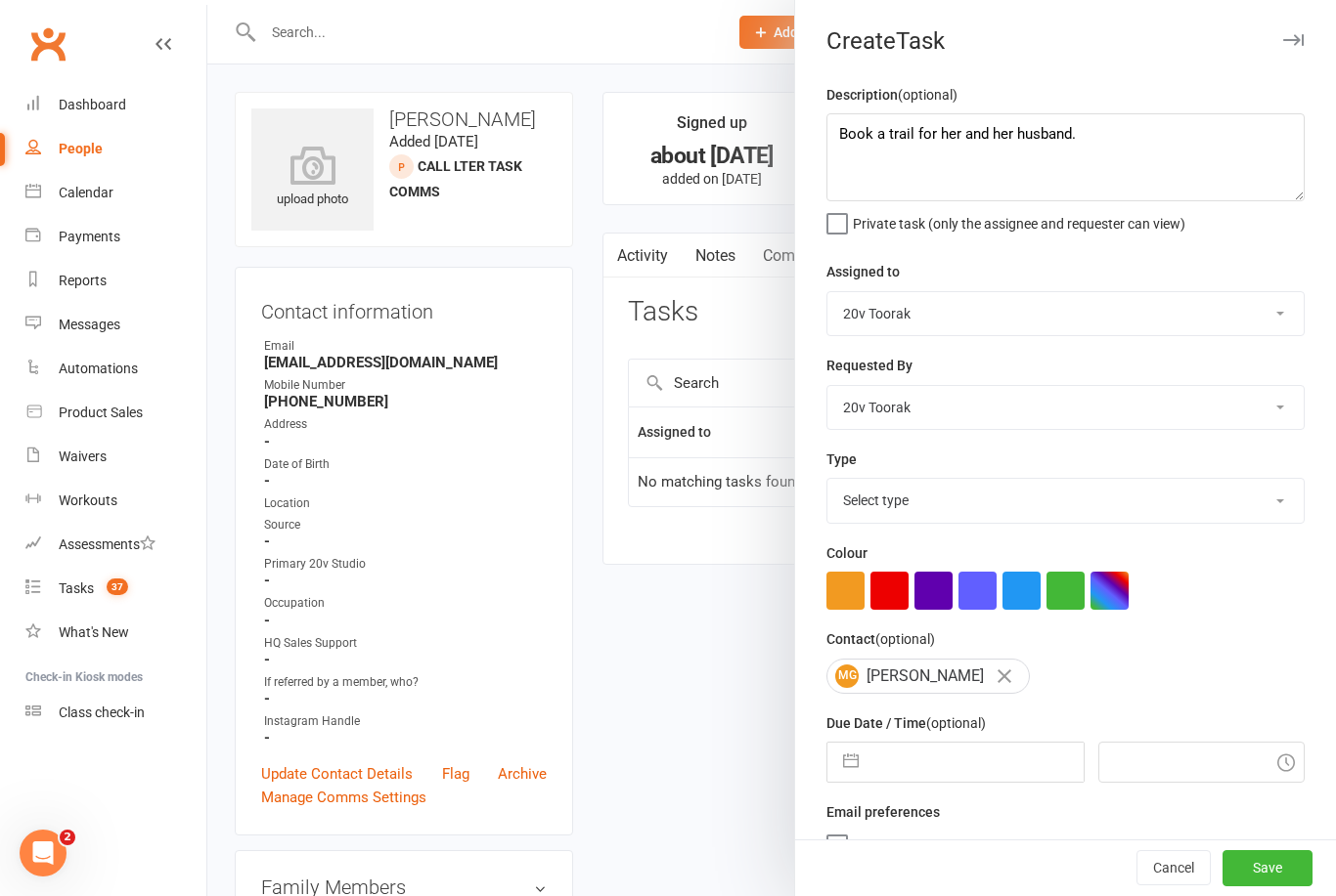
click at [952, 758] on input "text" at bounding box center [975, 762] width 214 height 39
select select "8"
select select "2025"
select select "9"
select select "2025"
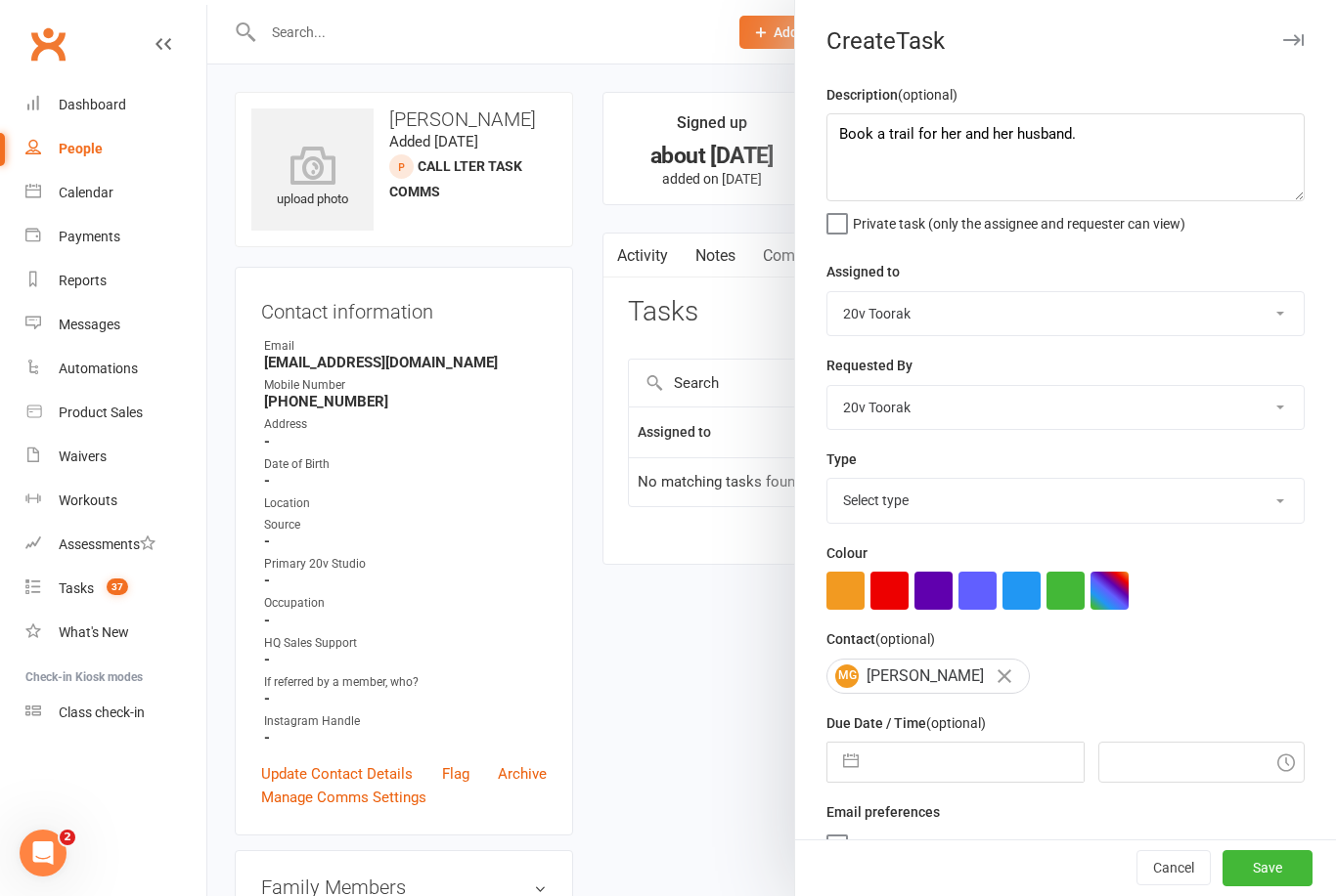
select select "10"
select select "2025"
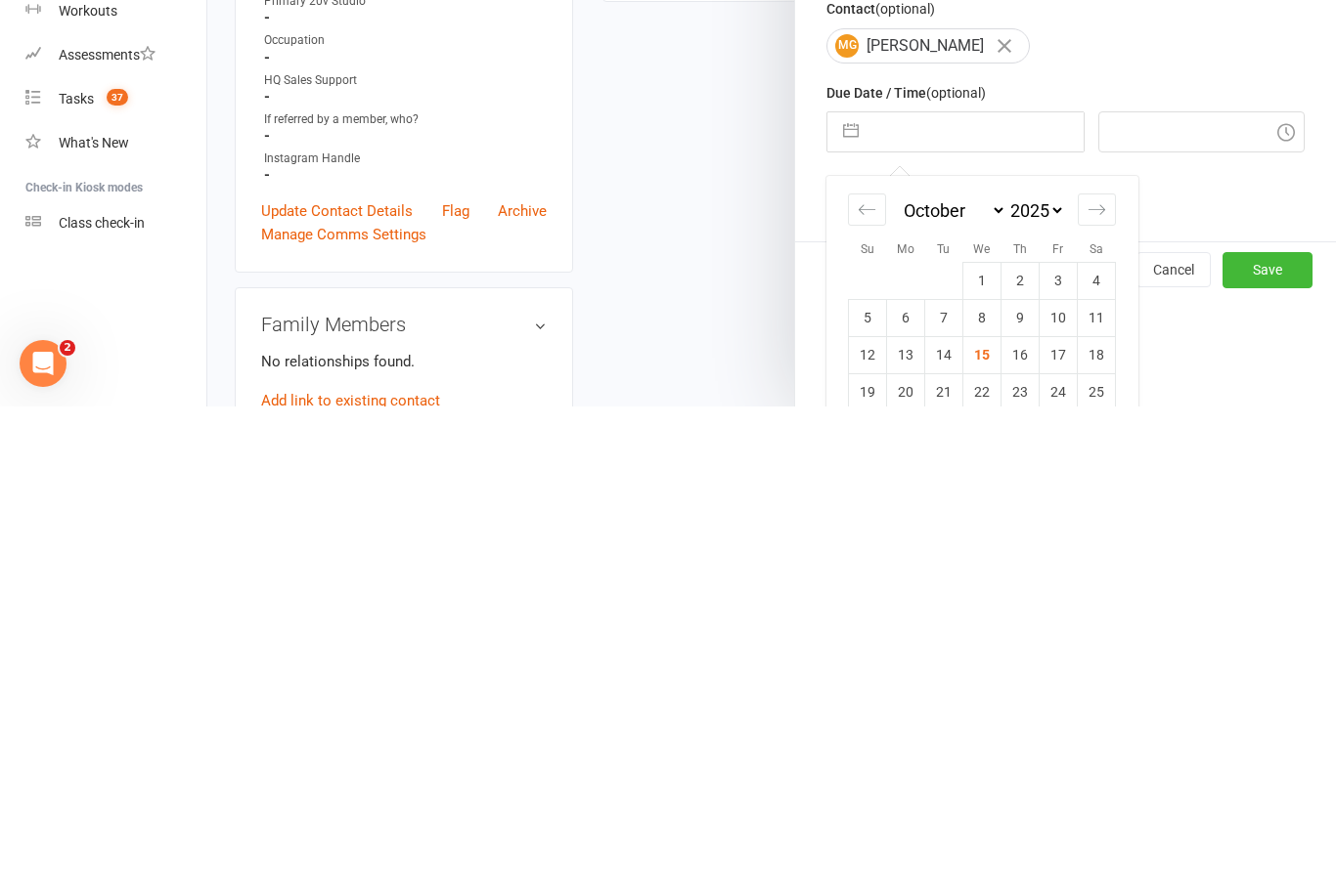
scroll to position [197, 0]
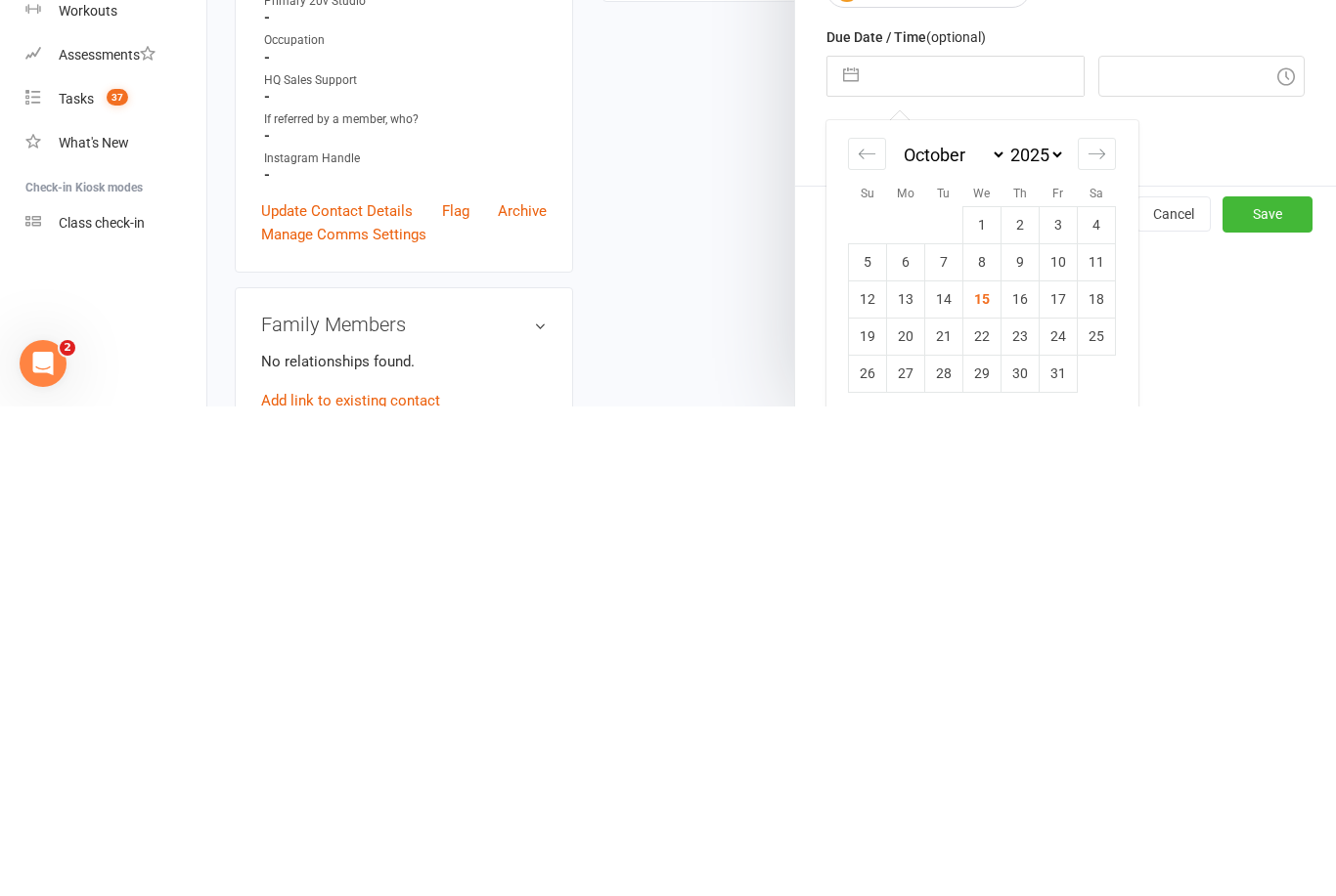
click at [1020, 771] on td "16" at bounding box center [1021, 789] width 38 height 37
type input "[DATE]"
type input "11:30am"
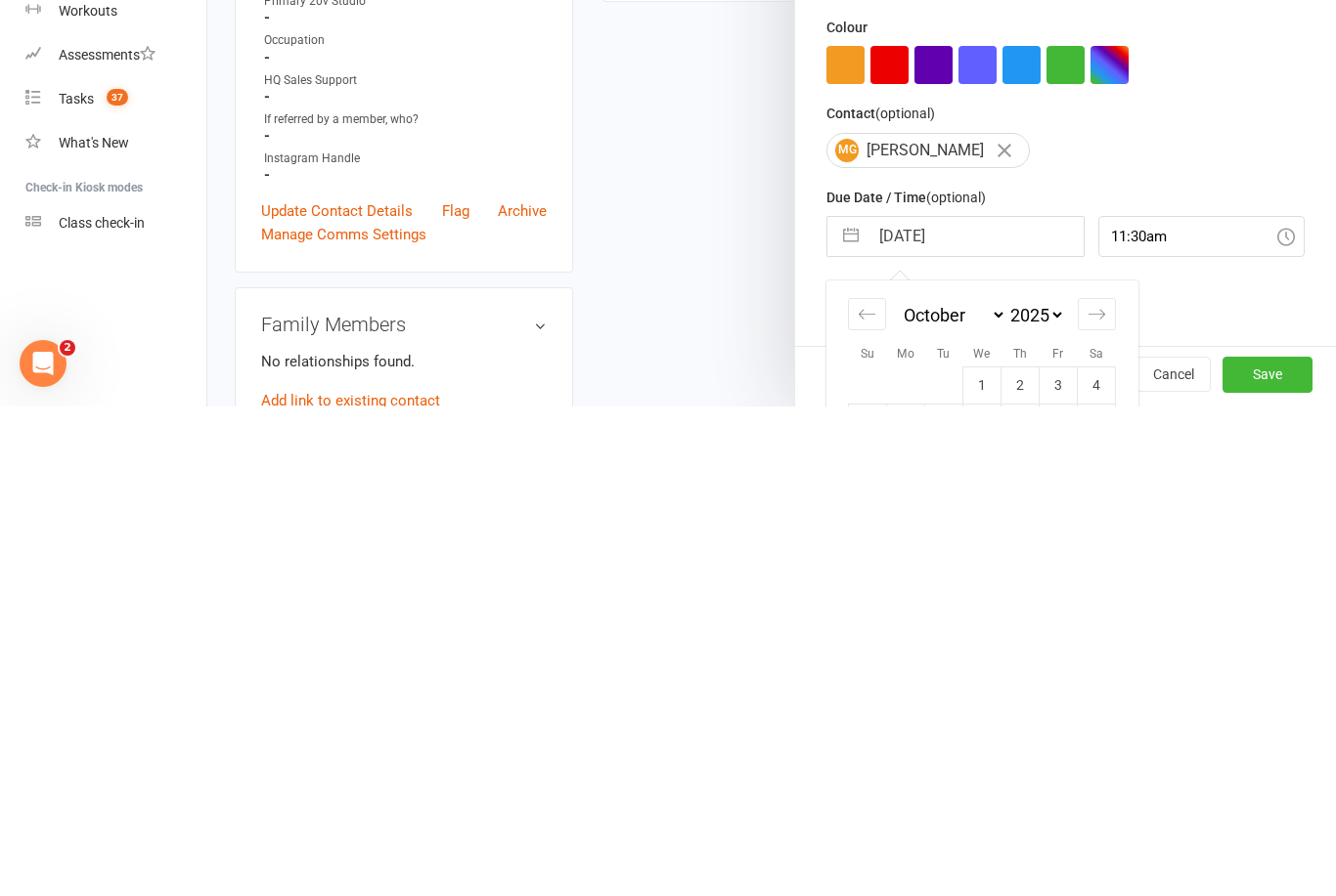
scroll to position [564, 0]
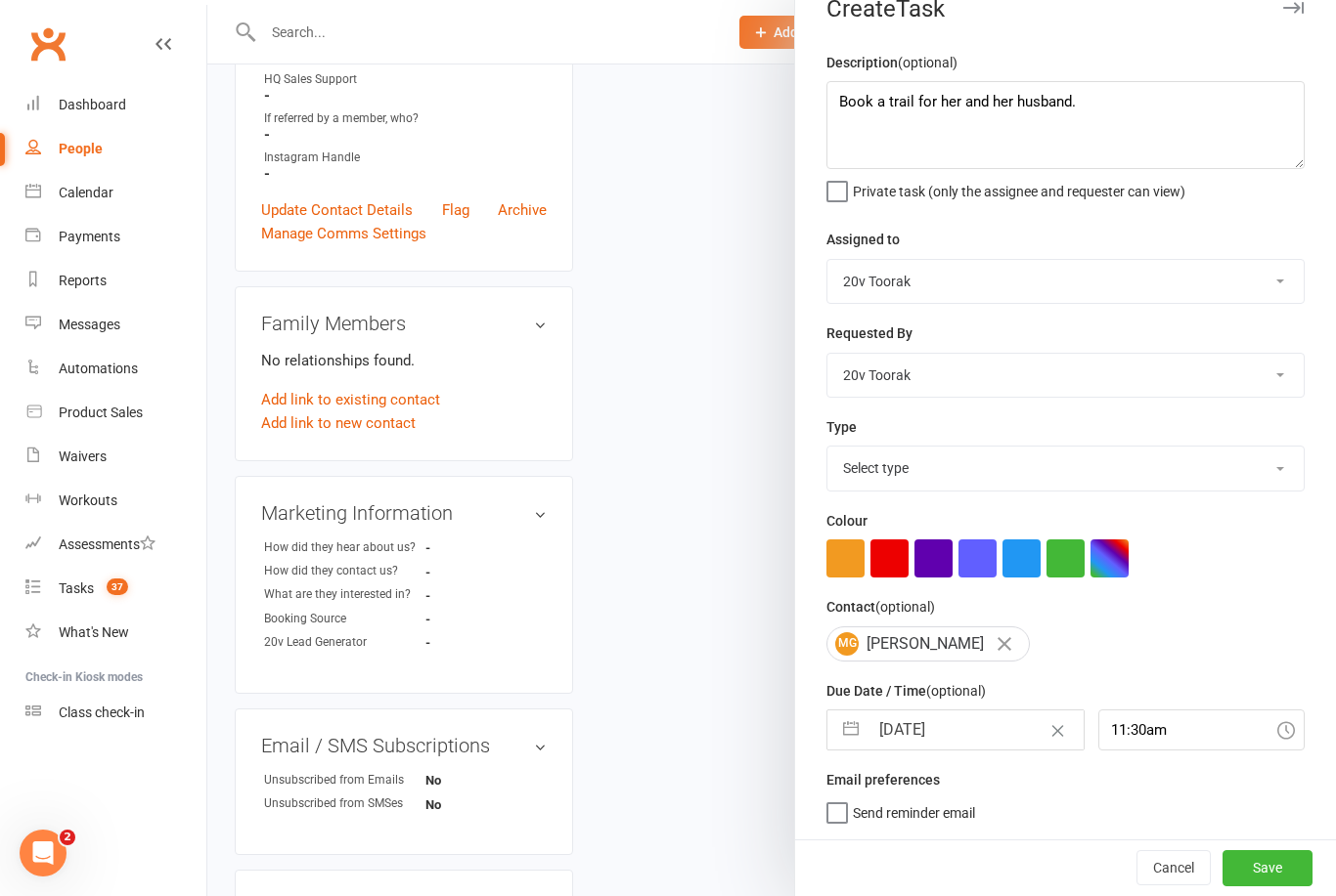
click at [1241, 472] on select "Select type Call Call - to book trial Confirm session attendance Confirm trial …" at bounding box center [1065, 467] width 477 height 43
select select "32301"
click at [1270, 855] on button "Save" at bounding box center [1267, 867] width 90 height 35
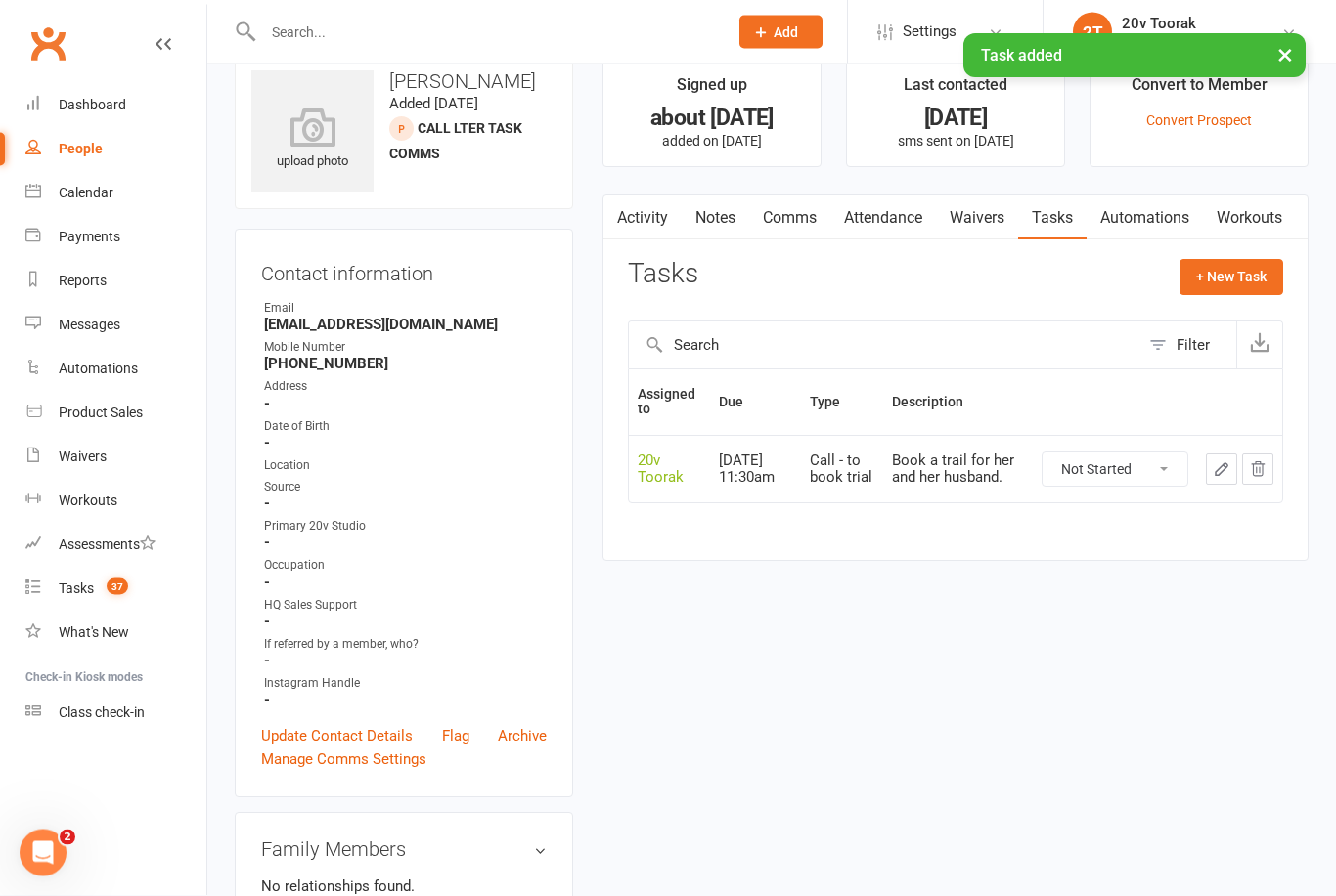
scroll to position [0, 0]
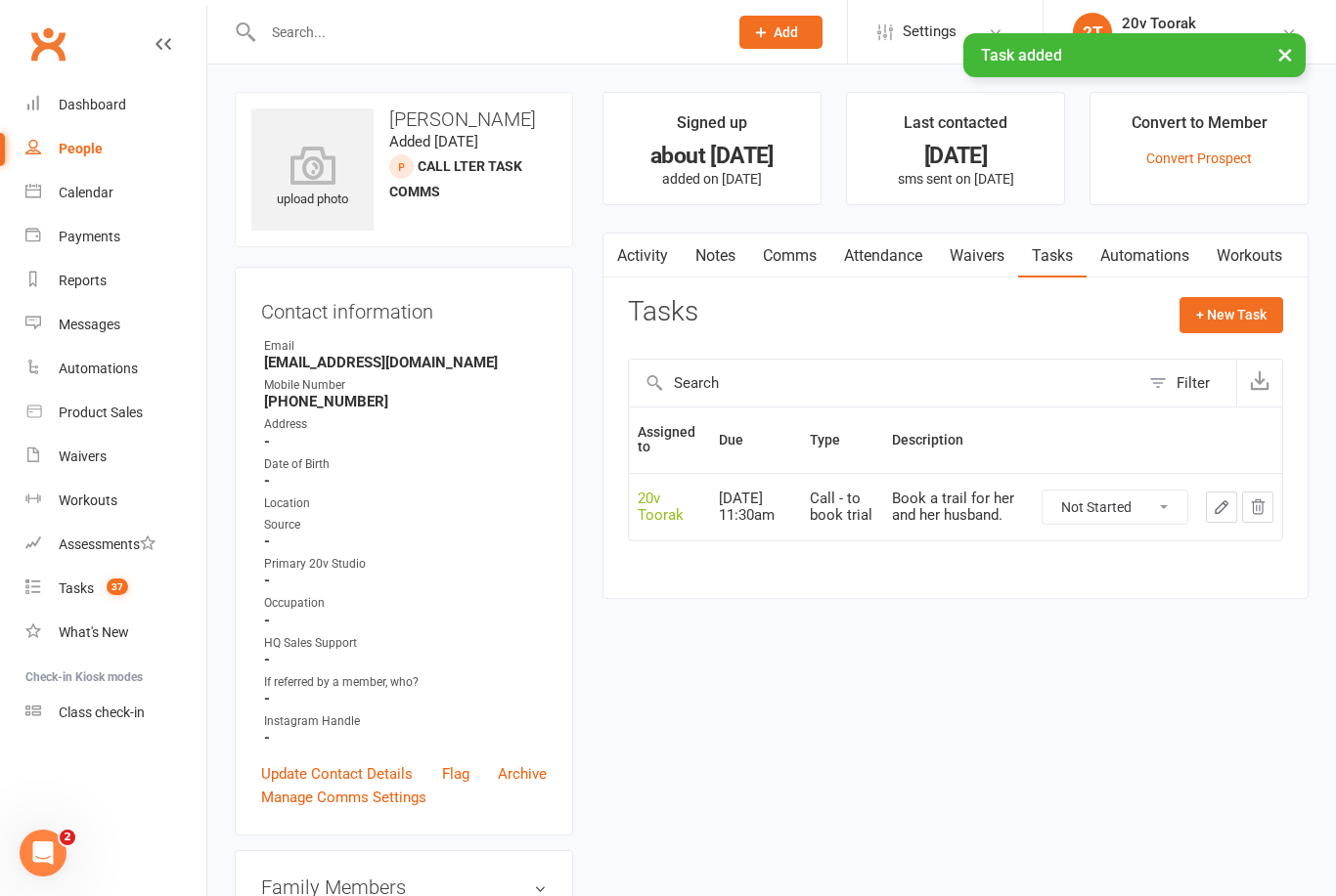
click at [82, 597] on div "Tasks" at bounding box center [76, 589] width 35 height 16
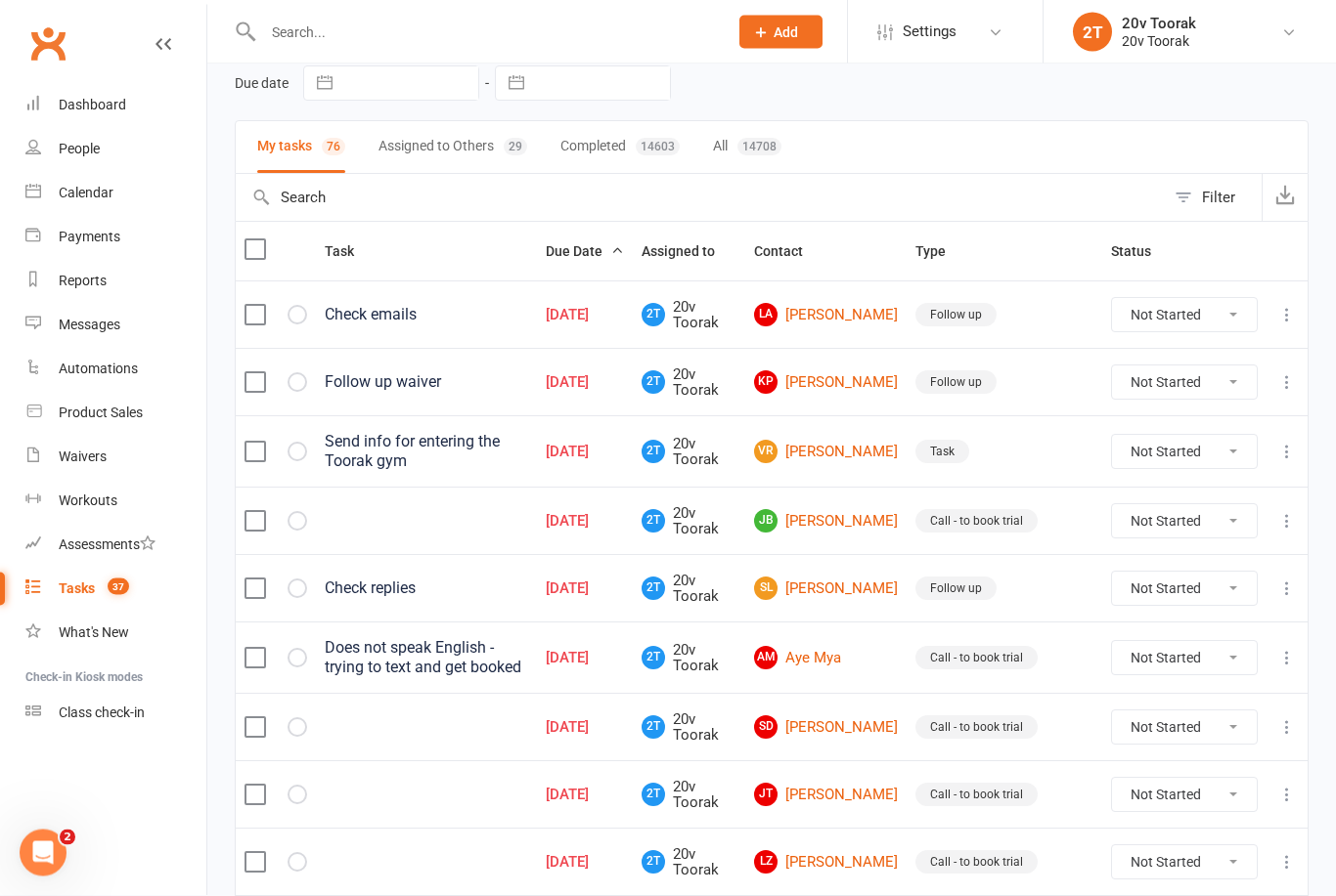
scroll to position [92, 0]
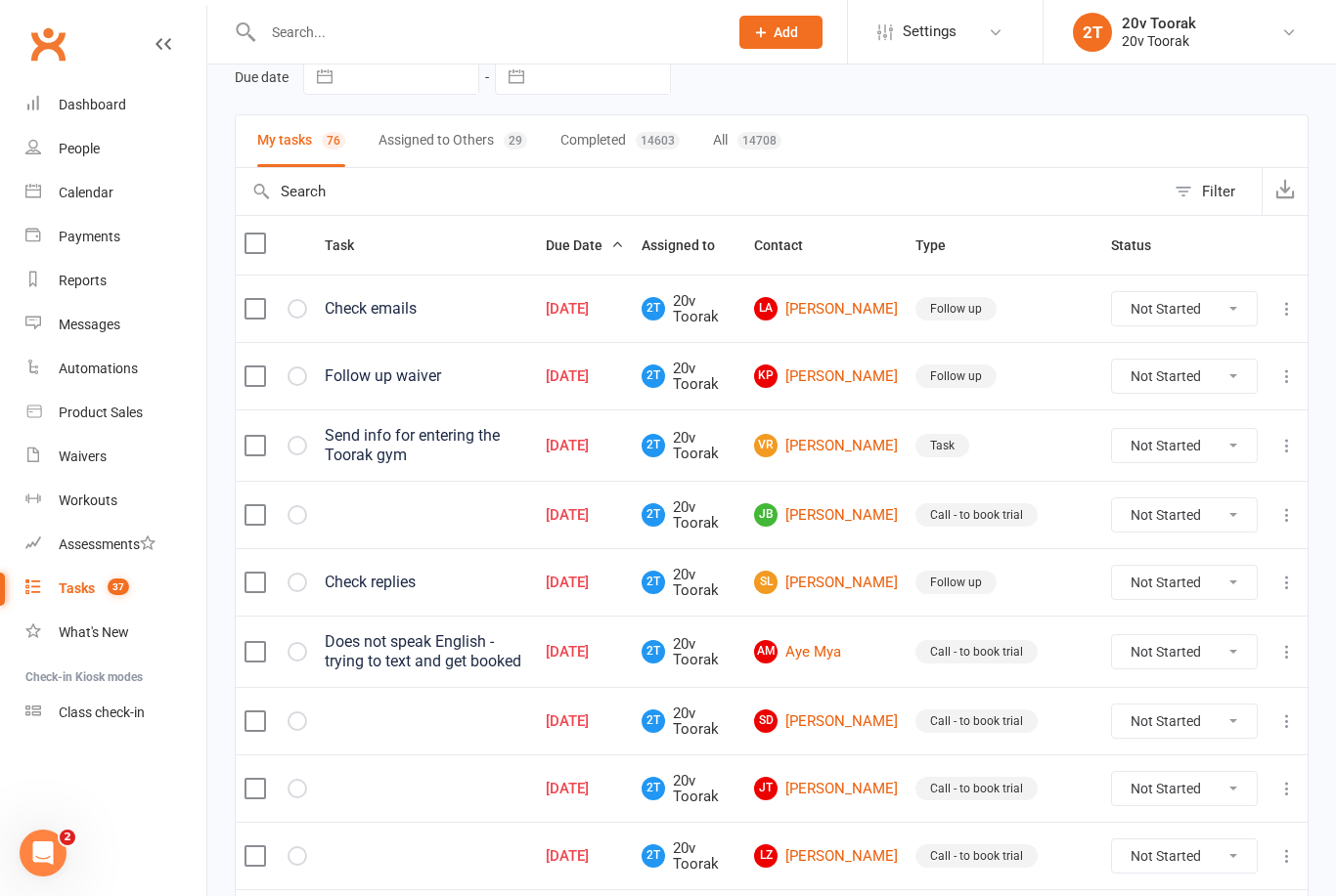
click at [852, 517] on link "JB Josh Benson" at bounding box center [826, 515] width 144 height 24
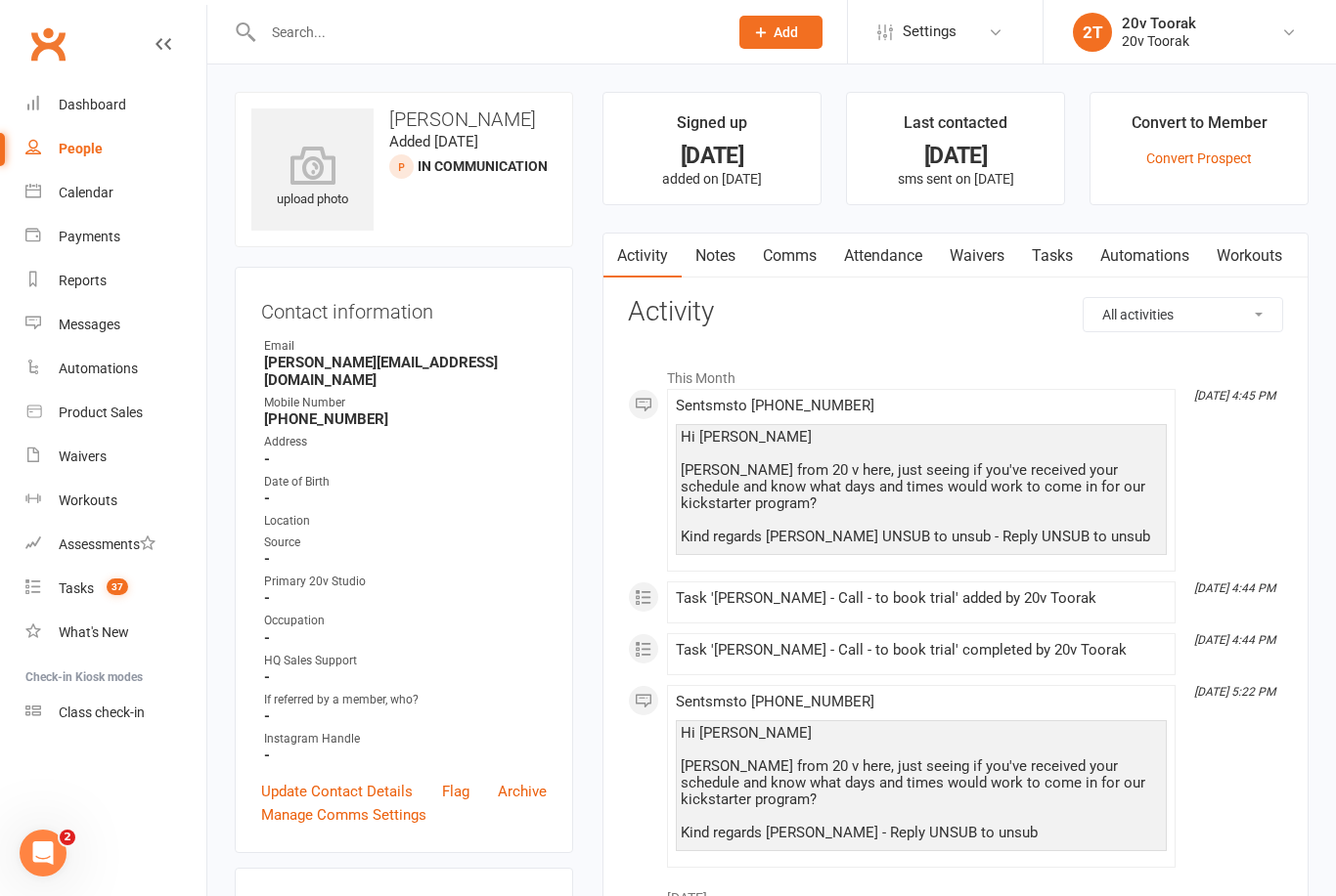
click at [536, 550] on strong "-" at bounding box center [405, 559] width 283 height 18
click at [328, 25] on input "text" at bounding box center [485, 33] width 457 height 28
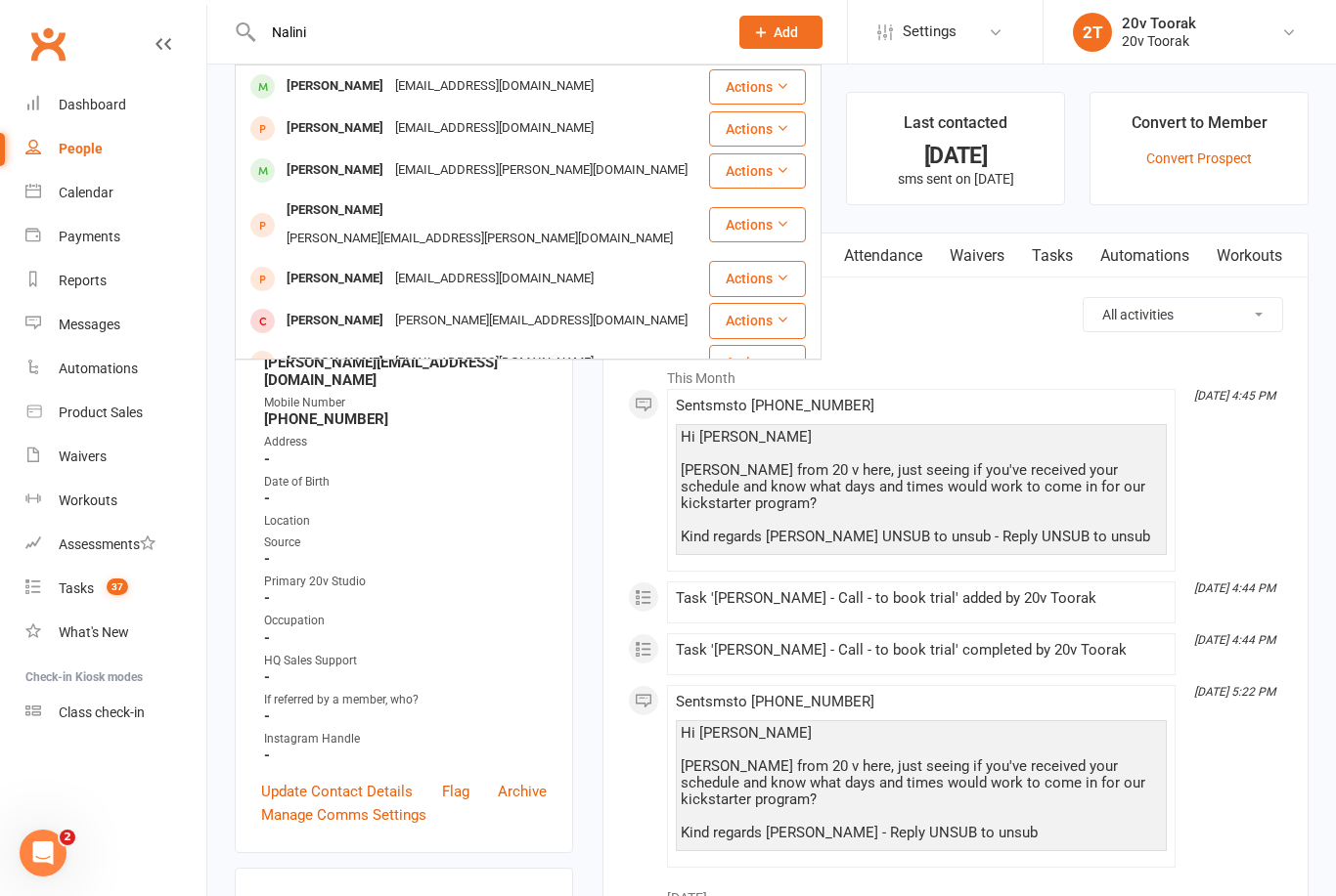
type input "Nalini"
click at [346, 83] on div "Nalini Kandiah" at bounding box center [334, 87] width 108 height 29
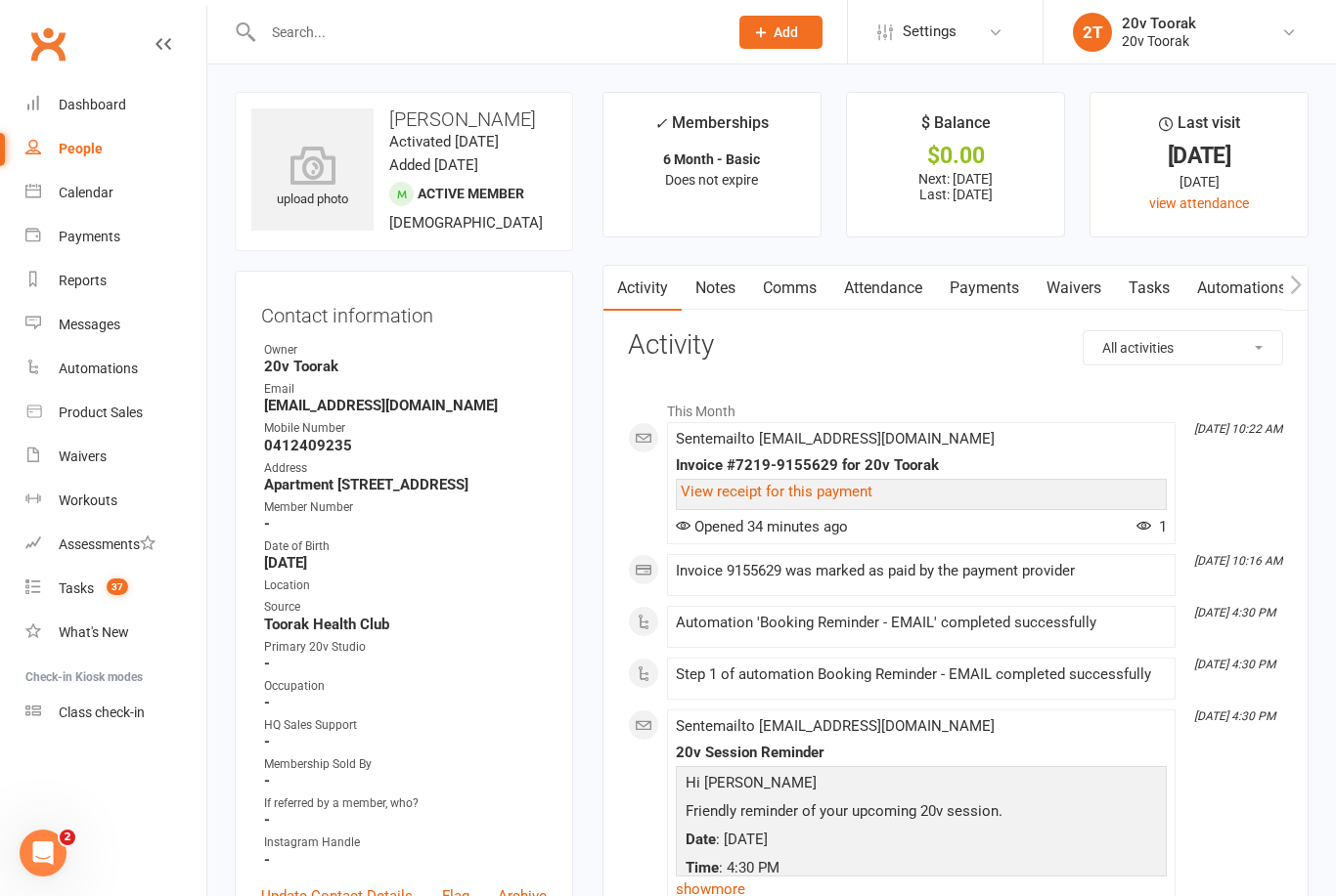
click at [717, 298] on link "Notes" at bounding box center [715, 287] width 68 height 45
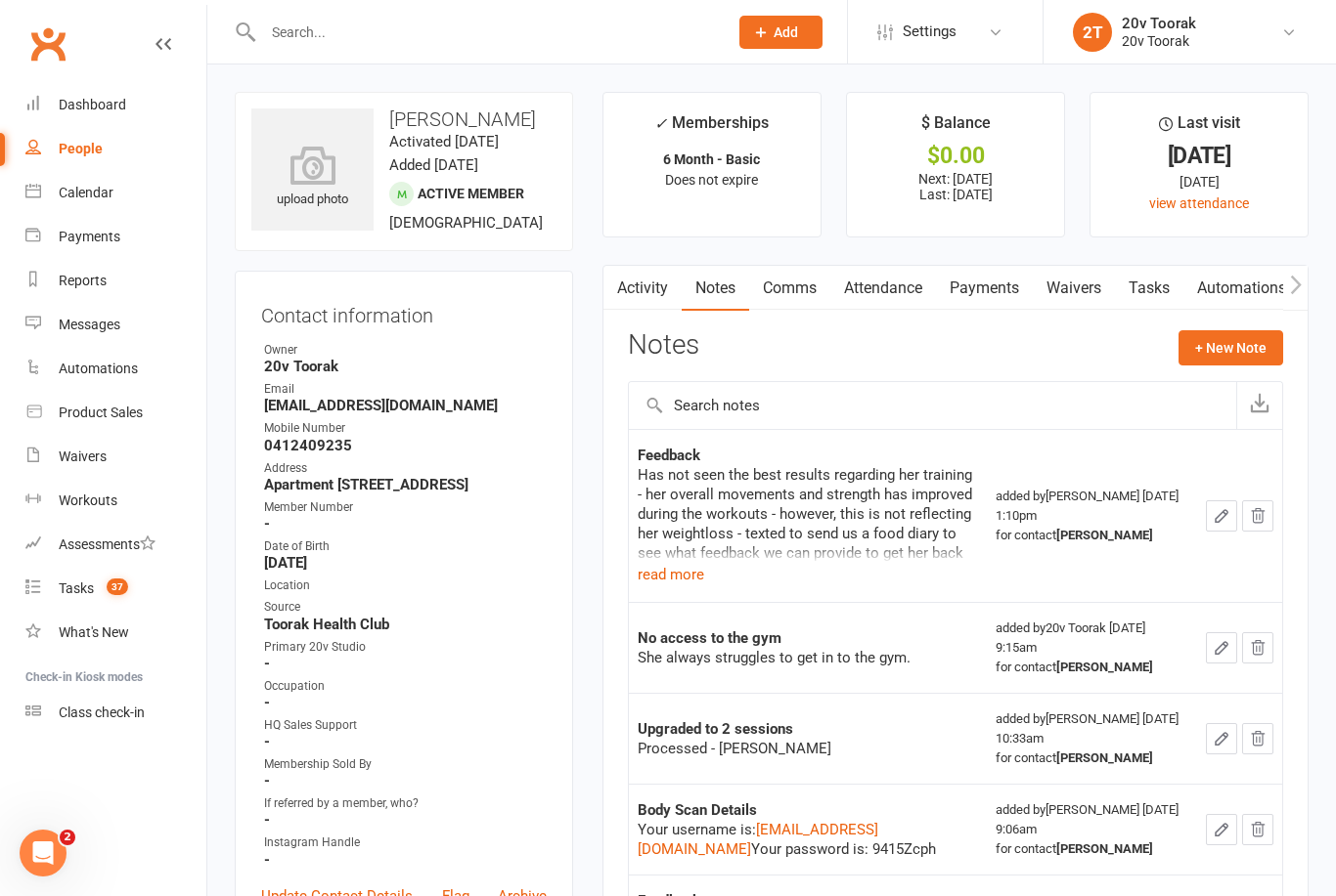
click at [1219, 346] on button "+ New Note" at bounding box center [1231, 347] width 104 height 35
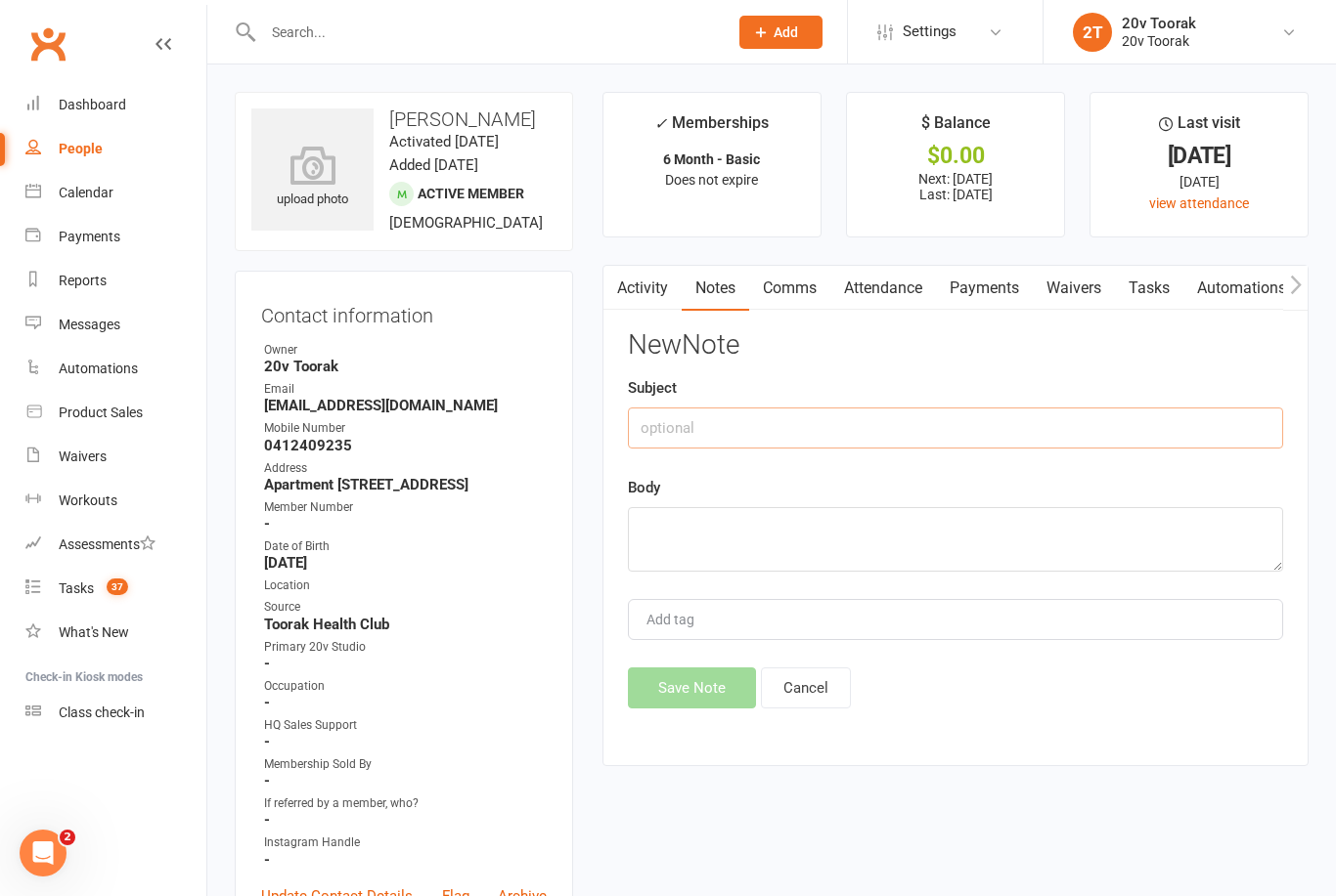
click at [827, 422] on input "text" at bounding box center [955, 428] width 656 height 41
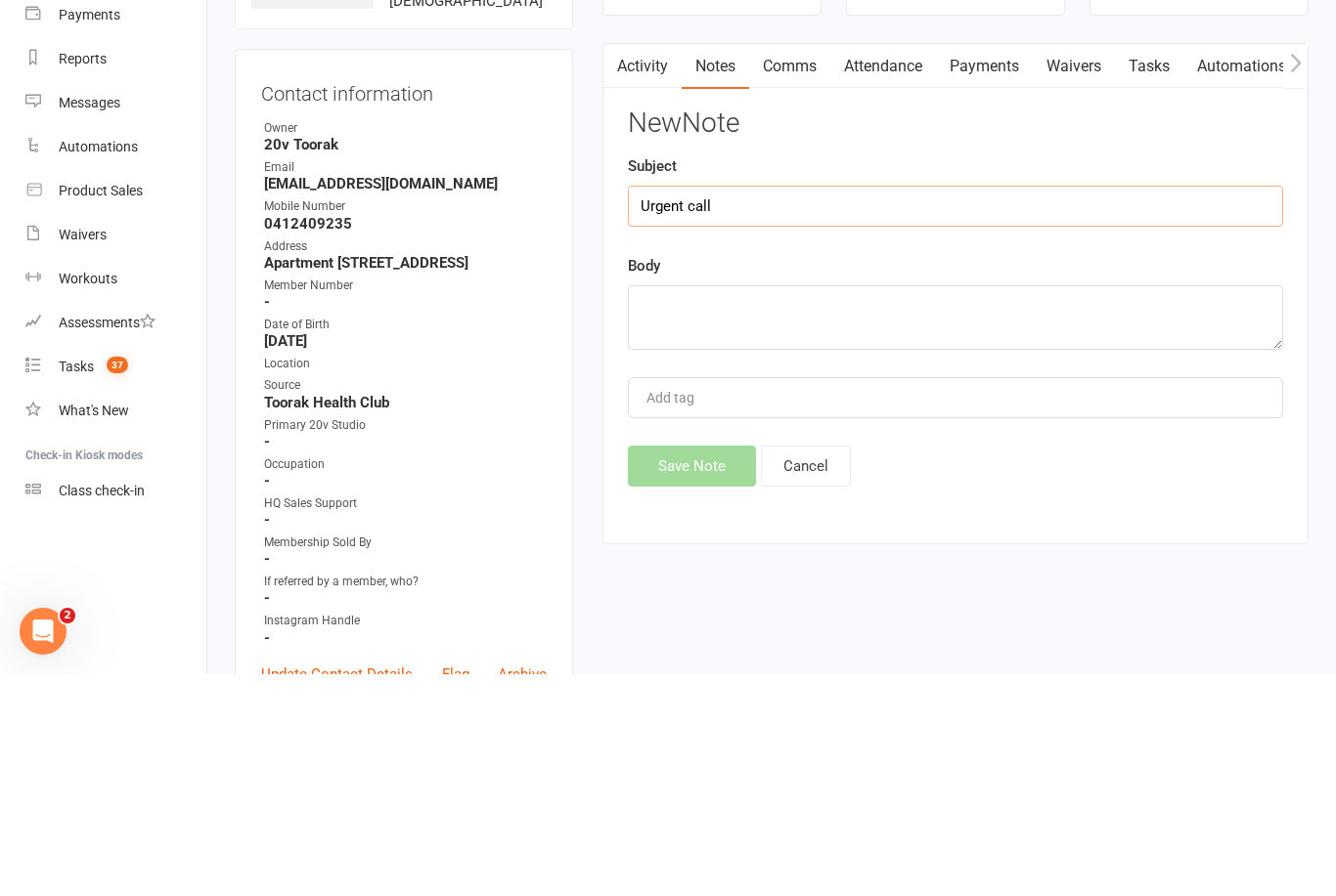
type input "Urgent call"
click at [731, 507] on textarea at bounding box center [955, 539] width 656 height 65
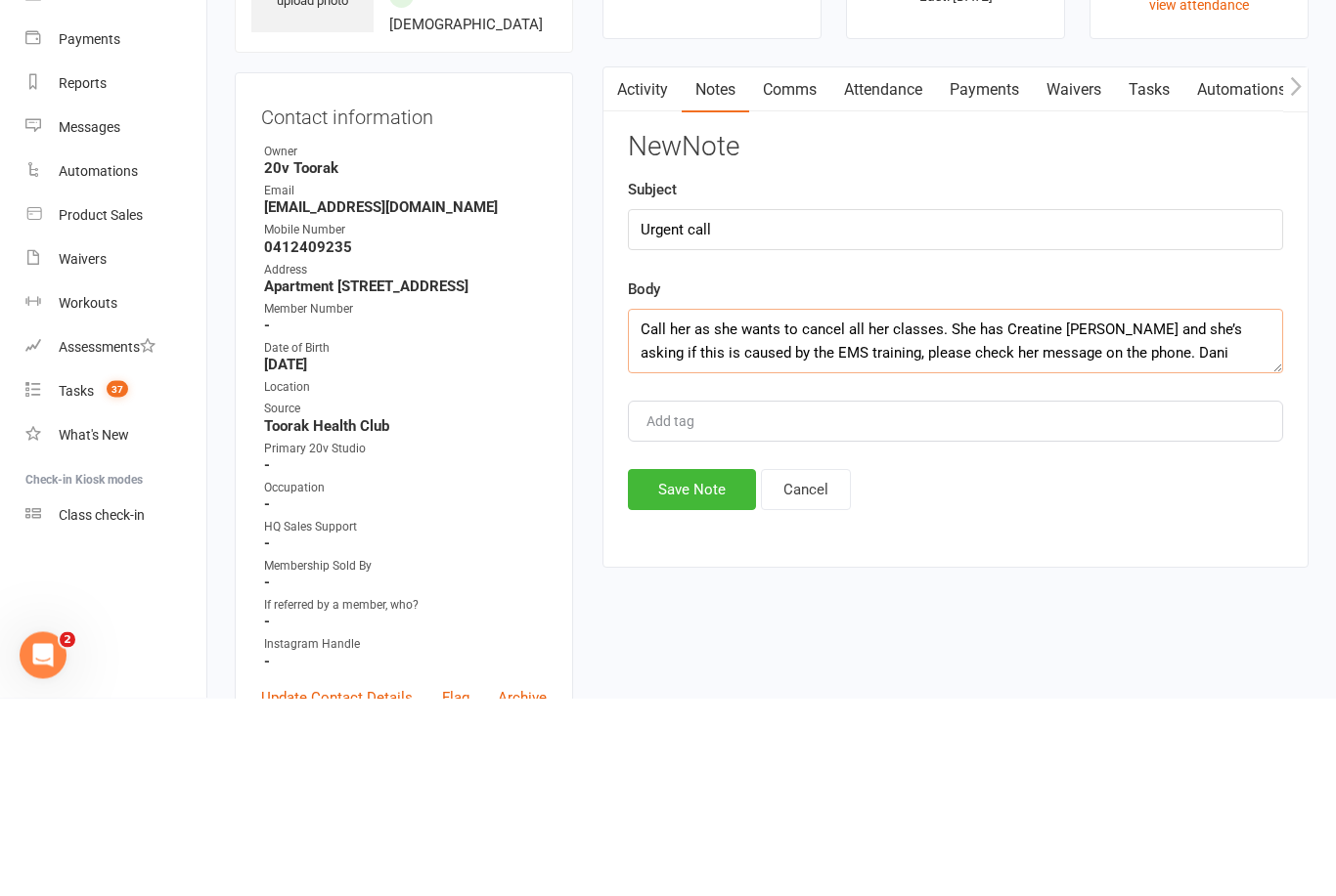
type textarea "Call her as she wants to cancel all her classes. She has Creatine Kisane and sh…"
click at [819, 408] on input "Urgent call" at bounding box center [955, 428] width 656 height 41
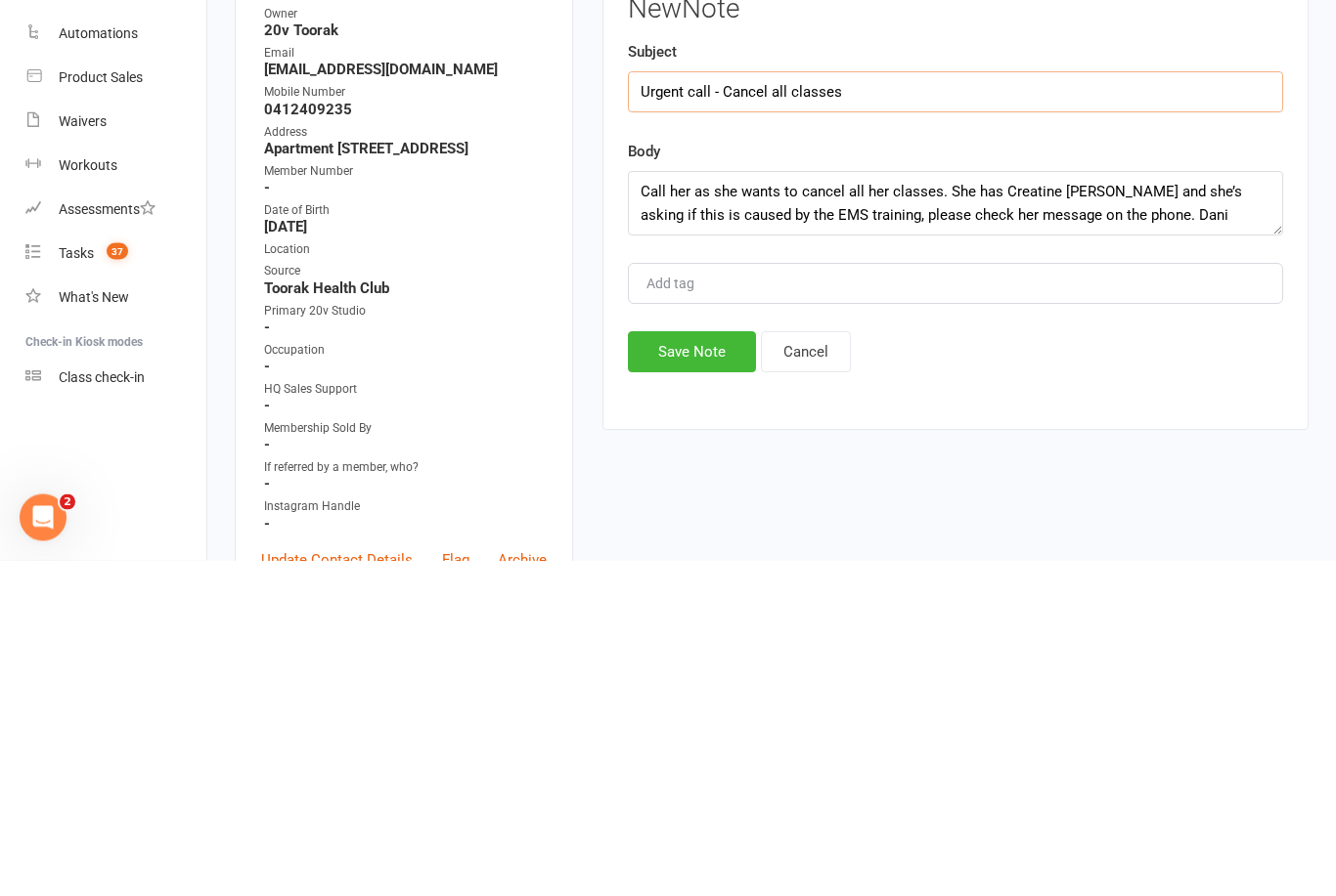
type input "Urgent call - Cancel all classes"
click at [682, 667] on button "Save Note" at bounding box center [691, 687] width 128 height 41
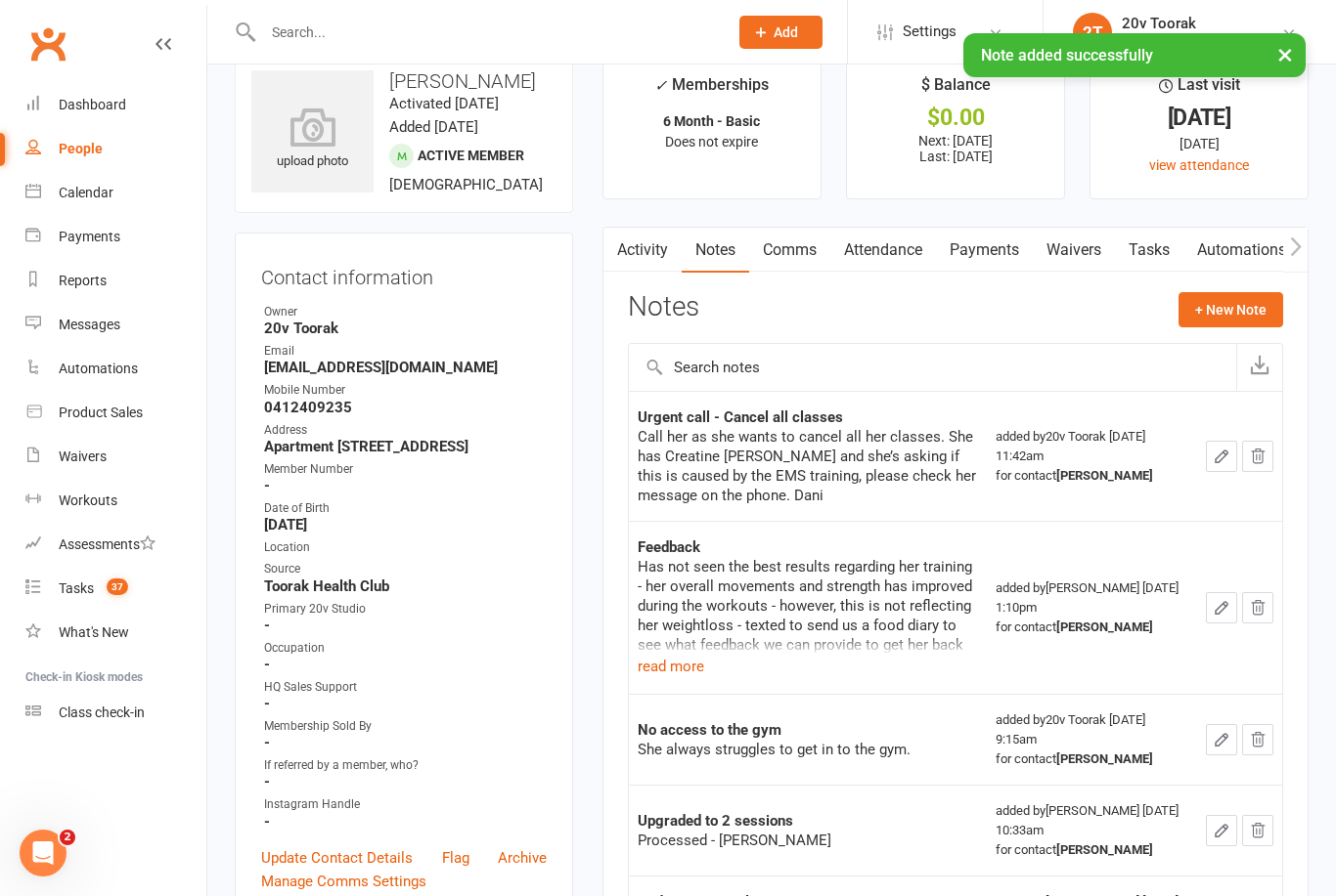
scroll to position [29, 0]
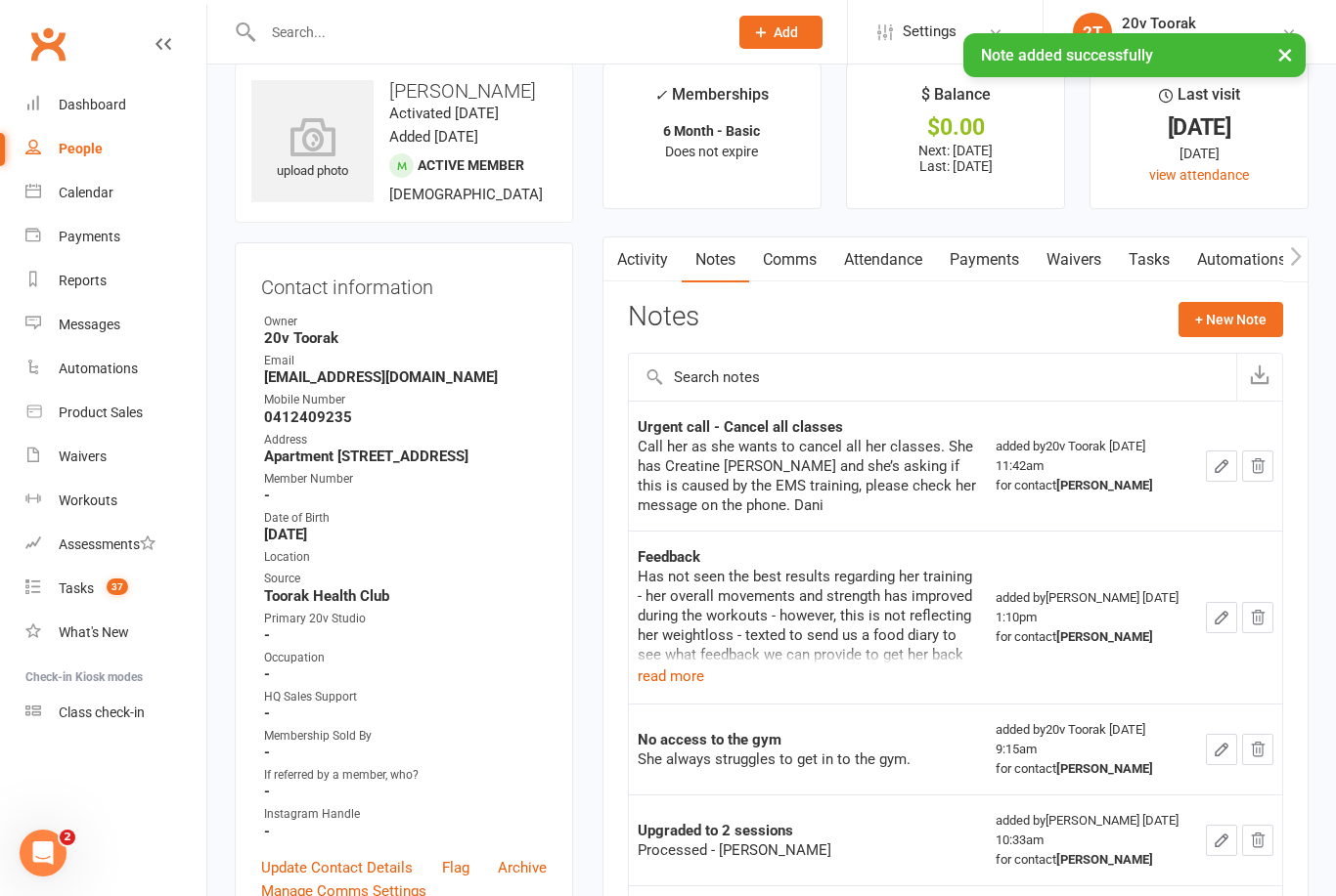
click at [1159, 268] on link "Tasks" at bounding box center [1149, 260] width 69 height 45
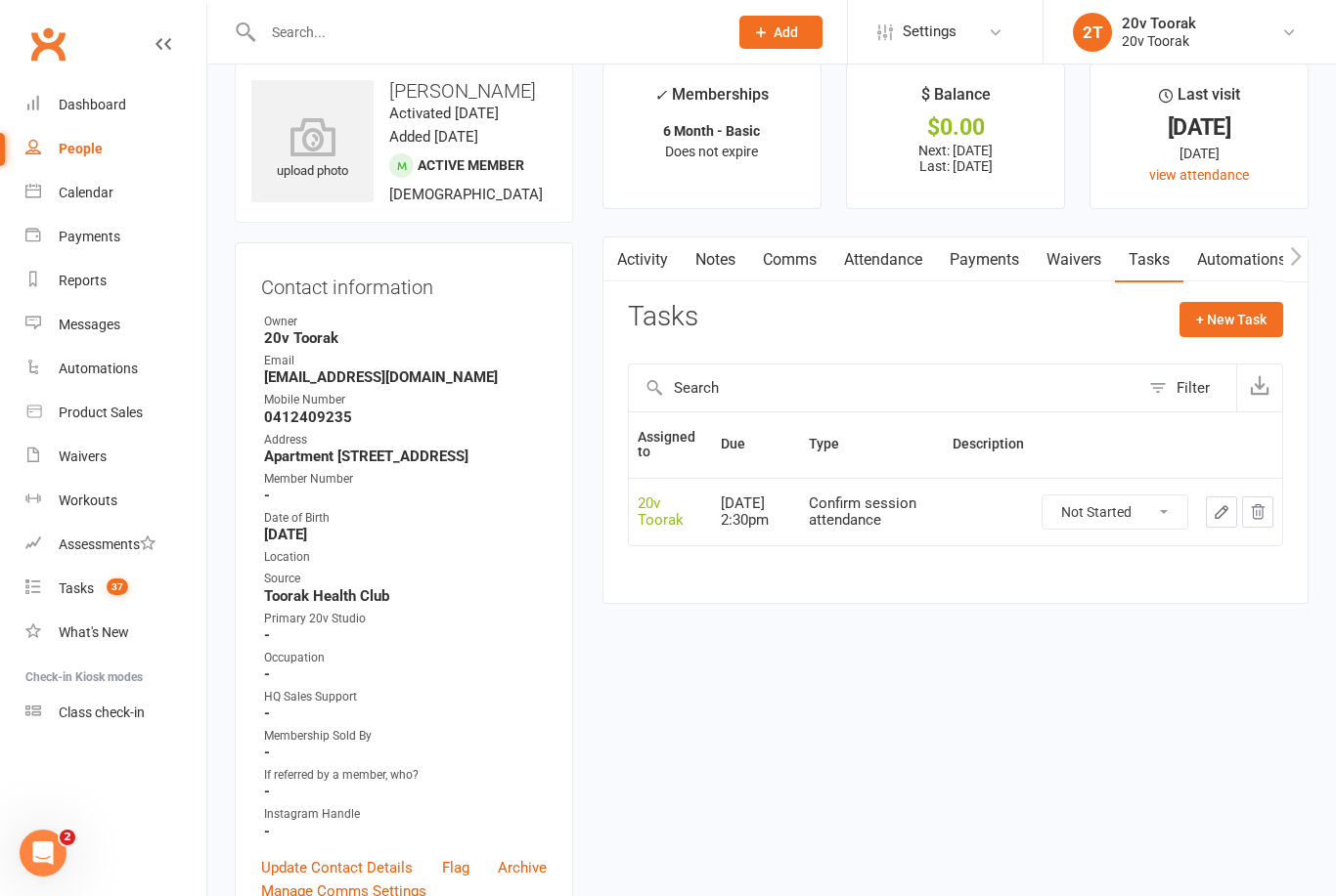
click at [1233, 324] on button "+ New Task" at bounding box center [1232, 319] width 103 height 35
select select "45736"
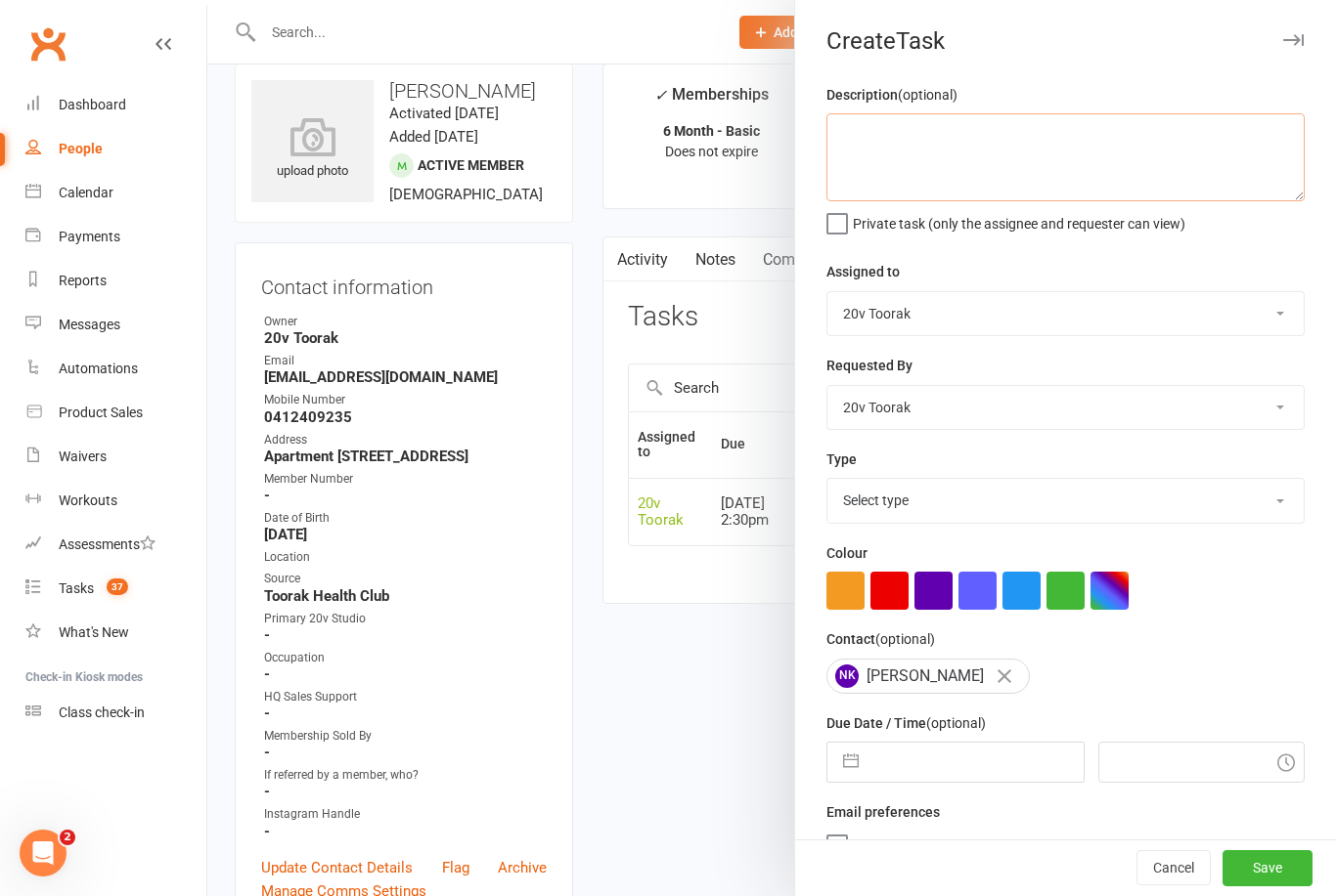
click at [984, 141] on textarea at bounding box center [1065, 157] width 478 height 88
click at [847, 139] on textarea "Cancel all classes" at bounding box center [1065, 157] width 478 height 88
click at [920, 134] on textarea "Cancel all classes" at bounding box center [1065, 157] width 478 height 88
click at [988, 199] on textarea "Check notes Check studios phone message. Cancel all classes" at bounding box center [1065, 157] width 478 height 88
type textarea "Check notes Check studios phone message. Cancel all classes"
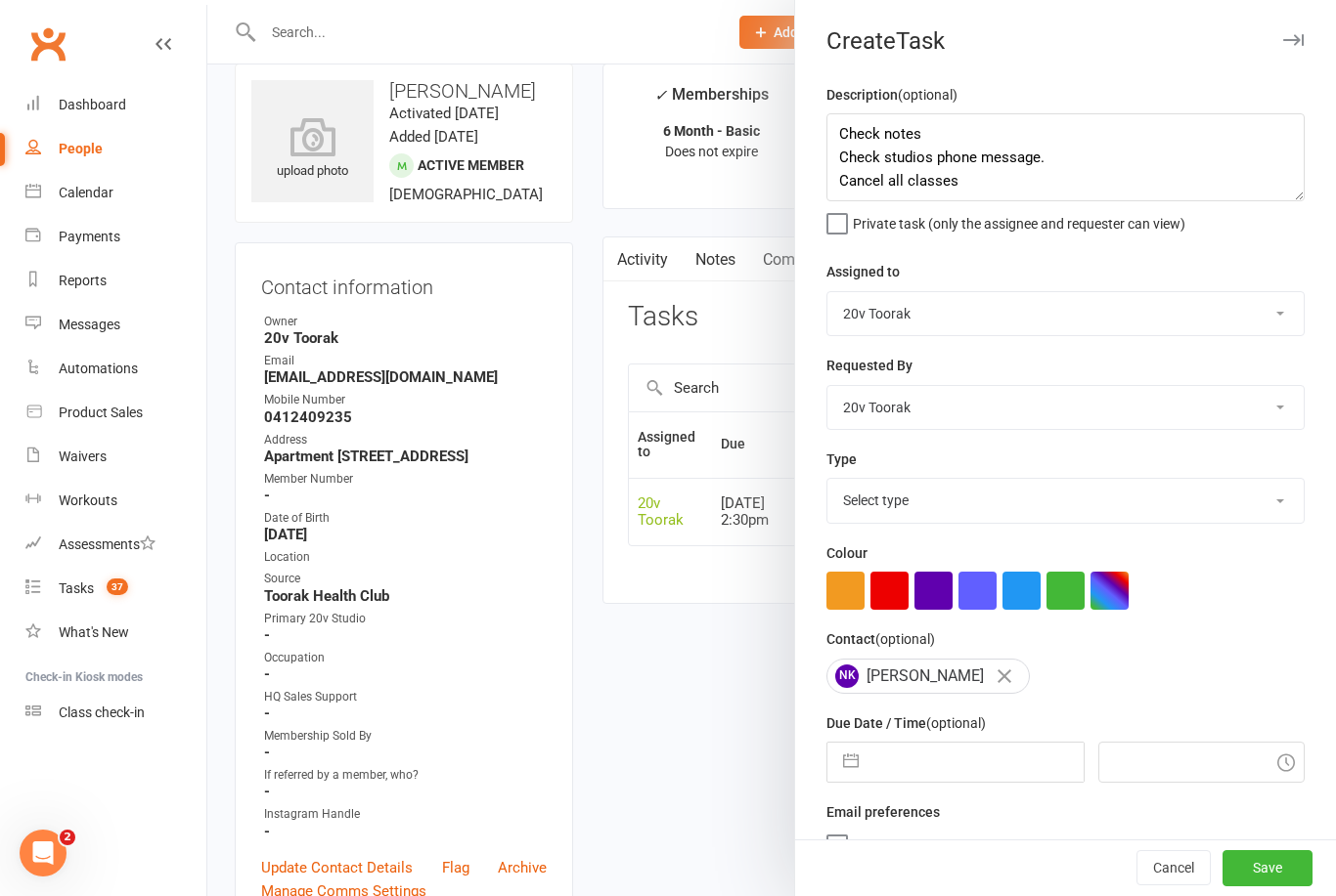
click at [1276, 320] on select "Yu Wang 20v Toorak Byron Kruger Graham Pearson" at bounding box center [1065, 313] width 477 height 43
select select "46005"
click at [951, 769] on input "text" at bounding box center [975, 762] width 214 height 39
select select "8"
select select "2025"
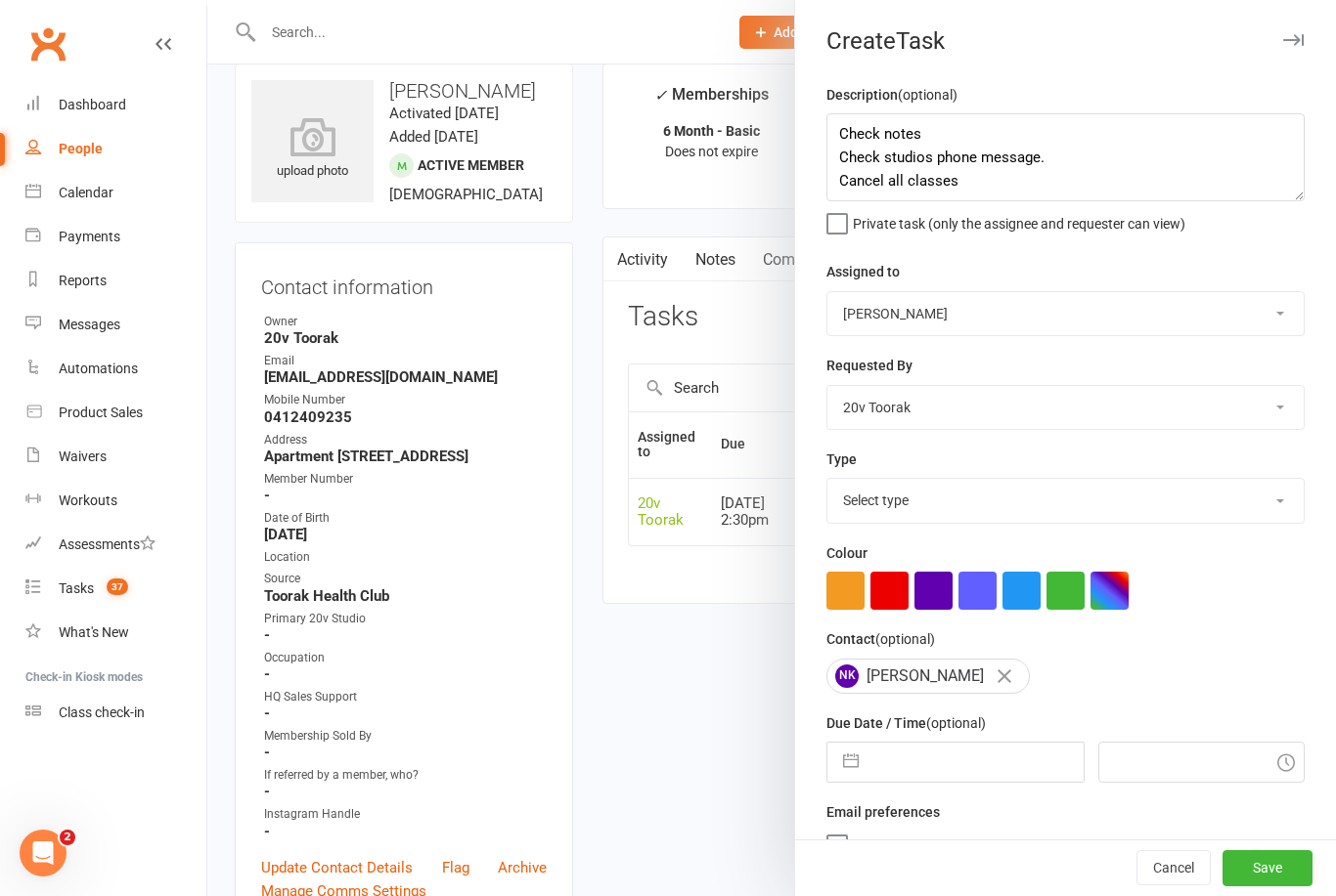
select select "9"
select select "2025"
select select "10"
select select "2025"
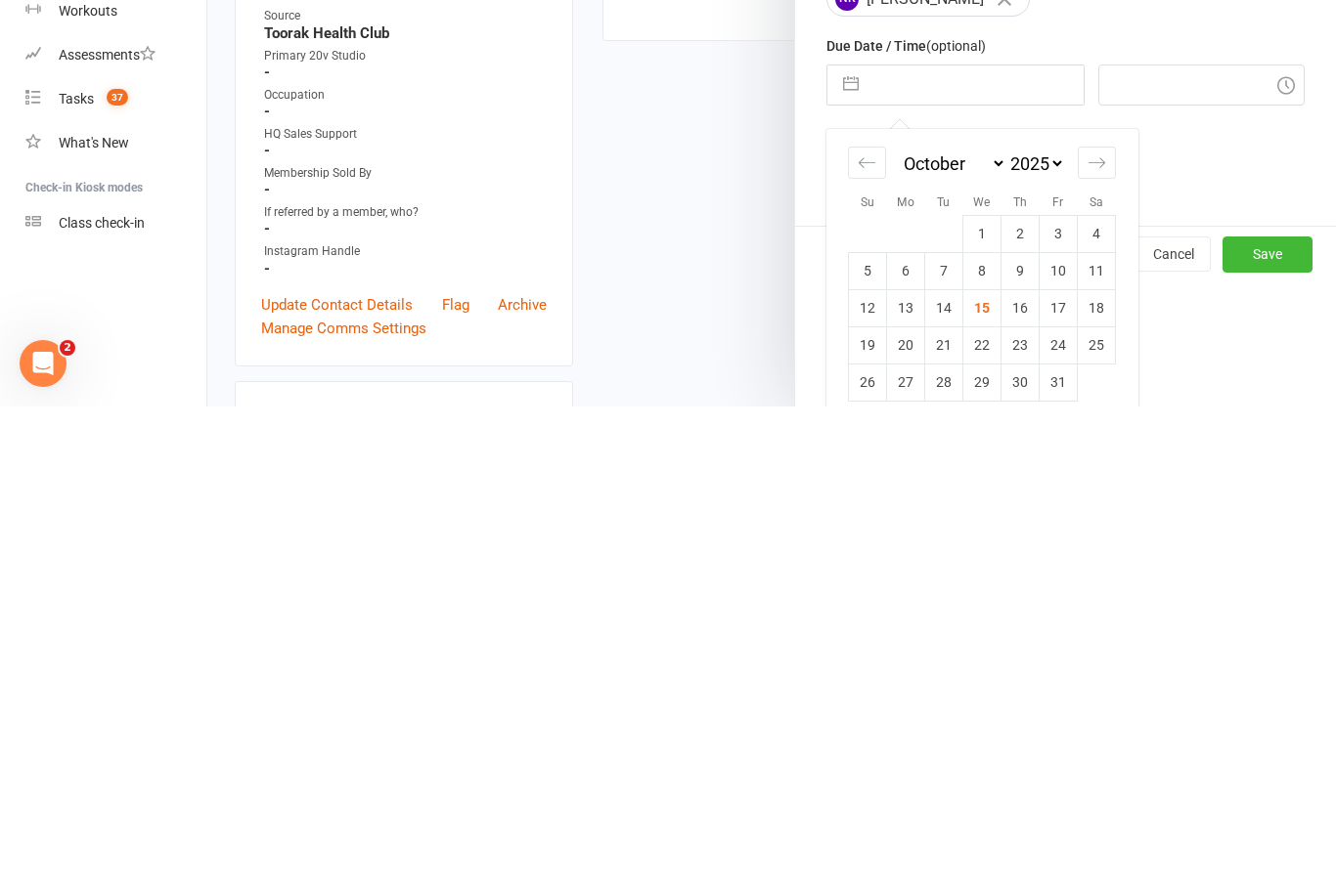
click at [980, 779] on td "15" at bounding box center [982, 797] width 38 height 37
type input "15 Oct 2025"
type input "11:45am"
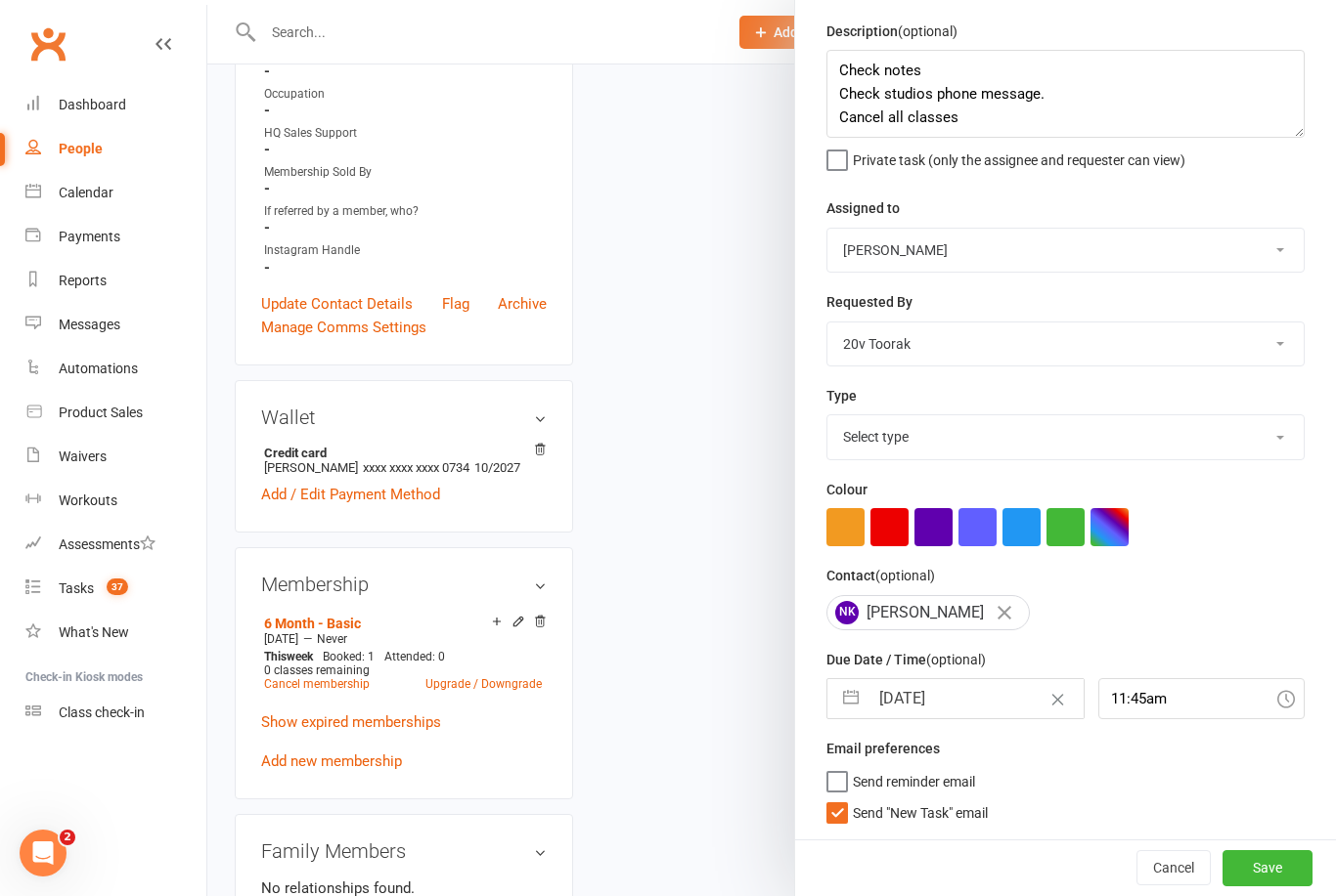
click at [1273, 865] on button "Save" at bounding box center [1267, 867] width 90 height 35
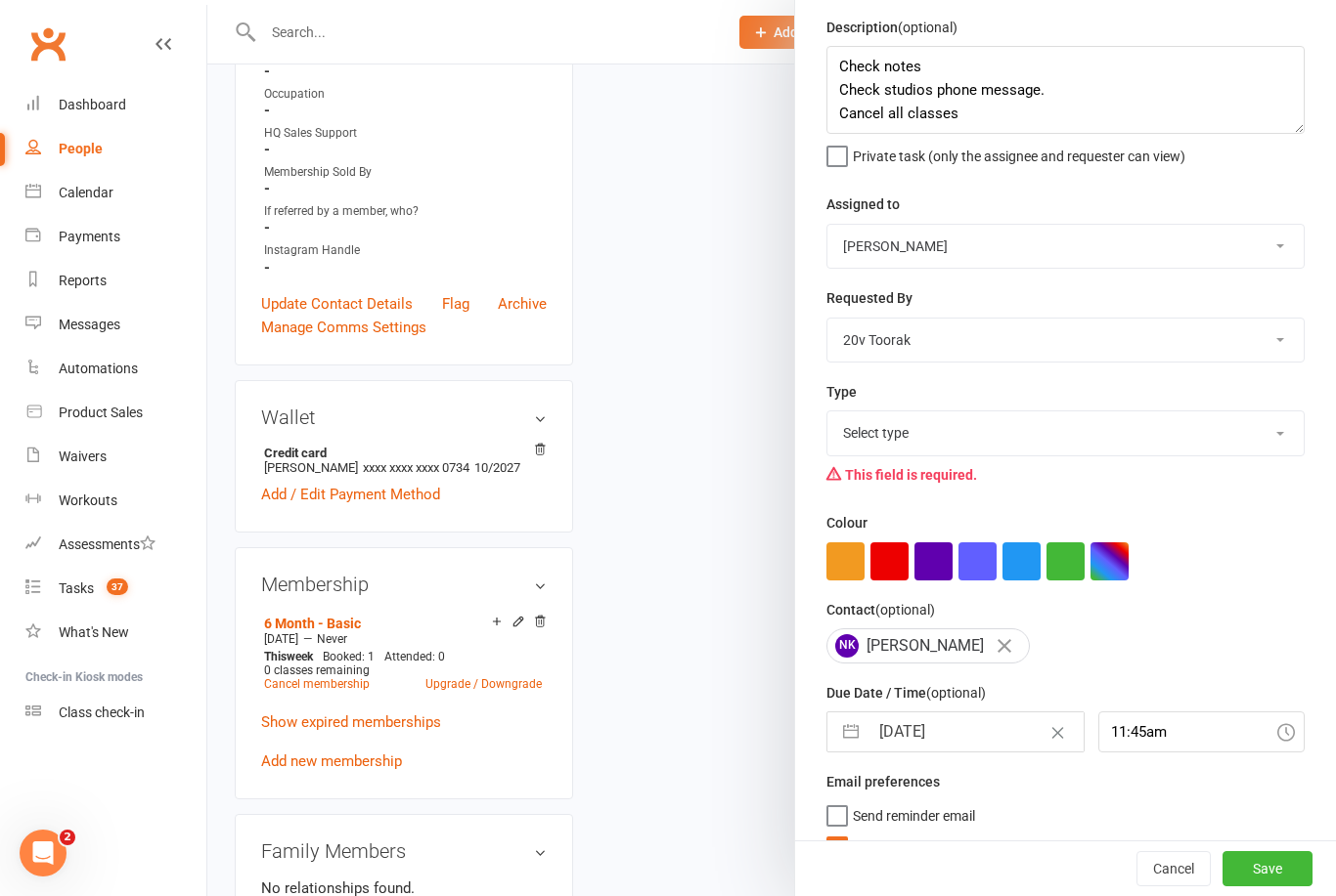
click at [837, 812] on label "Send reminder email" at bounding box center [900, 811] width 148 height 20
click at [837, 802] on input "Send reminder email" at bounding box center [900, 802] width 148 height 0
click at [866, 818] on span "Send reminder email" at bounding box center [913, 812] width 122 height 23
click at [866, 802] on input "Send reminder email" at bounding box center [900, 802] width 148 height 0
checkbox input "false"
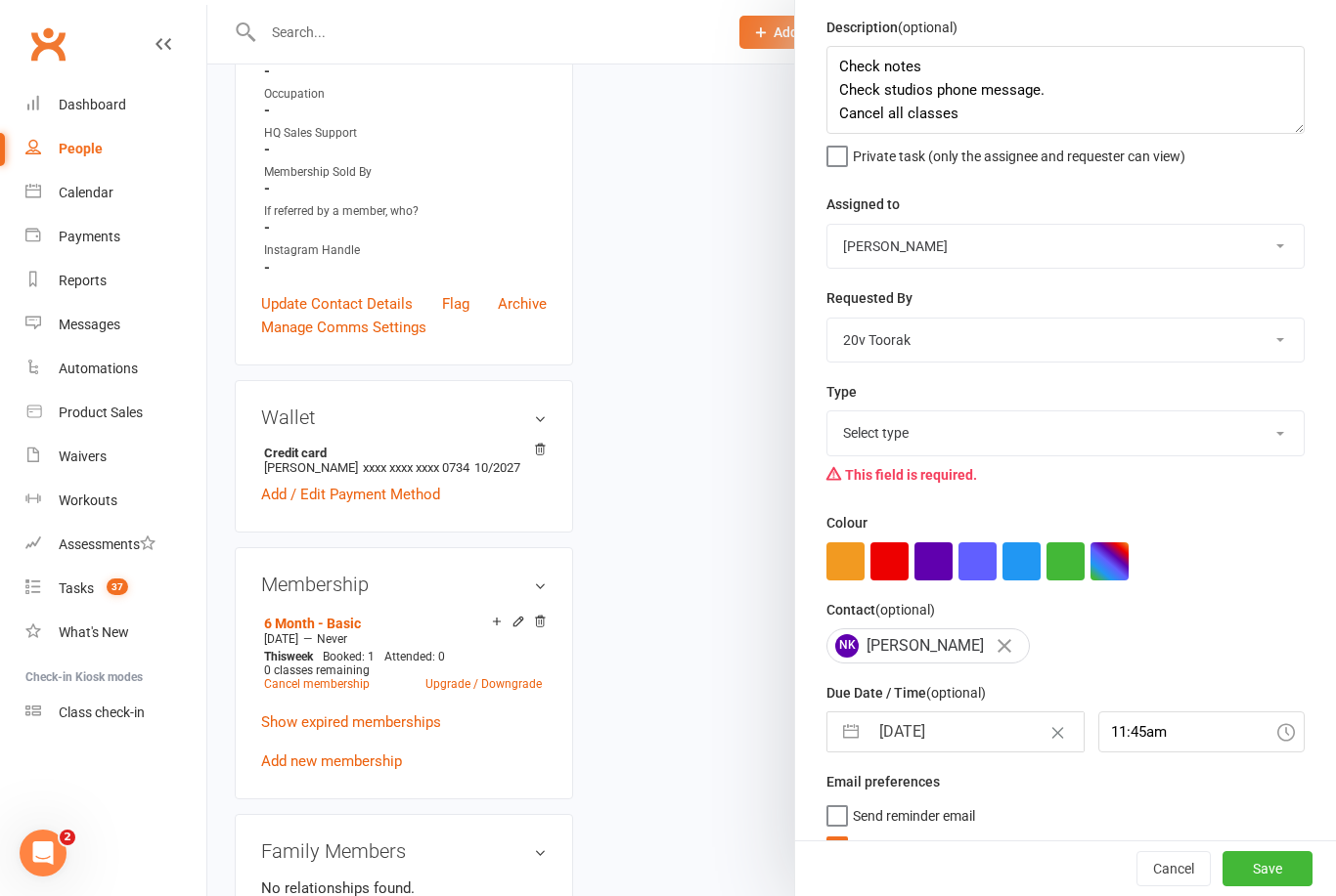
click at [1277, 426] on select "Select type Call Call - to book trial Confirm session attendance Confirm trial …" at bounding box center [1065, 433] width 477 height 43
select select "23277"
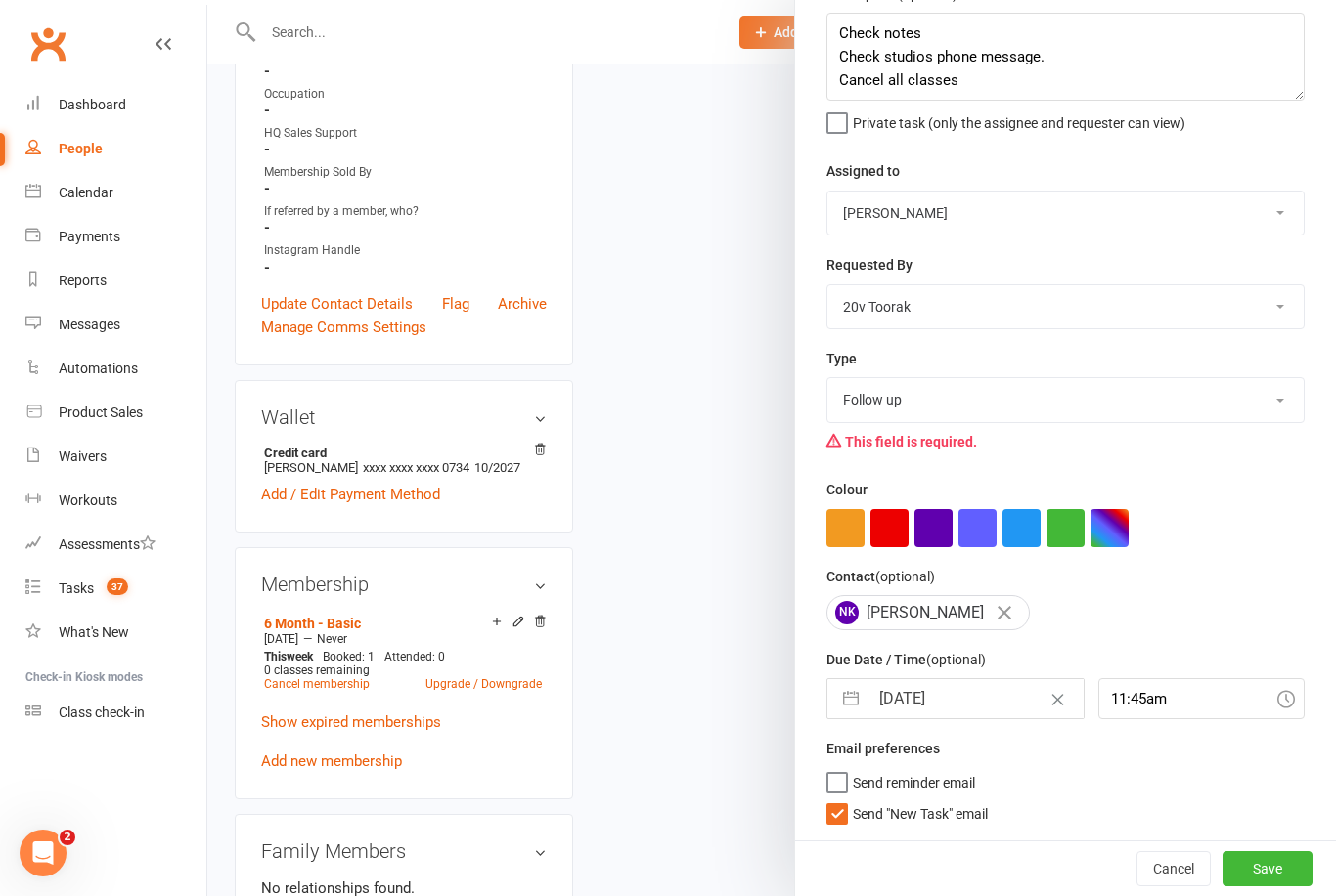
scroll to position [104, 0]
click at [839, 813] on label "Send "New Task" email" at bounding box center [907, 809] width 161 height 20
click at [839, 800] on input "Send "New Task" email" at bounding box center [907, 800] width 161 height 0
checkbox input "false"
click at [1275, 882] on button "Save" at bounding box center [1267, 868] width 90 height 35
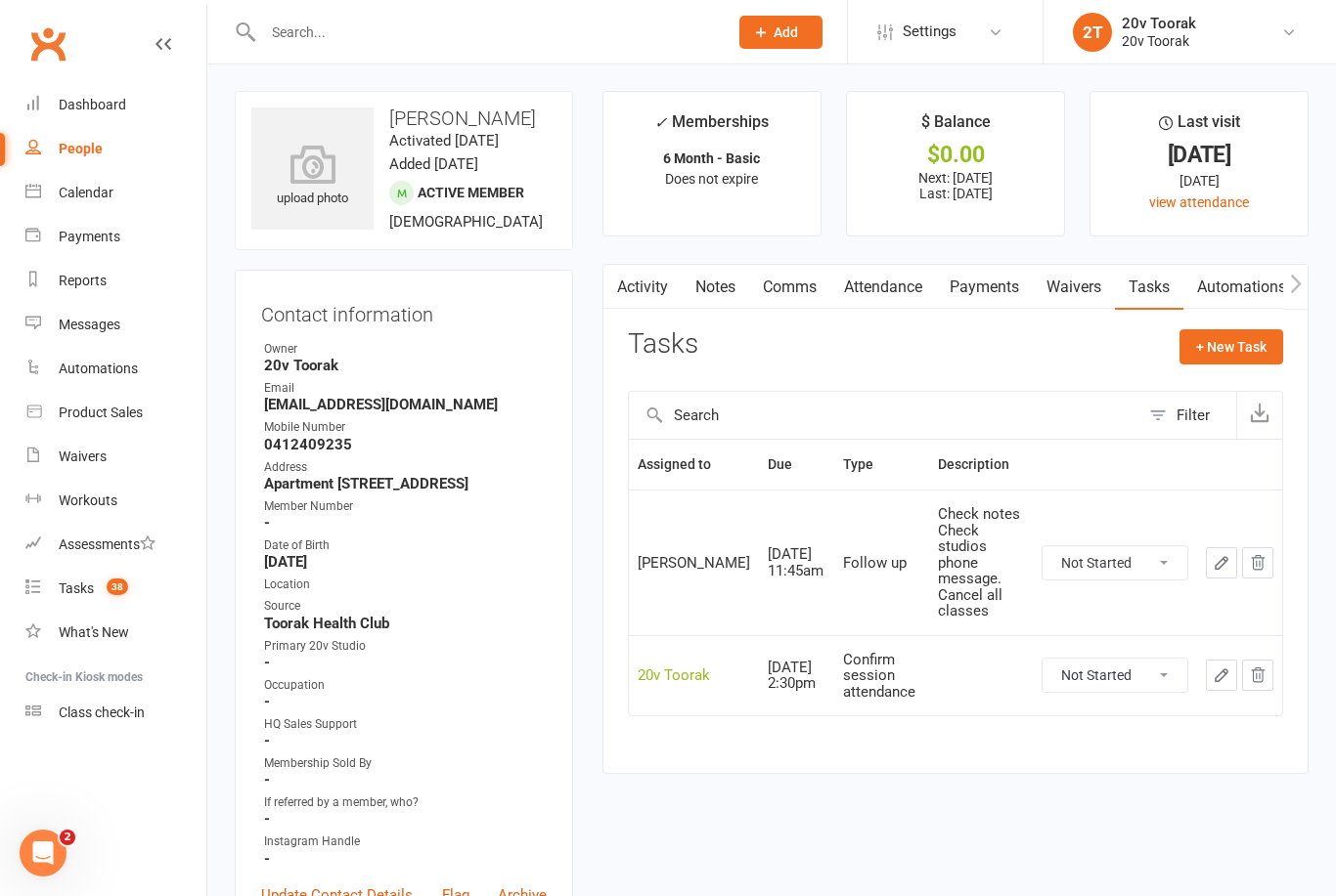
scroll to position [1, 0]
click at [78, 586] on div "Tasks" at bounding box center [76, 589] width 35 height 16
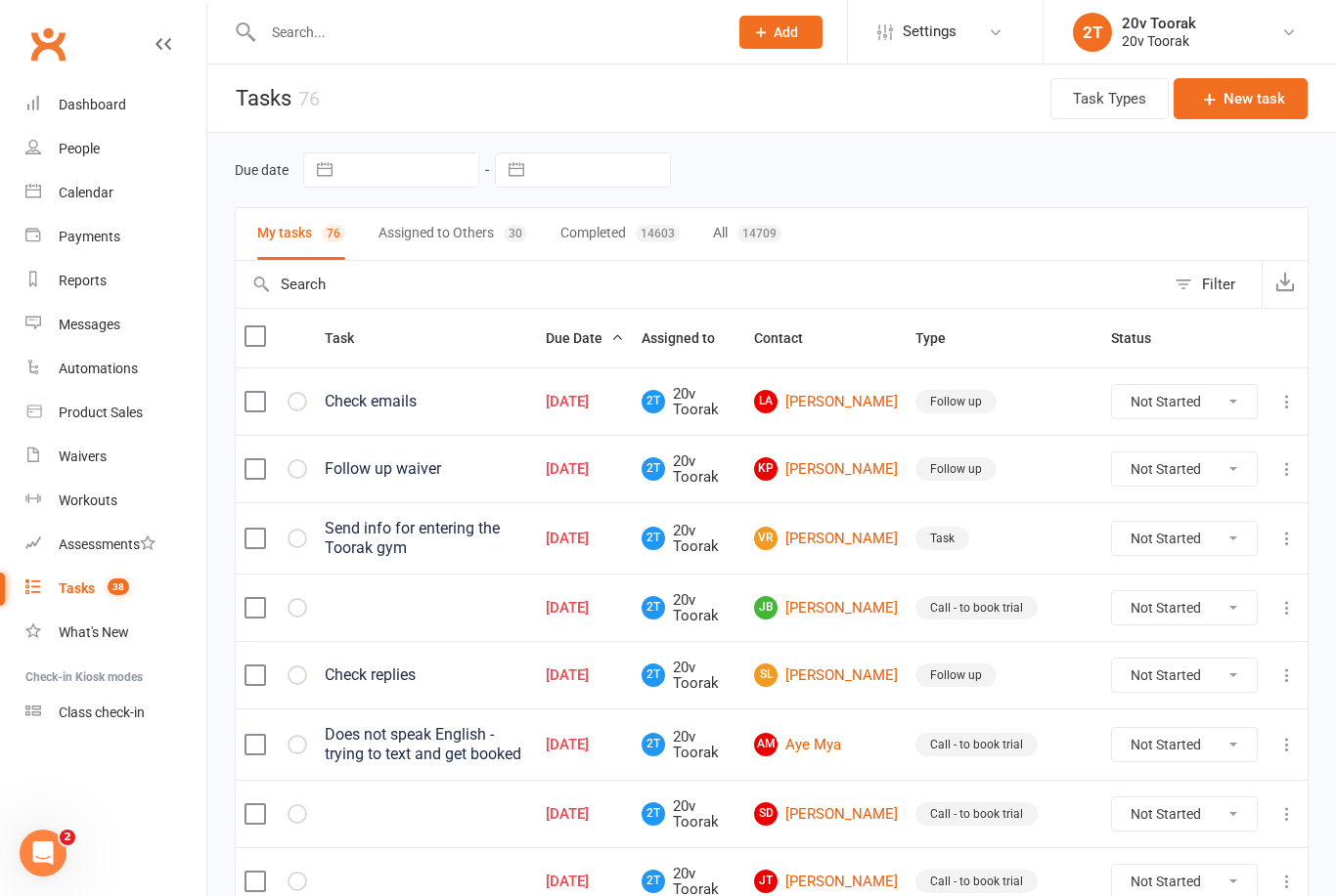
click at [95, 197] on div "Calendar" at bounding box center [86, 193] width 55 height 16
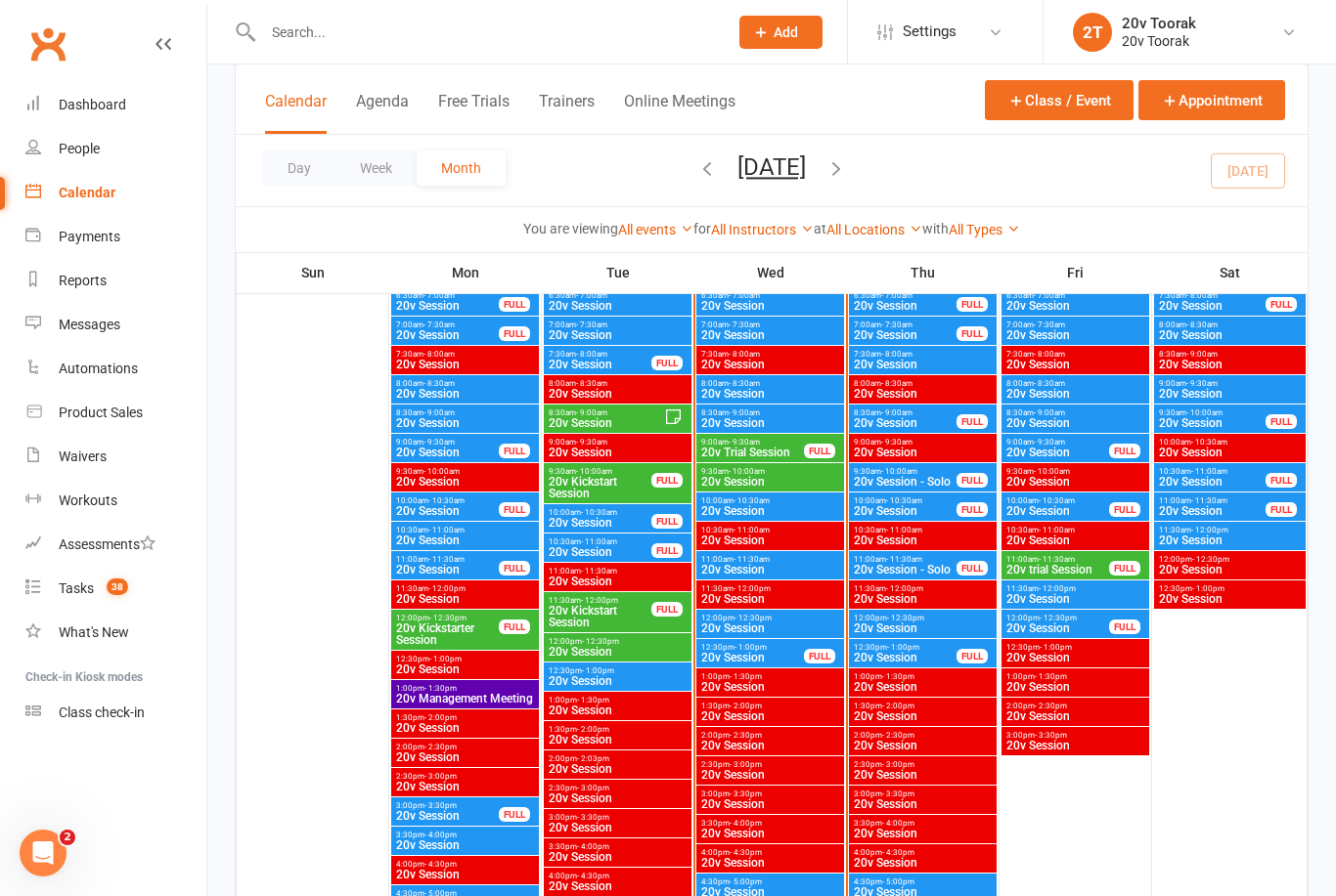
scroll to position [1930, 0]
click at [793, 620] on span "12:00pm - 12:30pm" at bounding box center [770, 619] width 140 height 9
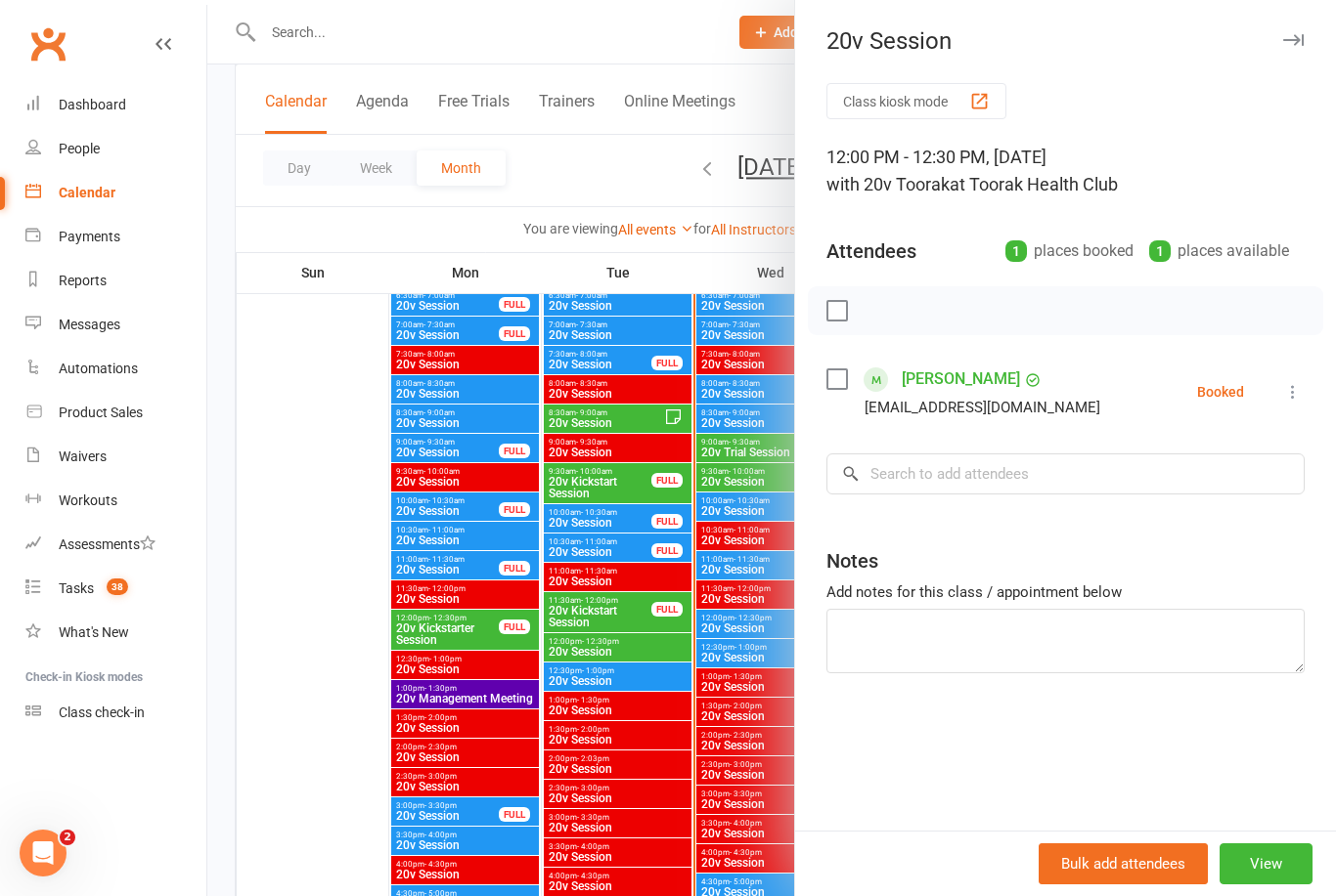
click at [296, 802] on div at bounding box center [771, 448] width 1128 height 896
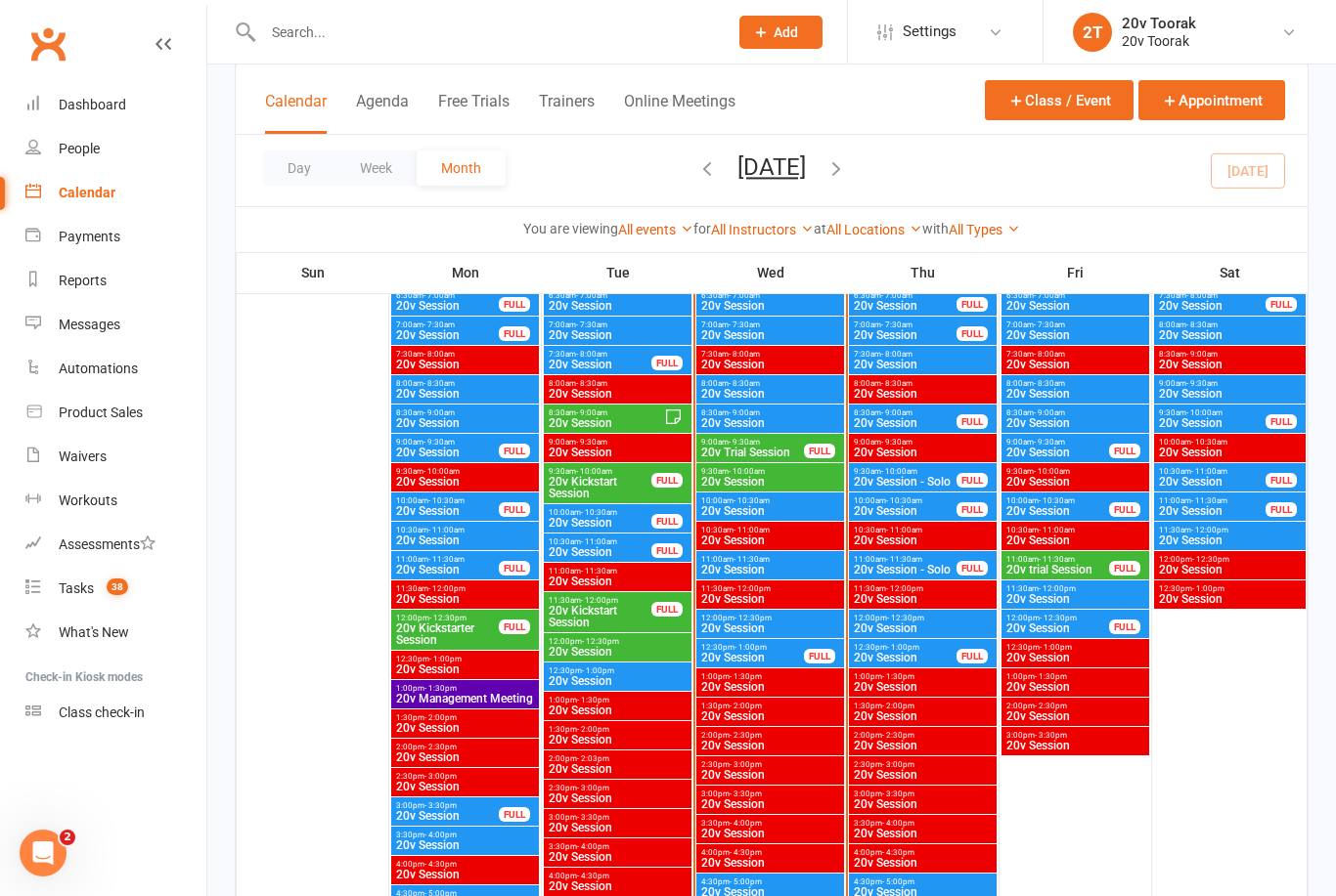
click at [774, 665] on div "12:30pm - 1:00pm 20v Session FULL" at bounding box center [770, 653] width 147 height 29
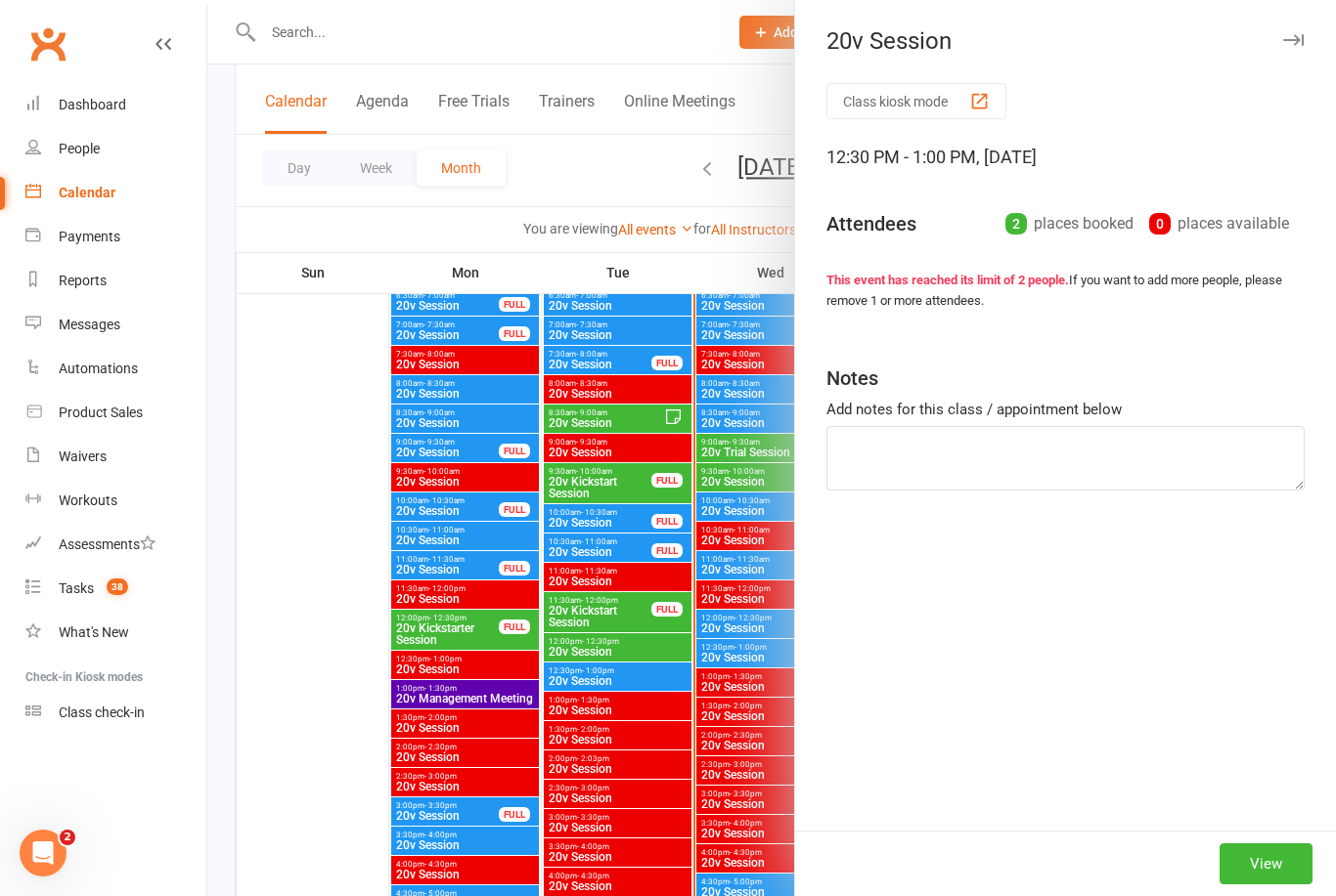
click at [293, 779] on div at bounding box center [771, 448] width 1128 height 896
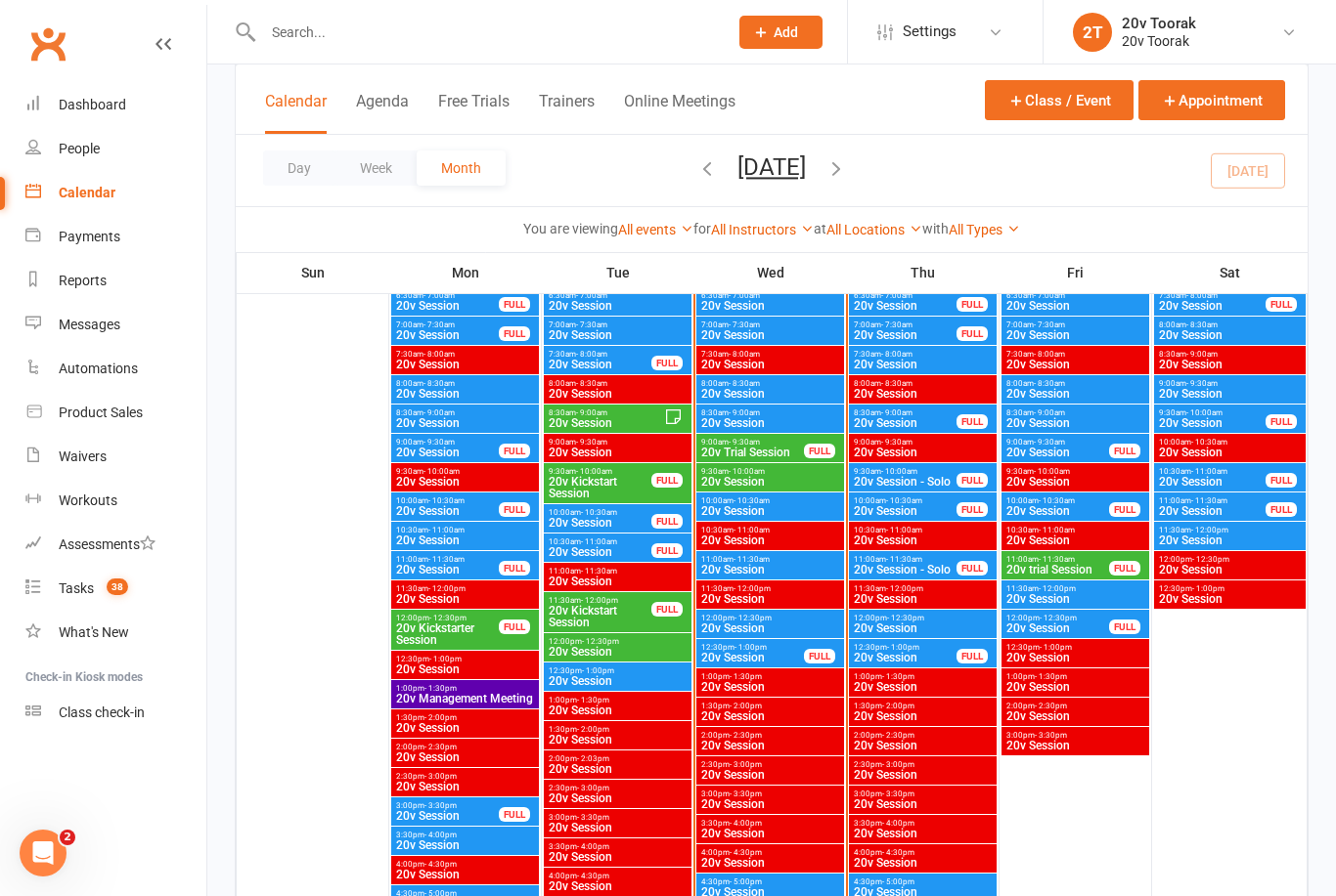
click at [88, 589] on div "Tasks" at bounding box center [76, 589] width 35 height 16
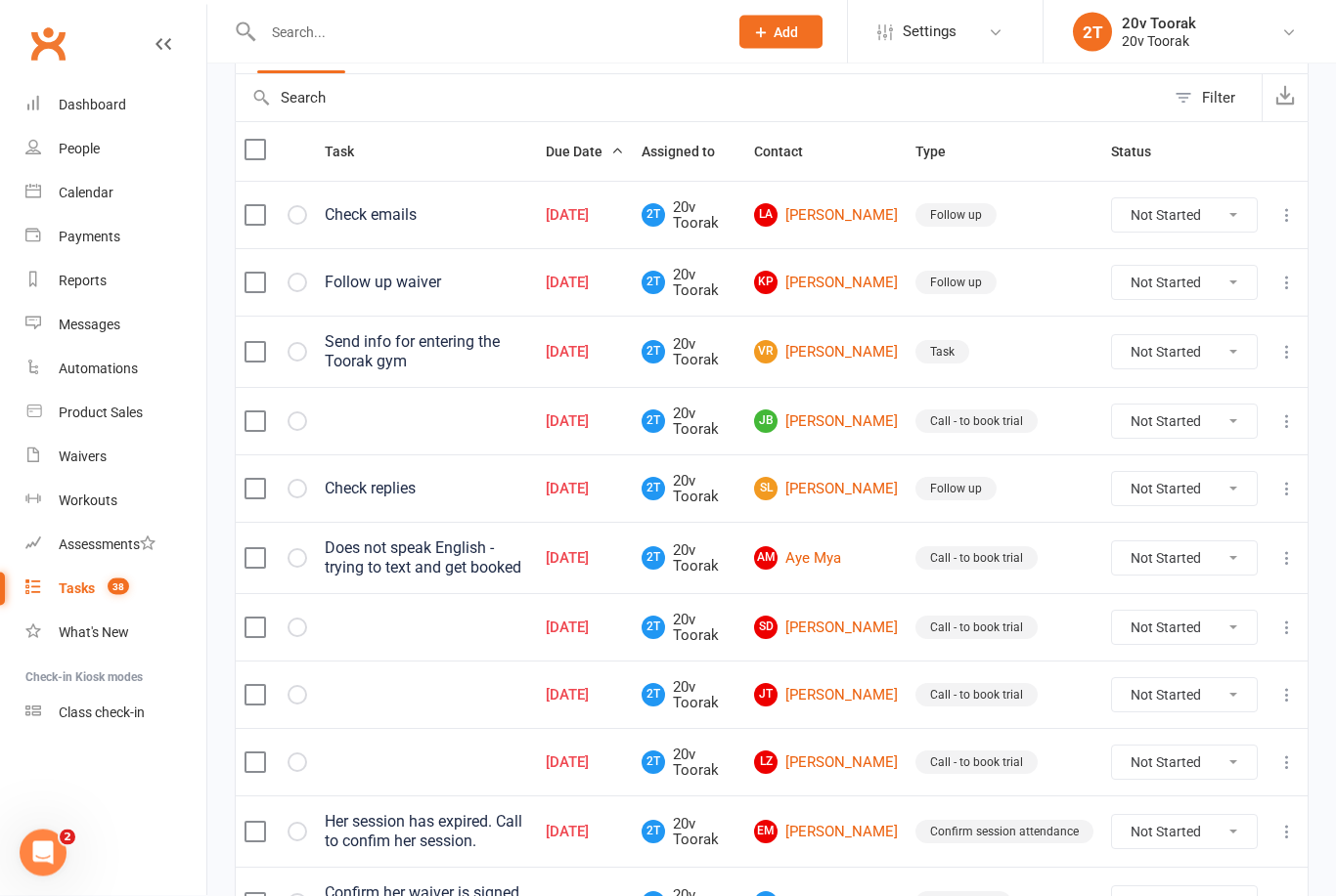
scroll to position [187, 0]
click at [851, 424] on link "JB Josh Benson" at bounding box center [826, 422] width 144 height 24
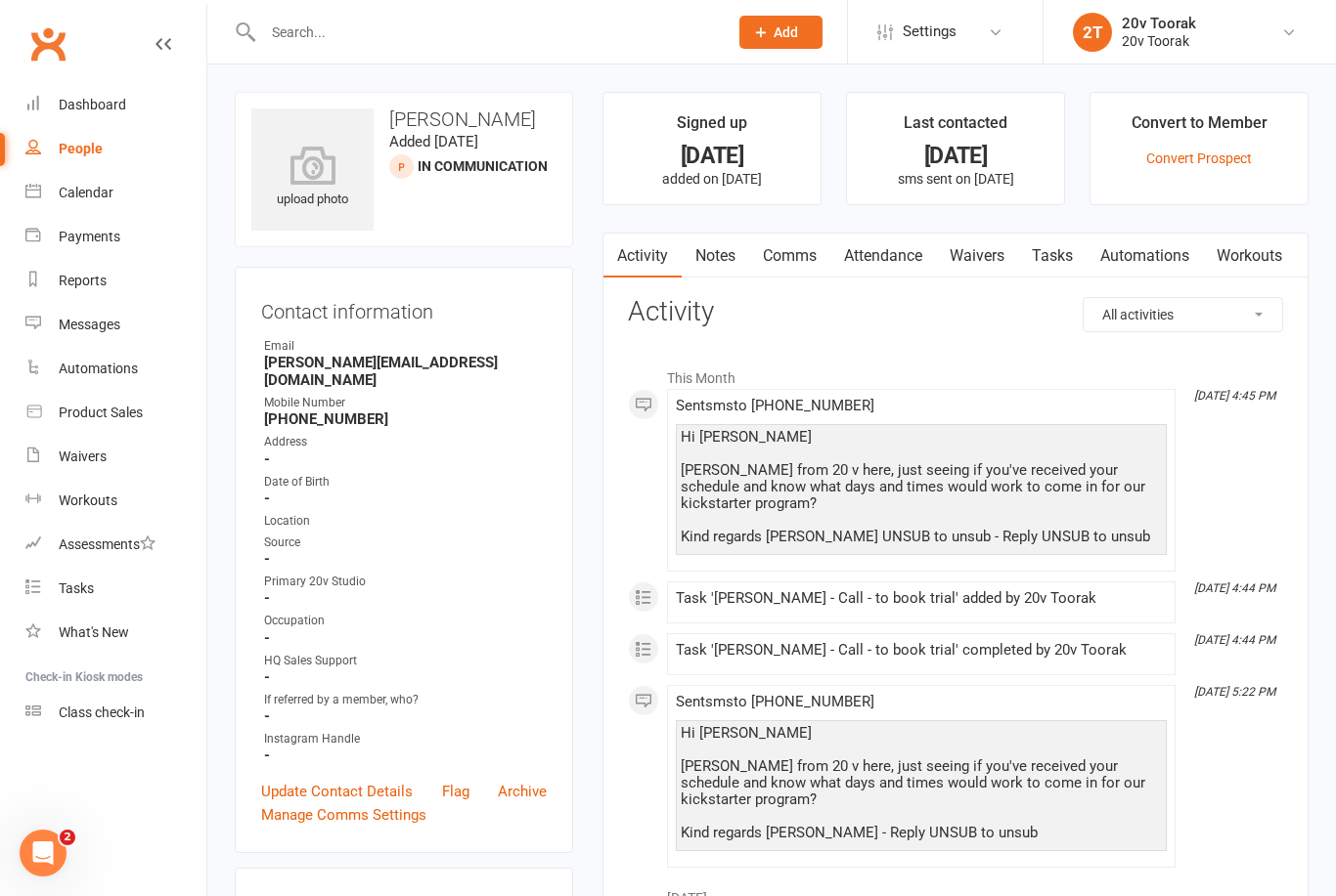
click at [82, 579] on link "Tasks" at bounding box center [116, 589] width 181 height 44
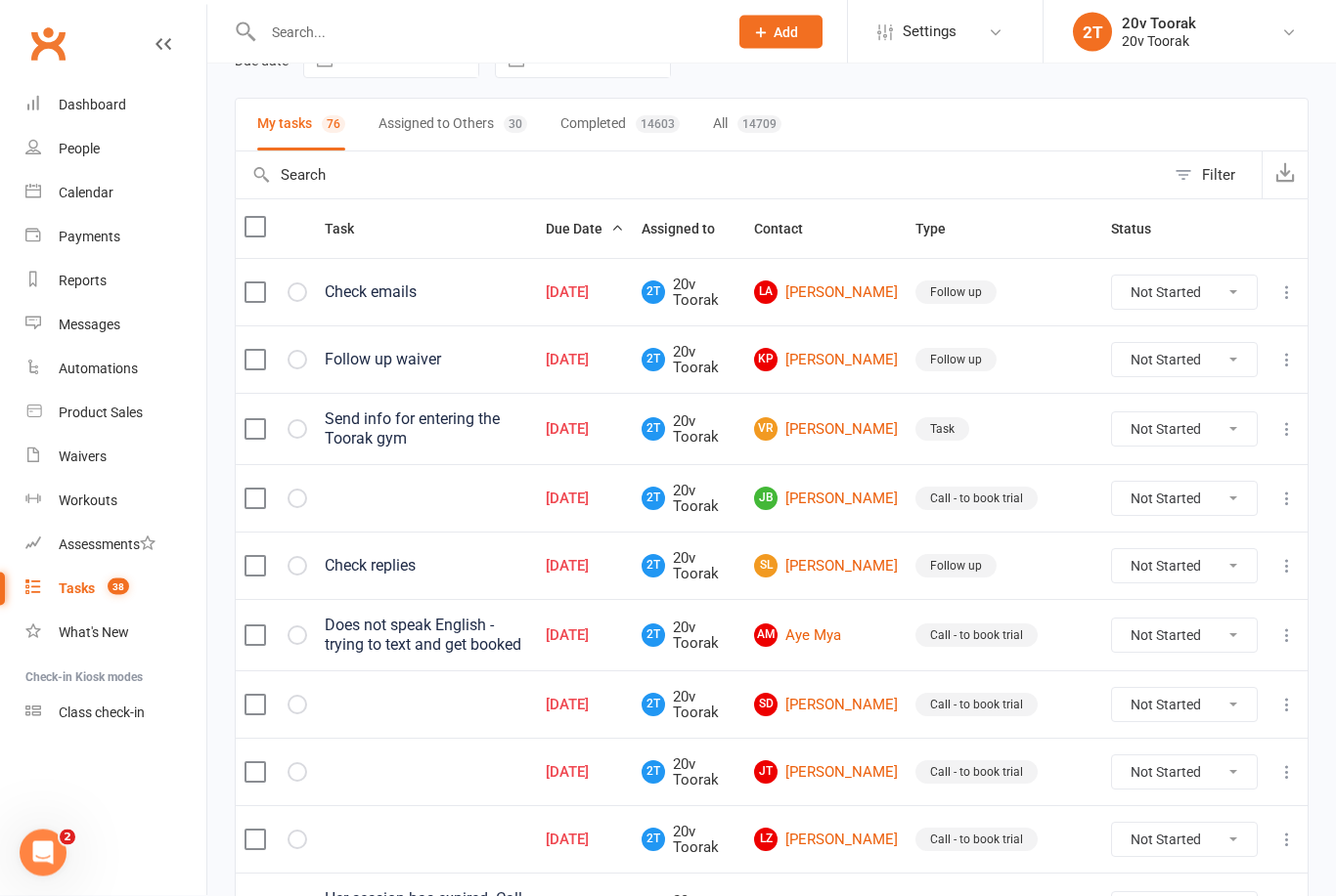
scroll to position [109, 0]
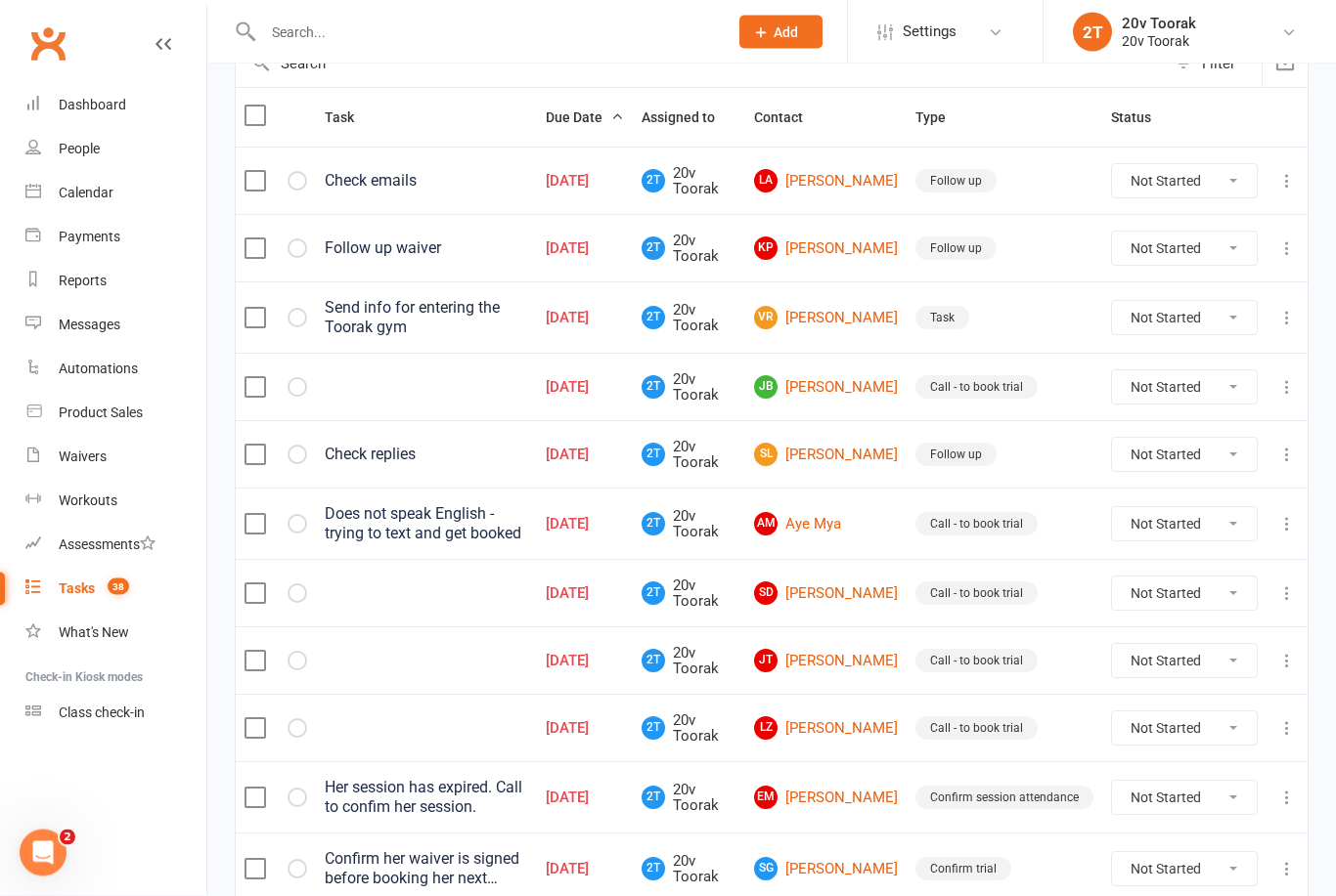
click at [849, 400] on link "[PERSON_NAME] [PERSON_NAME]" at bounding box center [826, 388] width 144 height 24
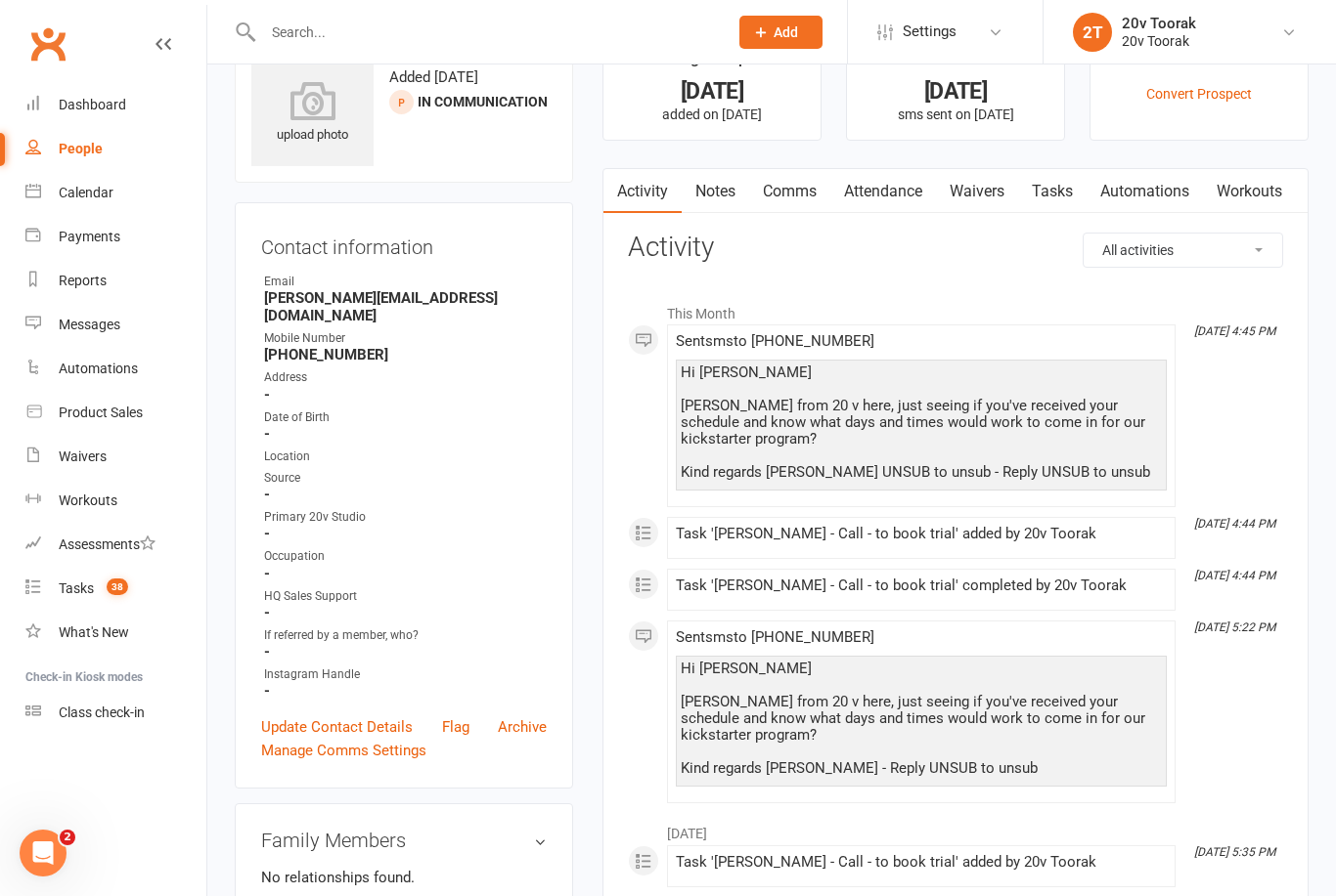
scroll to position [64, 0]
click at [717, 189] on link "Notes" at bounding box center [715, 192] width 68 height 45
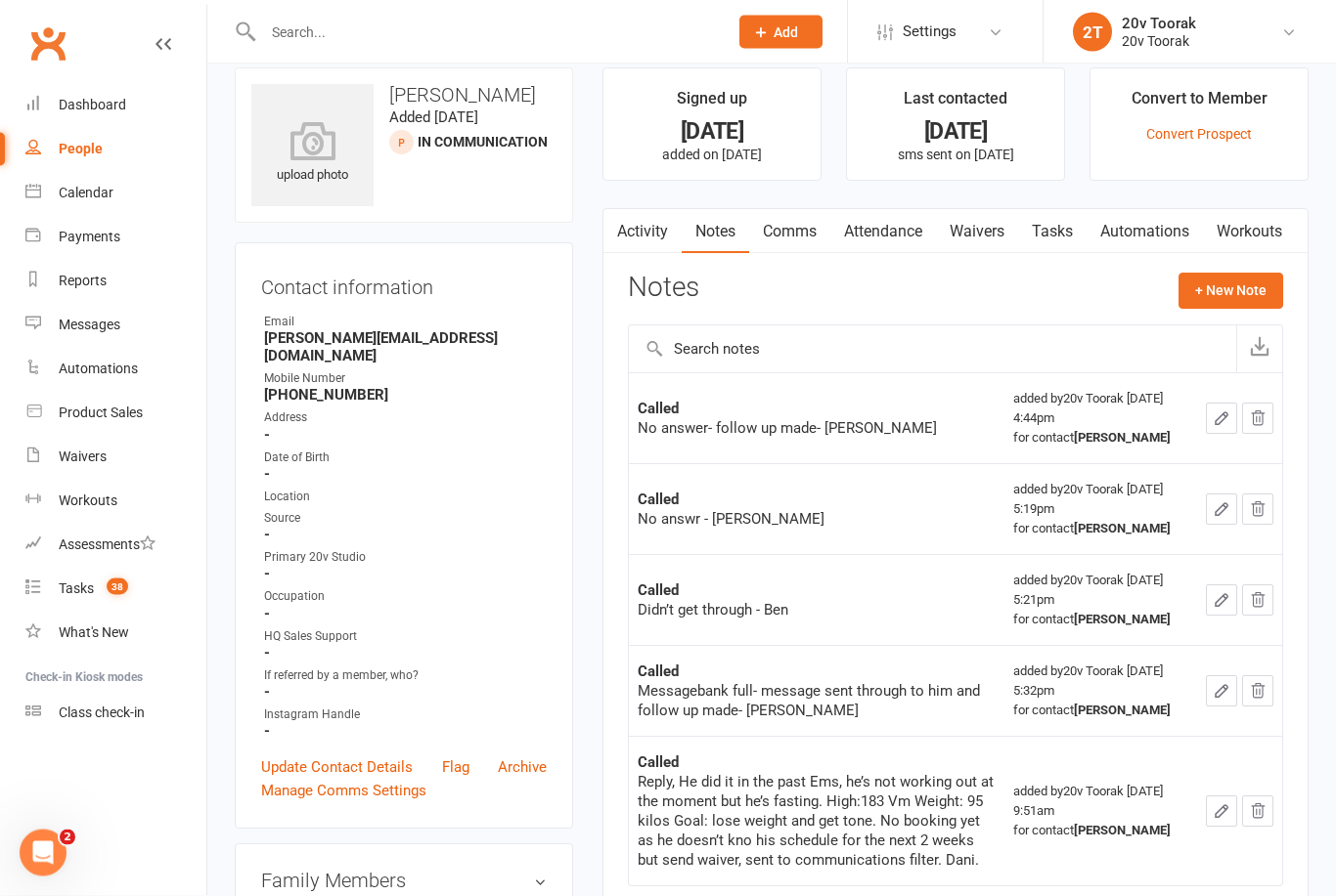
scroll to position [49, 0]
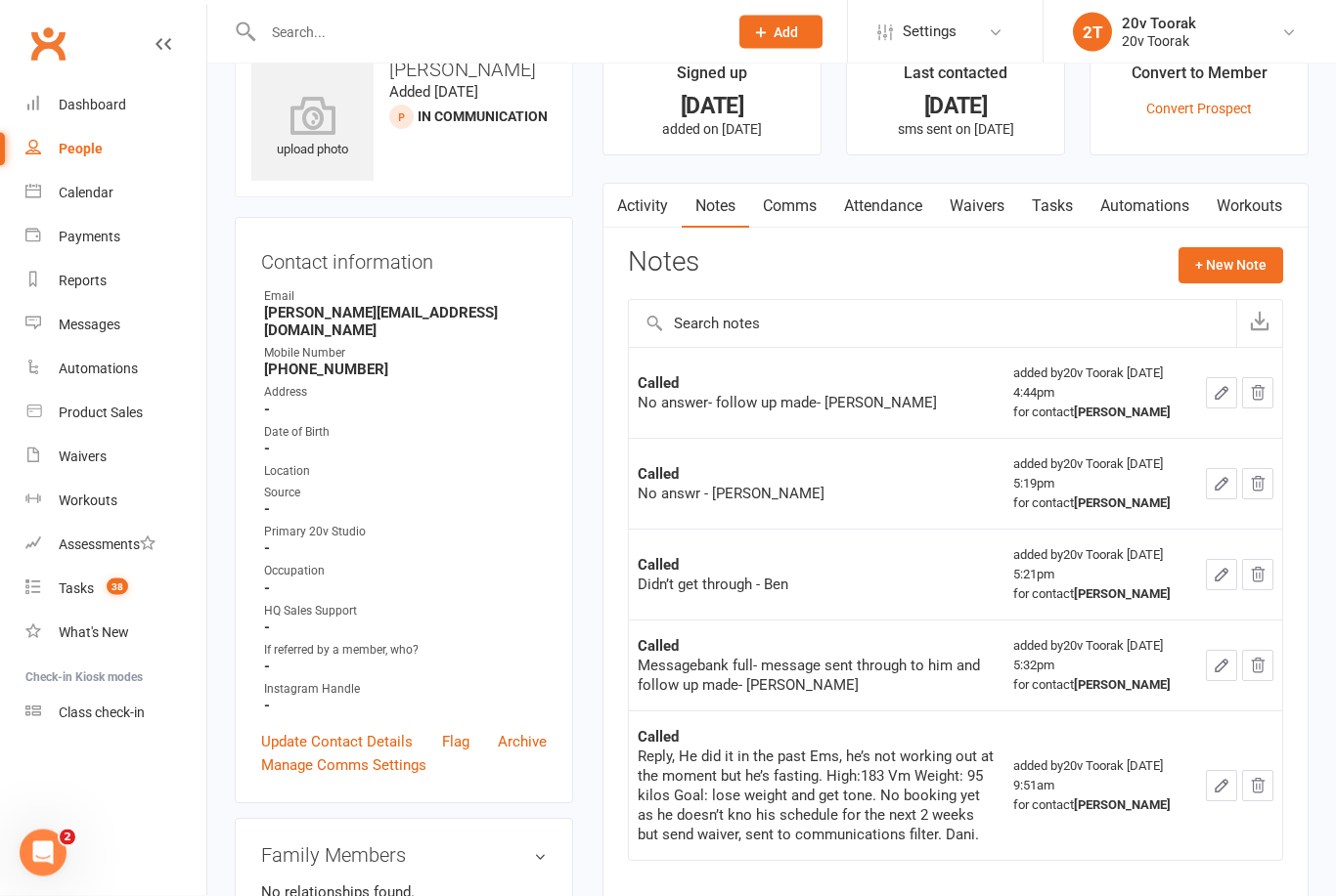
click at [1235, 267] on button "+ New Note" at bounding box center [1231, 266] width 104 height 35
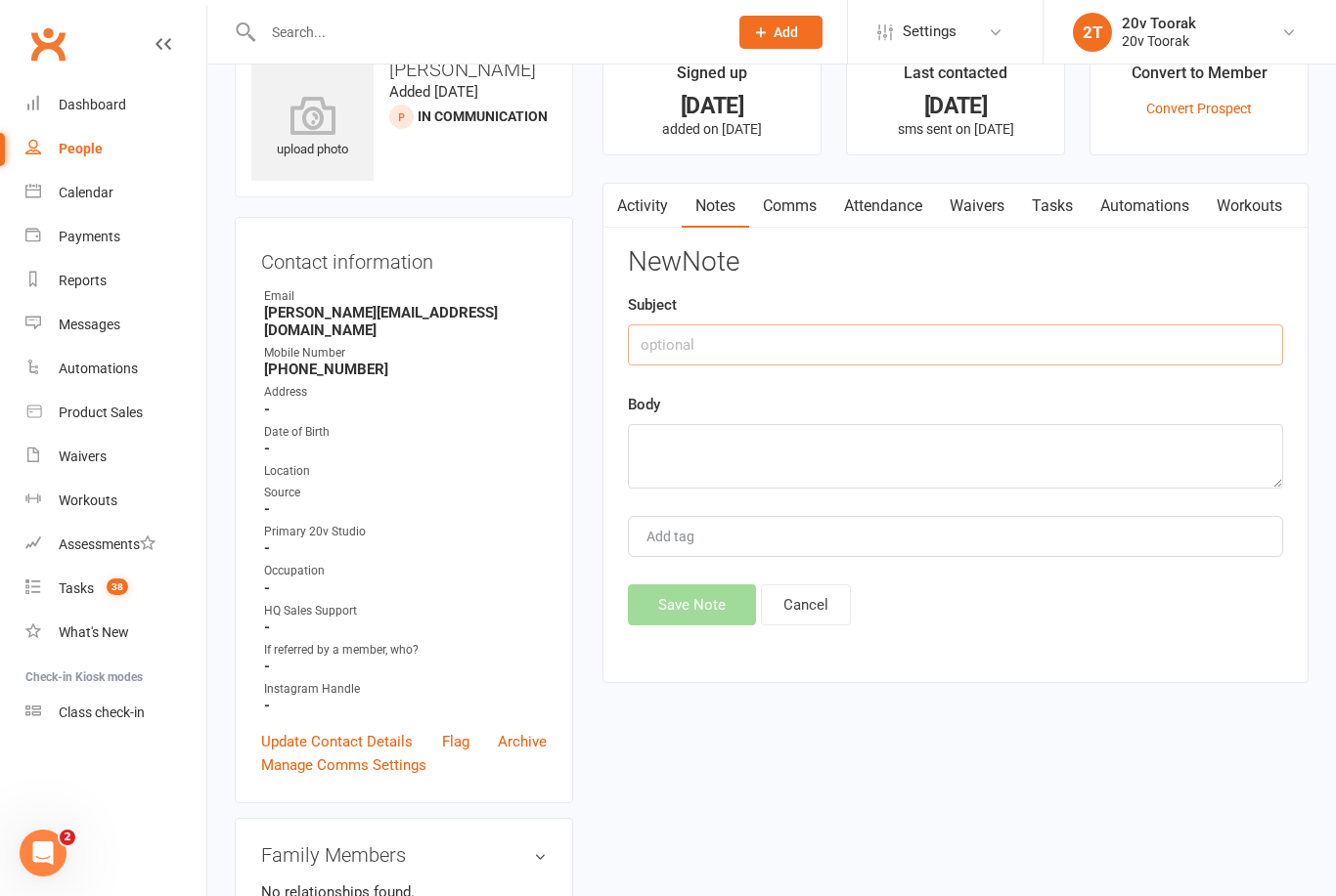
click at [839, 351] on input "text" at bounding box center [955, 344] width 656 height 41
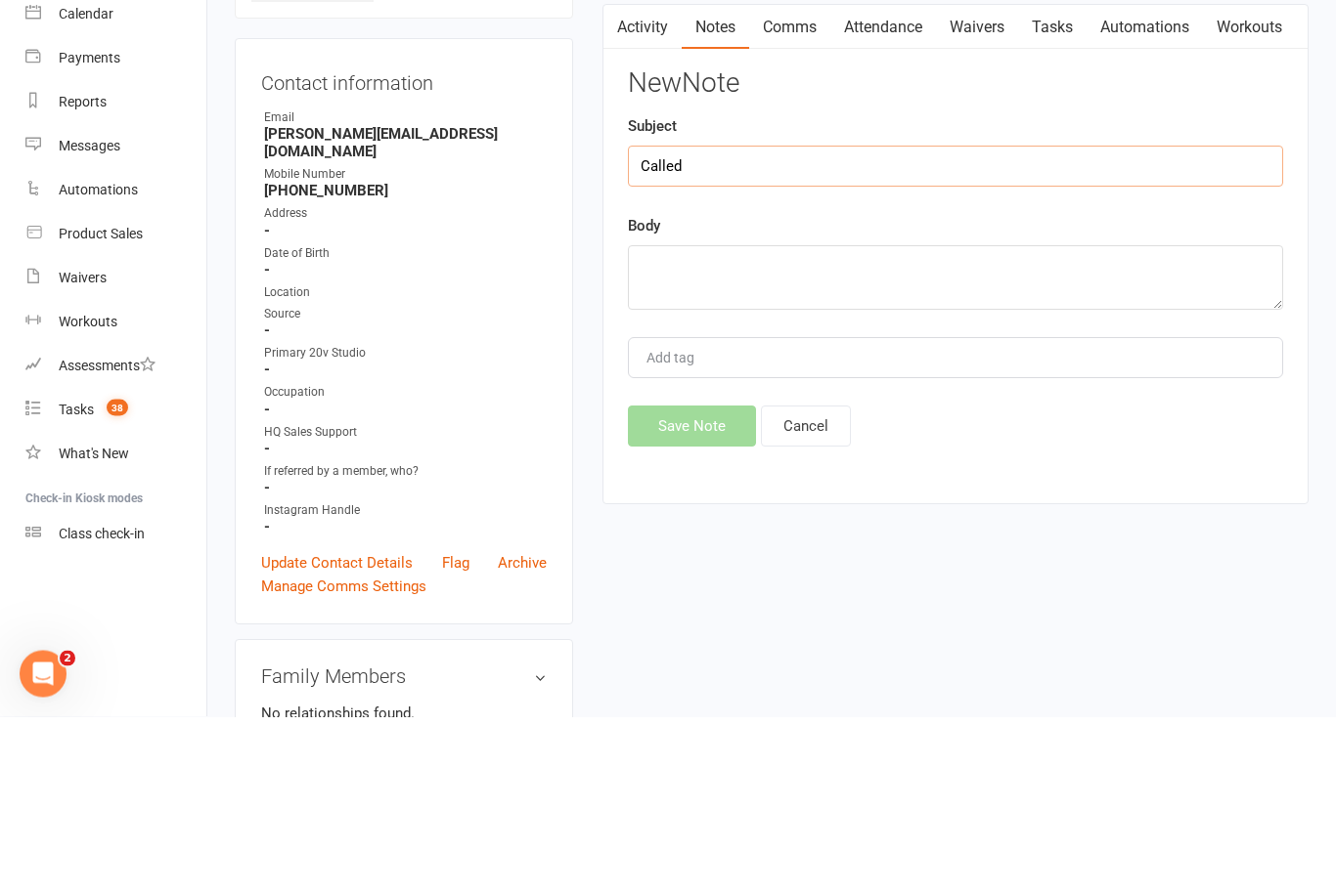
type input "Called"
click at [826, 426] on textarea at bounding box center [955, 457] width 656 height 65
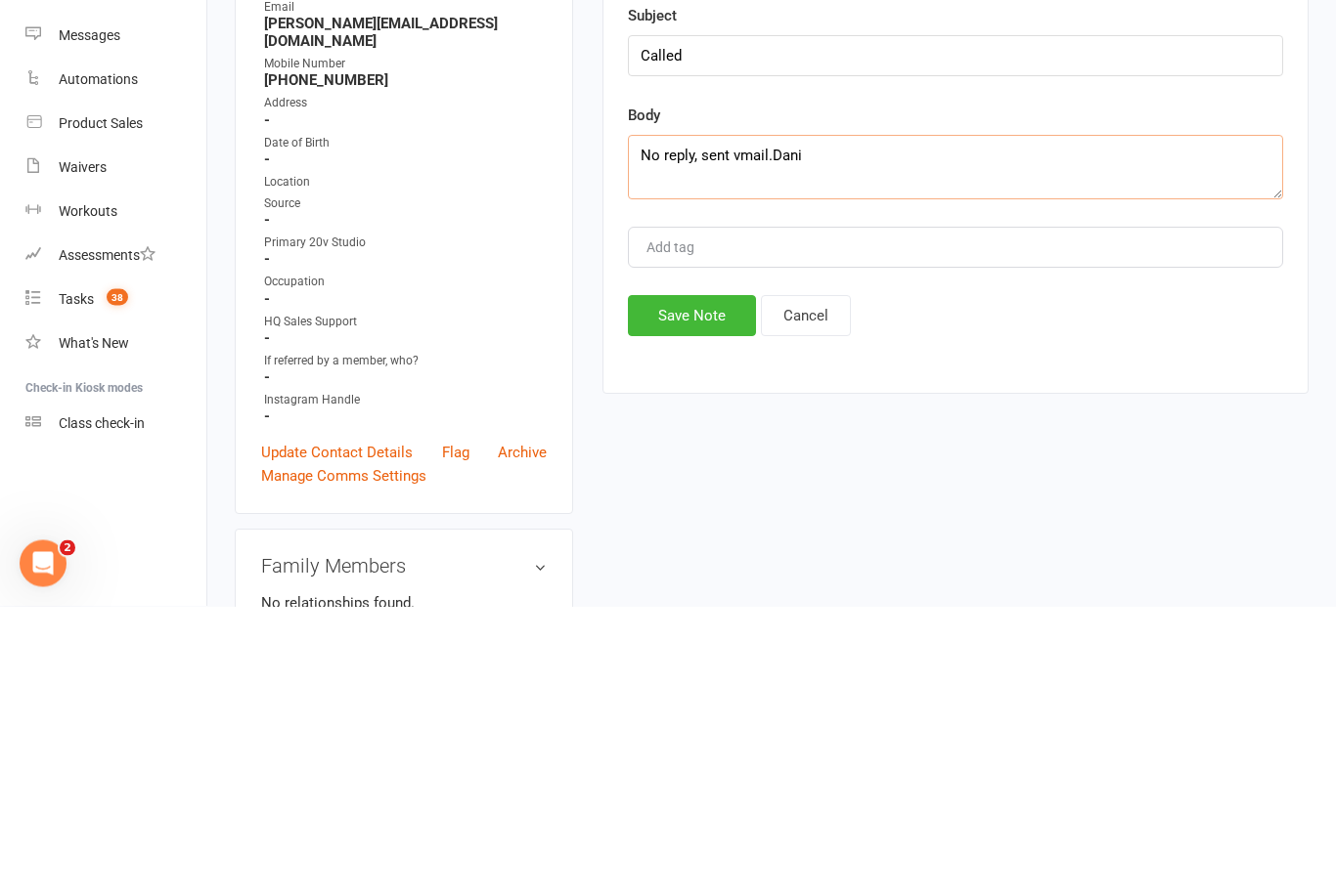
type textarea "No reply, sent vmail.Dani"
click at [686, 586] on button "Save Note" at bounding box center [691, 606] width 128 height 41
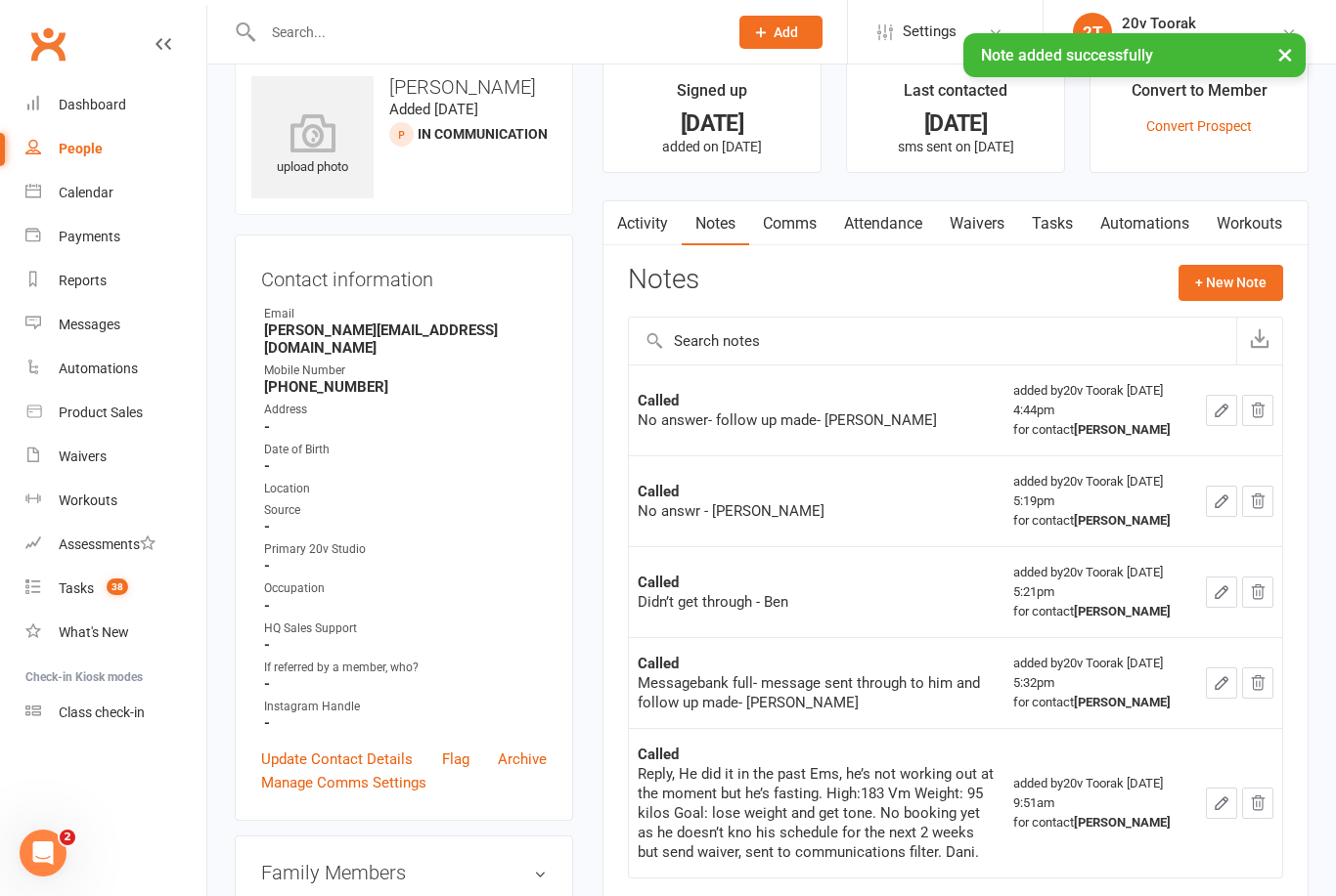
scroll to position [34, 0]
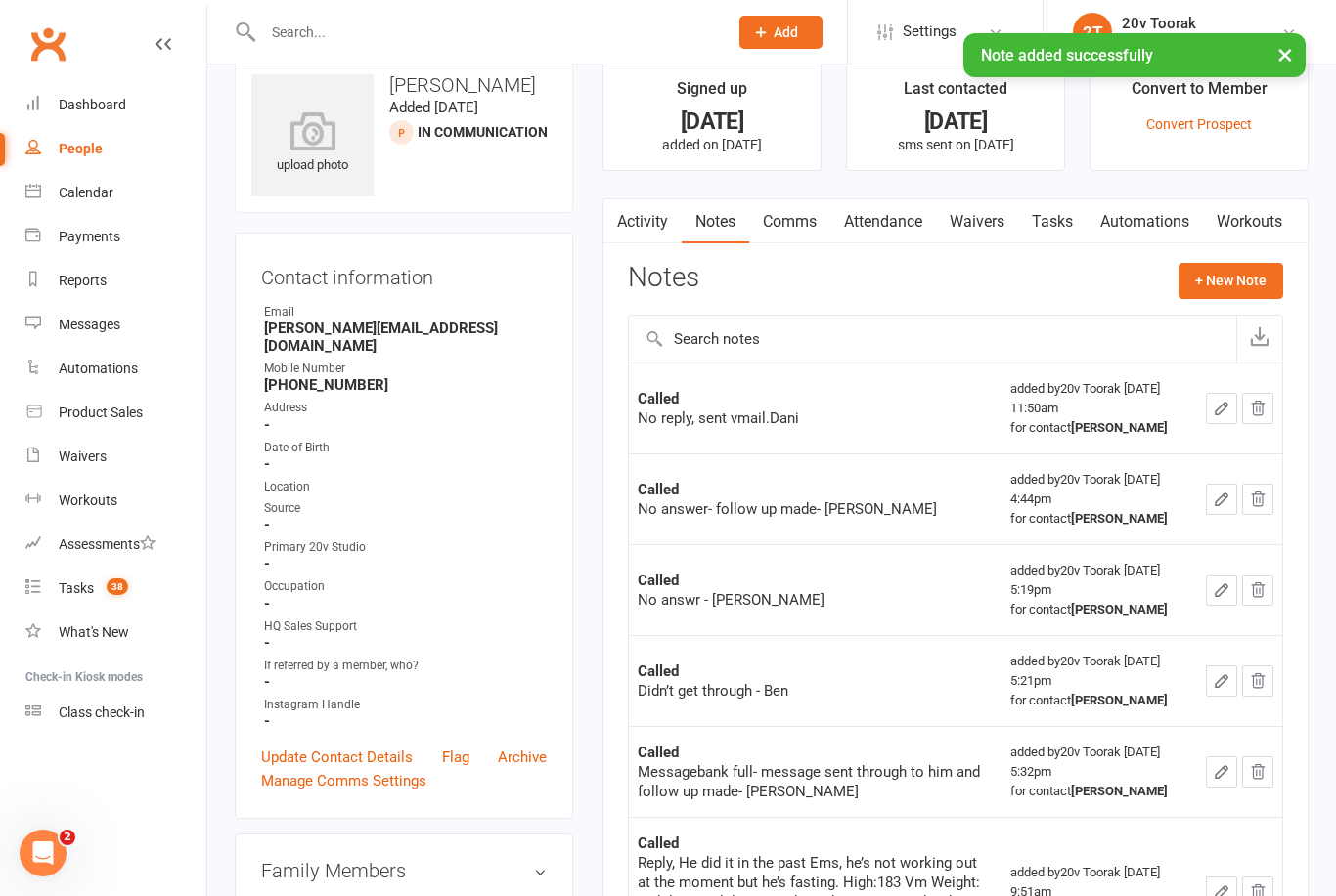
click at [1065, 222] on link "Tasks" at bounding box center [1051, 222] width 69 height 45
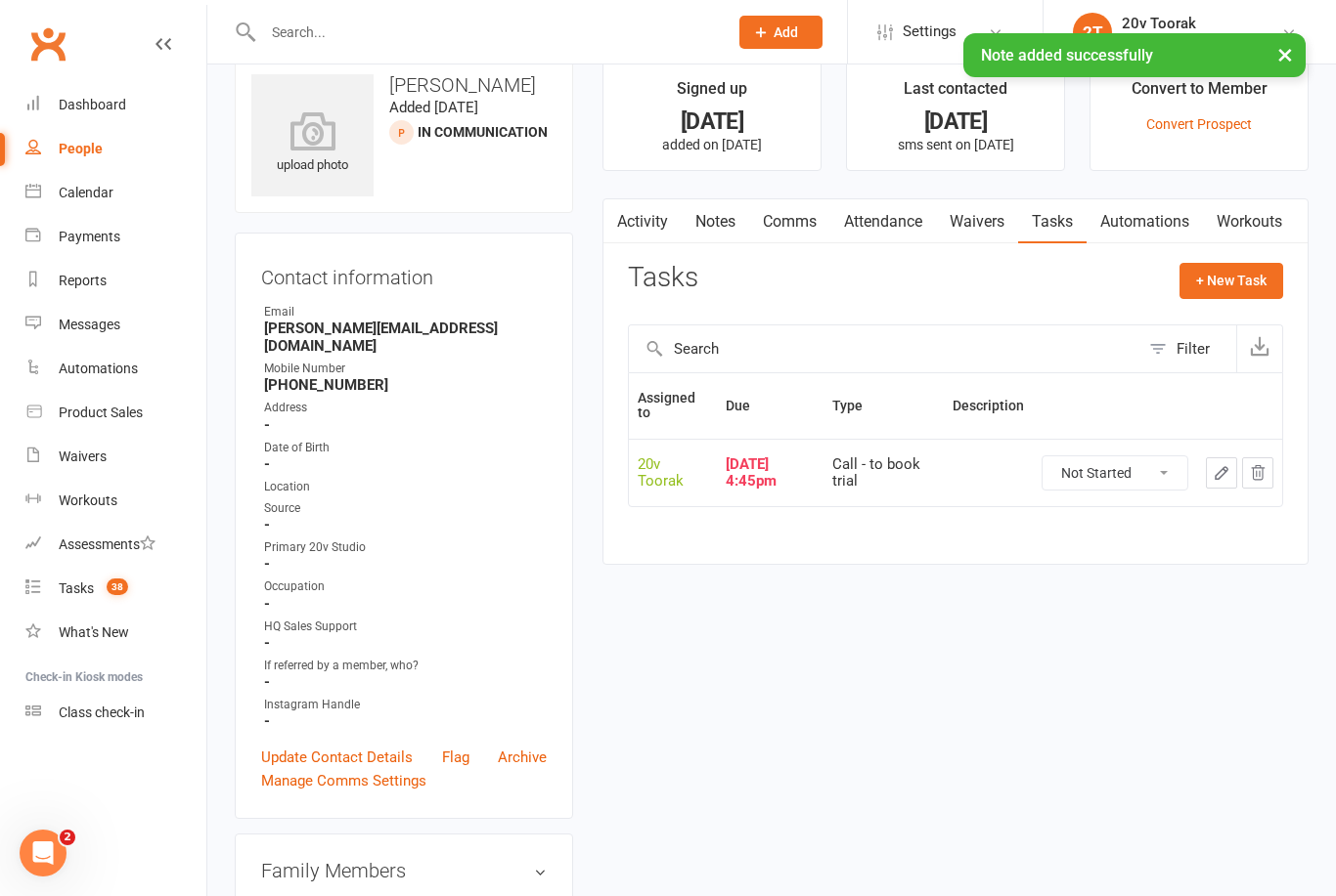
click at [1154, 477] on select "Not Started In Progress Waiting Complete" at bounding box center [1114, 472] width 144 height 33
select select "unstarted"
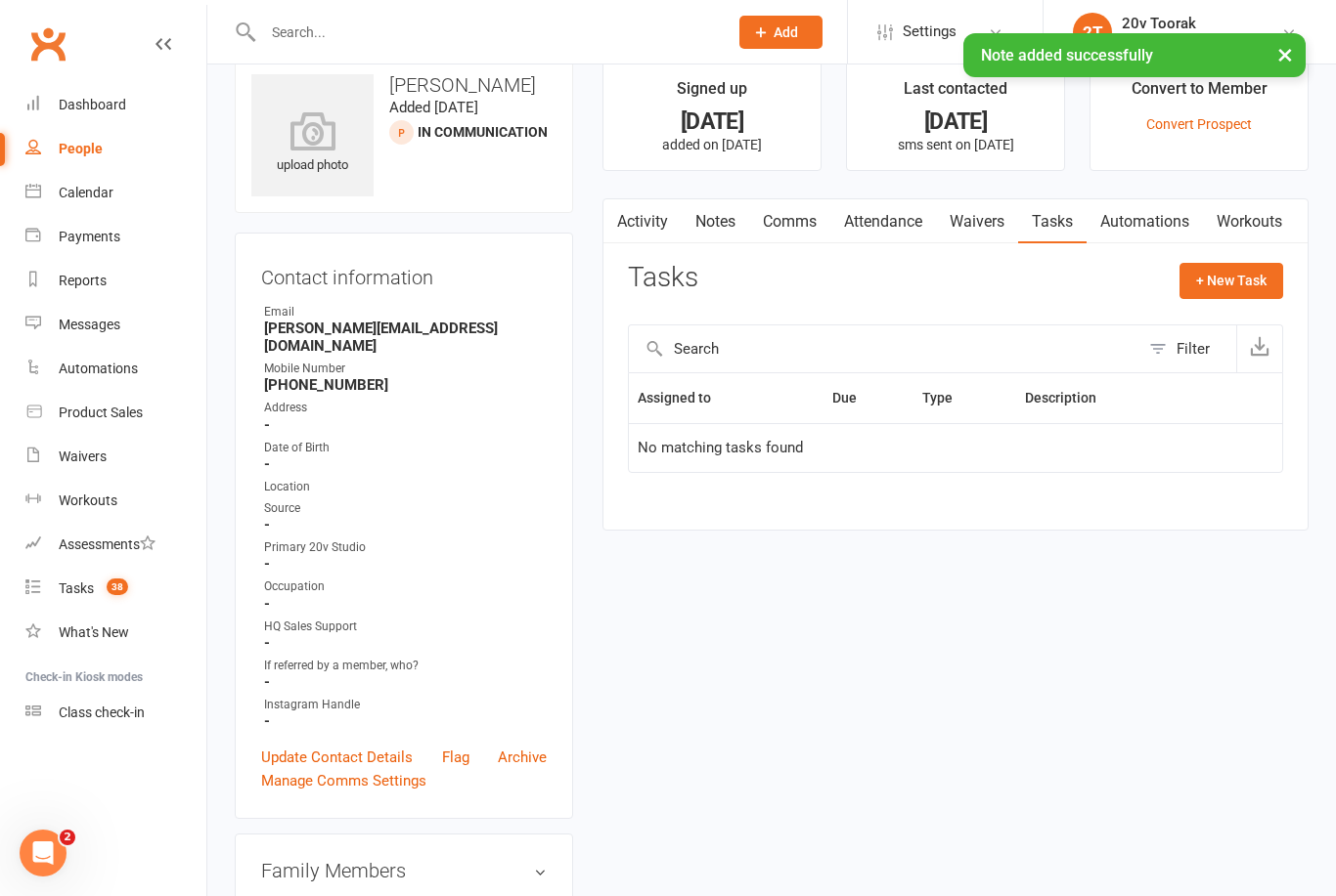
click at [1244, 280] on button "+ New Task" at bounding box center [1232, 279] width 103 height 35
select select "45736"
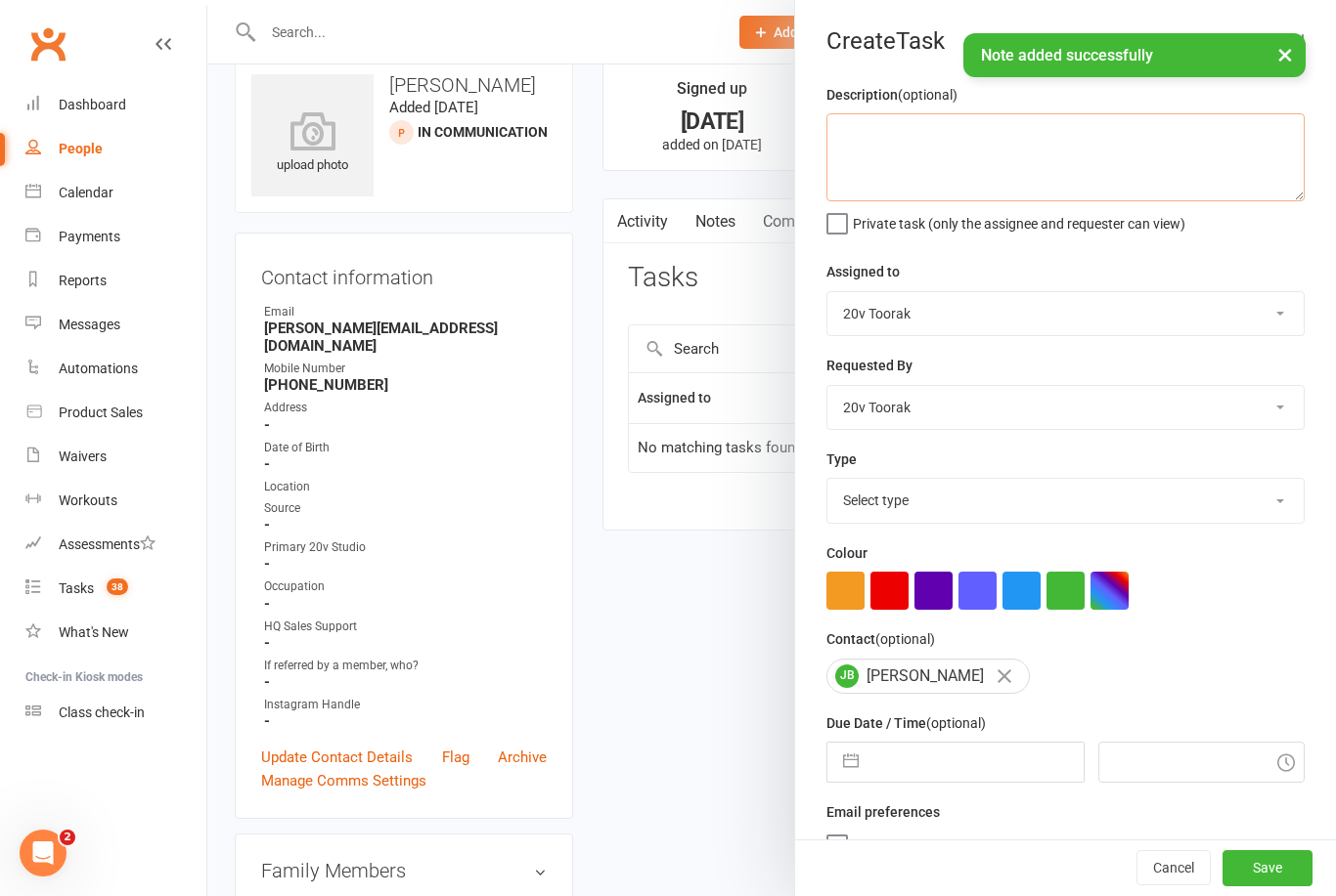
click at [996, 151] on textarea at bounding box center [1065, 157] width 478 height 88
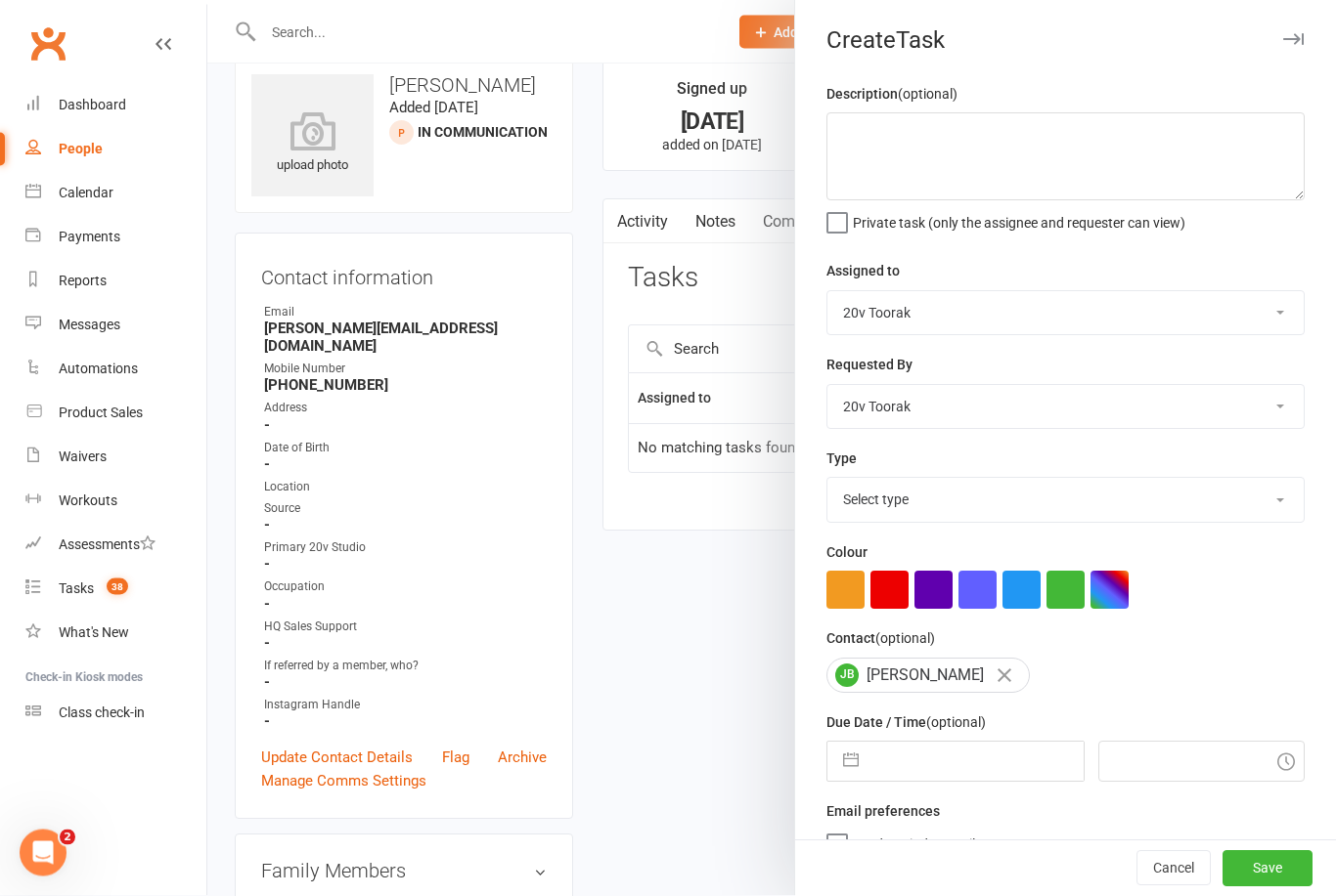
scroll to position [34, 0]
click at [1266, 401] on select "[PERSON_NAME] 20v Toorak [PERSON_NAME] [PERSON_NAME]" at bounding box center [1065, 407] width 477 height 43
click at [1259, 514] on select "Select type Call Call - to book trial Confirm session attendance Confirm trial …" at bounding box center [1065, 500] width 477 height 43
click at [1263, 506] on select "Select type Call Call - to book trial Confirm session attendance Confirm trial …" at bounding box center [1065, 500] width 477 height 43
select select "32301"
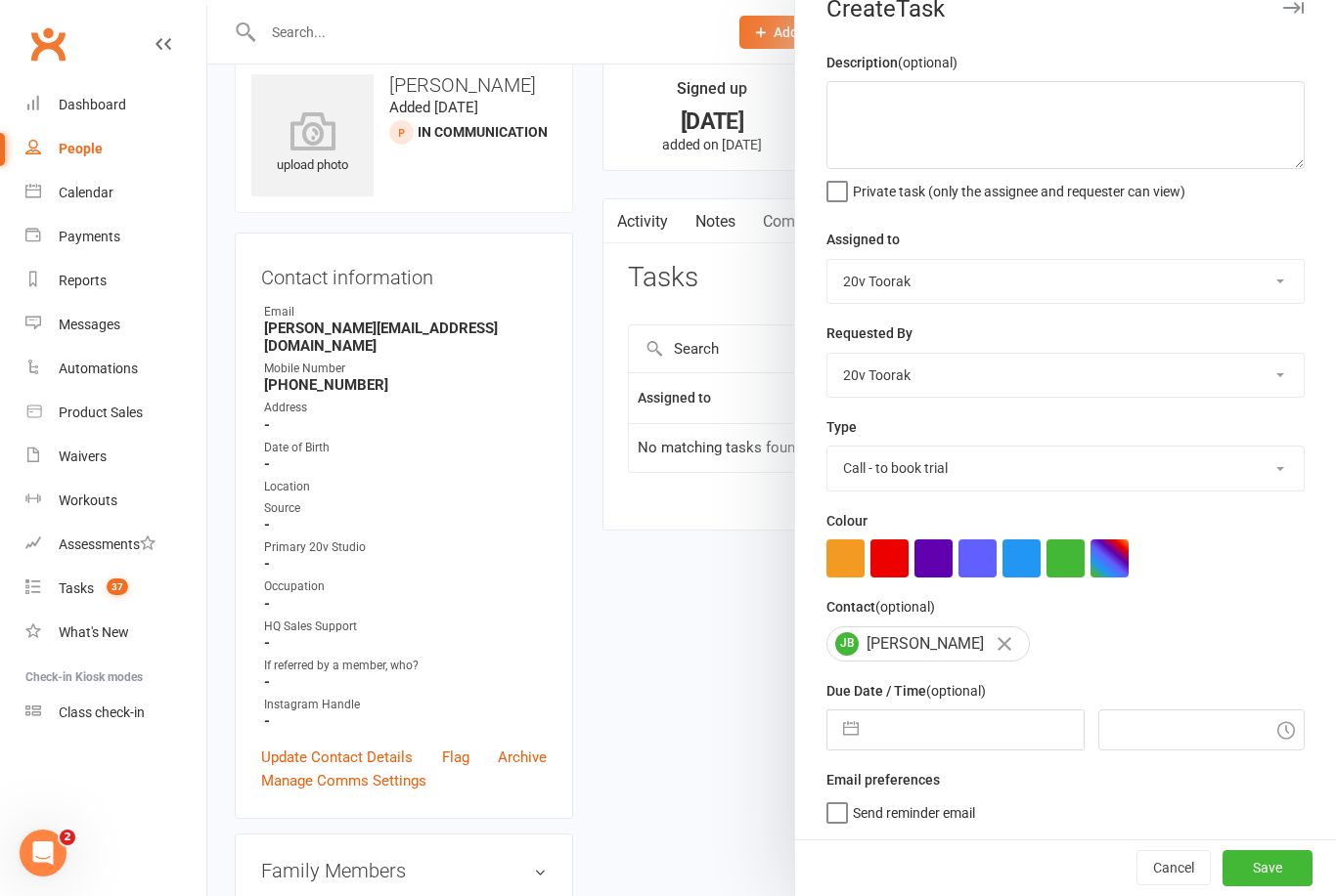
scroll to position [36, 0]
click at [984, 724] on input "text" at bounding box center [975, 730] width 214 height 39
select select "8"
select select "2025"
select select "9"
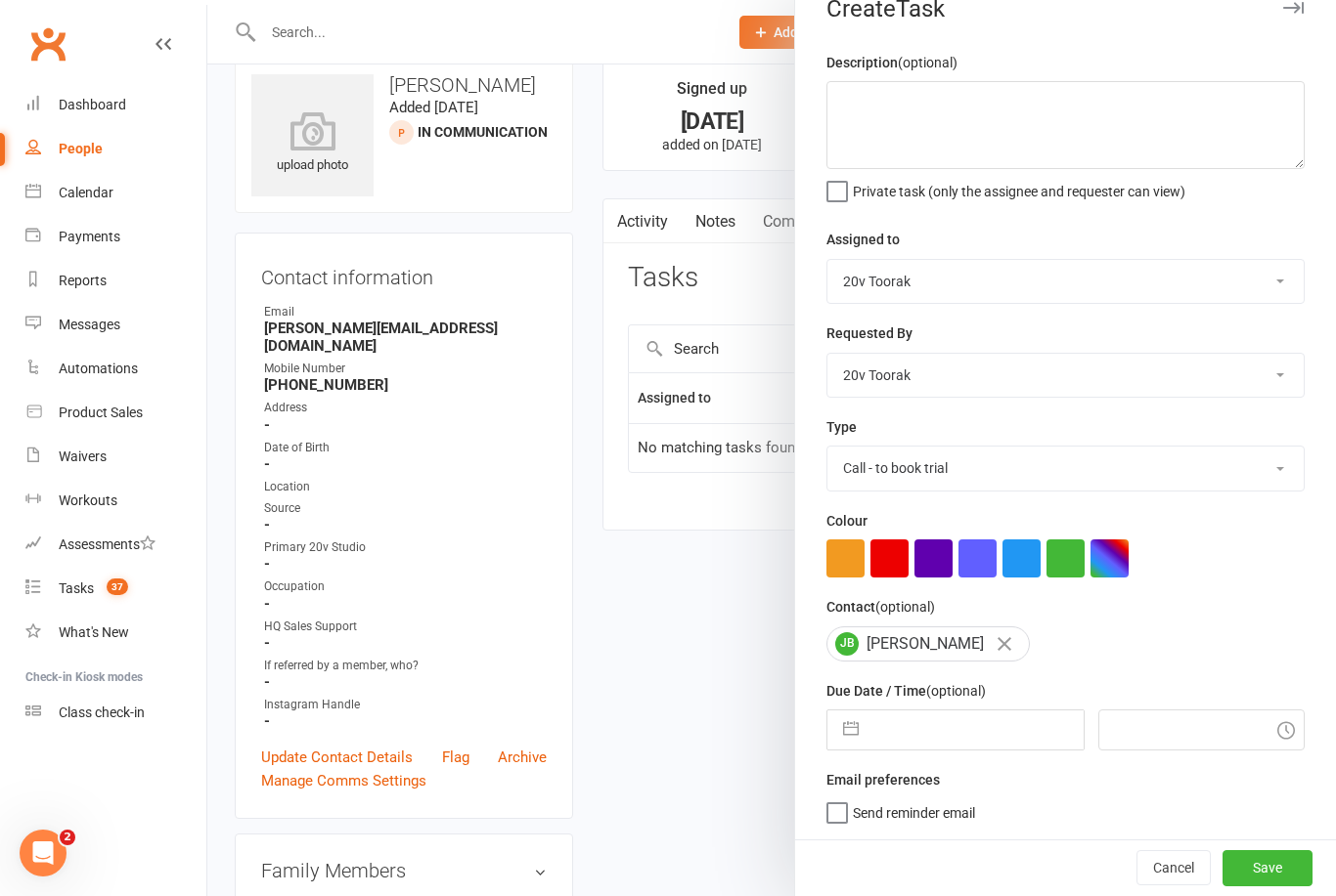
select select "2025"
select select "10"
select select "2025"
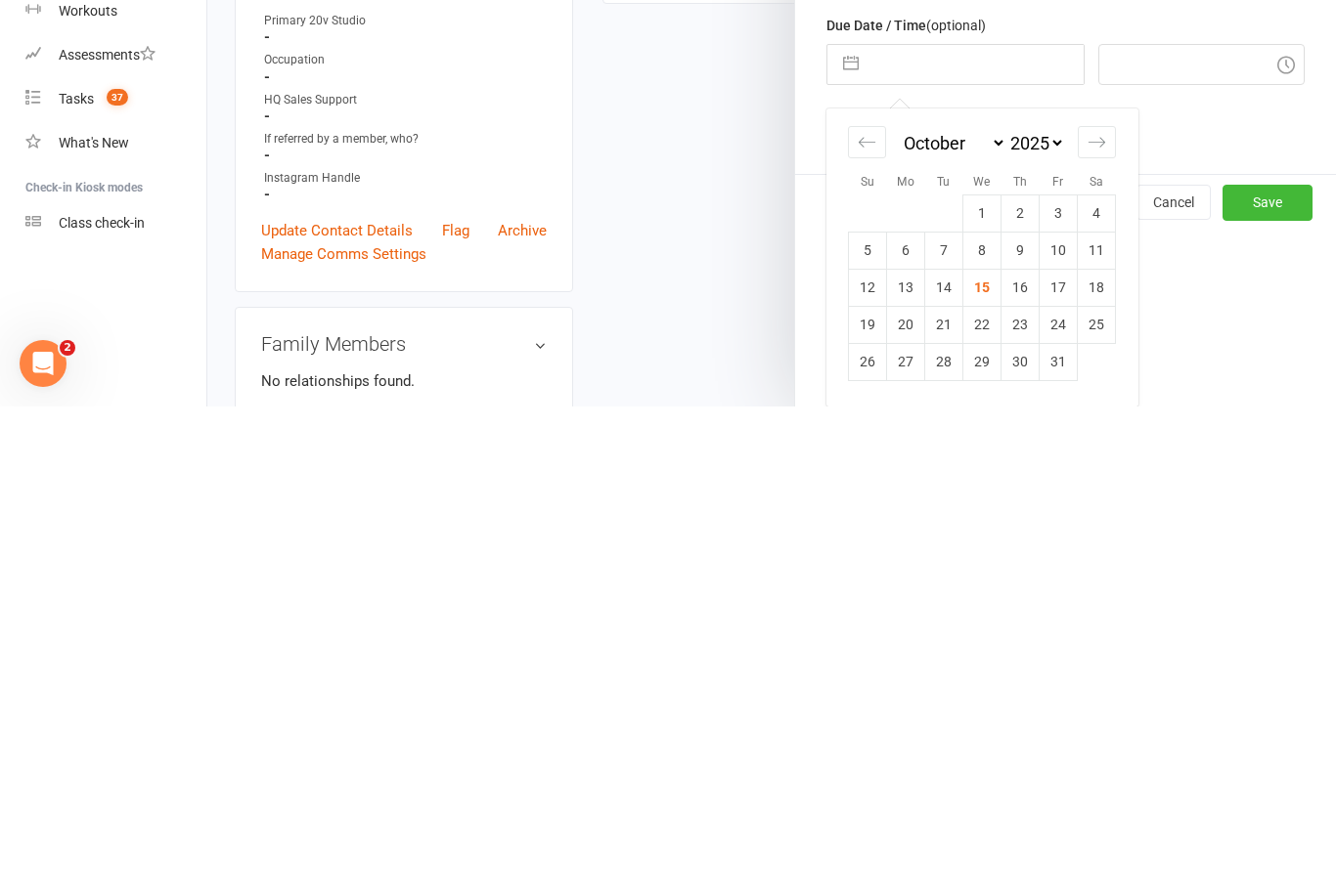
scroll to position [212, 0]
click at [1019, 759] on td "16" at bounding box center [1021, 777] width 38 height 37
type input "[DATE]"
type input "12:00pm"
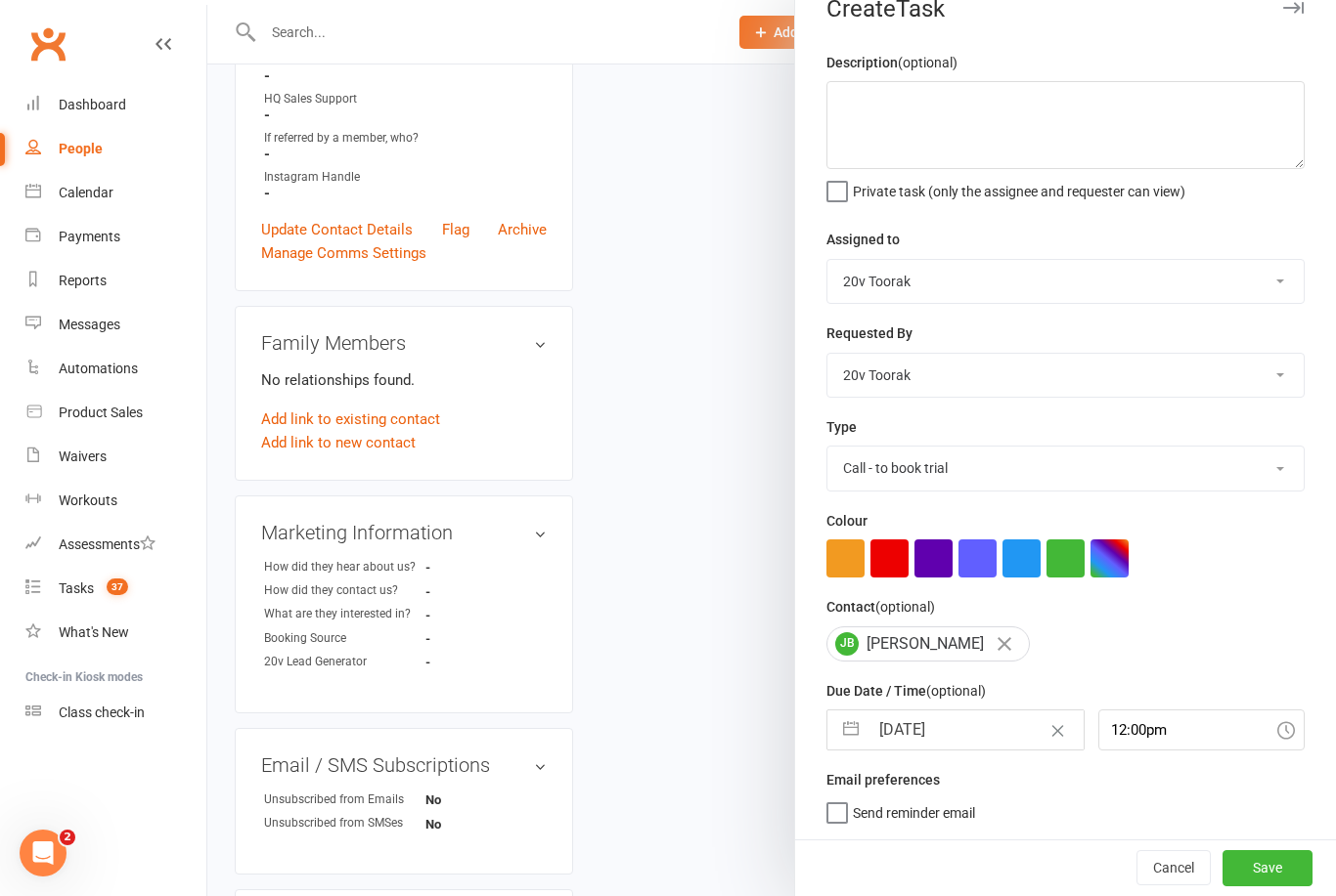
scroll to position [36, 0]
click at [1280, 865] on button "Save" at bounding box center [1267, 867] width 90 height 35
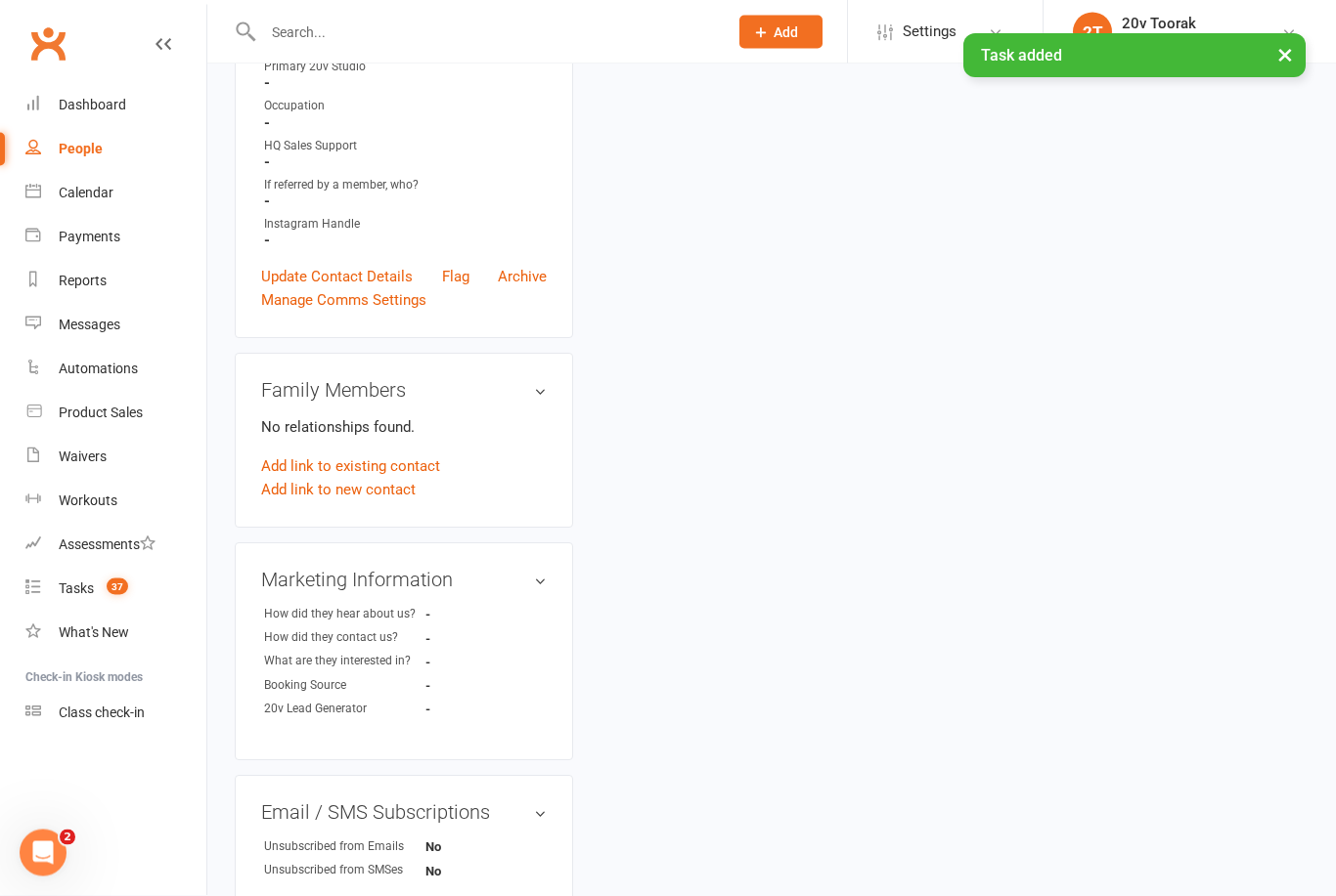
scroll to position [514, 0]
click at [83, 589] on div "Tasks" at bounding box center [76, 589] width 35 height 16
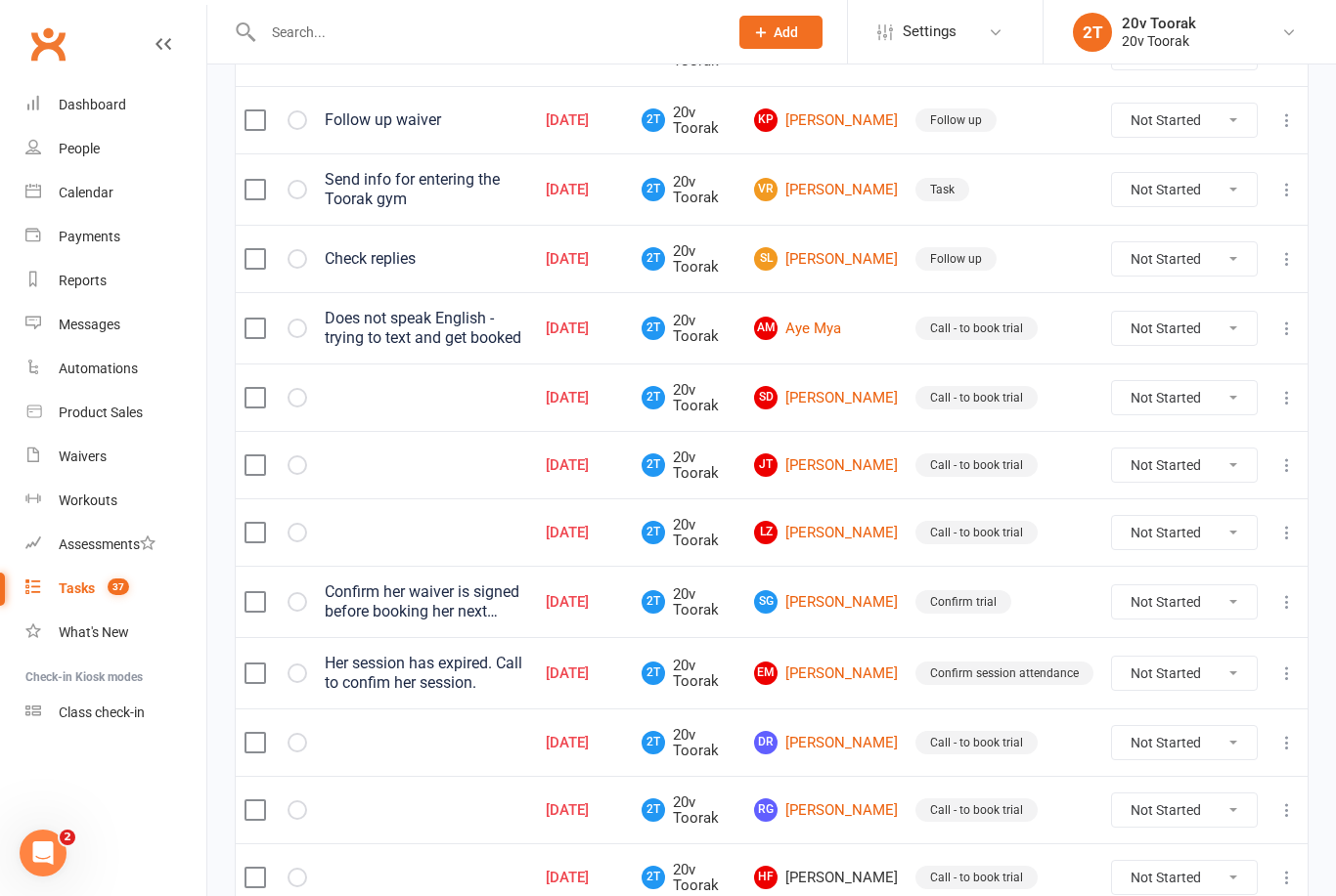
scroll to position [340, 0]
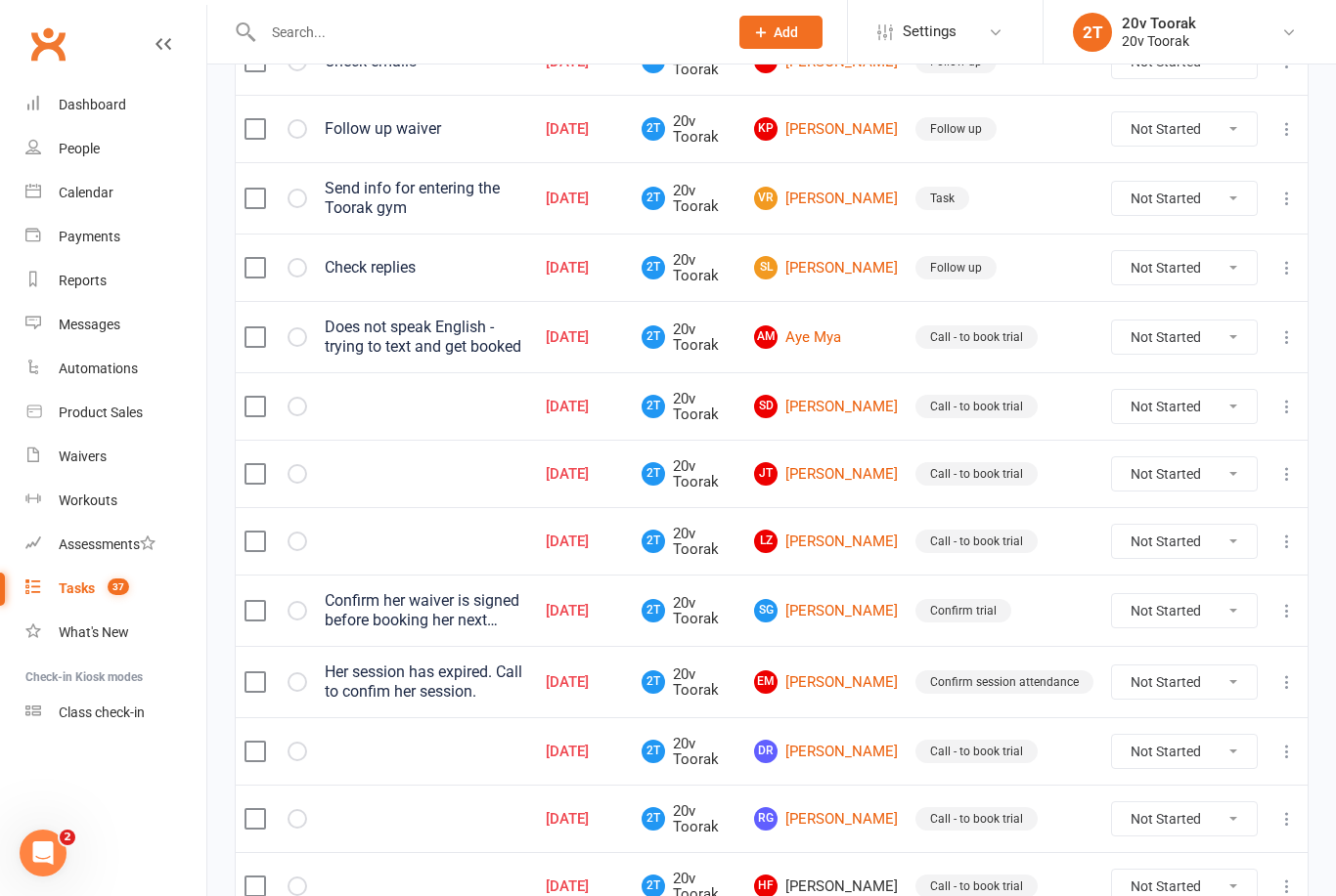
click at [850, 333] on link "AM Aye Mya" at bounding box center [826, 337] width 144 height 24
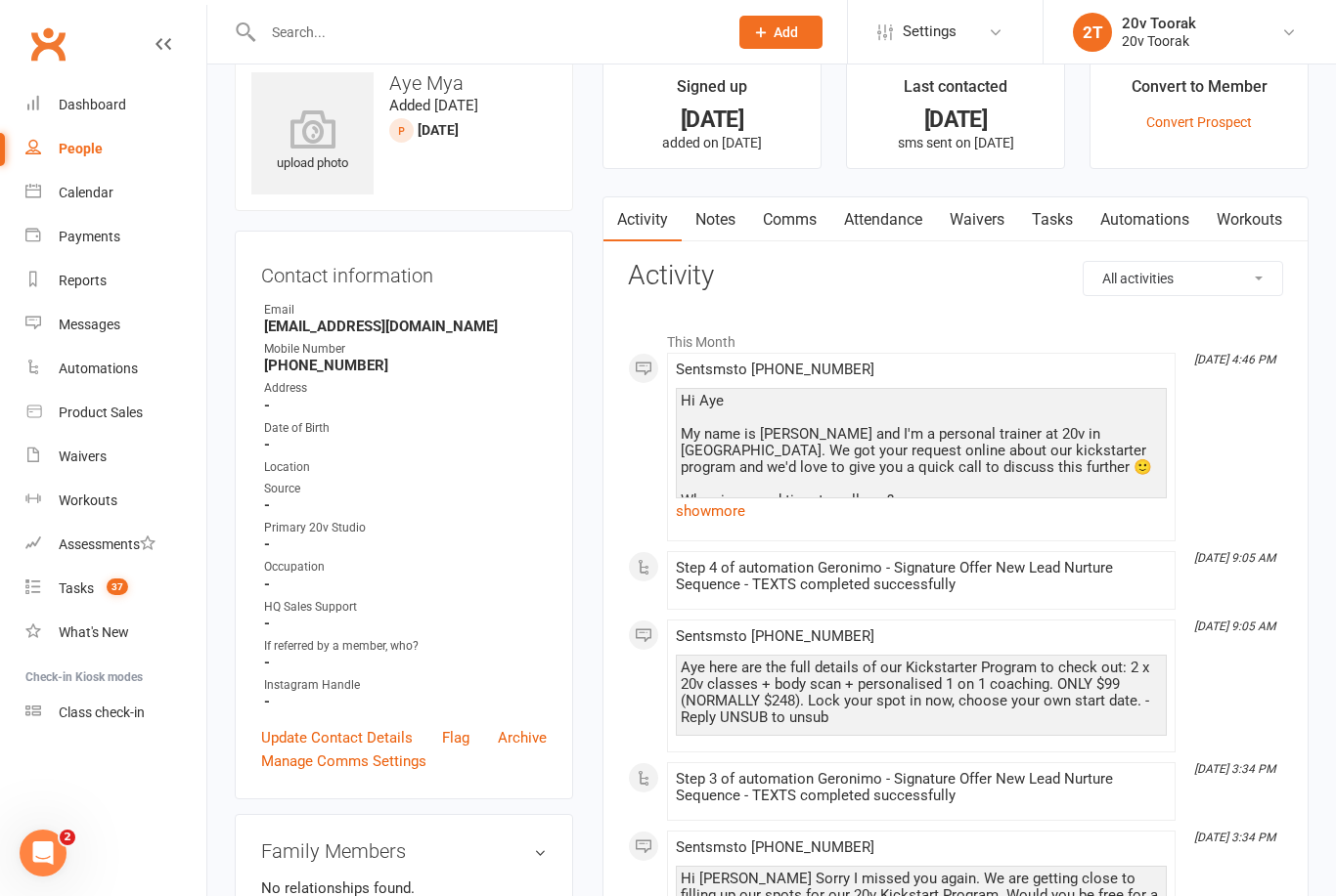
scroll to position [42, 0]
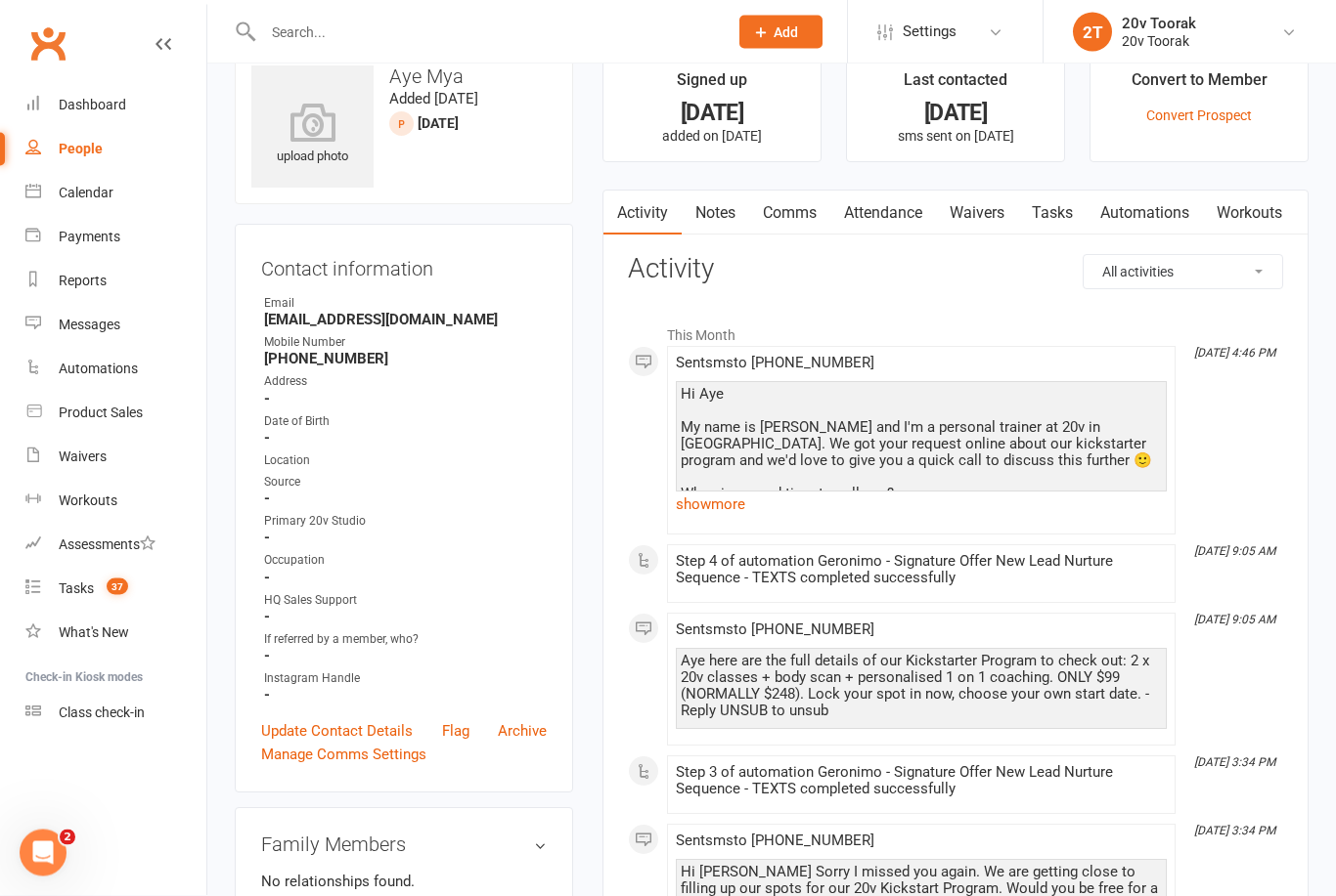
click at [746, 497] on link "show more" at bounding box center [920, 505] width 490 height 28
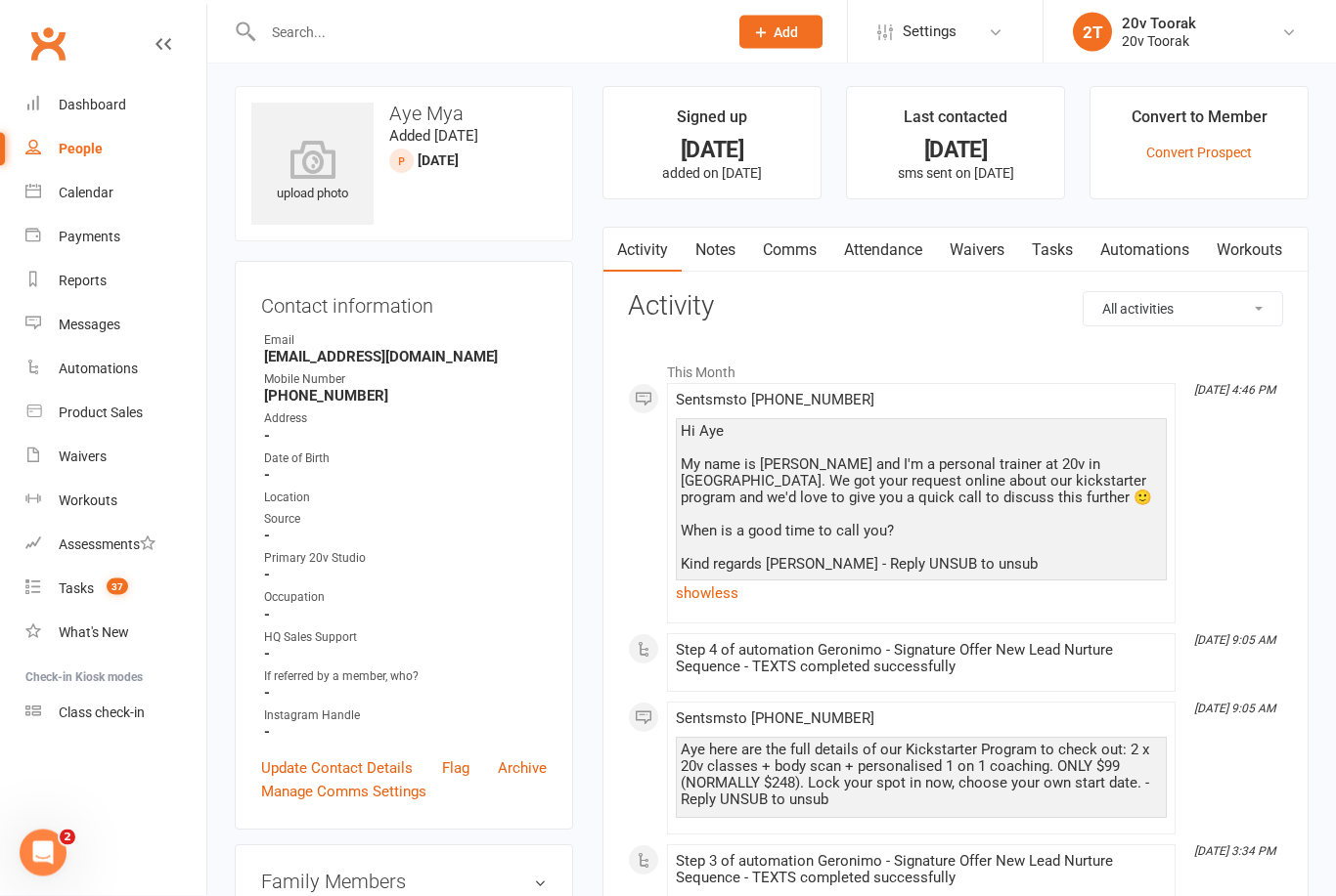
scroll to position [0, 0]
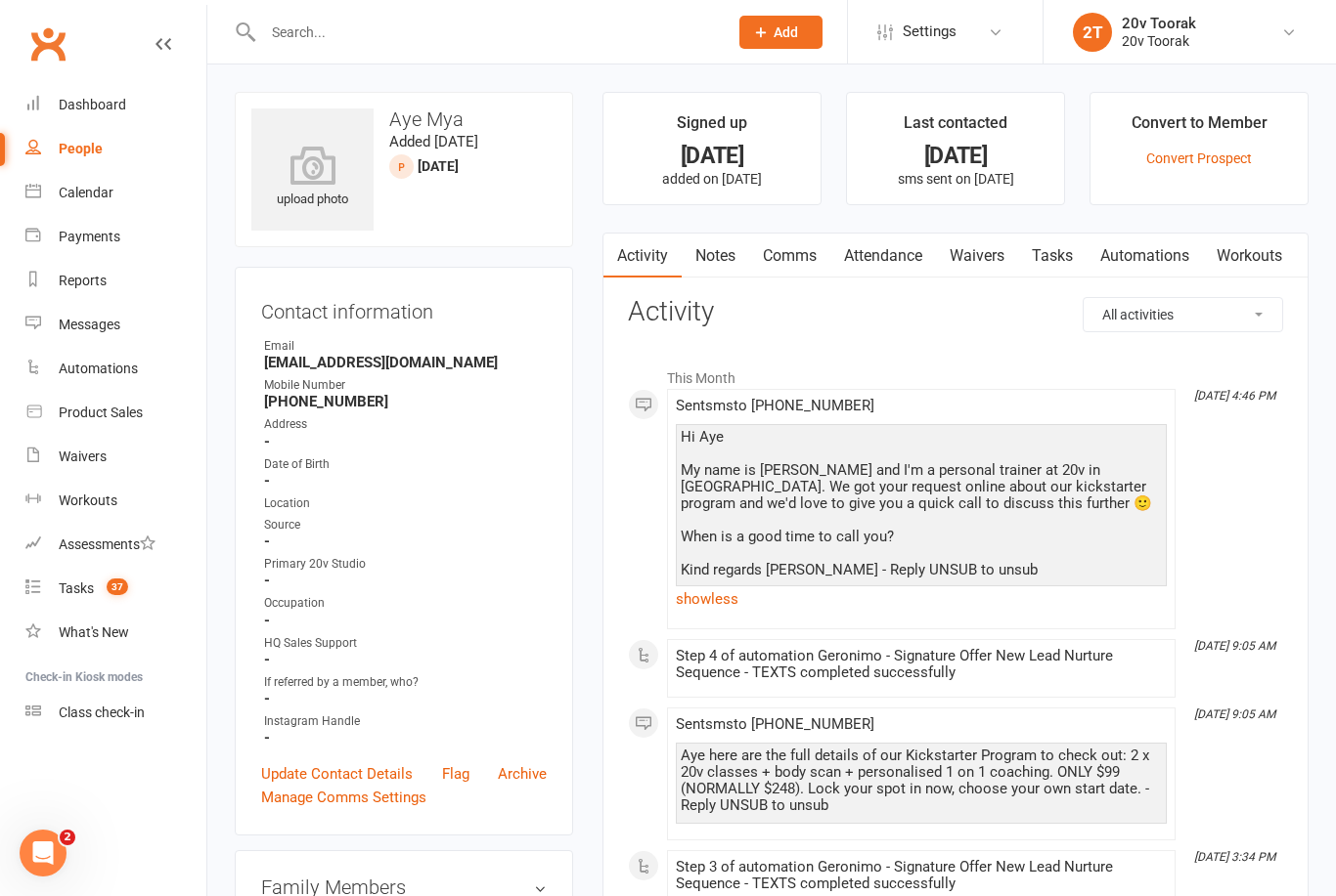
click at [106, 586] on count-badge "37" at bounding box center [111, 589] width 31 height 16
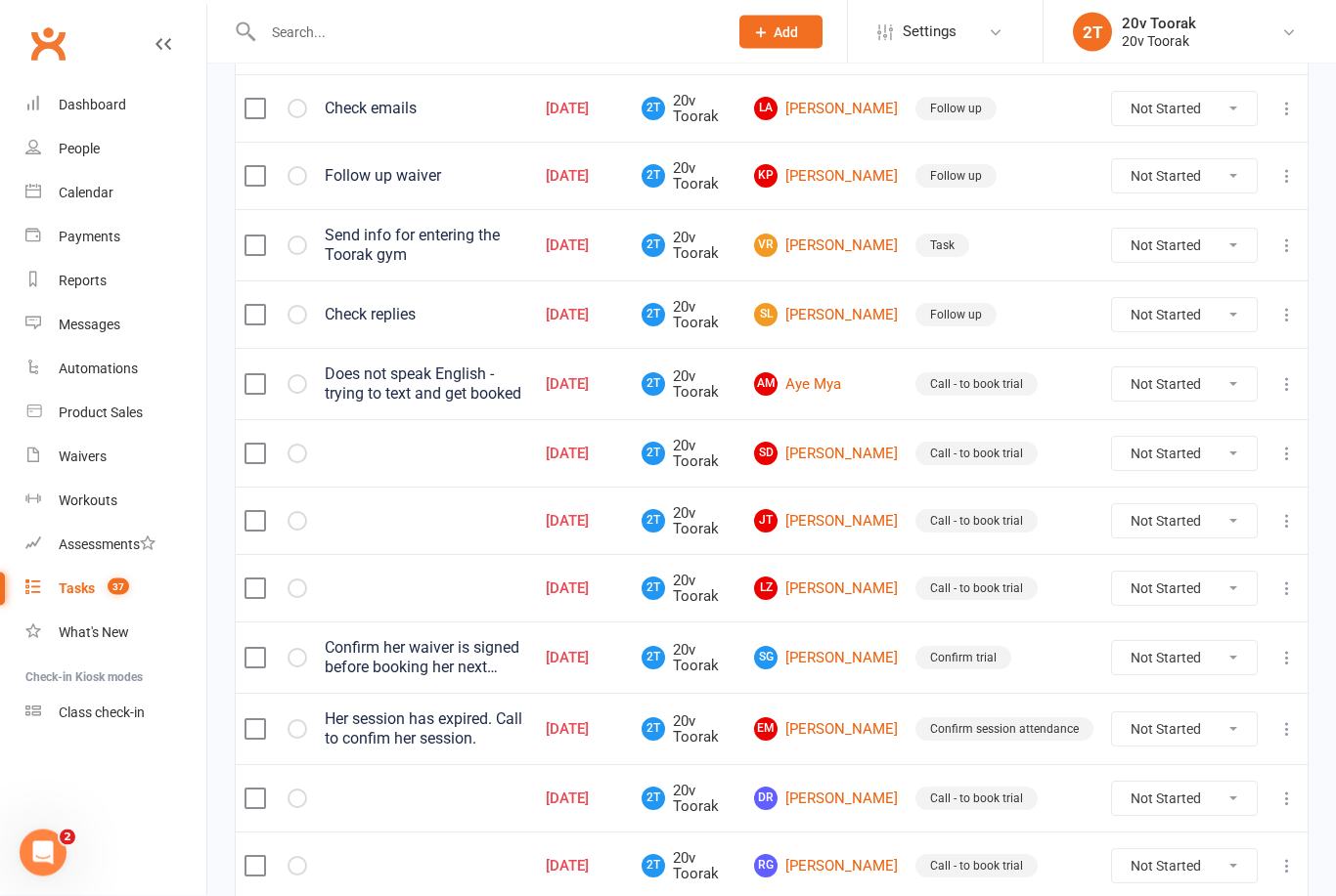
scroll to position [302, 0]
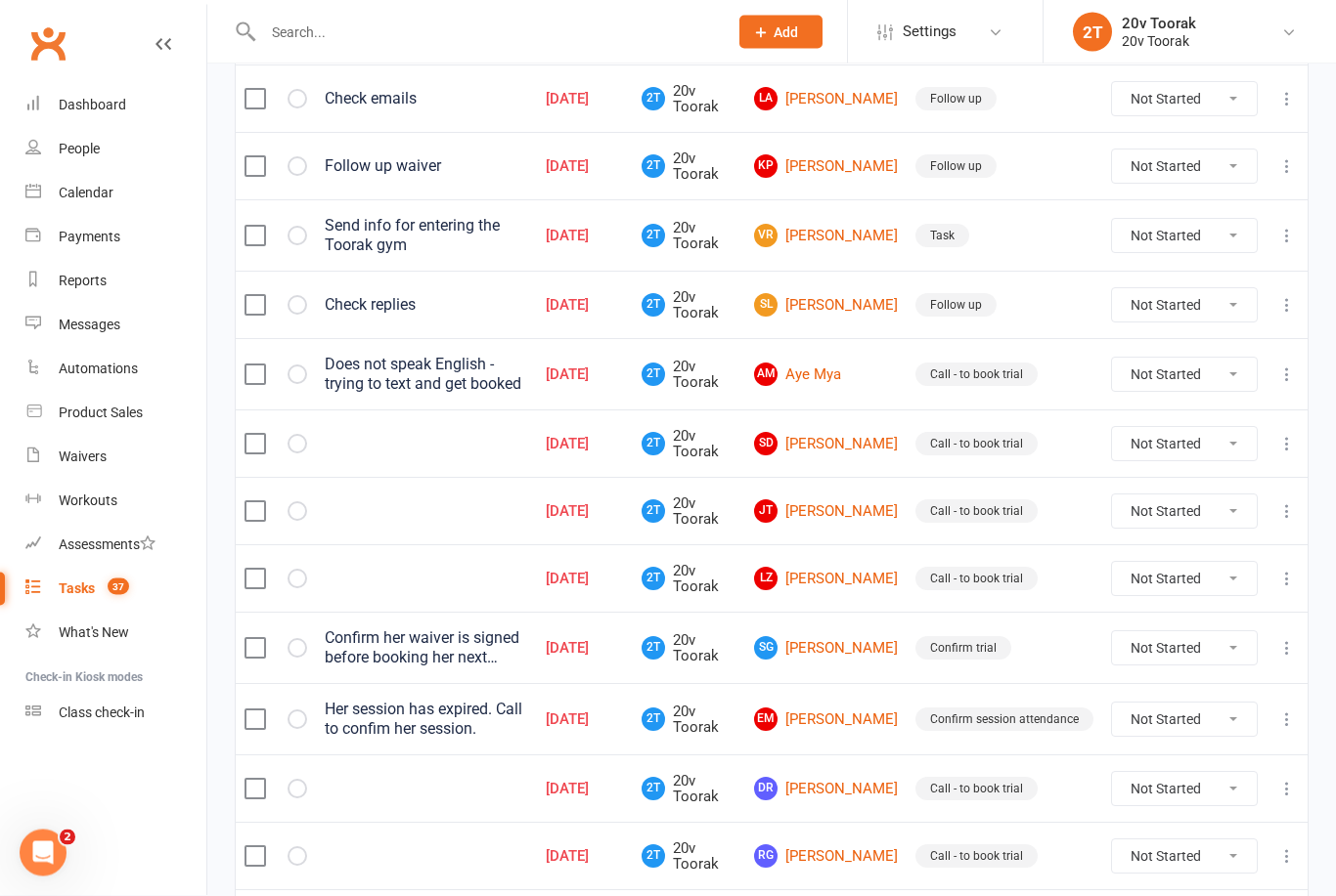
click at [853, 433] on link "SD [PERSON_NAME]" at bounding box center [826, 445] width 144 height 24
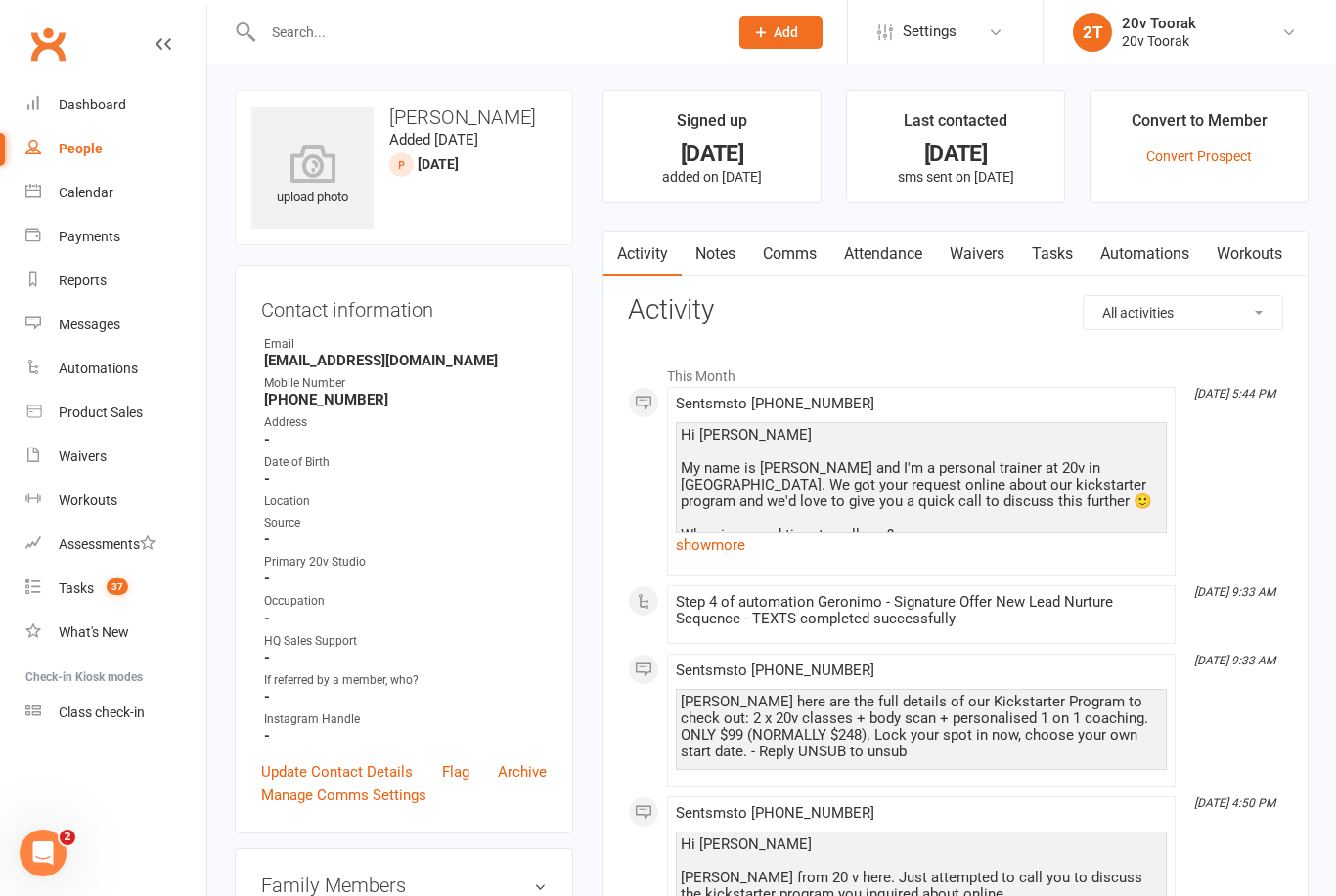
scroll to position [2, 0]
click at [709, 252] on link "Notes" at bounding box center [715, 254] width 68 height 45
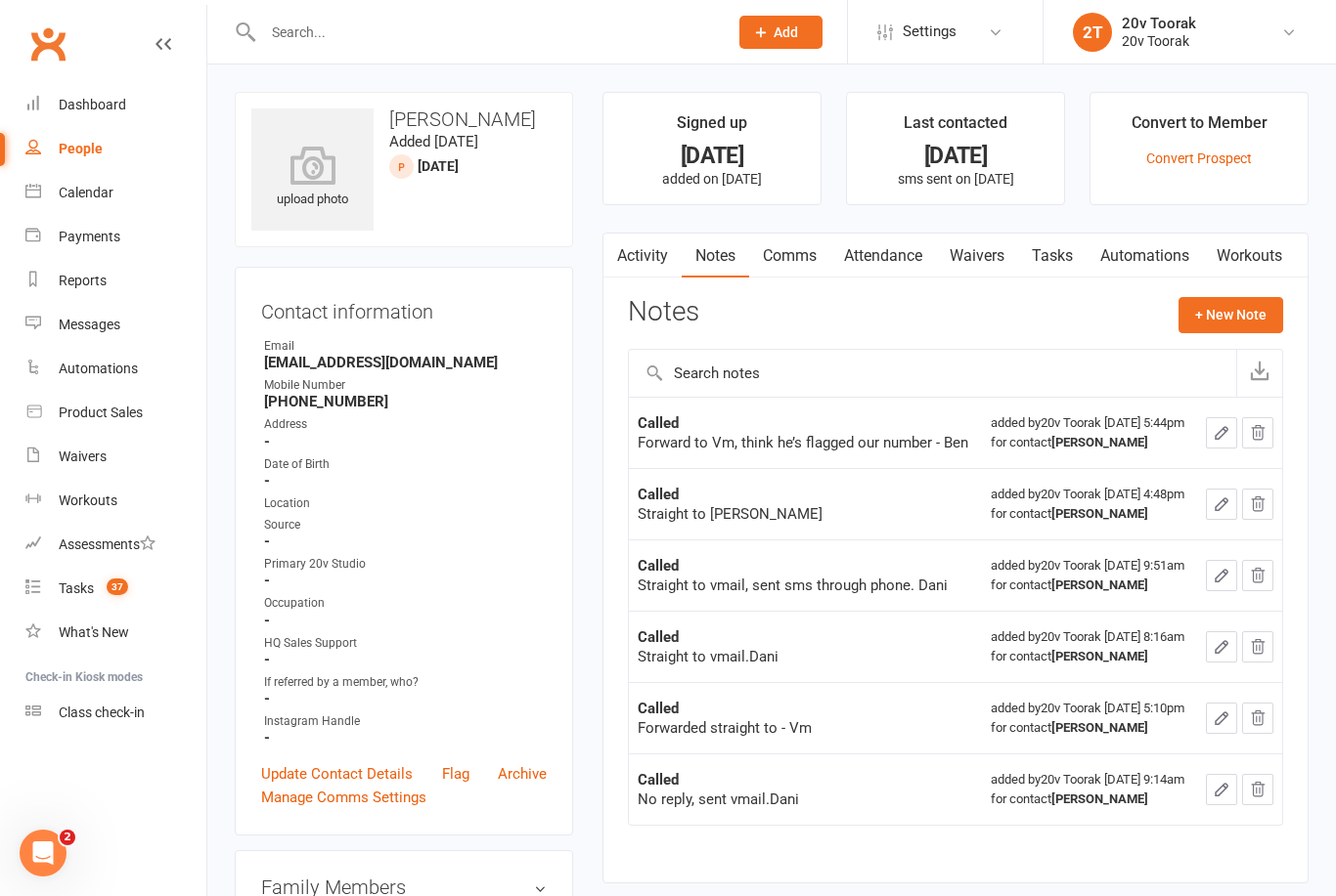
click at [1073, 263] on link "Tasks" at bounding box center [1051, 256] width 69 height 45
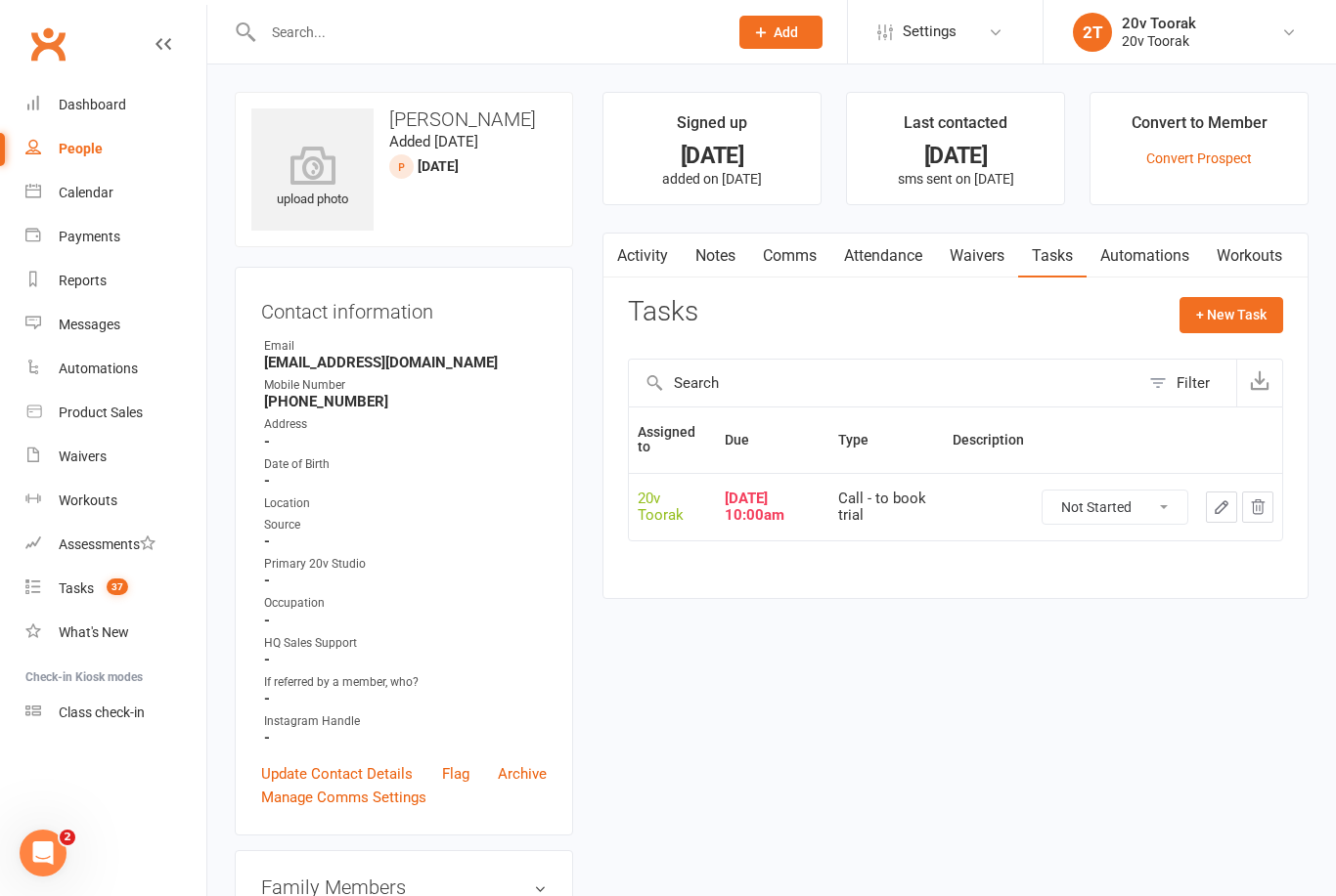
click at [717, 264] on link "Notes" at bounding box center [715, 256] width 68 height 45
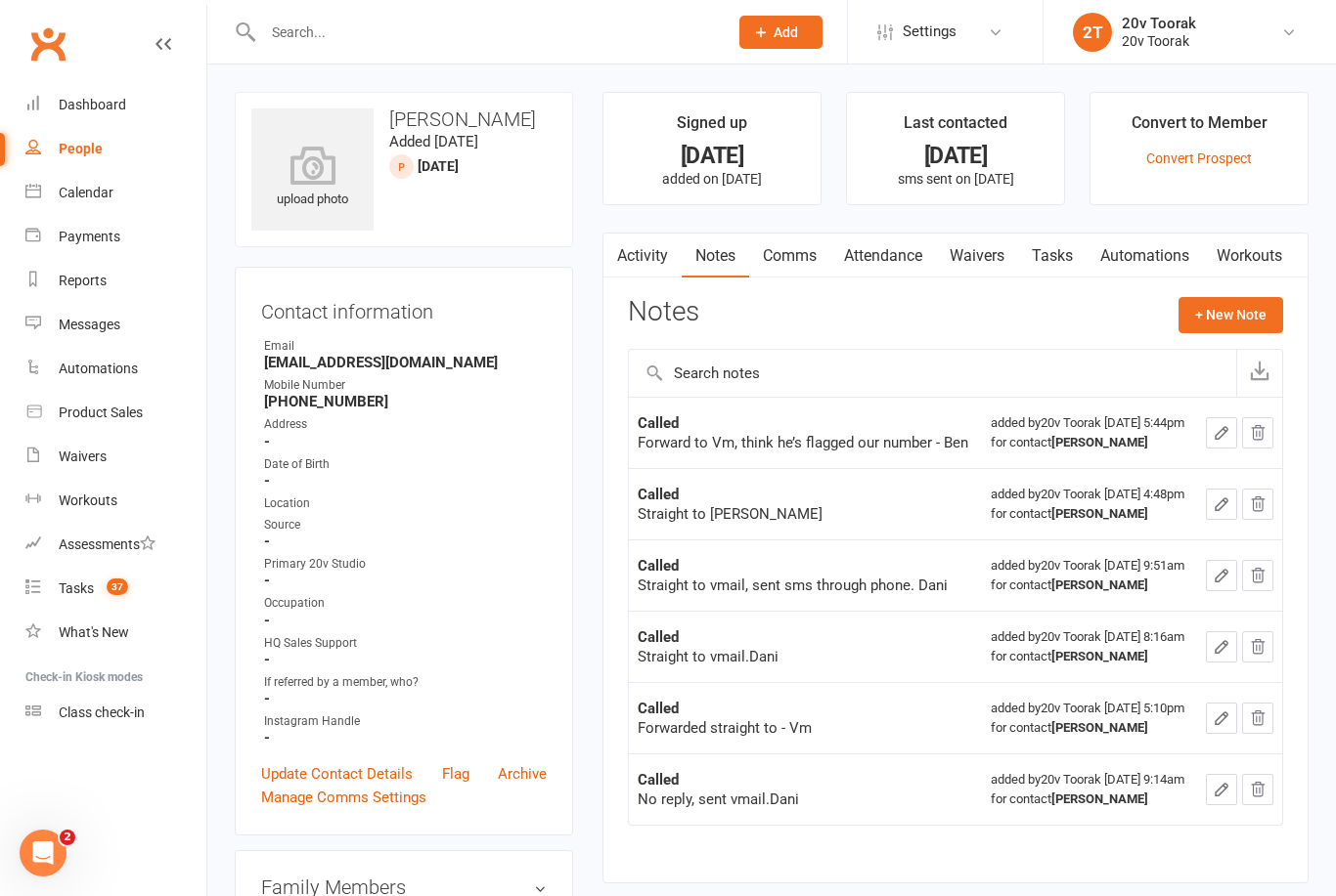
click at [1206, 317] on button "+ New Note" at bounding box center [1231, 314] width 104 height 35
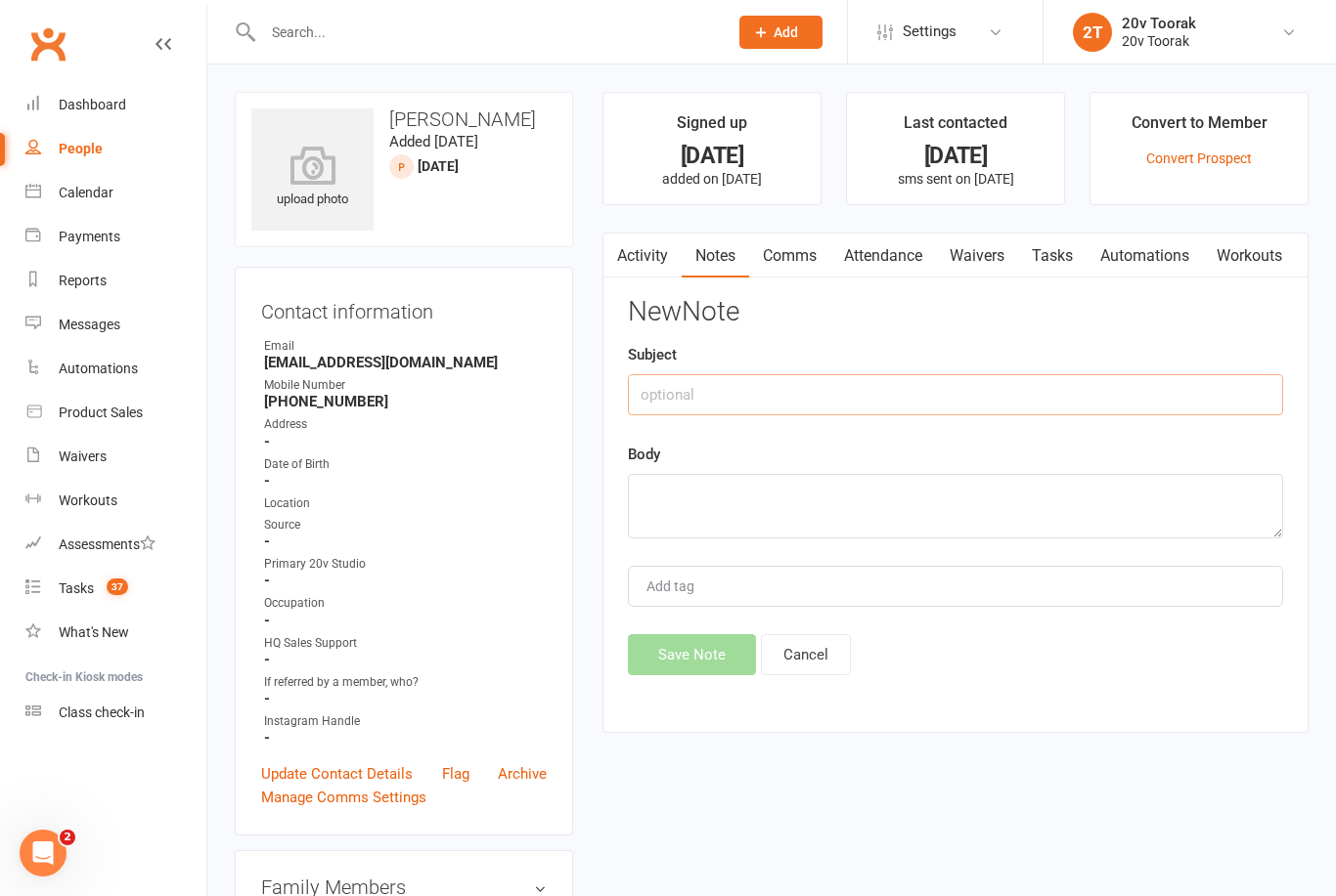
click at [775, 388] on input "text" at bounding box center [955, 395] width 656 height 41
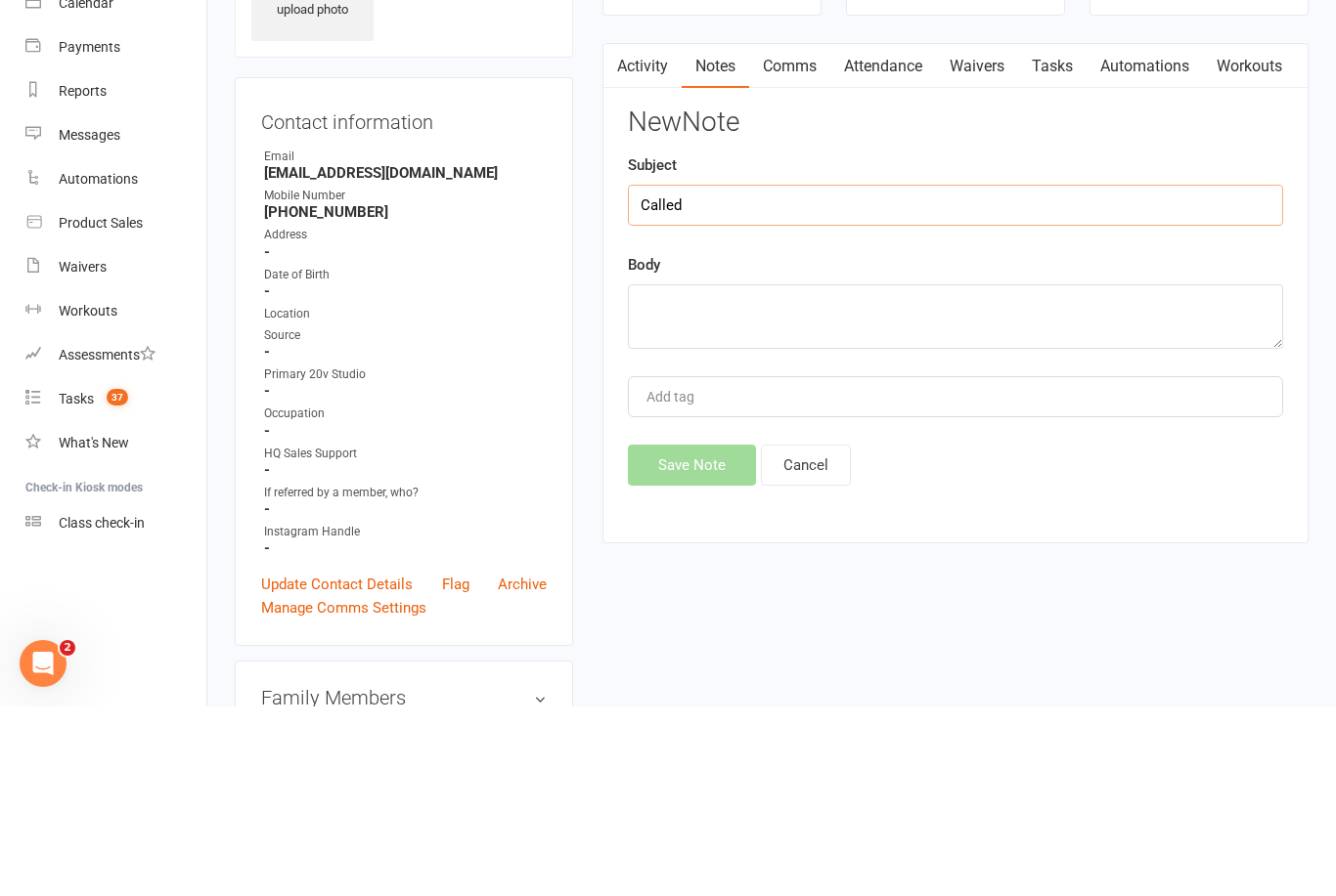
type input "Called"
click at [853, 474] on textarea at bounding box center [955, 506] width 656 height 65
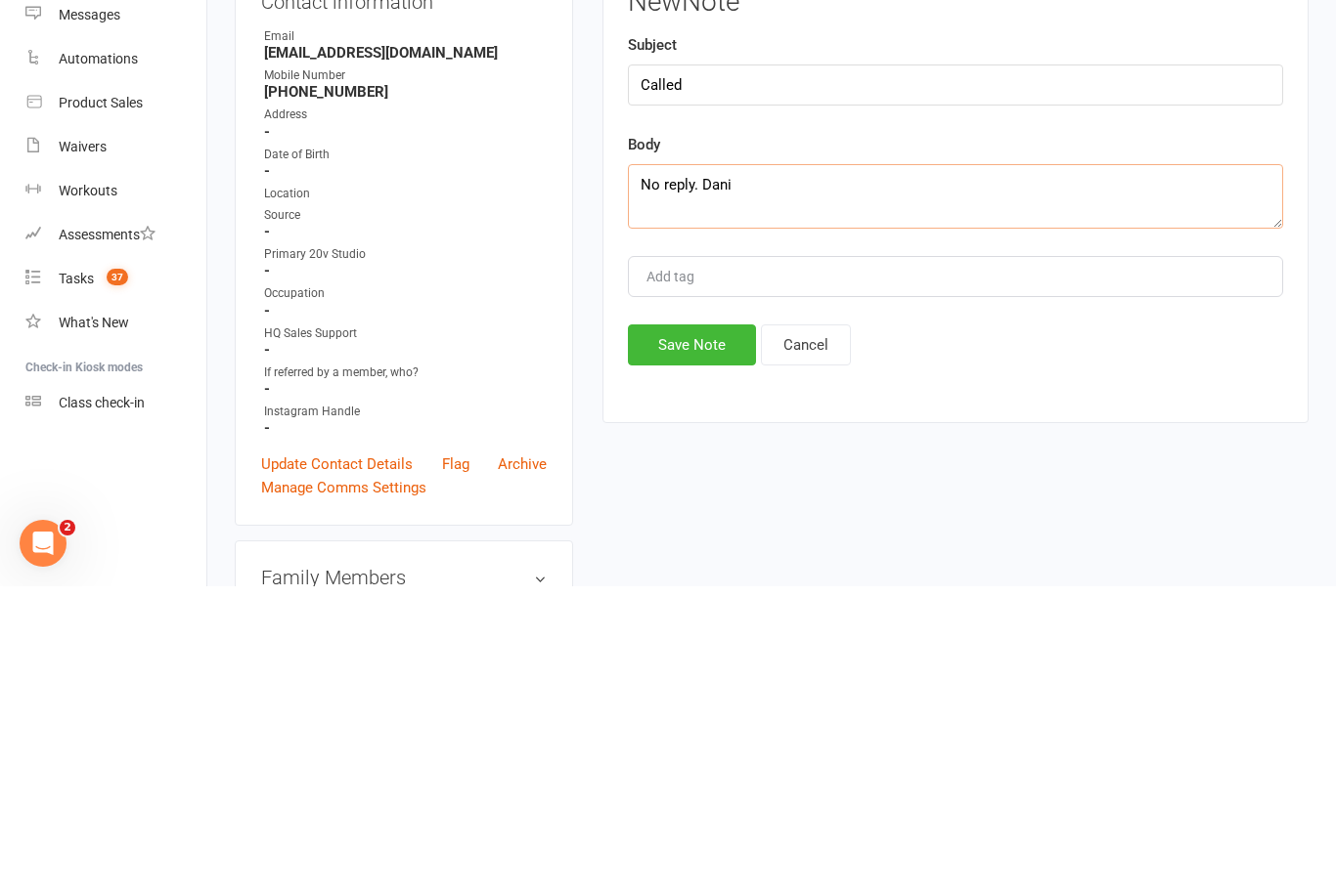
type textarea "No reply. Dani"
click at [716, 634] on button "Save Note" at bounding box center [691, 654] width 128 height 41
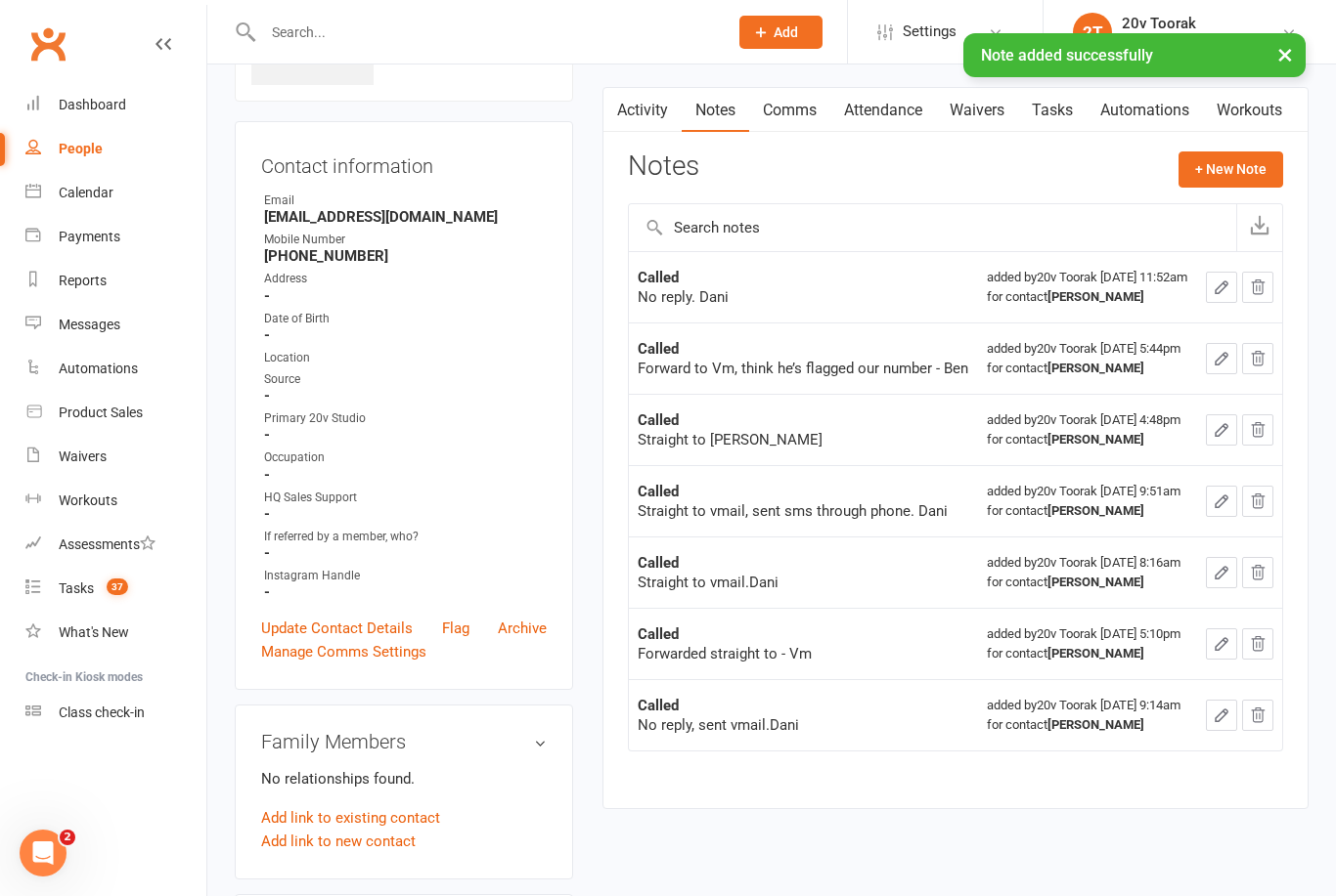
scroll to position [146, 0]
click at [1215, 302] on button "button" at bounding box center [1221, 285] width 31 height 31
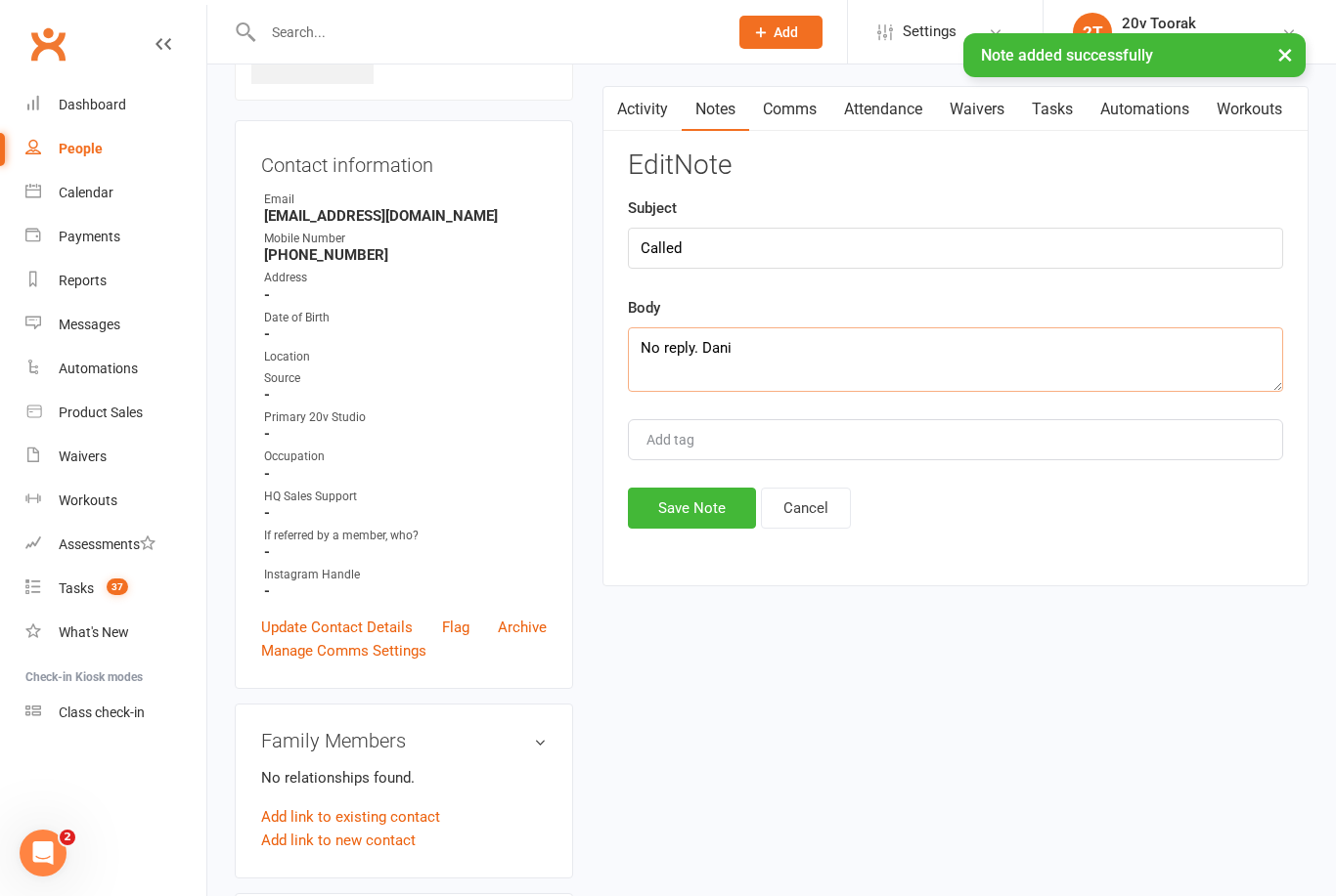
click at [699, 342] on textarea "No reply. Dani" at bounding box center [955, 359] width 656 height 65
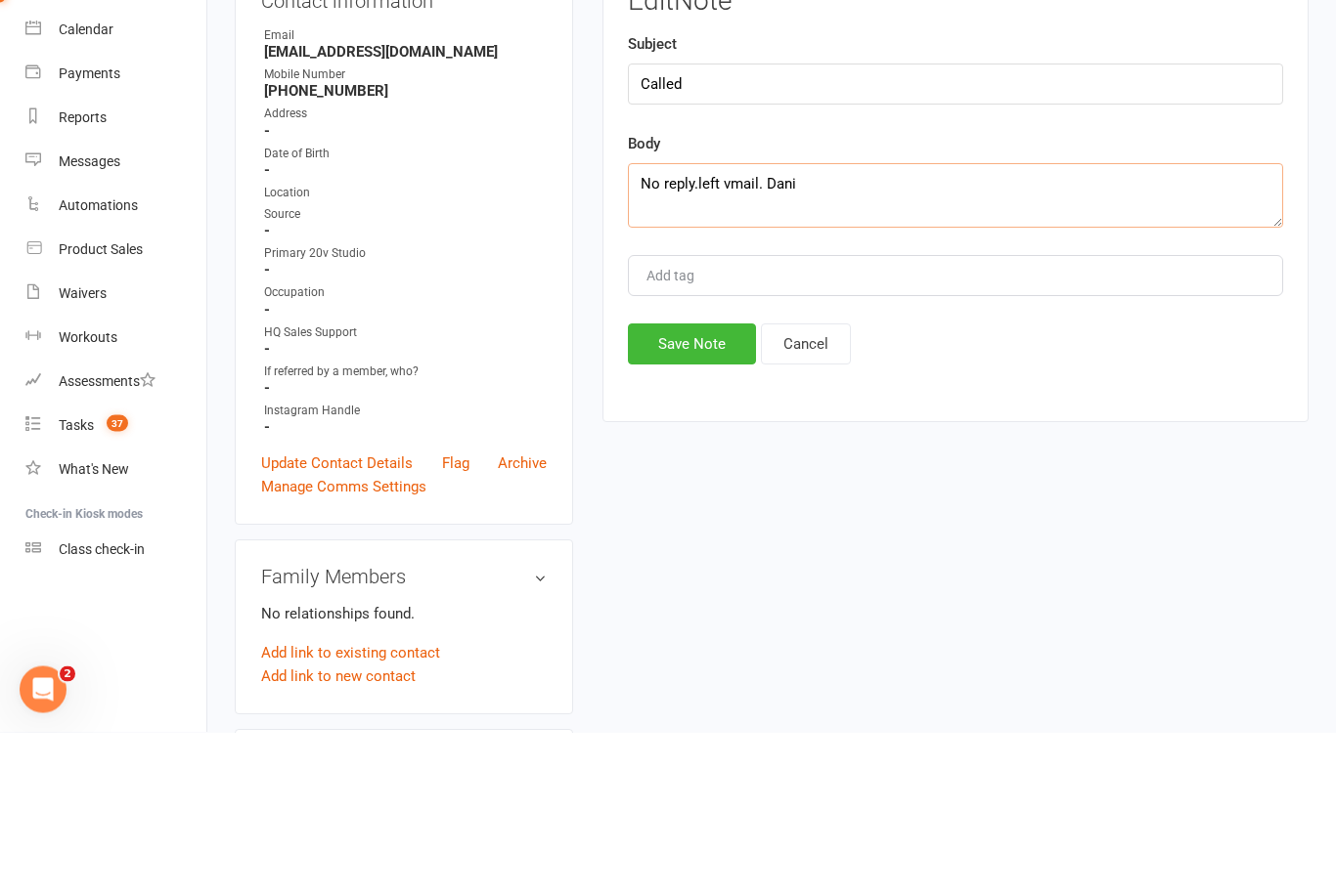
type textarea "No reply.left vmail. Dani"
click at [710, 488] on button "Save Note" at bounding box center [691, 508] width 128 height 41
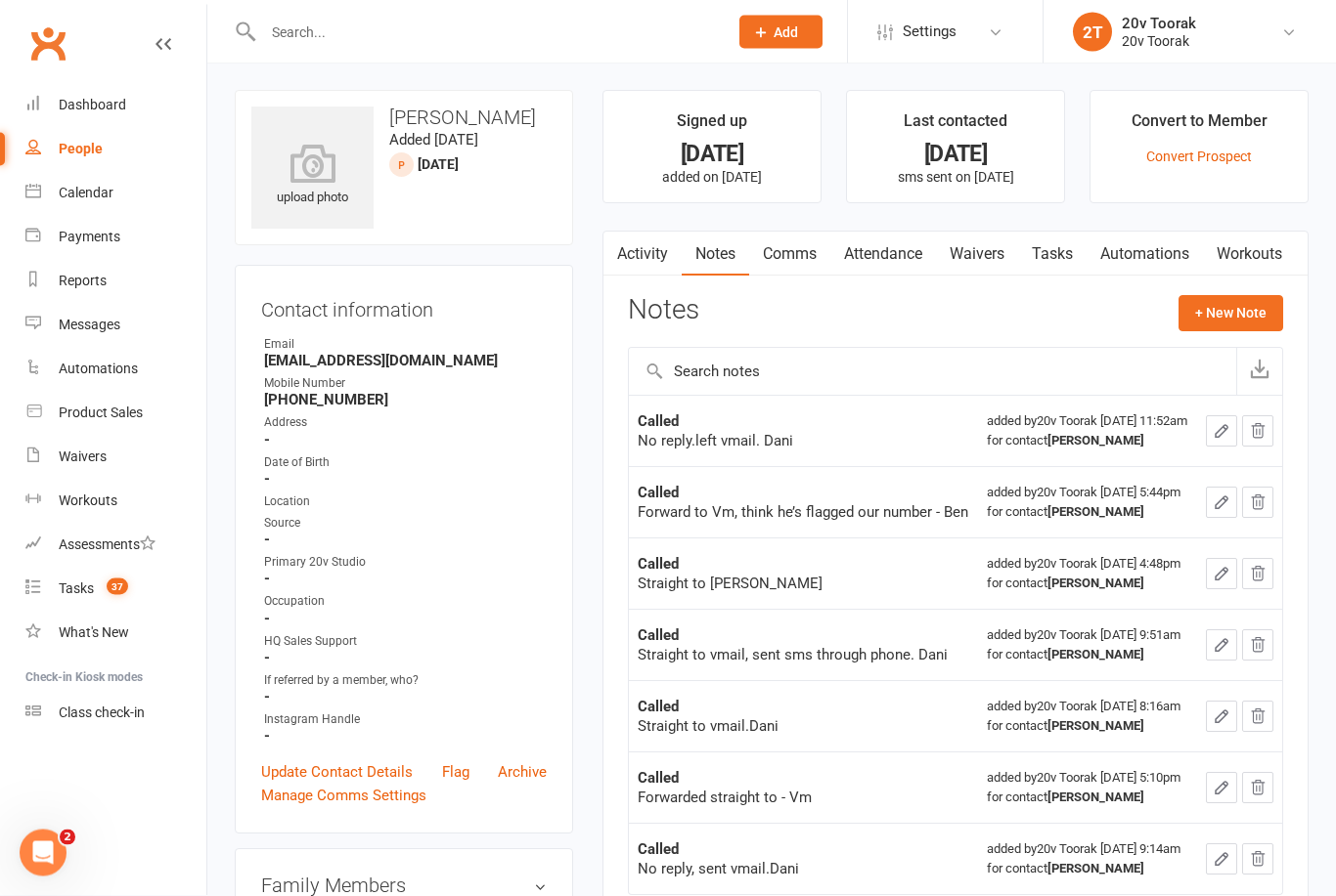
scroll to position [0, 0]
click at [1052, 260] on link "Tasks" at bounding box center [1051, 256] width 69 height 45
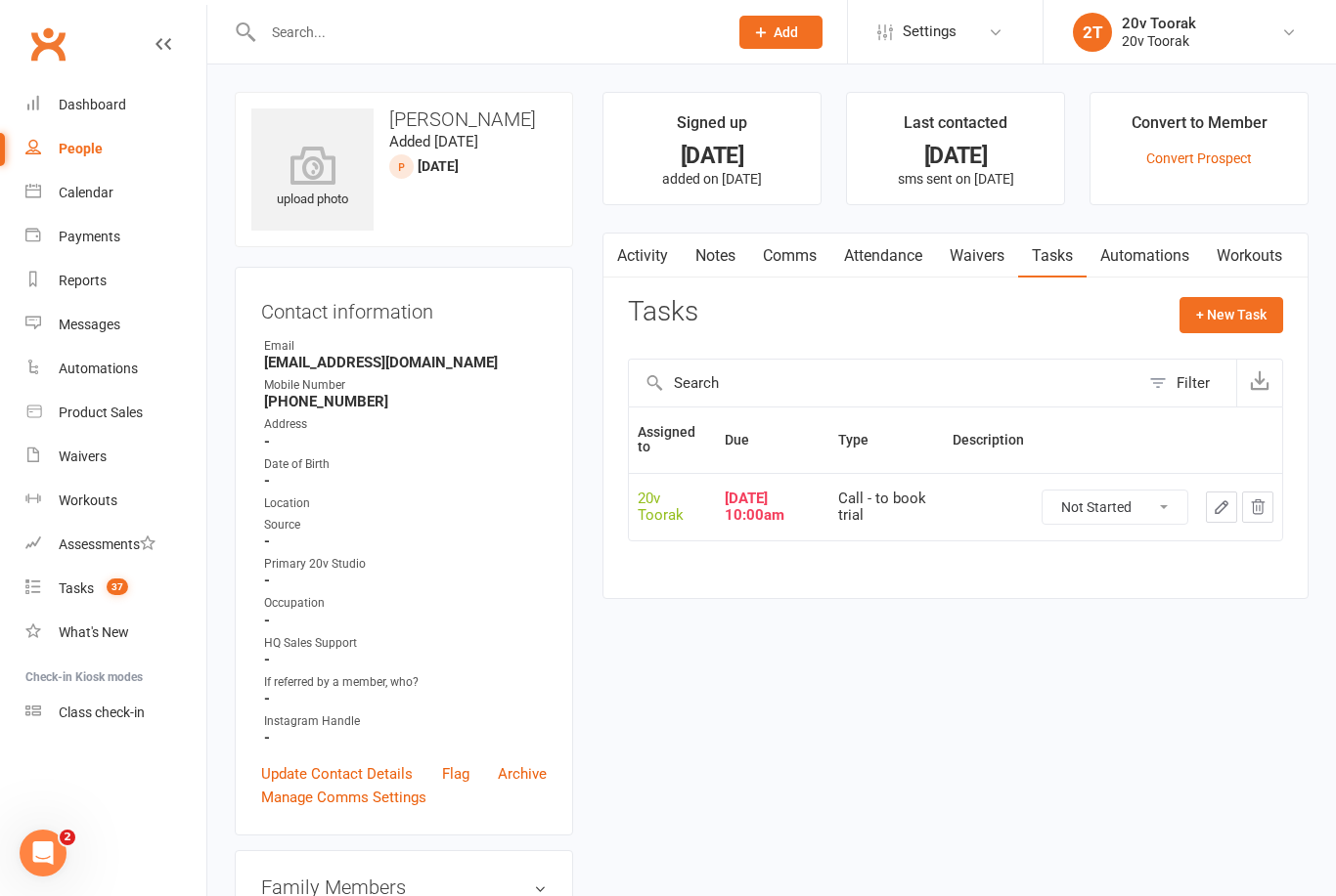
click at [1149, 503] on select "Not Started In Progress Waiting Complete" at bounding box center [1114, 506] width 144 height 33
select select "unstarted"
click at [1226, 317] on button "+ New Task" at bounding box center [1232, 314] width 103 height 35
select select "45736"
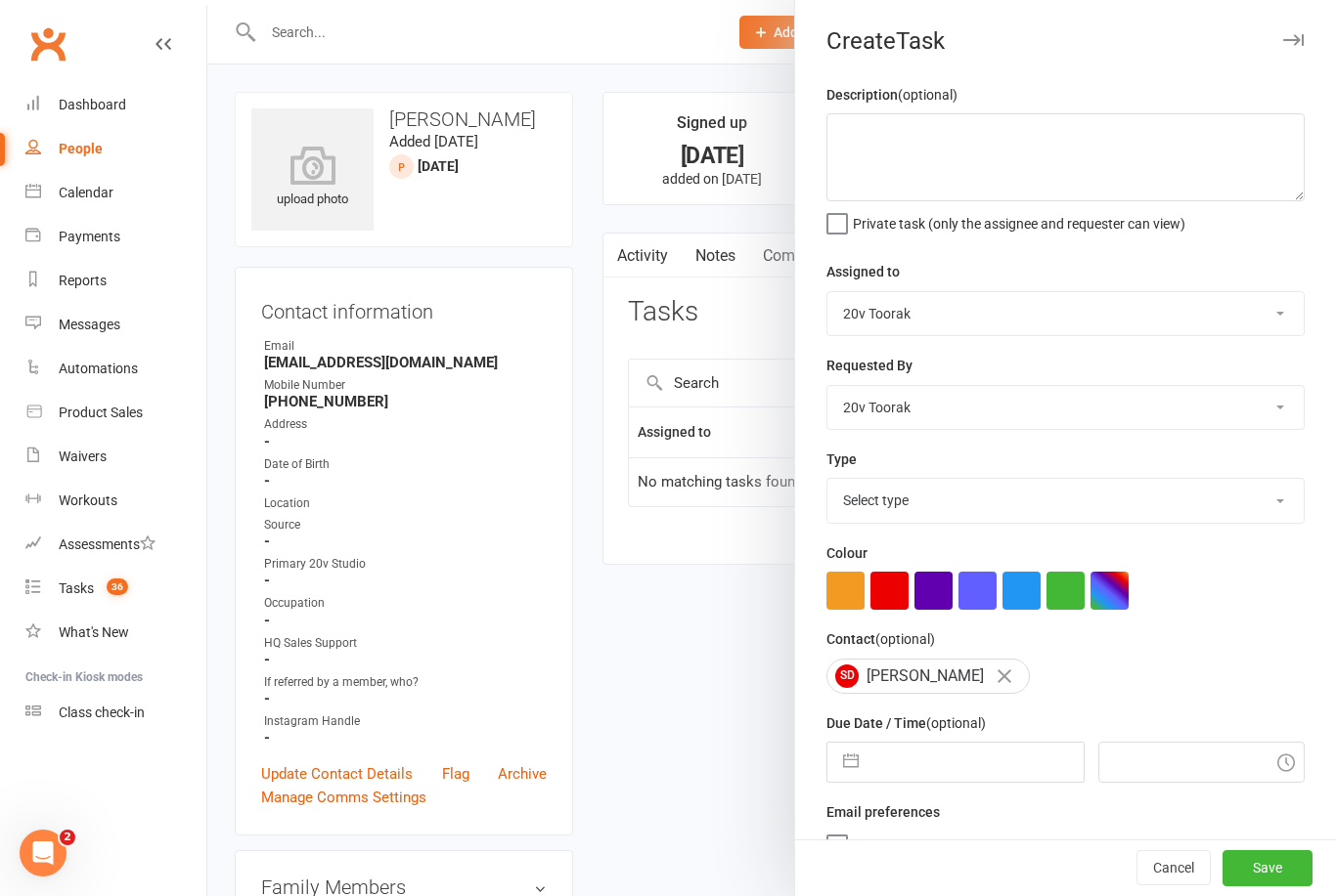
click at [1243, 502] on select "Select type Call Call - to book trial Confirm session attendance Confirm trial …" at bounding box center [1065, 500] width 477 height 43
select select "32301"
click at [1245, 518] on select "Call Call - to book trial Confirm session attendance Confirm trial Follow up Me…" at bounding box center [1065, 500] width 477 height 43
click at [983, 764] on input "text" at bounding box center [975, 762] width 214 height 39
select select "8"
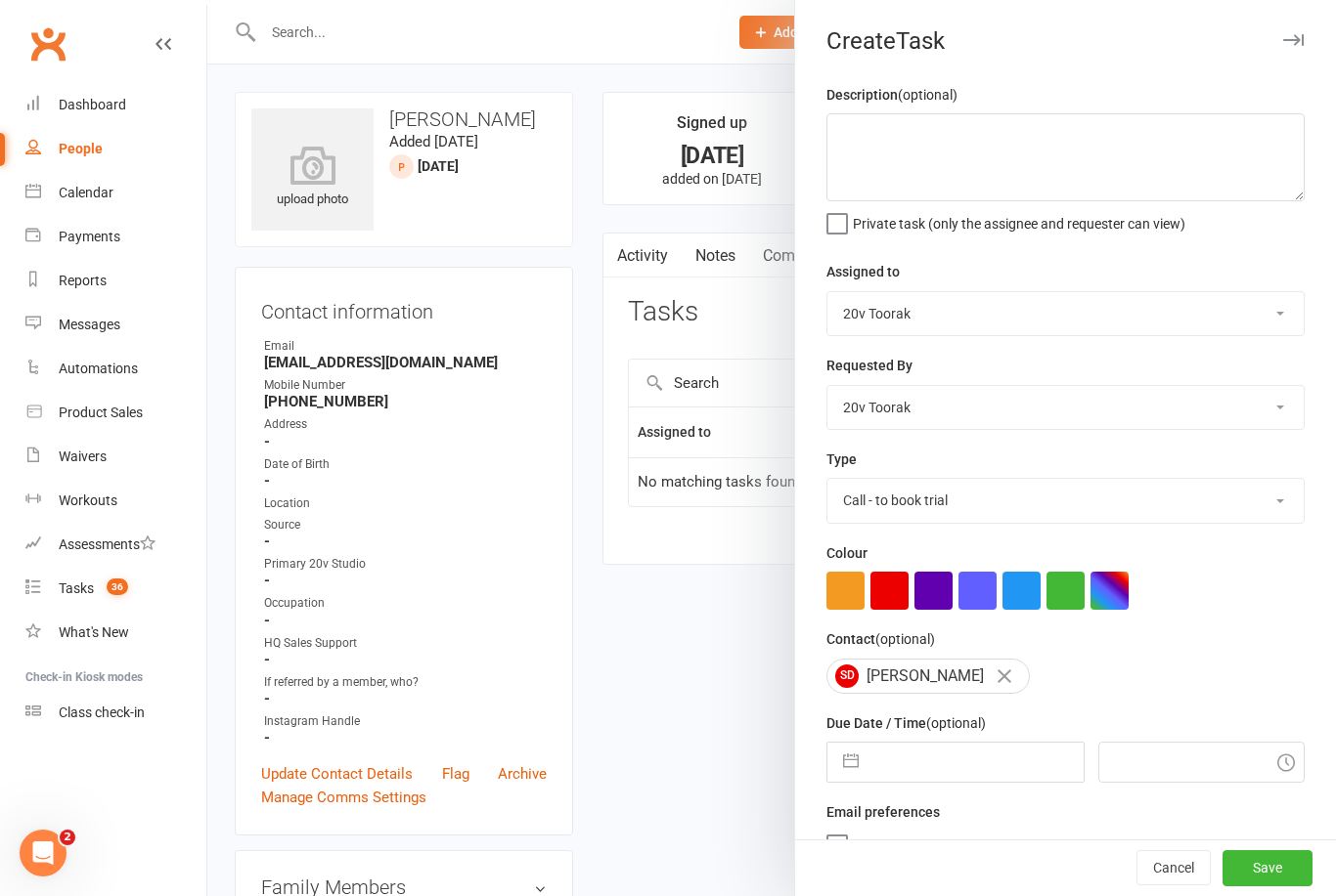
select select "2025"
select select "9"
select select "2025"
select select "10"
select select "2025"
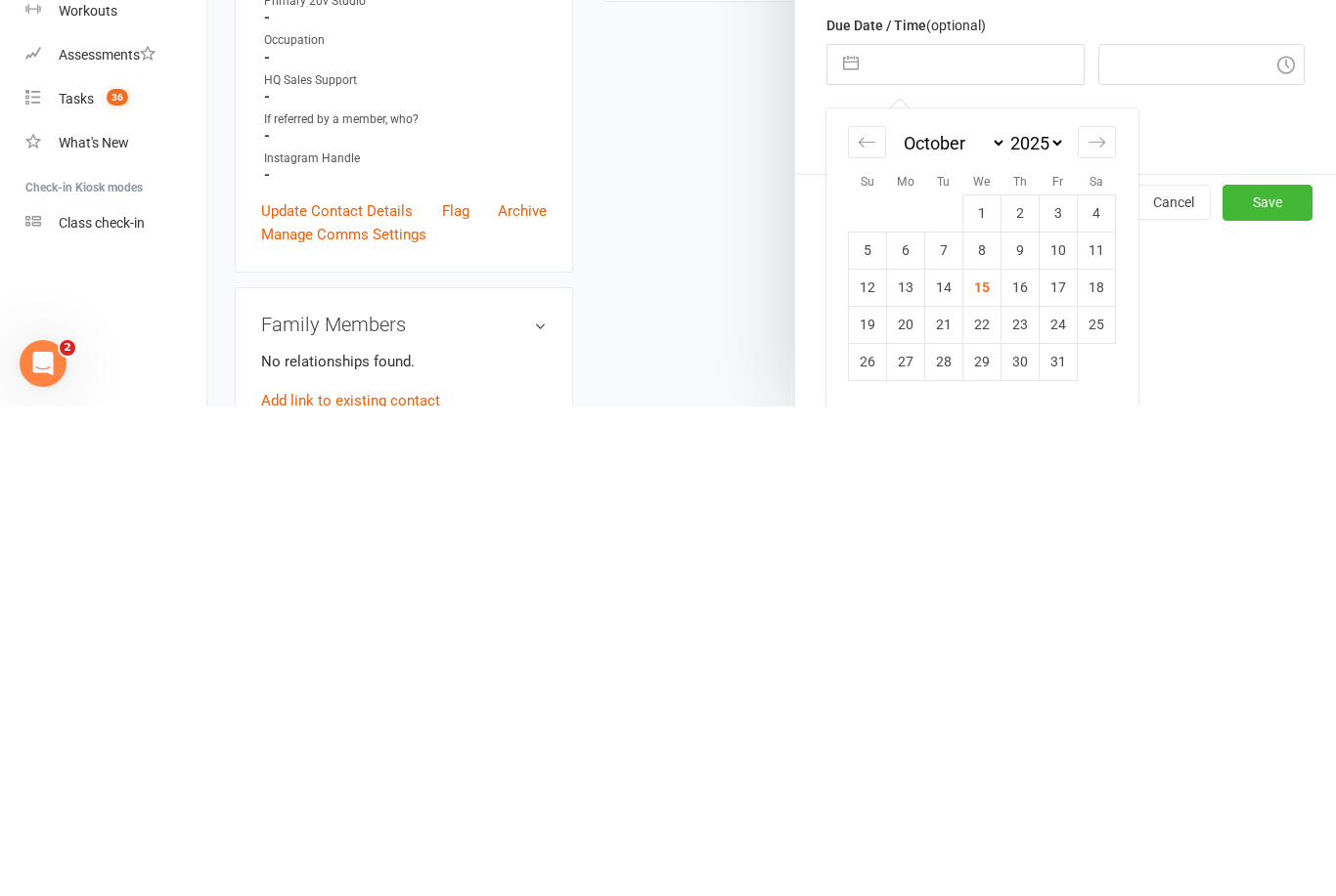
scroll to position [212, 0]
click at [1018, 759] on td "16" at bounding box center [1021, 777] width 38 height 37
type input "16 Oct 2025"
type input "12:00pm"
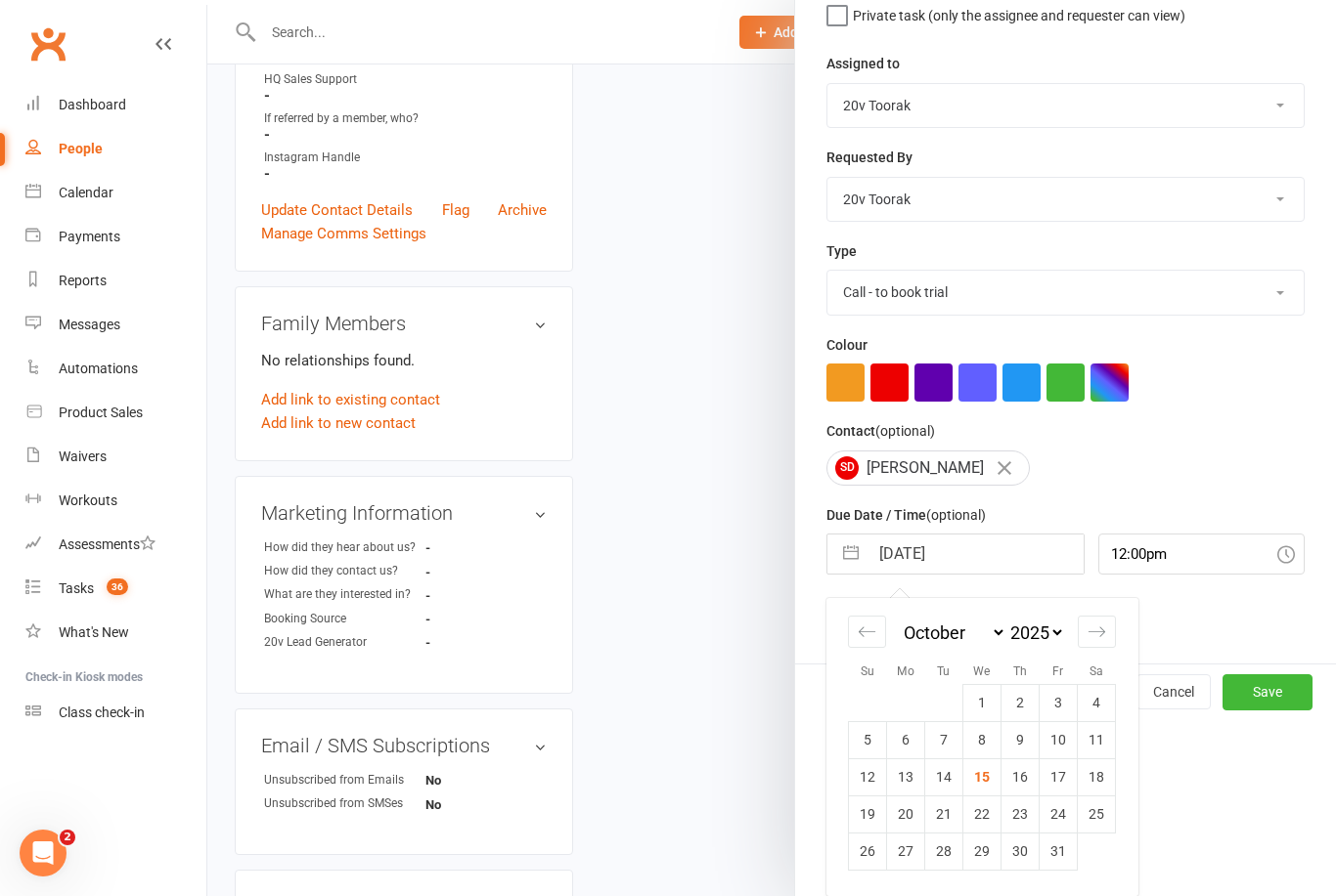
scroll to position [36, 0]
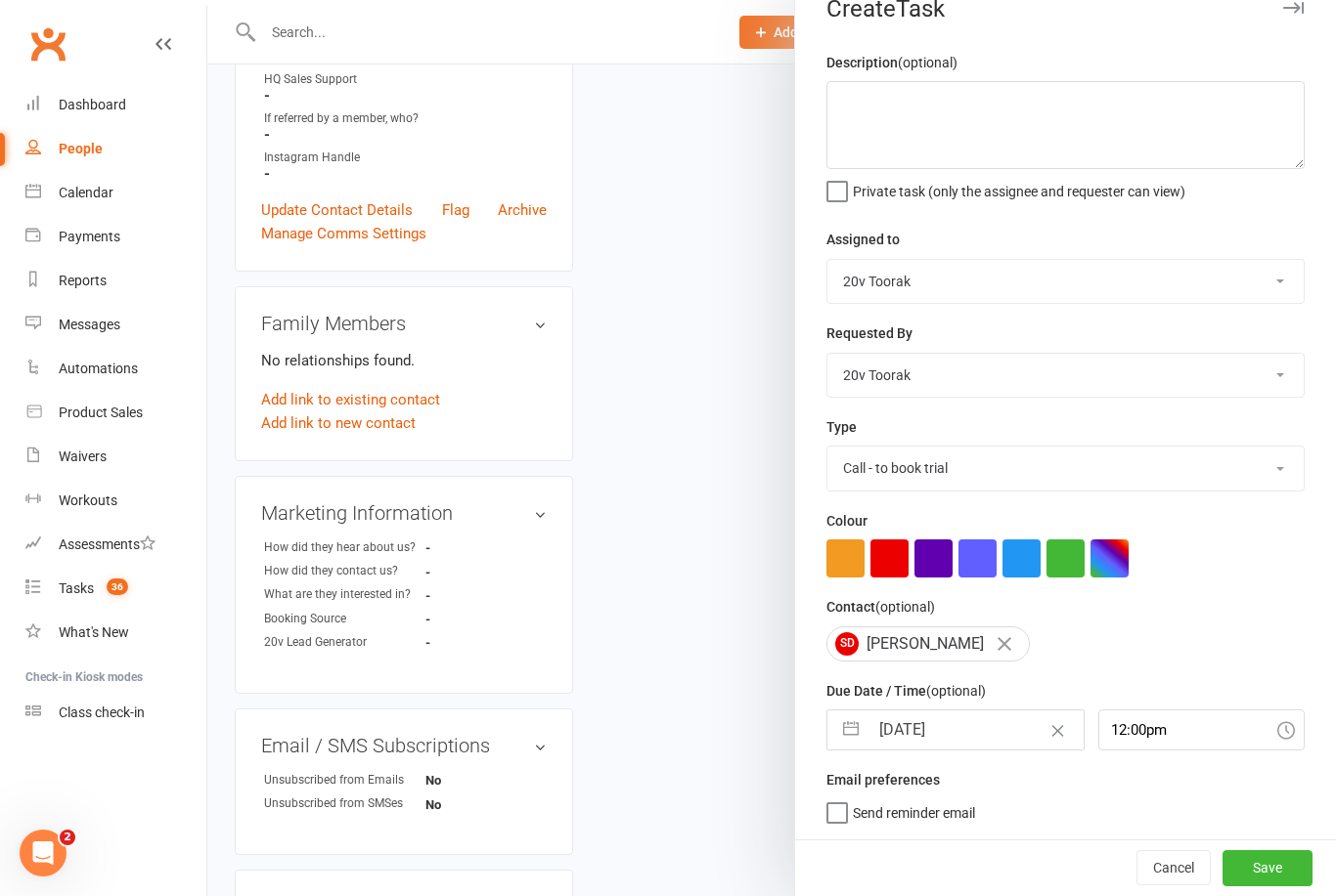
click at [1276, 863] on button "Save" at bounding box center [1267, 867] width 90 height 35
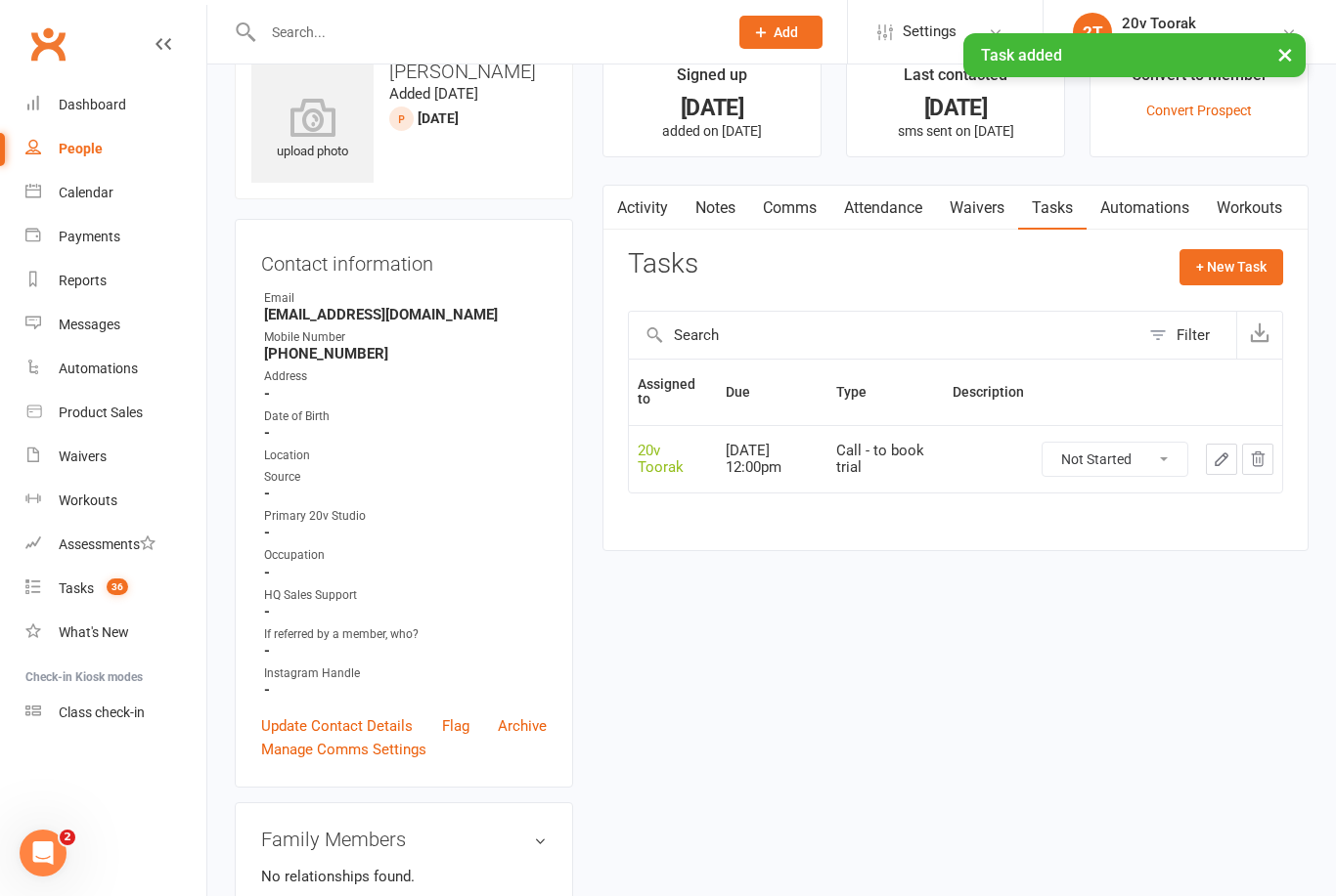
scroll to position [54, 0]
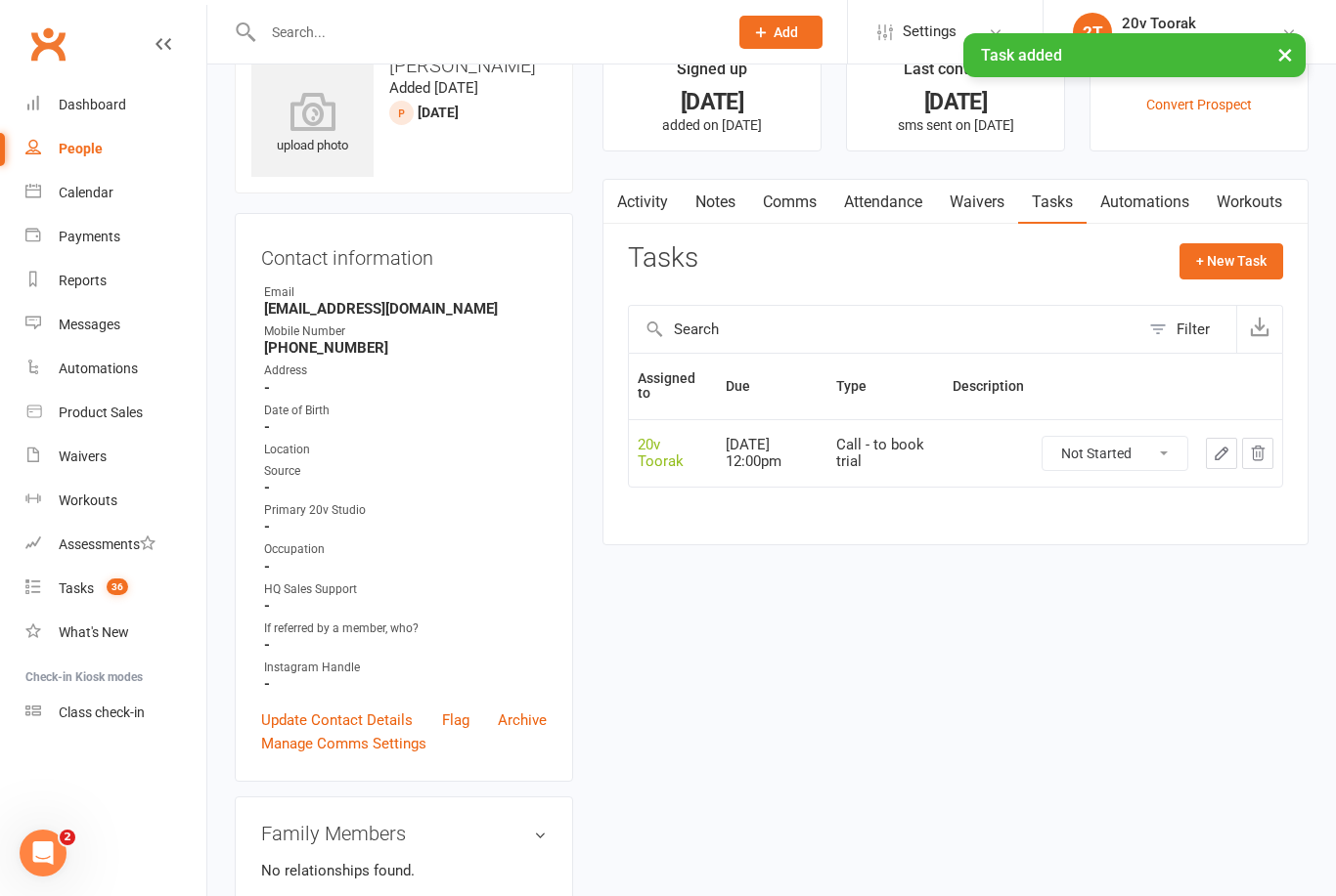
click at [72, 571] on link "Tasks 36" at bounding box center [116, 589] width 181 height 44
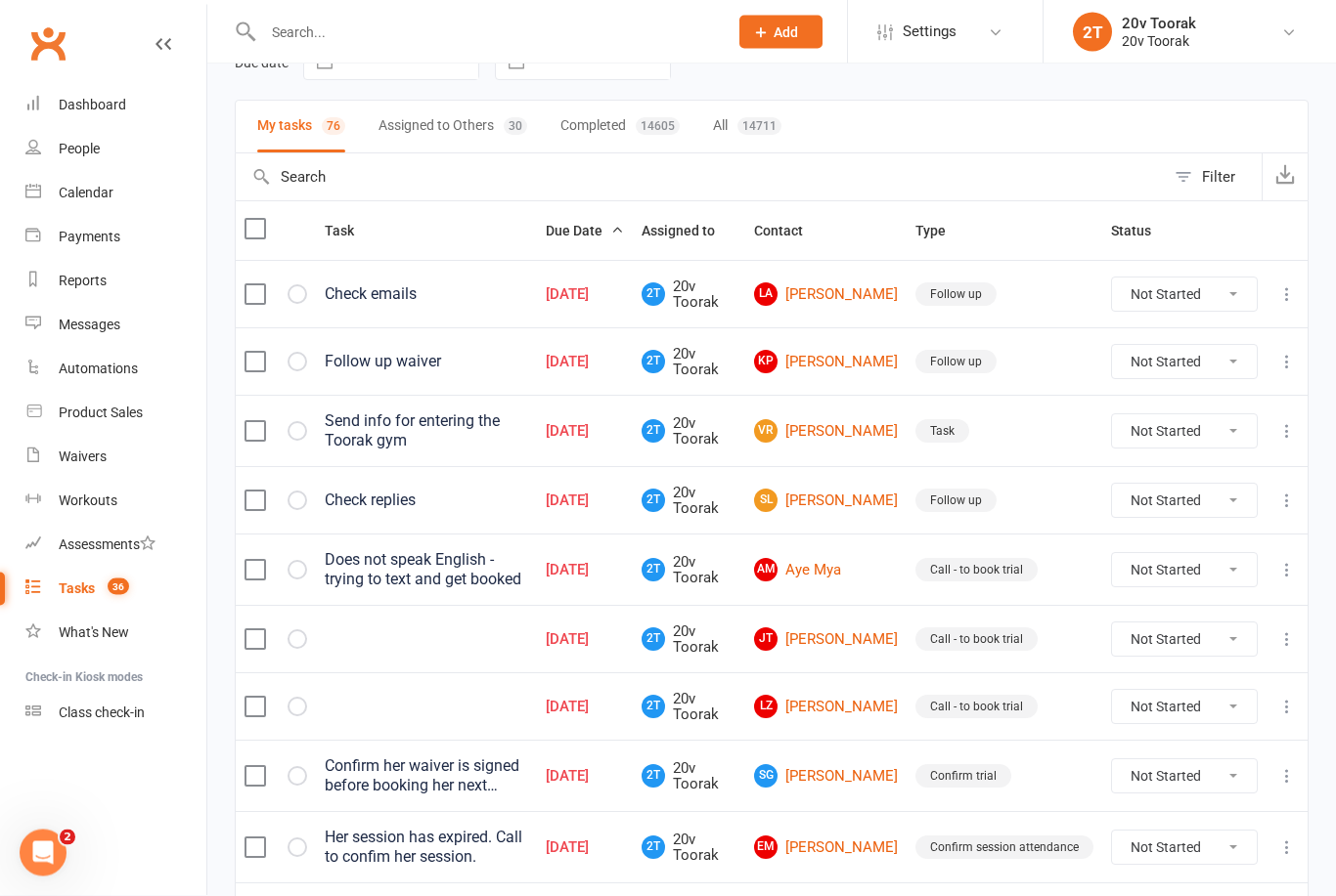
scroll to position [107, 0]
click at [839, 638] on link "[PERSON_NAME]" at bounding box center [826, 639] width 144 height 24
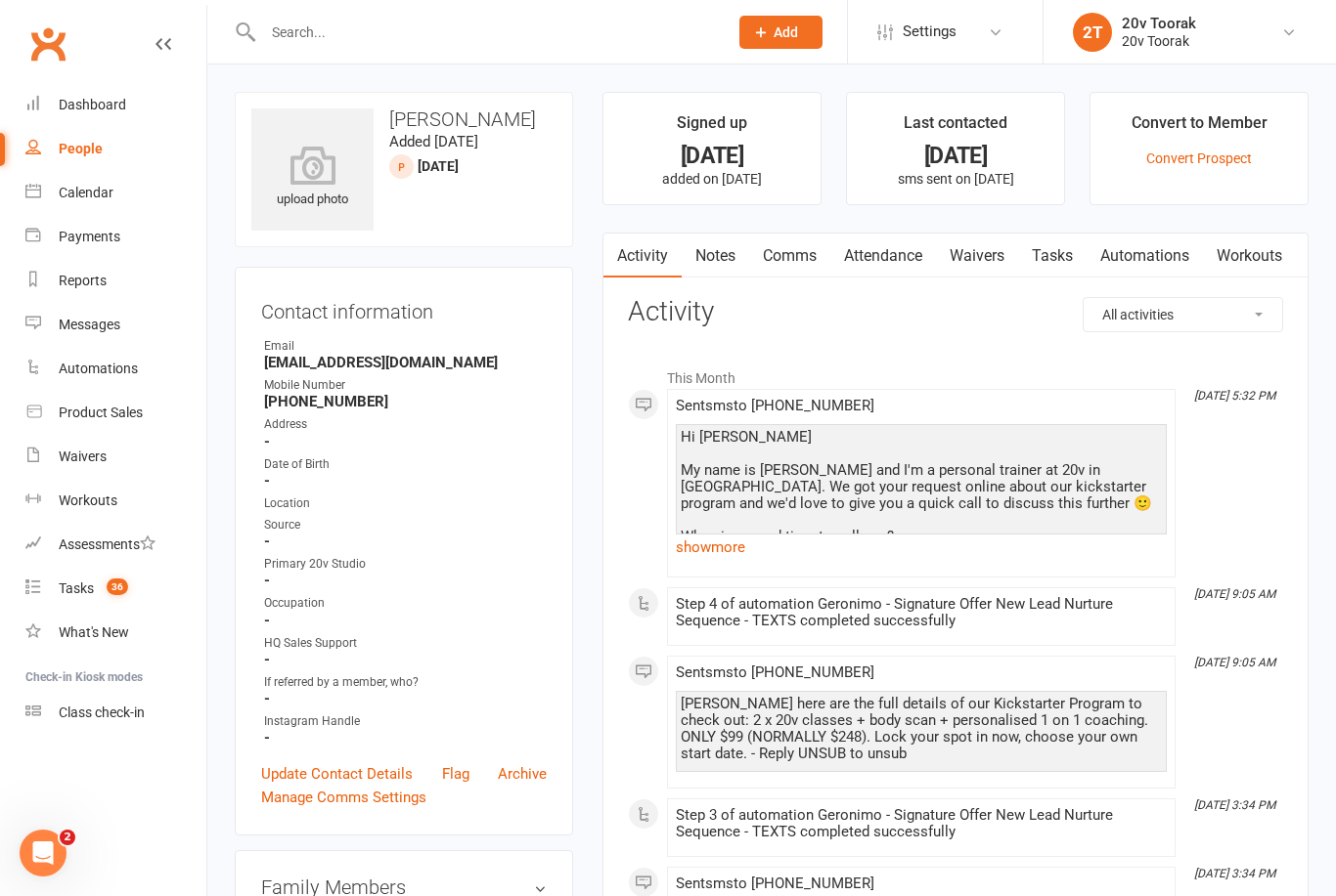
click at [717, 263] on link "Notes" at bounding box center [715, 256] width 68 height 45
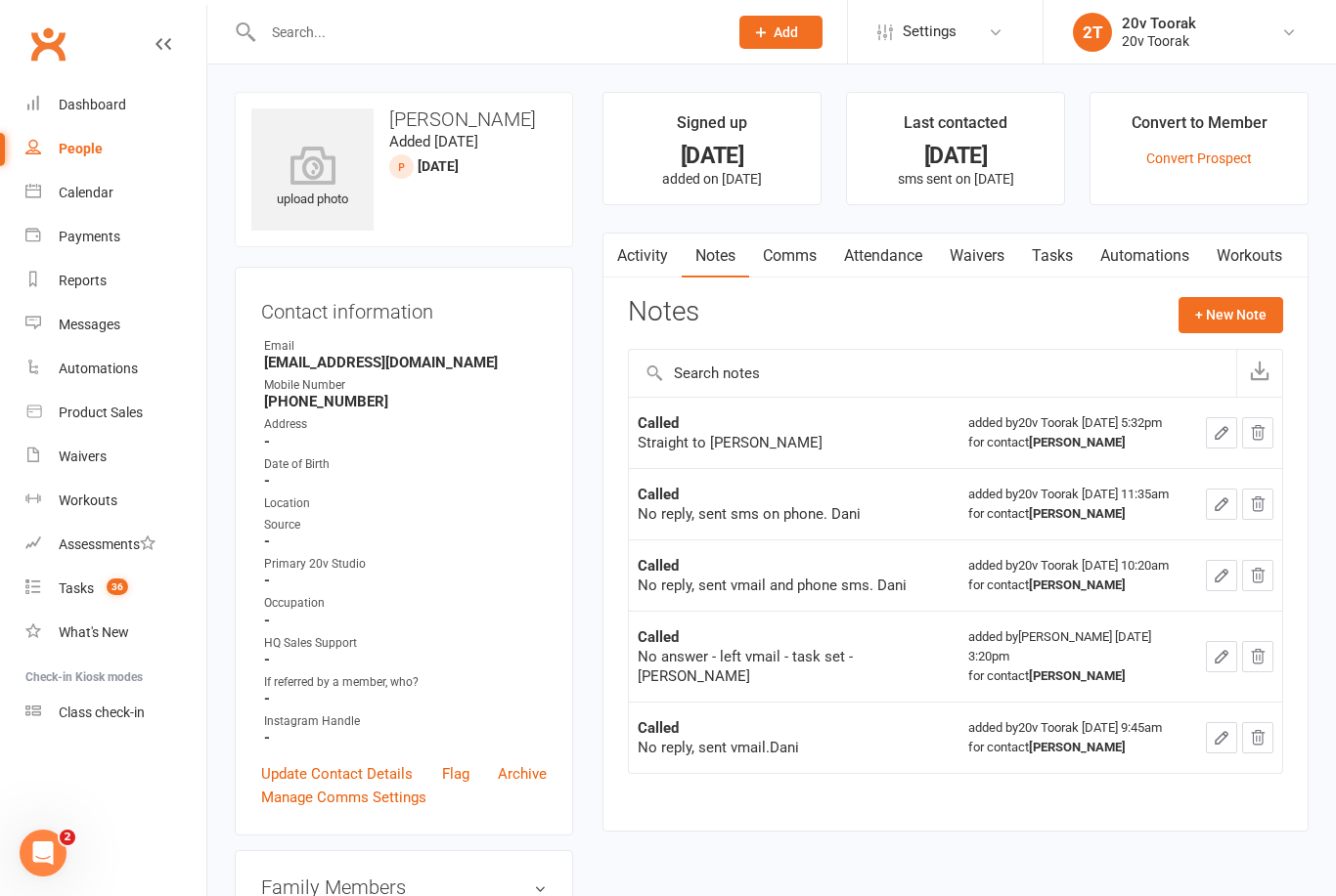
click at [643, 264] on link "Activity" at bounding box center [643, 256] width 79 height 45
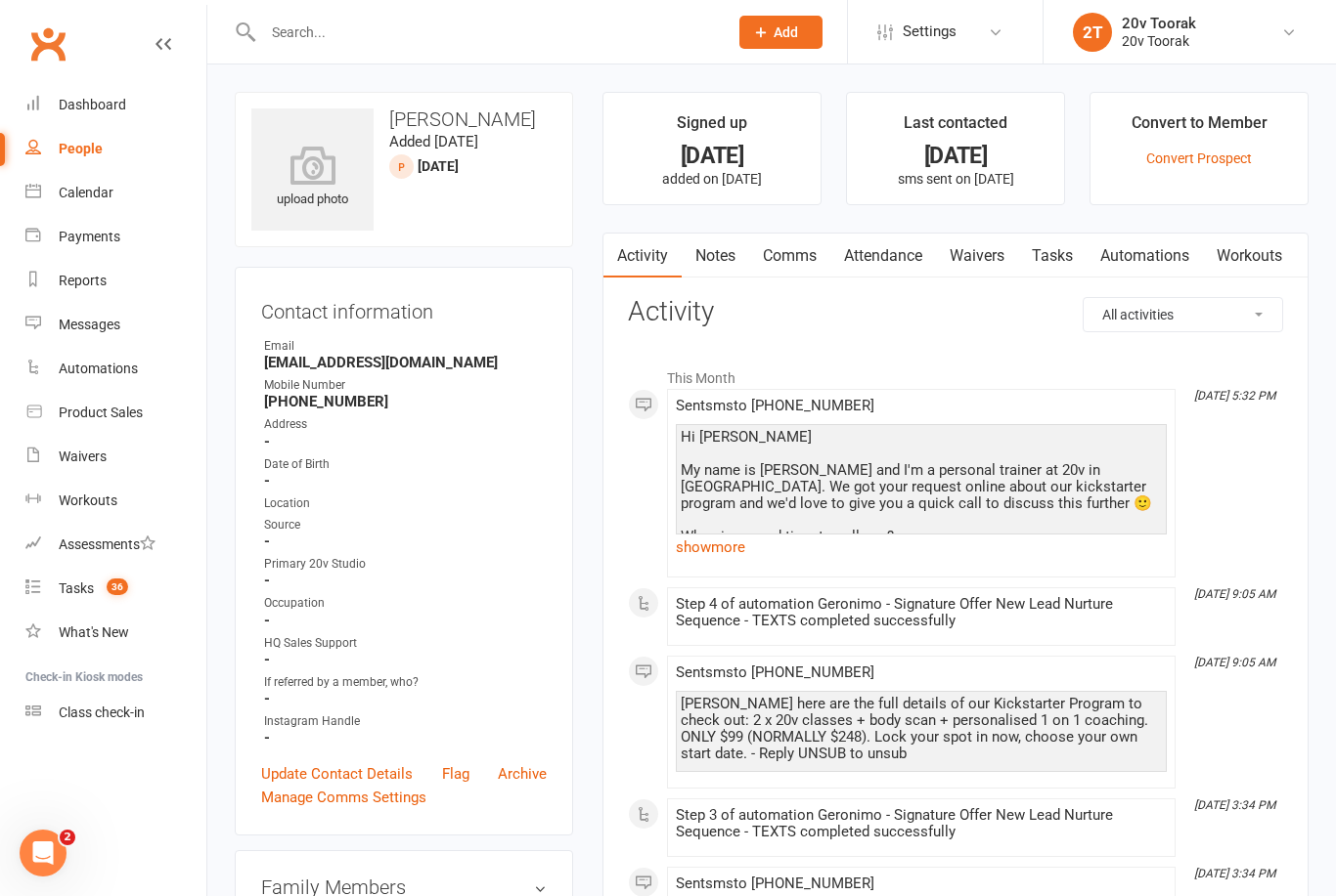
click at [81, 584] on div "Tasks" at bounding box center [76, 589] width 35 height 16
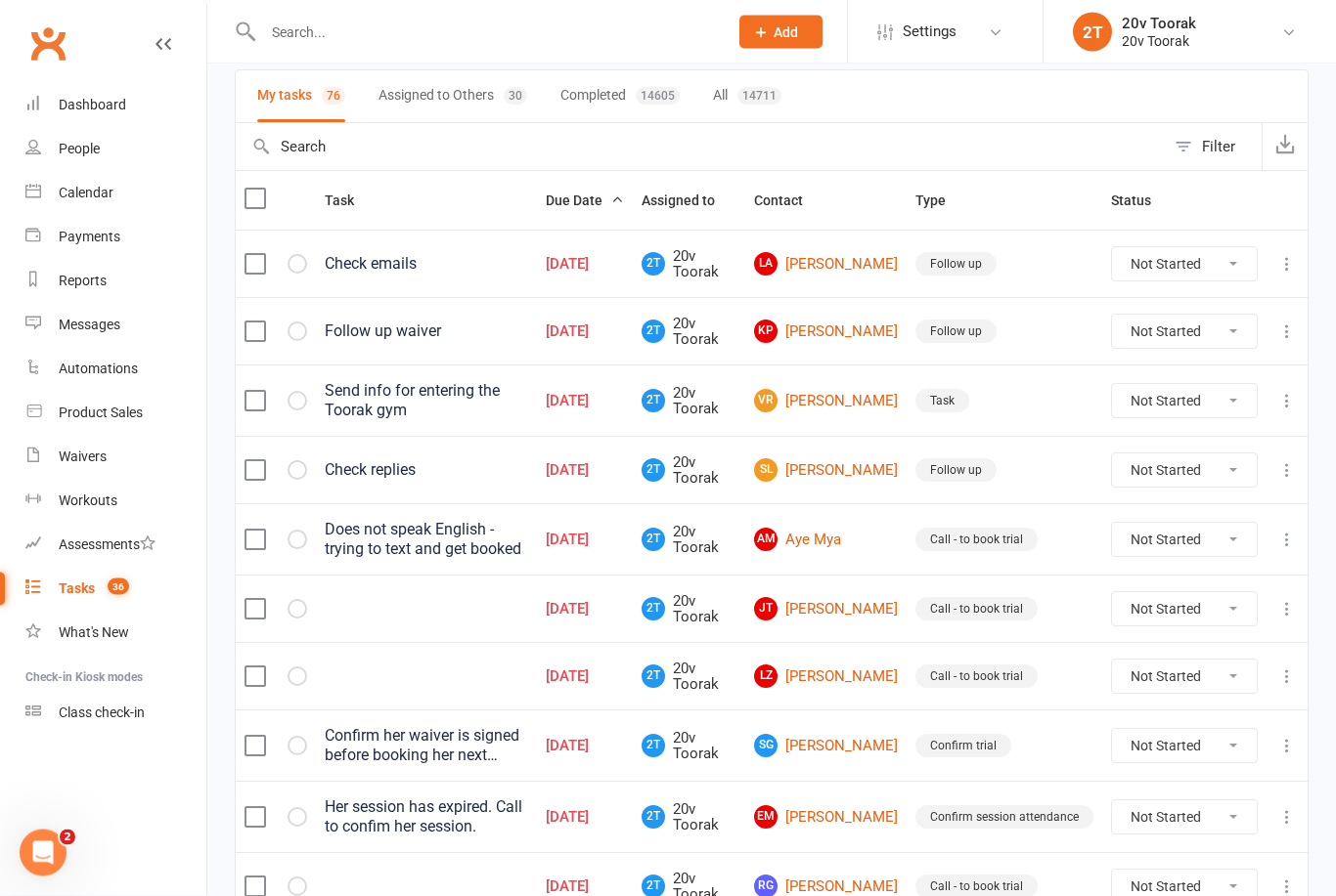
scroll to position [138, 0]
click at [831, 266] on link "LA Lubnah Alkaff" at bounding box center [826, 265] width 144 height 24
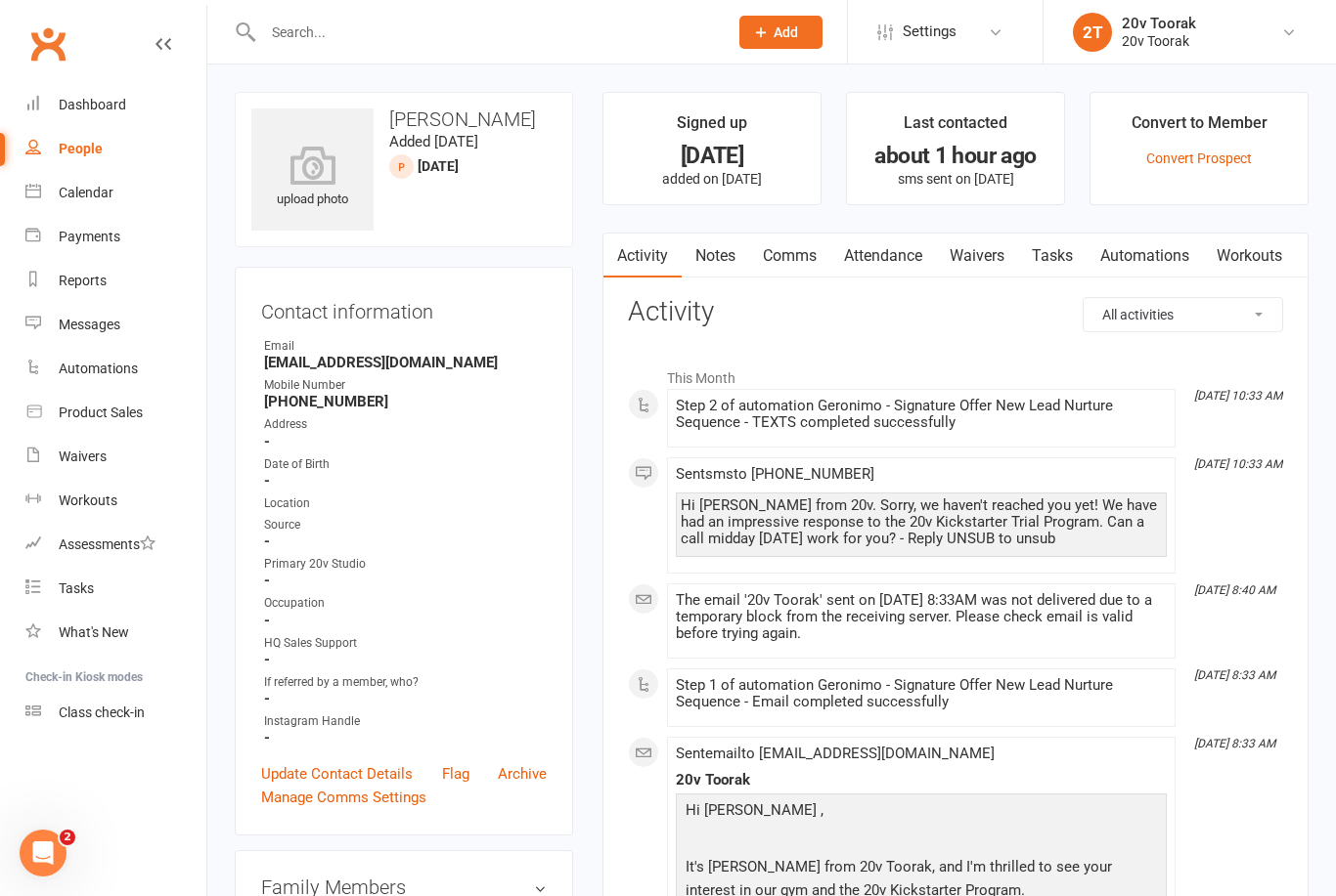
click at [721, 269] on link "Notes" at bounding box center [715, 256] width 68 height 45
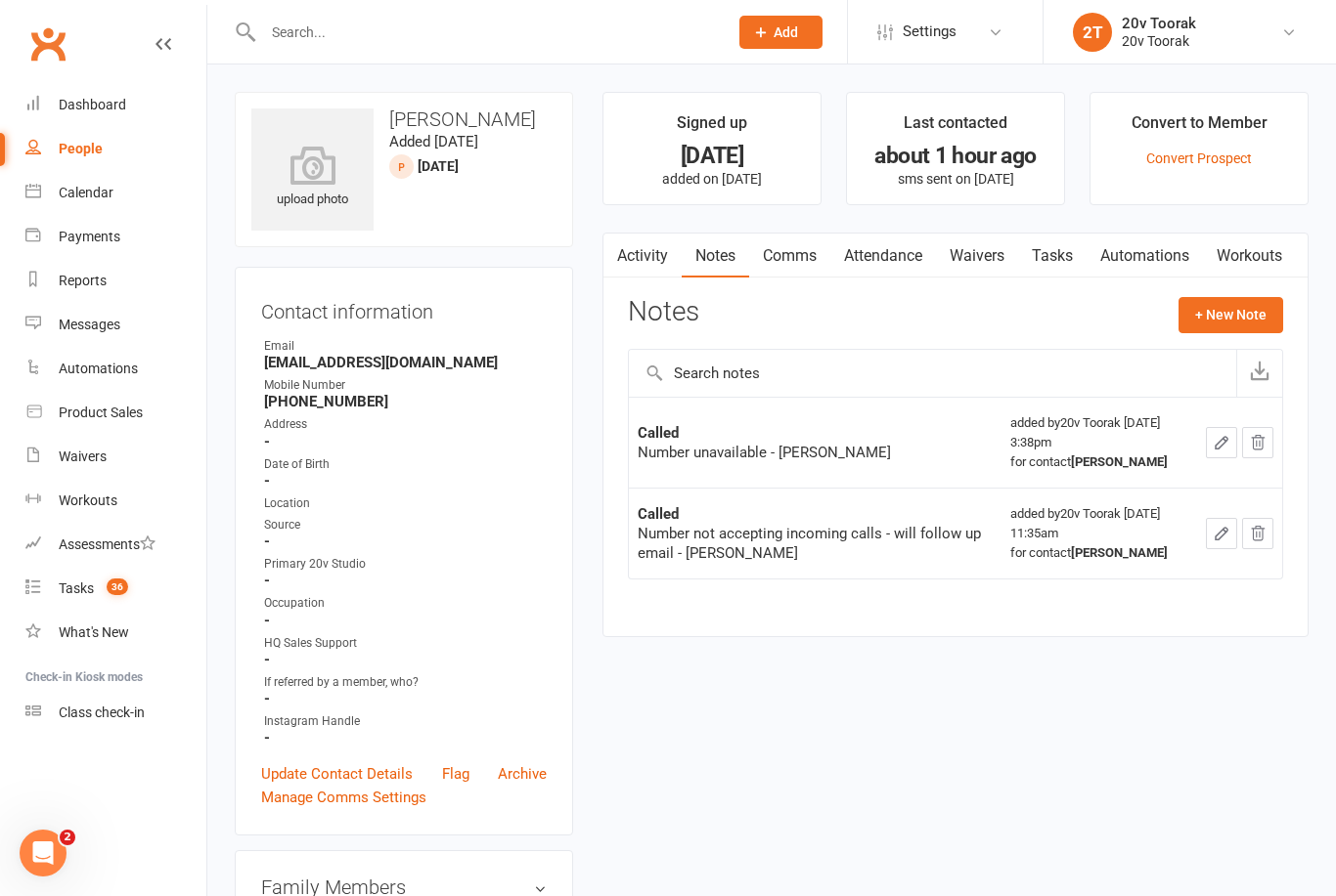
click at [800, 258] on link "Comms" at bounding box center [790, 256] width 82 height 45
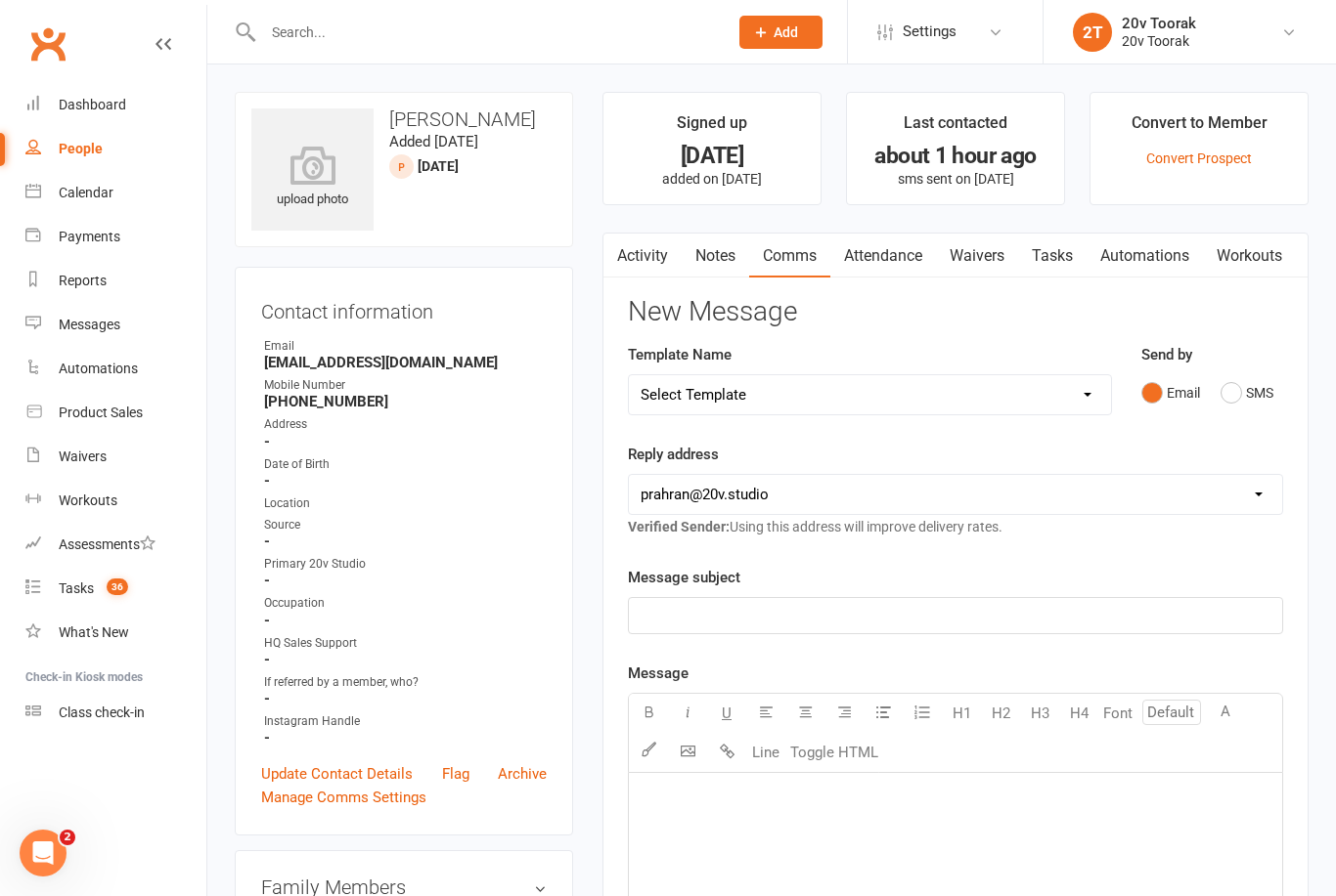
click at [1239, 392] on button "SMS" at bounding box center [1246, 393] width 53 height 37
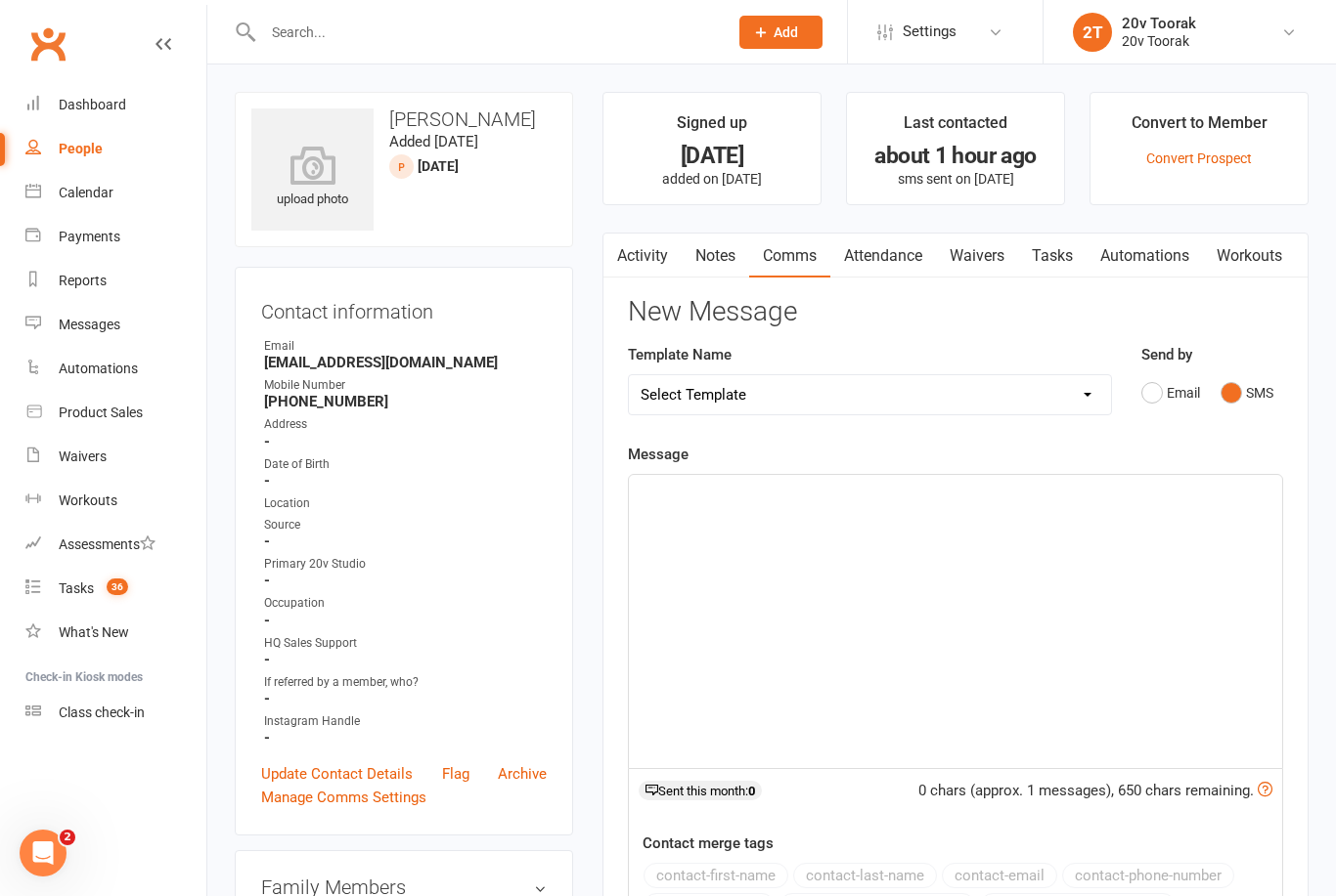
click at [1145, 402] on button "Email" at bounding box center [1170, 393] width 59 height 37
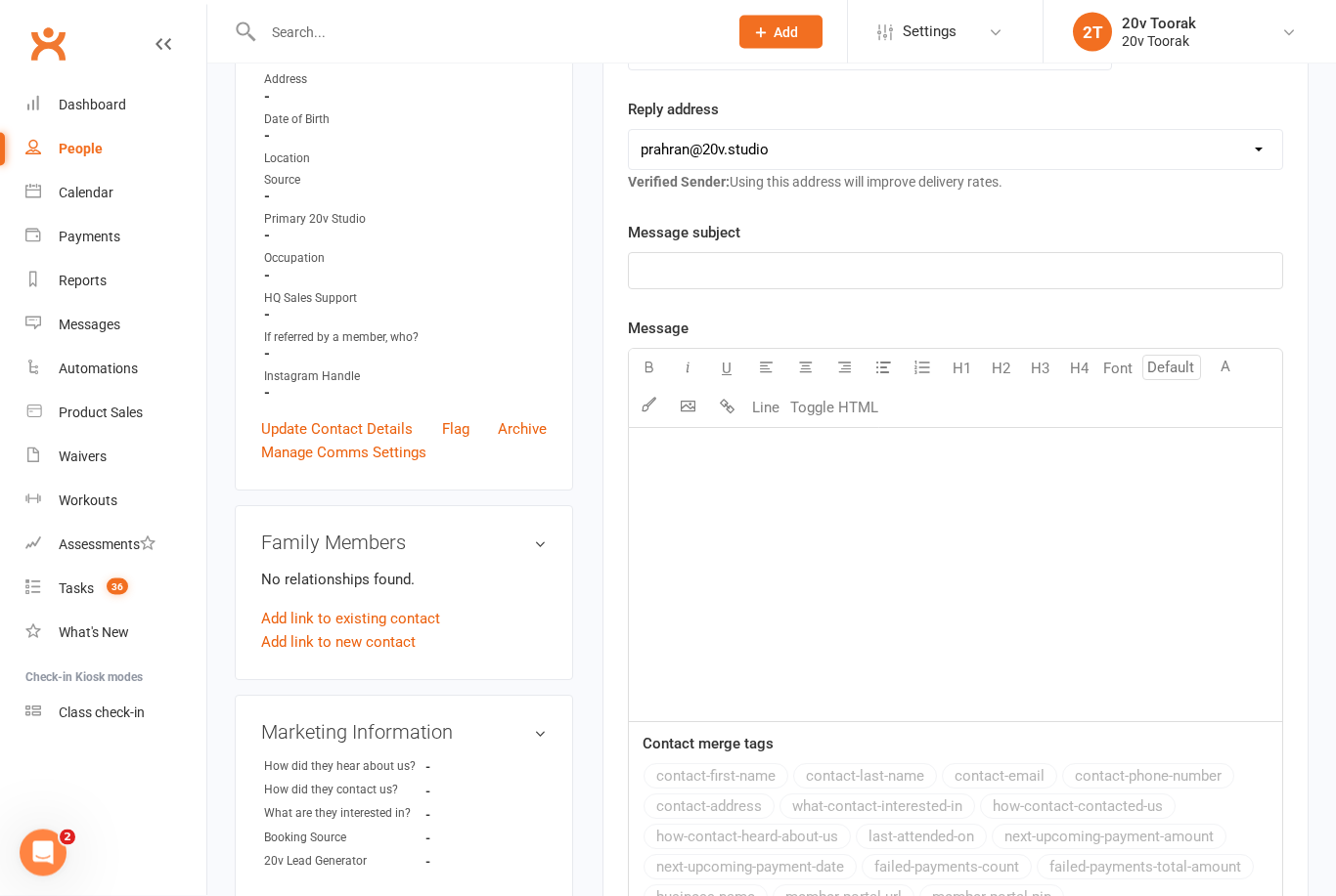
scroll to position [345, 0]
click at [803, 470] on div "﻿" at bounding box center [955, 575] width 654 height 293
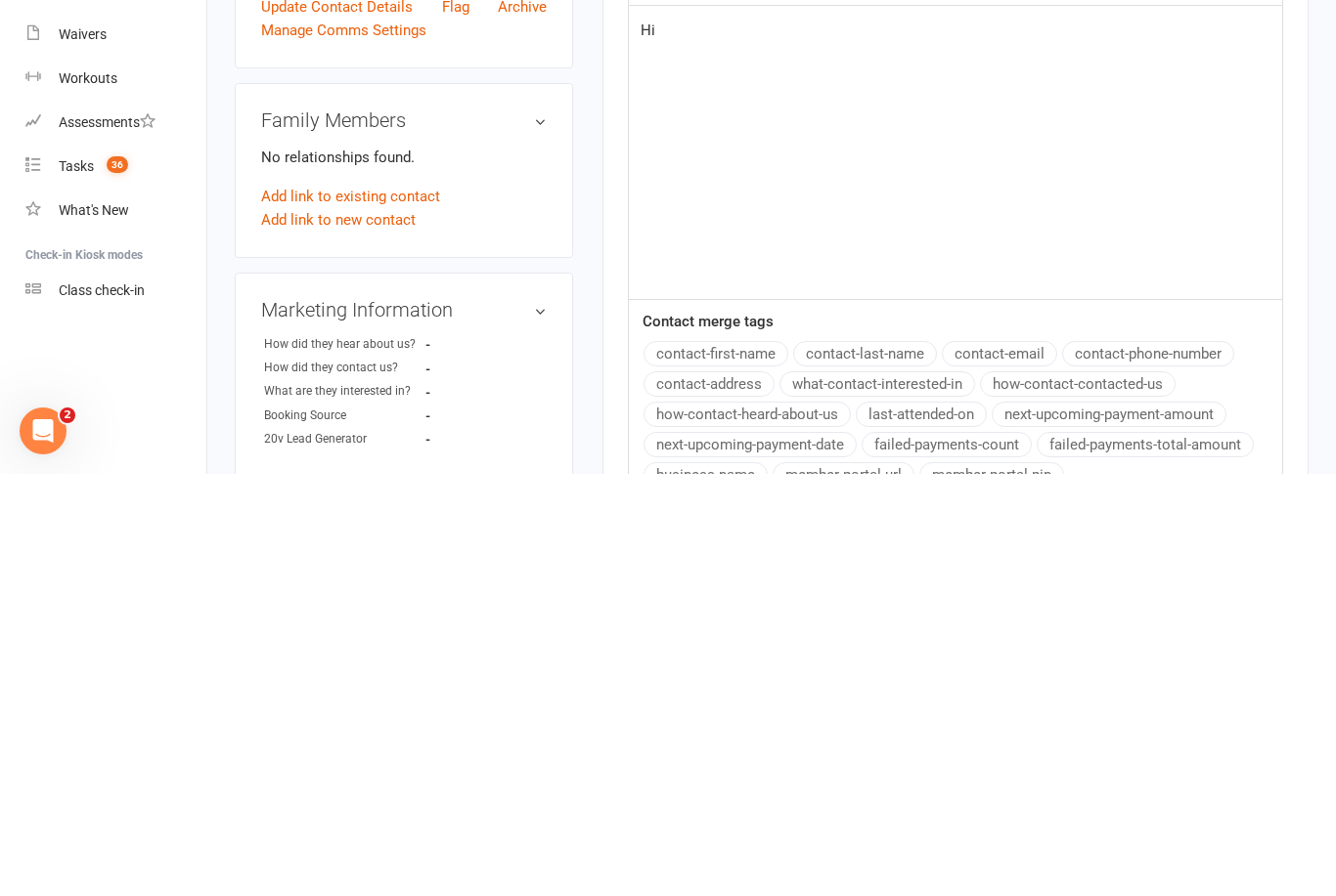
scroll to position [367, 0]
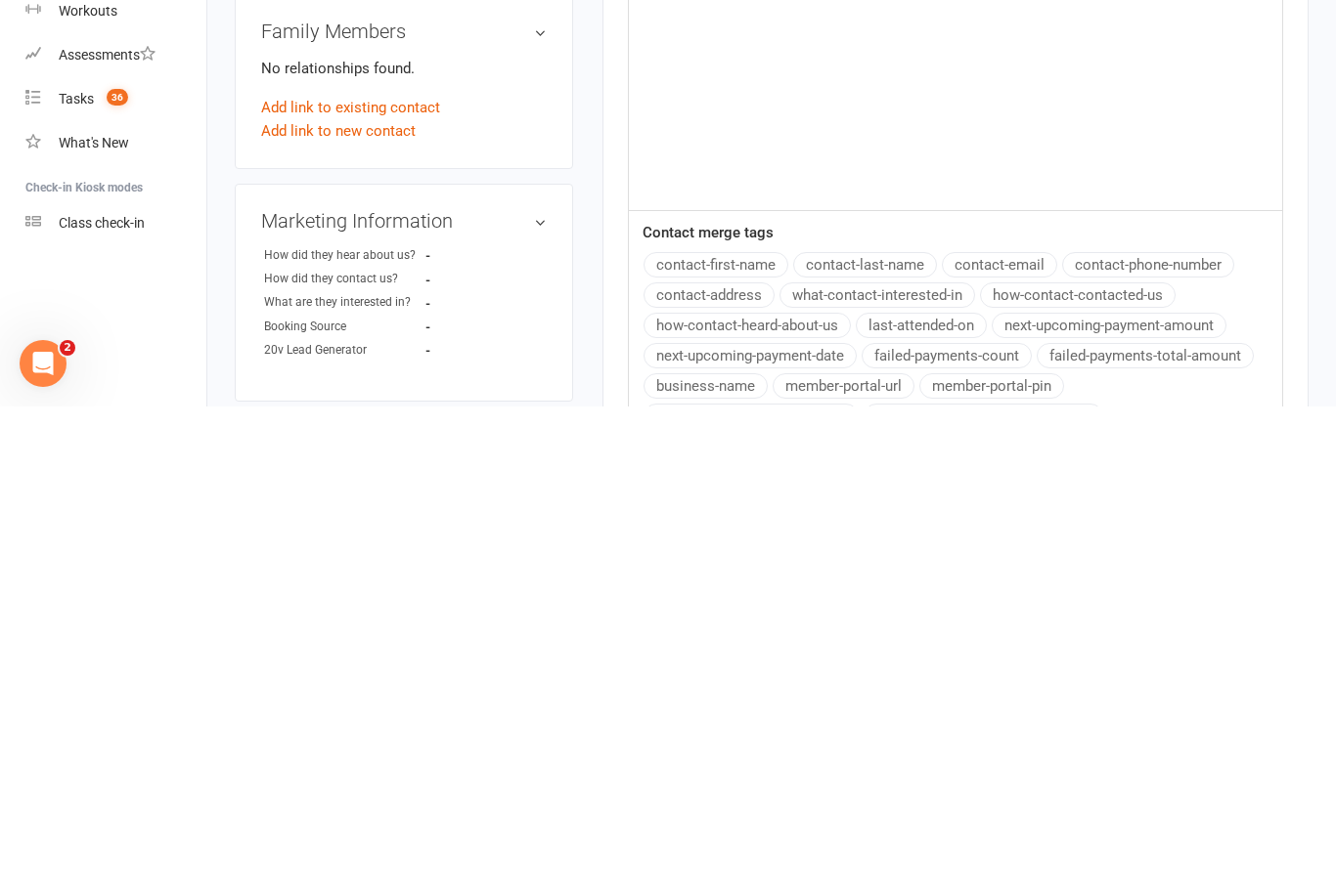
click at [741, 742] on button "contact-first-name" at bounding box center [715, 755] width 144 height 26
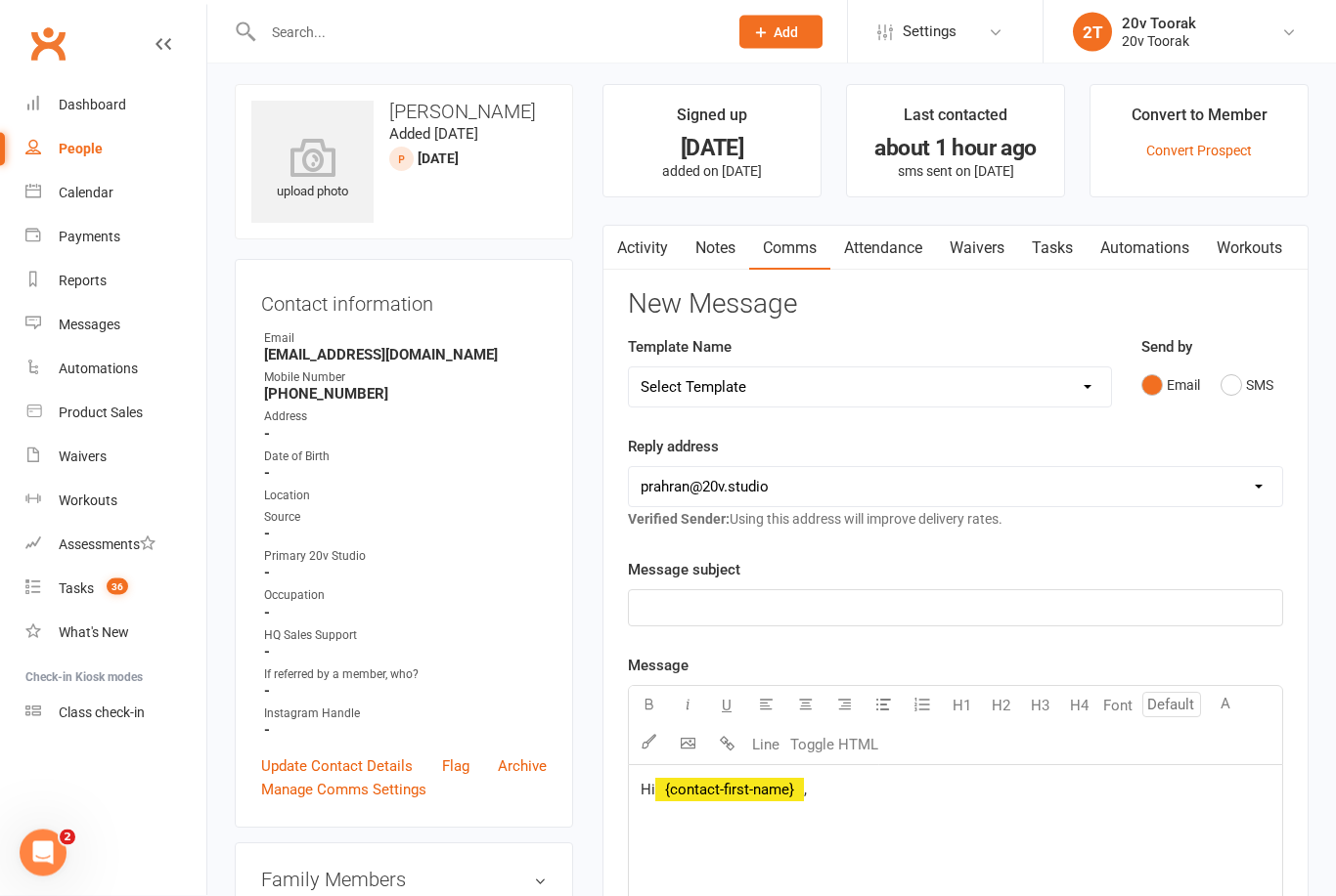
scroll to position [0, 0]
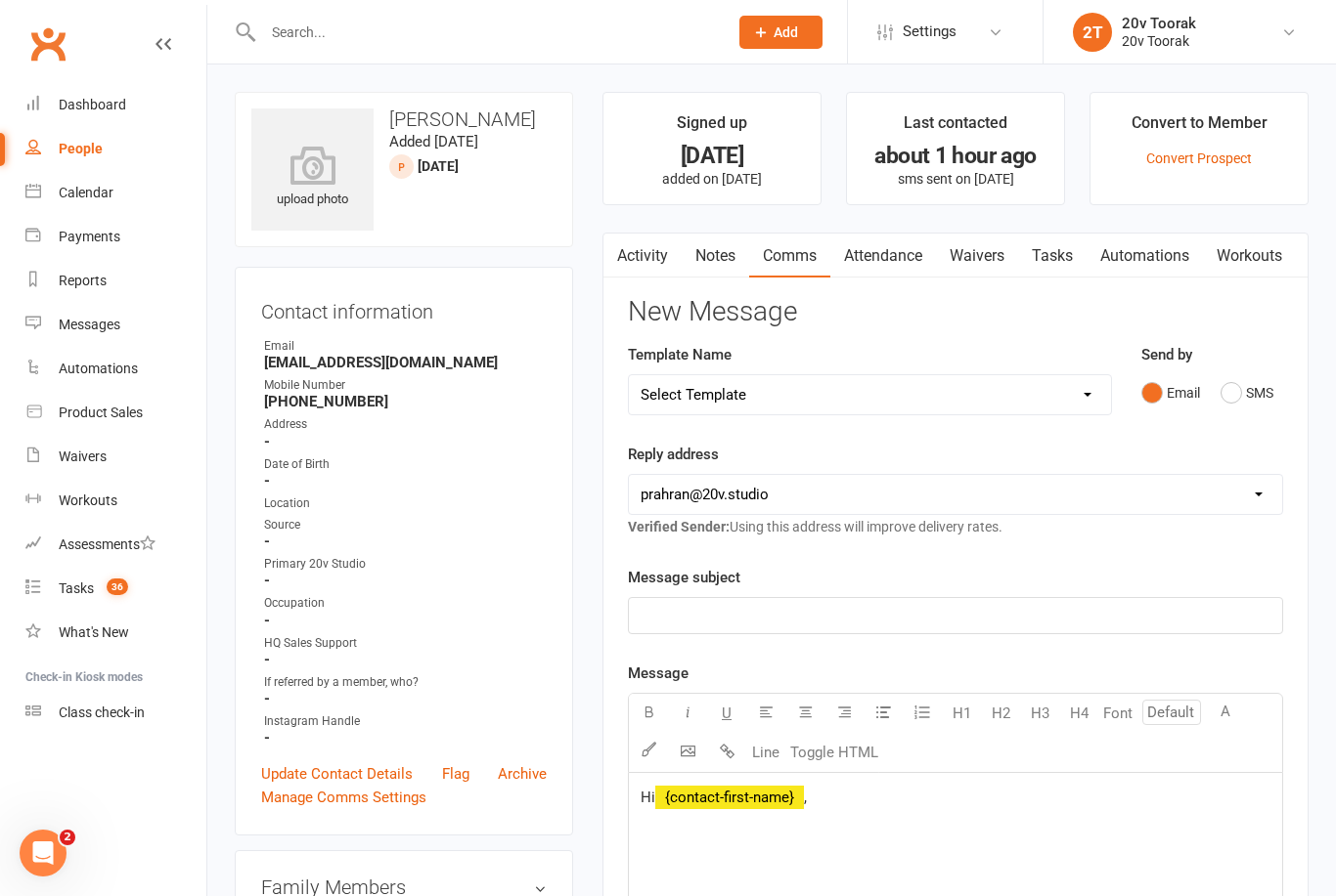
click at [634, 264] on link "Activity" at bounding box center [643, 256] width 79 height 45
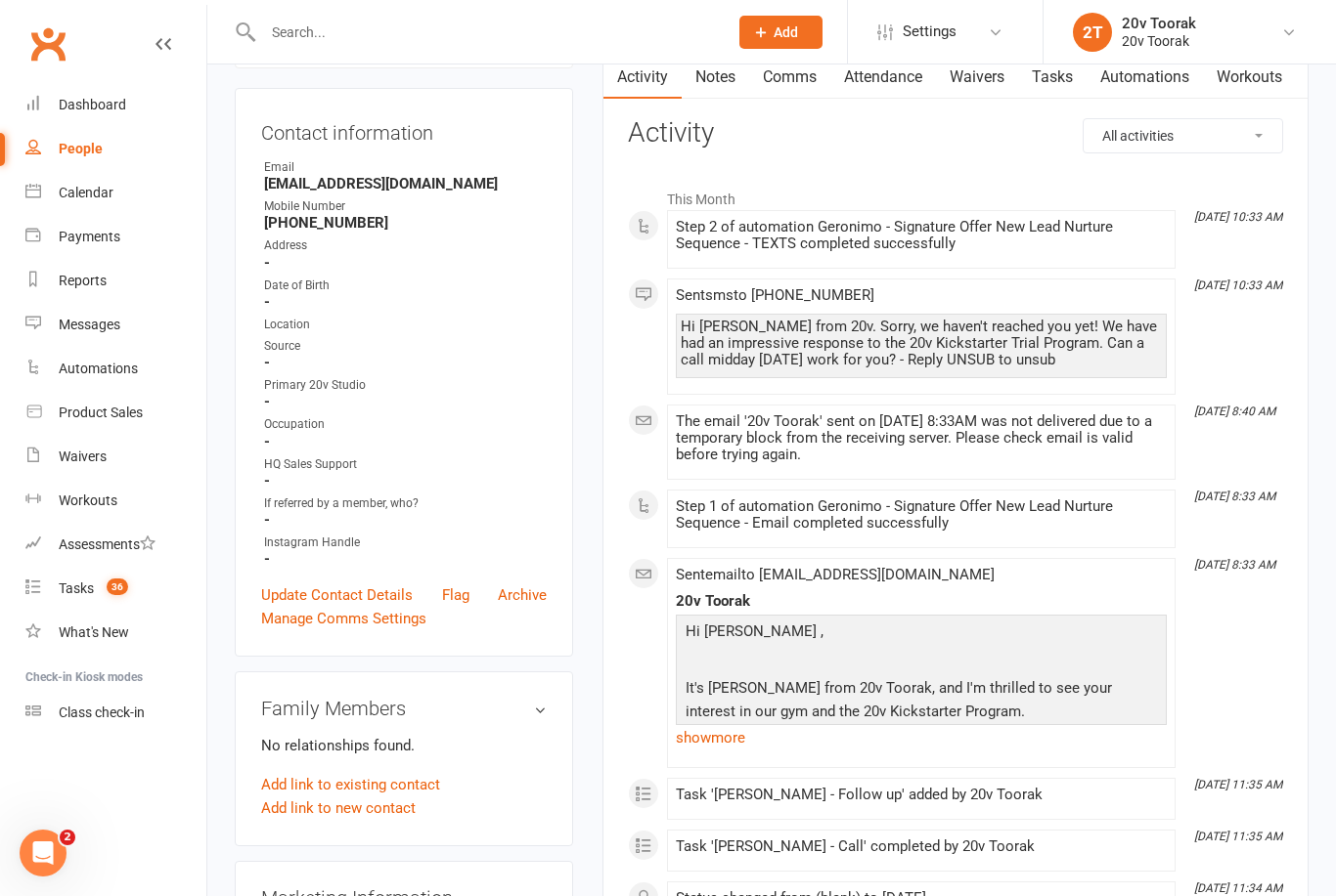
scroll to position [187, 0]
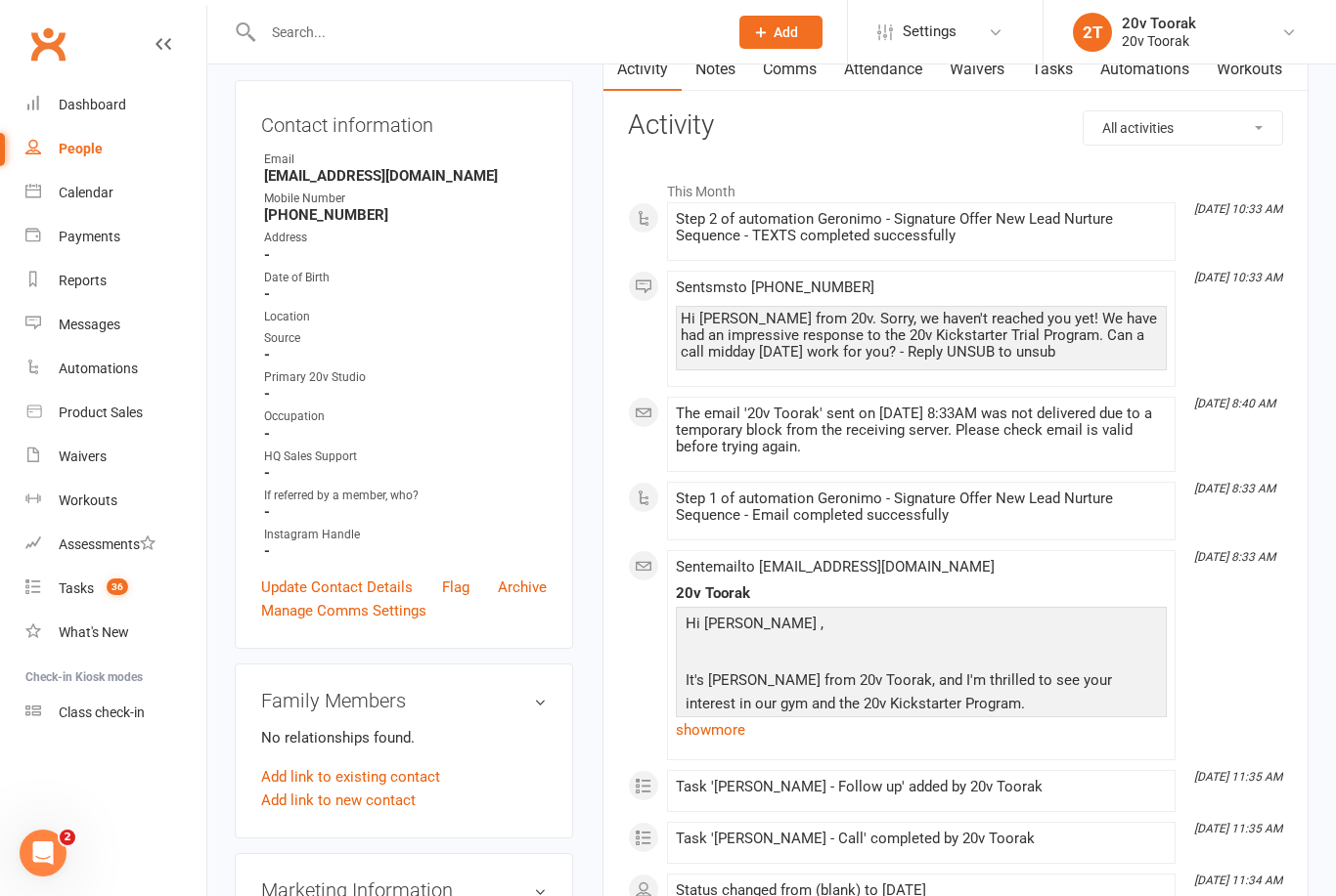
click at [731, 726] on link "show more" at bounding box center [920, 731] width 490 height 28
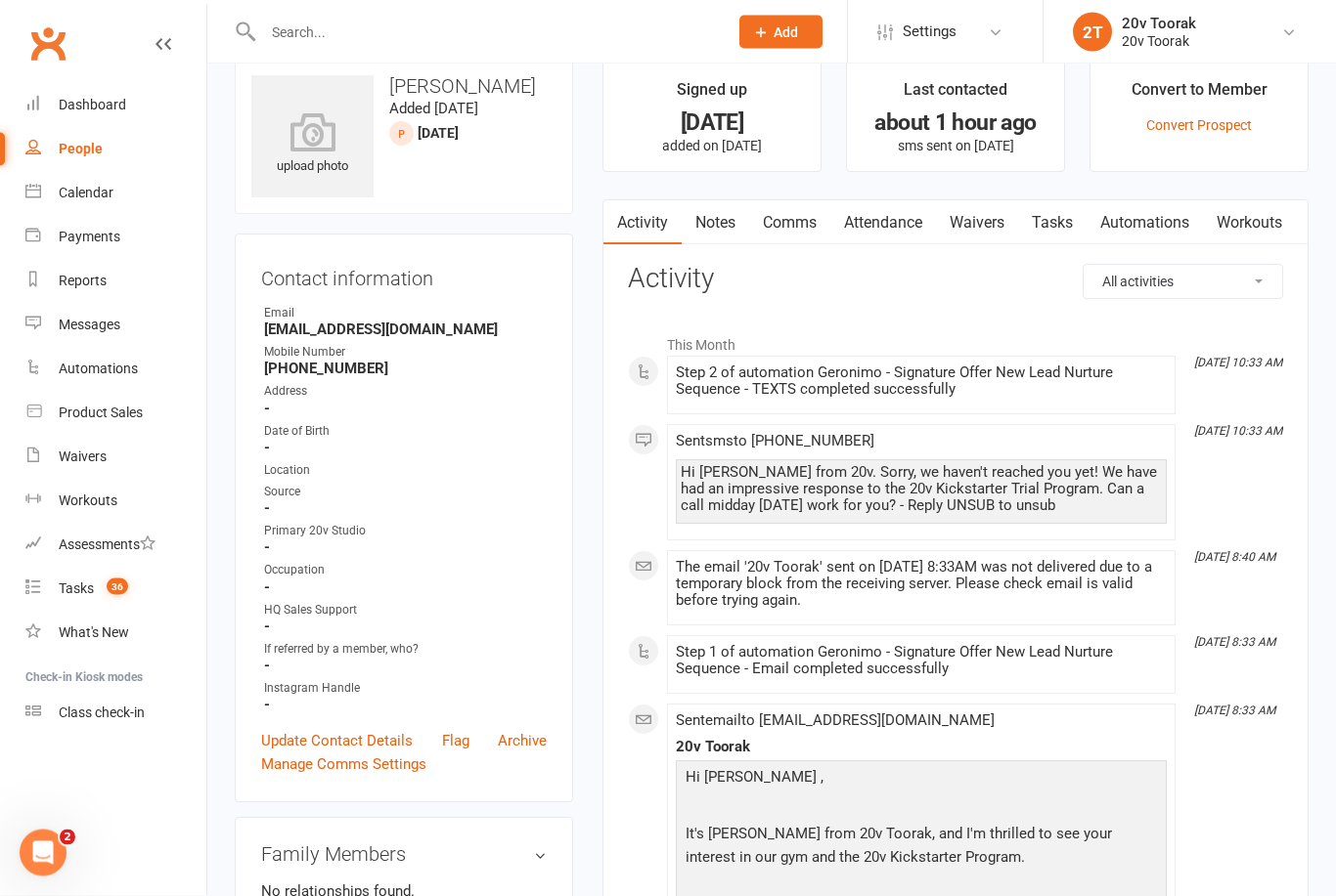
scroll to position [0, 0]
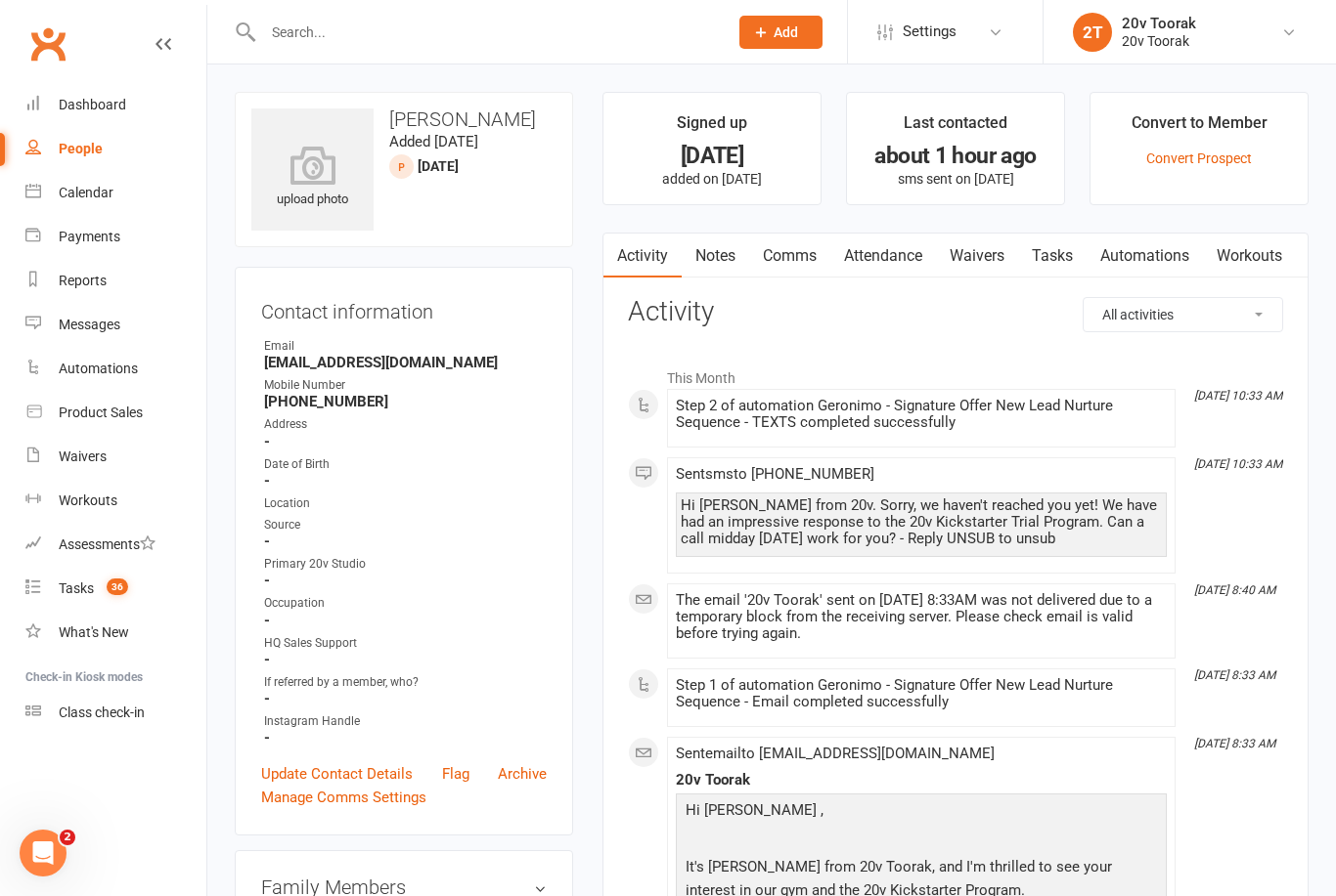
click at [805, 252] on link "Comms" at bounding box center [790, 256] width 82 height 45
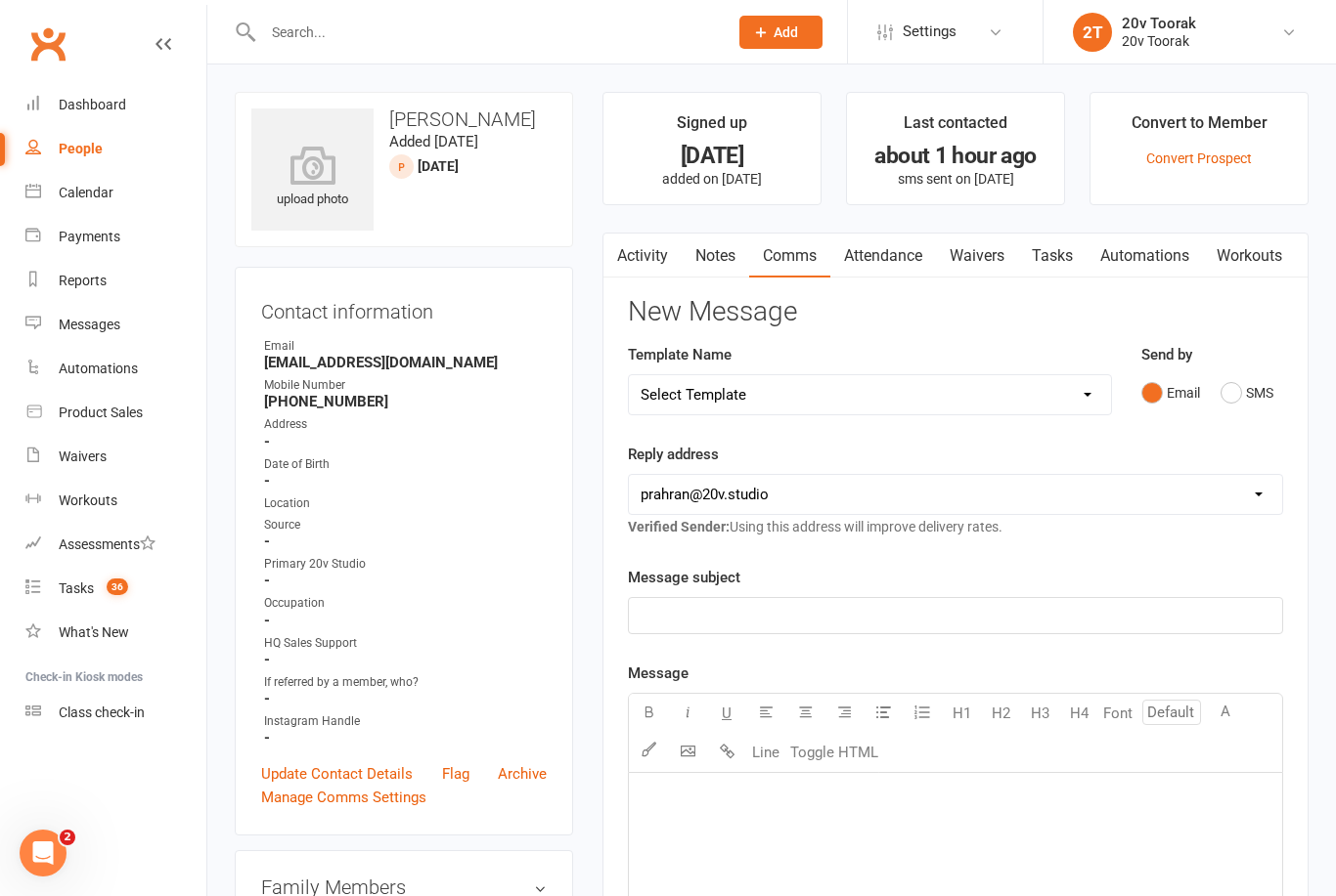
click at [1237, 391] on button "SMS" at bounding box center [1246, 393] width 53 height 37
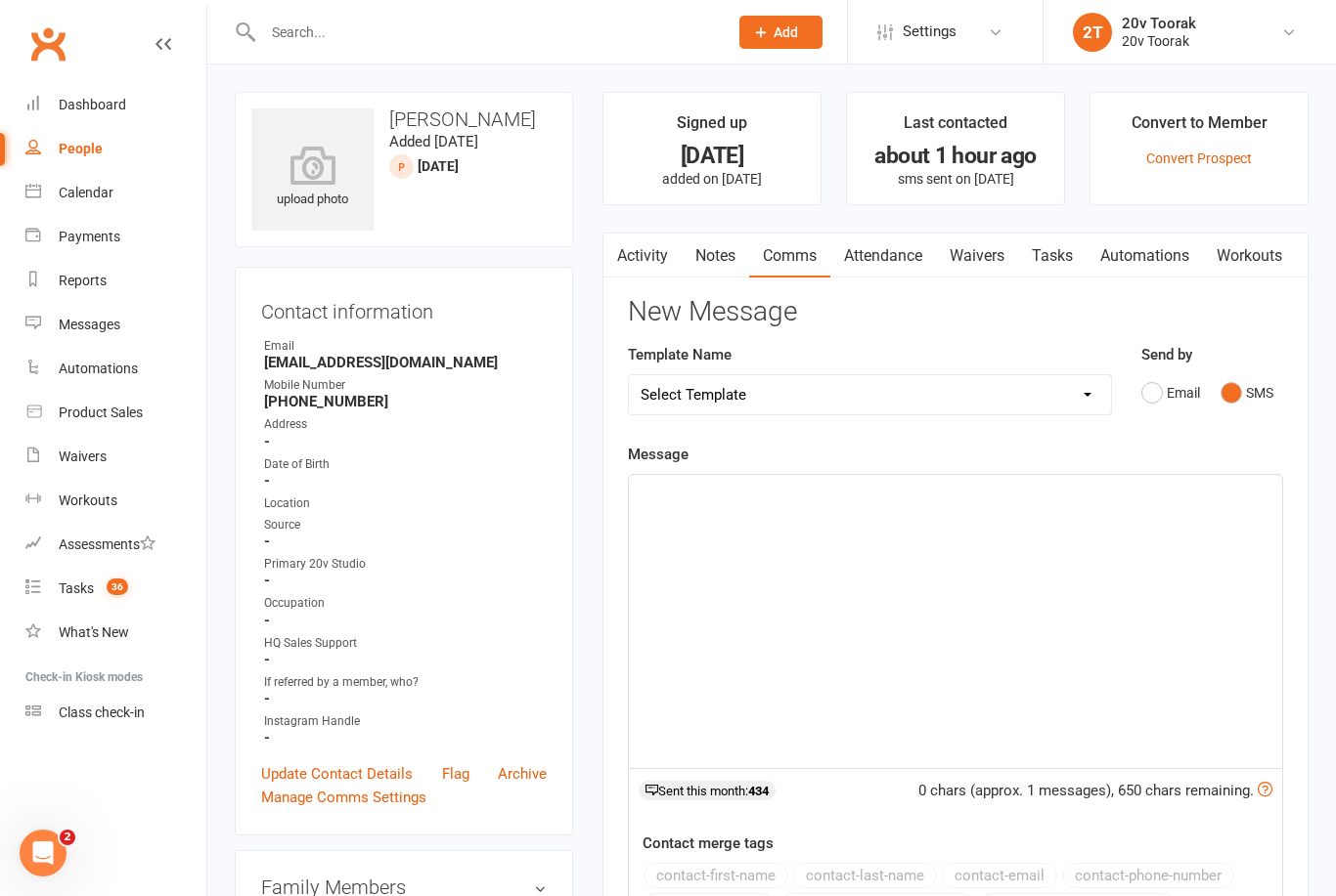
click at [1163, 385] on button "Email" at bounding box center [1170, 393] width 59 height 37
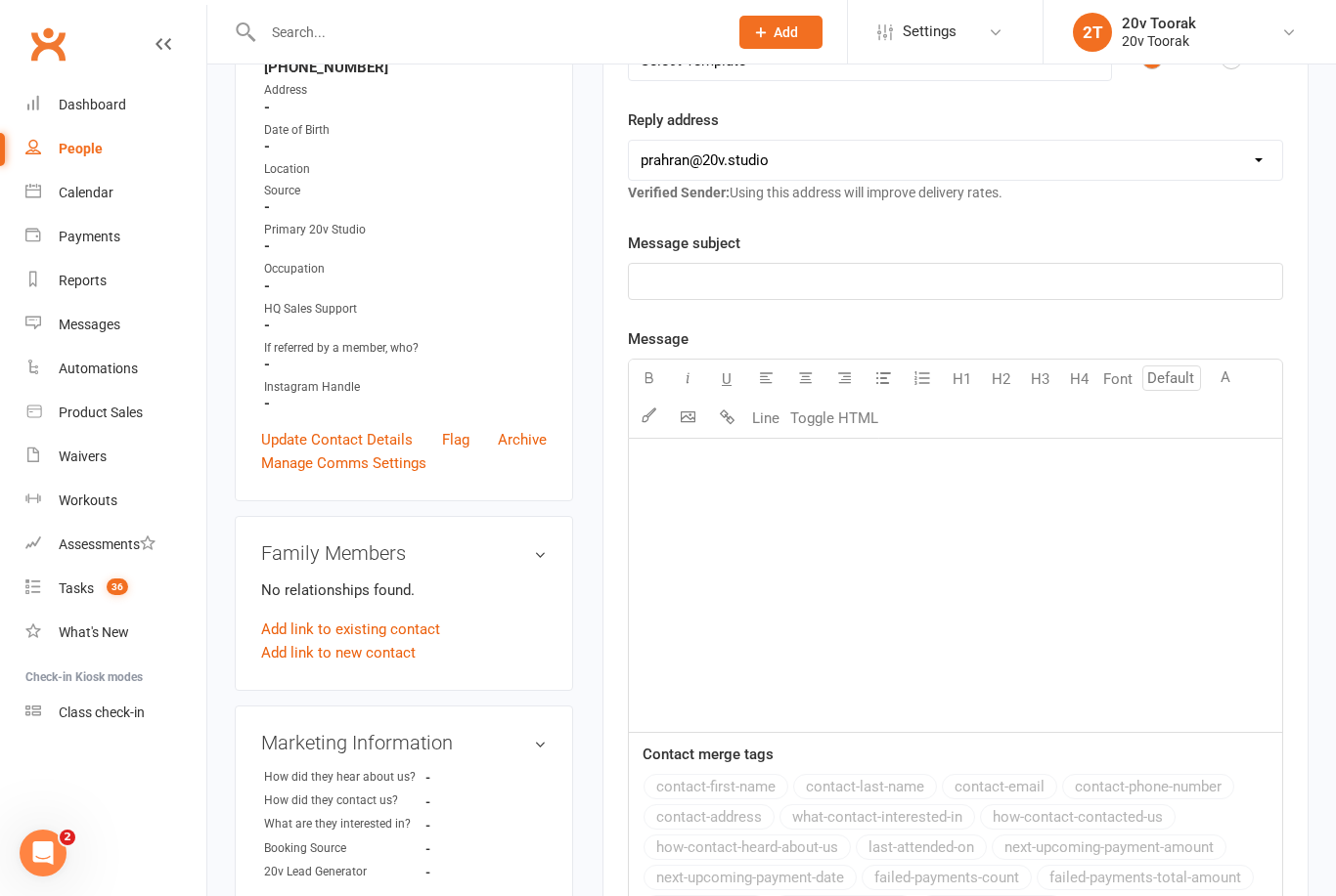
scroll to position [349, 0]
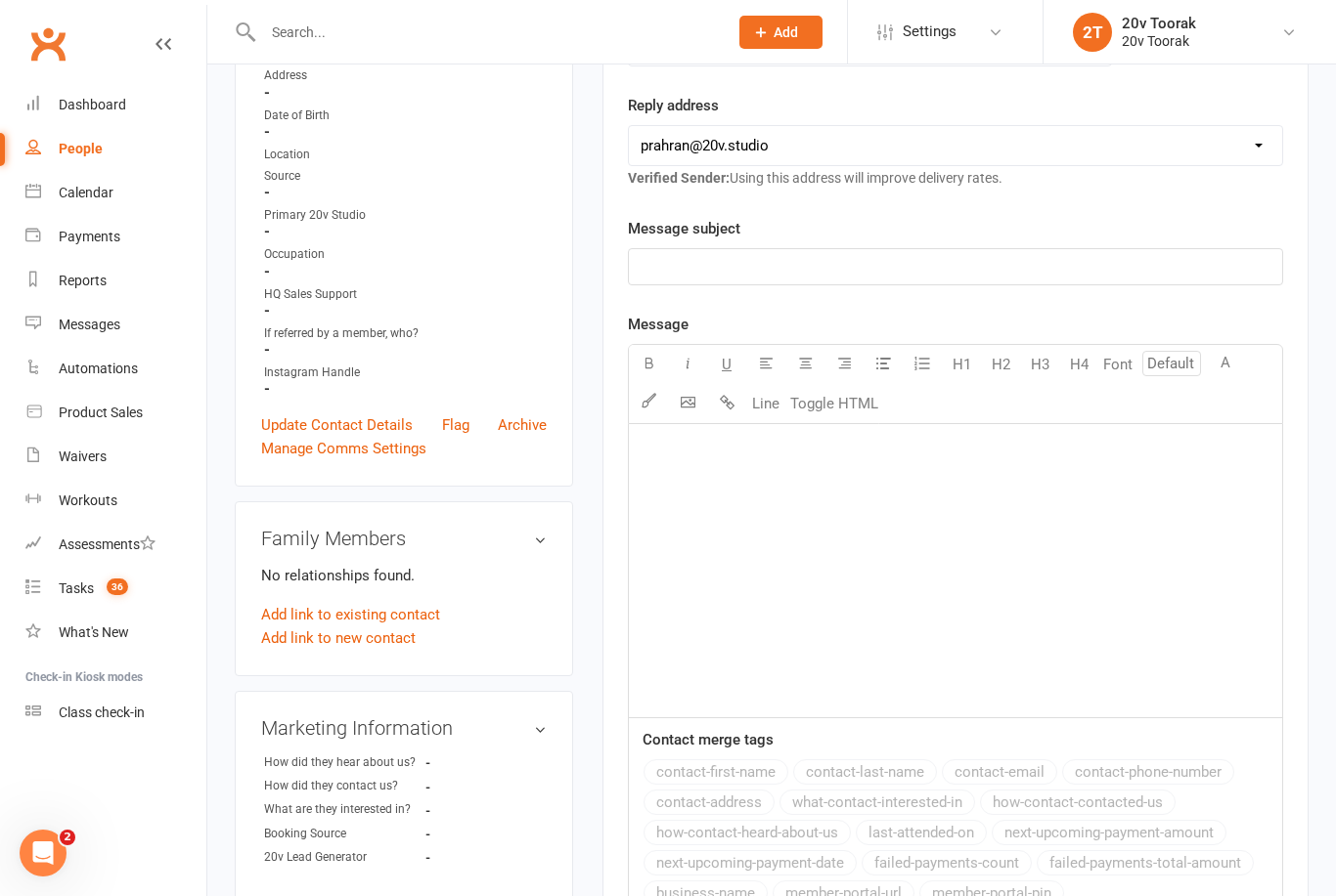
click at [837, 470] on div "﻿" at bounding box center [955, 571] width 654 height 293
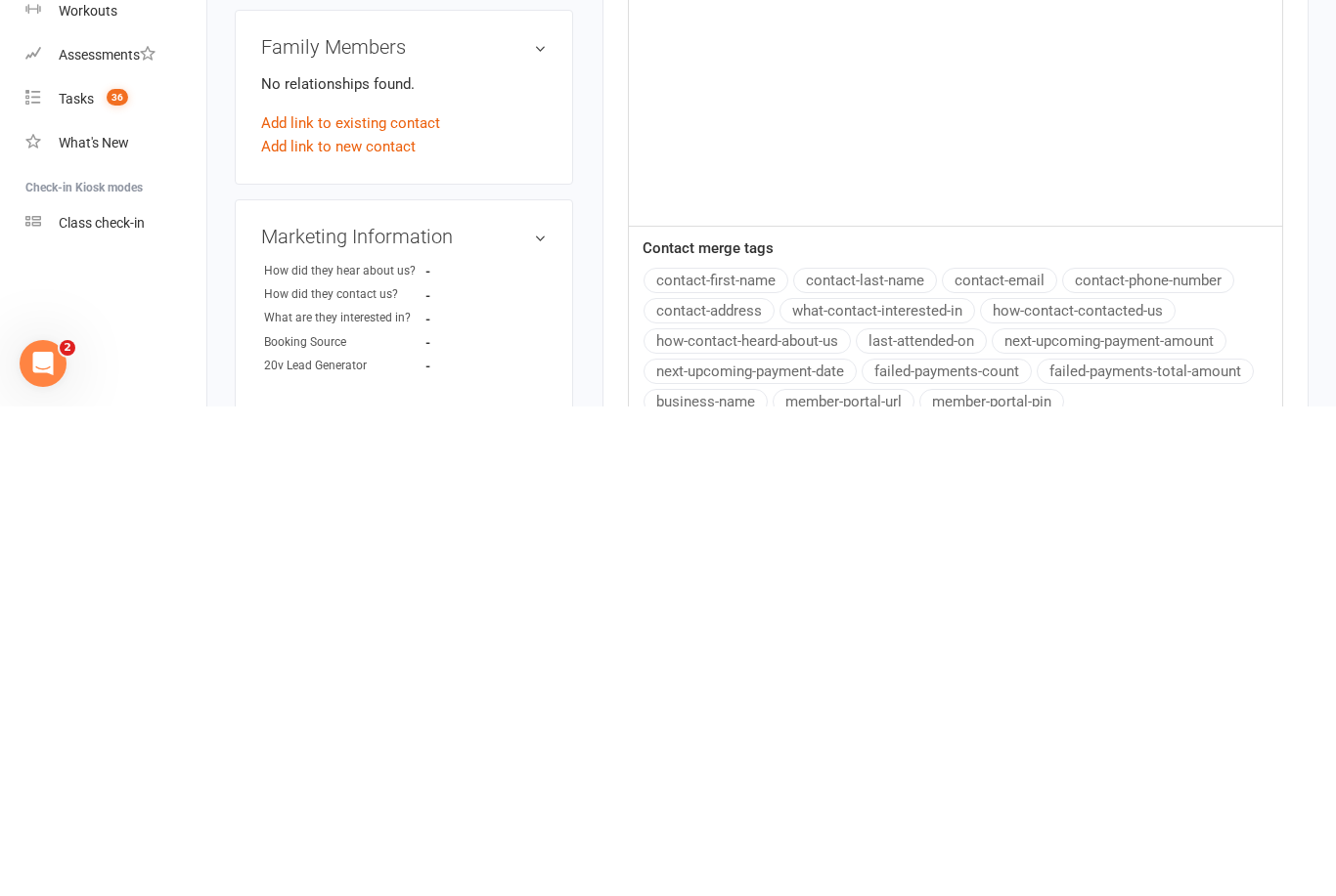
scroll to position [354, 0]
click at [747, 755] on button "contact-first-name" at bounding box center [715, 768] width 144 height 26
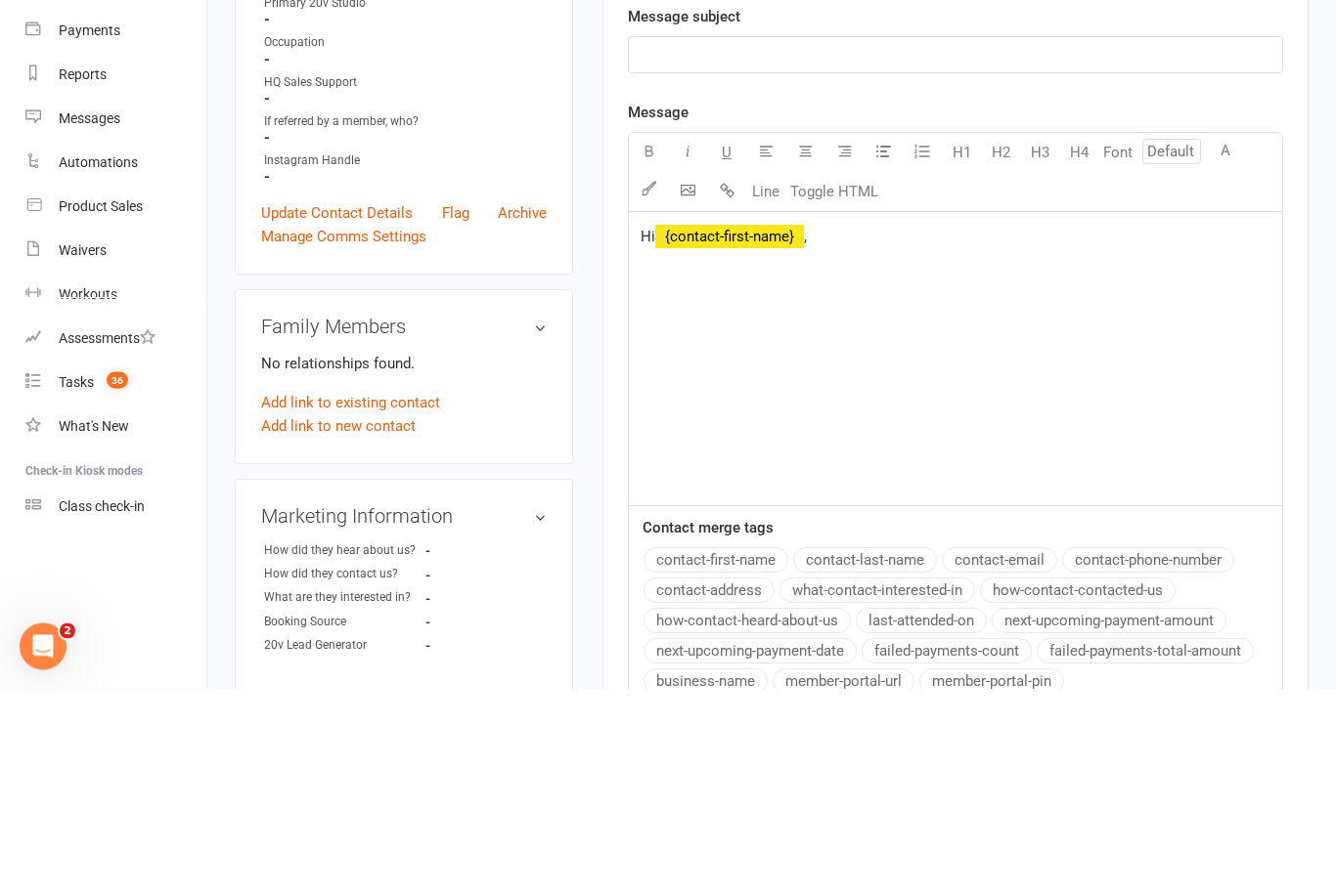
scroll to position [561, 0]
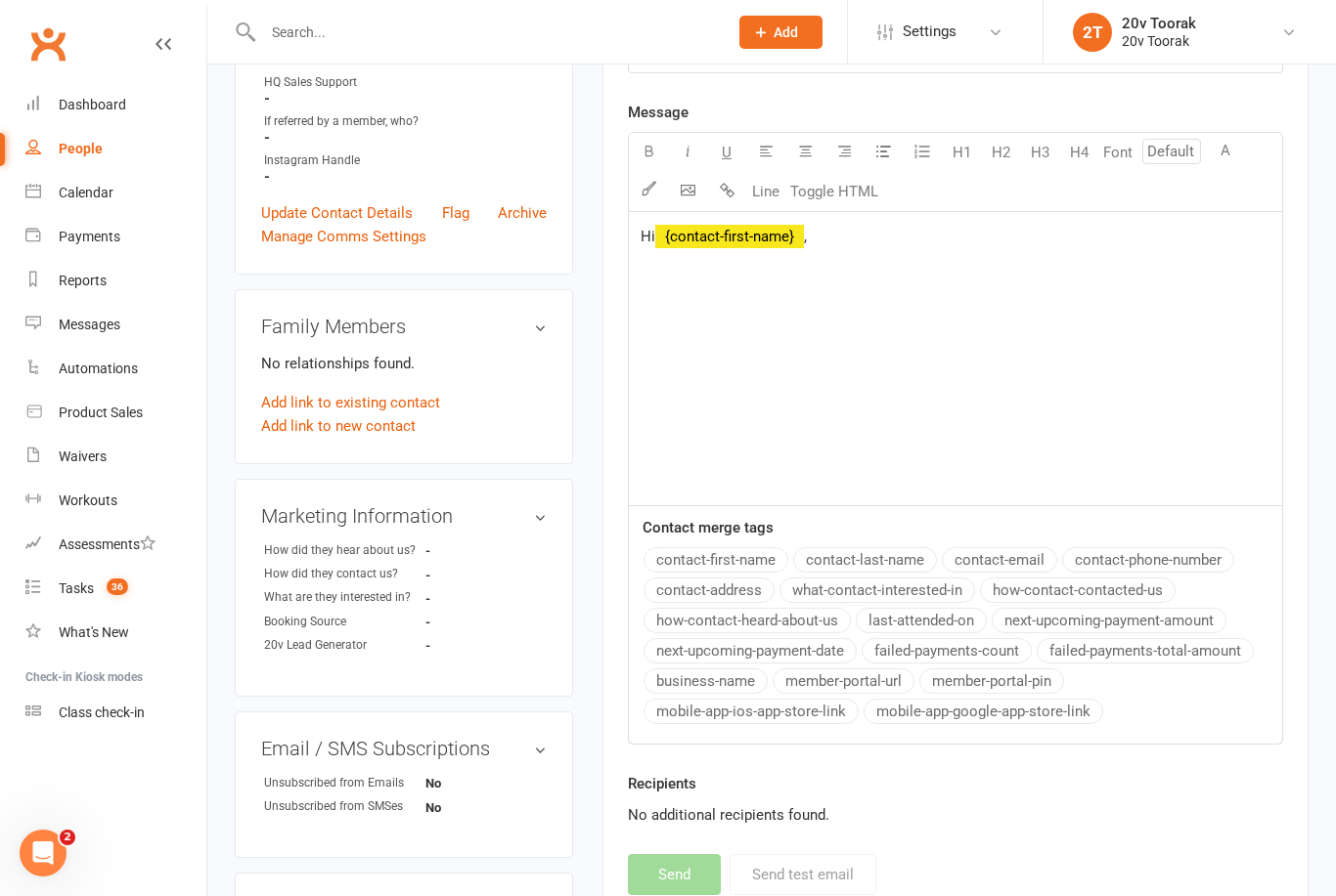
click at [879, 240] on p "Hi ﻿ {contact-first-name} ," at bounding box center [955, 237] width 630 height 24
click at [683, 269] on p "﻿" at bounding box center [955, 269] width 630 height 24
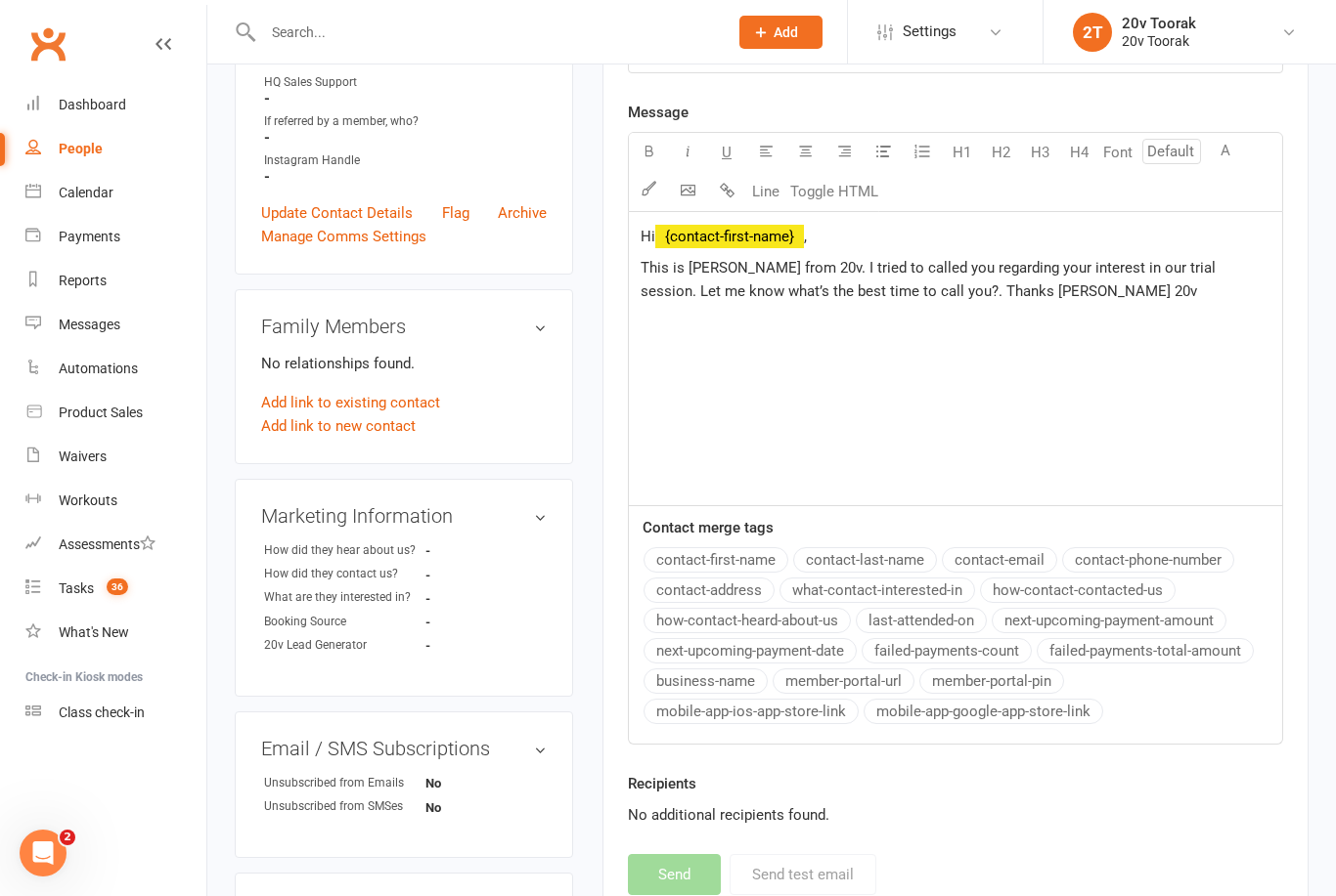
click at [649, 264] on span "This is [PERSON_NAME] from 20v. I tried to called you regarding your interest i…" at bounding box center [930, 279] width 579 height 41
click at [801, 263] on span "This is [PERSON_NAME] from 20v. I tried to called you regarding your interest i…" at bounding box center [930, 279] width 579 height 41
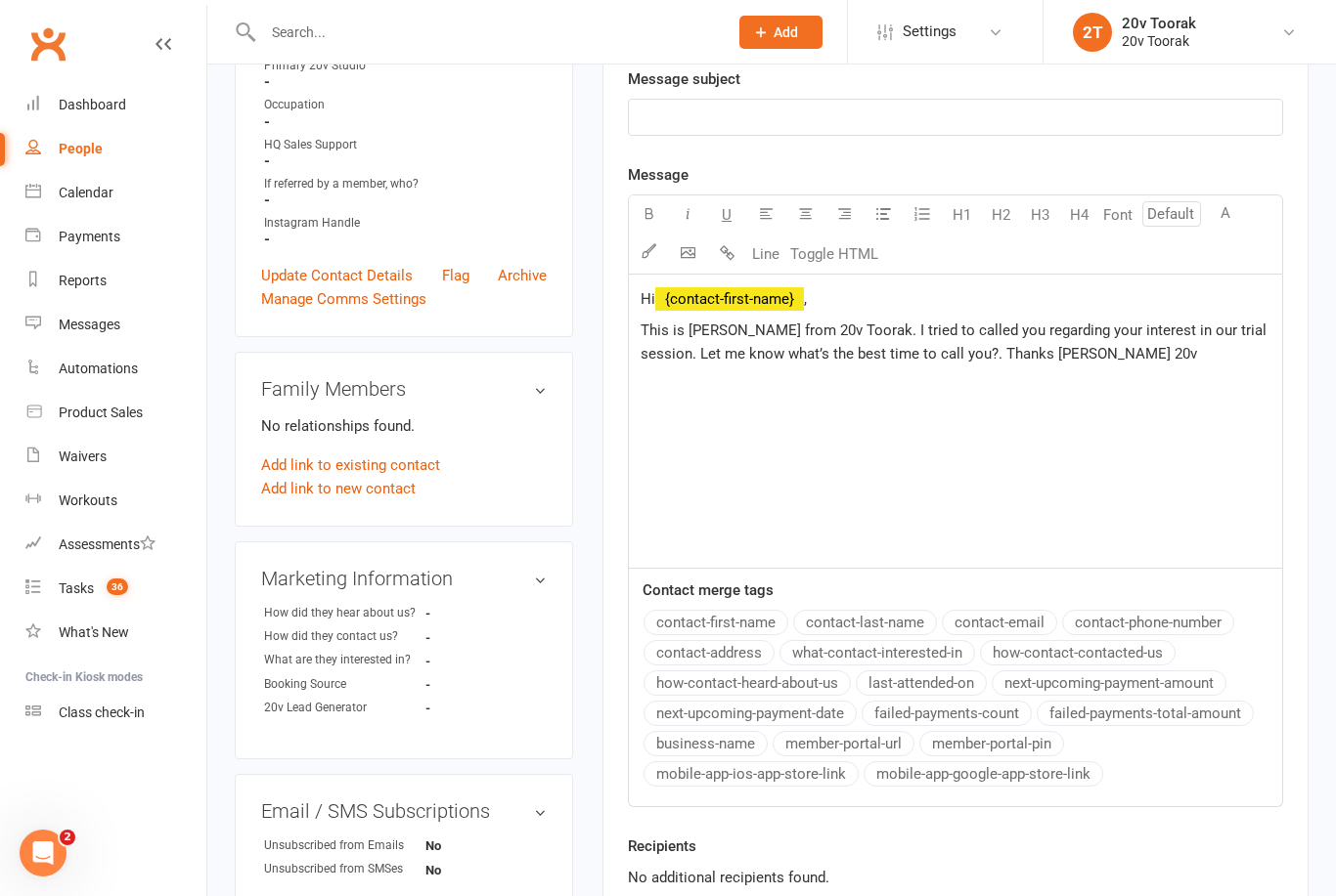
scroll to position [485, 0]
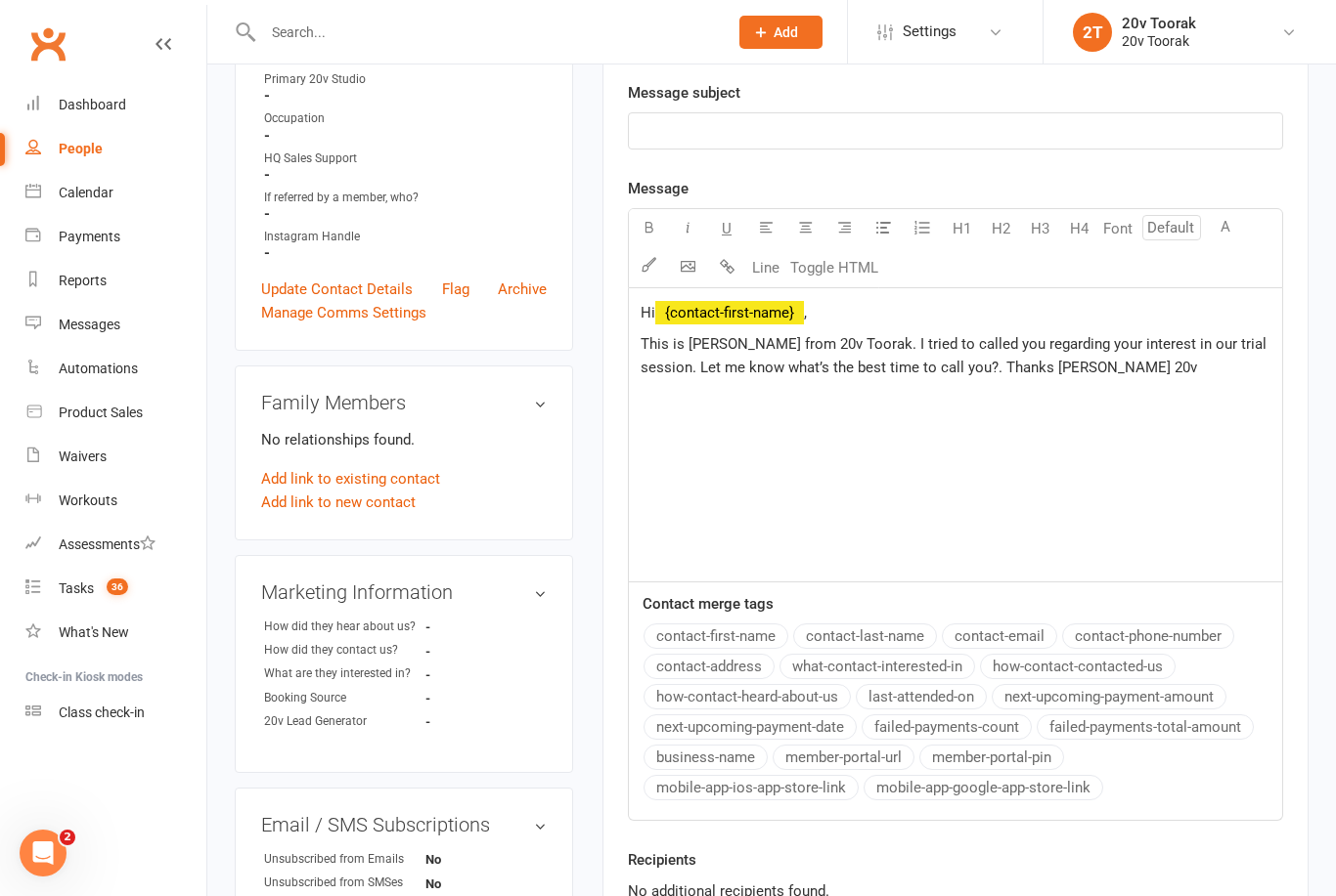
click at [1159, 386] on div "Hi ﻿ {contact-first-name} , This is [PERSON_NAME] from 20v Toorak. I tried to c…" at bounding box center [955, 435] width 654 height 293
click at [847, 137] on p "﻿" at bounding box center [955, 131] width 630 height 24
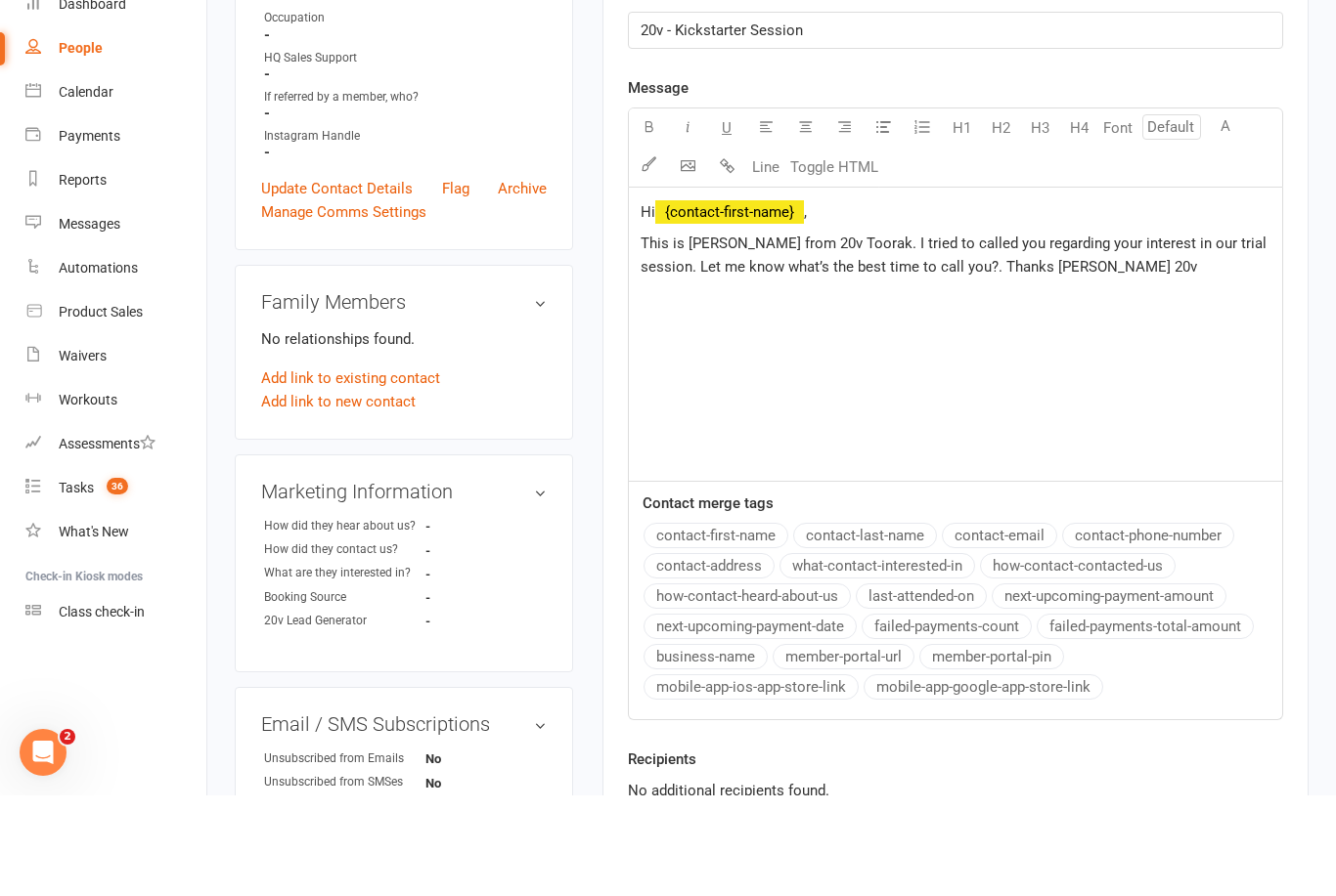
click at [1201, 335] on span "This is [PERSON_NAME] from 20v Toorak. I tried to called you regarding your int…" at bounding box center [955, 355] width 630 height 41
click at [1199, 335] on span "This is [PERSON_NAME] from 20v Toorak. I tried to called you regarding your int…" at bounding box center [955, 355] width 630 height 41
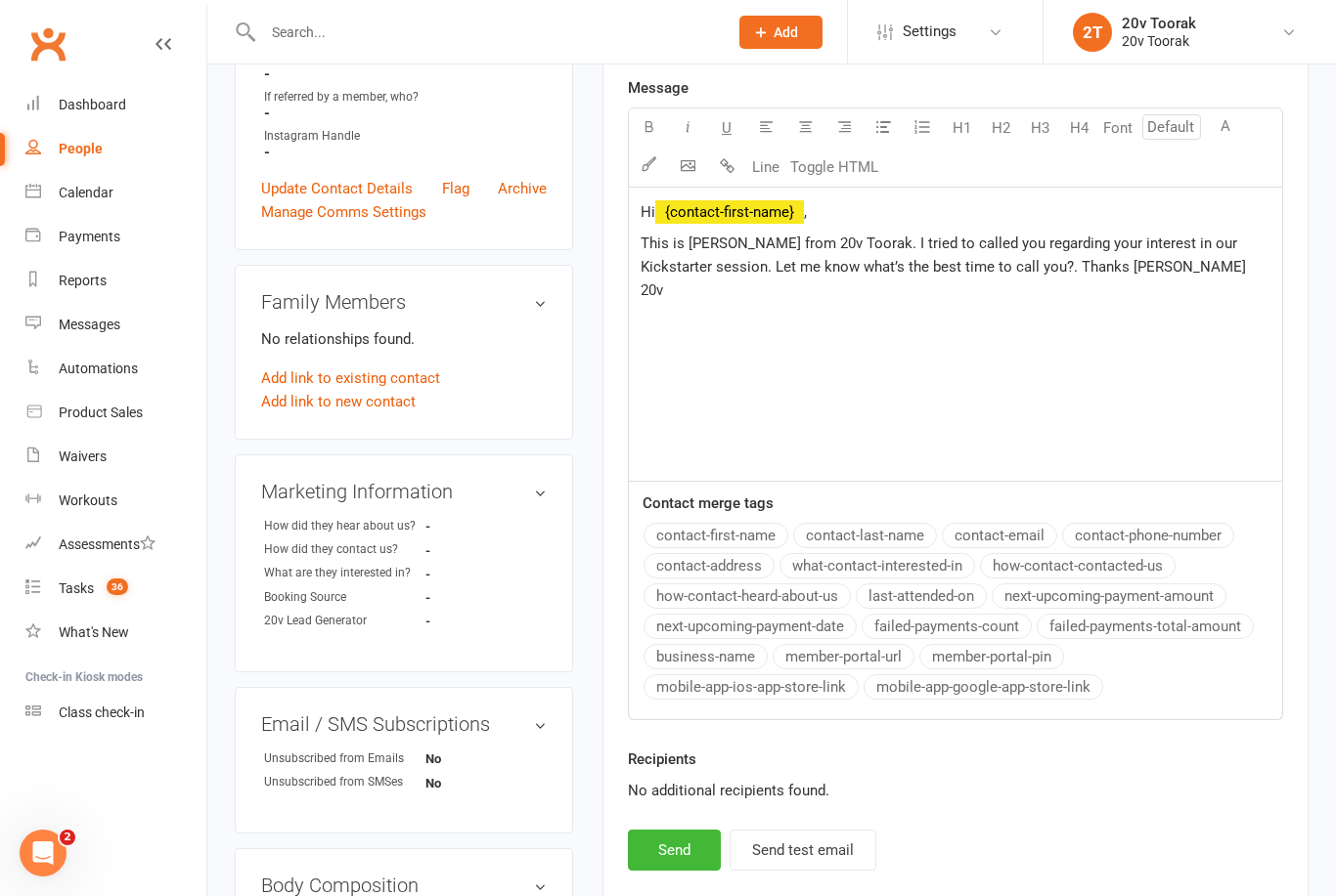
click at [1006, 266] on span "This is [PERSON_NAME] from 20v Toorak. I tried to called you regarding your int…" at bounding box center [945, 267] width 609 height 65
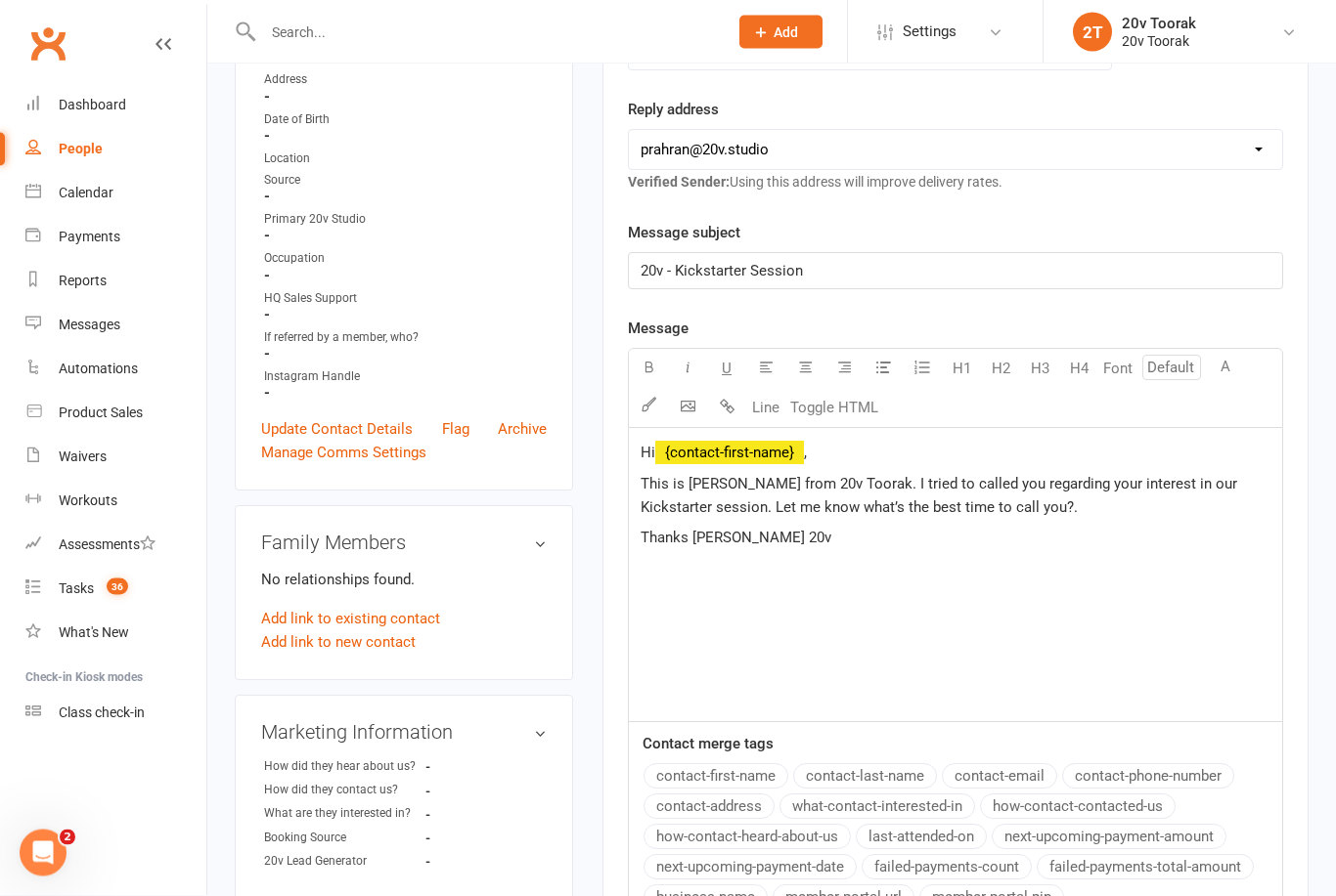
scroll to position [343, 0]
click at [647, 489] on span "This is [PERSON_NAME] from 20v Toorak. I tried to called you regarding your int…" at bounding box center [941, 497] width 601 height 41
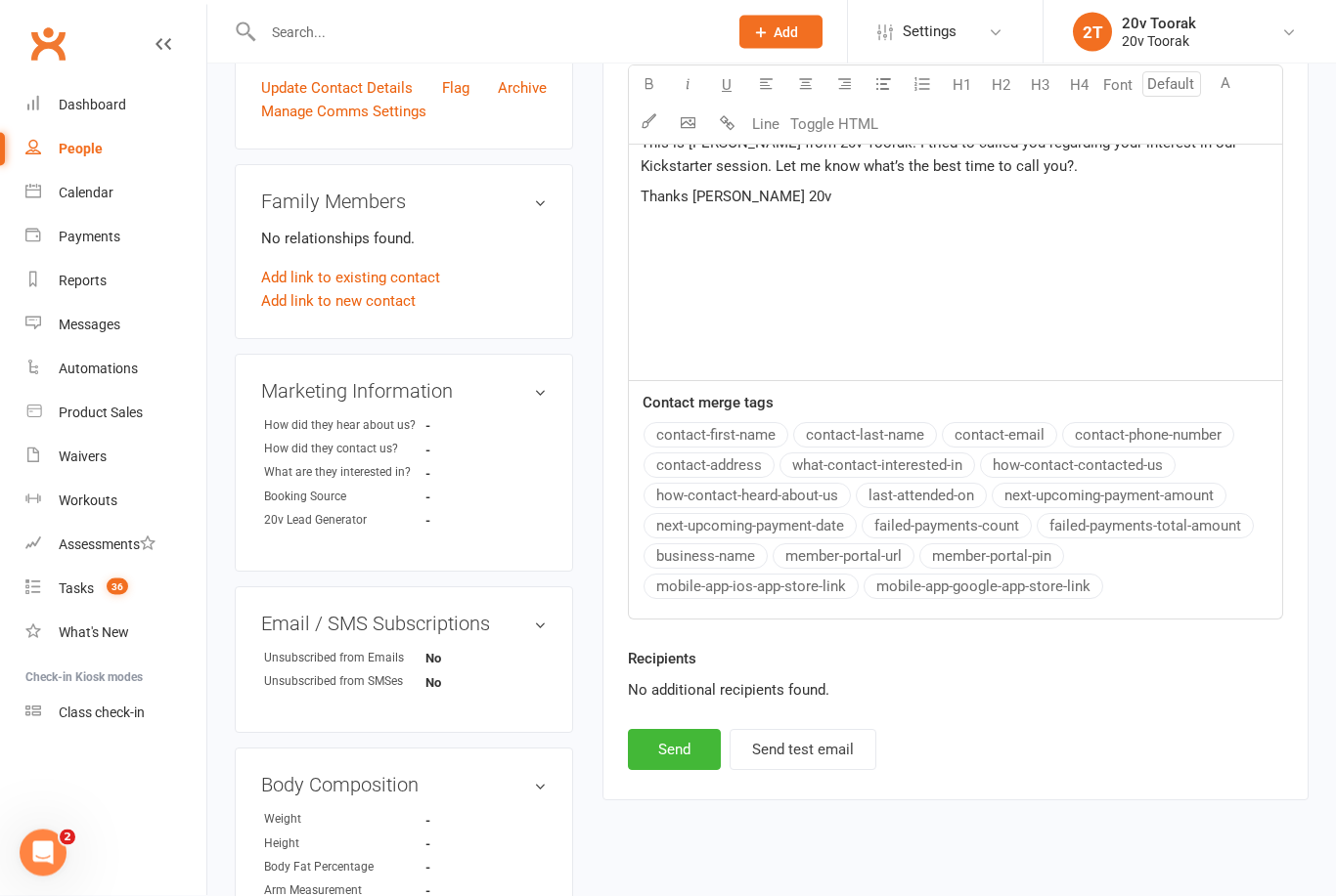
click at [662, 745] on button "Send" at bounding box center [673, 750] width 93 height 41
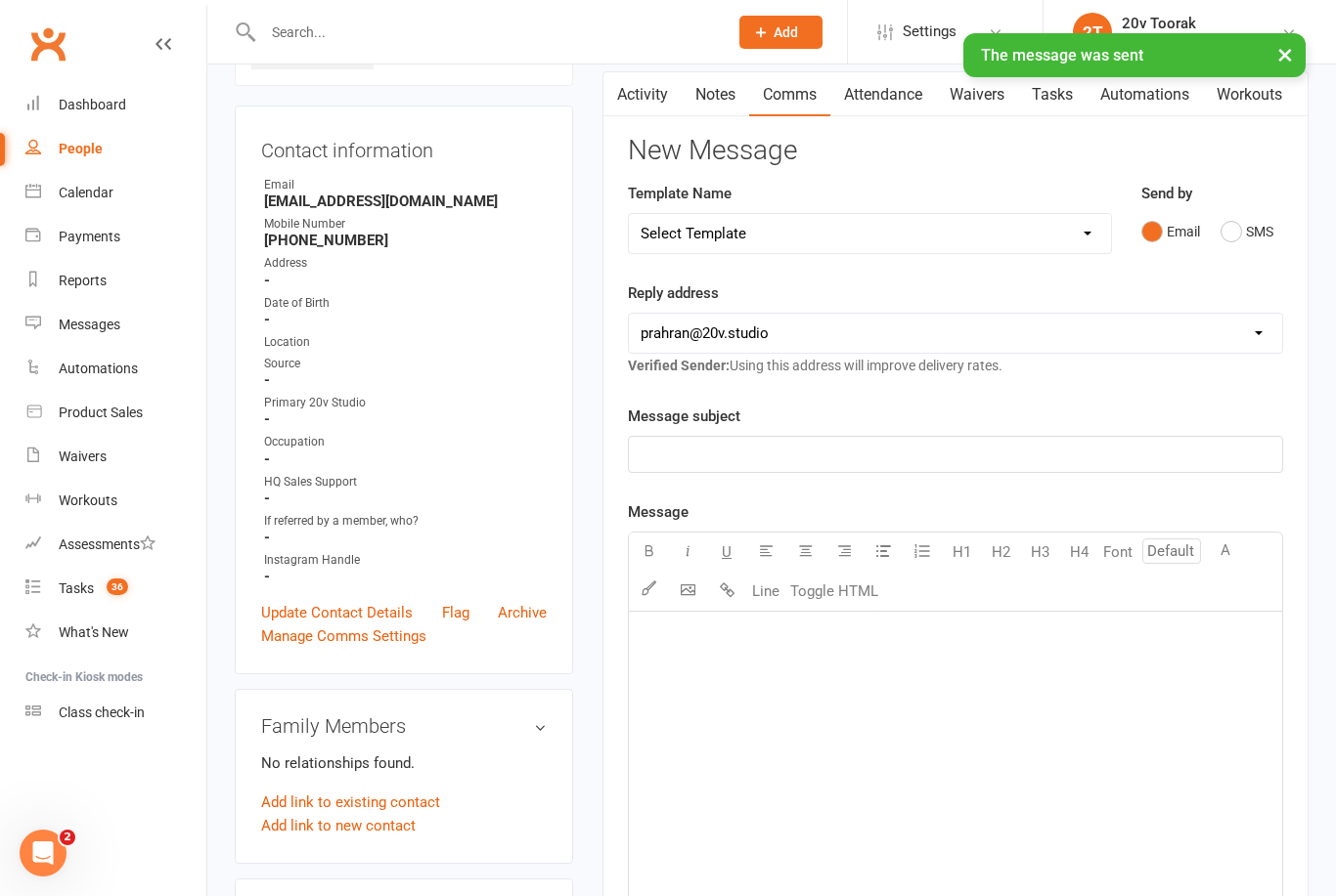
scroll to position [0, 0]
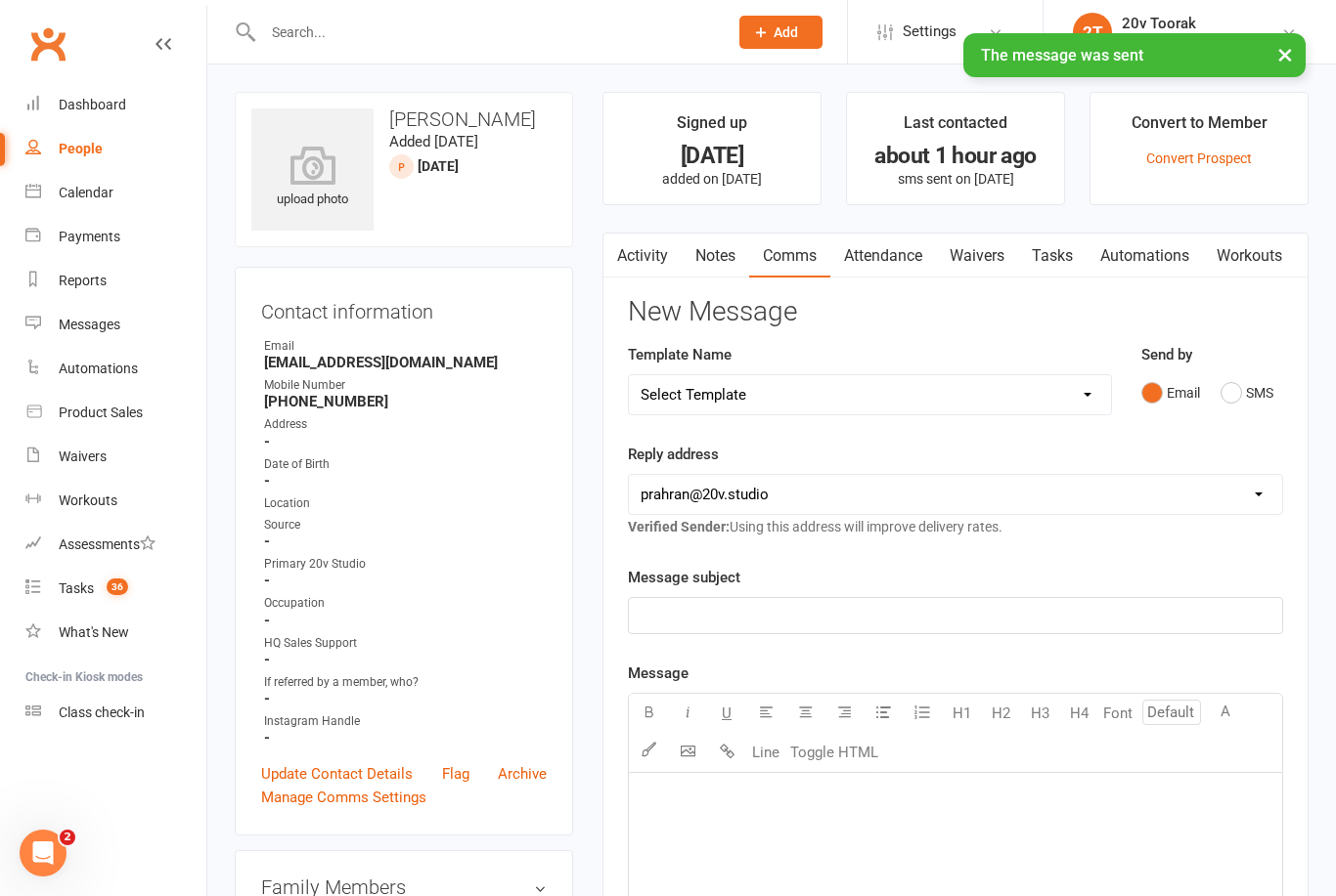
click at [713, 263] on link "Notes" at bounding box center [715, 256] width 68 height 45
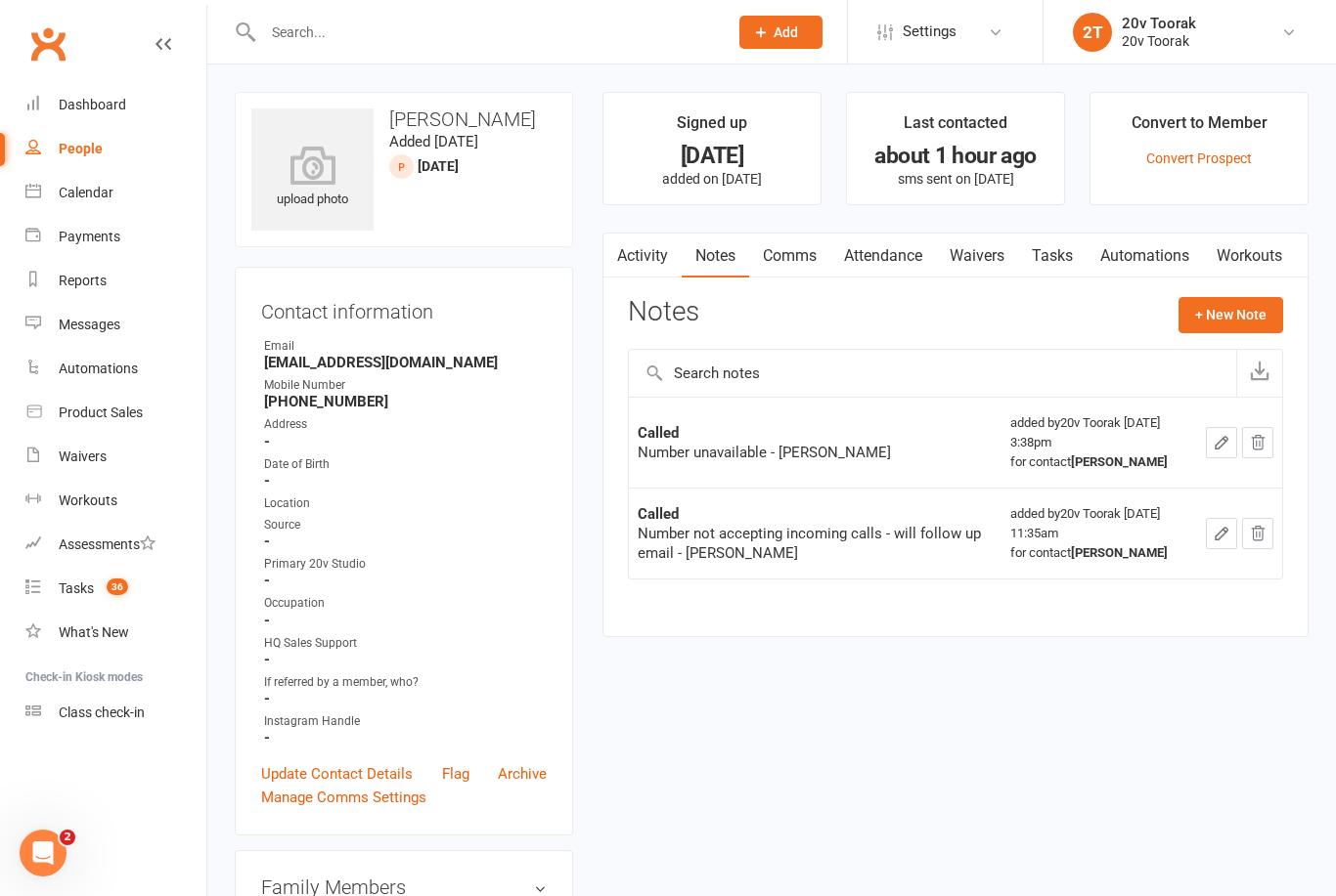
click at [1228, 317] on button "+ New Note" at bounding box center [1231, 314] width 104 height 35
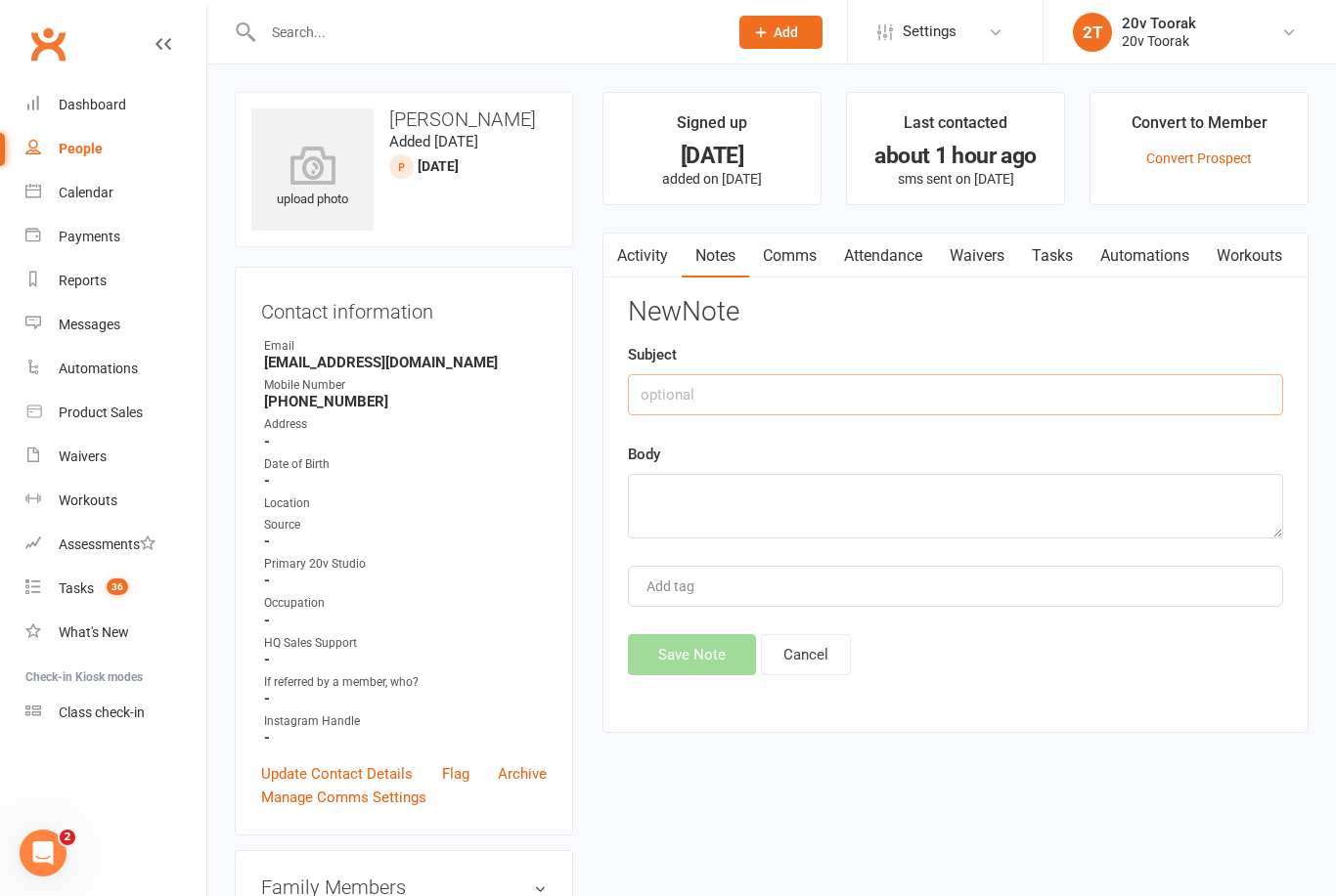
click at [768, 392] on input "text" at bounding box center [955, 395] width 656 height 41
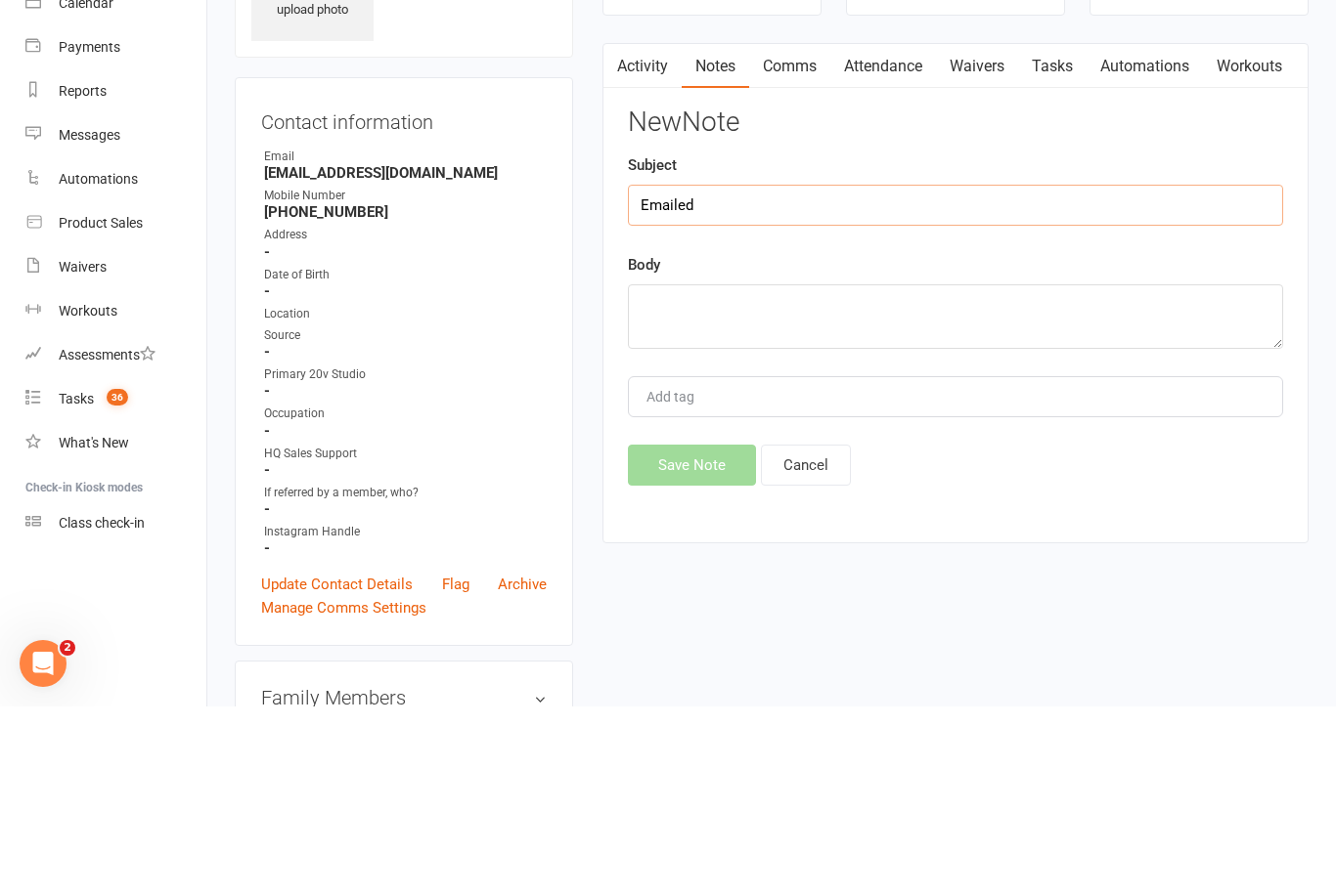
type input "Emailed"
click at [758, 474] on textarea at bounding box center [955, 506] width 656 height 65
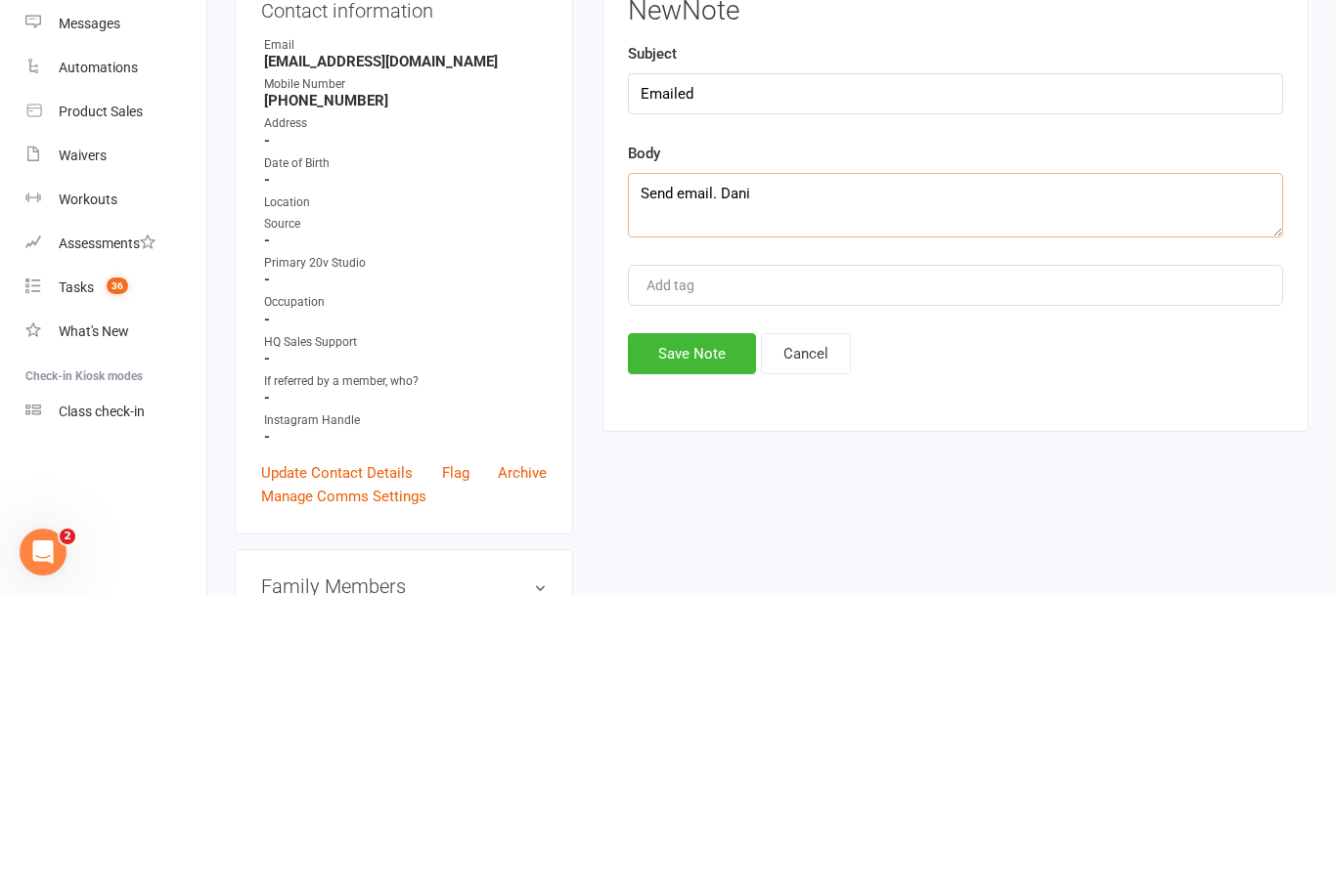
type textarea "Send email. Dani"
click at [702, 634] on button "Save Note" at bounding box center [691, 654] width 128 height 41
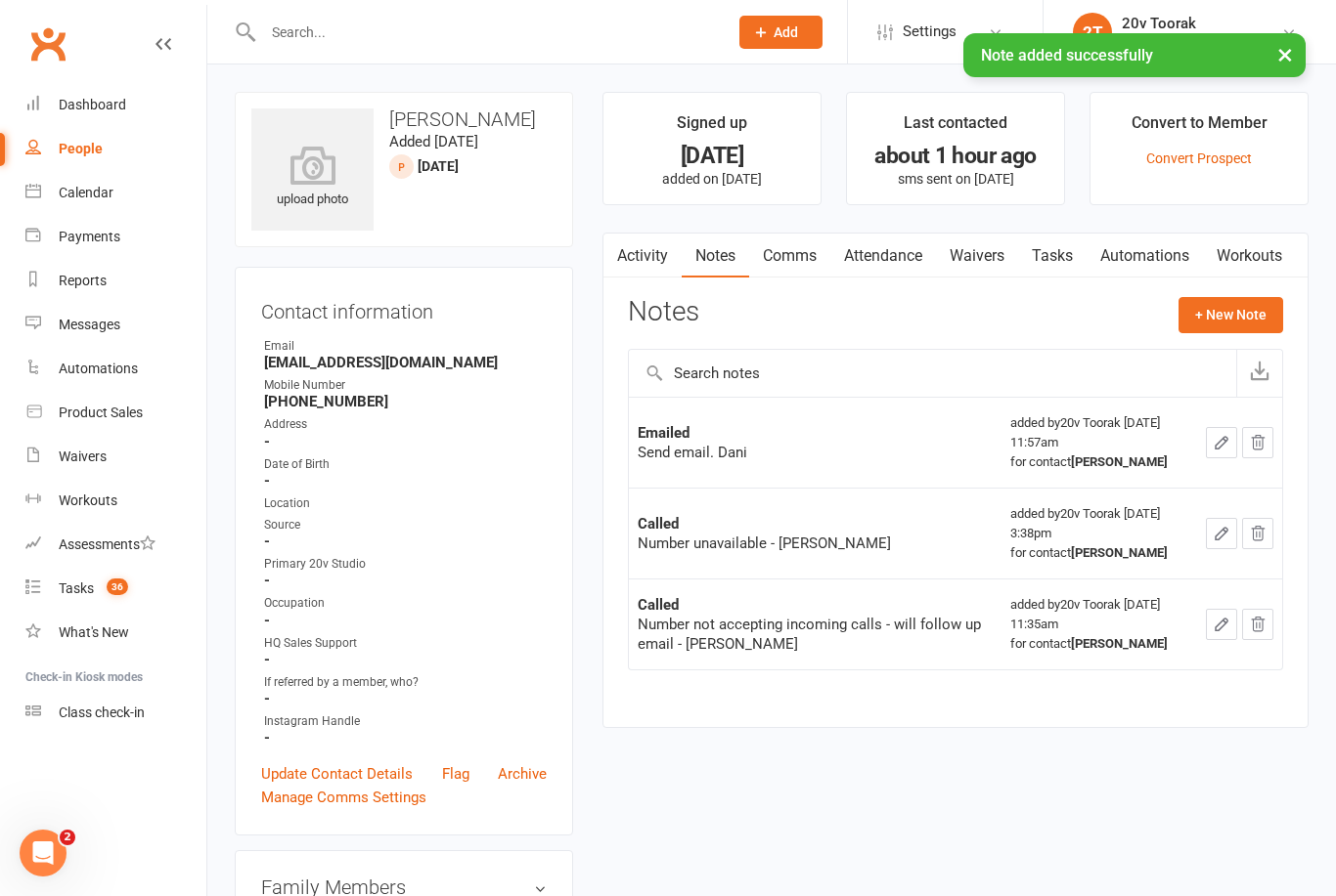
click at [1069, 260] on link "Tasks" at bounding box center [1051, 256] width 69 height 45
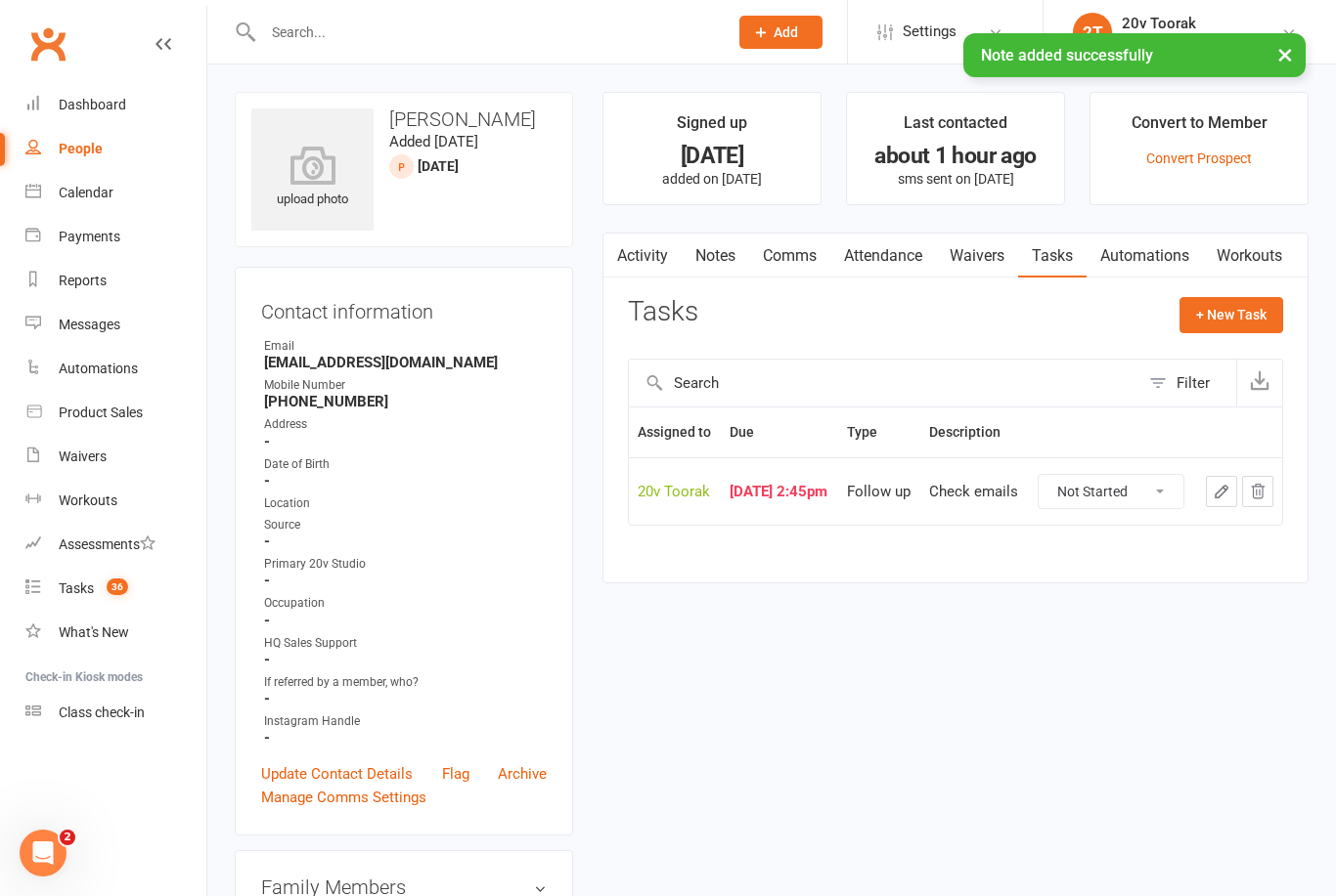
click at [1137, 508] on select "Not Started In Progress Waiting Complete" at bounding box center [1110, 491] width 144 height 33
select select "unstarted"
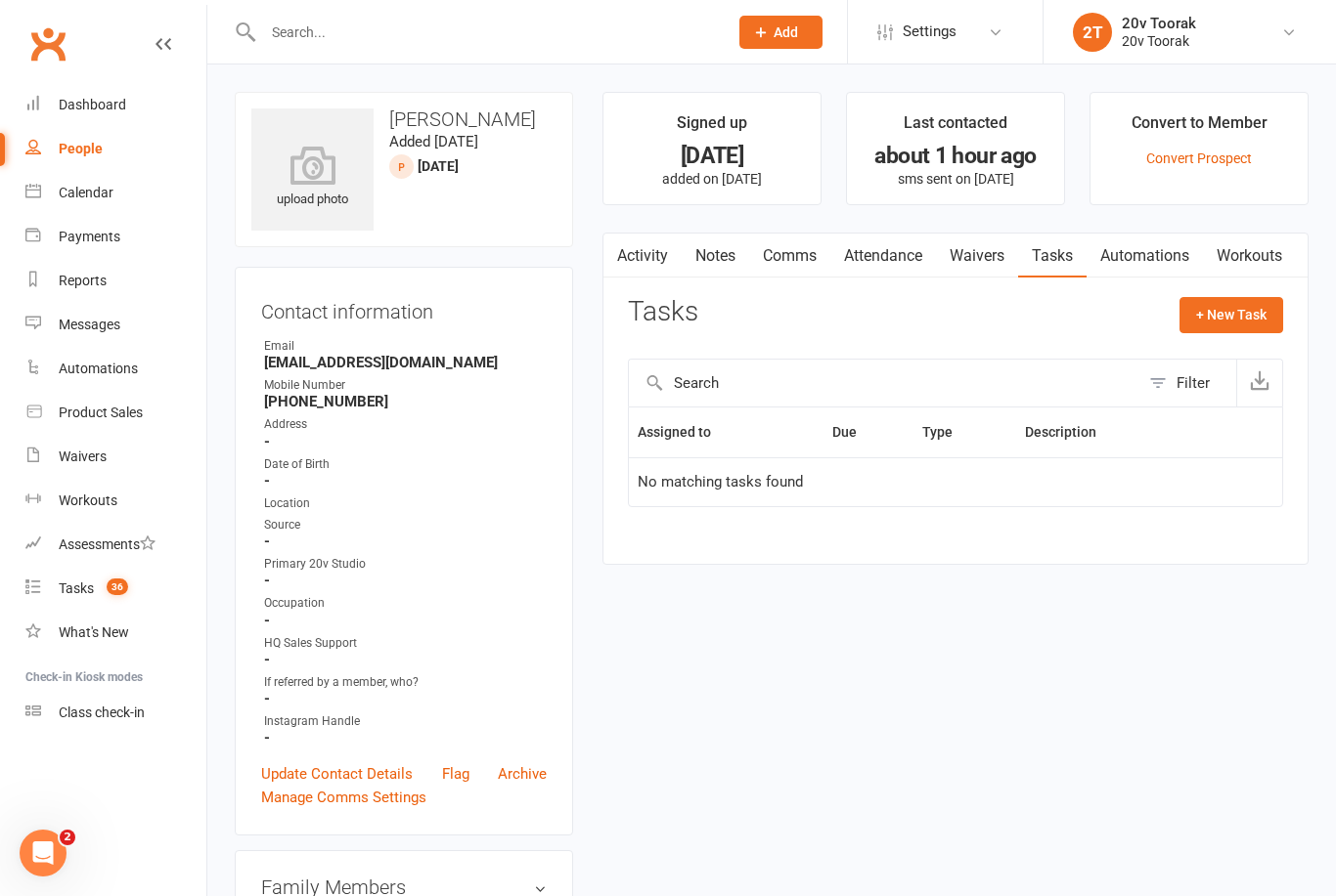
click at [659, 256] on link "Activity" at bounding box center [643, 256] width 79 height 45
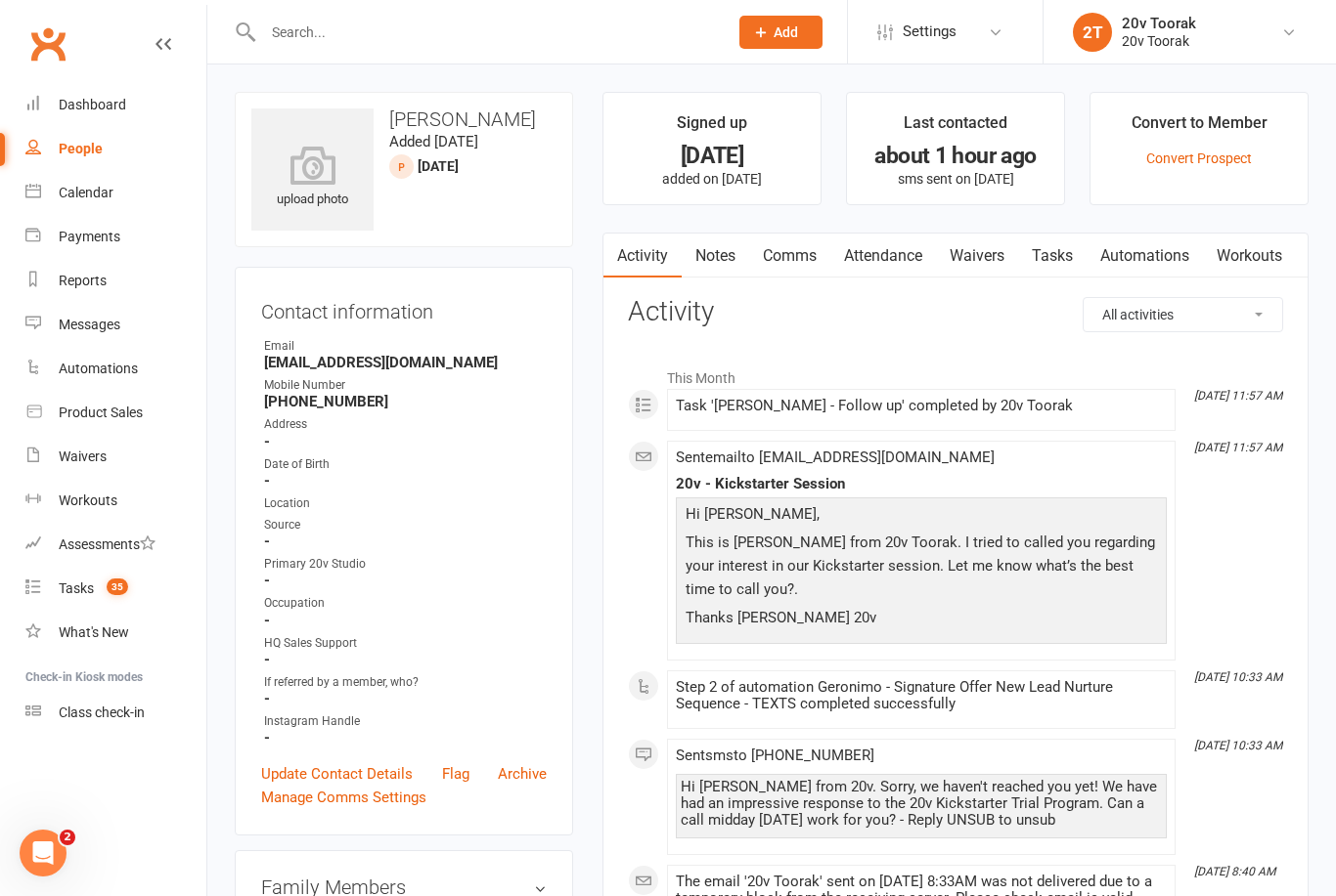
click at [1059, 262] on link "Tasks" at bounding box center [1051, 256] width 69 height 45
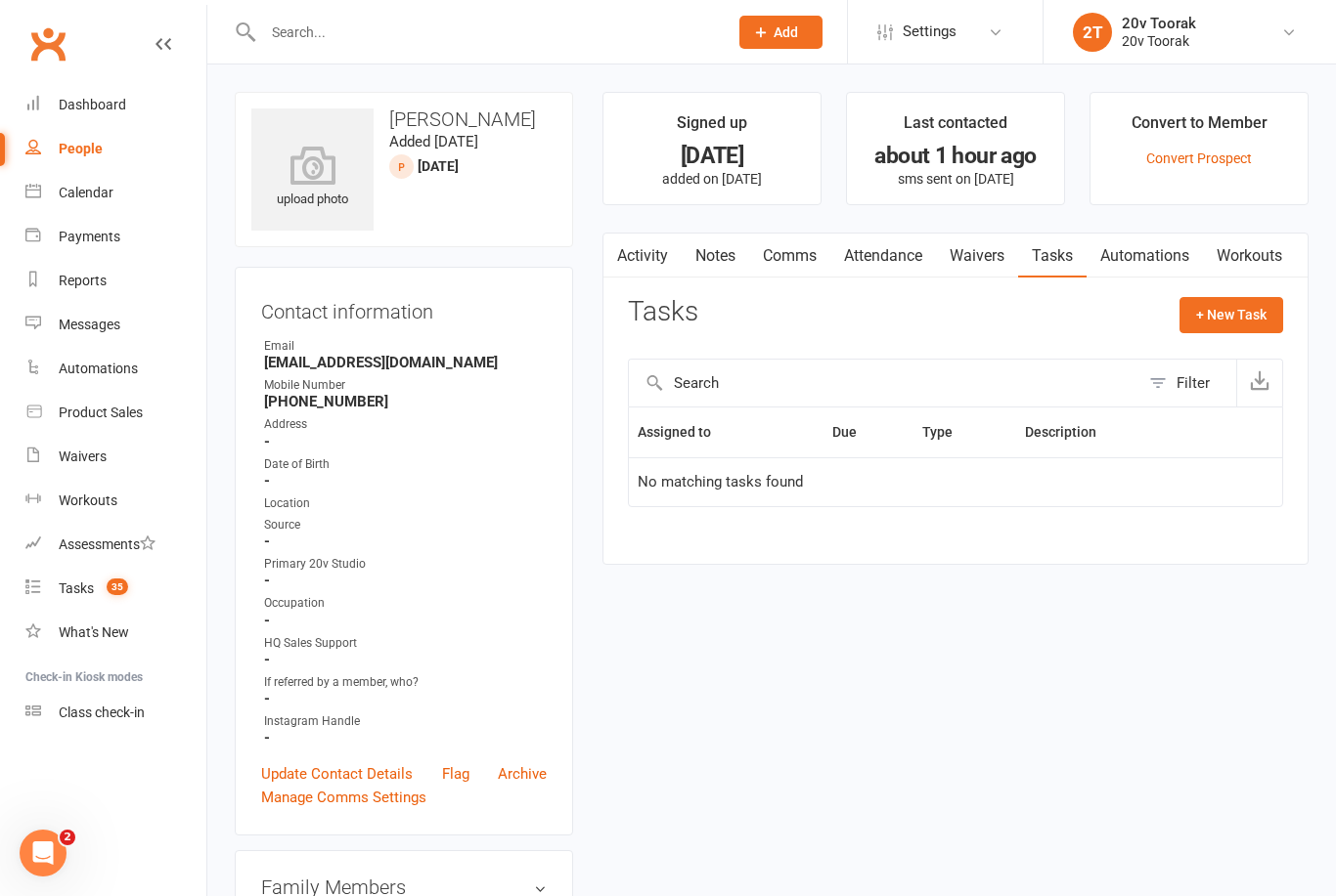
click at [1247, 314] on button "+ New Task" at bounding box center [1232, 314] width 103 height 35
select select "45736"
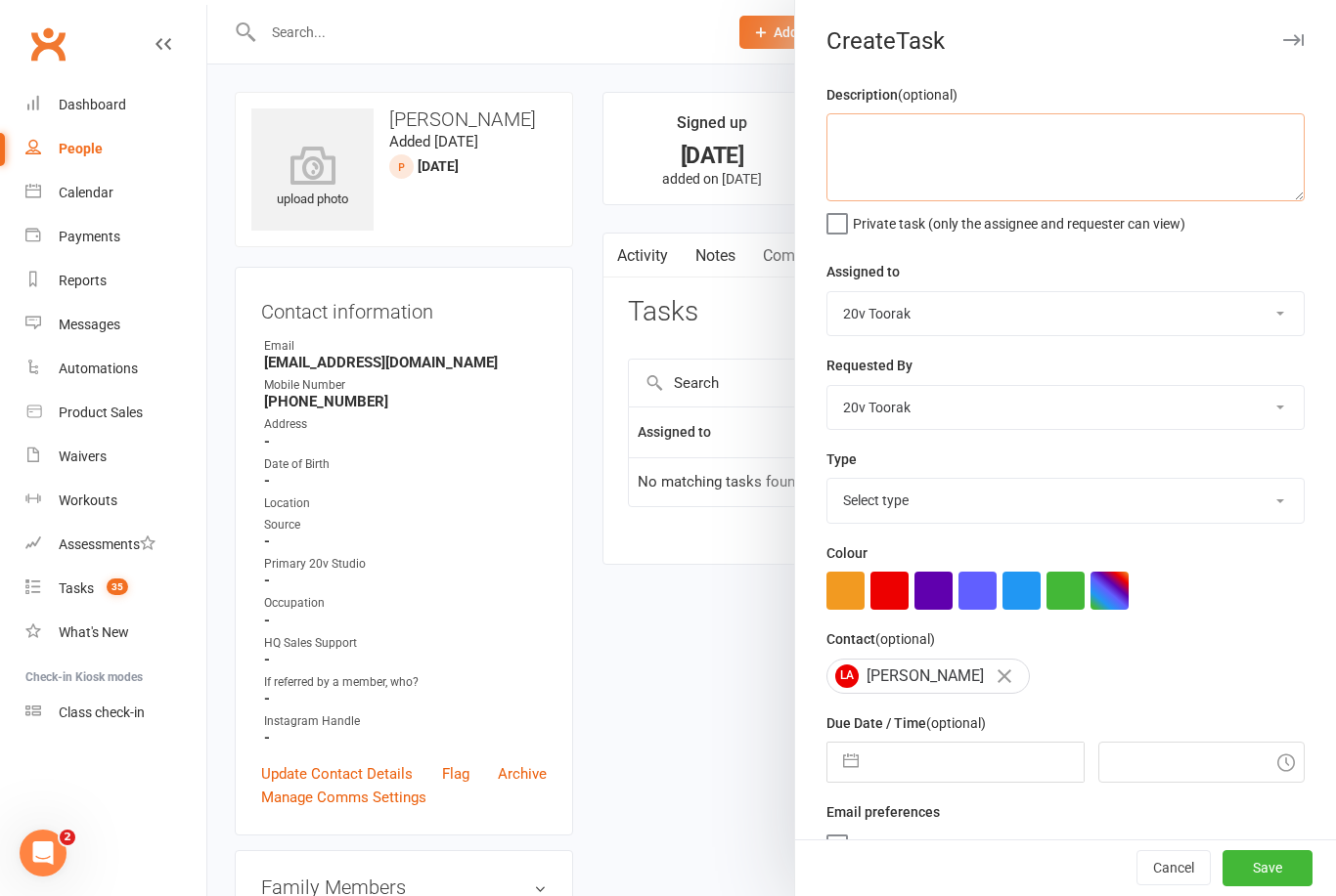
click at [1098, 162] on textarea at bounding box center [1065, 157] width 478 height 88
type textarea "Check emails"
click at [1288, 519] on select "Select type Call Call - to book trial Confirm session attendance Confirm trial …" at bounding box center [1065, 500] width 477 height 43
select select "32301"
click at [972, 756] on input "text" at bounding box center [975, 762] width 214 height 39
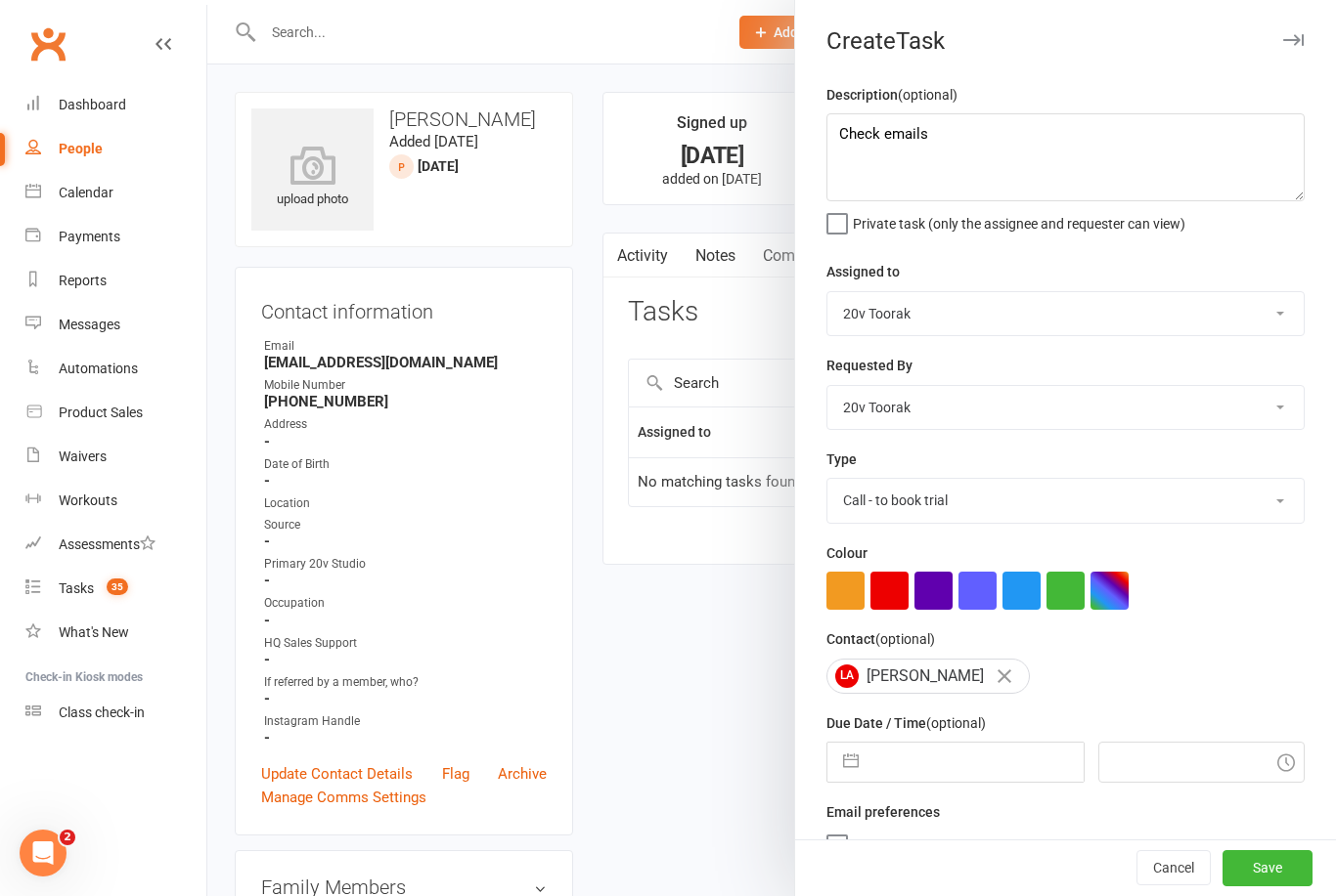
select select "8"
select select "2025"
select select "9"
select select "2025"
select select "10"
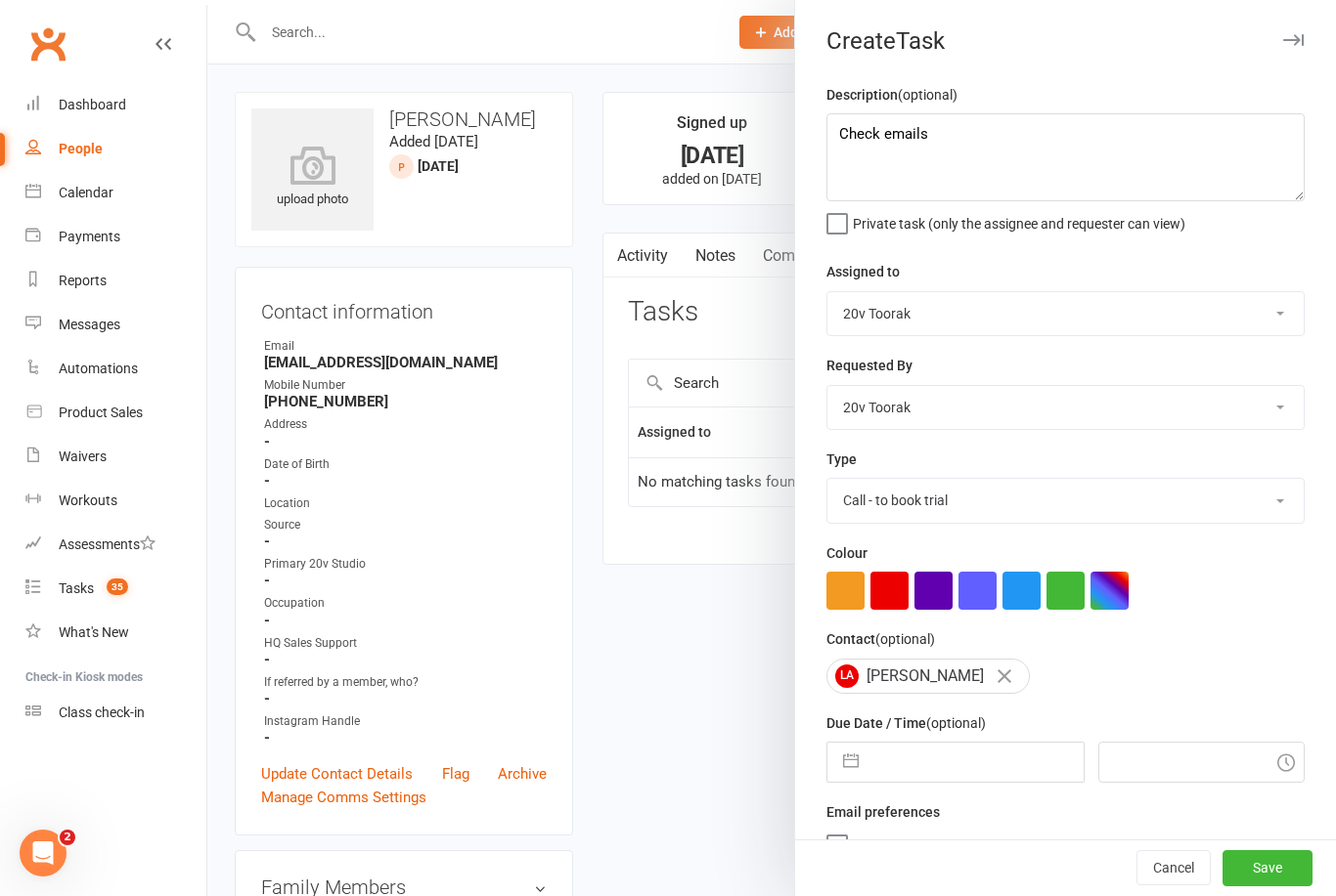
select select "2025"
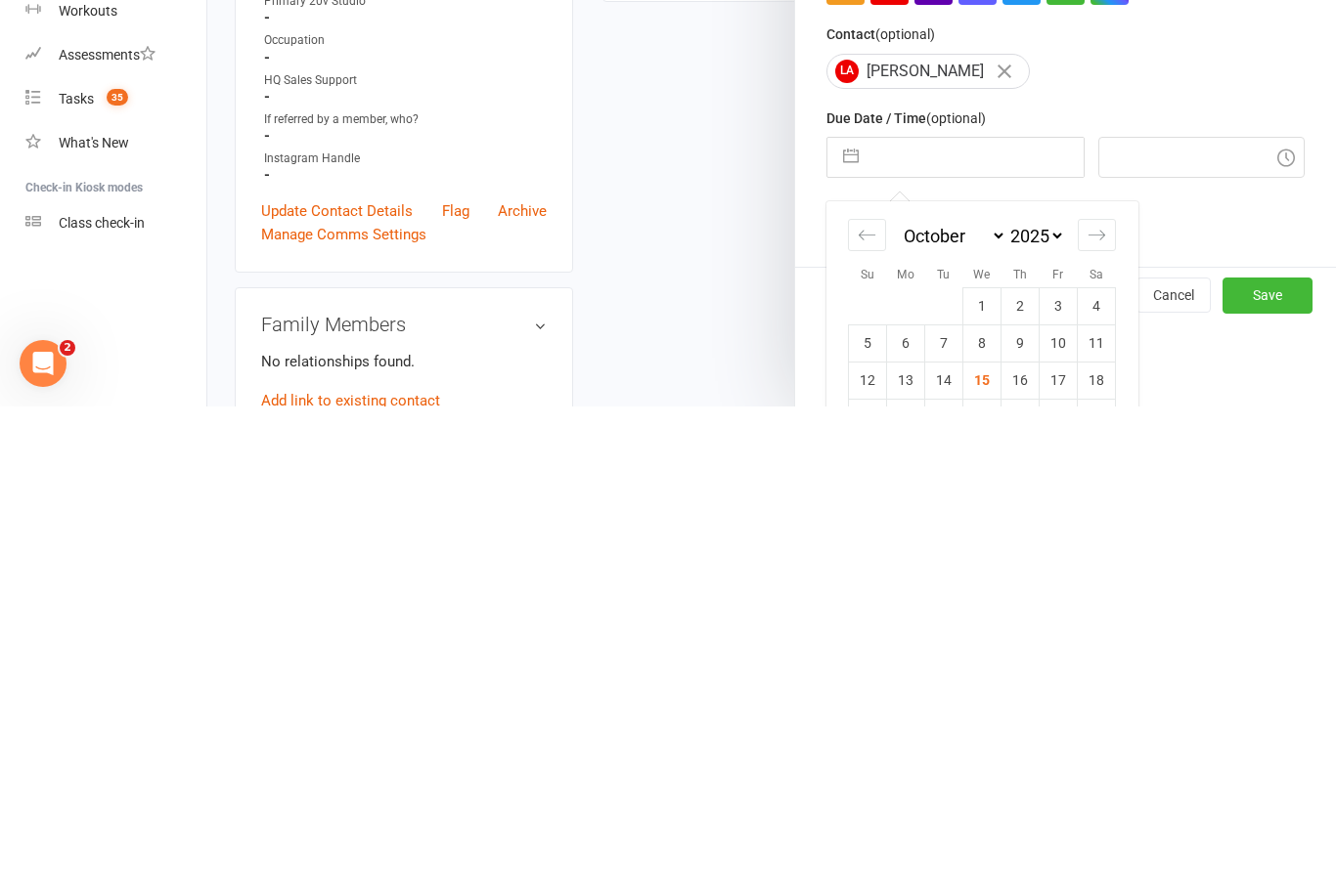
scroll to position [170, 0]
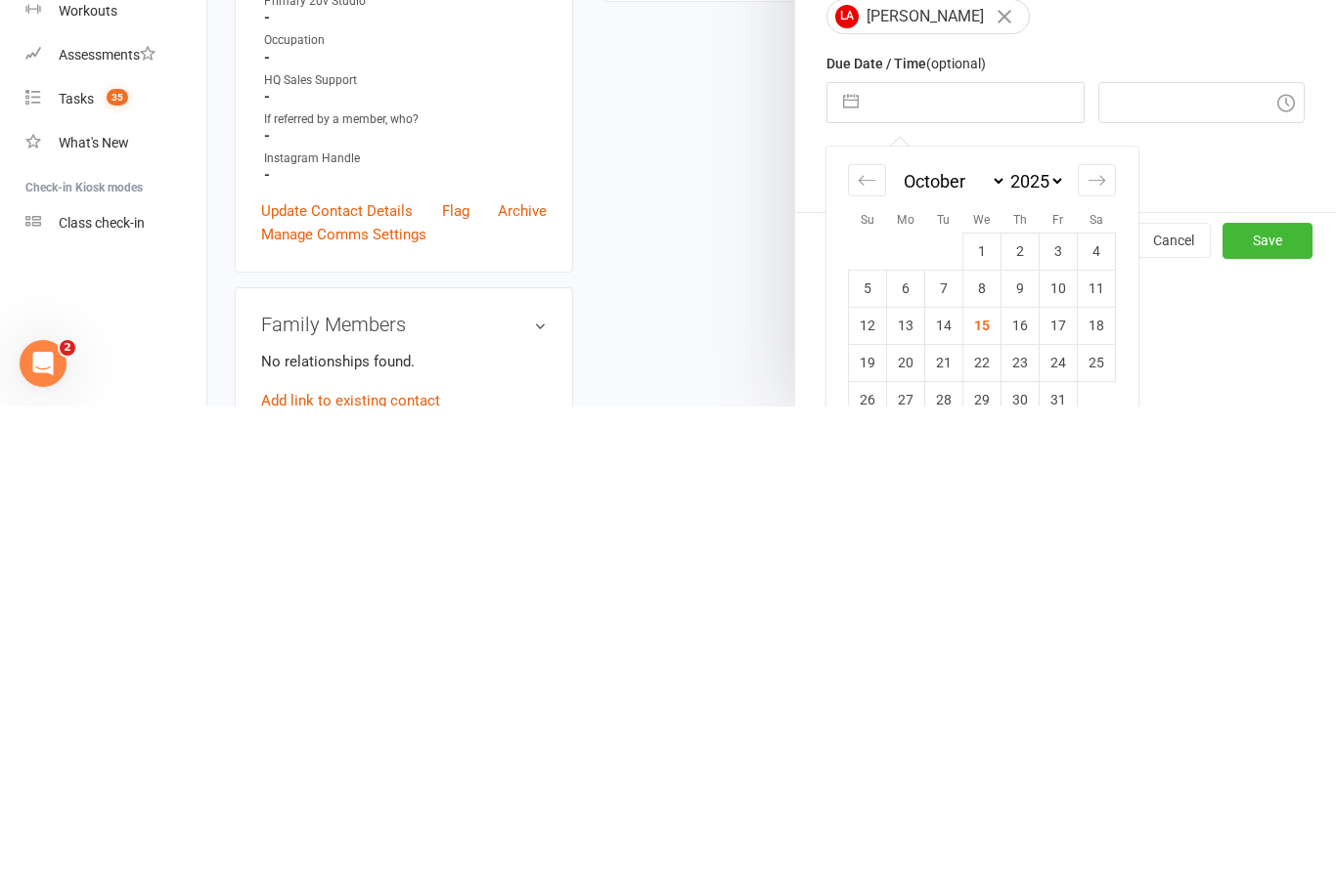
click at [1026, 797] on td "16" at bounding box center [1021, 814] width 38 height 37
type input "[DATE]"
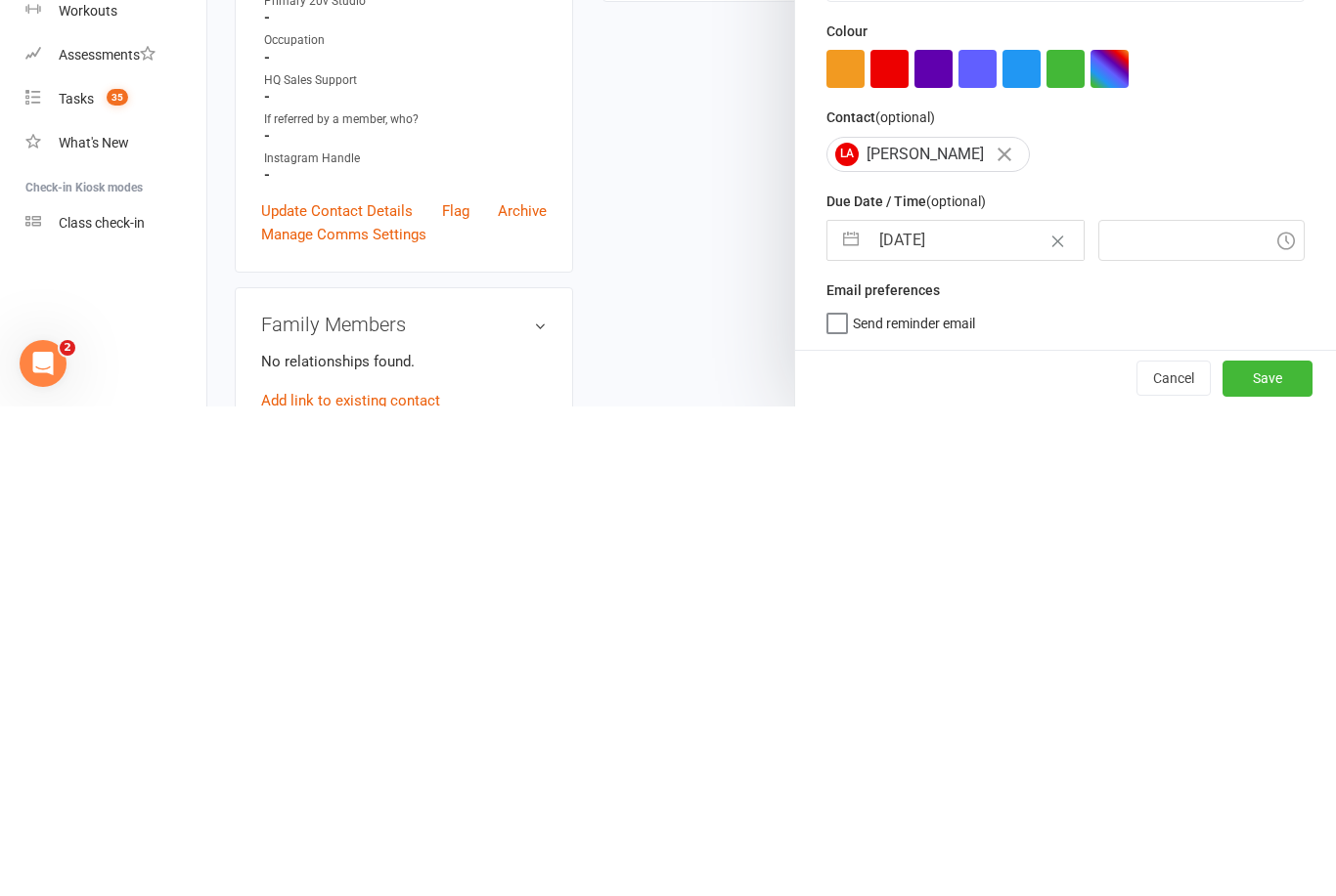
type input "12:00pm"
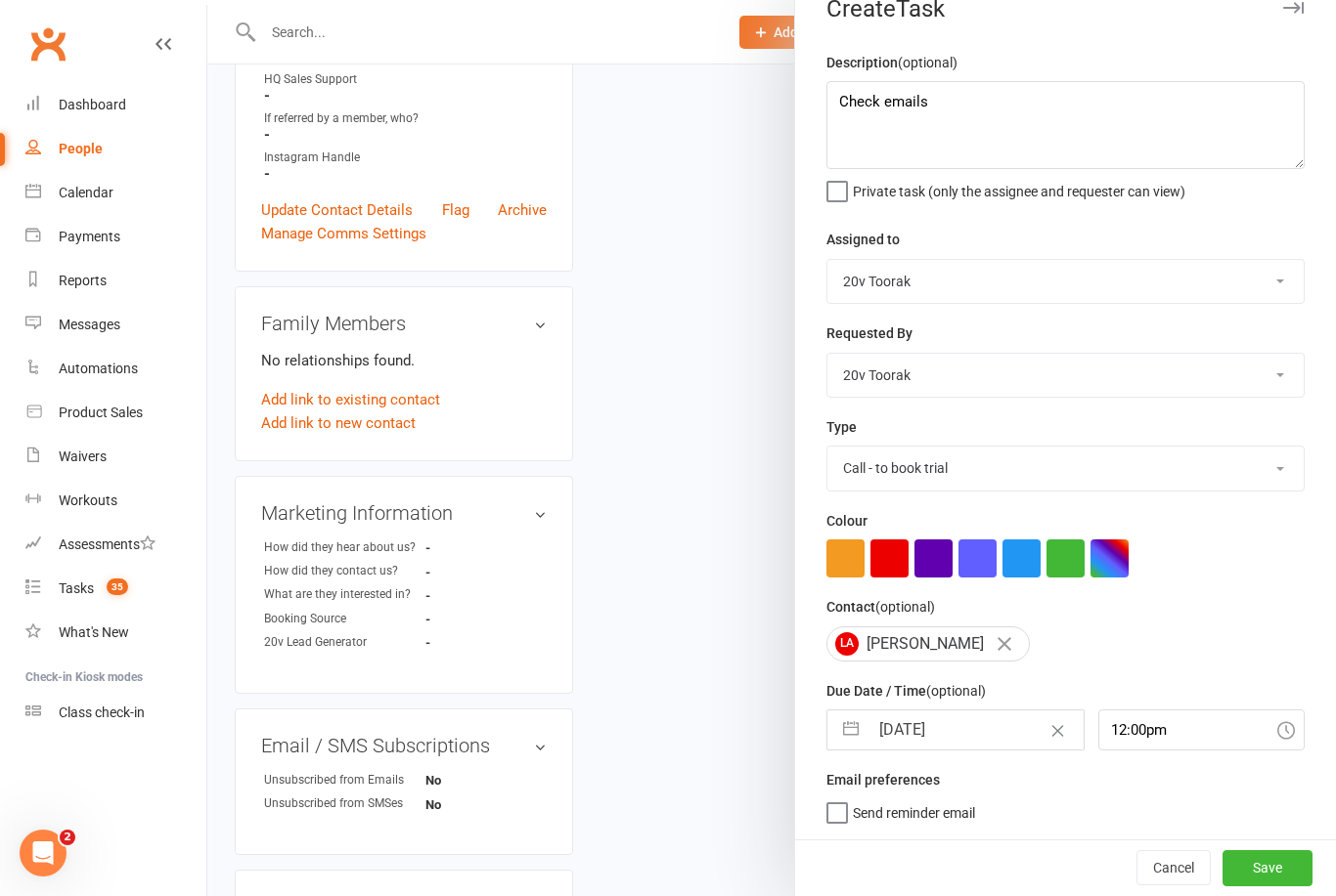
scroll to position [0, 0]
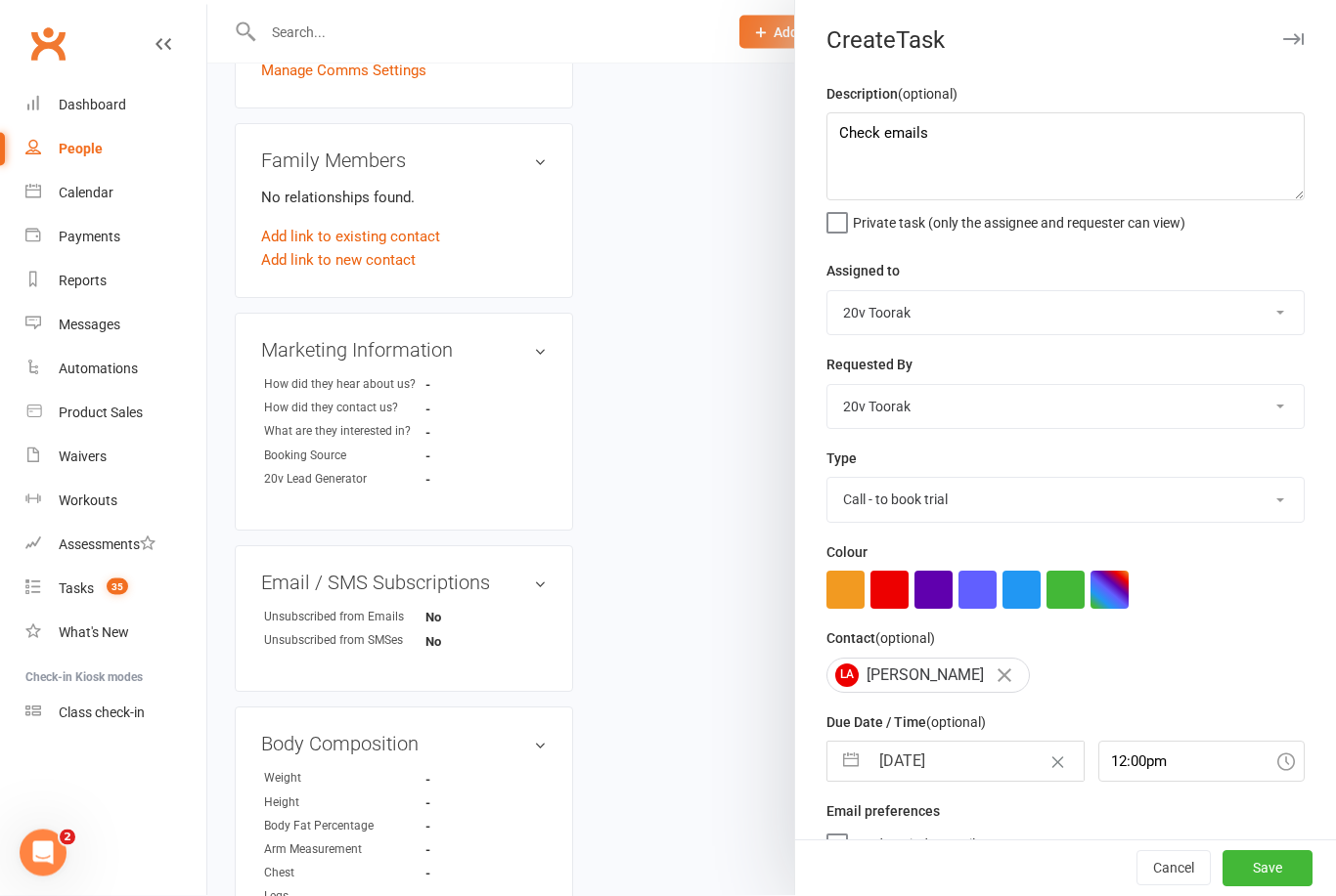
click at [1290, 887] on button "Save" at bounding box center [1267, 868] width 90 height 35
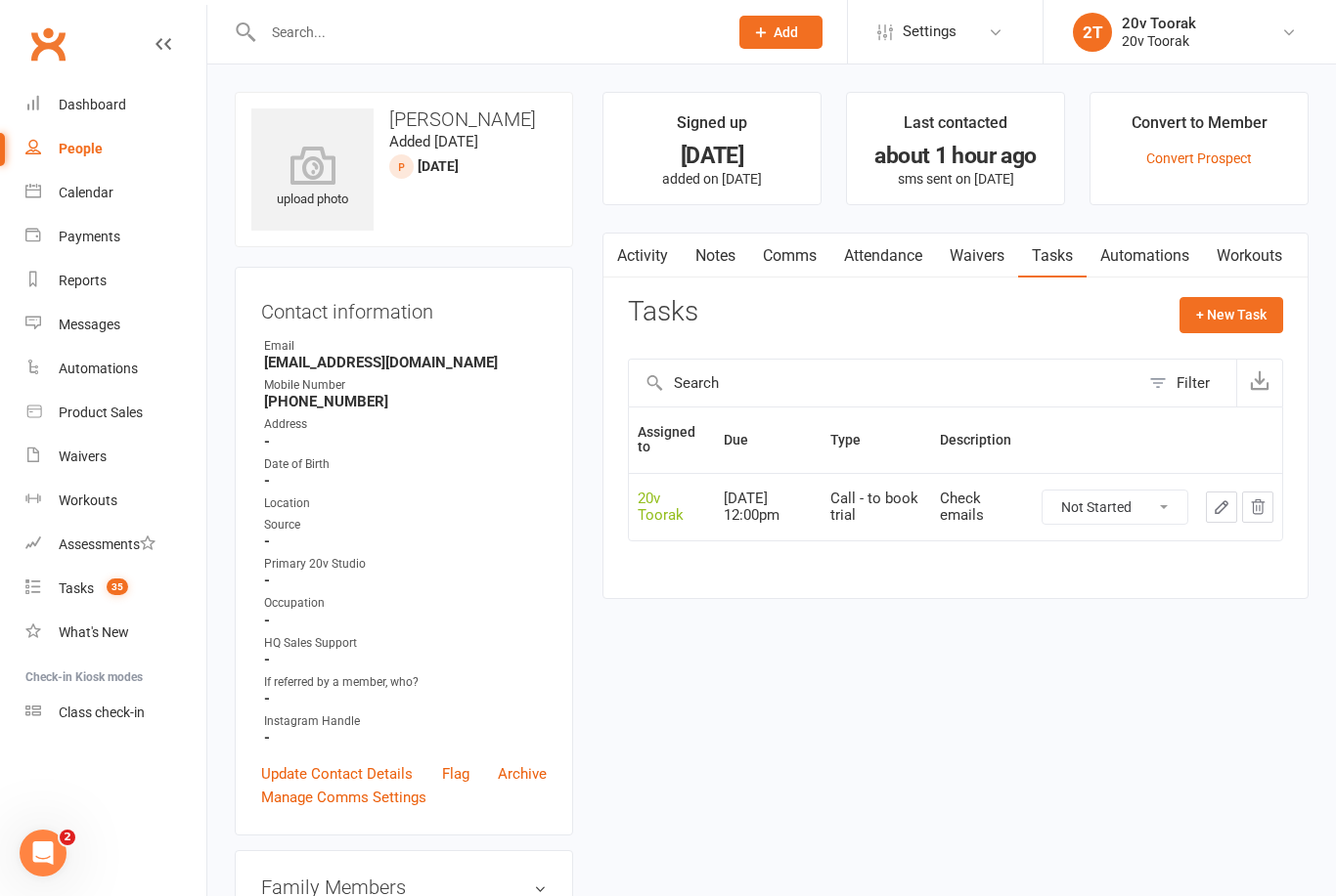
click at [87, 579] on link "Tasks 35" at bounding box center [116, 589] width 181 height 44
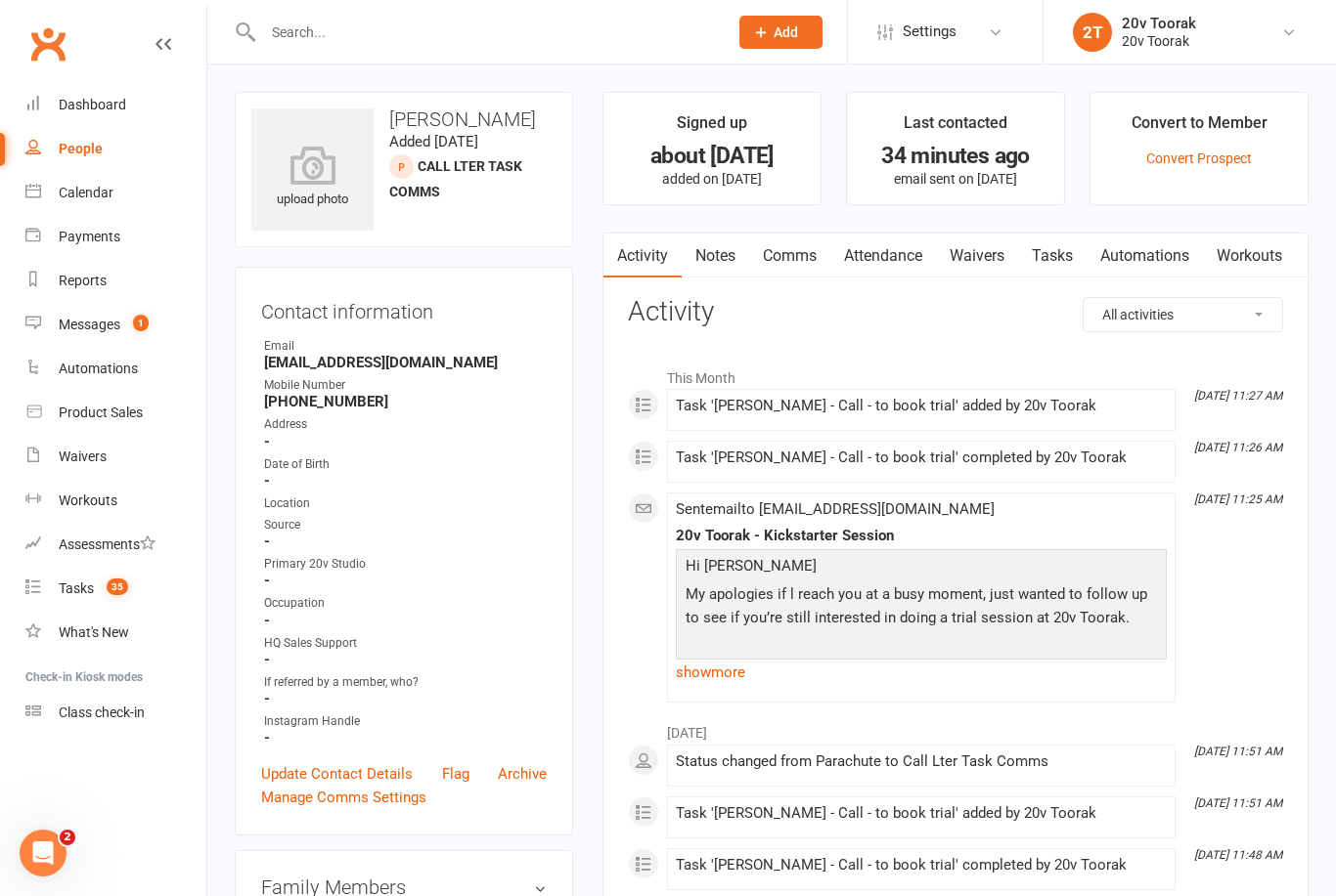
click at [100, 333] on link "Messages 1" at bounding box center [116, 325] width 181 height 44
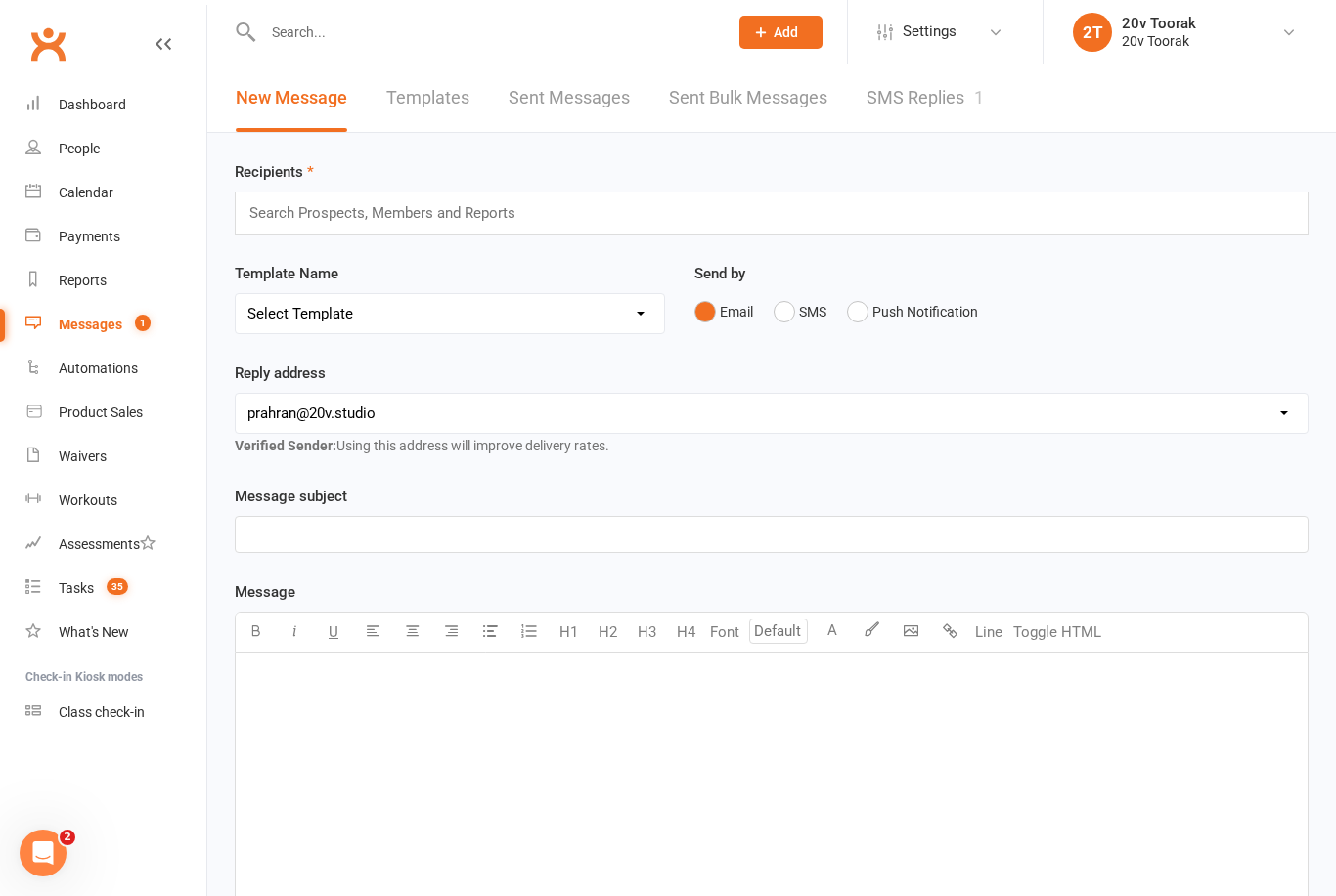
click at [938, 104] on link "SMS Replies 1" at bounding box center [925, 98] width 117 height 68
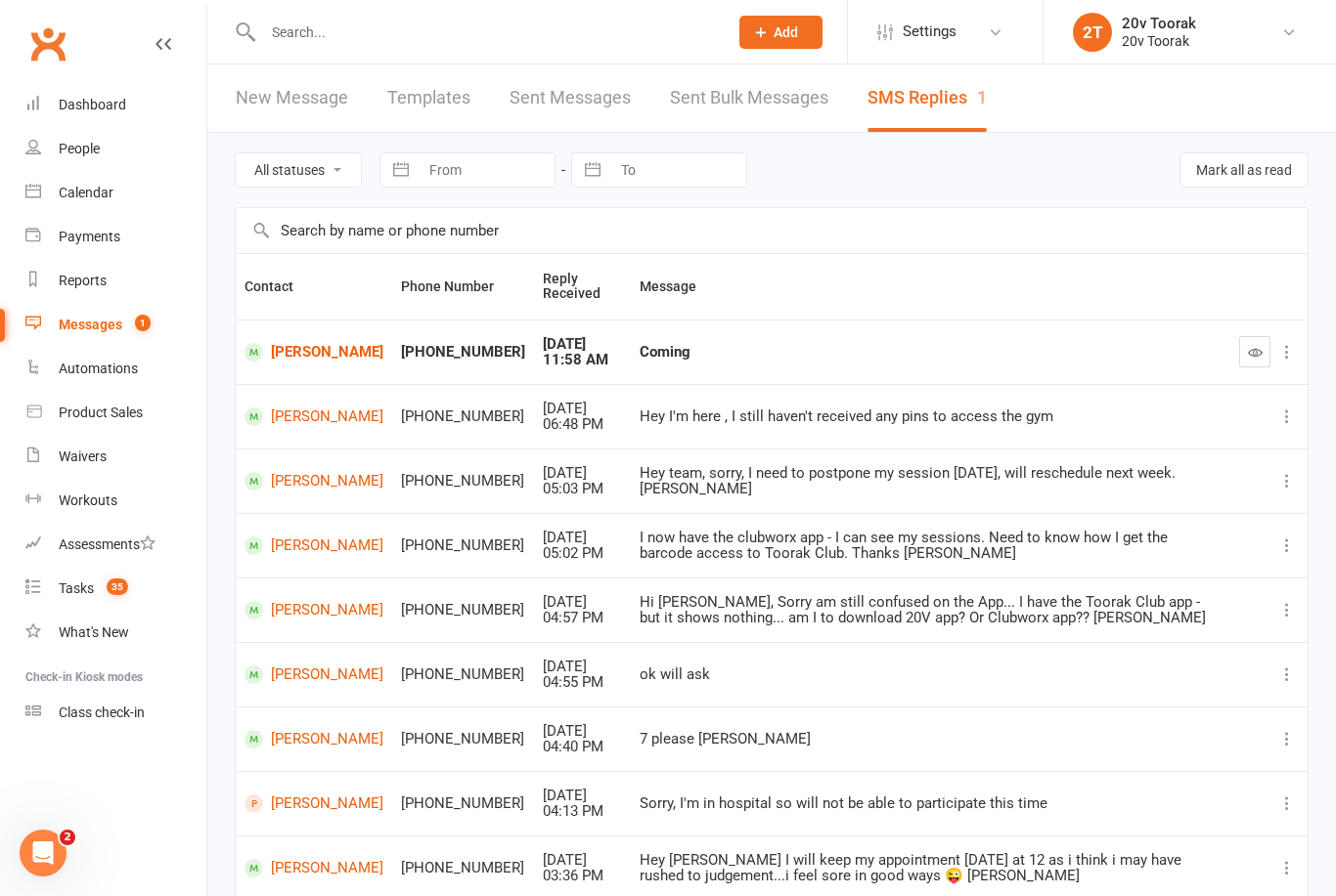
click at [295, 357] on link "[PERSON_NAME]" at bounding box center [314, 352] width 139 height 19
